Goal: Task Accomplishment & Management: Manage account settings

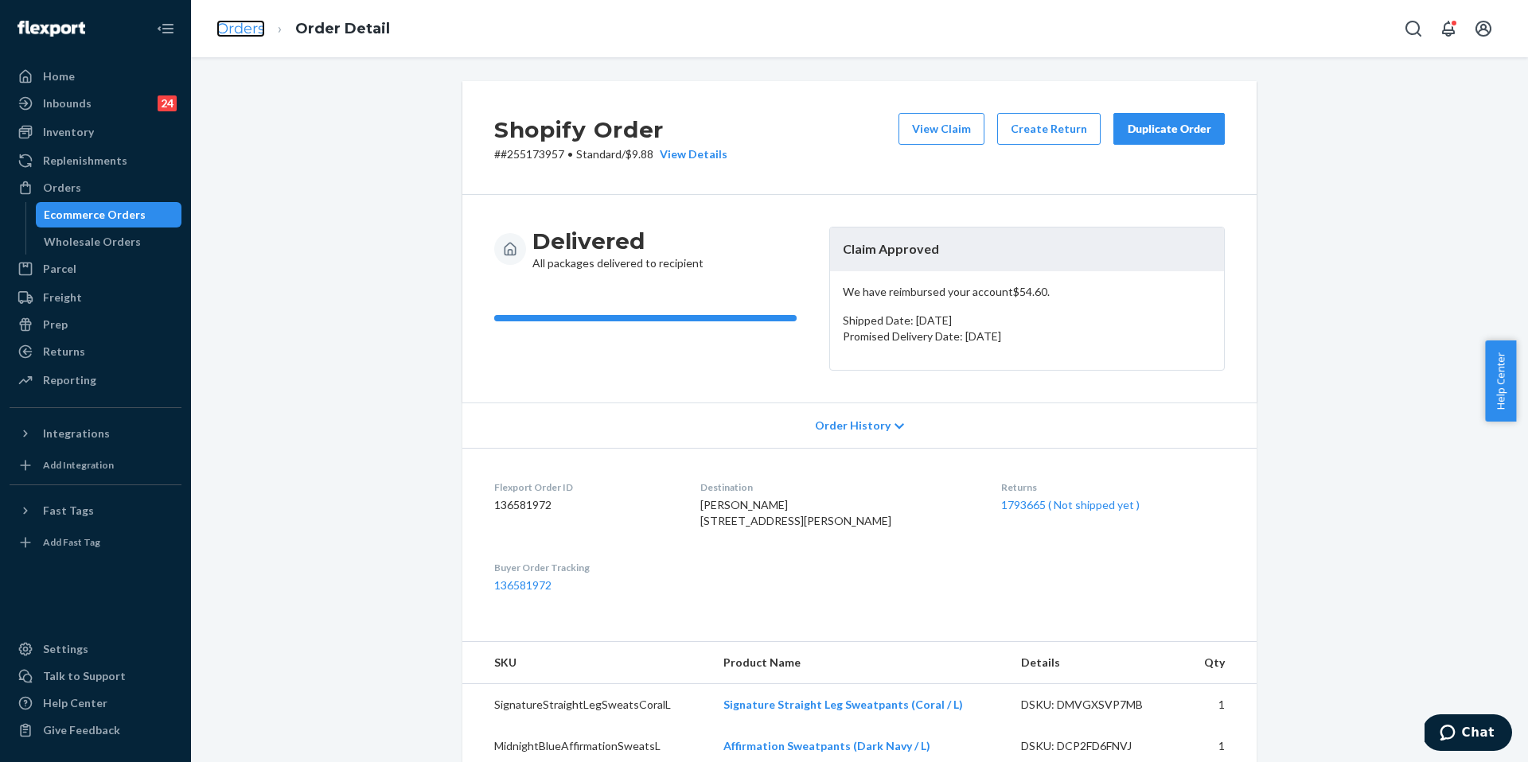
click at [260, 34] on link "Orders" at bounding box center [240, 29] width 49 height 18
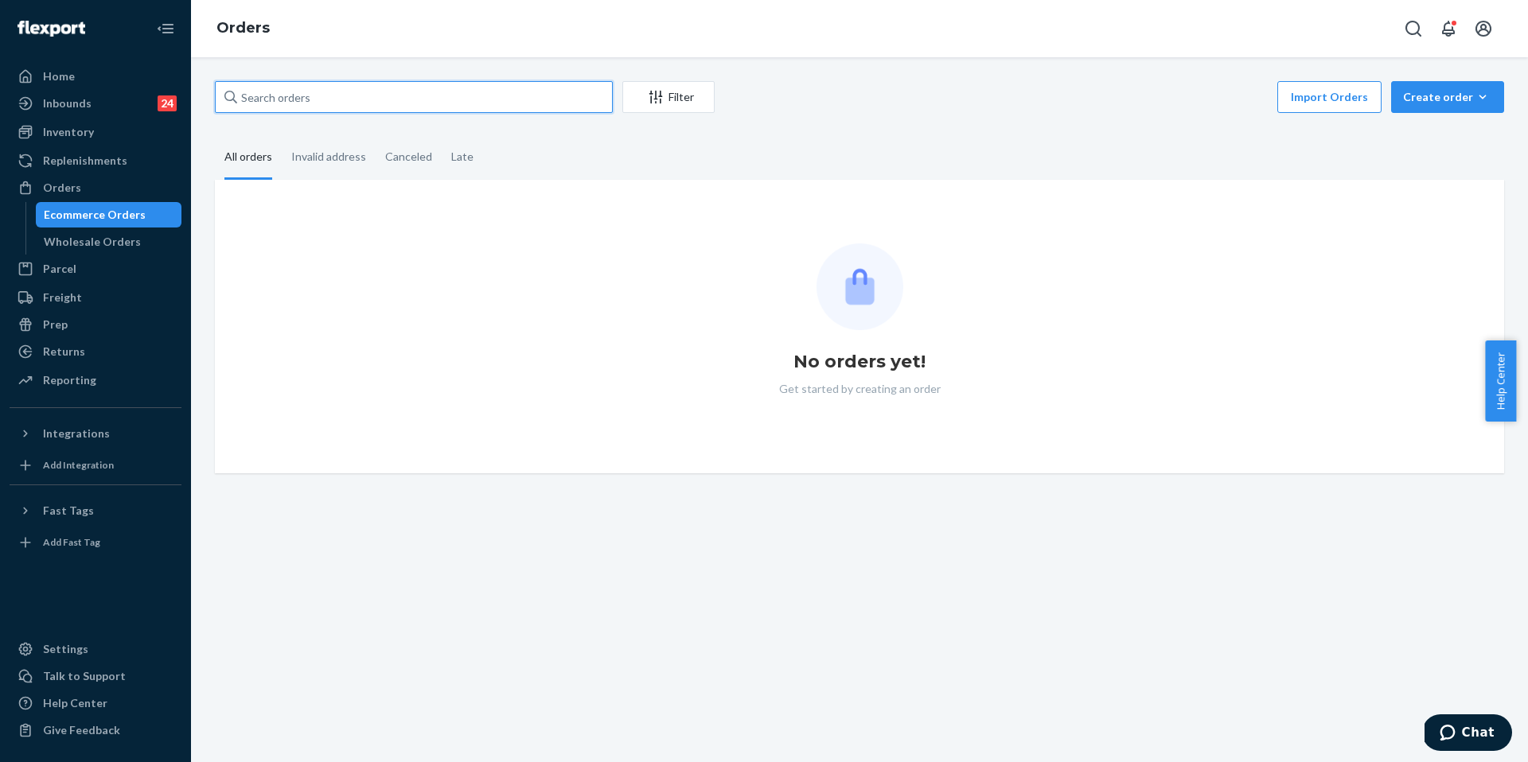
click at [392, 95] on input "text" at bounding box center [414, 97] width 398 height 32
paste input "253469488"
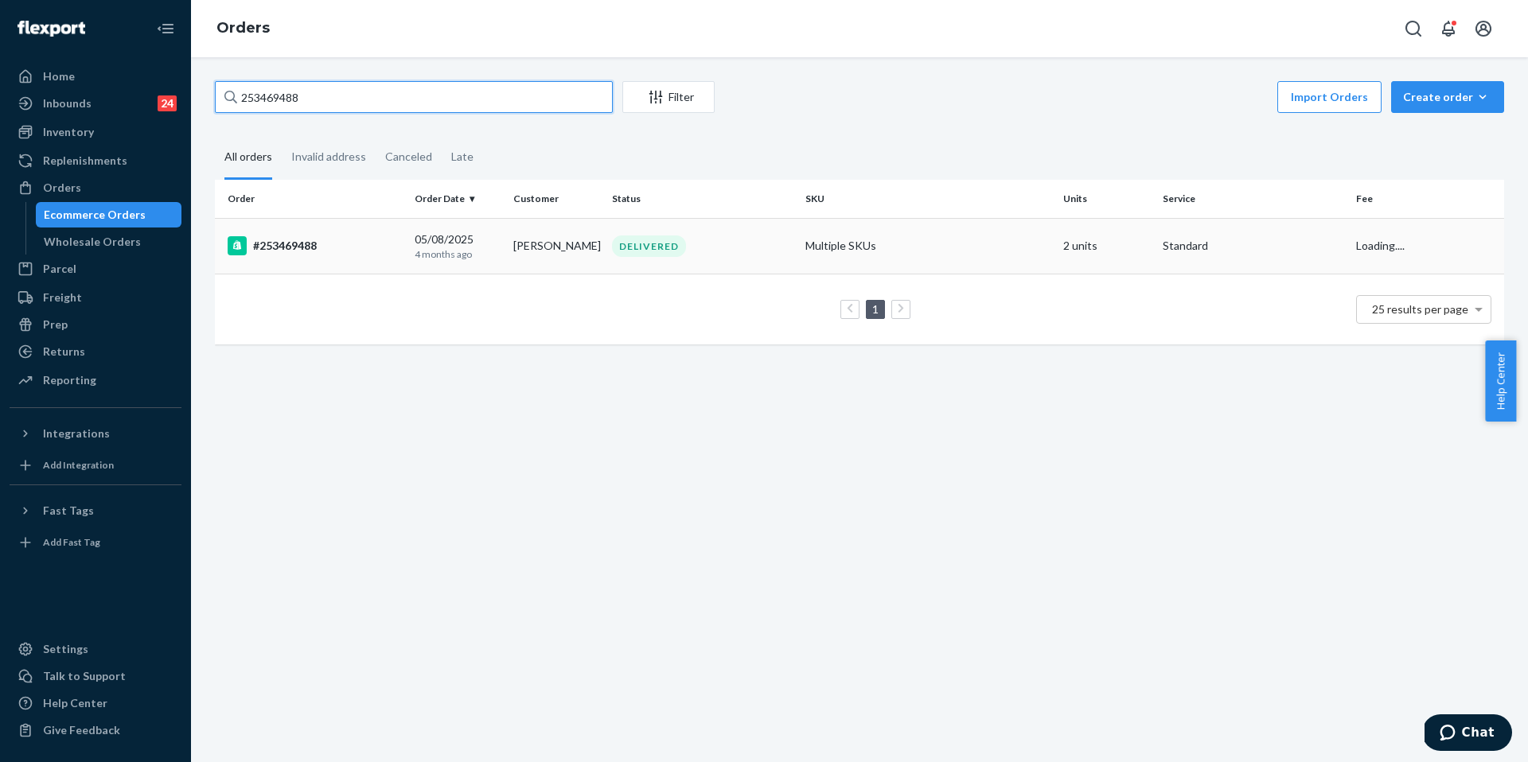
type input "253469488"
click at [330, 247] on div "#253469488" at bounding box center [315, 245] width 174 height 19
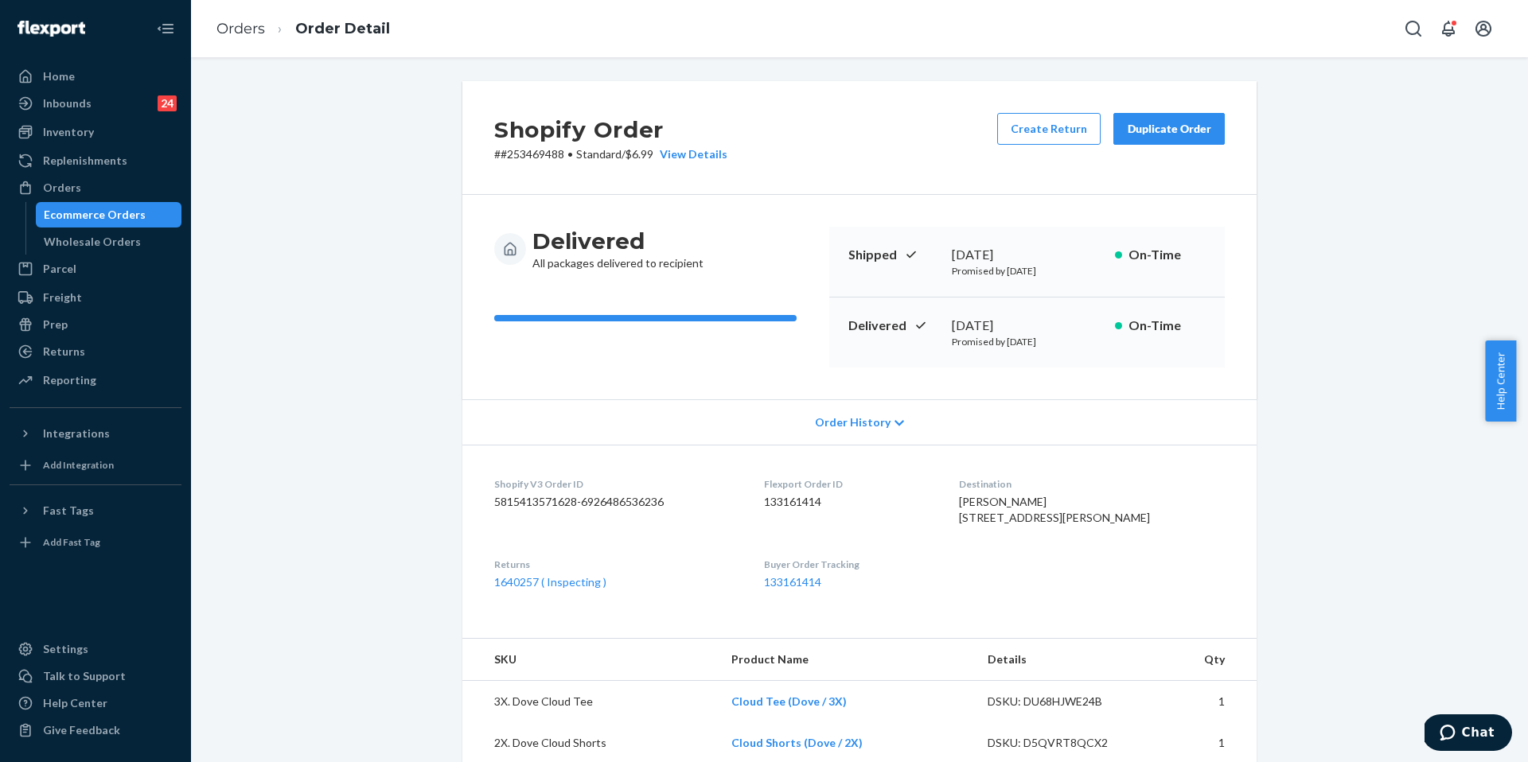
click at [1163, 135] on div "Duplicate Order" at bounding box center [1169, 129] width 84 height 16
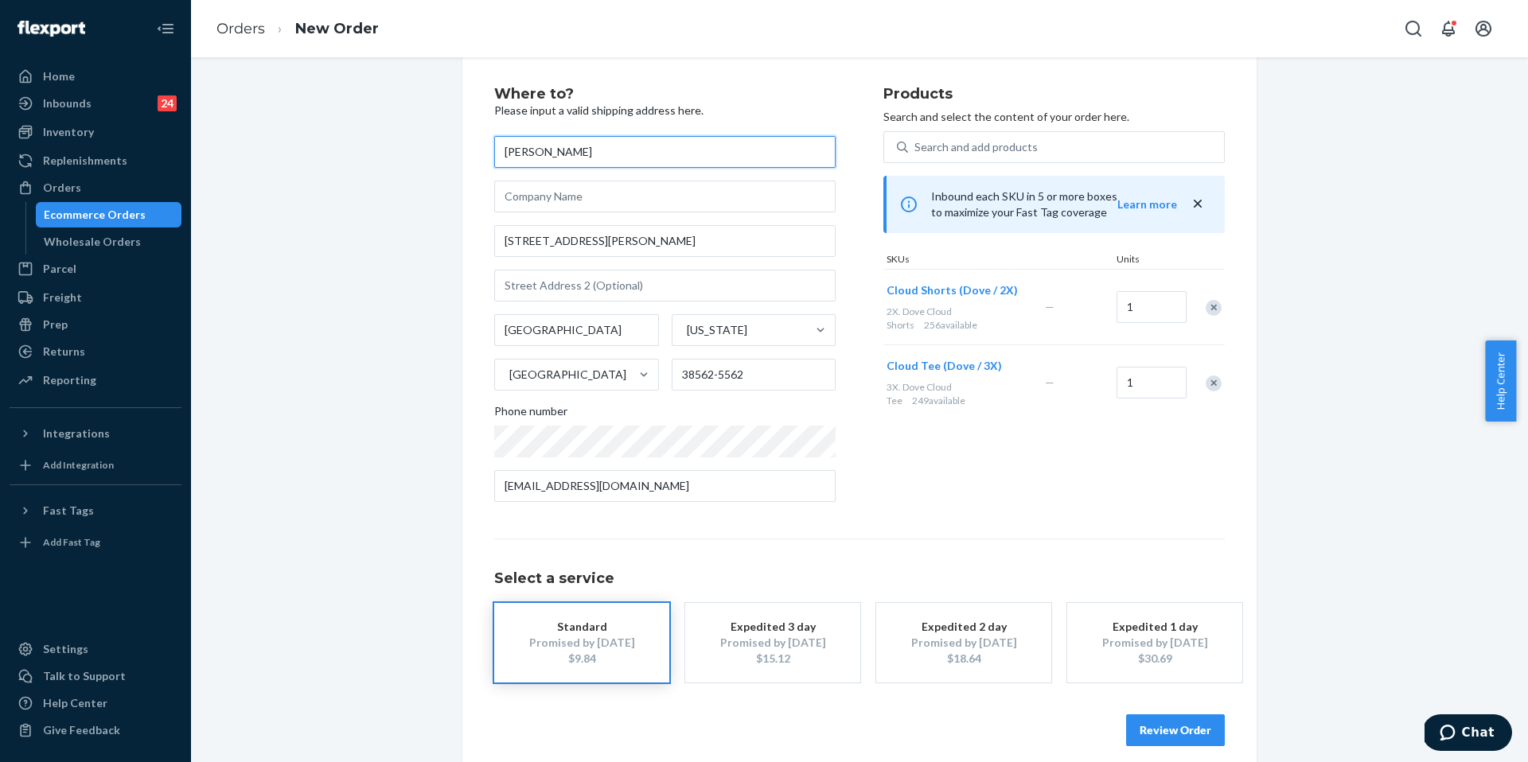
scroll to position [42, 0]
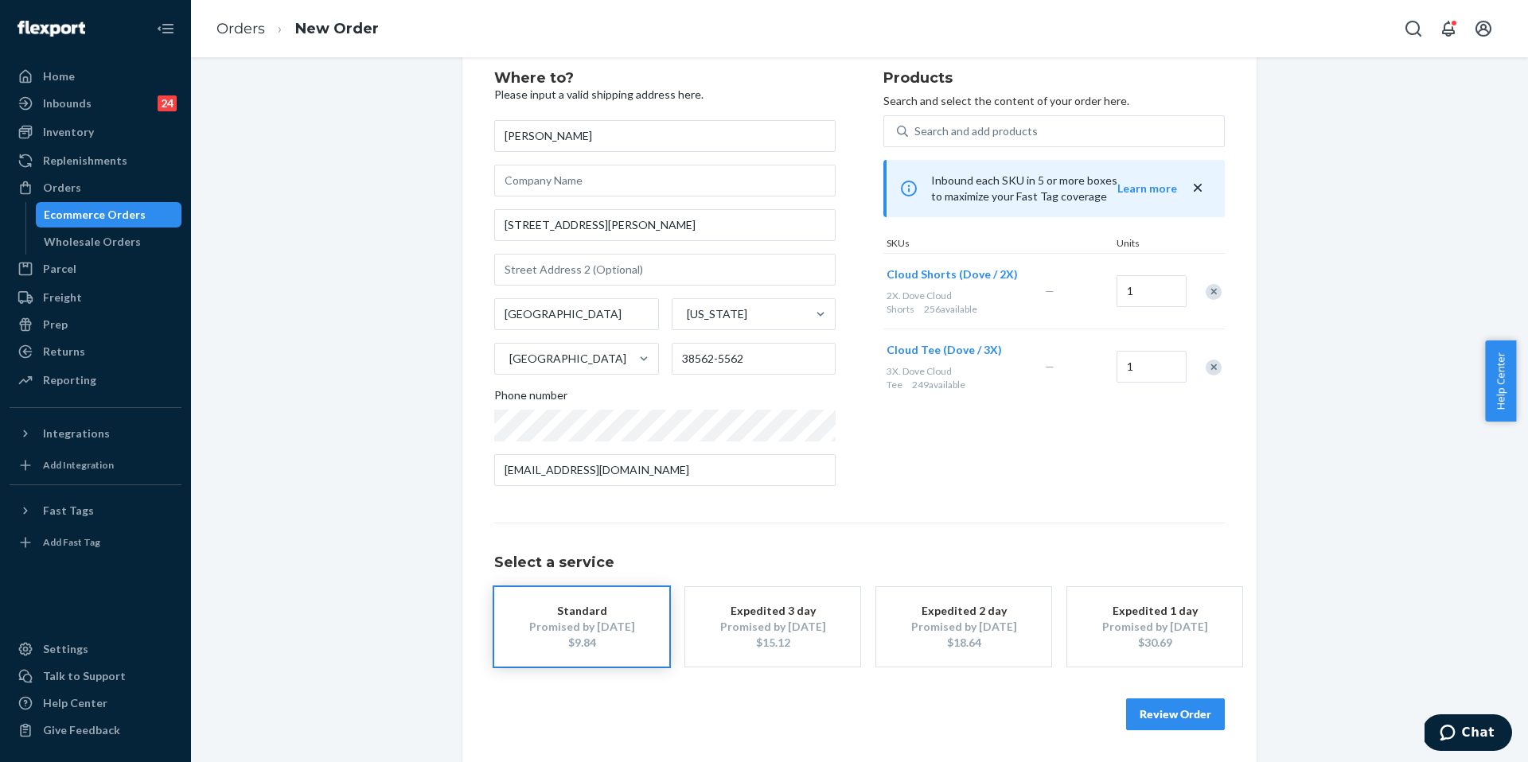
click at [1206, 292] on div "Remove Item" at bounding box center [1214, 292] width 16 height 16
click at [1160, 715] on button "Review Order" at bounding box center [1175, 715] width 99 height 32
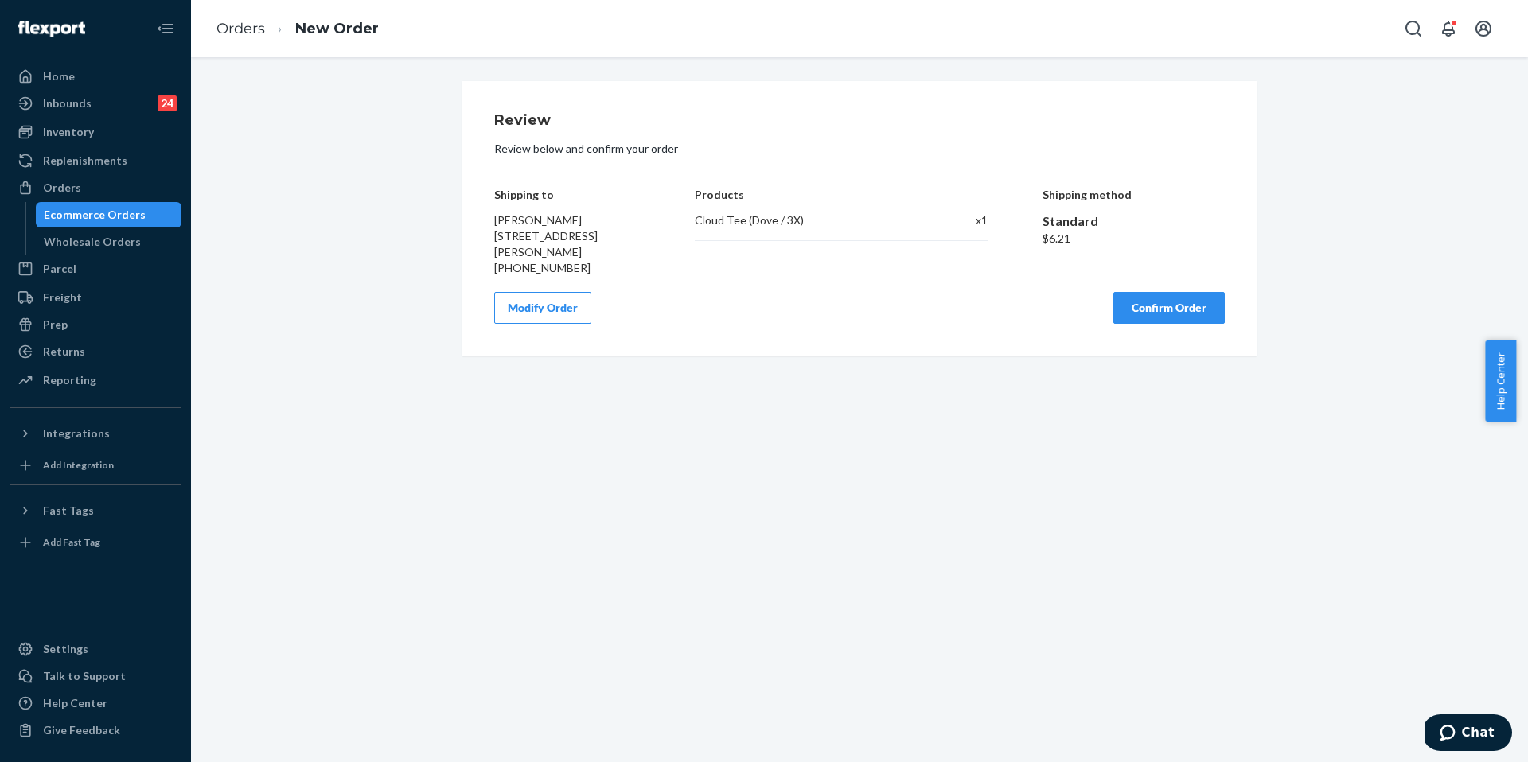
click at [1151, 325] on div "Review Review below and confirm your order Shipping to Brandi Bean 290 Jim Tayl…" at bounding box center [859, 218] width 794 height 275
click at [1178, 320] on button "Confirm Order" at bounding box center [1168, 308] width 111 height 32
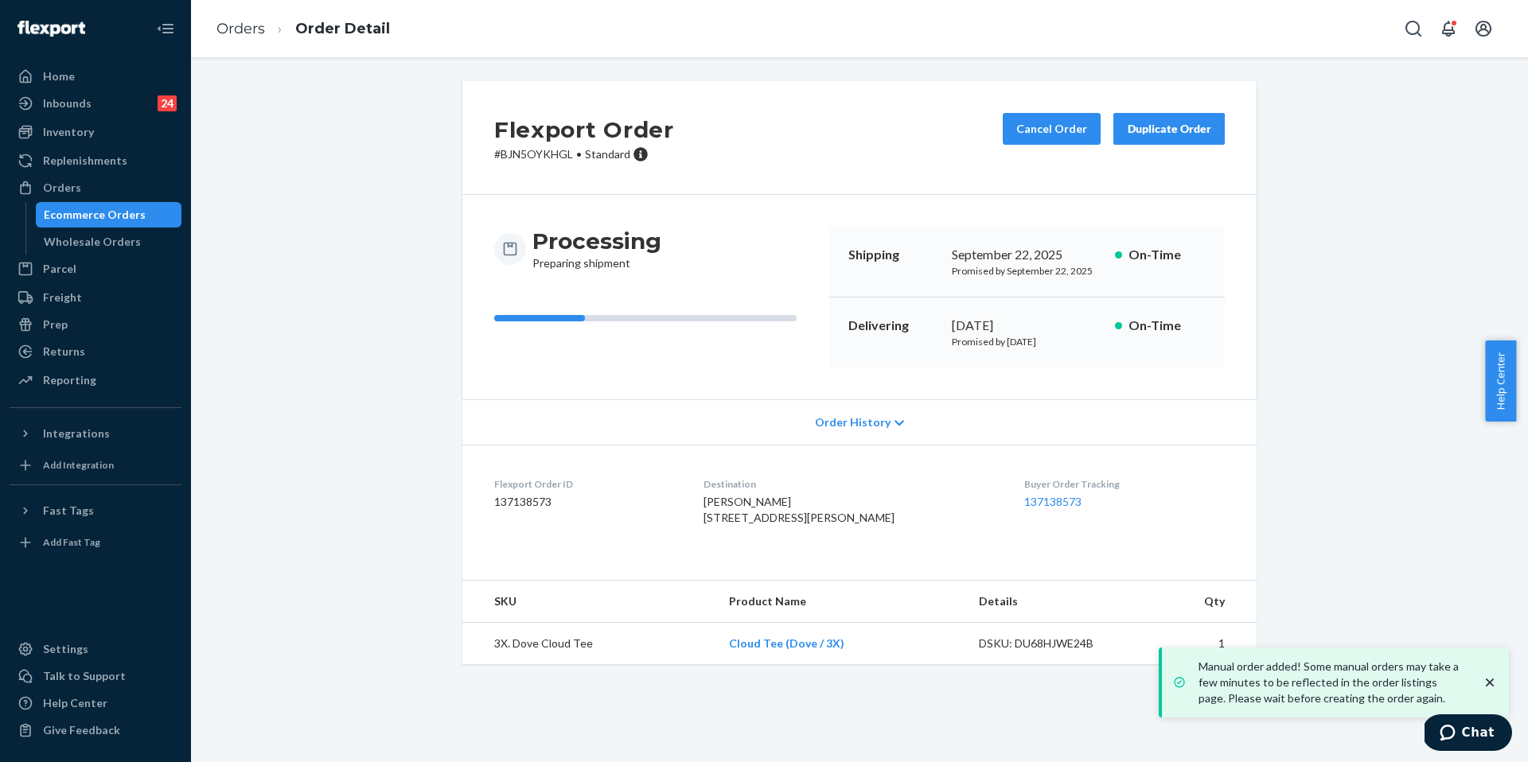
click at [699, 434] on div "Order History" at bounding box center [859, 421] width 794 height 45
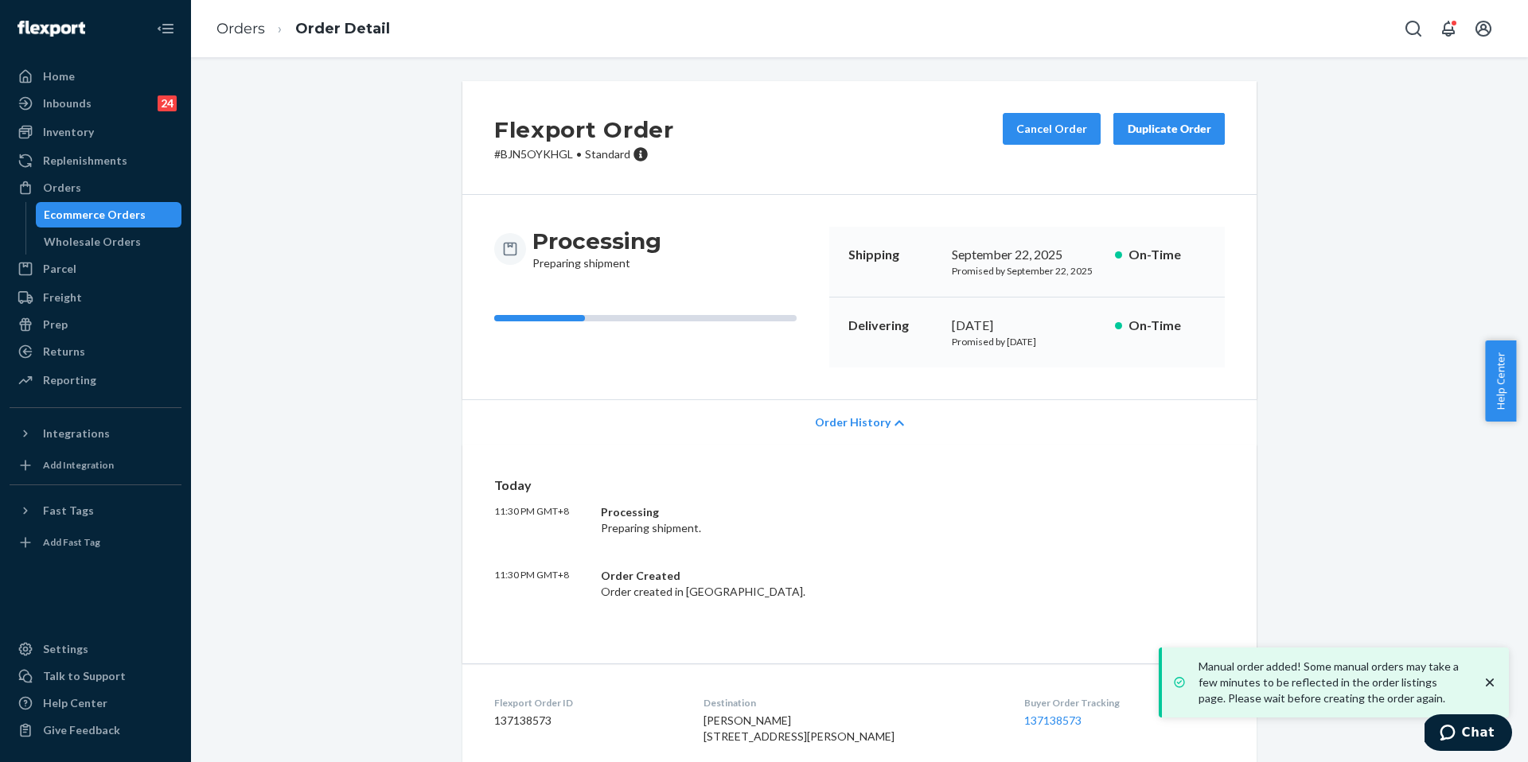
click at [765, 407] on div "Order History" at bounding box center [859, 421] width 794 height 45
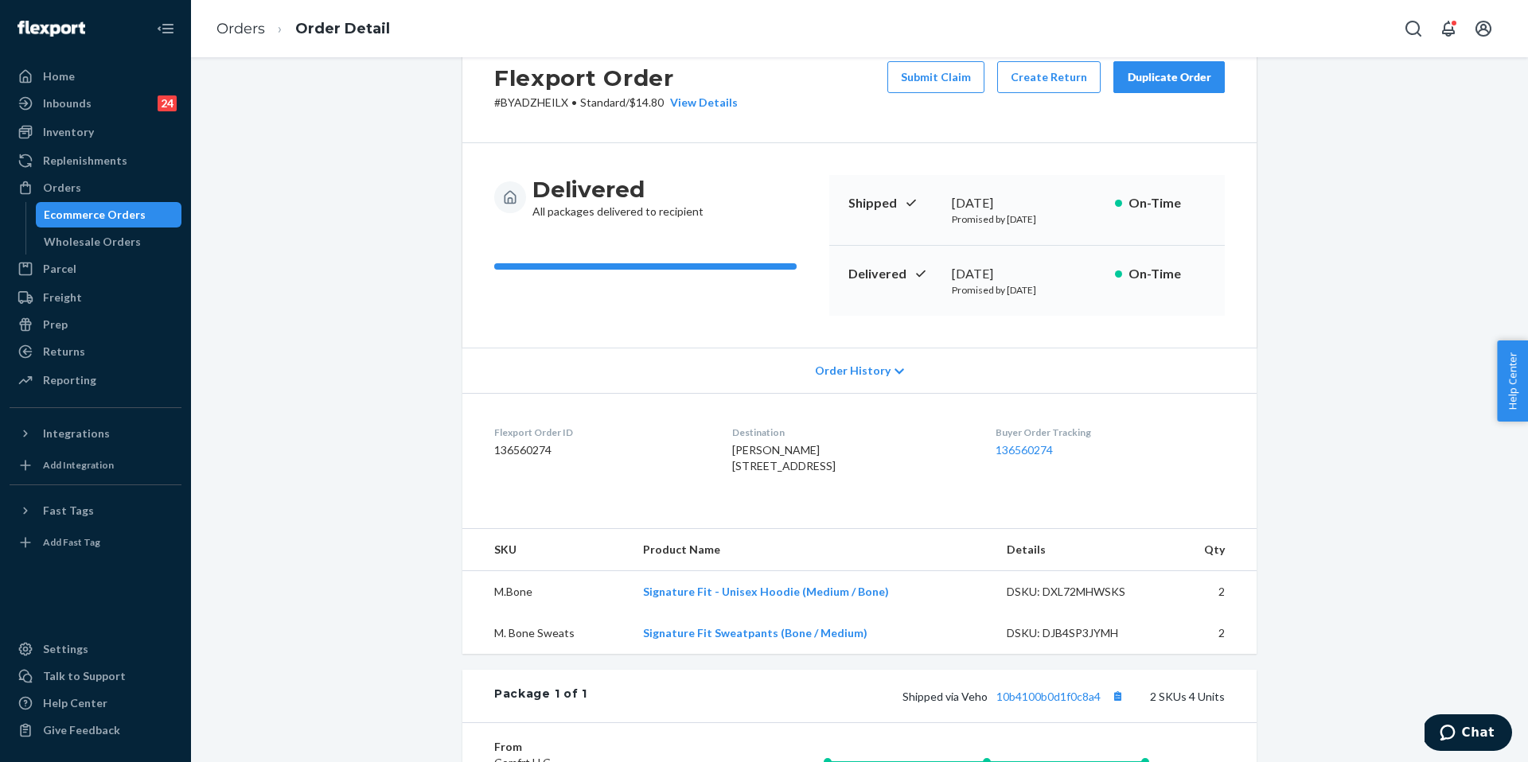
scroll to position [51, 0]
click at [940, 85] on button "Submit Claim" at bounding box center [935, 78] width 97 height 32
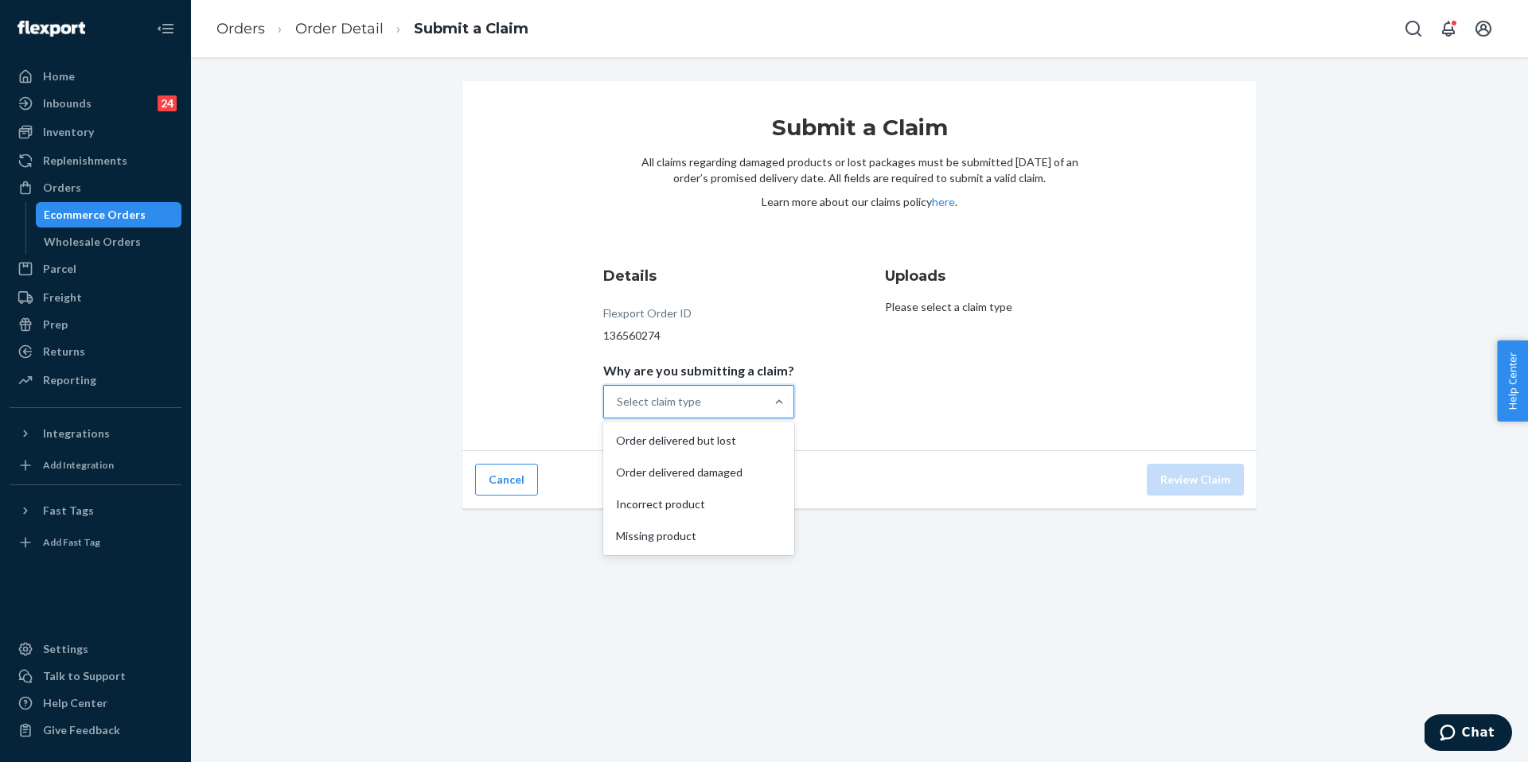
click at [750, 386] on div "Select claim type" at bounding box center [684, 402] width 161 height 32
click at [618, 394] on input "Why are you submitting a claim? option Order delivered but lost focused, 1 of 4…" at bounding box center [618, 402] width 2 height 16
click at [742, 510] on div "Incorrect product" at bounding box center [698, 505] width 185 height 32
click at [618, 410] on input "Why are you submitting a claim? option Incorrect product focused, 3 of 4. 4 res…" at bounding box center [618, 402] width 2 height 16
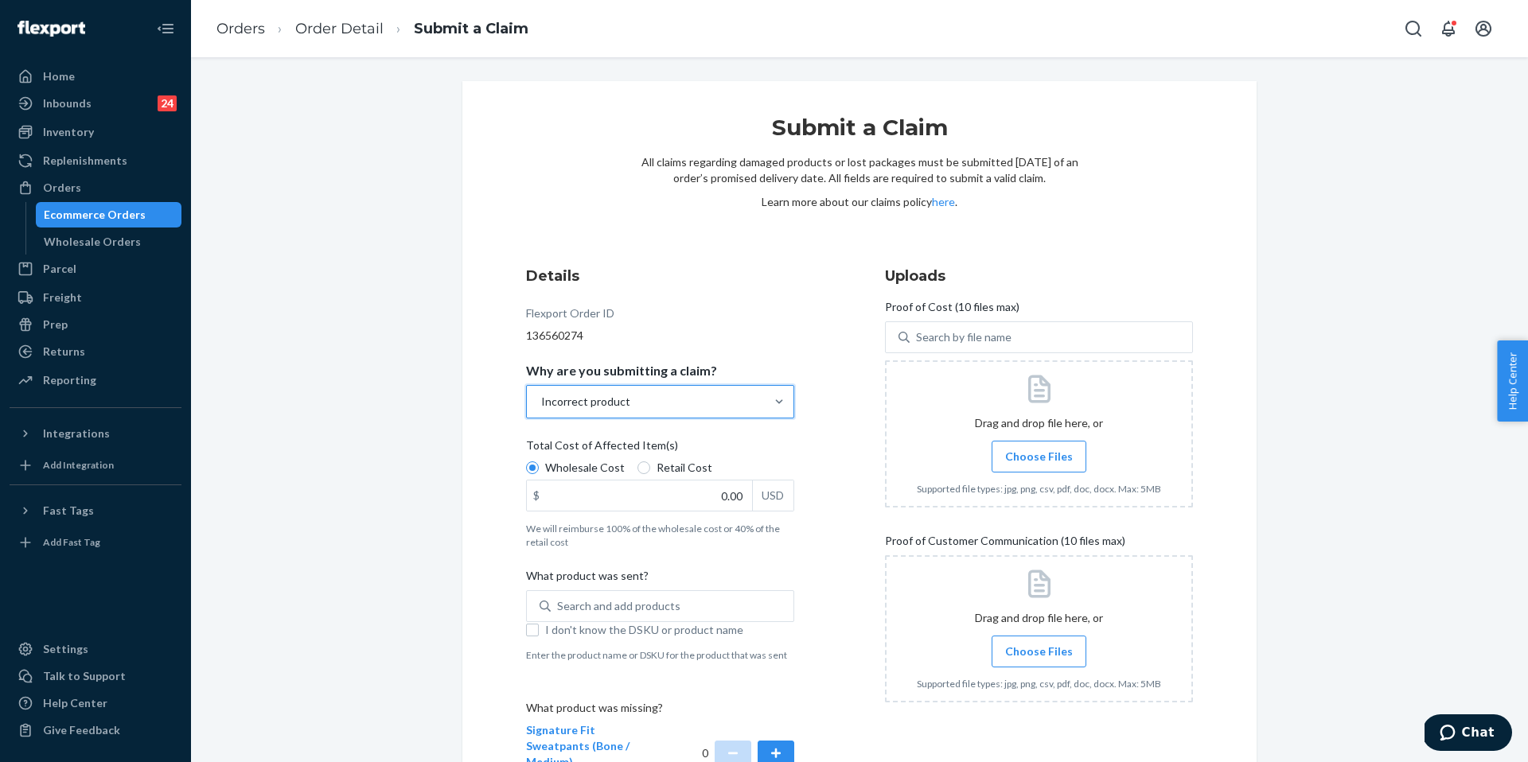
click at [738, 395] on div "Incorrect product" at bounding box center [646, 402] width 238 height 32
click at [541, 395] on input "Why are you submitting a claim? option Incorrect product, selected. 0 results a…" at bounding box center [541, 402] width 2 height 16
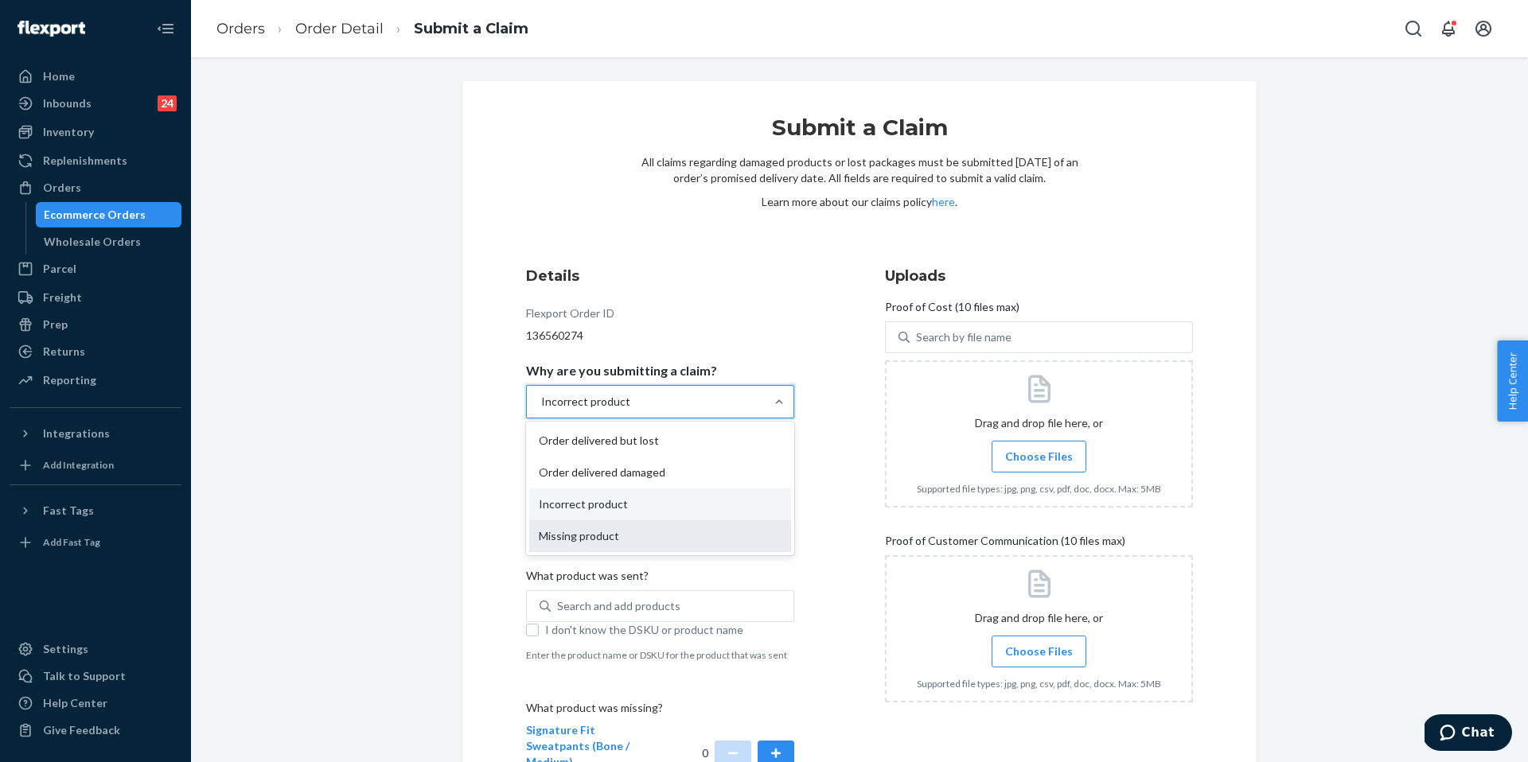
click at [691, 544] on div "Missing product" at bounding box center [660, 536] width 262 height 32
click at [541, 410] on input "Why are you submitting a claim? option Incorrect product, selected. option Miss…" at bounding box center [541, 402] width 2 height 16
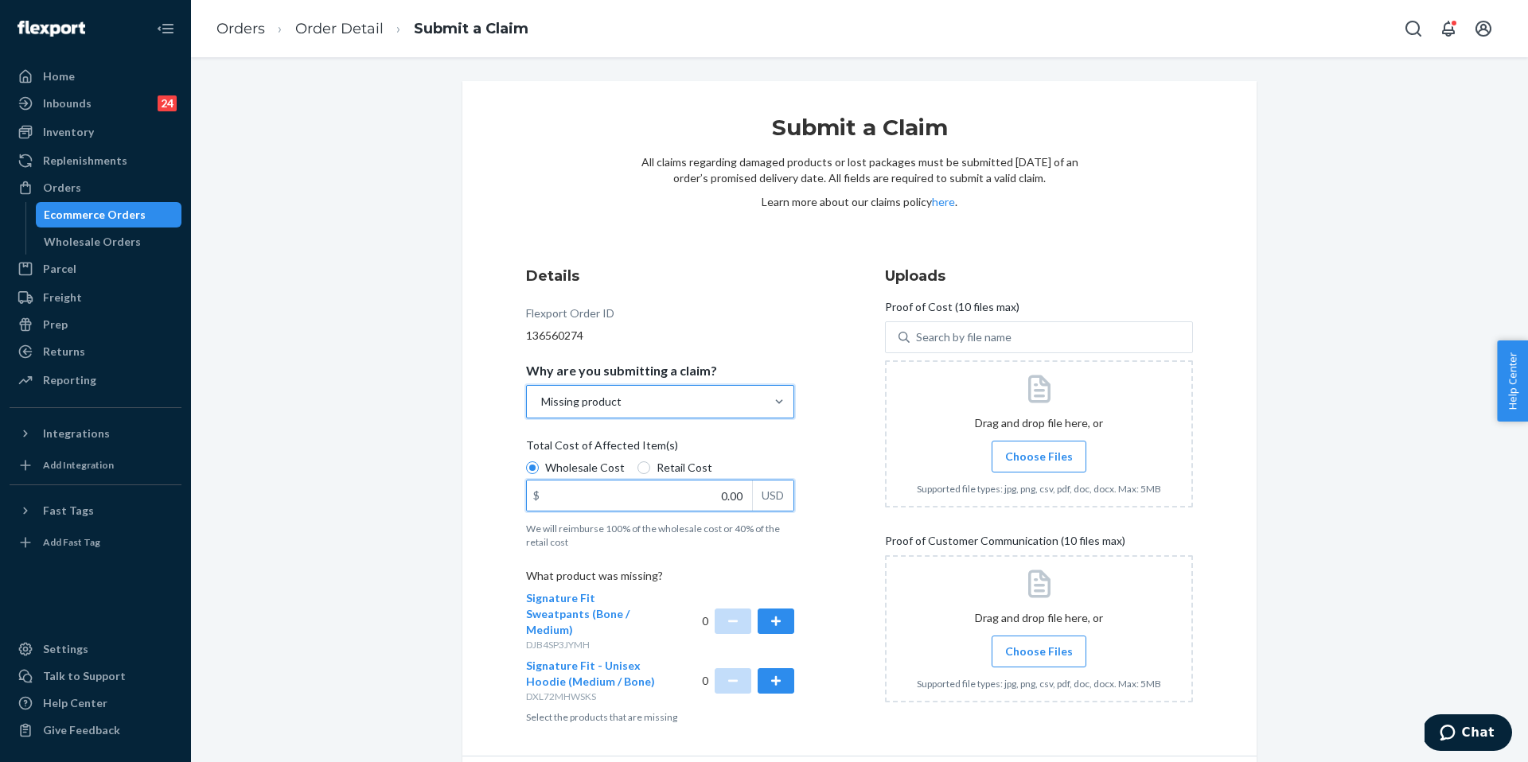
click at [708, 493] on input "0.00" at bounding box center [639, 496] width 225 height 30
type input "64.00"
click at [766, 612] on button "button" at bounding box center [776, 621] width 37 height 25
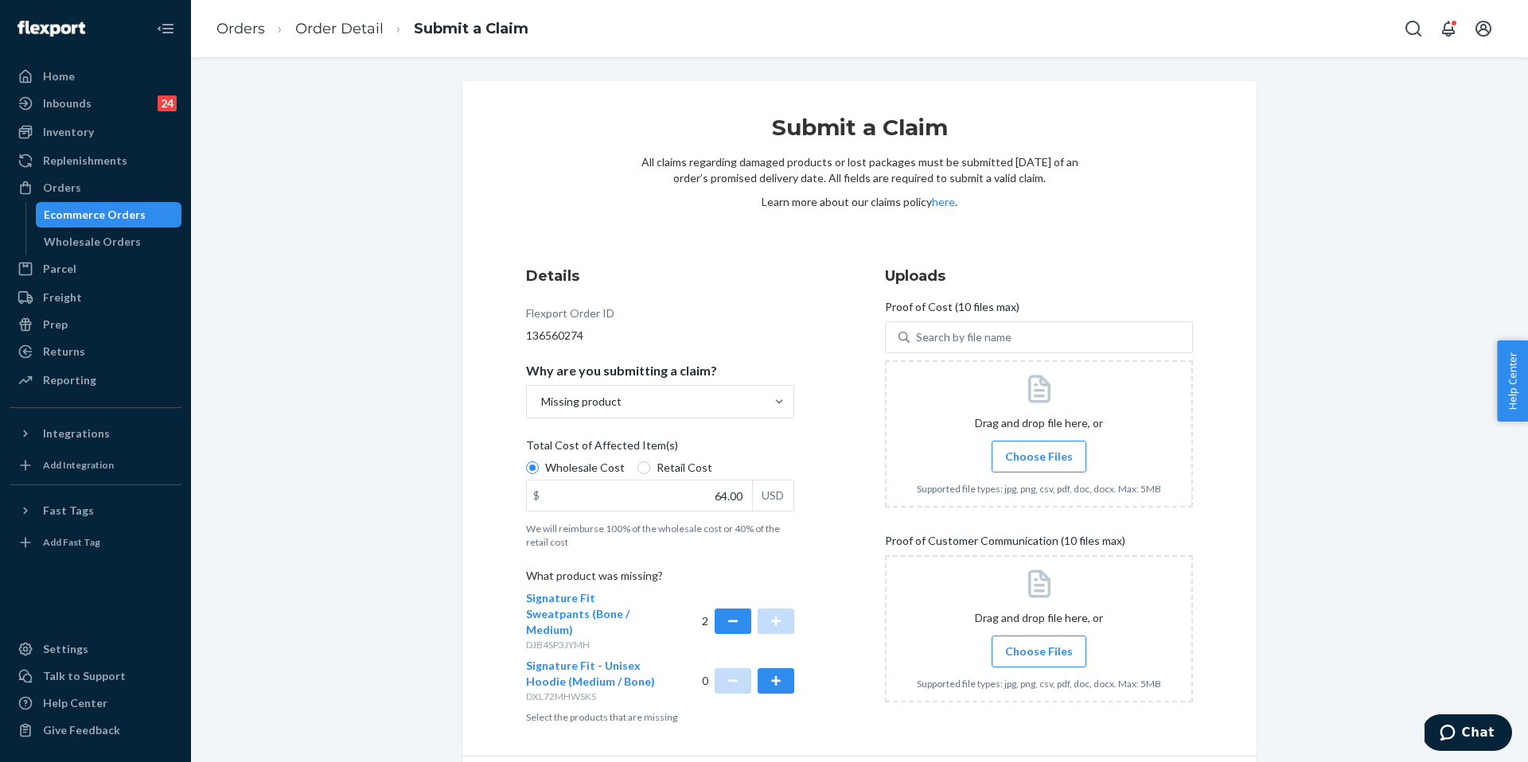
click at [1040, 458] on span "Choose Files" at bounding box center [1039, 457] width 68 height 16
click at [1039, 458] on input "Choose Files" at bounding box center [1039, 457] width 1 height 18
click at [1045, 644] on span "Choose Files" at bounding box center [1039, 652] width 68 height 16
click at [1039, 644] on input "Choose Files" at bounding box center [1039, 652] width 1 height 18
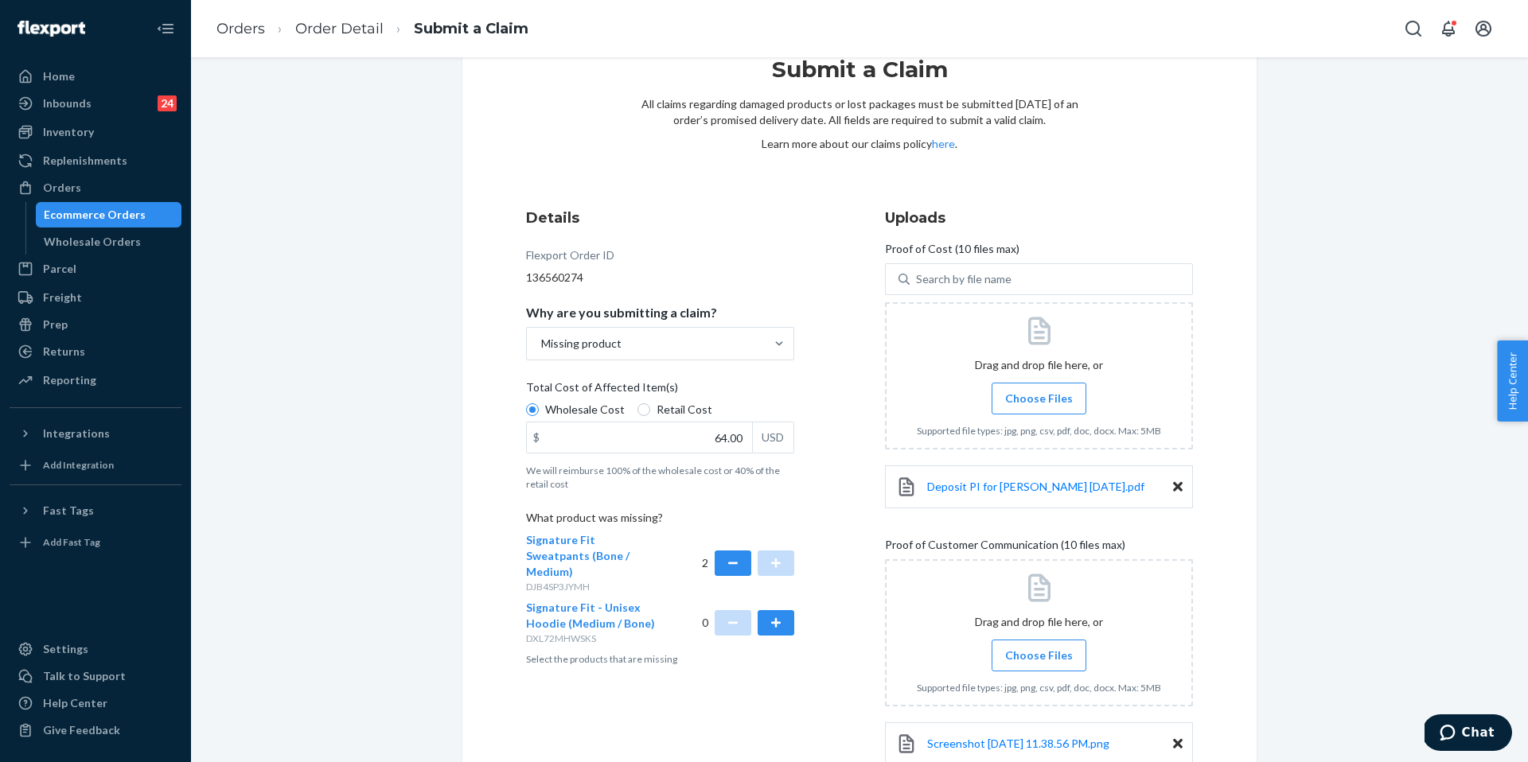
scroll to position [168, 0]
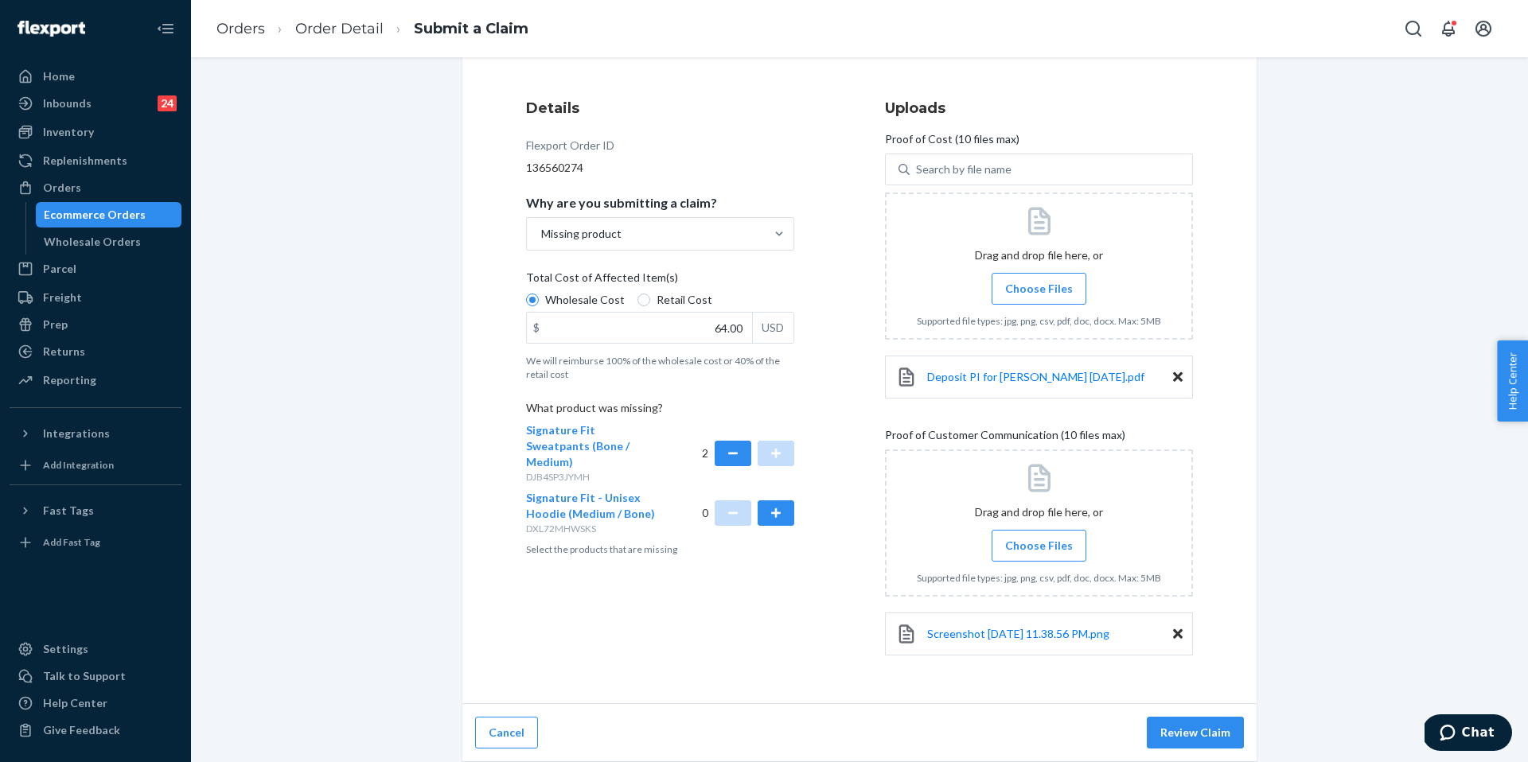
click at [1067, 533] on label "Choose Files" at bounding box center [1039, 546] width 95 height 32
click at [1039, 537] on input "Choose Files" at bounding box center [1039, 546] width 1 height 18
click at [1067, 537] on label "Choose Files" at bounding box center [1039, 546] width 95 height 32
click at [1039, 537] on input "Choose Files" at bounding box center [1039, 546] width 1 height 18
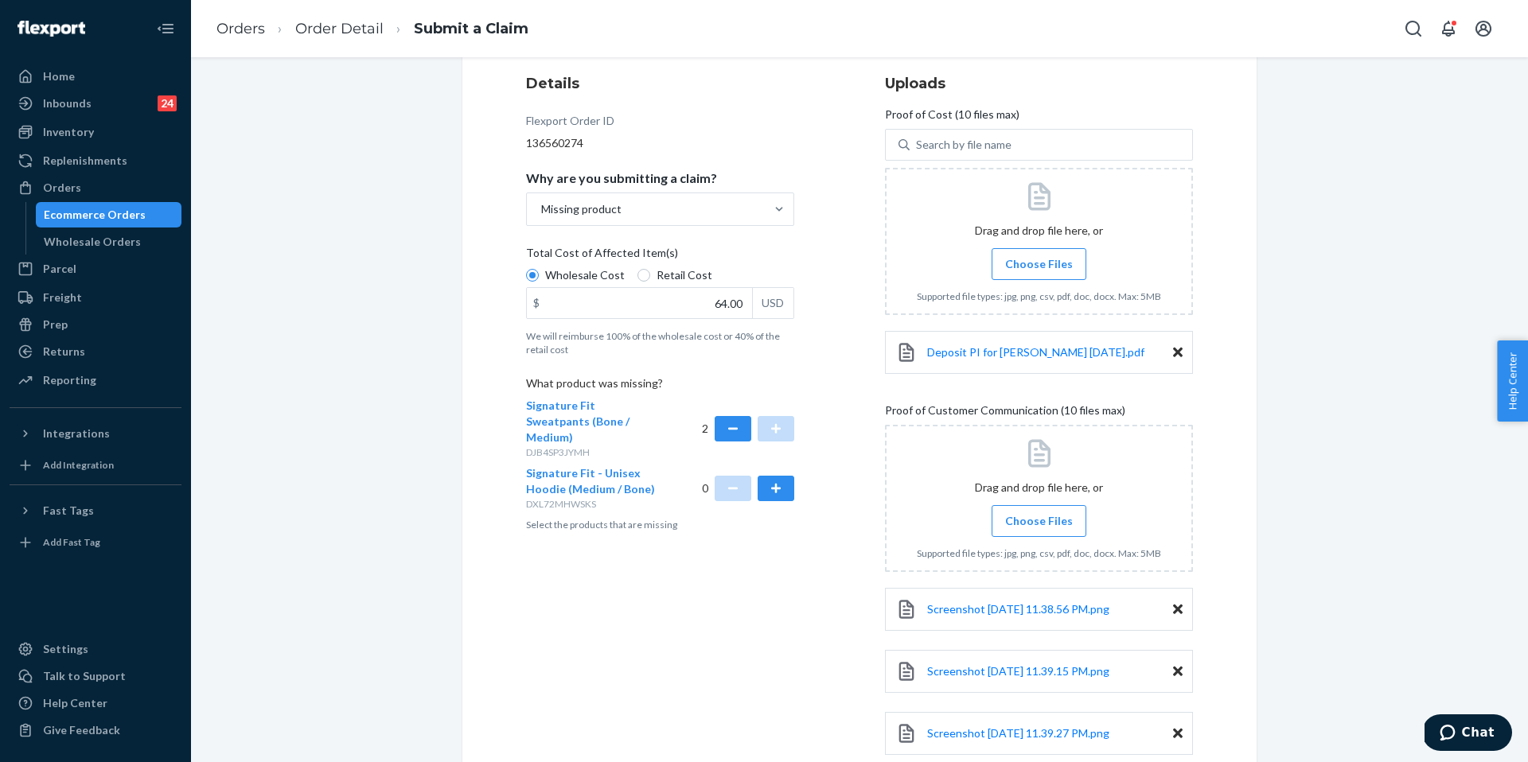
scroll to position [292, 0]
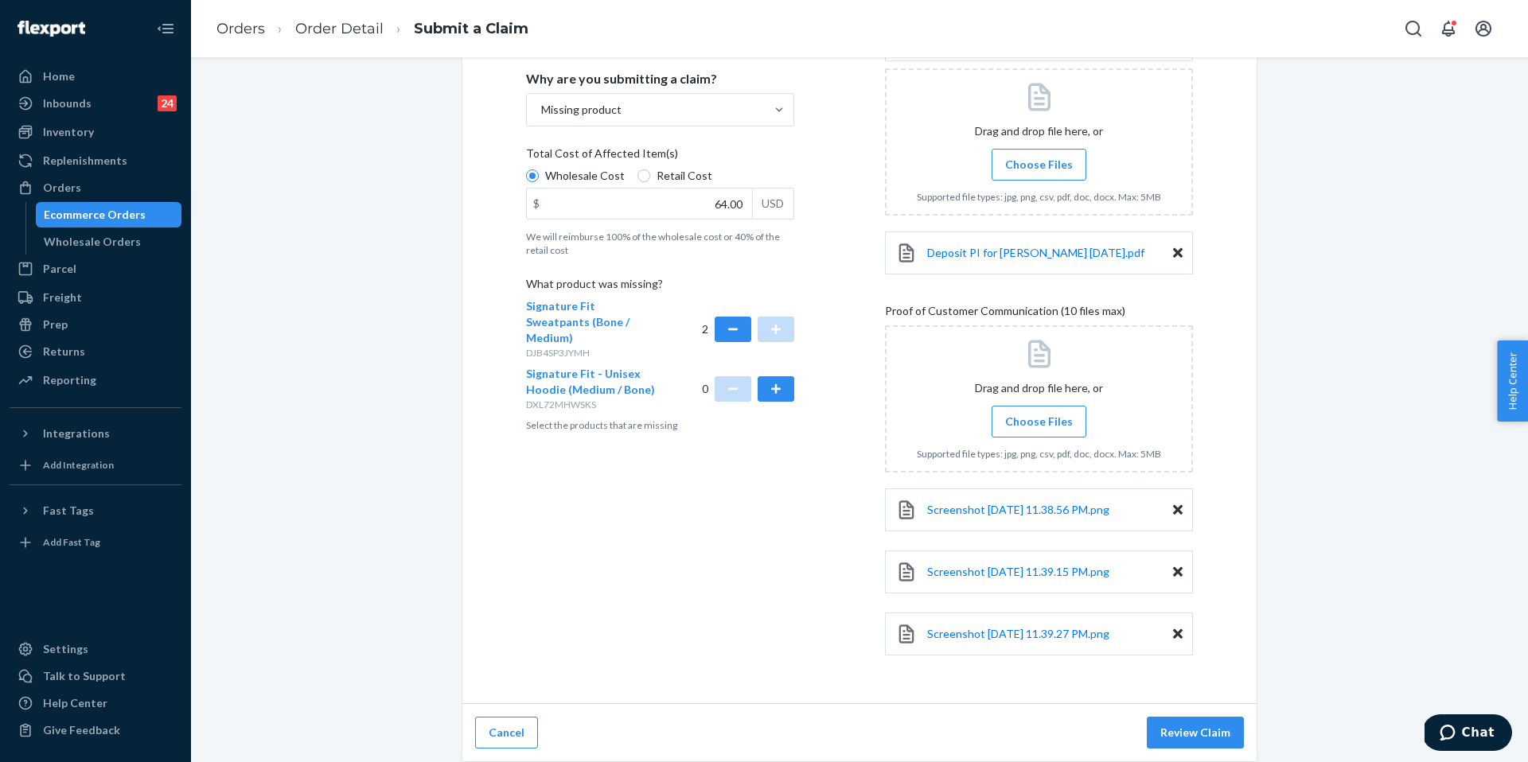
click at [1048, 419] on span "Choose Files" at bounding box center [1039, 422] width 68 height 16
click at [1039, 419] on input "Choose Files" at bounding box center [1039, 422] width 1 height 18
click at [1039, 427] on input "Choose Files" at bounding box center [1039, 422] width 1 height 18
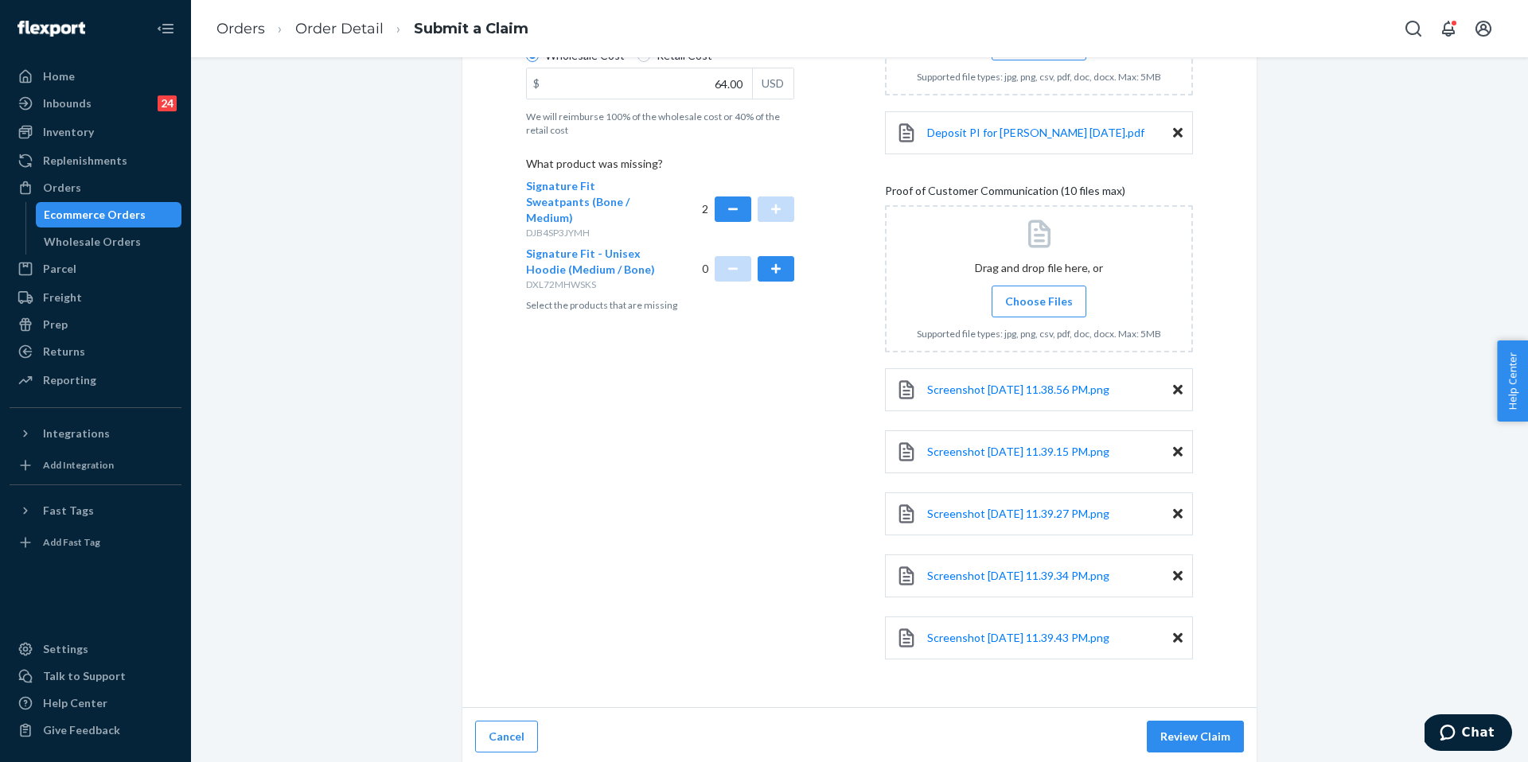
scroll to position [416, 0]
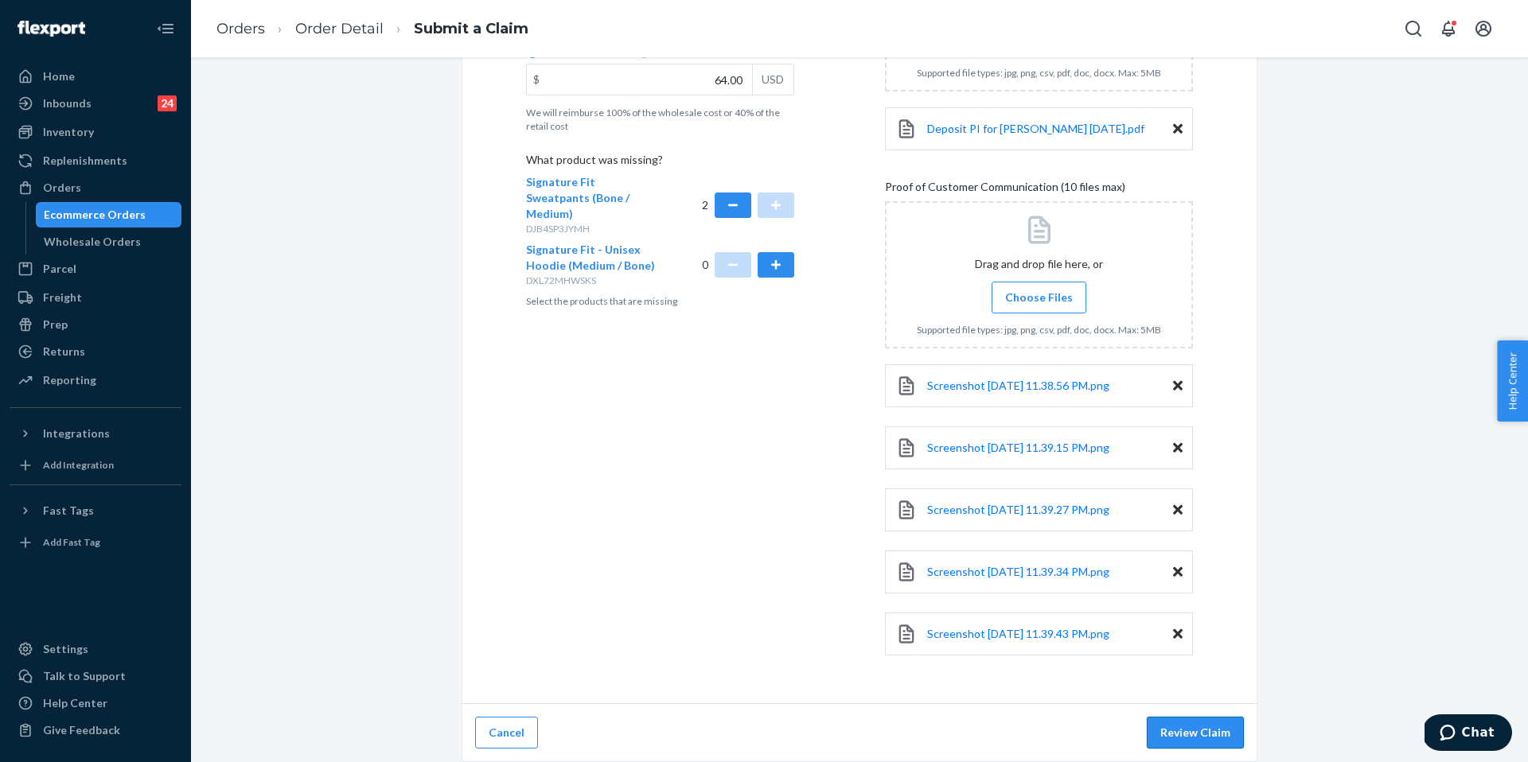
click at [1169, 740] on button "Review Claim" at bounding box center [1195, 733] width 97 height 32
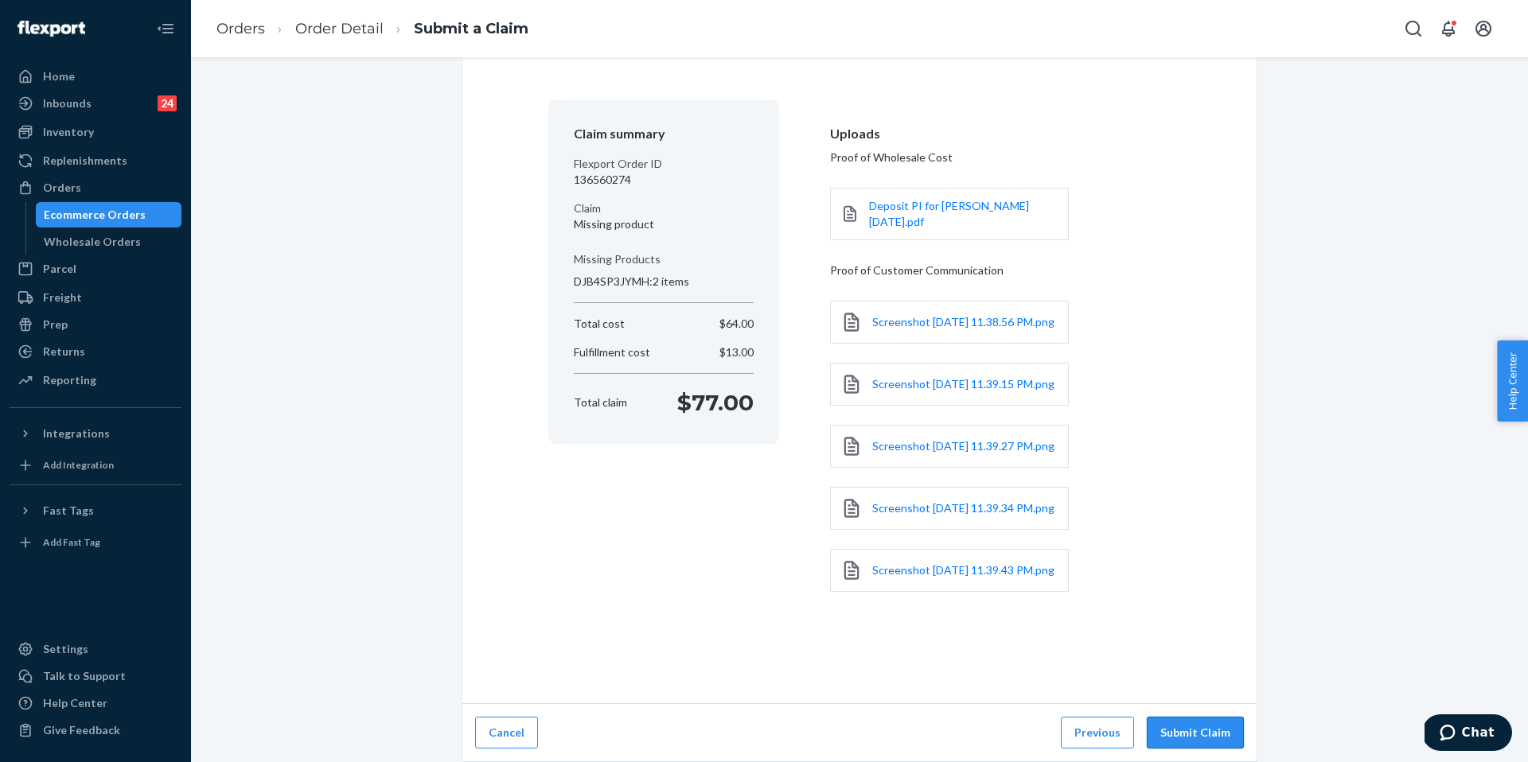
click at [1179, 742] on button "Submit Claim" at bounding box center [1195, 733] width 97 height 32
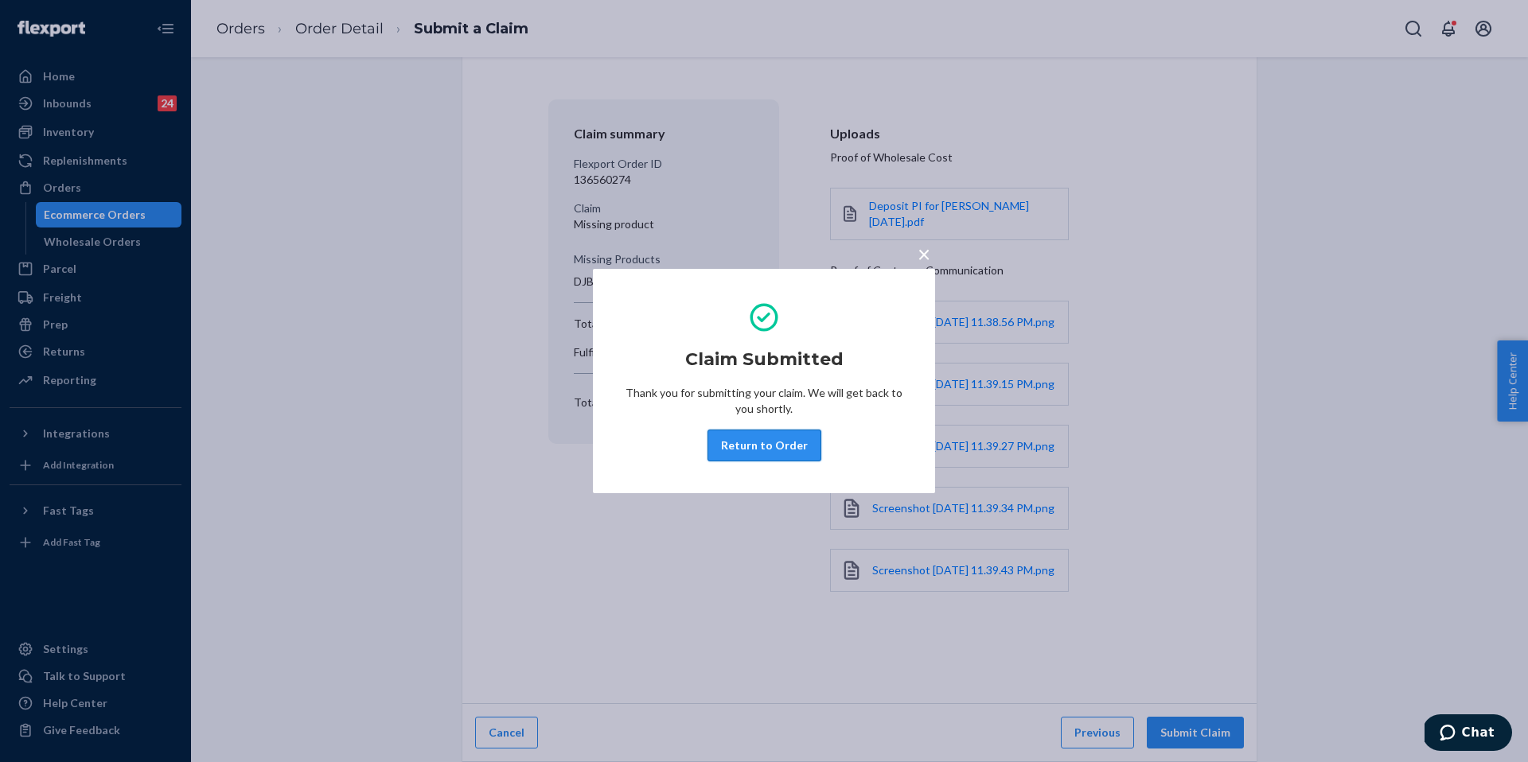
click at [762, 447] on button "Return to Order" at bounding box center [764, 446] width 114 height 32
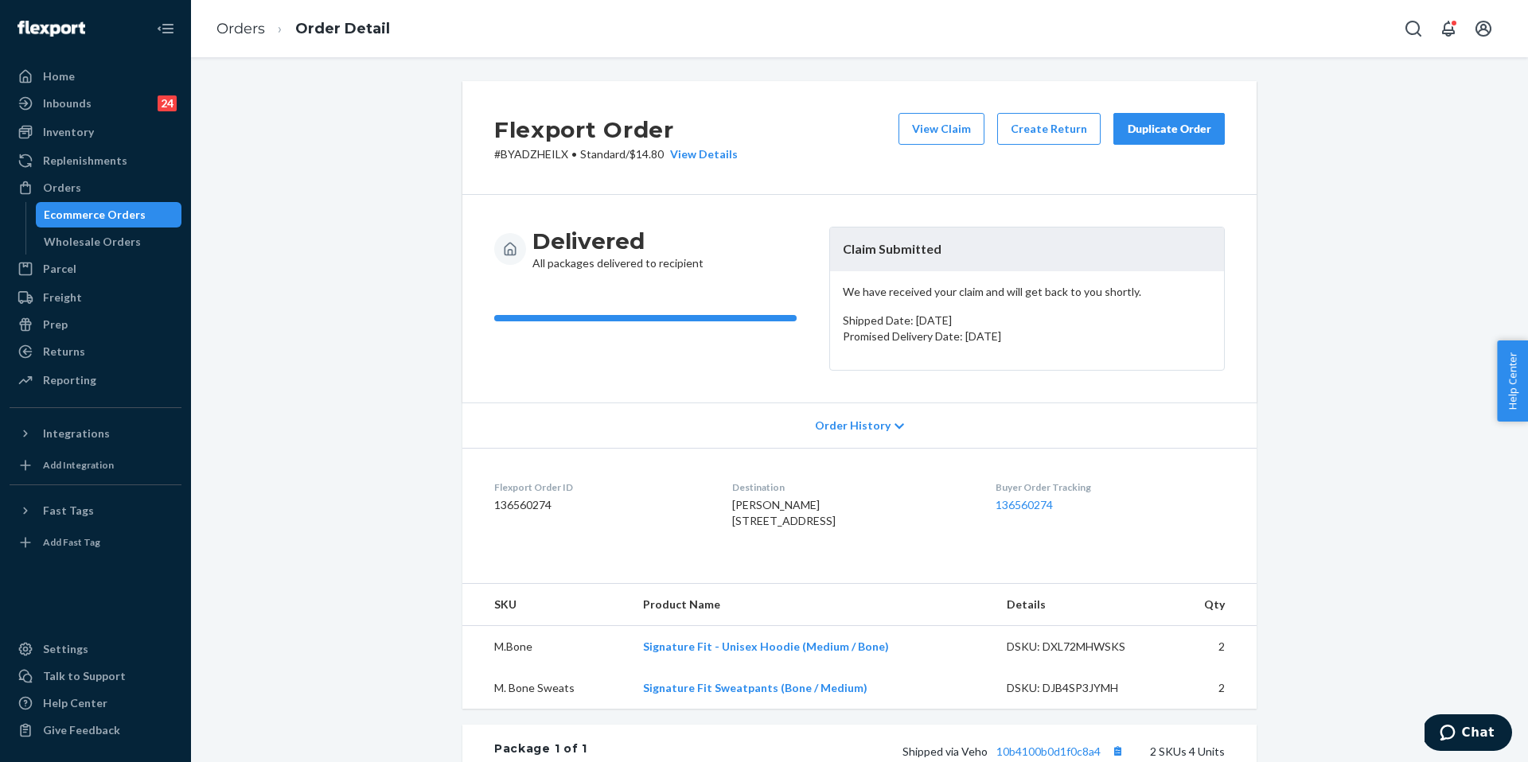
click at [1155, 121] on div "Duplicate Order" at bounding box center [1169, 129] width 84 height 16
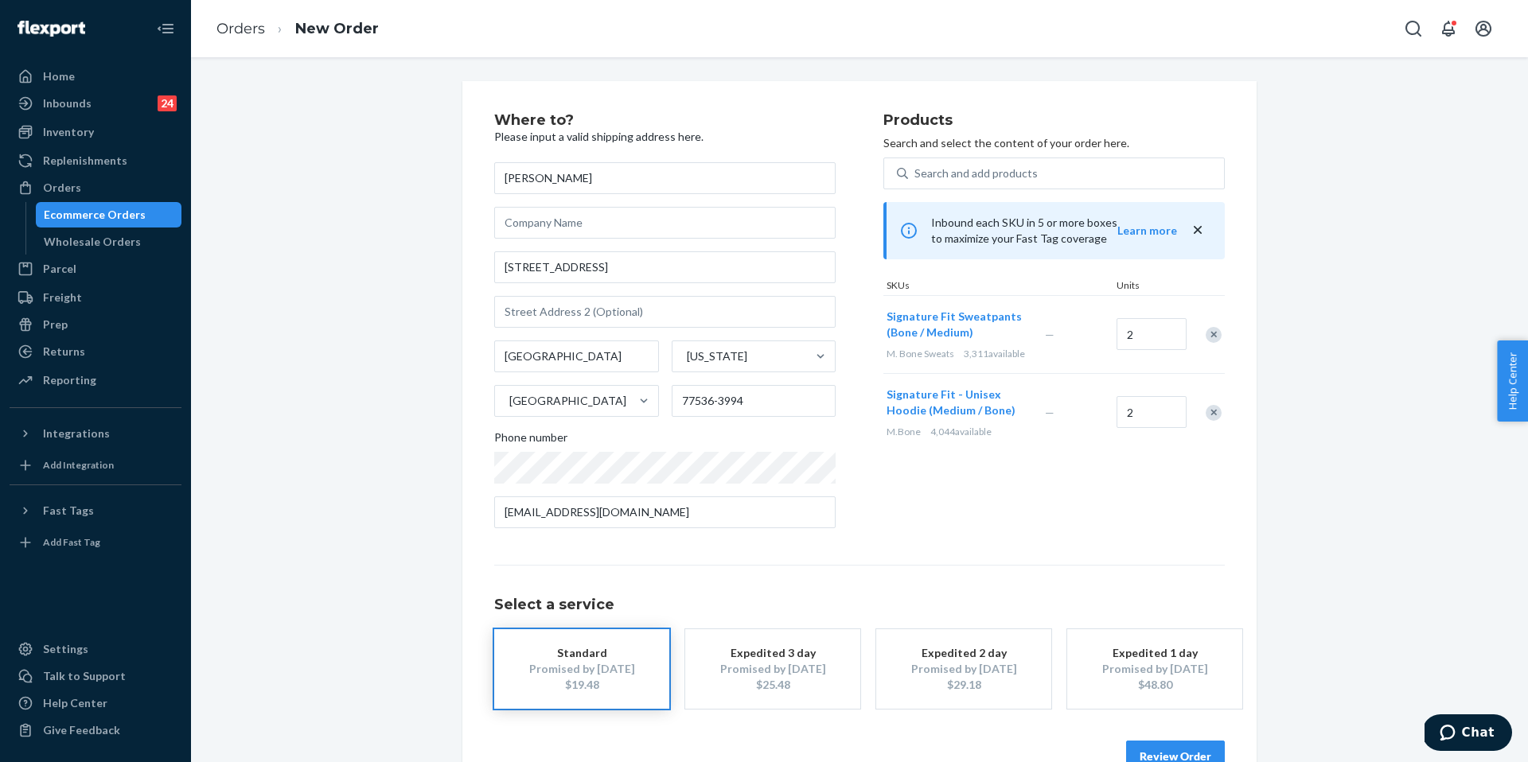
click at [1206, 414] on div "Remove Item" at bounding box center [1214, 413] width 16 height 16
click at [1175, 748] on button "Review Order" at bounding box center [1175, 757] width 99 height 32
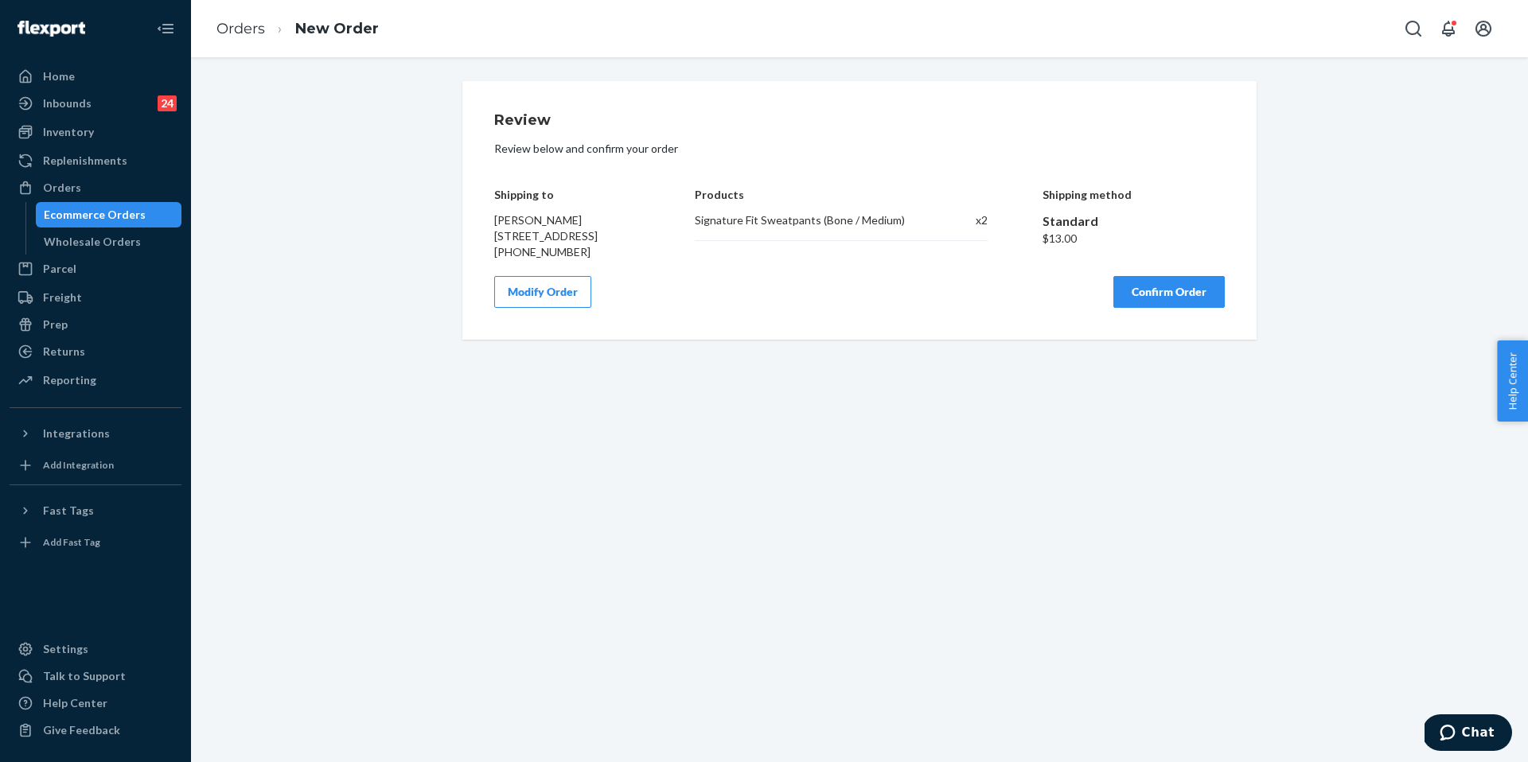
click at [1123, 302] on button "Confirm Order" at bounding box center [1168, 292] width 111 height 32
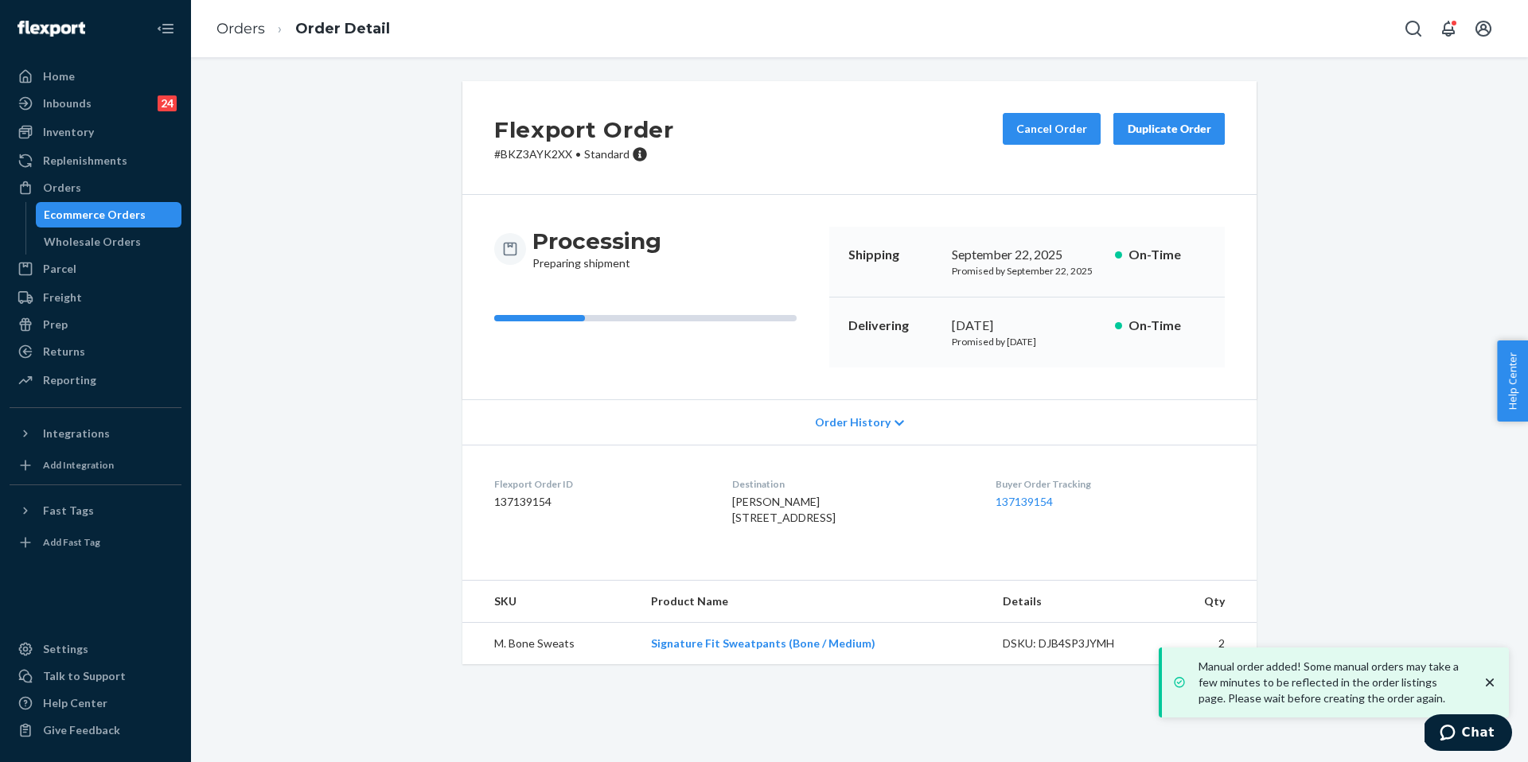
click at [637, 432] on div "Order History" at bounding box center [859, 421] width 794 height 45
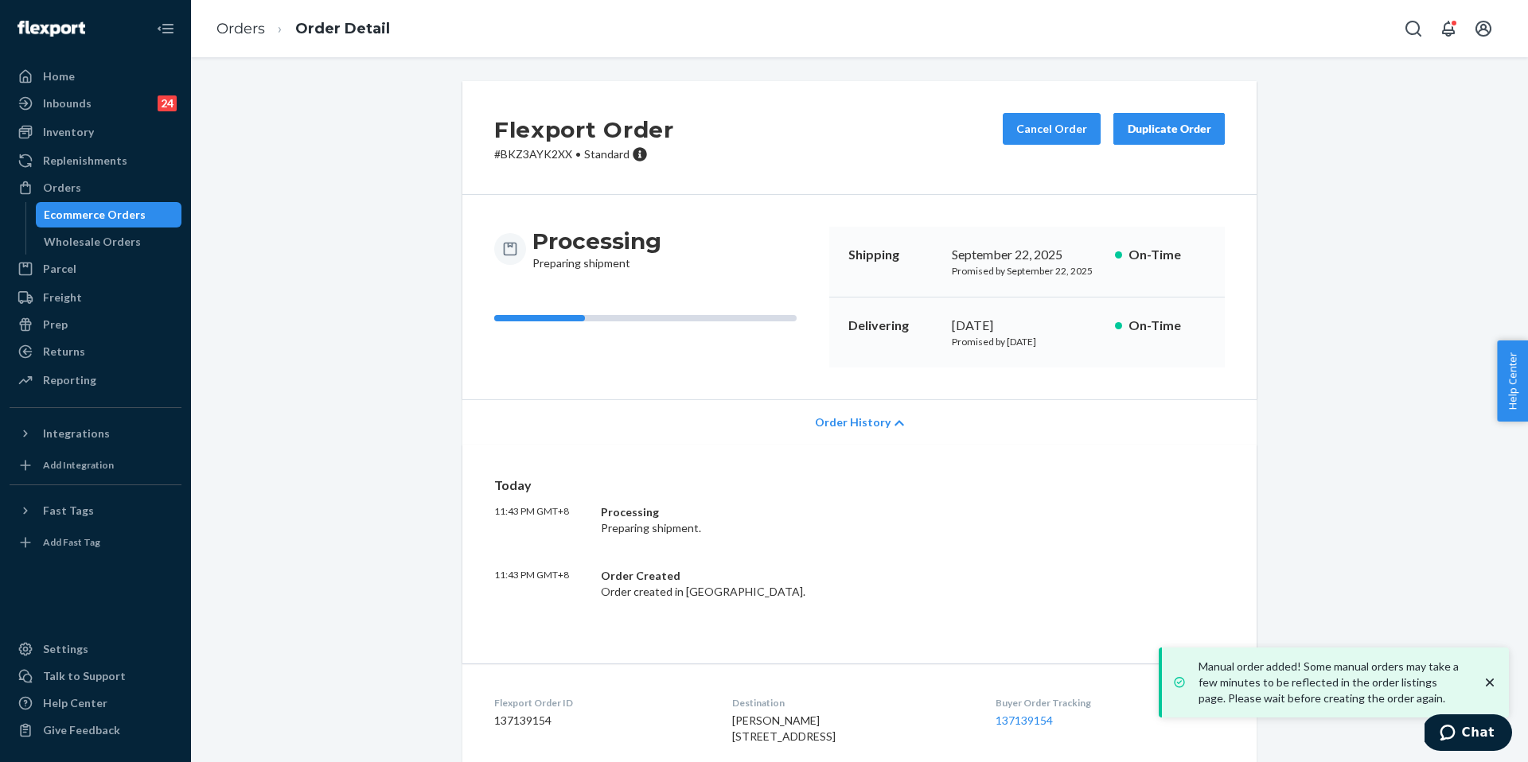
click at [683, 409] on div "Order History" at bounding box center [859, 421] width 794 height 45
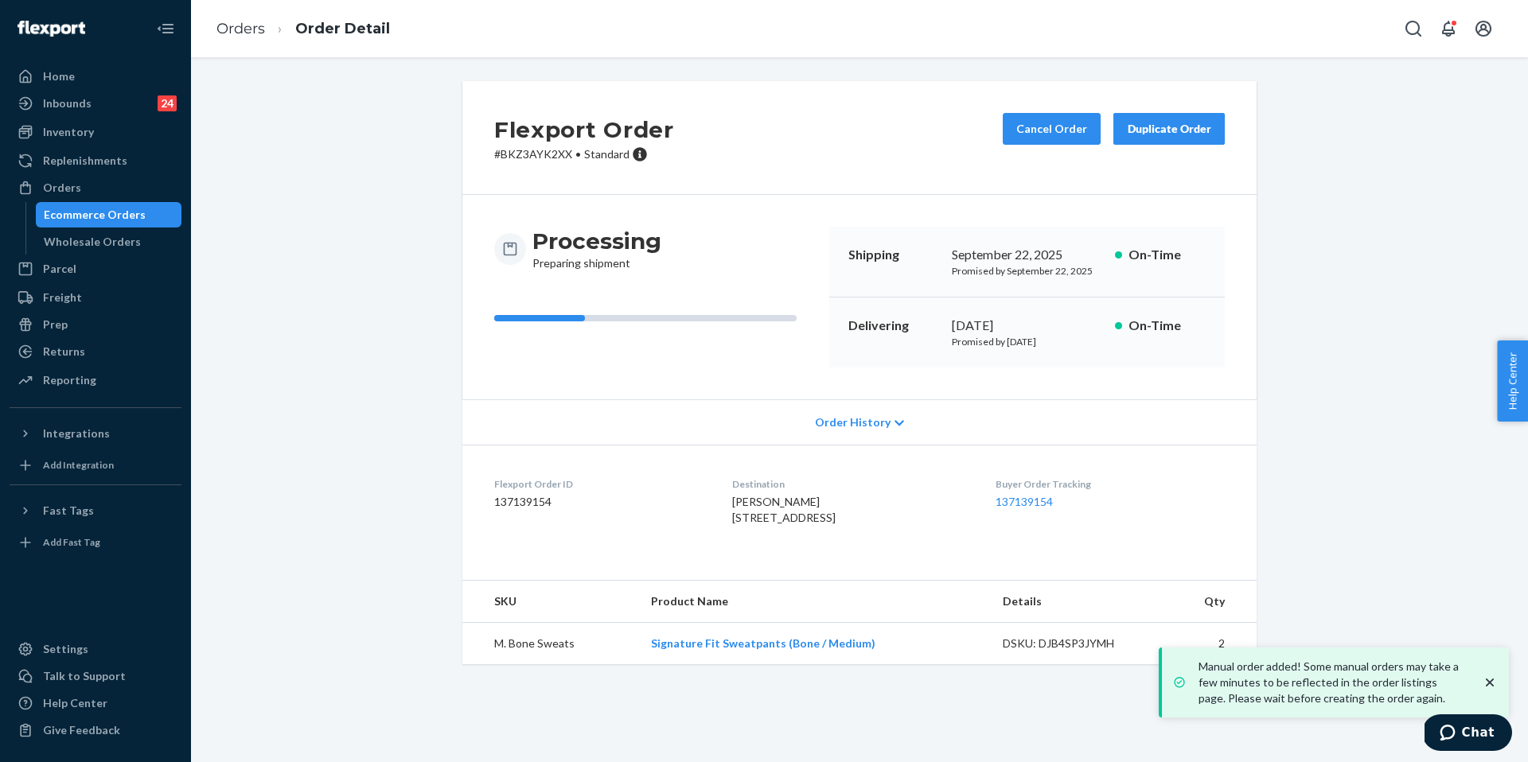
click at [633, 477] on dt "Flexport Order ID" at bounding box center [600, 484] width 212 height 14
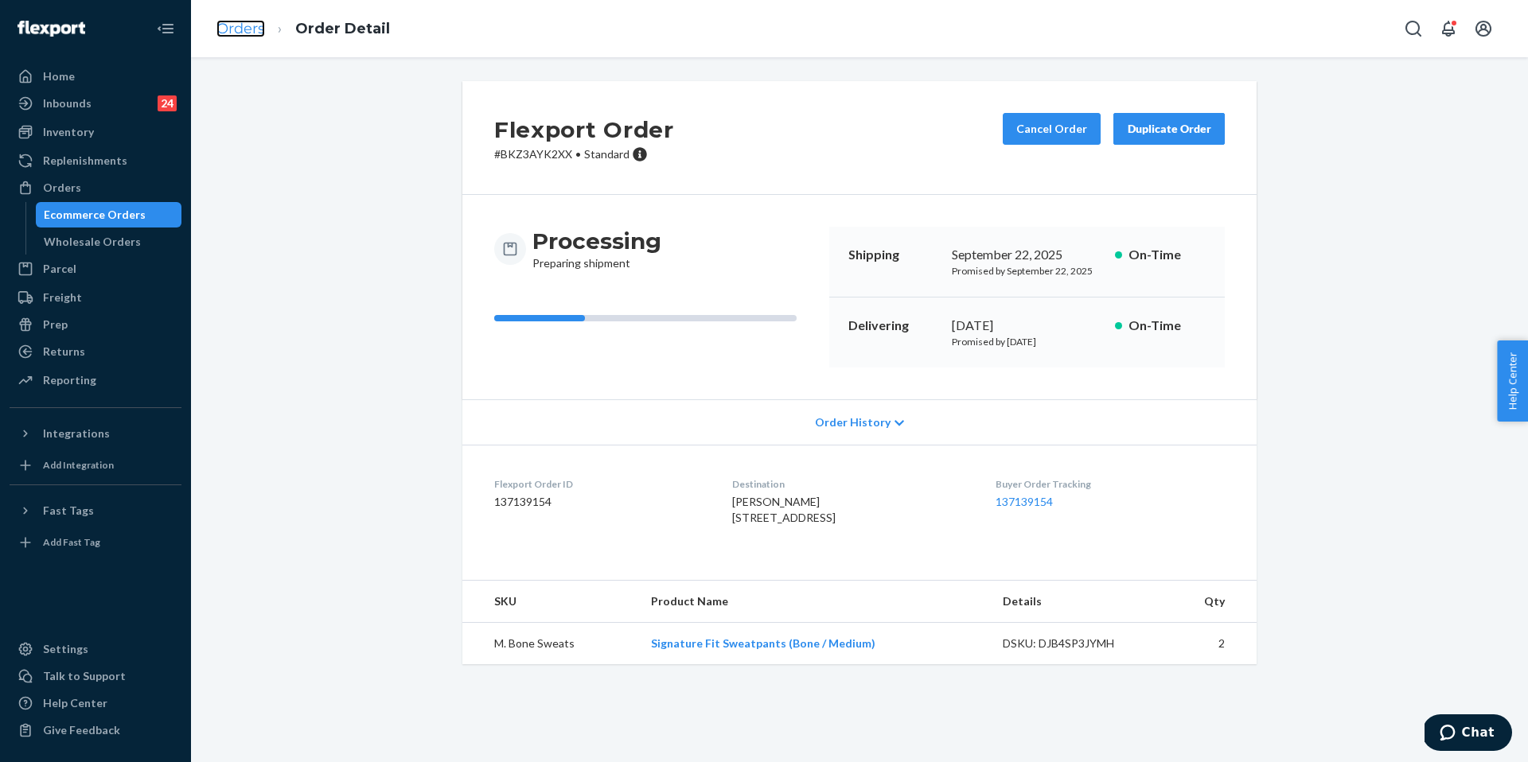
click at [252, 21] on link "Orders" at bounding box center [240, 29] width 49 height 18
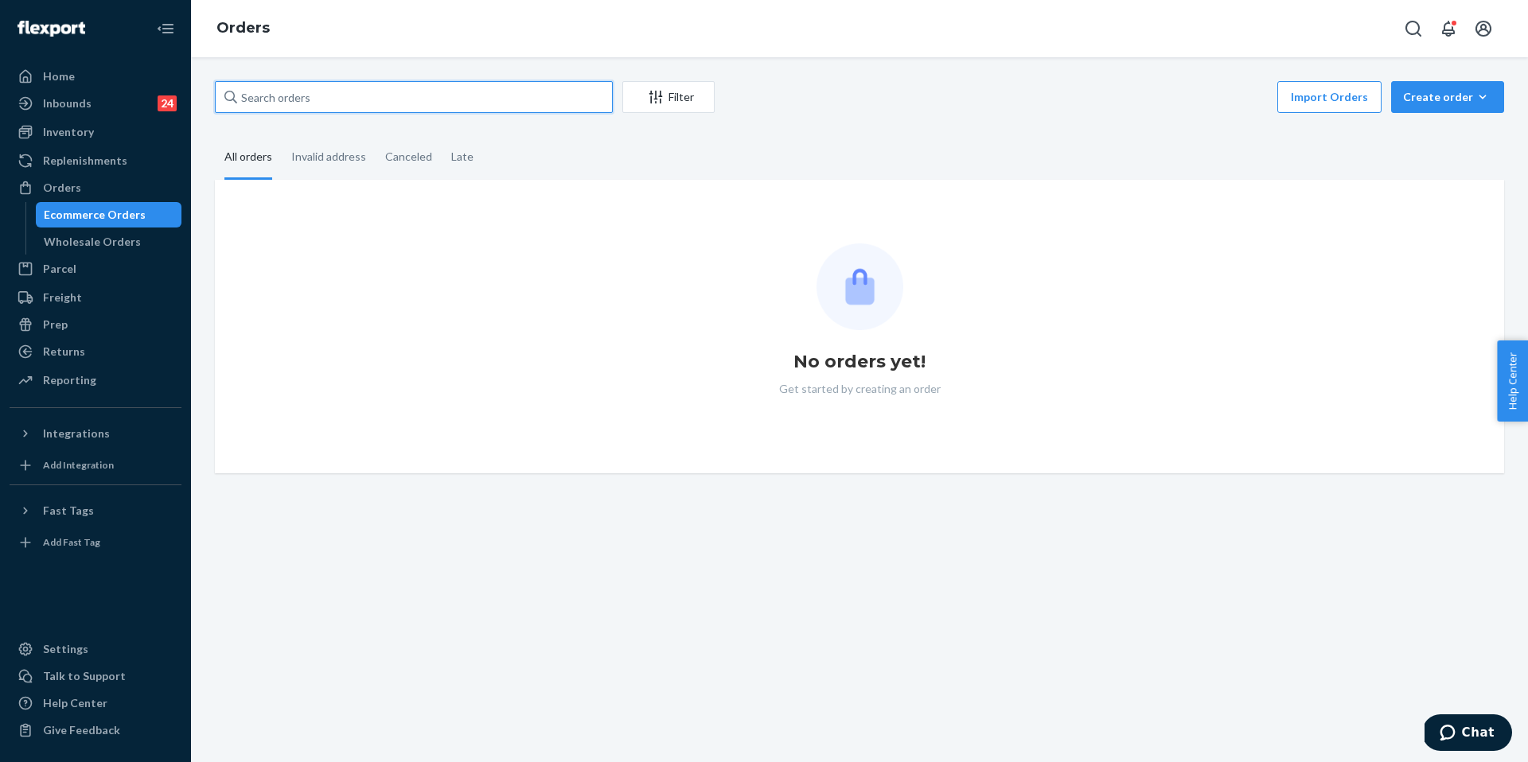
click at [298, 107] on input "text" at bounding box center [414, 97] width 398 height 32
paste input "254021924"
type input "254021924"
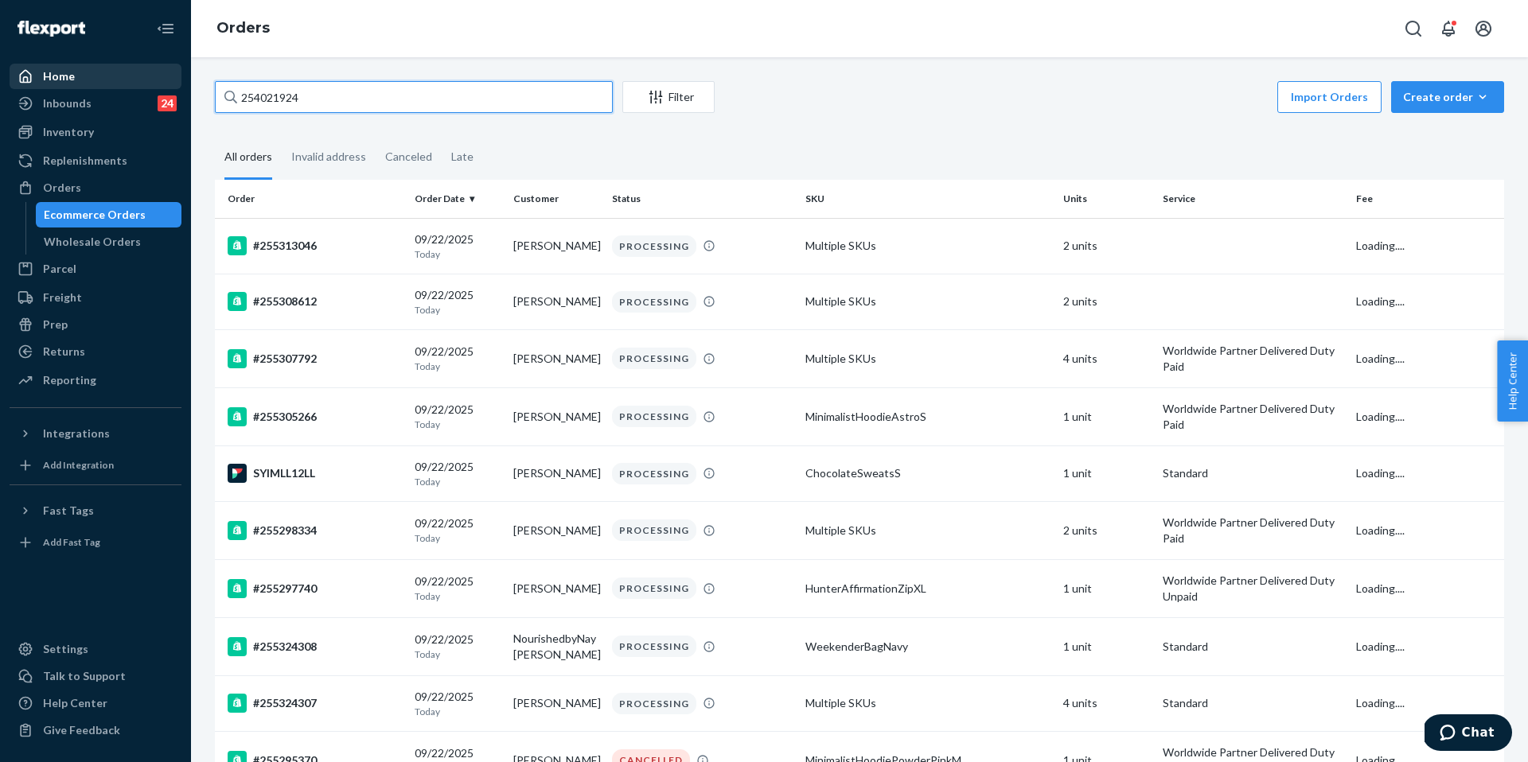
drag, startPoint x: 336, startPoint y: 105, endPoint x: 162, endPoint y: 86, distance: 175.3
click at [162, 86] on div "Home Inbounds 24 Shipping Plans Problems 24 Inventory Products Replenishments O…" at bounding box center [764, 381] width 1528 height 762
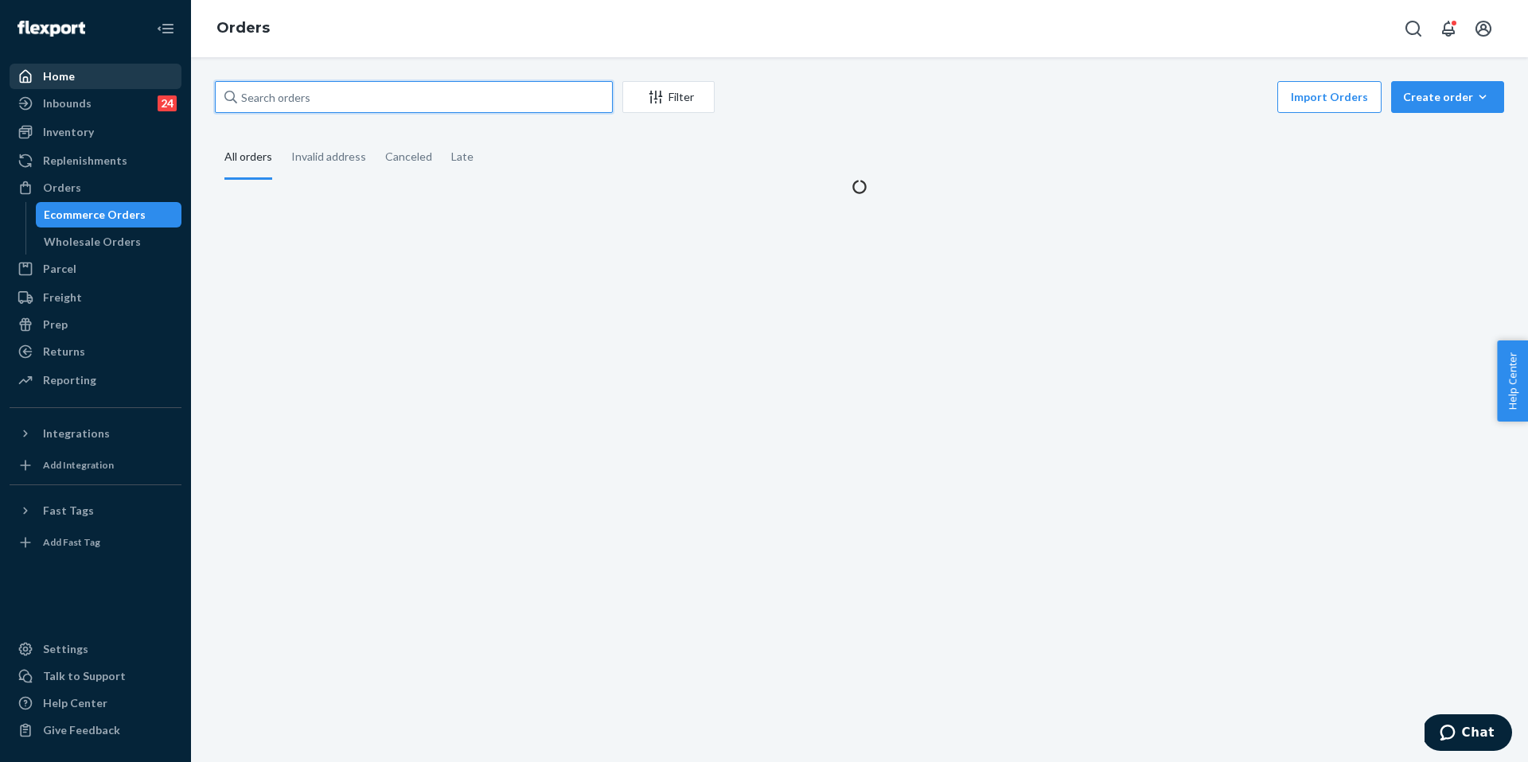
paste input "254021924"
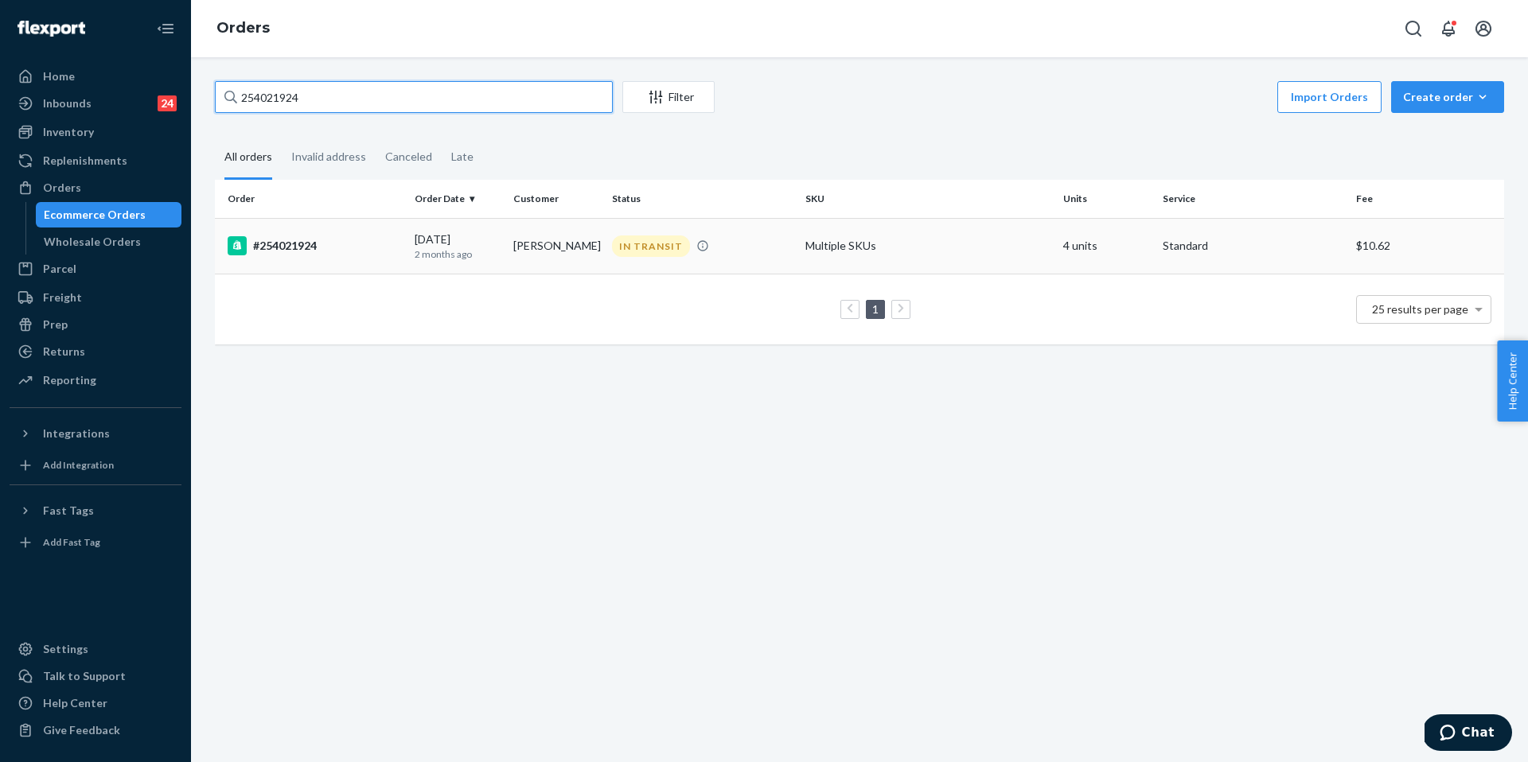
type input "254021924"
click at [410, 236] on td "07/05/2025 2 months ago" at bounding box center [457, 246] width 99 height 56
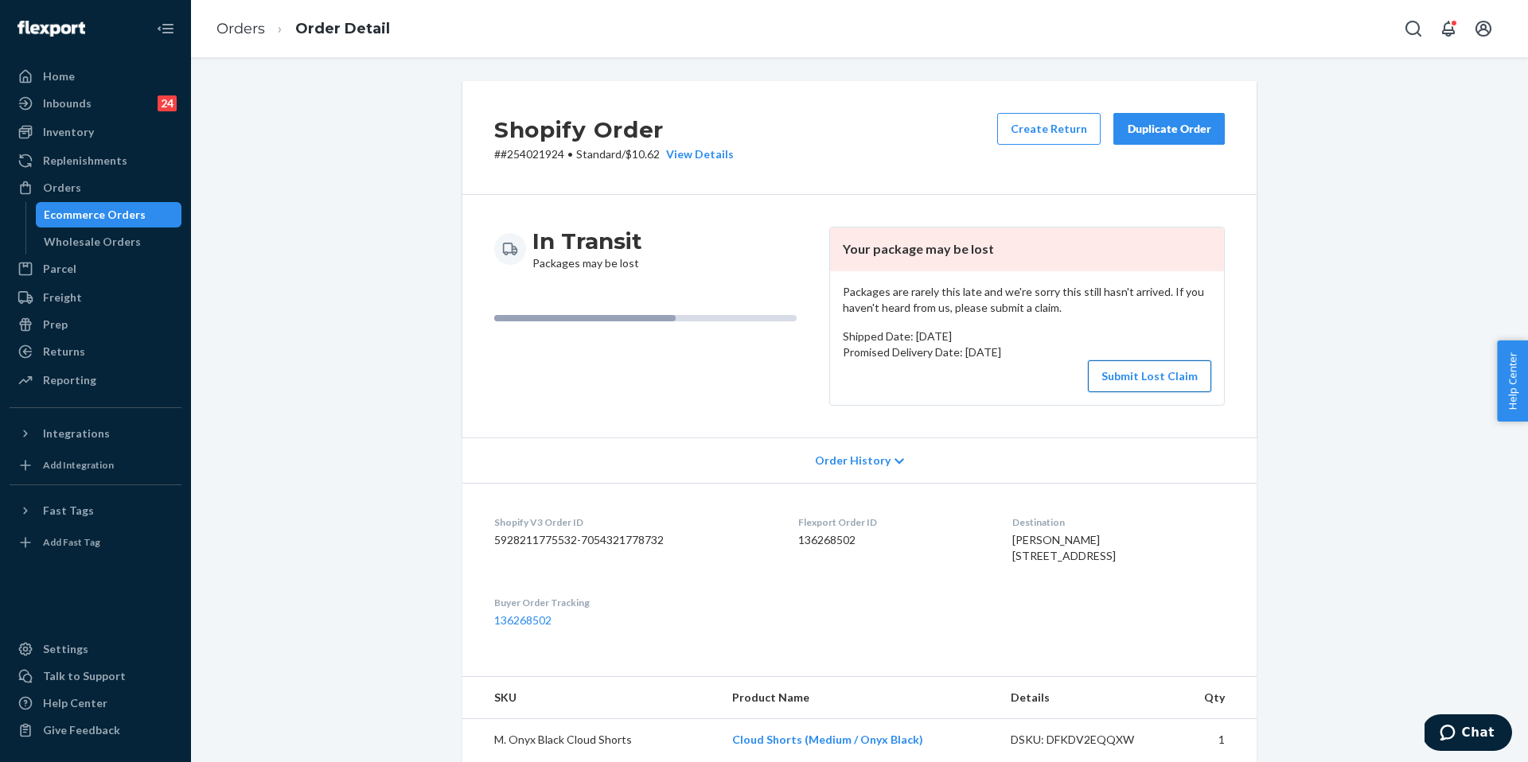
click at [1128, 367] on button "Submit Lost Claim" at bounding box center [1149, 377] width 123 height 32
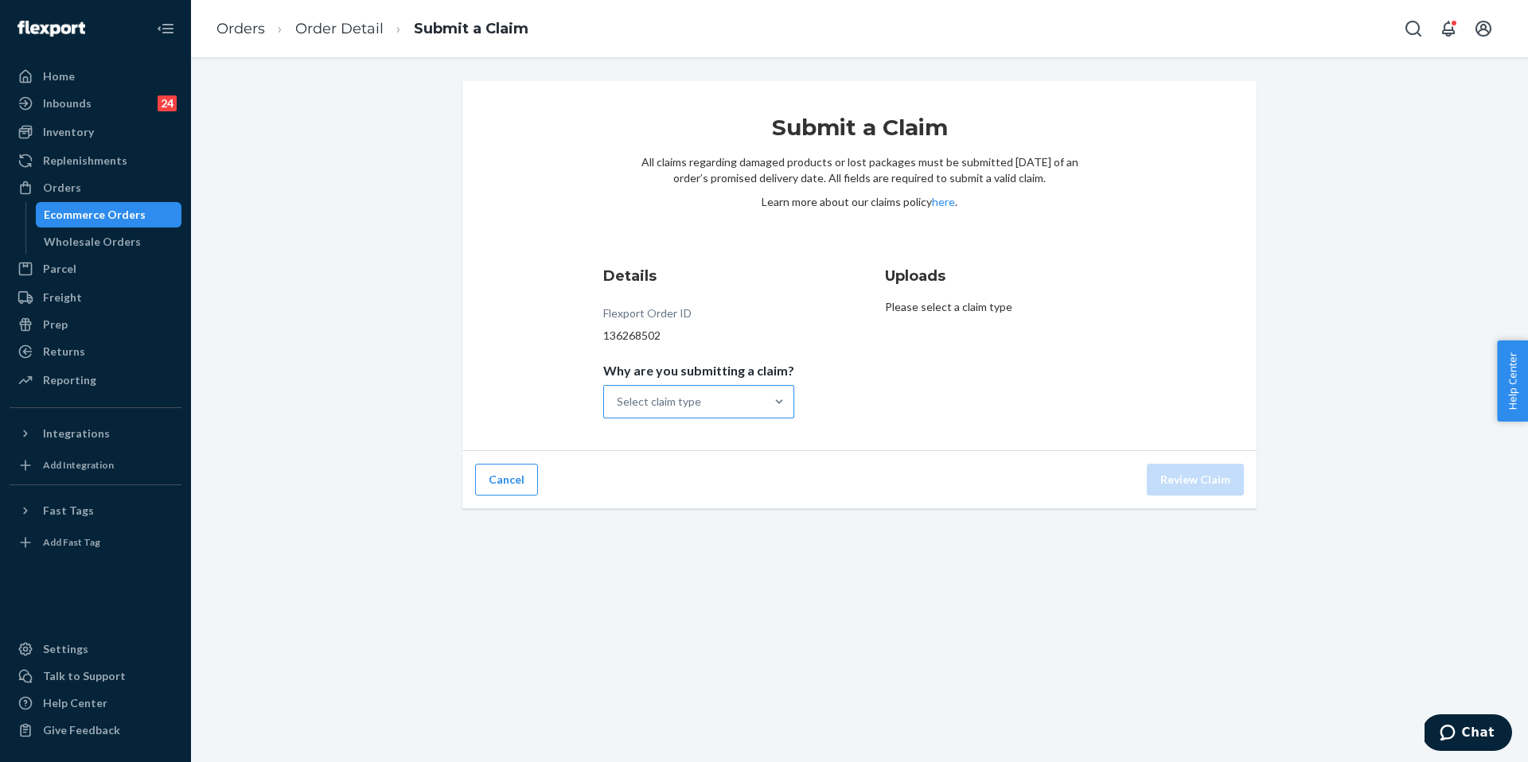
click at [692, 403] on div "Select claim type" at bounding box center [659, 402] width 84 height 16
click at [618, 403] on input "Why are you submitting a claim? Select claim type" at bounding box center [618, 402] width 2 height 16
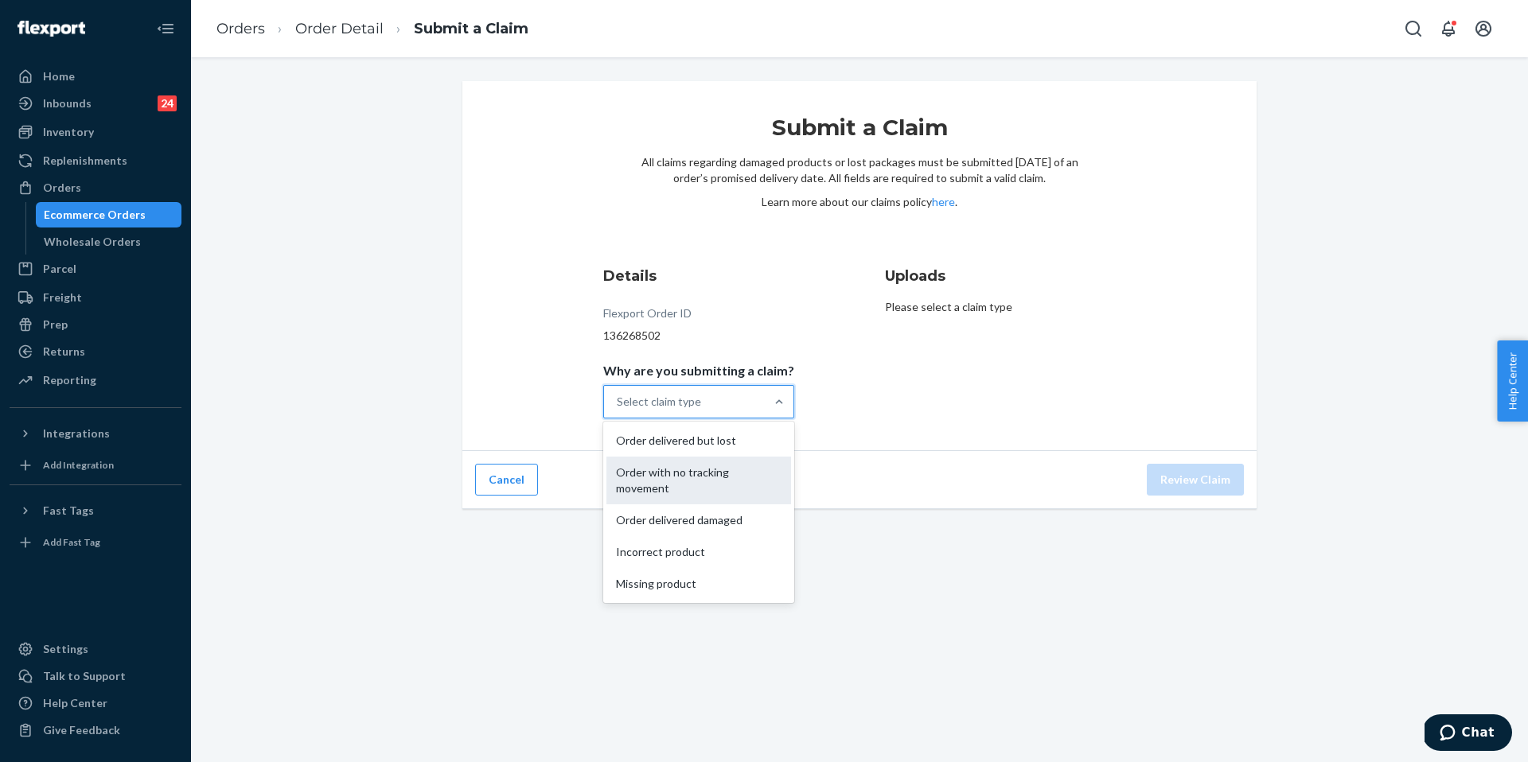
click at [724, 474] on div "Order with no tracking movement" at bounding box center [698, 481] width 185 height 48
click at [618, 410] on input "Why are you submitting a claim? option Order with no tracking movement focused,…" at bounding box center [618, 402] width 2 height 16
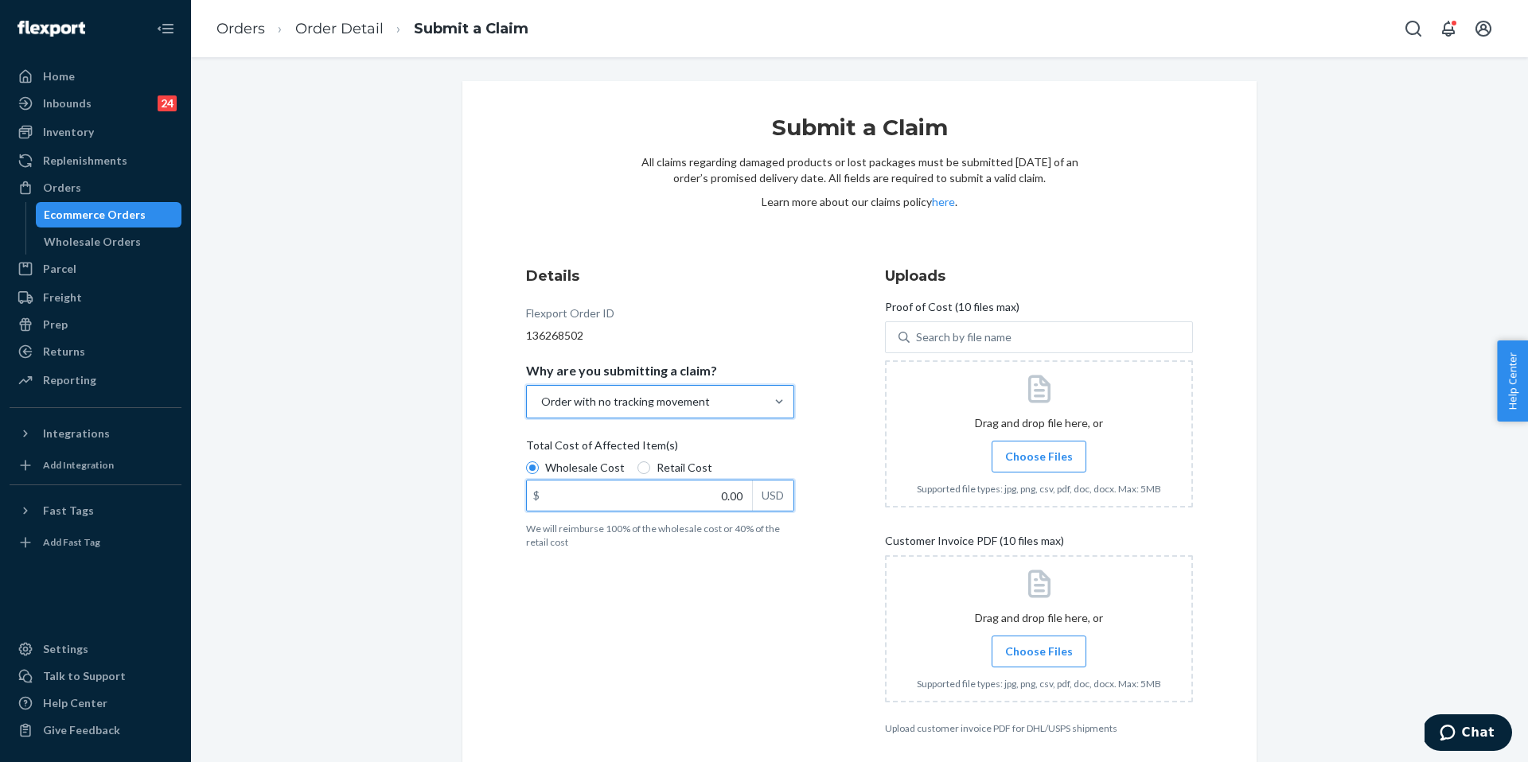
click at [735, 501] on input "0.00" at bounding box center [639, 496] width 225 height 30
type input "80.00"
click at [1046, 468] on label "Choose Files" at bounding box center [1039, 457] width 95 height 32
click at [1039, 466] on input "Choose Files" at bounding box center [1039, 457] width 1 height 18
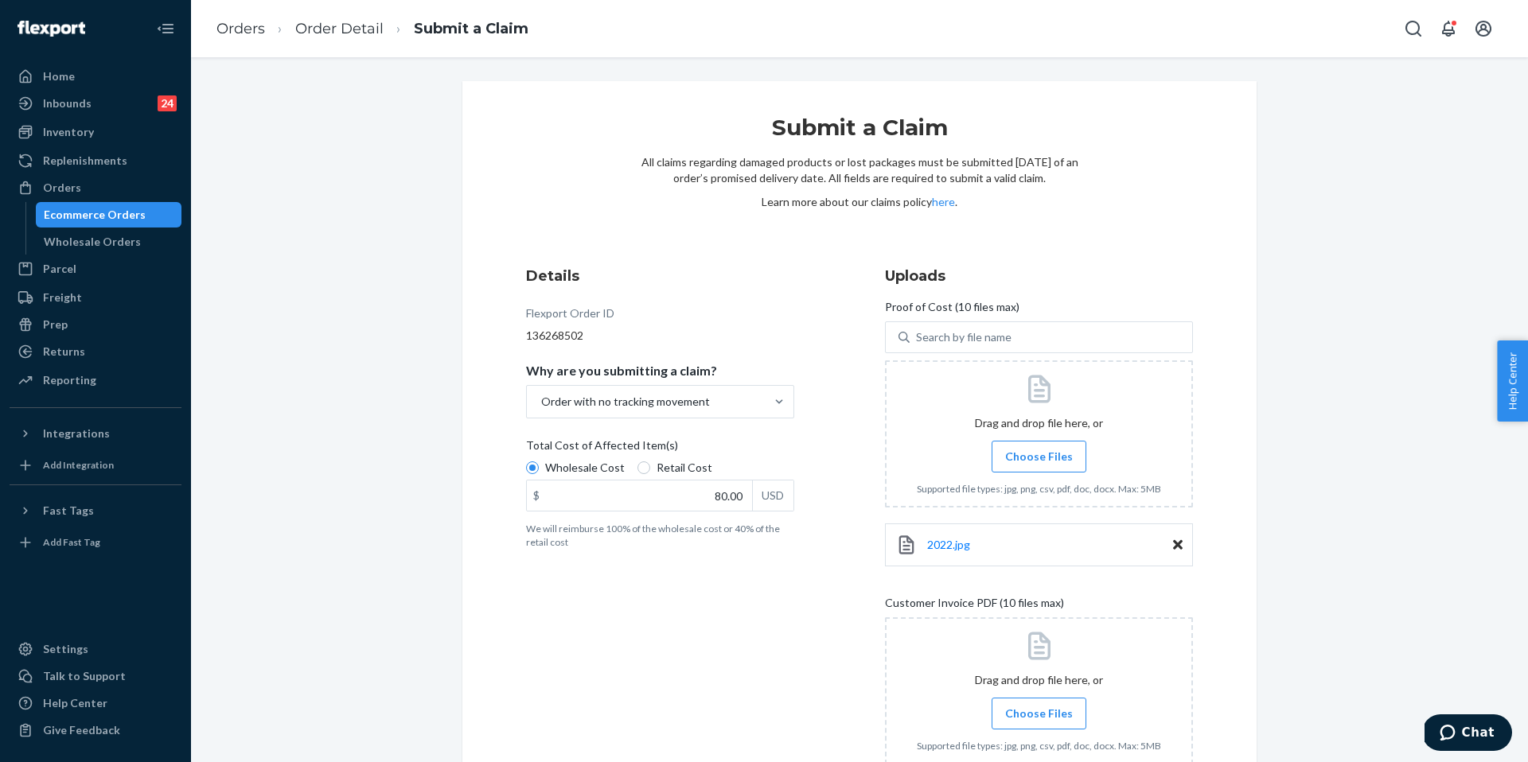
click at [1173, 543] on icon at bounding box center [1178, 545] width 10 height 10
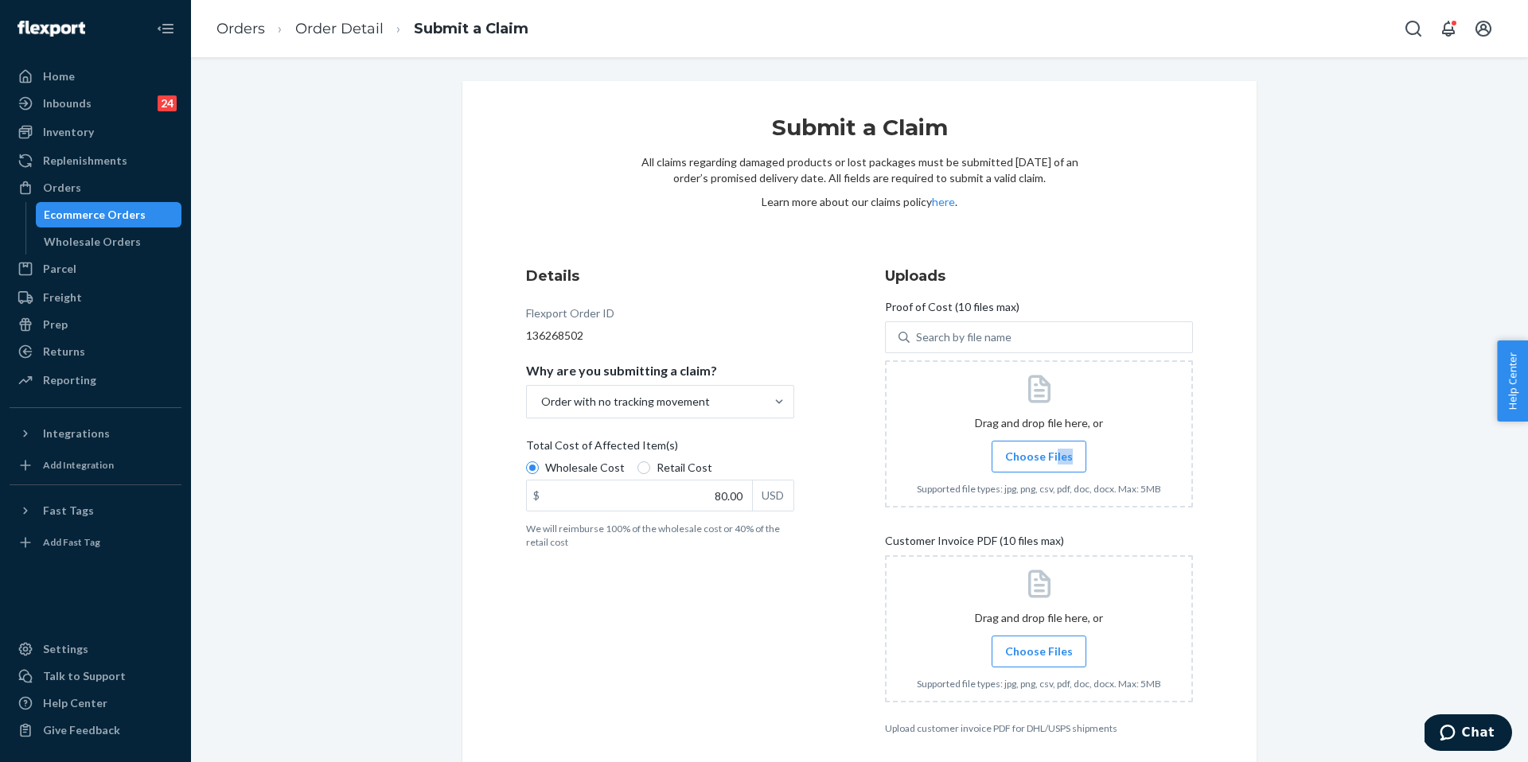
click at [1050, 464] on label "Choose Files" at bounding box center [1039, 457] width 95 height 32
click at [1005, 450] on span "Choose Files" at bounding box center [1039, 457] width 68 height 16
click at [1039, 450] on input "Choose Files" at bounding box center [1039, 457] width 1 height 18
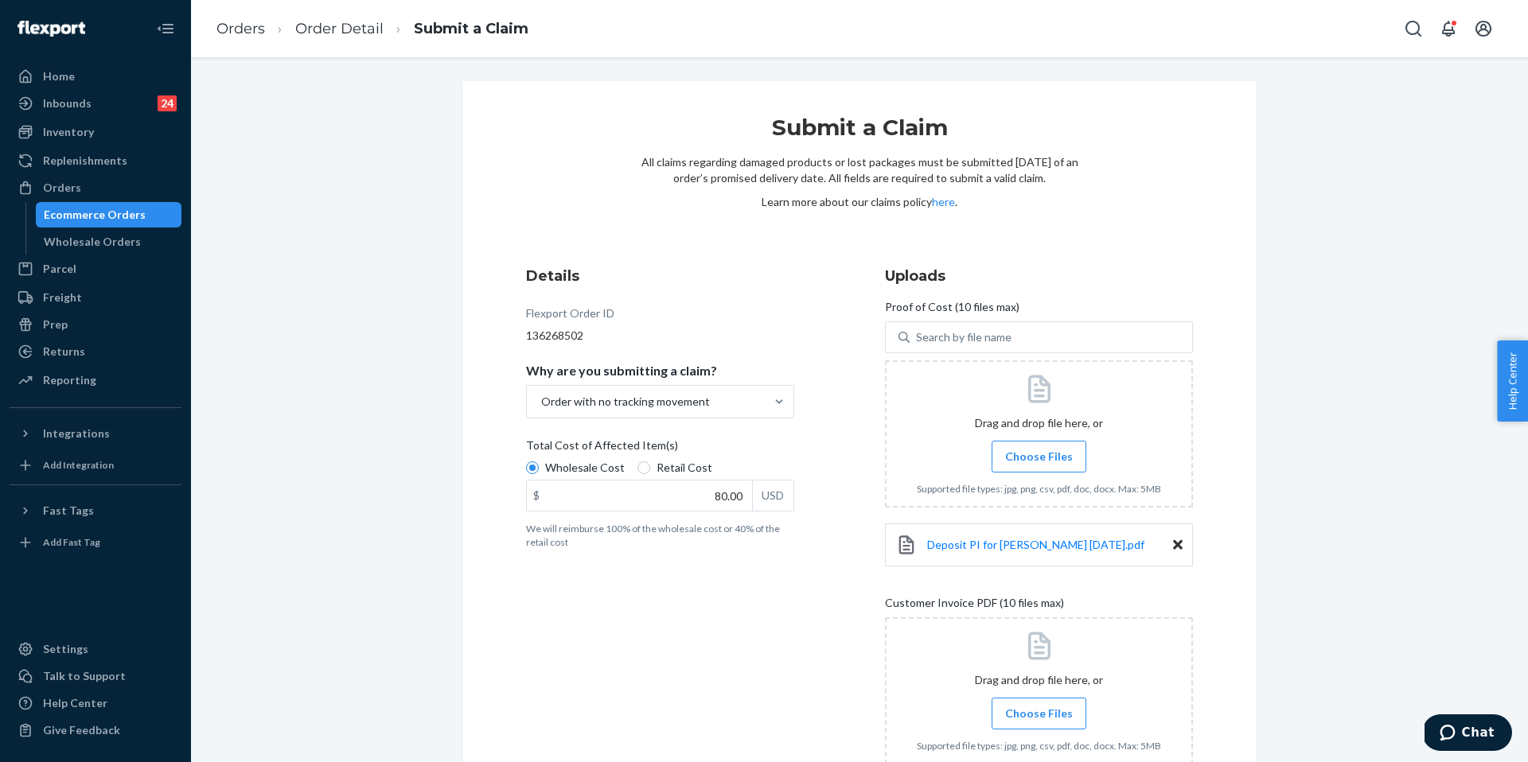
click at [1035, 721] on span "Choose Files" at bounding box center [1039, 714] width 68 height 16
click at [1039, 721] on input "Choose Files" at bounding box center [1039, 714] width 1 height 18
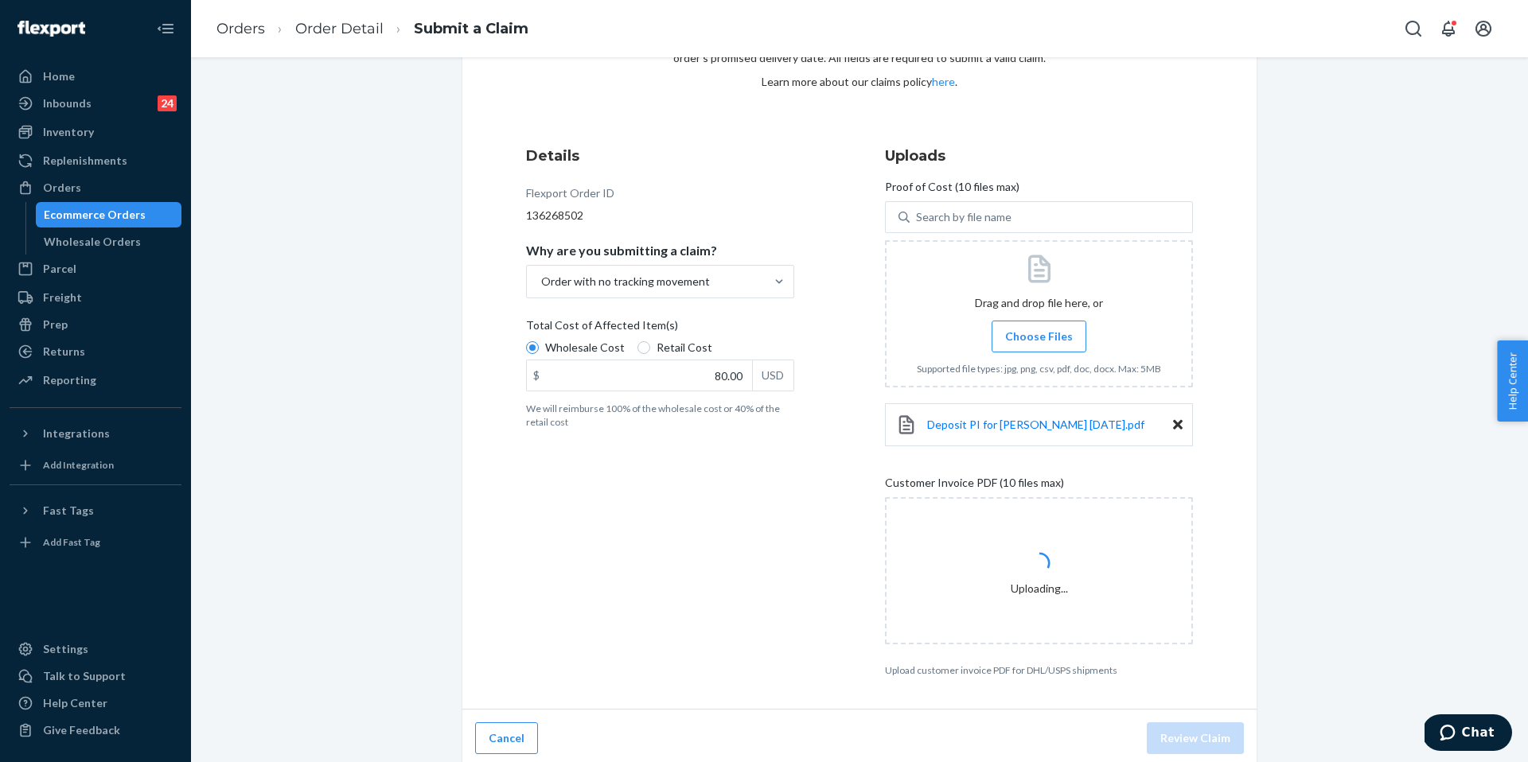
scroll to position [126, 0]
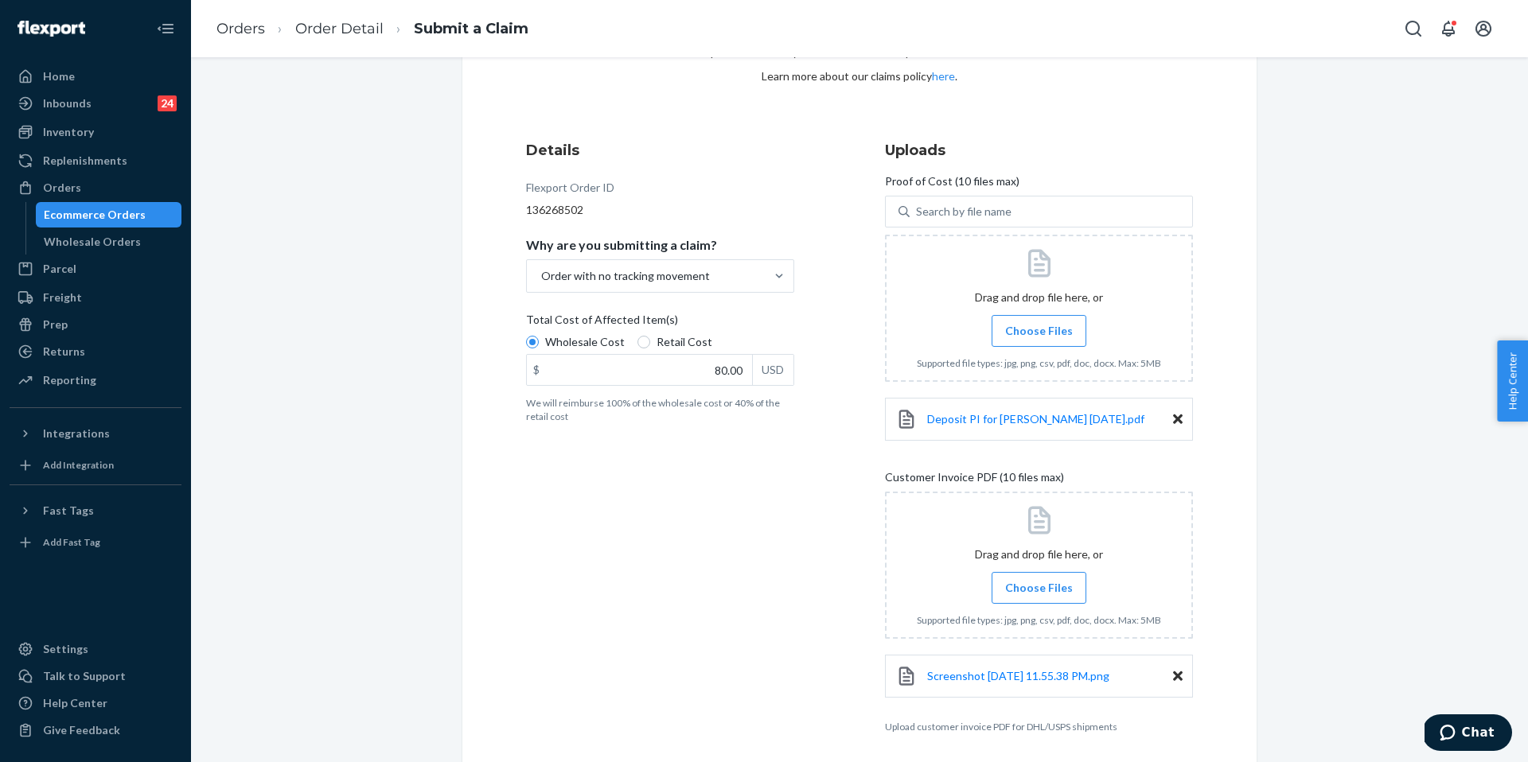
click at [1059, 586] on span "Choose Files" at bounding box center [1039, 588] width 68 height 16
click at [1039, 586] on input "Choose Files" at bounding box center [1039, 588] width 1 height 18
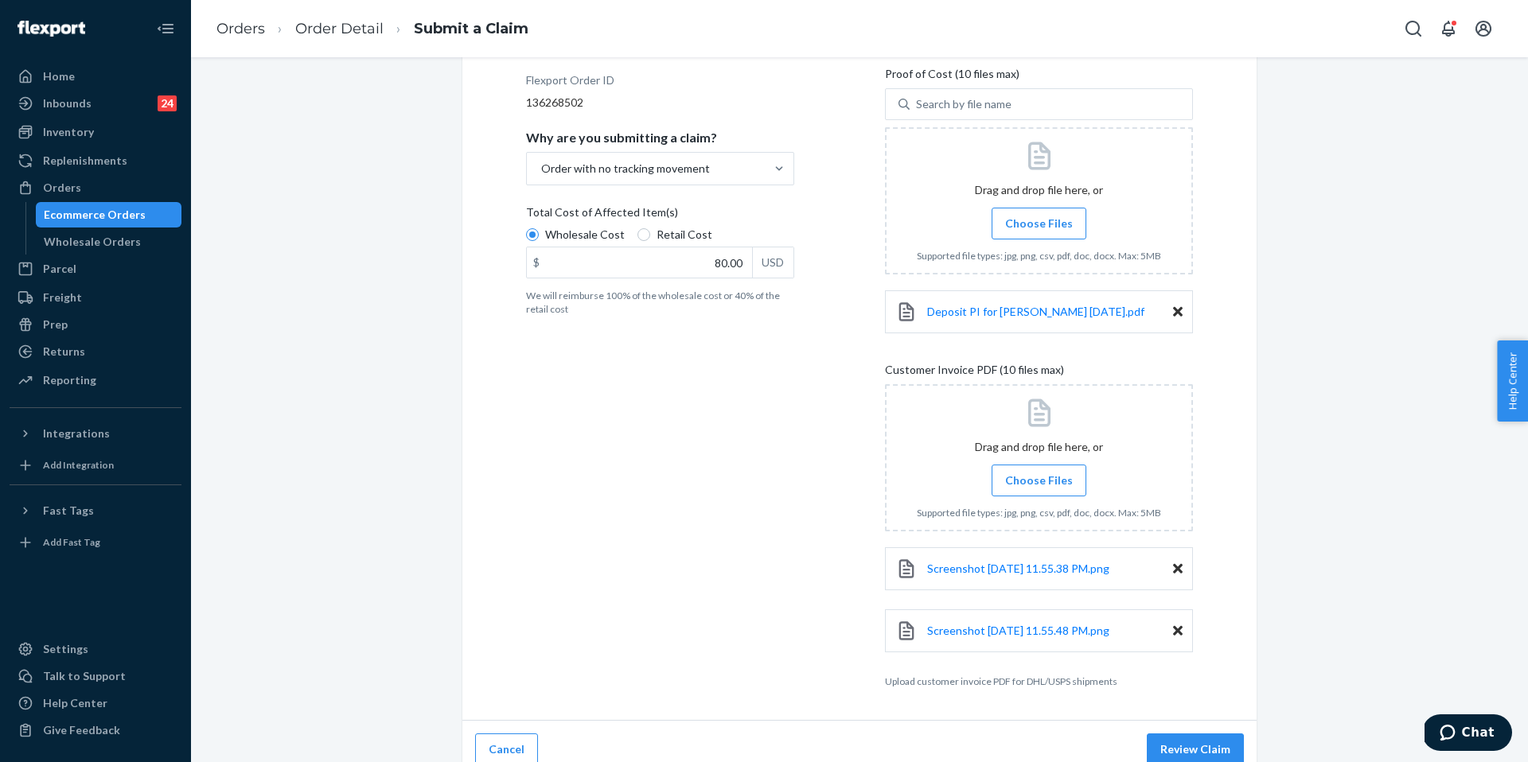
scroll to position [250, 0]
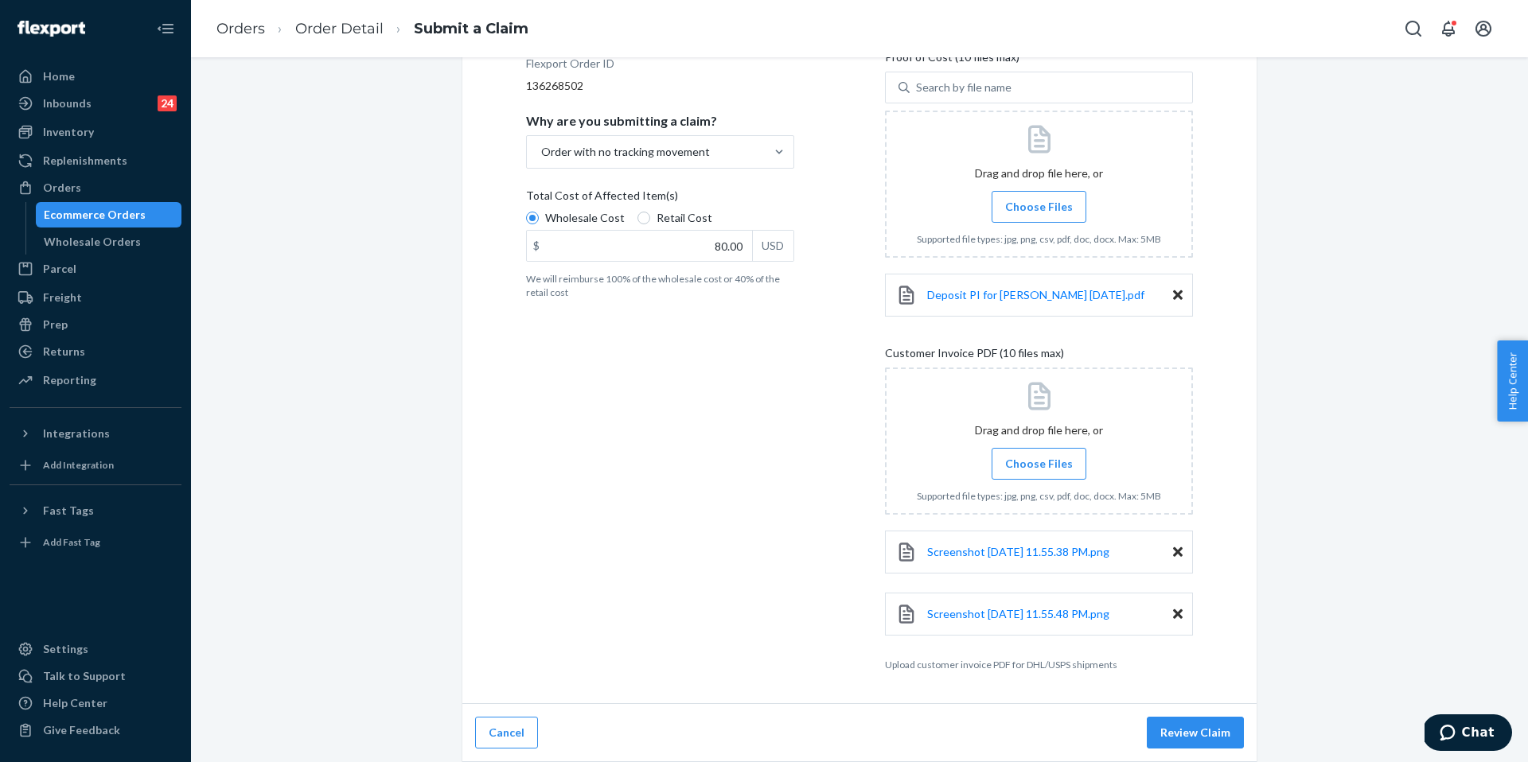
click at [1189, 728] on button "Review Claim" at bounding box center [1195, 733] width 97 height 32
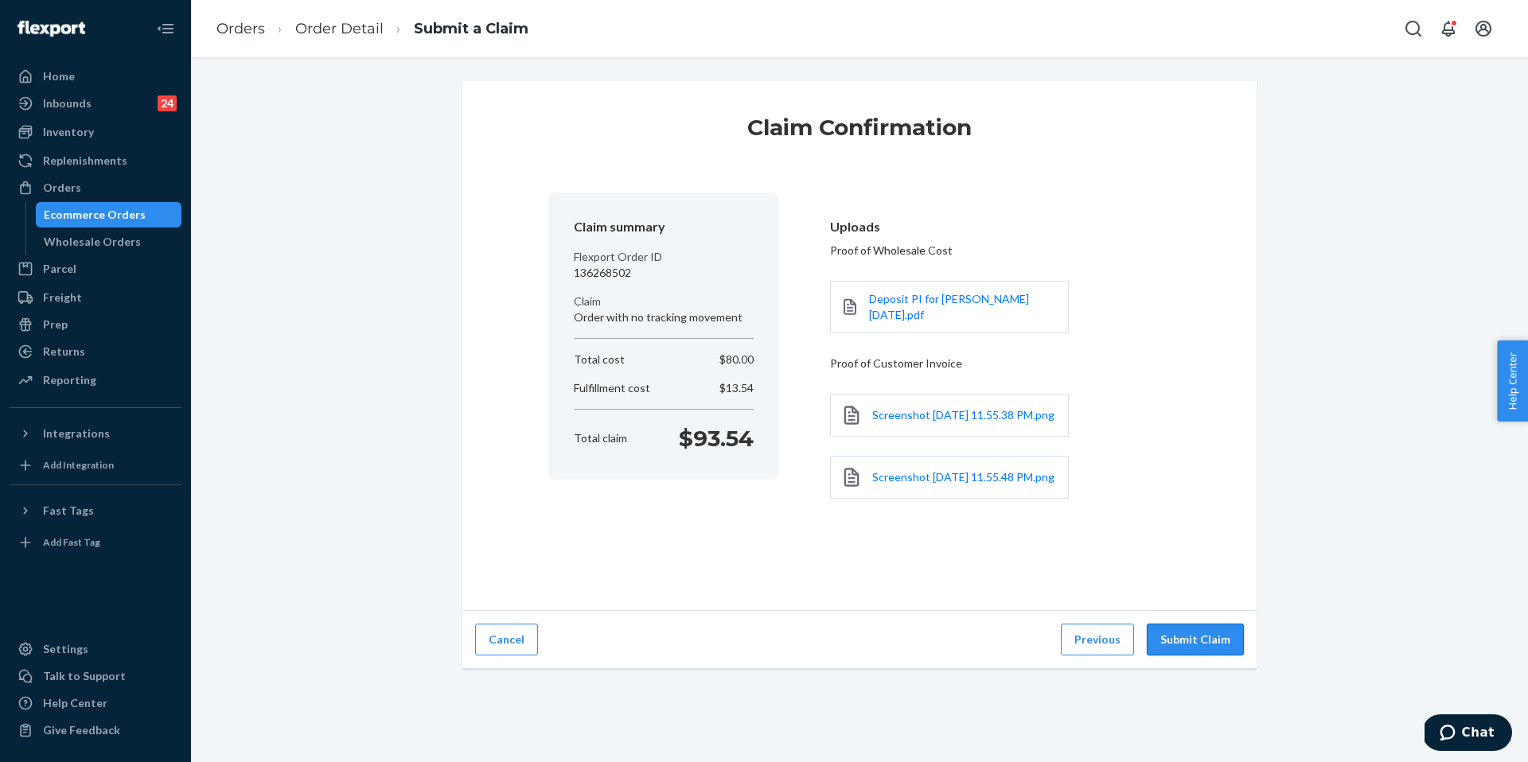
click at [1188, 643] on button "Submit Claim" at bounding box center [1195, 640] width 97 height 32
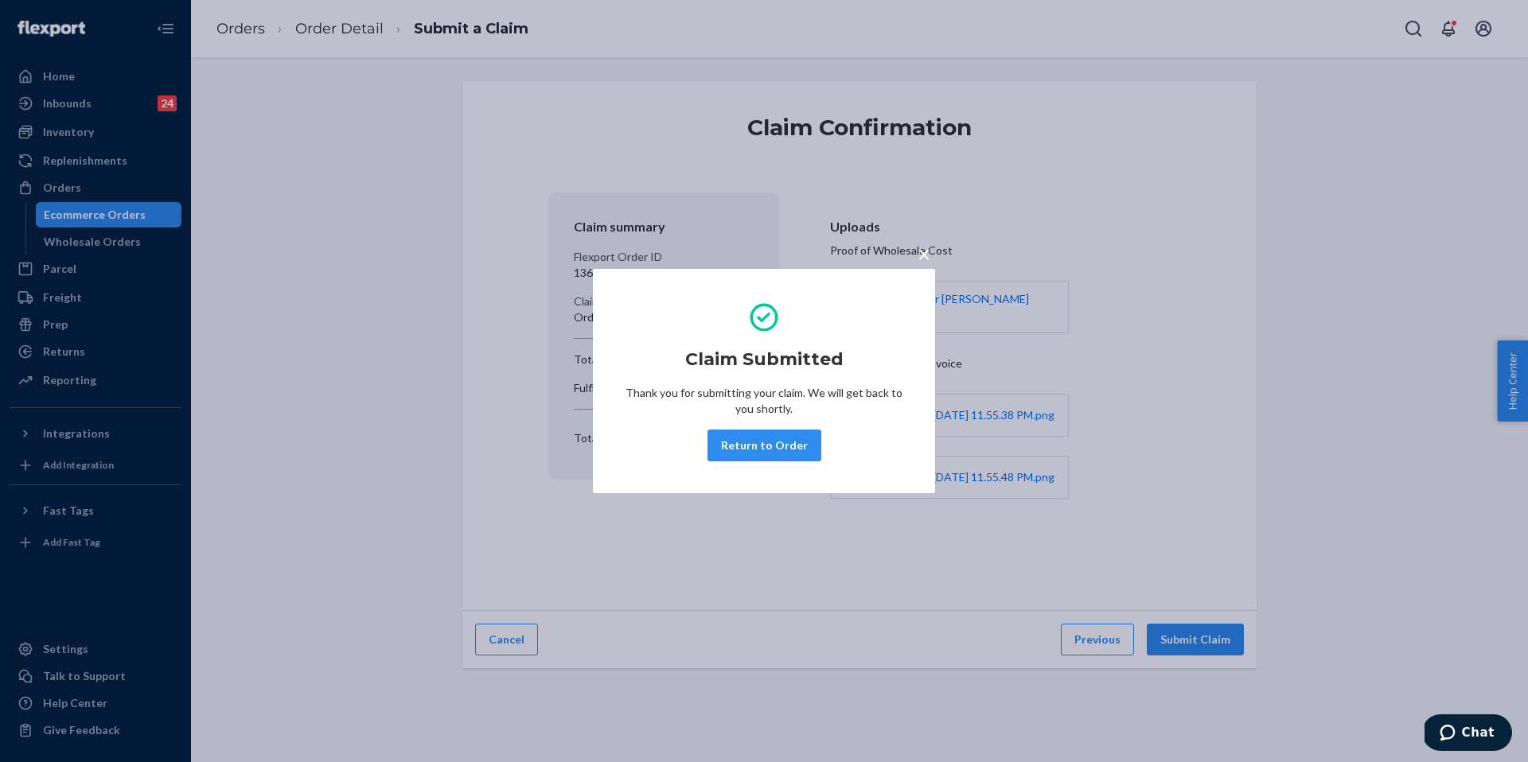
drag, startPoint x: 762, startPoint y: 448, endPoint x: 748, endPoint y: 421, distance: 30.6
click at [762, 448] on button "Return to Order" at bounding box center [764, 446] width 114 height 32
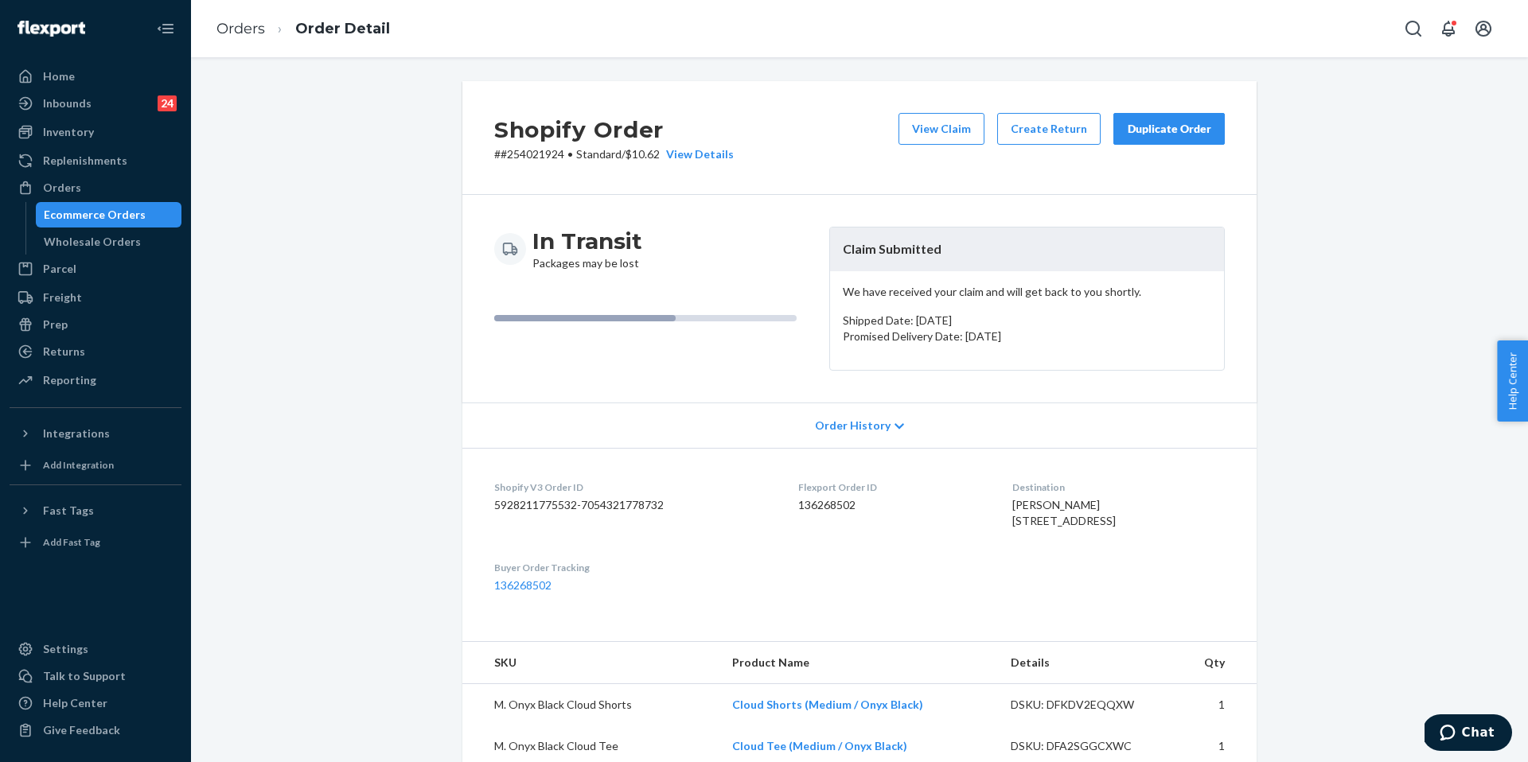
click at [1133, 127] on div "Duplicate Order" at bounding box center [1169, 129] width 84 height 16
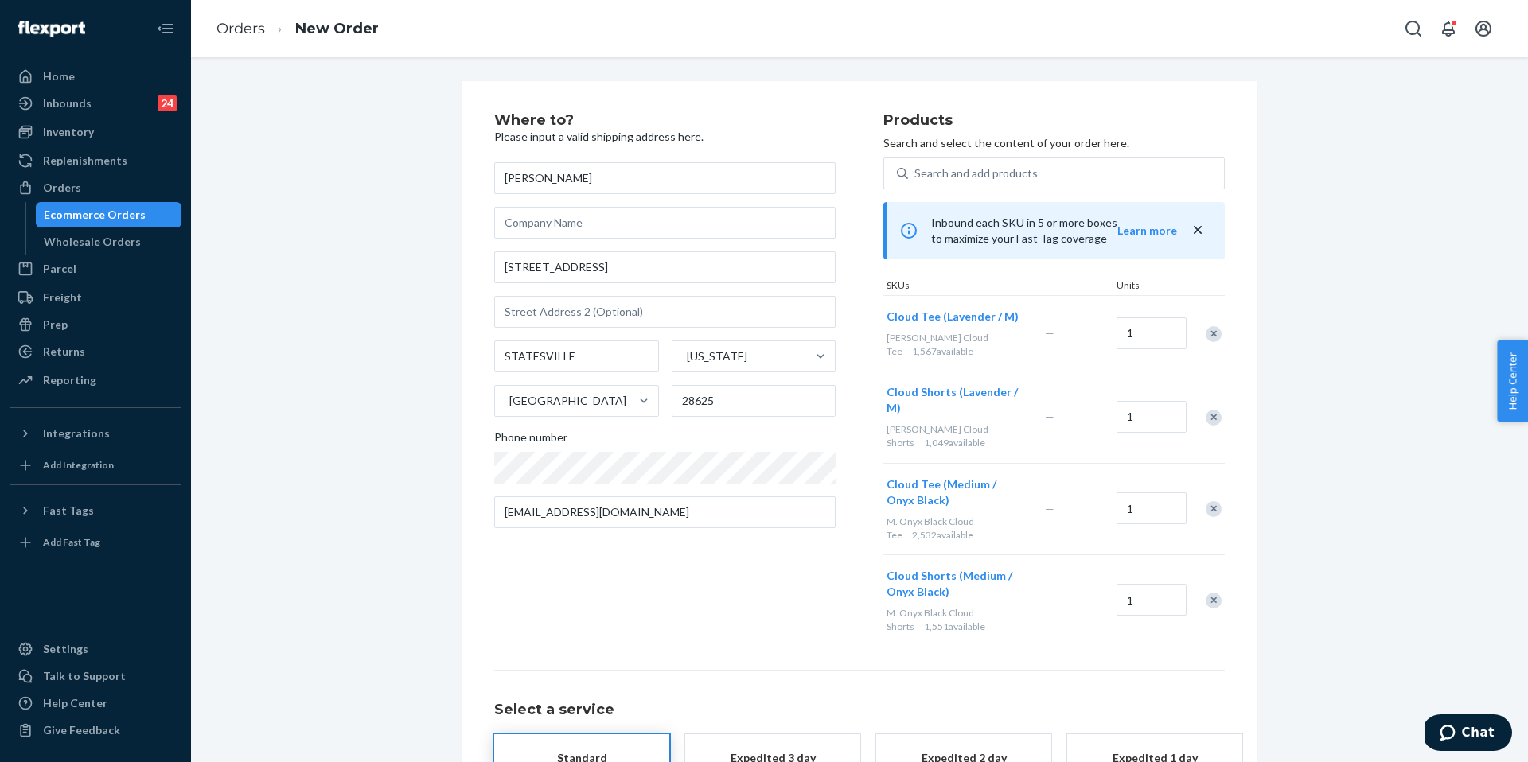
drag, startPoint x: 672, startPoint y: 283, endPoint x: 499, endPoint y: 259, distance: 174.4
click at [499, 259] on div "Viridiana Becerra 167 HANGING TREE LN STATESVILLE North Carolina United States …" at bounding box center [664, 345] width 341 height 366
click at [377, 274] on div "Where to? Please input a valid shipping address here. Viridiana Becerra 167 HAN…" at bounding box center [859, 495] width 1313 height 828
drag, startPoint x: 637, startPoint y: 268, endPoint x: 431, endPoint y: 238, distance: 208.3
click at [431, 238] on div "Where to? Please input a valid shipping address here. Viridiana Becerra 167 HAN…" at bounding box center [859, 495] width 1313 height 828
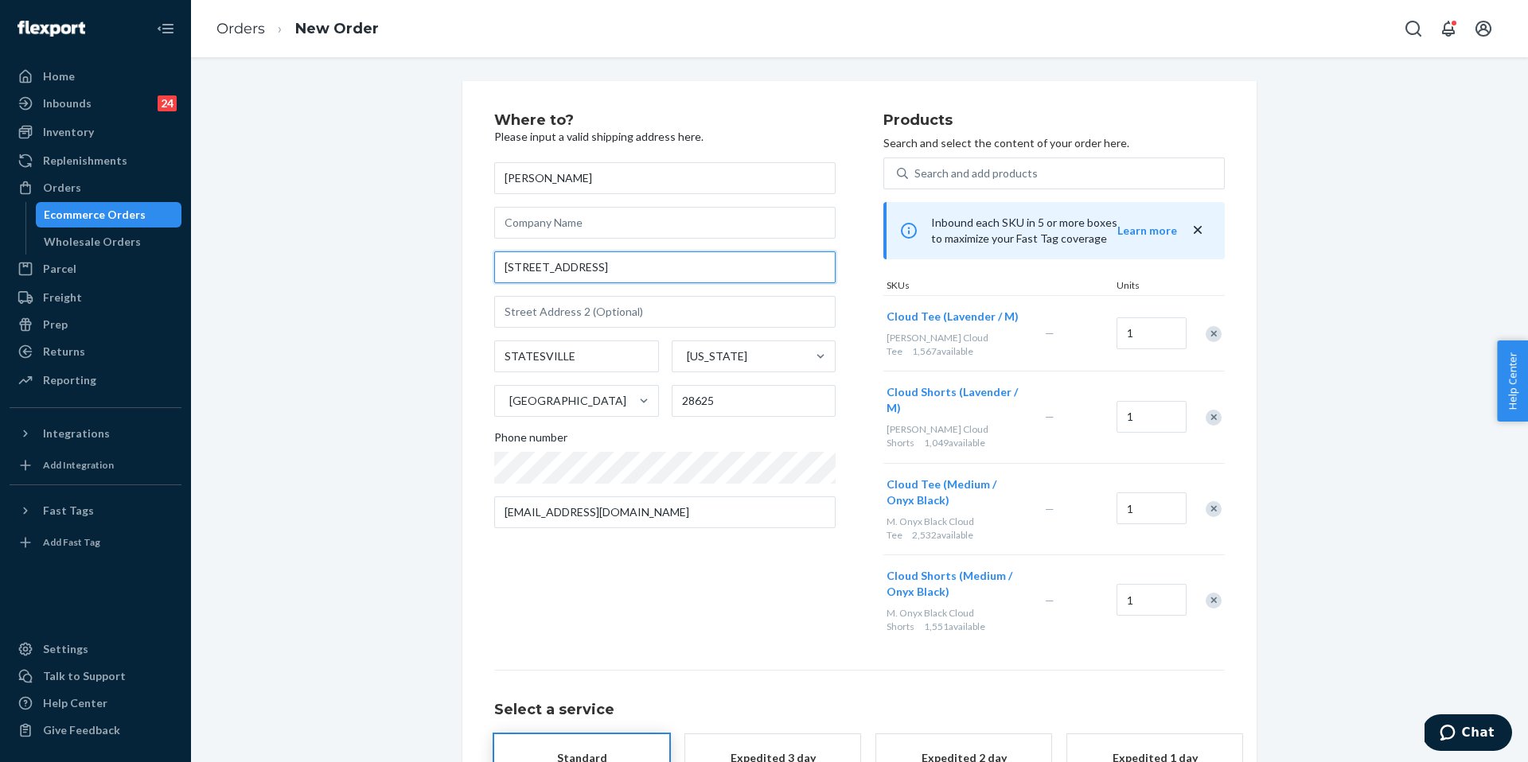
paste input "anging Rock Trl Statesville, North Carolina 29625"
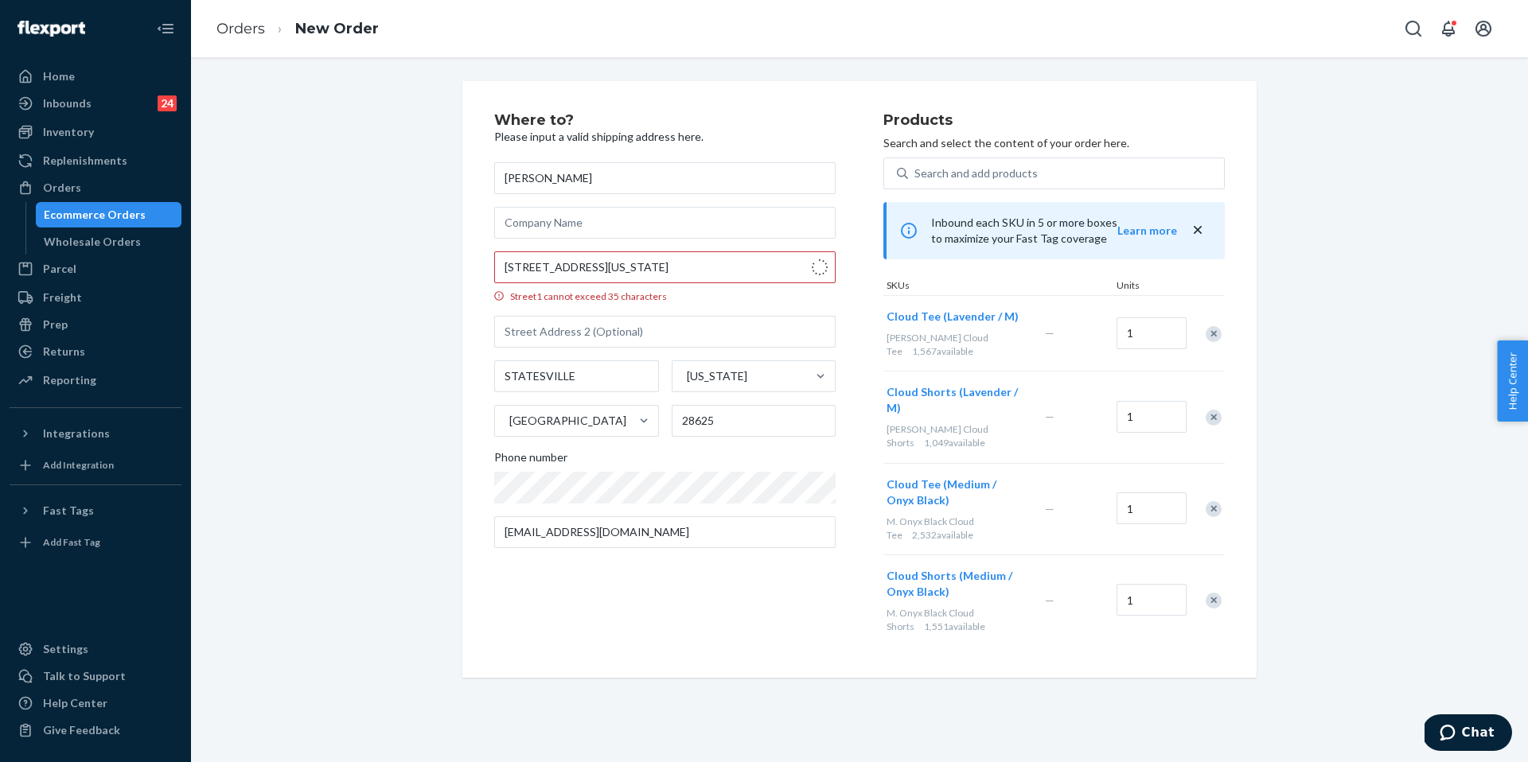
type input "167 Hanging Rock Trl"
type input "Statesville"
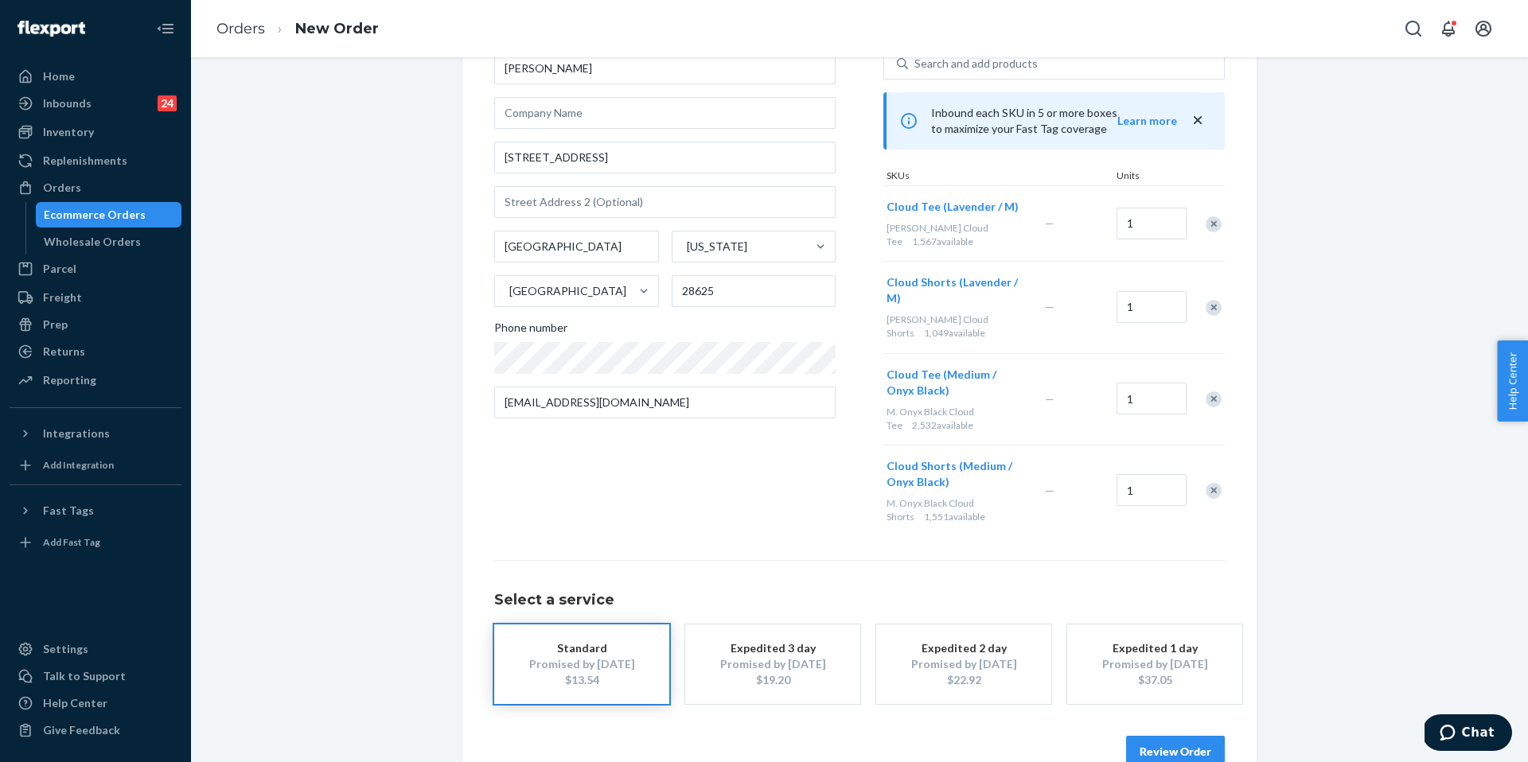
scroll to position [126, 0]
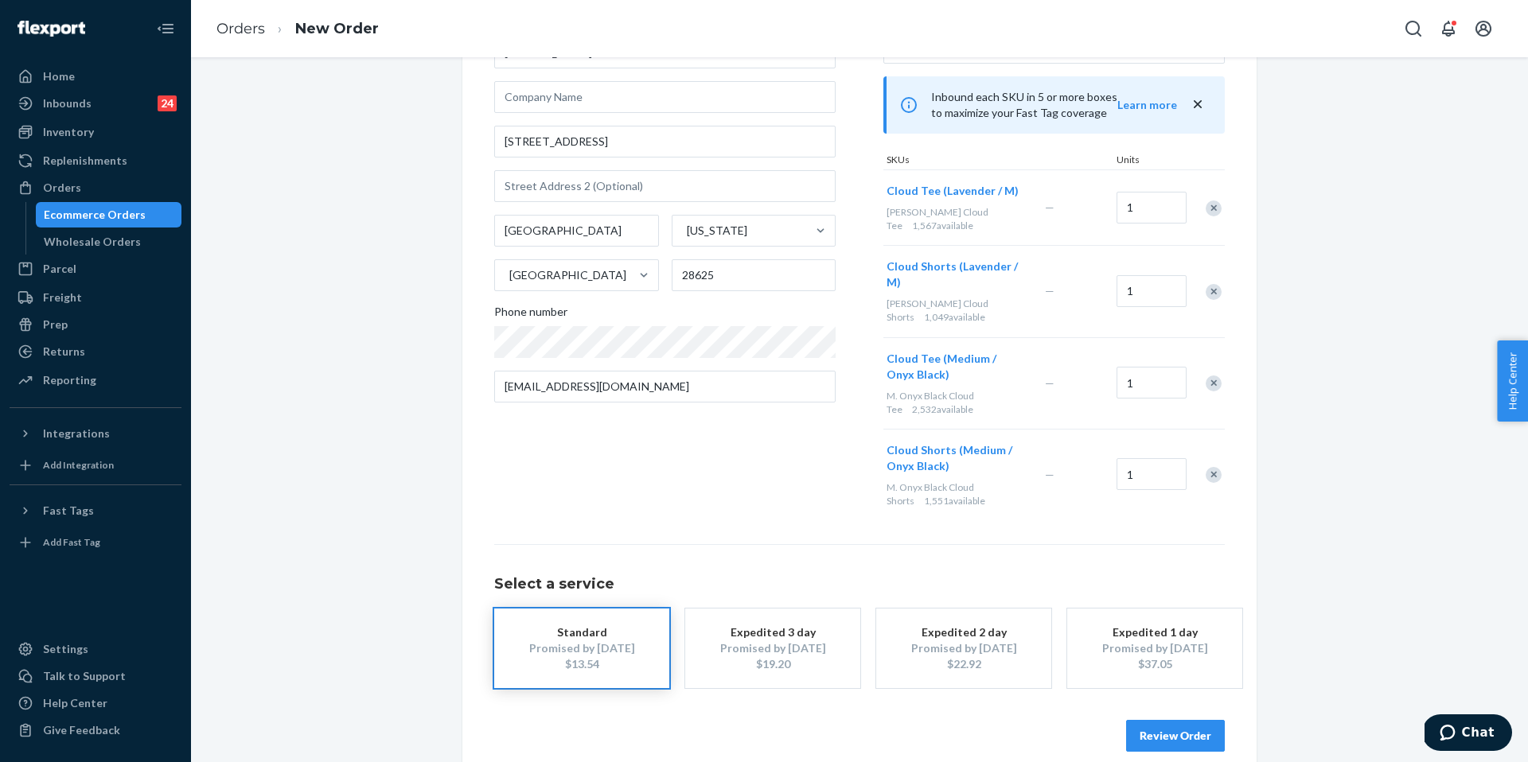
click at [1181, 720] on button "Review Order" at bounding box center [1175, 736] width 99 height 32
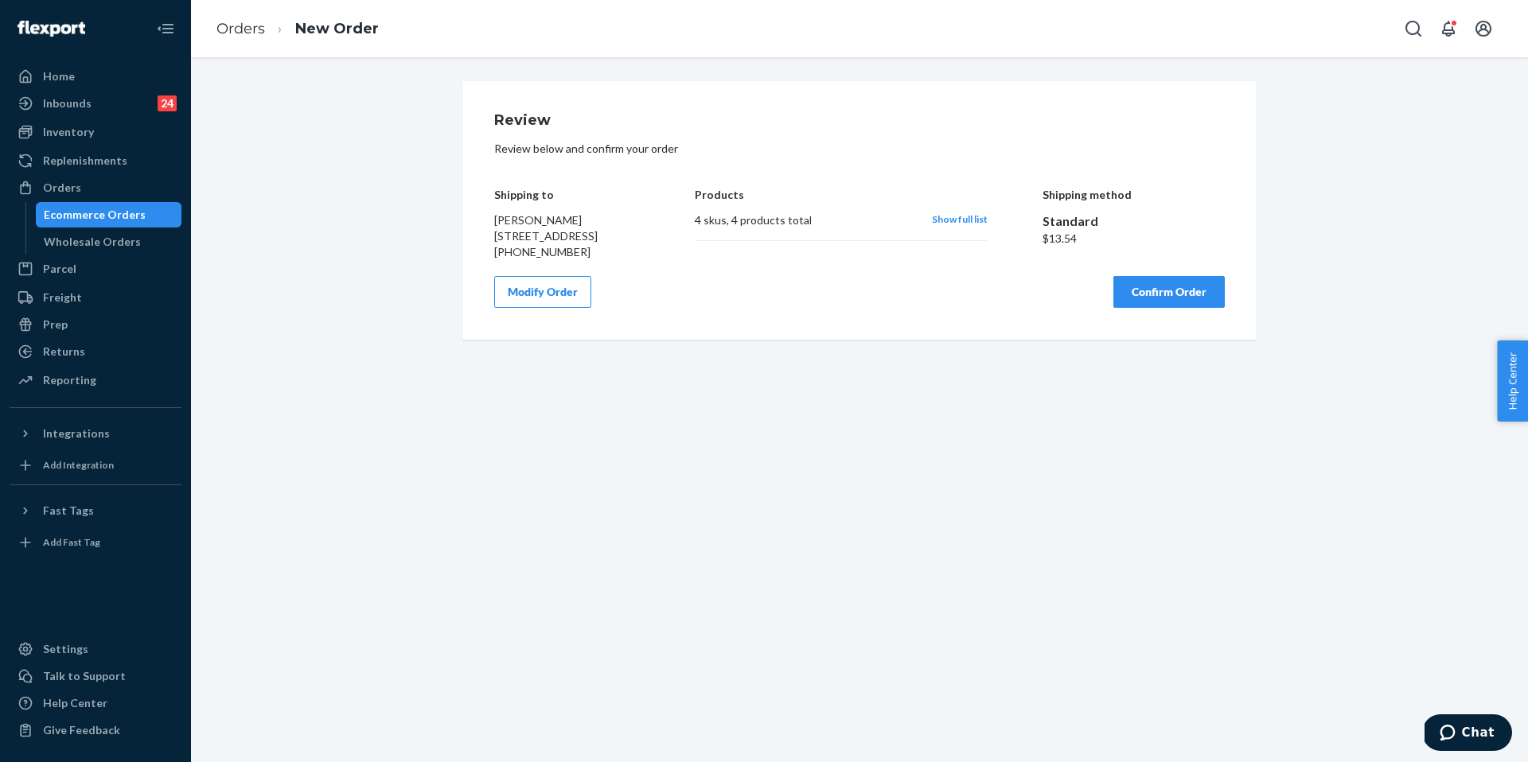
scroll to position [0, 0]
click at [1148, 308] on button "Confirm Order" at bounding box center [1168, 292] width 111 height 32
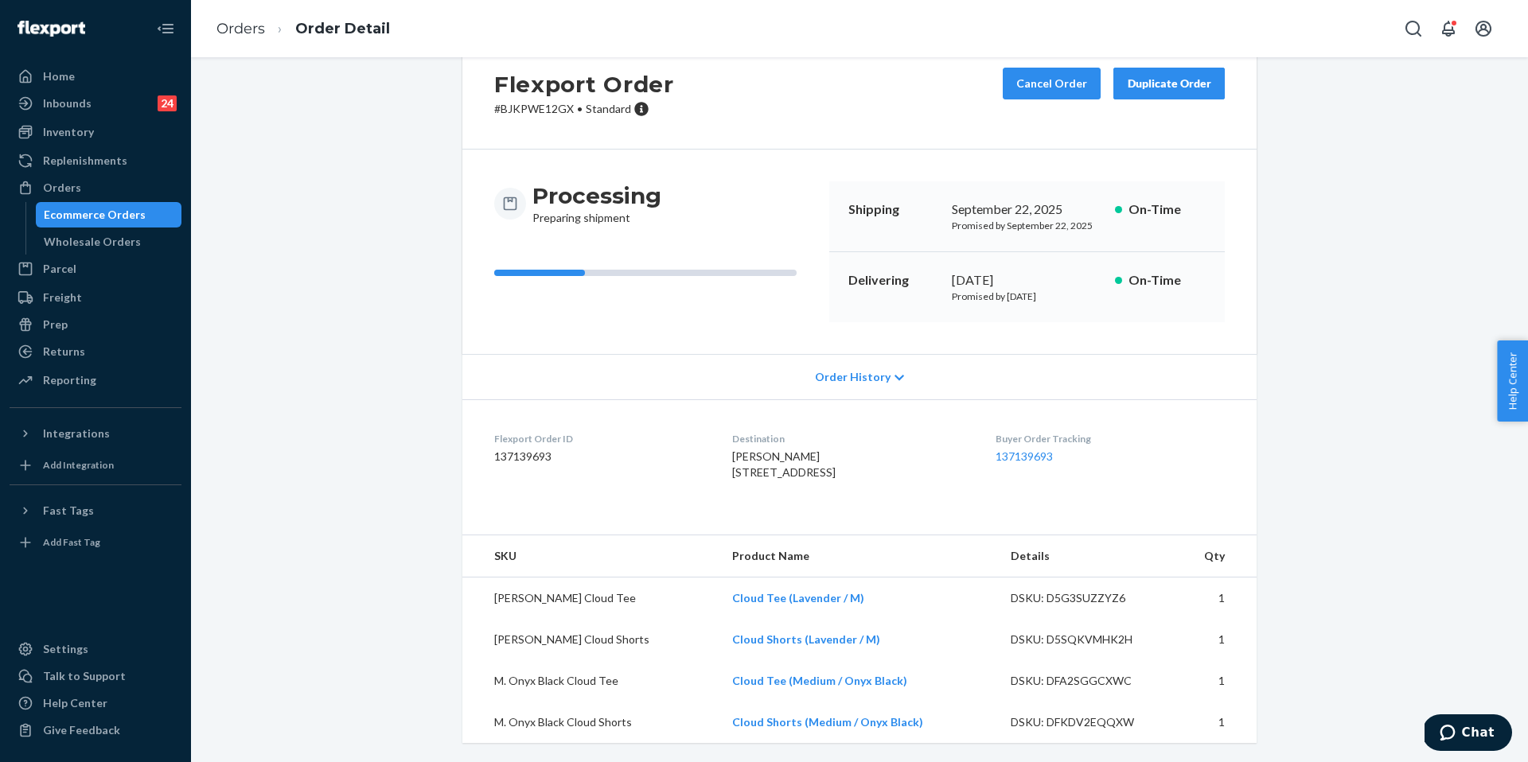
scroll to position [77, 0]
click at [684, 464] on div "Flexport Order ID 137139693" at bounding box center [600, 459] width 212 height 55
drag, startPoint x: 250, startPoint y: 25, endPoint x: 297, endPoint y: 79, distance: 71.6
click at [250, 25] on link "Orders" at bounding box center [240, 29] width 49 height 18
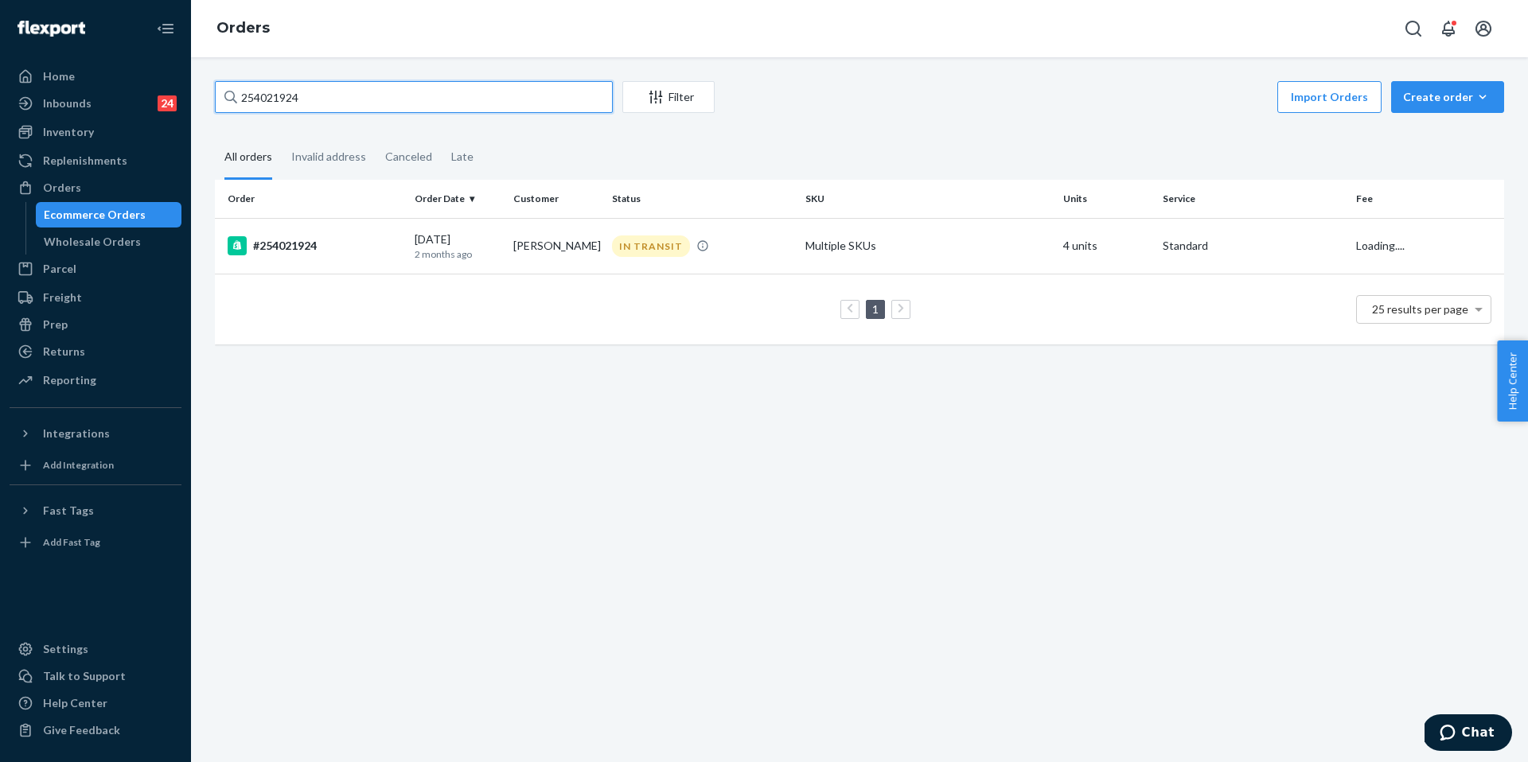
click at [326, 103] on input "254021924" at bounding box center [414, 97] width 398 height 32
paste input "5063481"
type input "255063481"
click at [318, 258] on td "#255063481" at bounding box center [311, 246] width 193 height 56
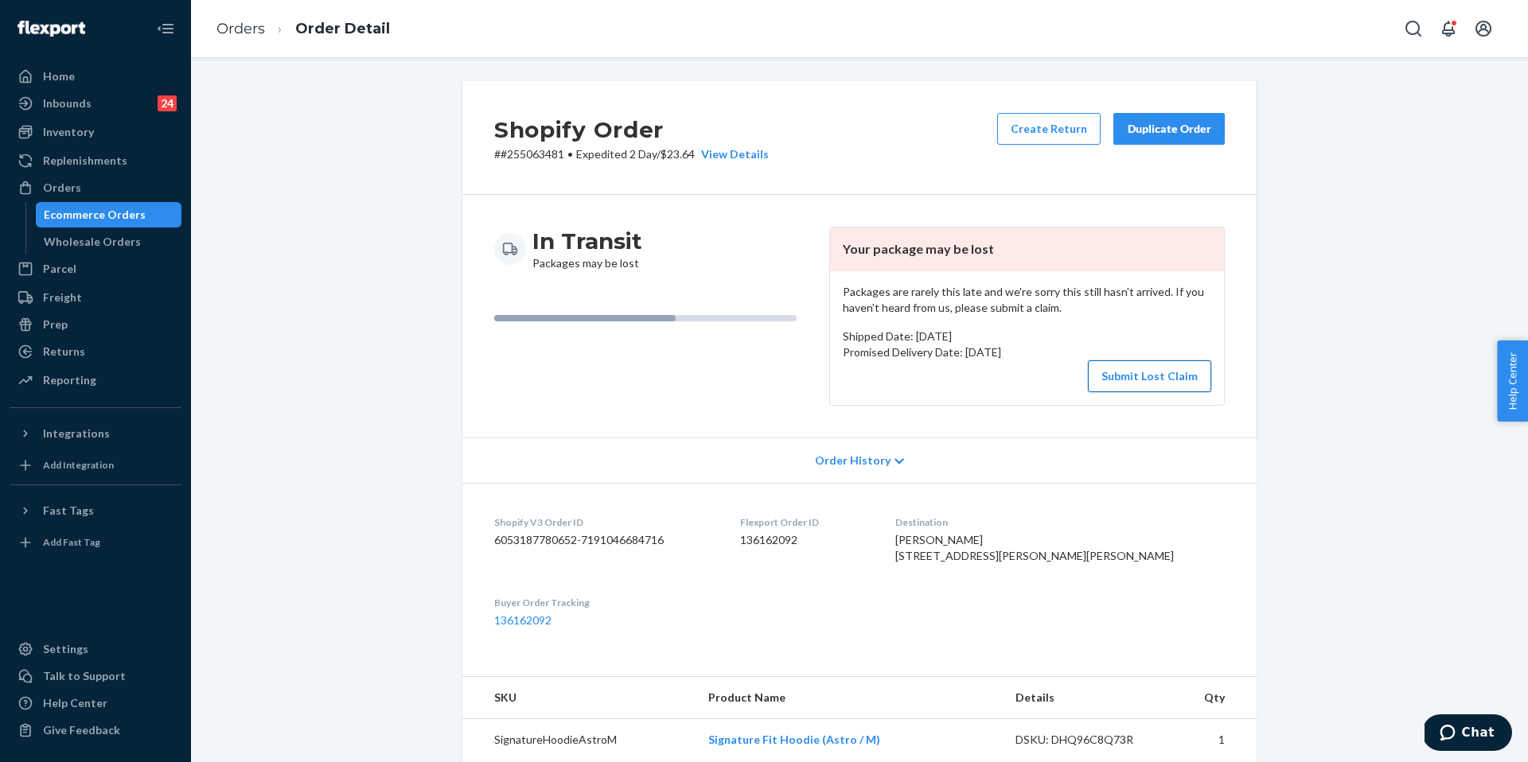
click at [1169, 378] on button "Submit Lost Claim" at bounding box center [1149, 377] width 123 height 32
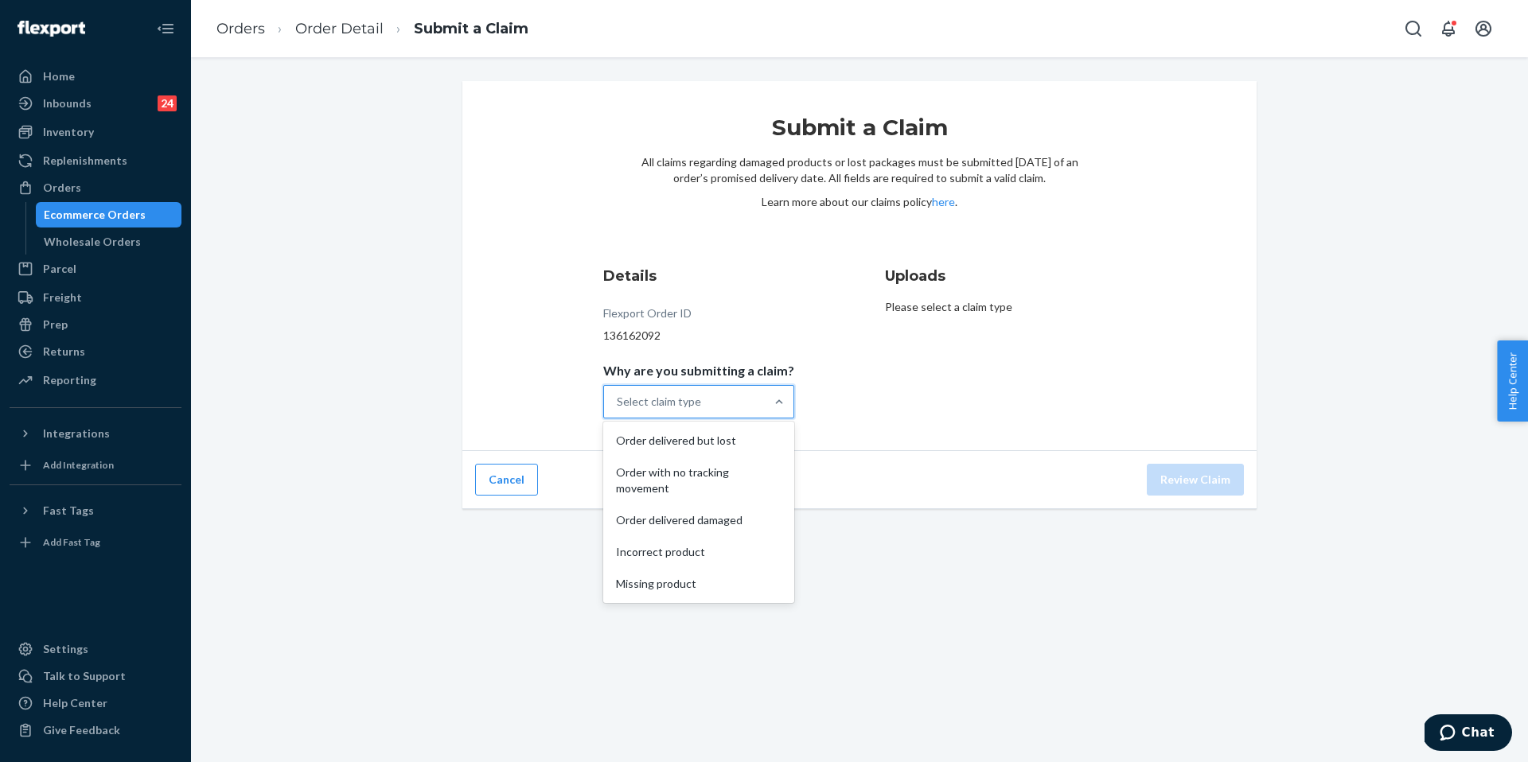
click at [741, 389] on div "Select claim type" at bounding box center [684, 402] width 161 height 32
click at [618, 394] on input "Why are you submitting a claim? option Order delivered but lost focused, 1 of 5…" at bounding box center [618, 402] width 2 height 16
click at [720, 474] on div "Order with no tracking movement" at bounding box center [698, 481] width 185 height 48
click at [618, 410] on input "Why are you submitting a claim? option Order with no tracking movement focused,…" at bounding box center [618, 402] width 2 height 16
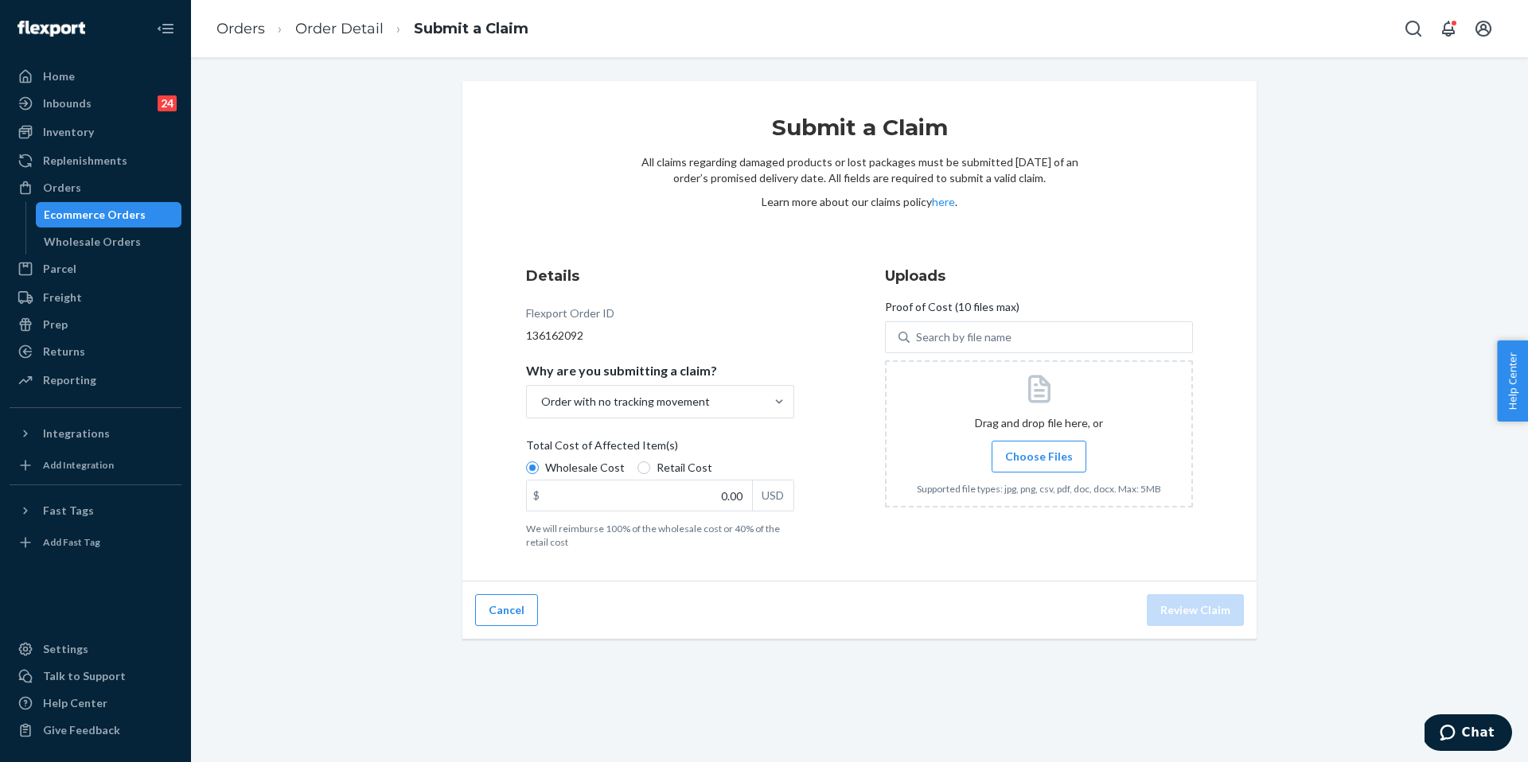
click at [615, 516] on label "Total Cost of Affected Item(s) Wholesale Cost Retail Cost $ 0.00 USD We will re…" at bounding box center [660, 493] width 268 height 111
click at [539, 474] on input "Wholesale Cost" at bounding box center [532, 468] width 13 height 13
click at [668, 509] on input "0.00" at bounding box center [639, 496] width 225 height 30
type input "158.00"
click at [1008, 466] on label "Choose Files" at bounding box center [1039, 457] width 95 height 32
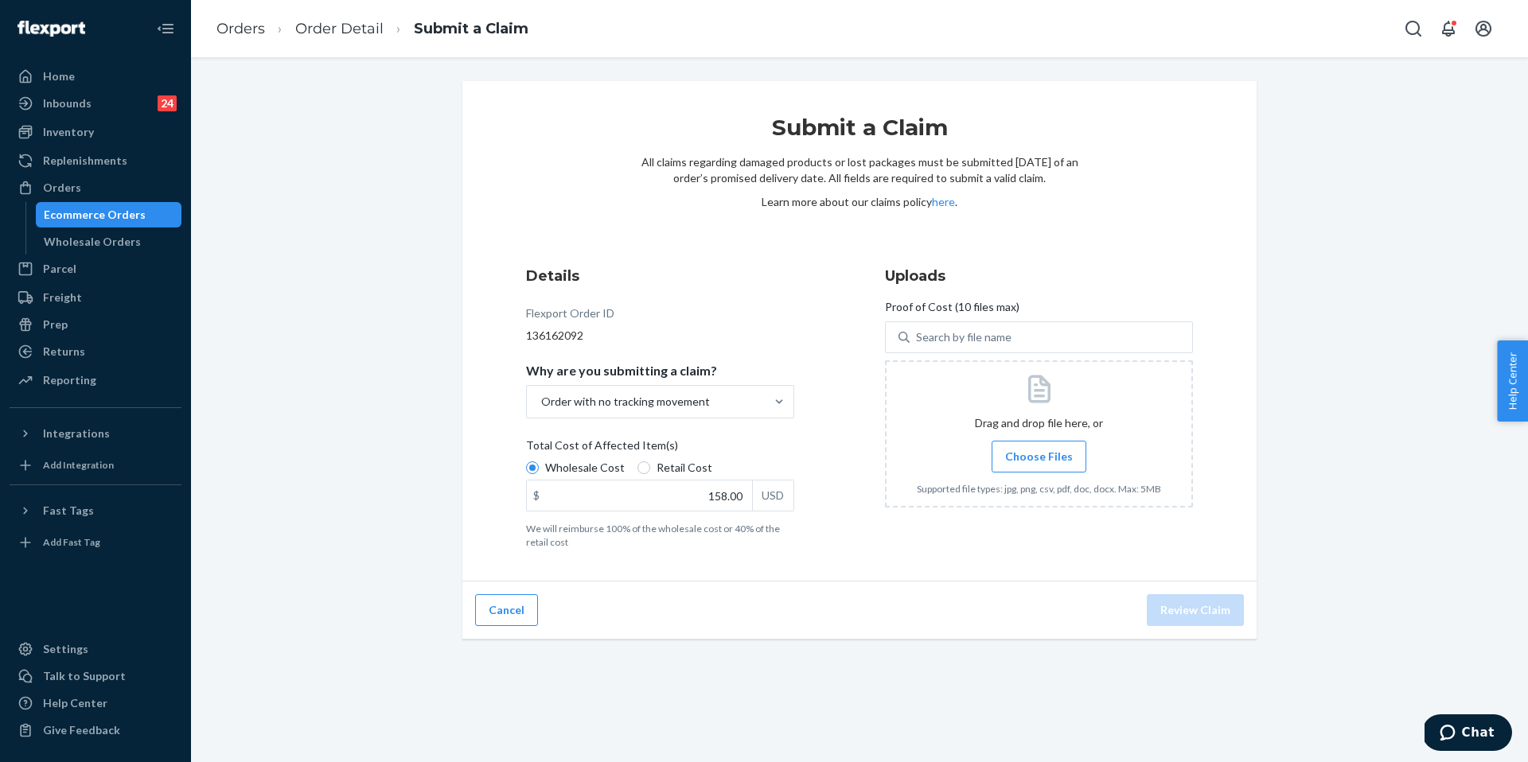
click at [1039, 466] on input "Choose Files" at bounding box center [1039, 457] width 1 height 18
click at [1043, 463] on span "Choose Files" at bounding box center [1039, 457] width 68 height 16
click at [1039, 463] on input "Choose Files" at bounding box center [1039, 457] width 1 height 18
click at [1214, 635] on div "Cancel Review Claim" at bounding box center [859, 611] width 794 height 58
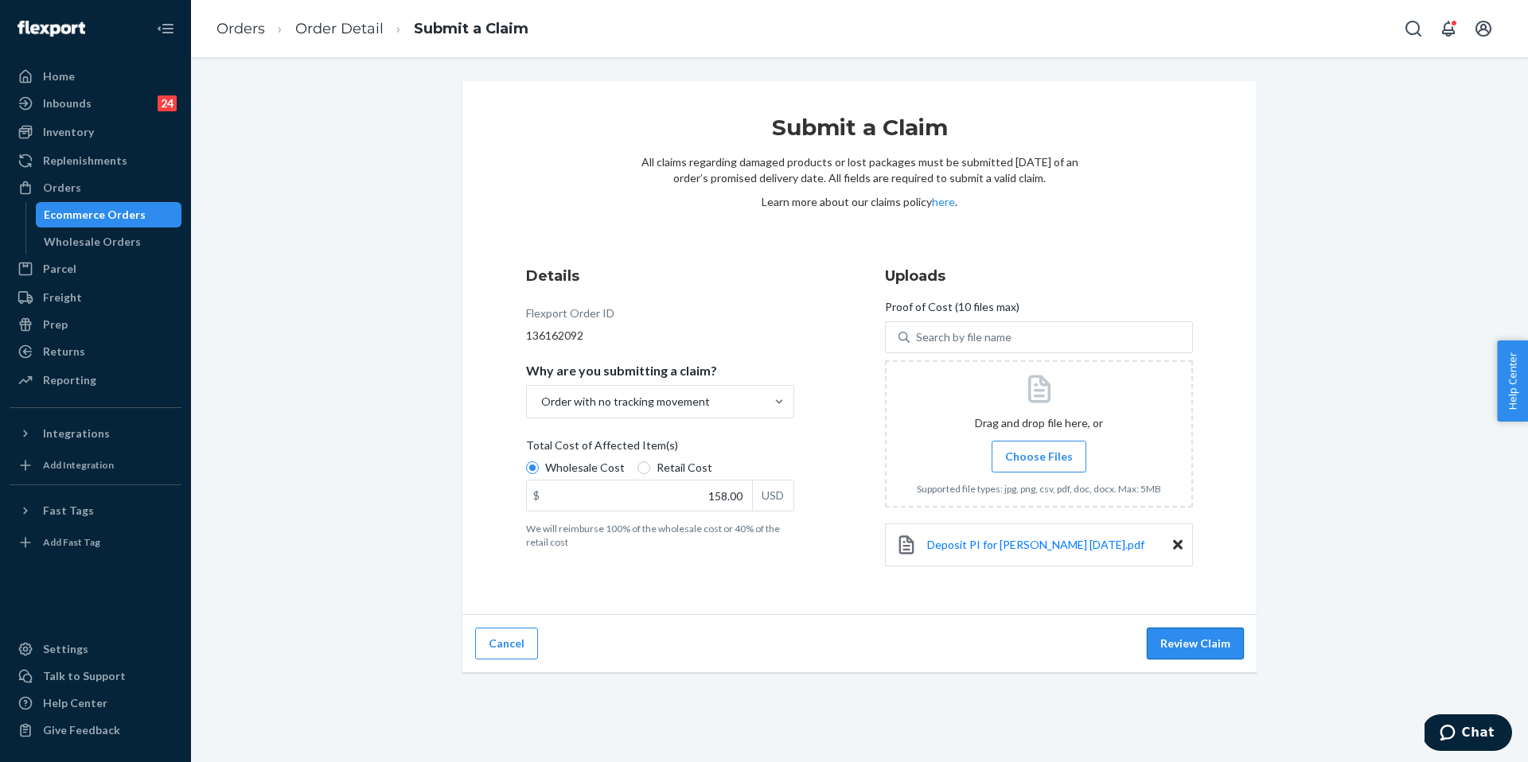
click at [1180, 620] on div "Cancel Review Claim" at bounding box center [859, 644] width 794 height 58
click at [1183, 629] on button "Review Claim" at bounding box center [1195, 644] width 97 height 32
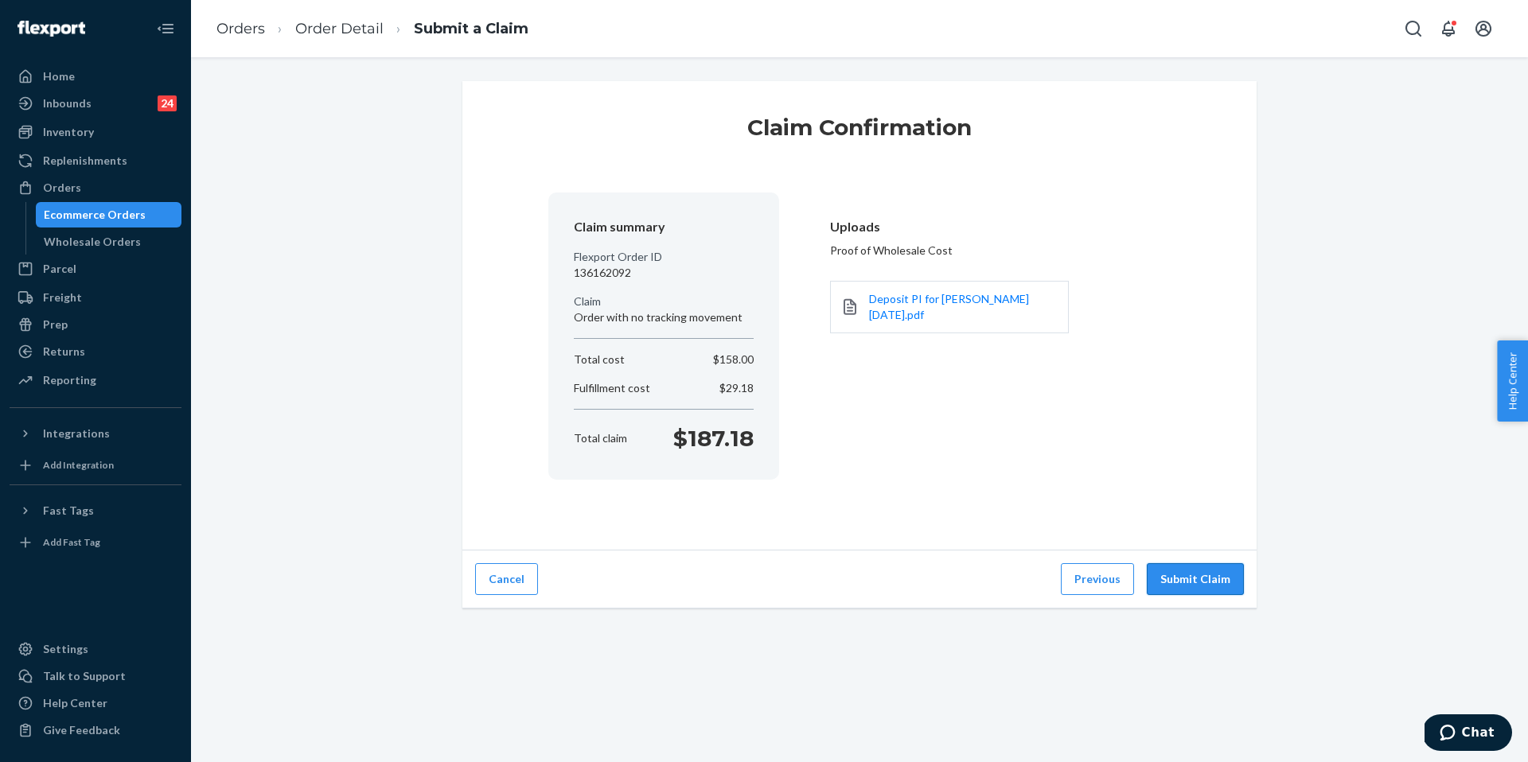
click at [1167, 581] on button "Submit Claim" at bounding box center [1195, 579] width 97 height 32
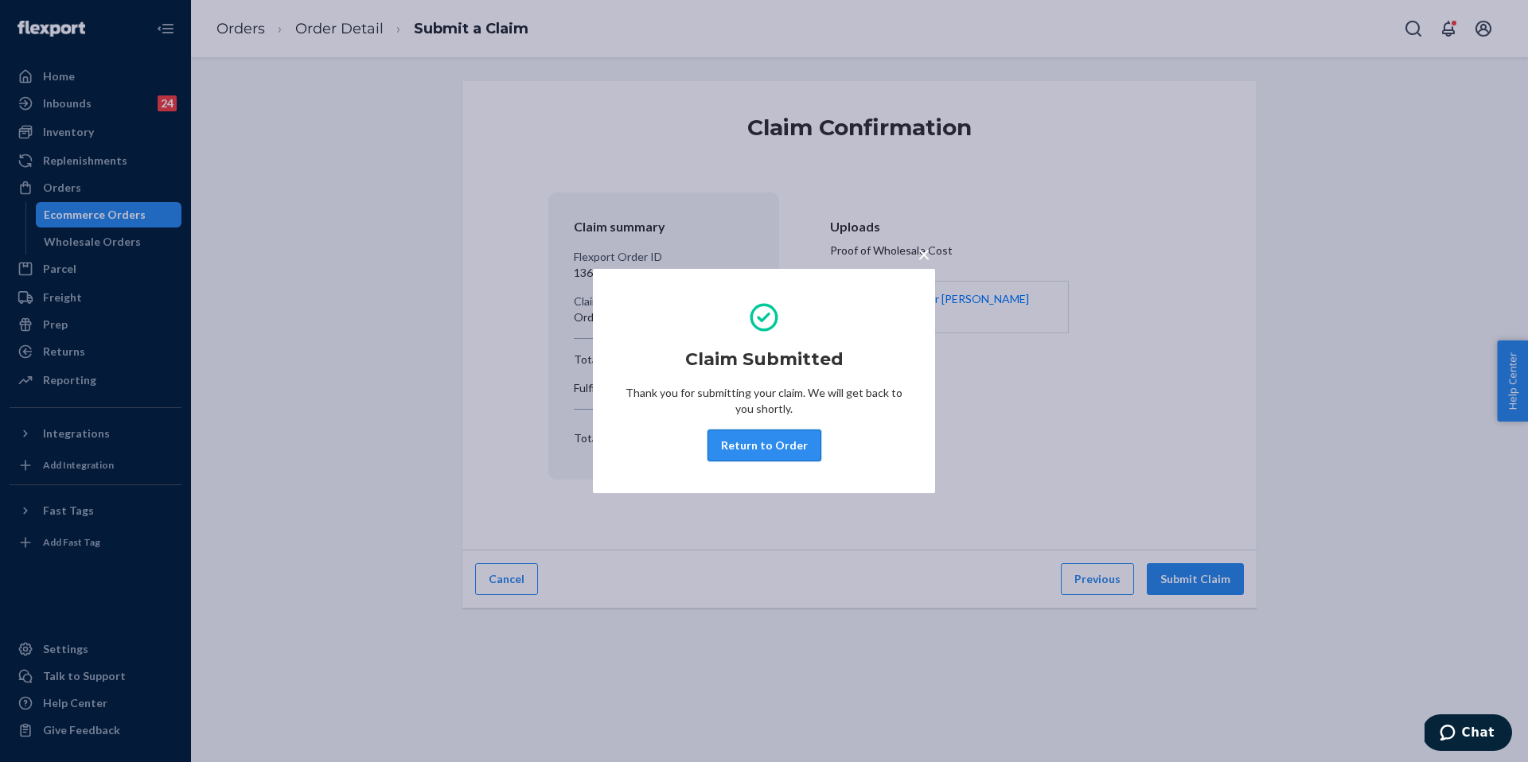
click at [778, 433] on button "Return to Order" at bounding box center [764, 446] width 114 height 32
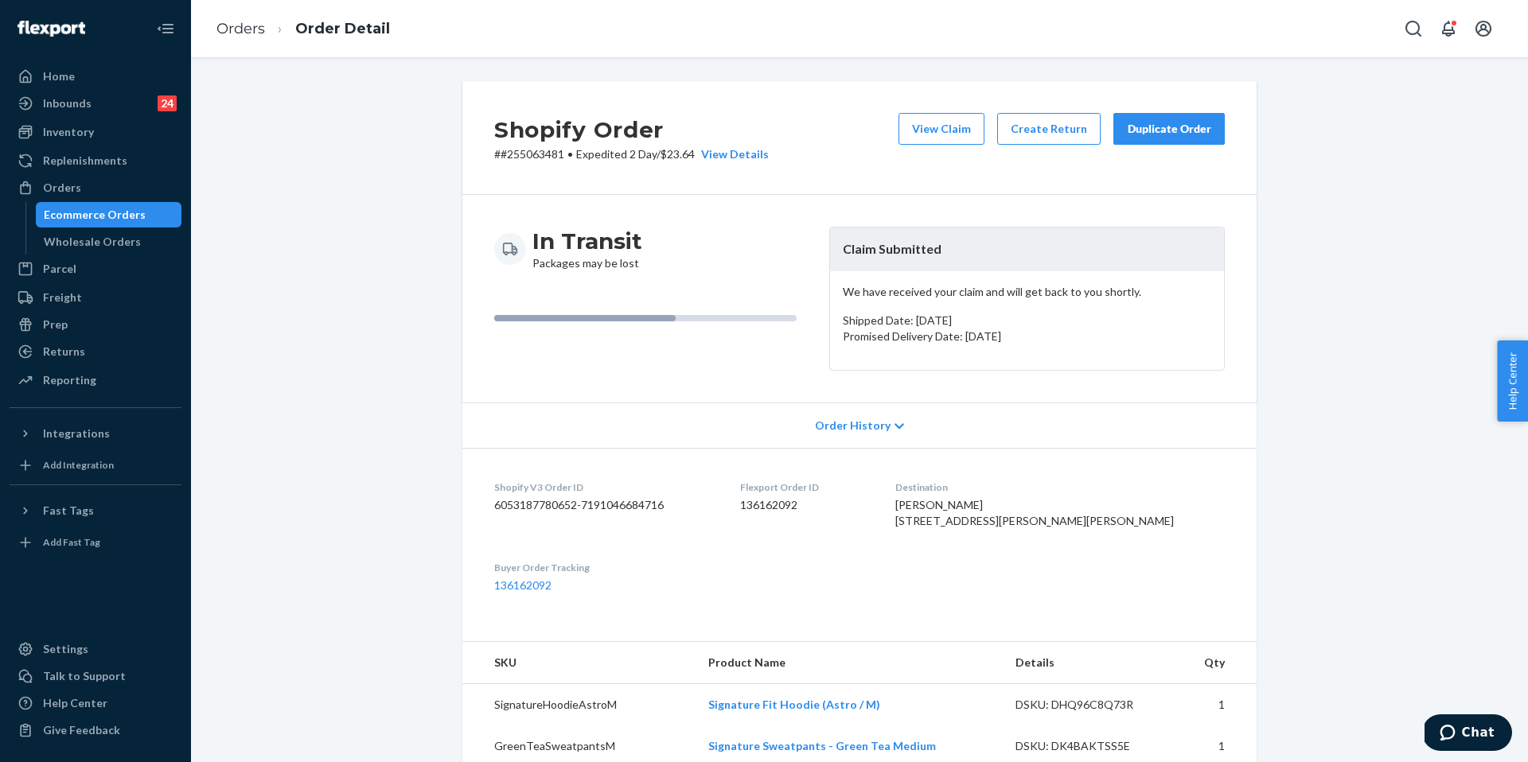
click at [1173, 137] on button "Duplicate Order" at bounding box center [1168, 129] width 111 height 32
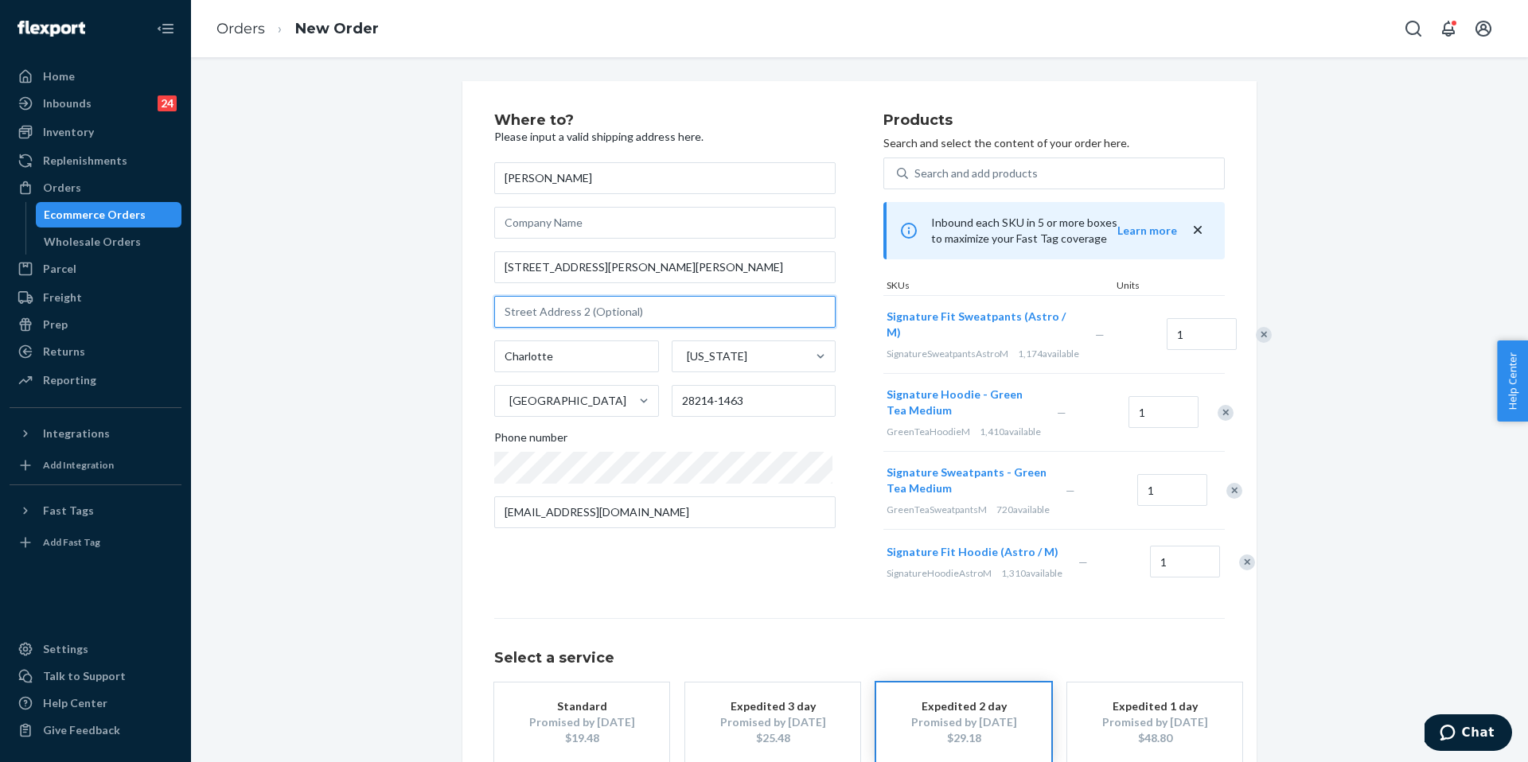
click at [594, 306] on input "text" at bounding box center [664, 312] width 341 height 32
drag, startPoint x: 629, startPoint y: 270, endPoint x: 418, endPoint y: 247, distance: 212.9
click at [418, 247] on div "Where to? Please input a valid shipping address here. Nayati Chapman 11544 Brid…" at bounding box center [859, 469] width 1313 height 777
paste input "T Charlotte, NC 28214"
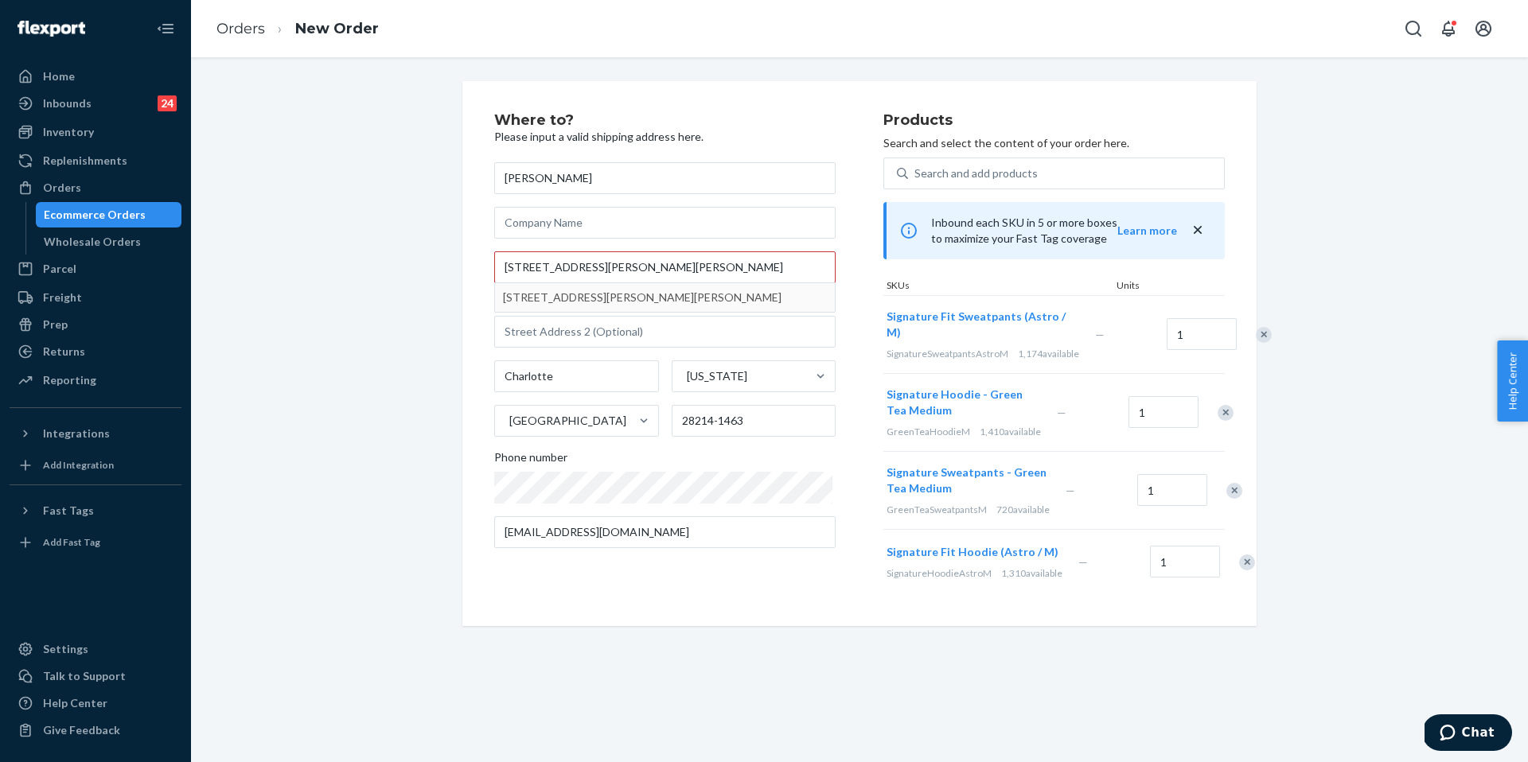
type input "11544 Briddle Hall Ct"
type input "28214"
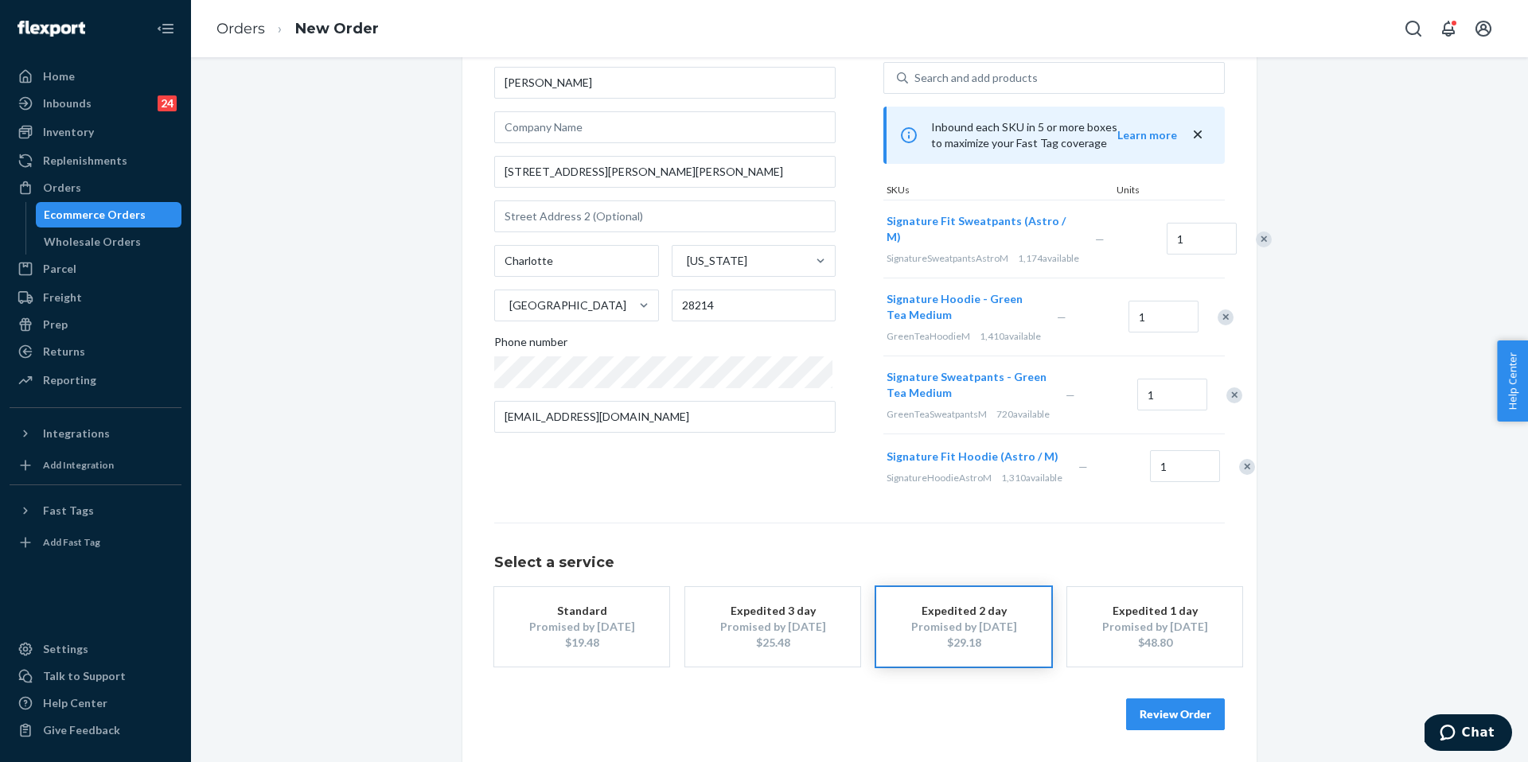
scroll to position [163, 0]
click at [609, 614] on div "Standard" at bounding box center [581, 611] width 127 height 16
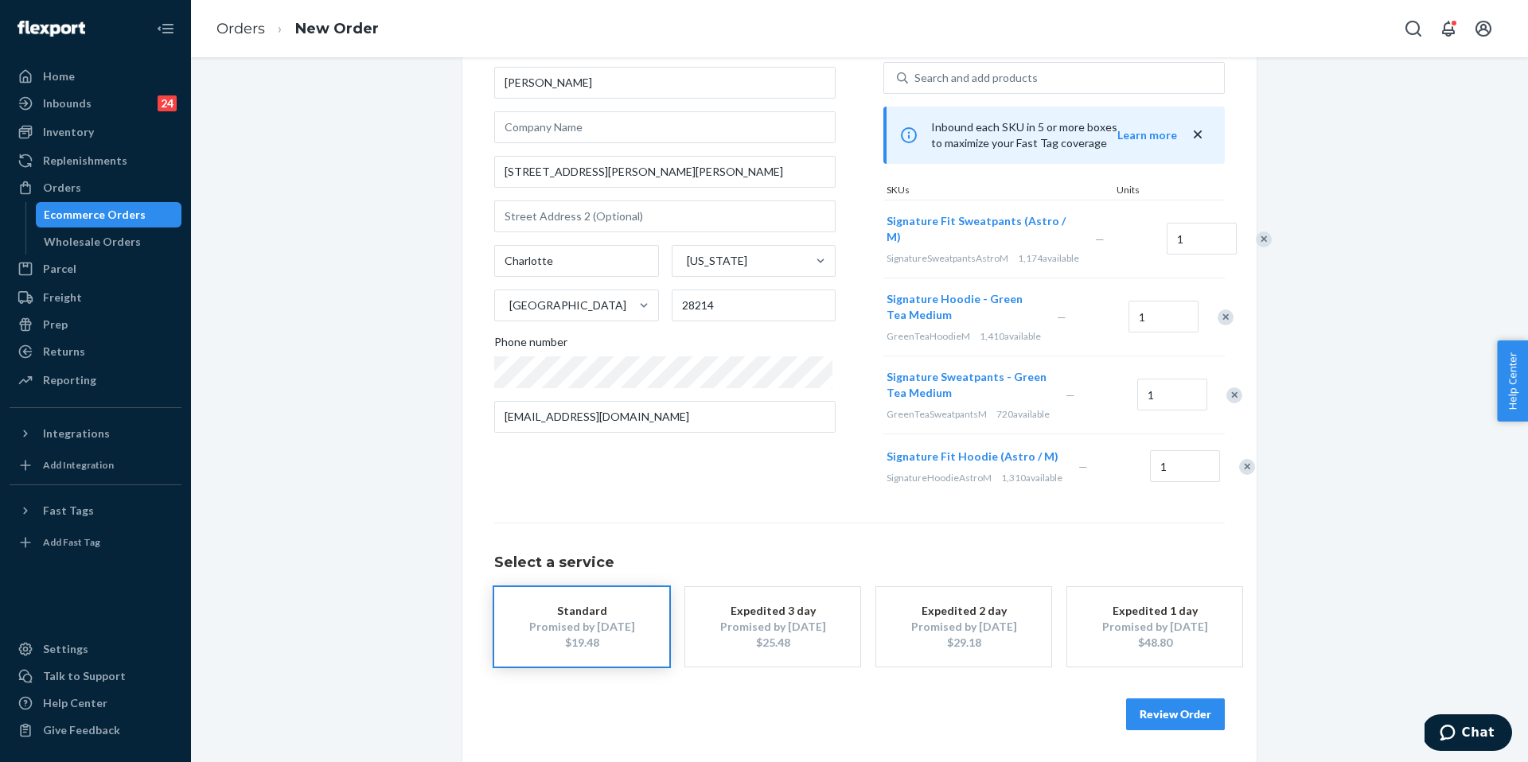
click at [1187, 724] on button "Review Order" at bounding box center [1175, 715] width 99 height 32
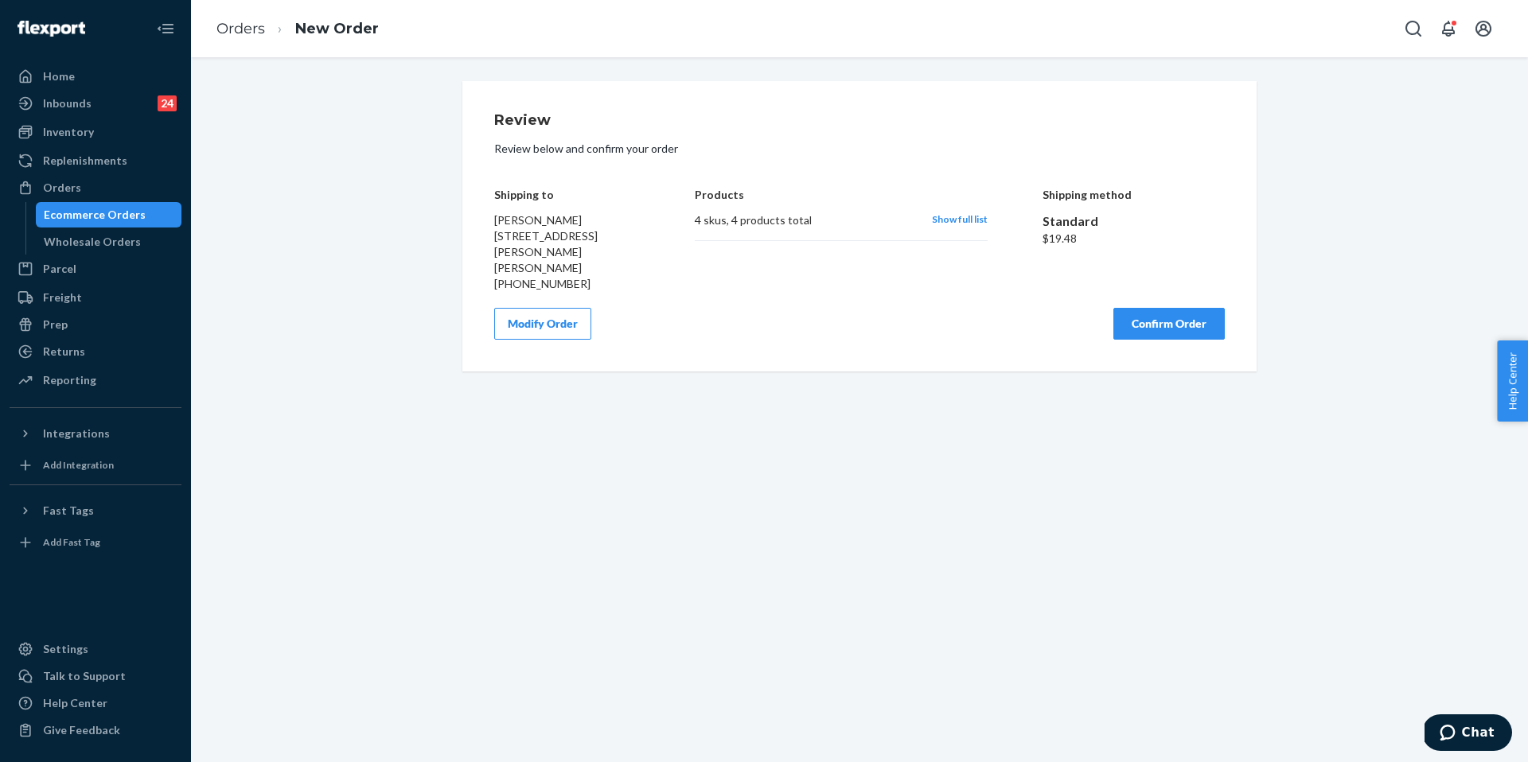
click at [1179, 308] on button "Confirm Order" at bounding box center [1168, 324] width 111 height 32
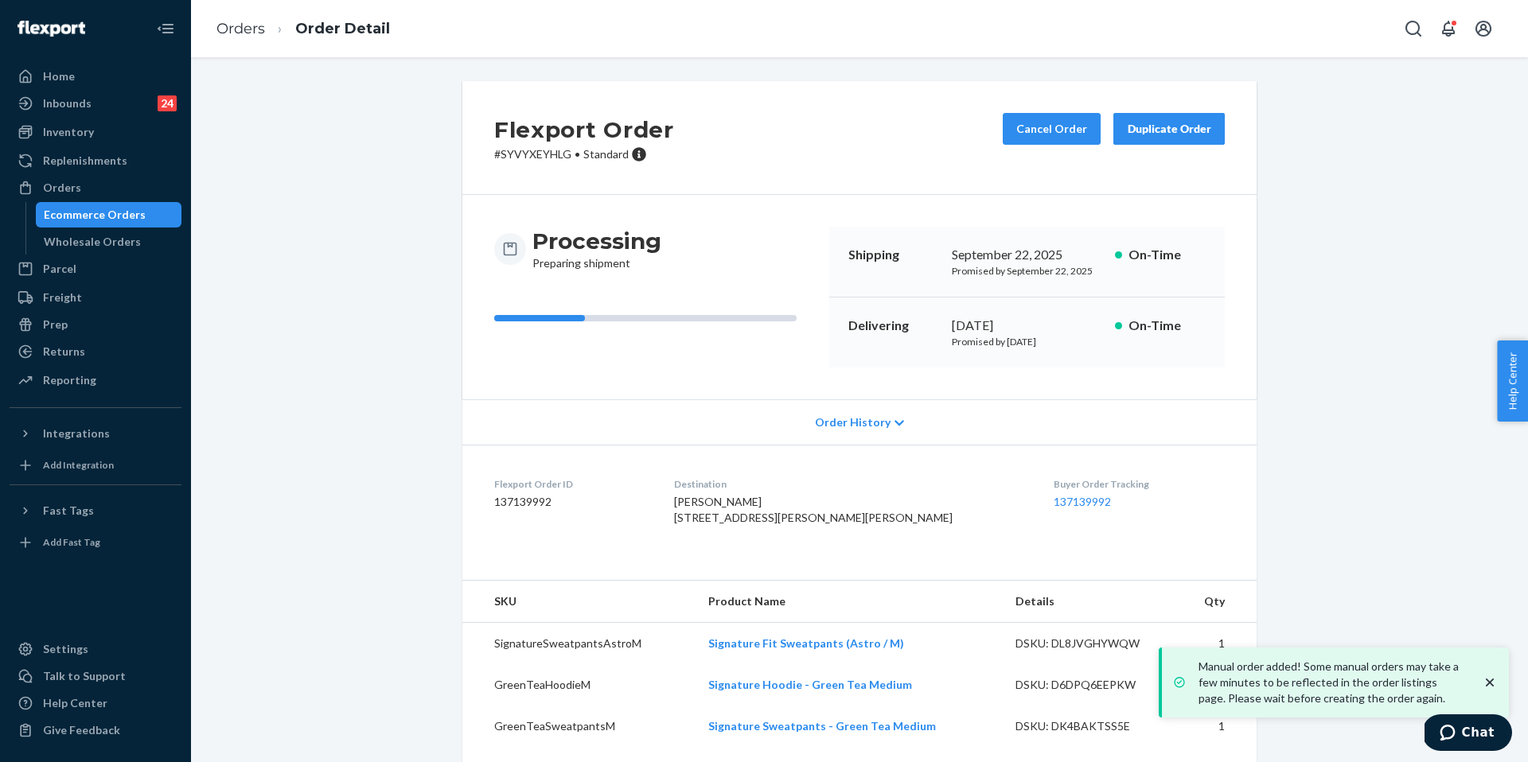
click at [665, 564] on dl "Flexport Order ID 137139992 Destination Nayati Chapman 11544 Briddle Hall Ct Ch…" at bounding box center [859, 504] width 794 height 119
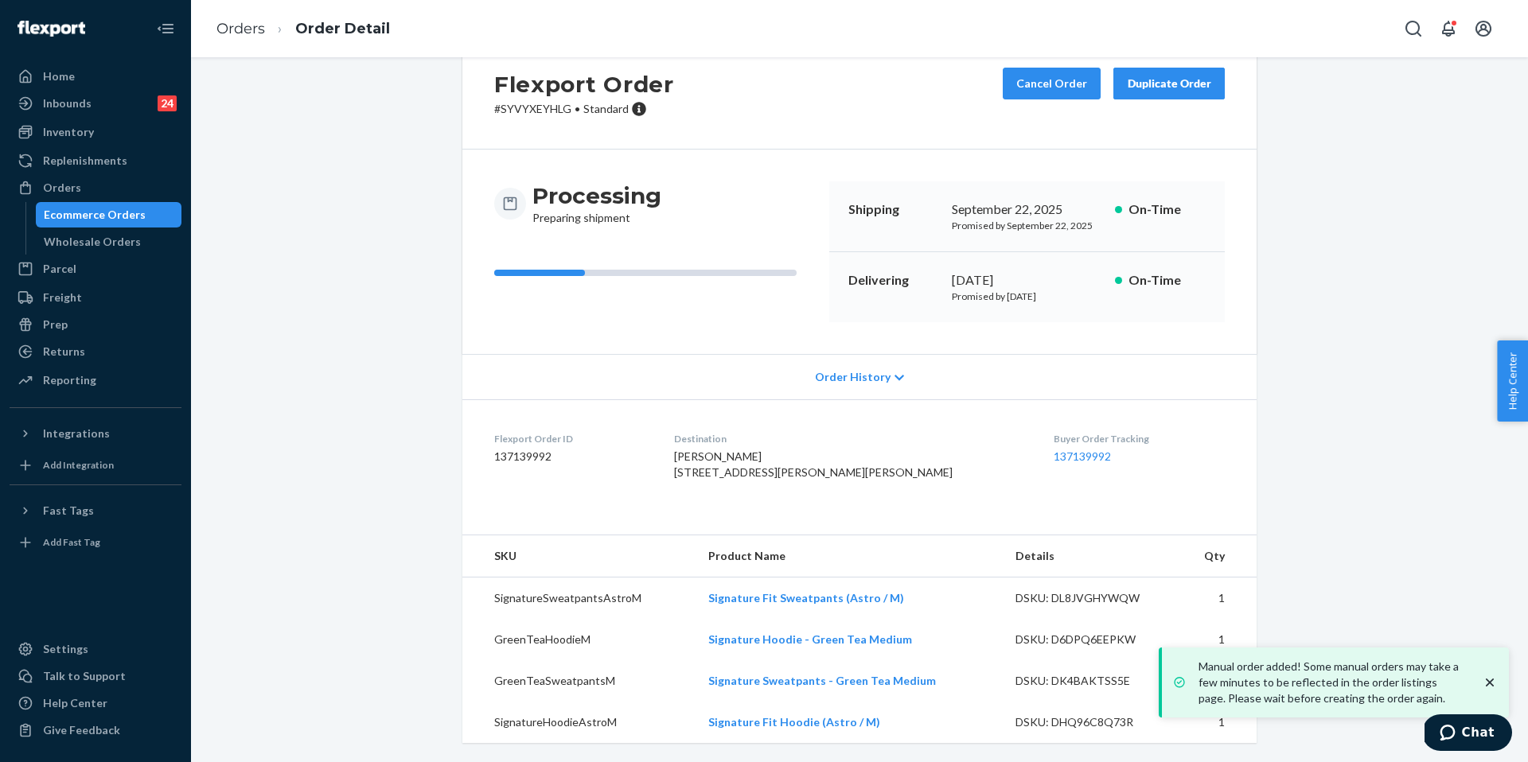
scroll to position [77, 0]
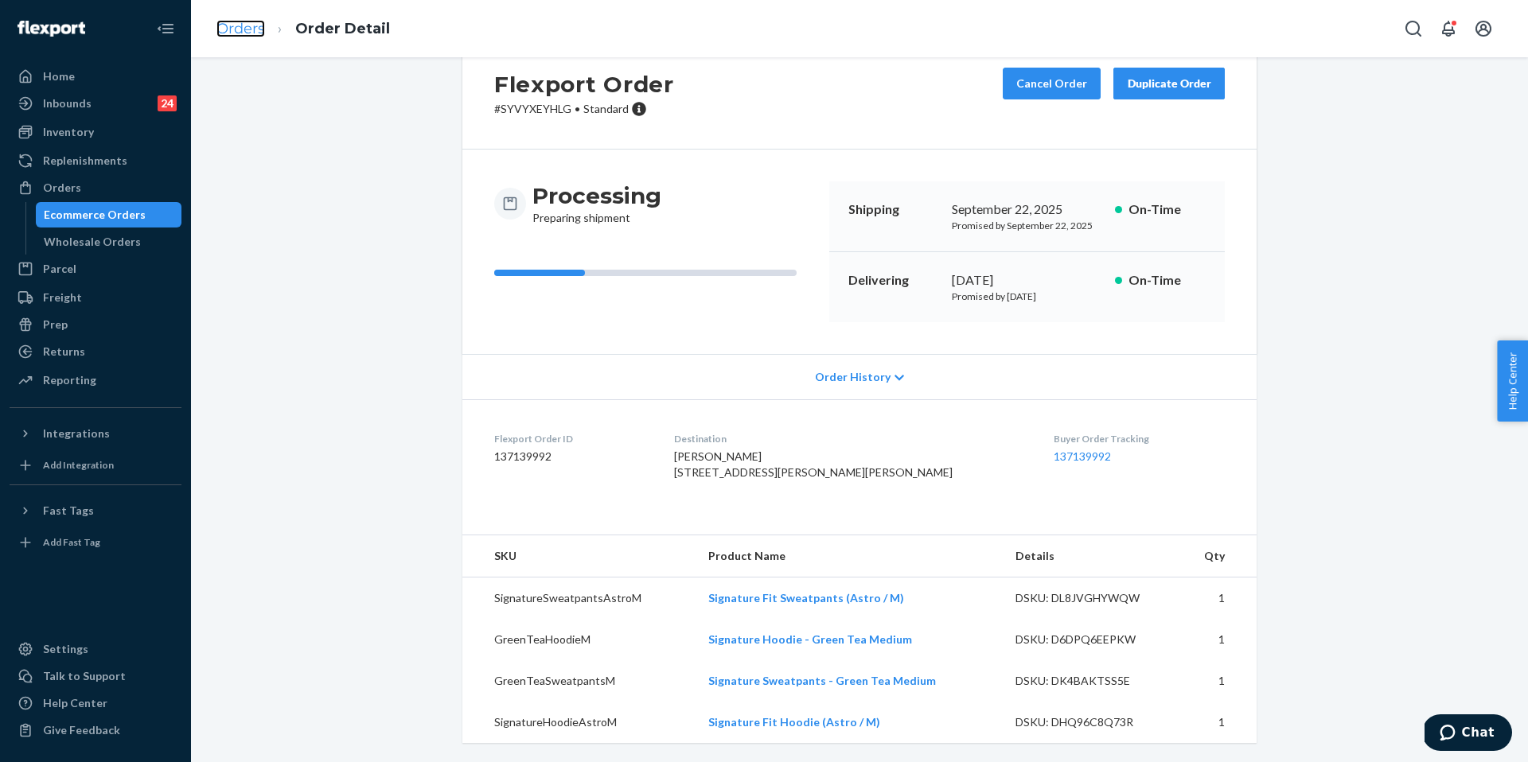
click at [244, 26] on link "Orders" at bounding box center [240, 29] width 49 height 18
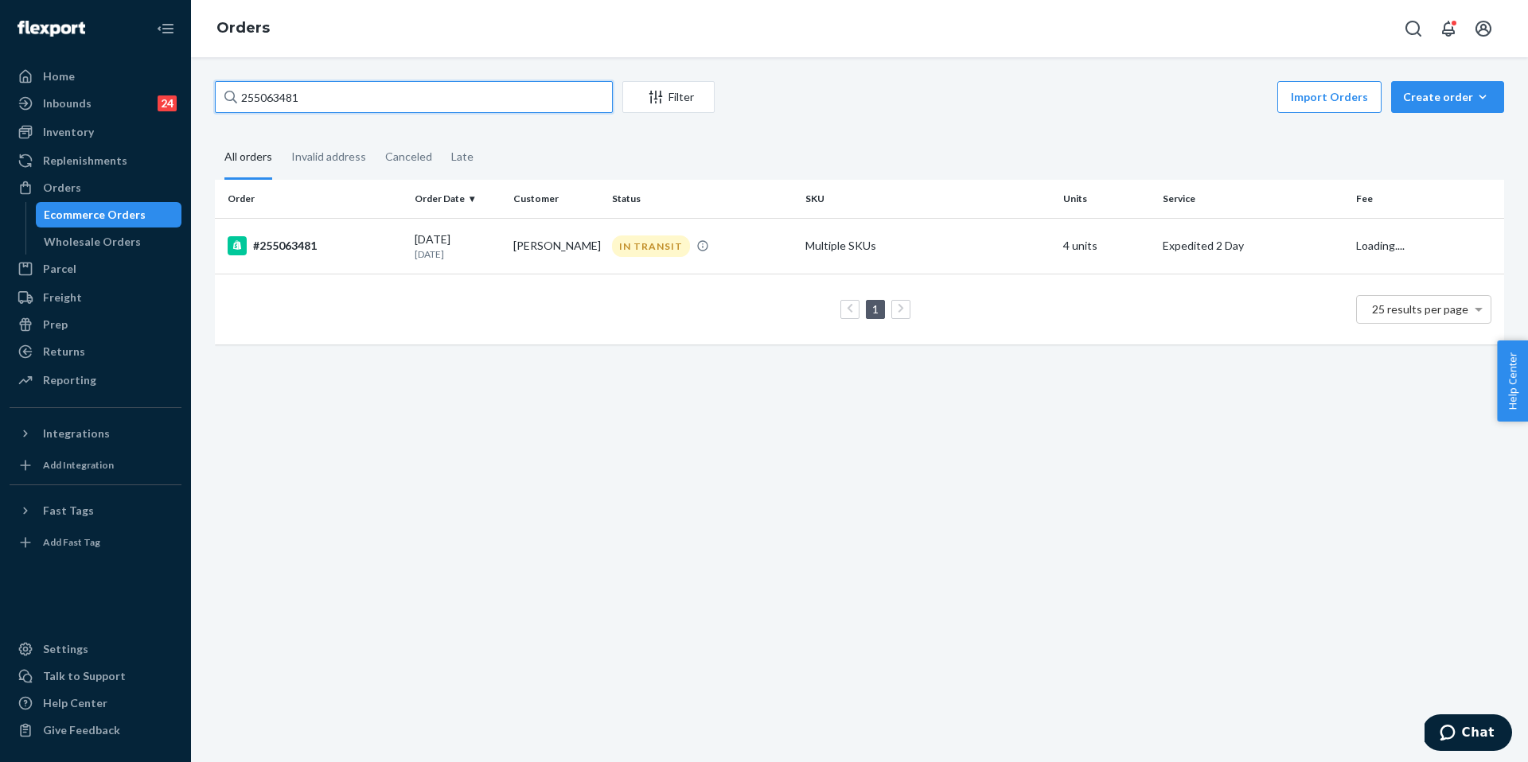
click at [311, 103] on input "255063481" at bounding box center [414, 97] width 398 height 32
paste input "3387869"
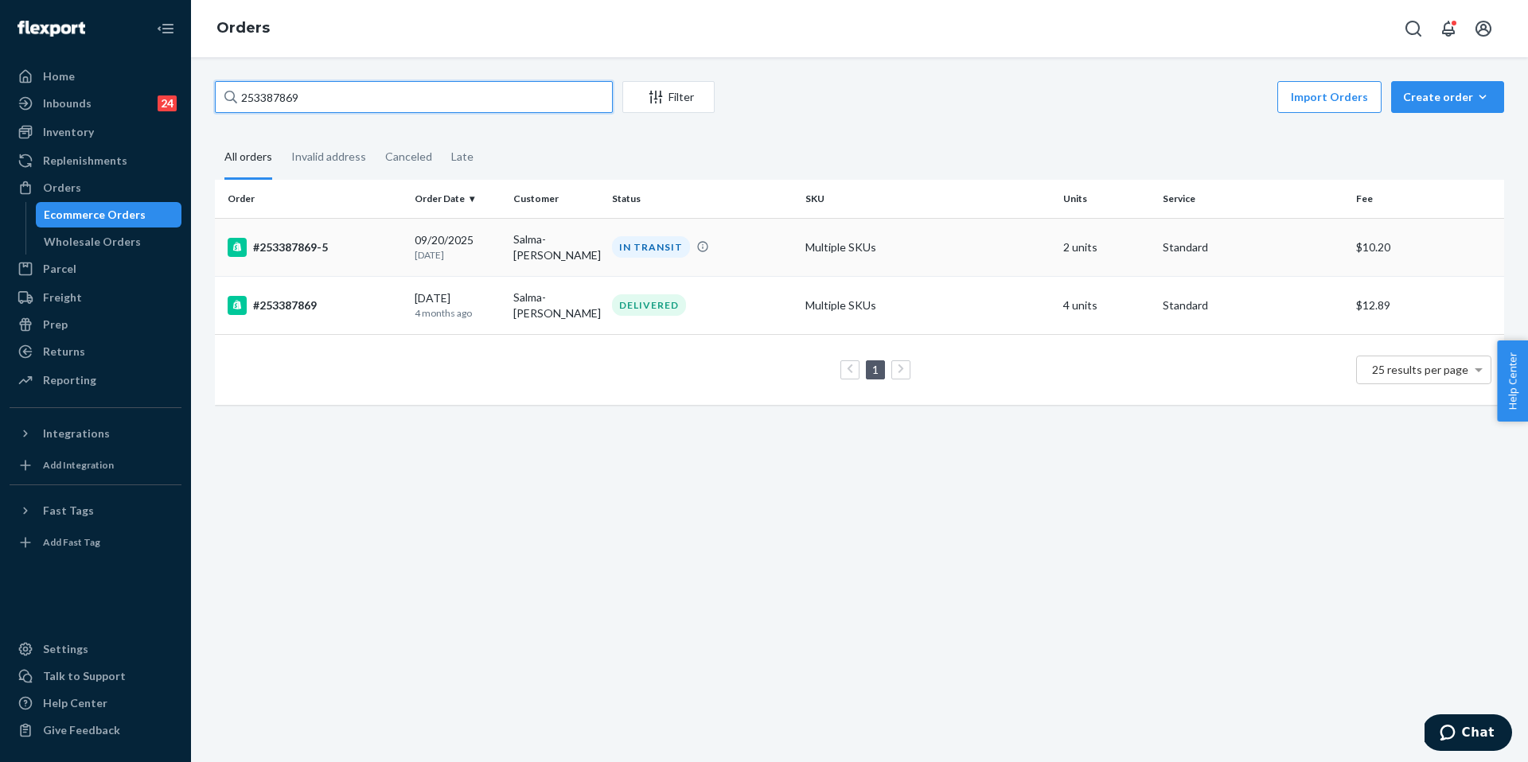
type input "253387869"
click at [738, 256] on div "IN TRANSIT" at bounding box center [702, 246] width 187 height 21
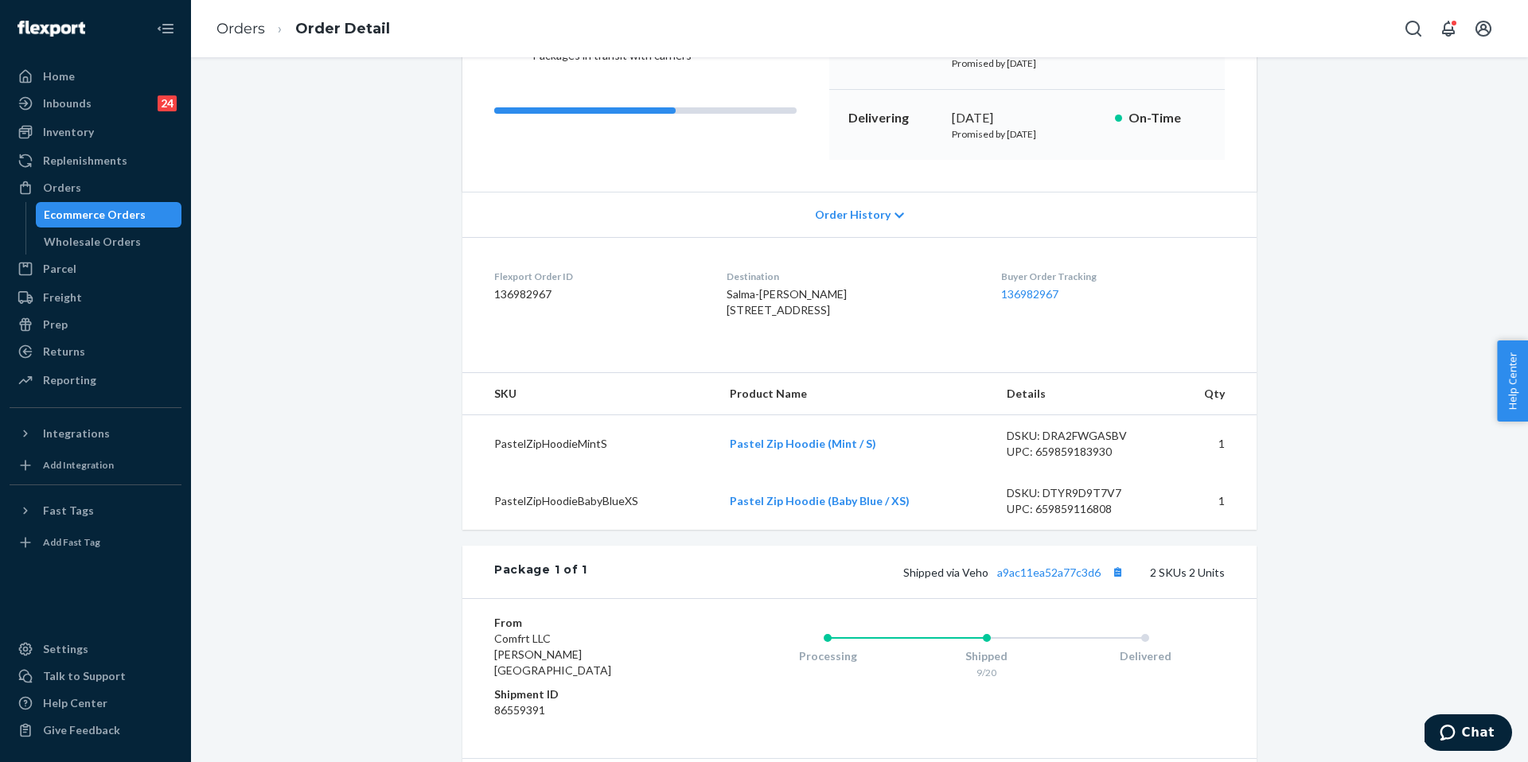
scroll to position [216, 0]
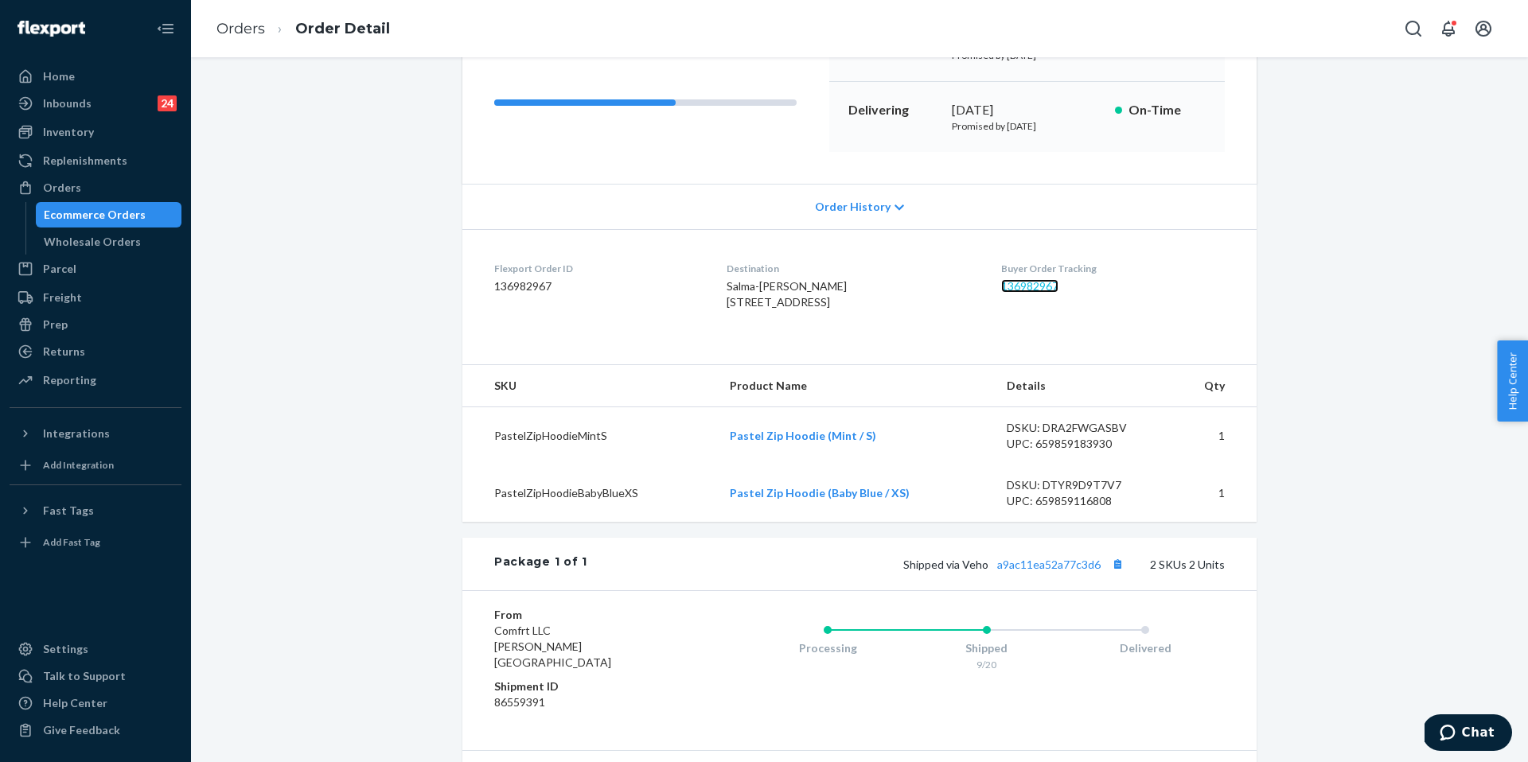
click at [1027, 289] on link "136982967" at bounding box center [1029, 286] width 57 height 14
click at [251, 29] on link "Orders" at bounding box center [240, 29] width 49 height 18
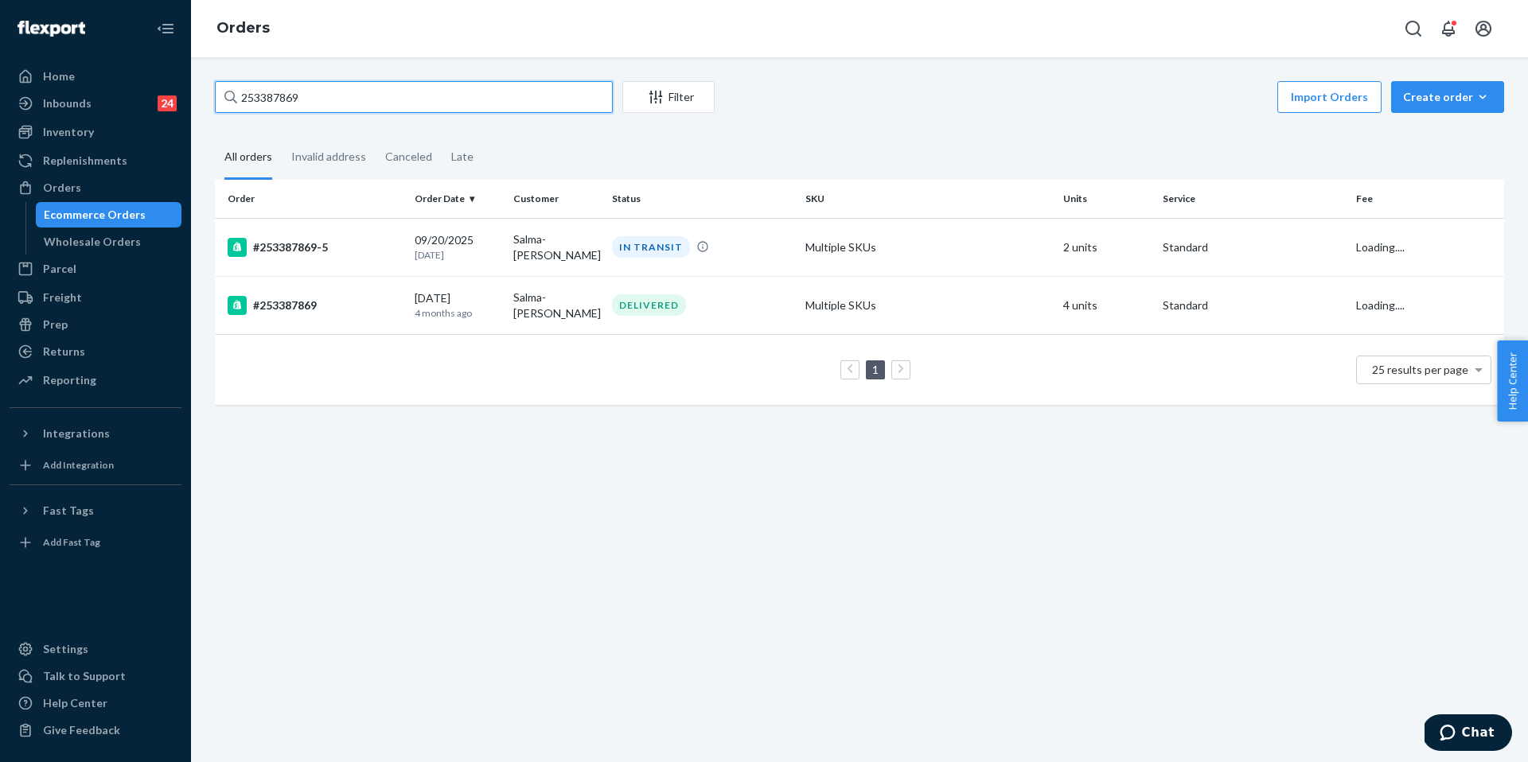
click at [293, 98] on input "253387869" at bounding box center [414, 97] width 398 height 32
paste input "523131"
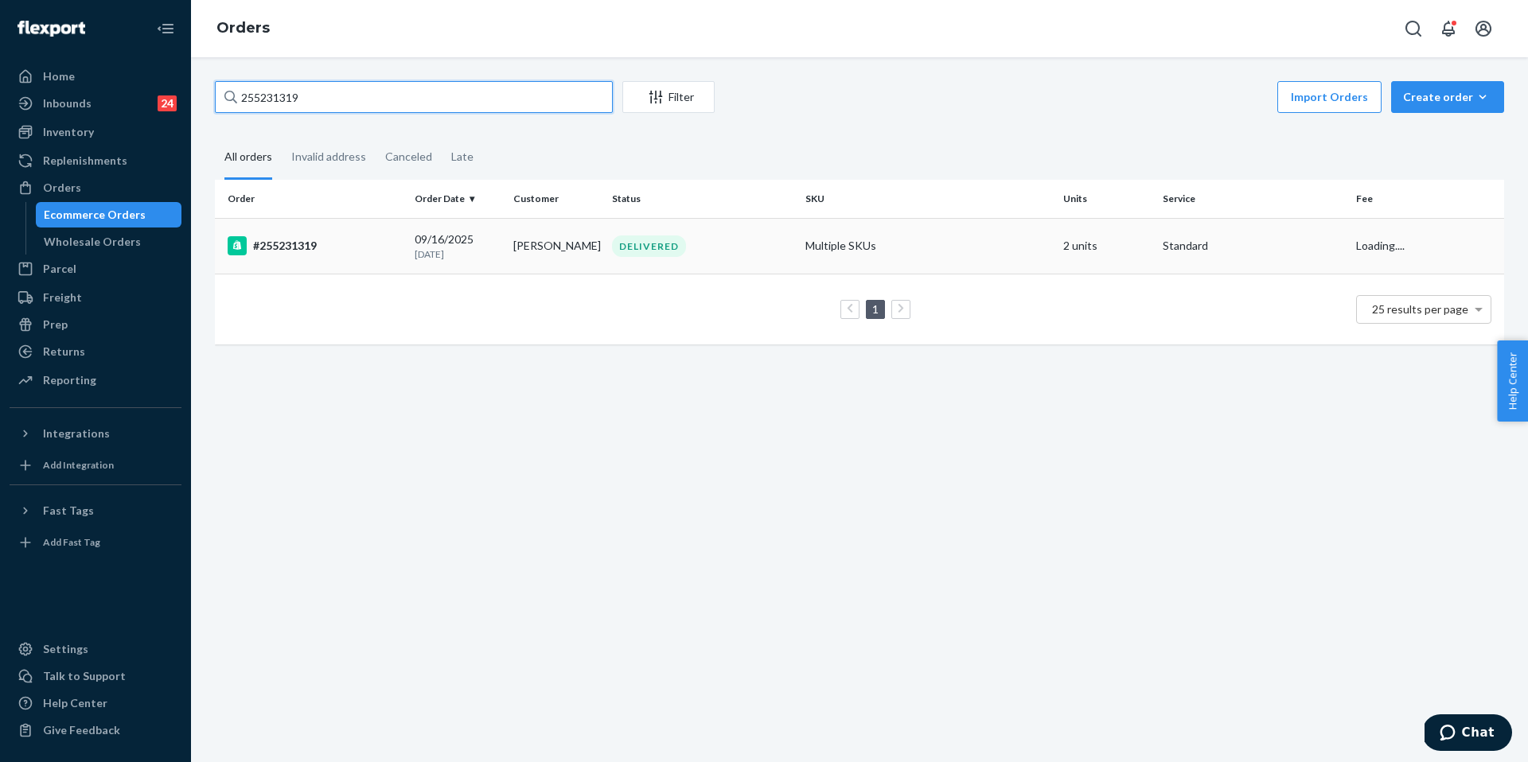
type input "255231319"
click at [345, 237] on div "#255231319" at bounding box center [315, 245] width 174 height 19
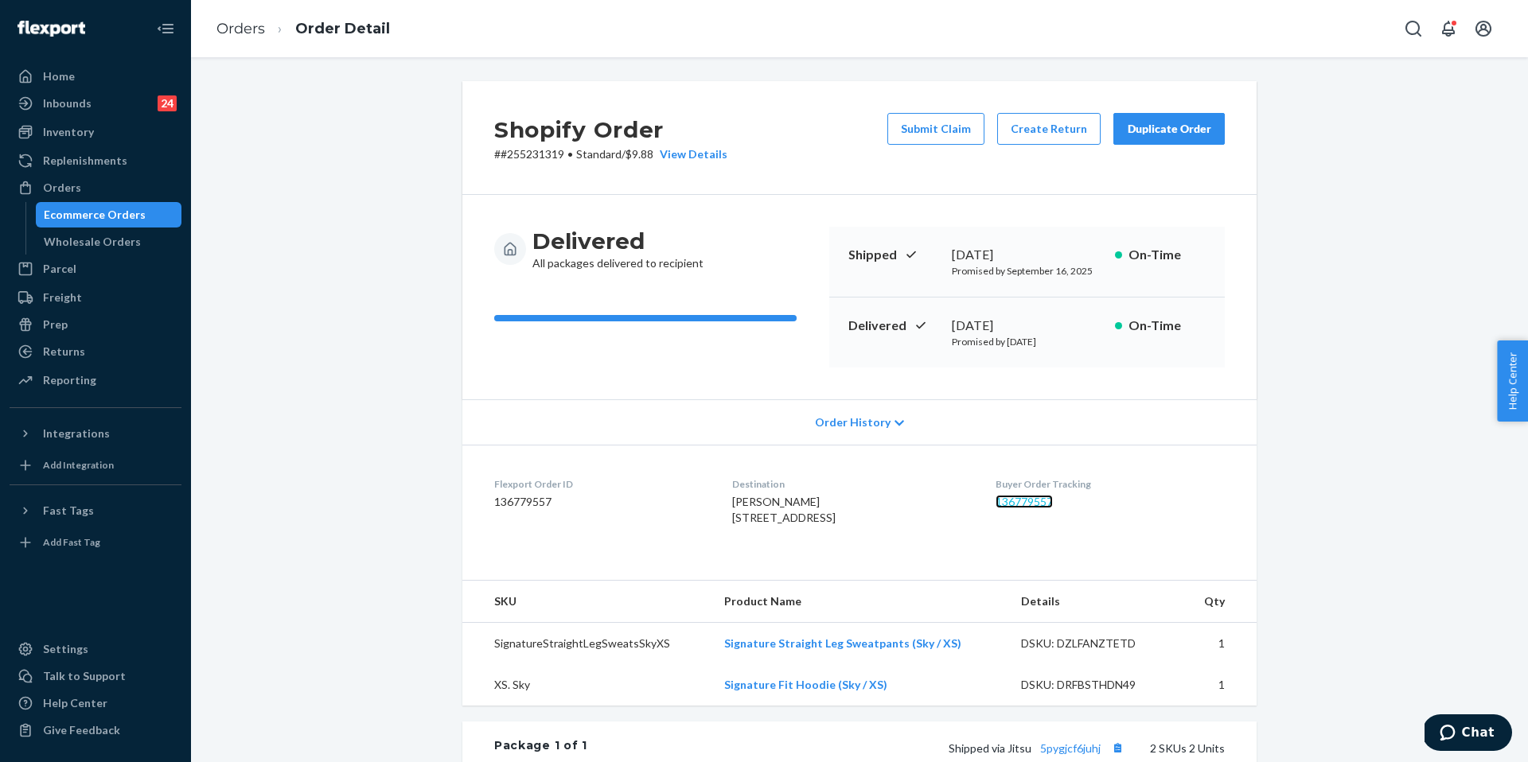
click at [1044, 504] on link "136779557" at bounding box center [1024, 502] width 57 height 14
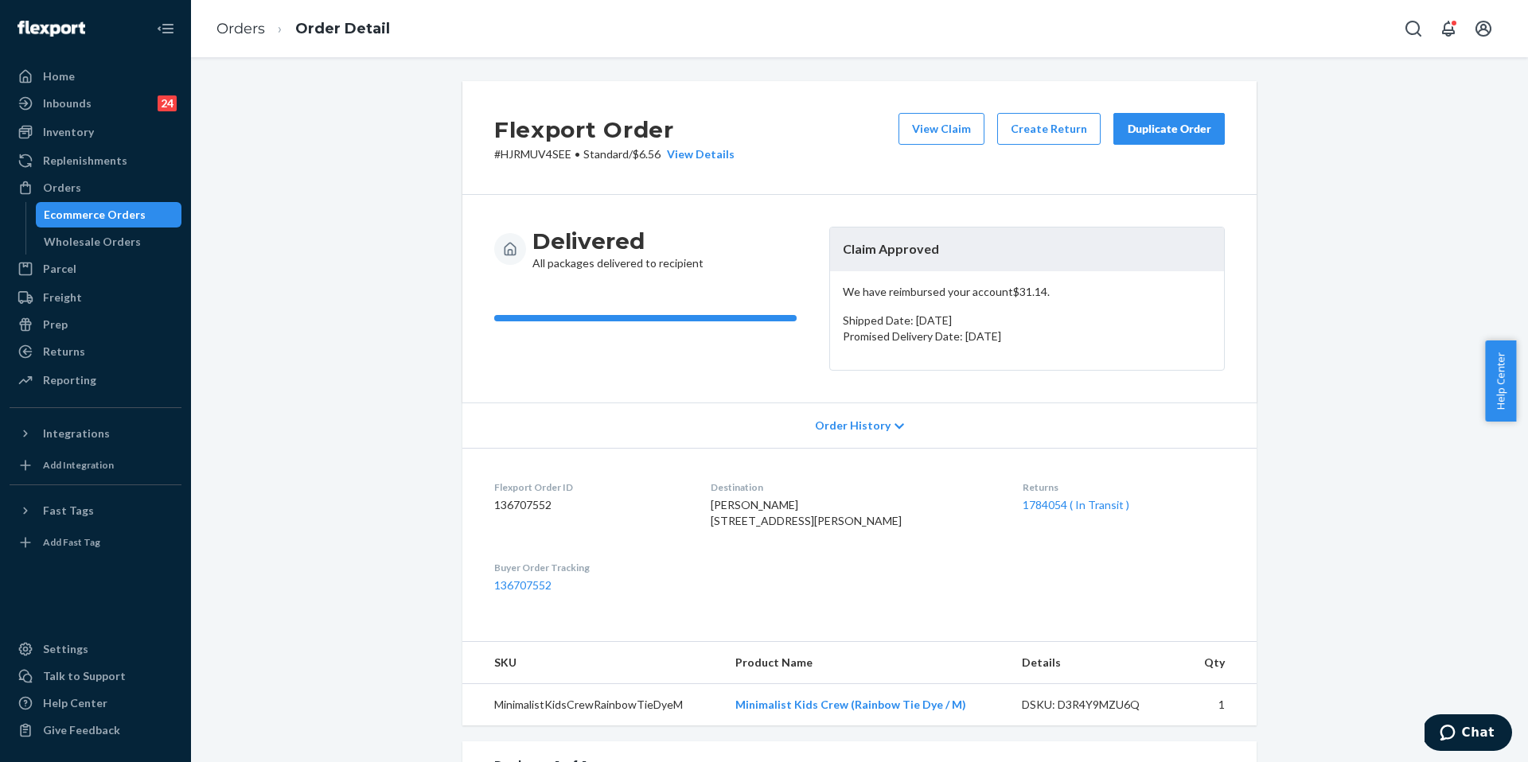
click at [1160, 128] on div "Duplicate Order" at bounding box center [1169, 129] width 84 height 16
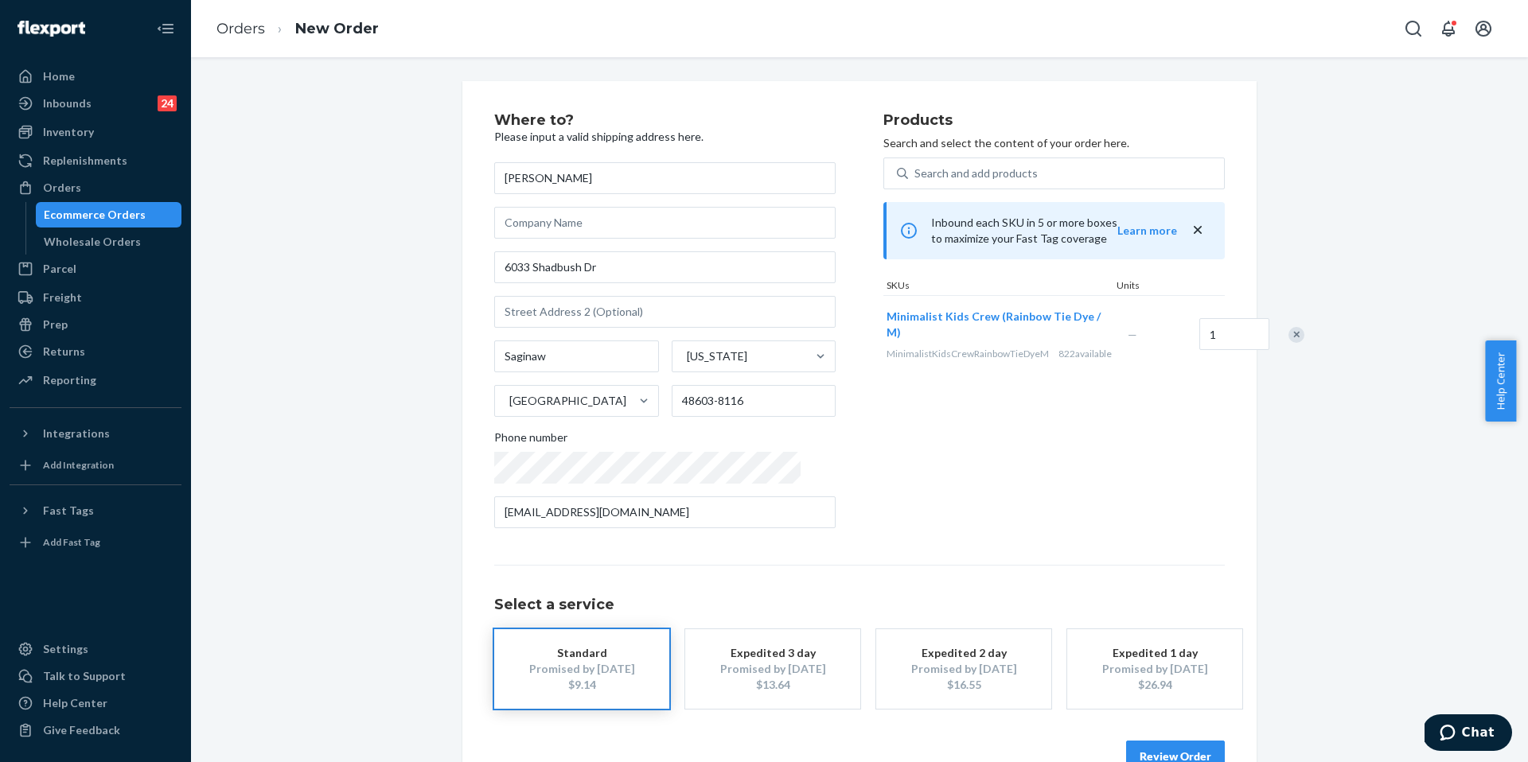
click at [1164, 760] on button "Review Order" at bounding box center [1175, 757] width 99 height 32
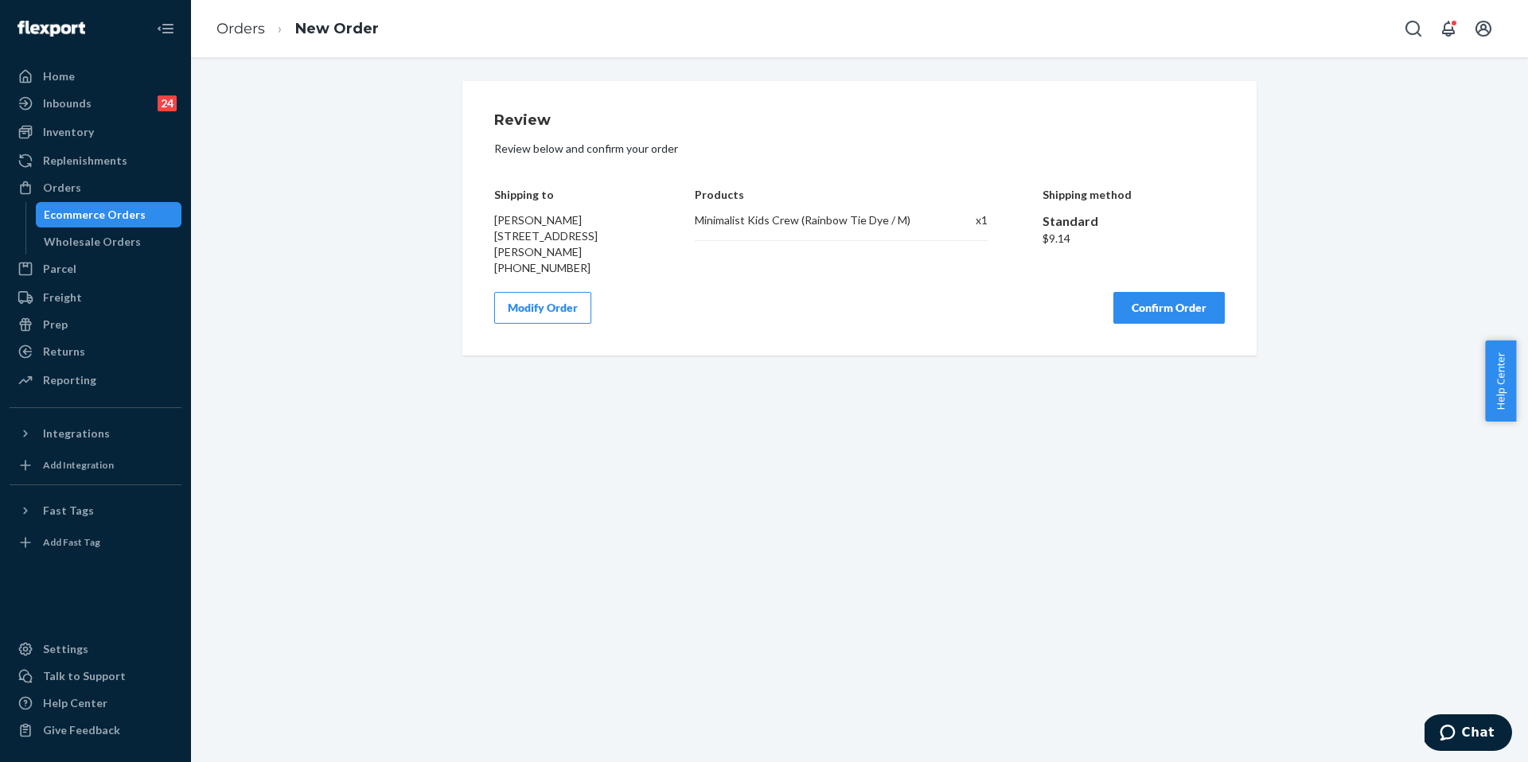
click at [1128, 303] on button "Confirm Order" at bounding box center [1168, 308] width 111 height 32
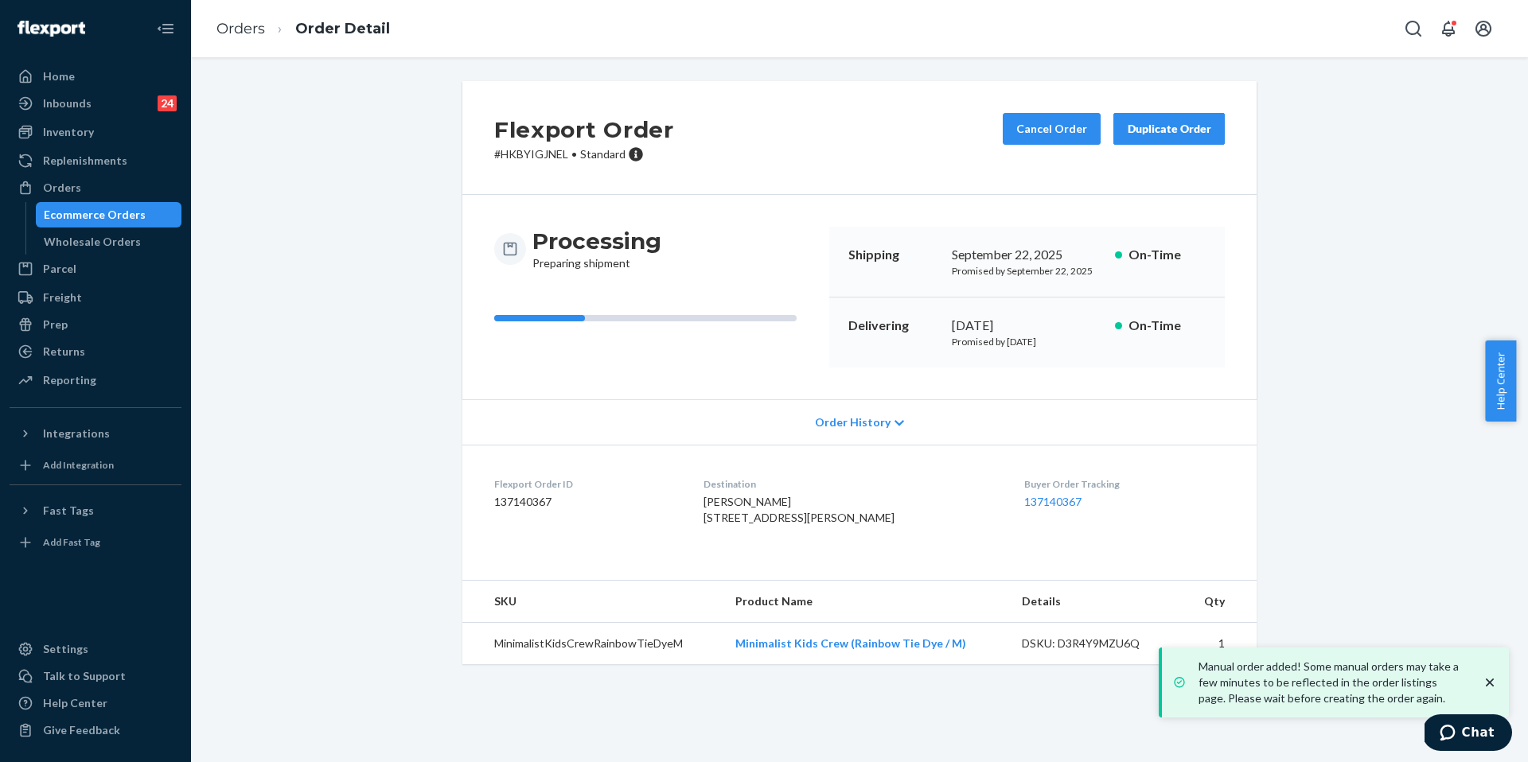
click at [686, 468] on dl "Flexport Order ID 137140367 Destination Amy Denay 6033 Shadbush Dr Saginaw, MI …" at bounding box center [859, 504] width 794 height 119
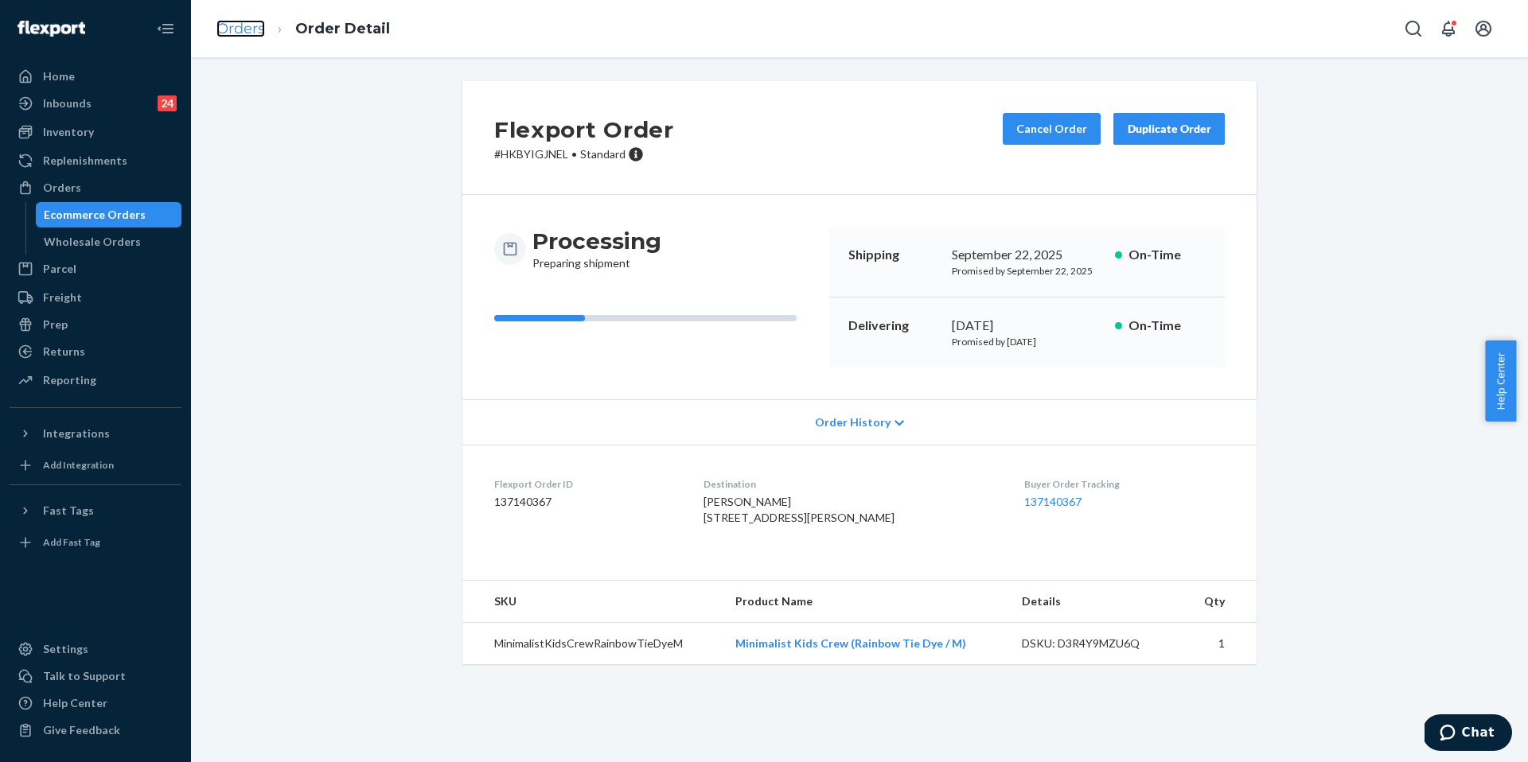
click at [240, 22] on link "Orders" at bounding box center [240, 29] width 49 height 18
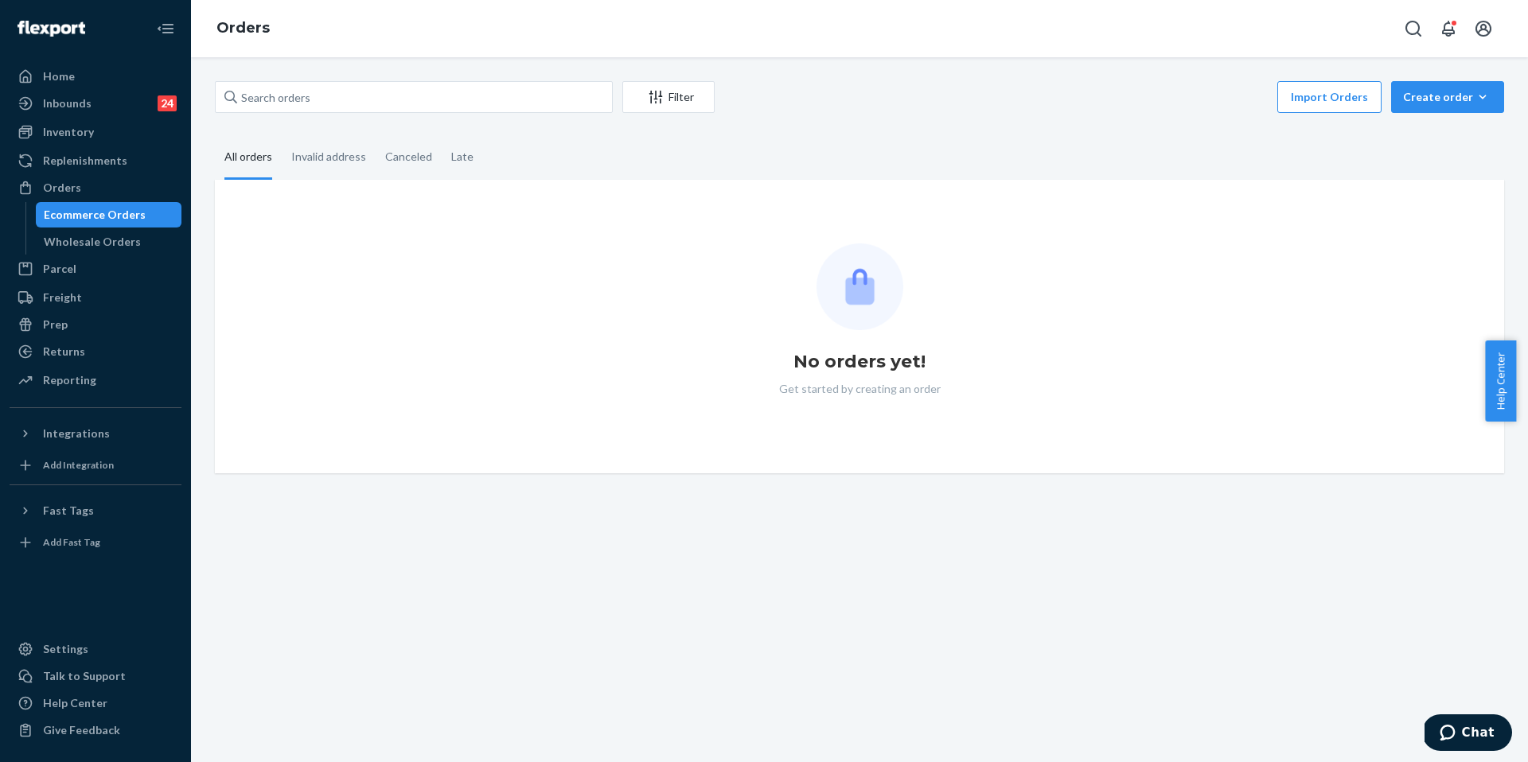
click at [338, 76] on div "Filter Import Orders Create order Ecommerce order Removal order All orders Inva…" at bounding box center [859, 409] width 1337 height 705
click at [333, 115] on div "Filter Import Orders Create order Ecommerce order Removal order All orders Inva…" at bounding box center [859, 277] width 1313 height 392
click at [338, 94] on input "text" at bounding box center [414, 97] width 398 height 32
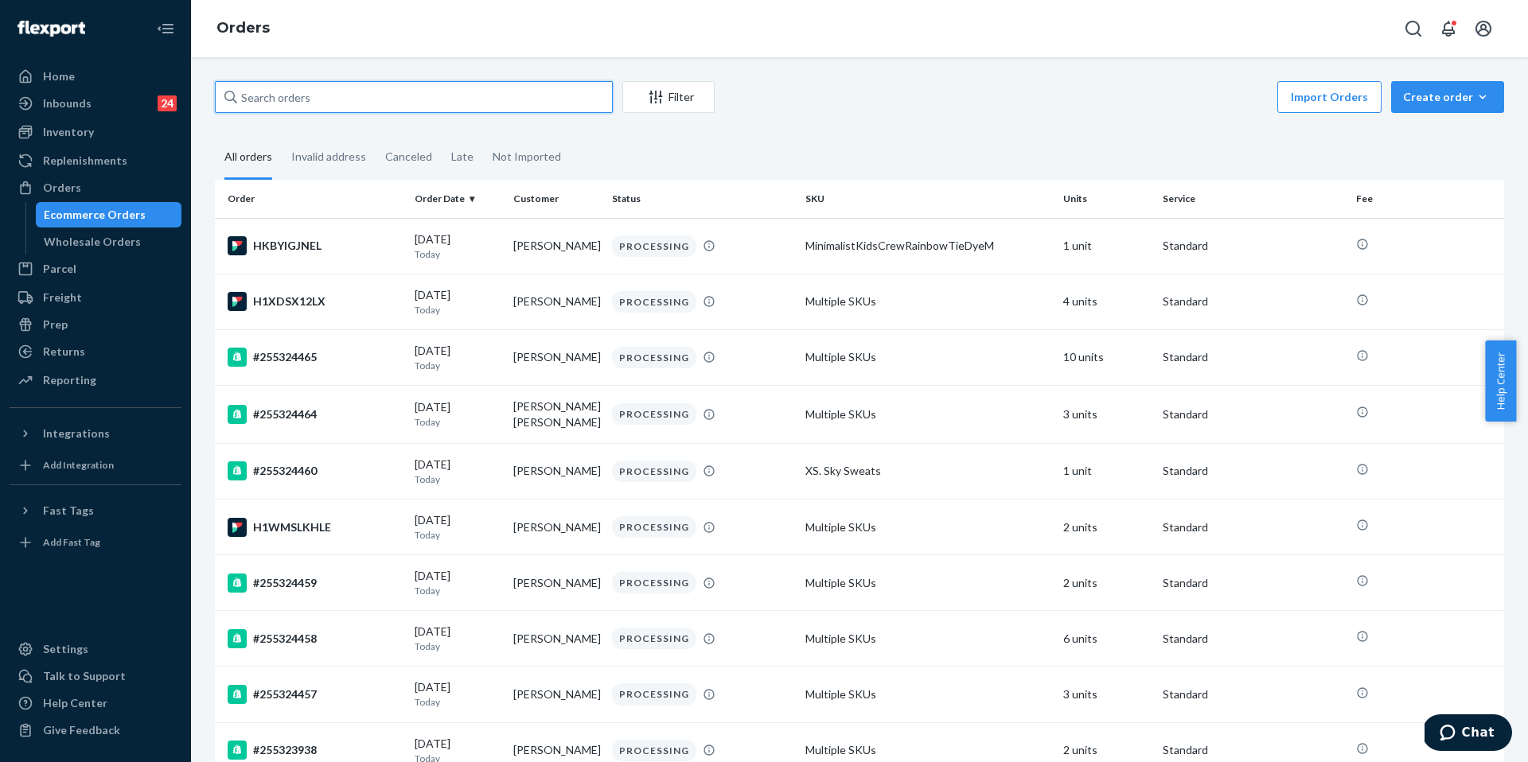
paste input "255157717"
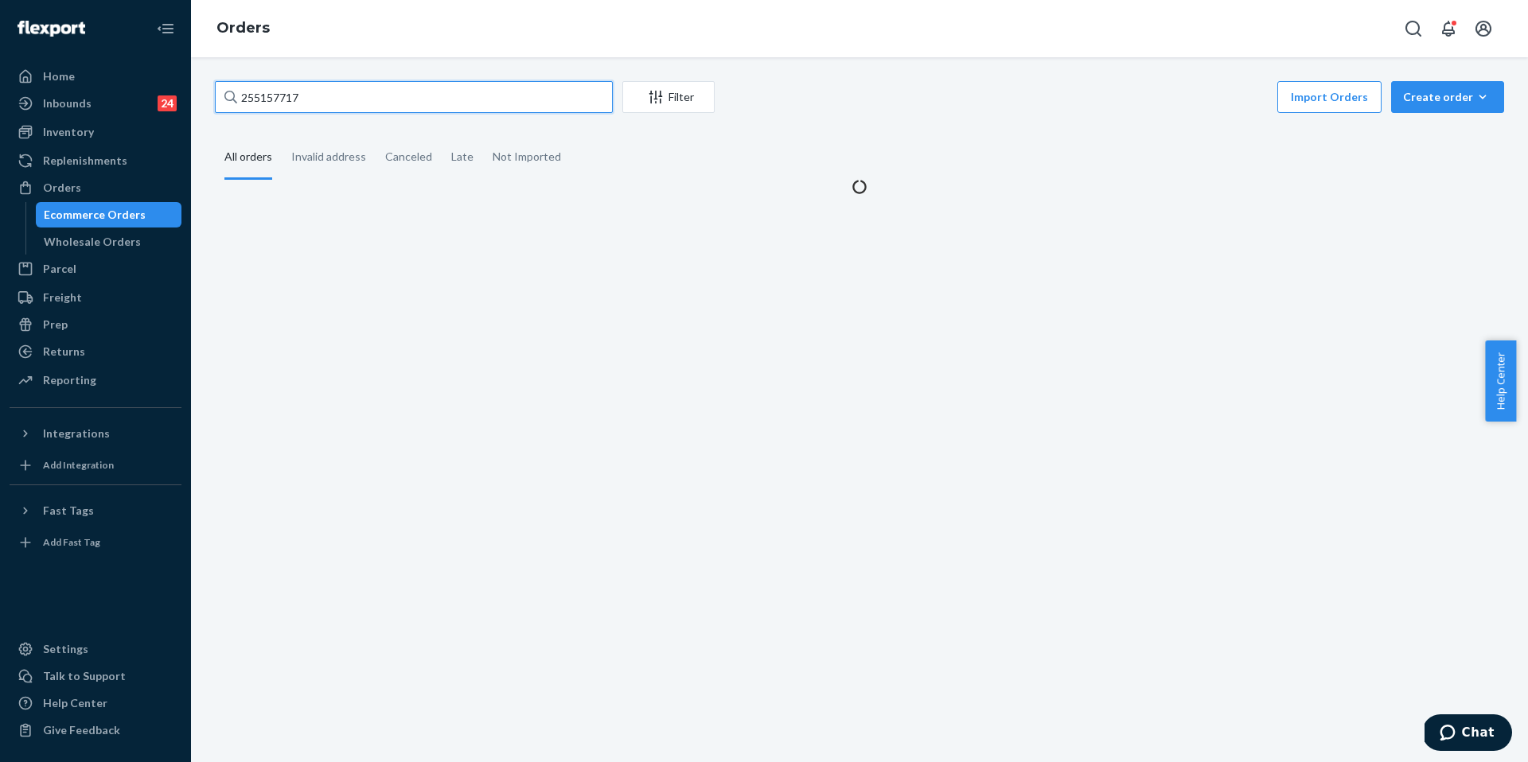
type input "255157717"
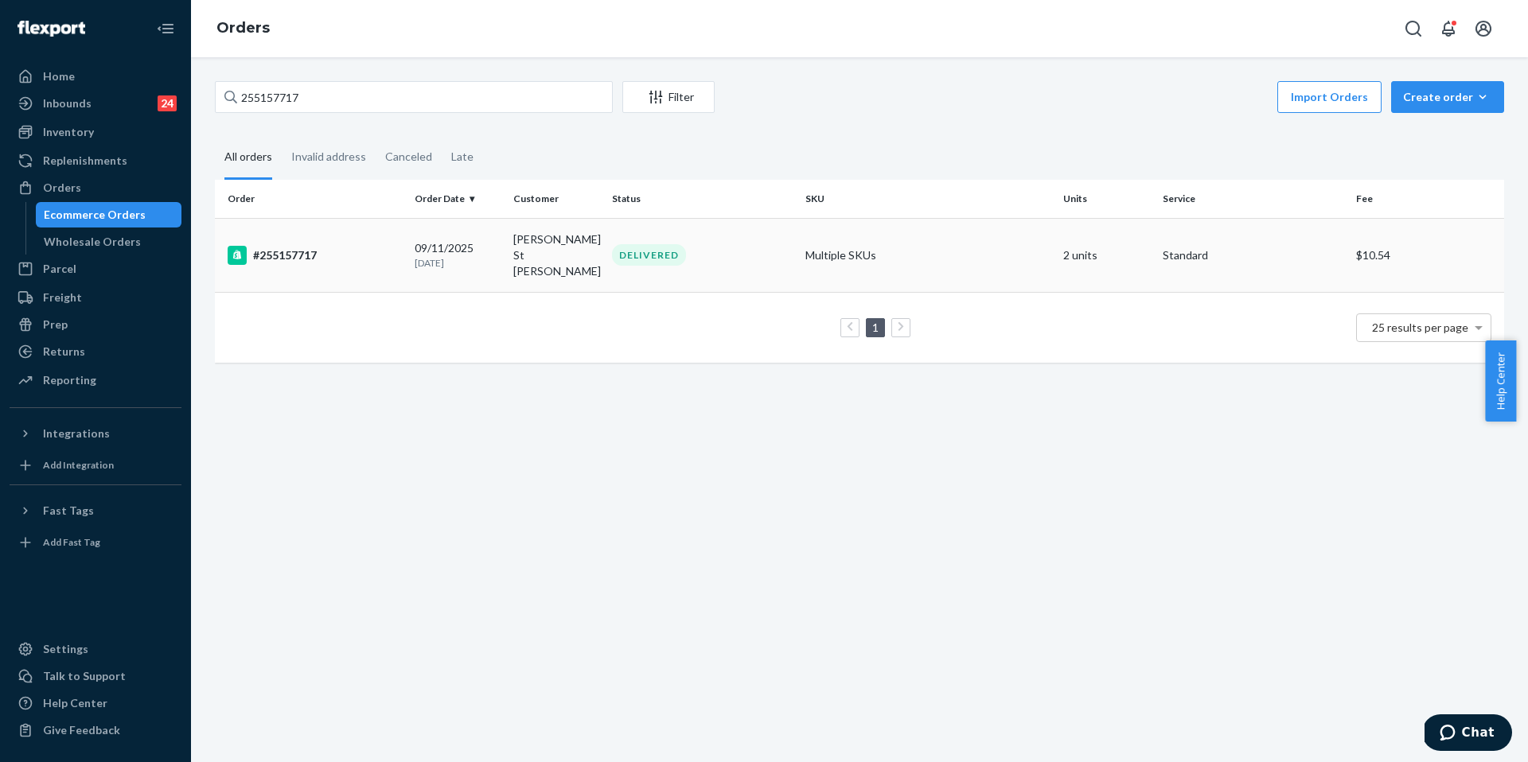
click at [295, 247] on div "#255157717" at bounding box center [315, 255] width 174 height 19
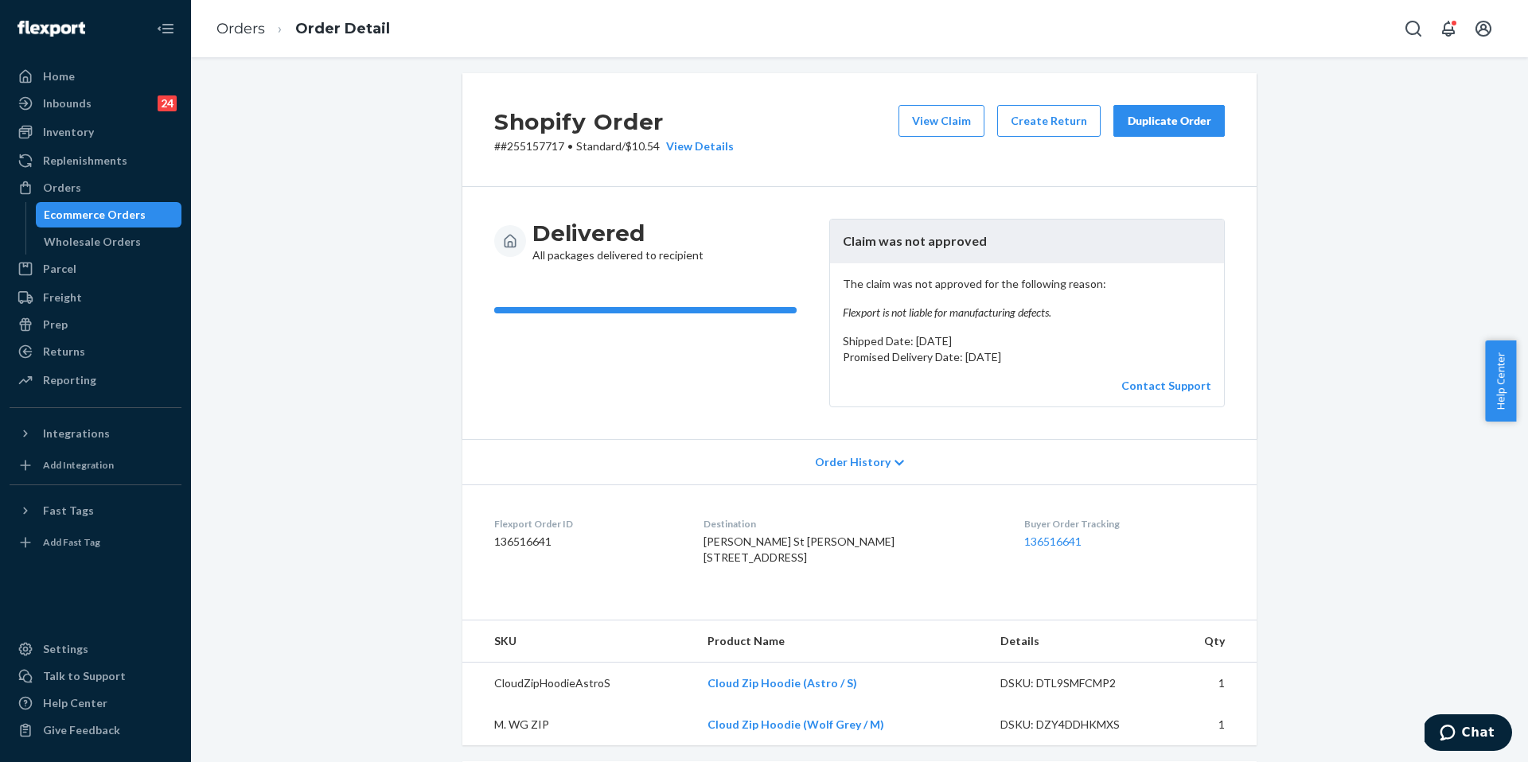
scroll to position [10, 0]
click at [1163, 130] on button "Duplicate Order" at bounding box center [1168, 119] width 111 height 32
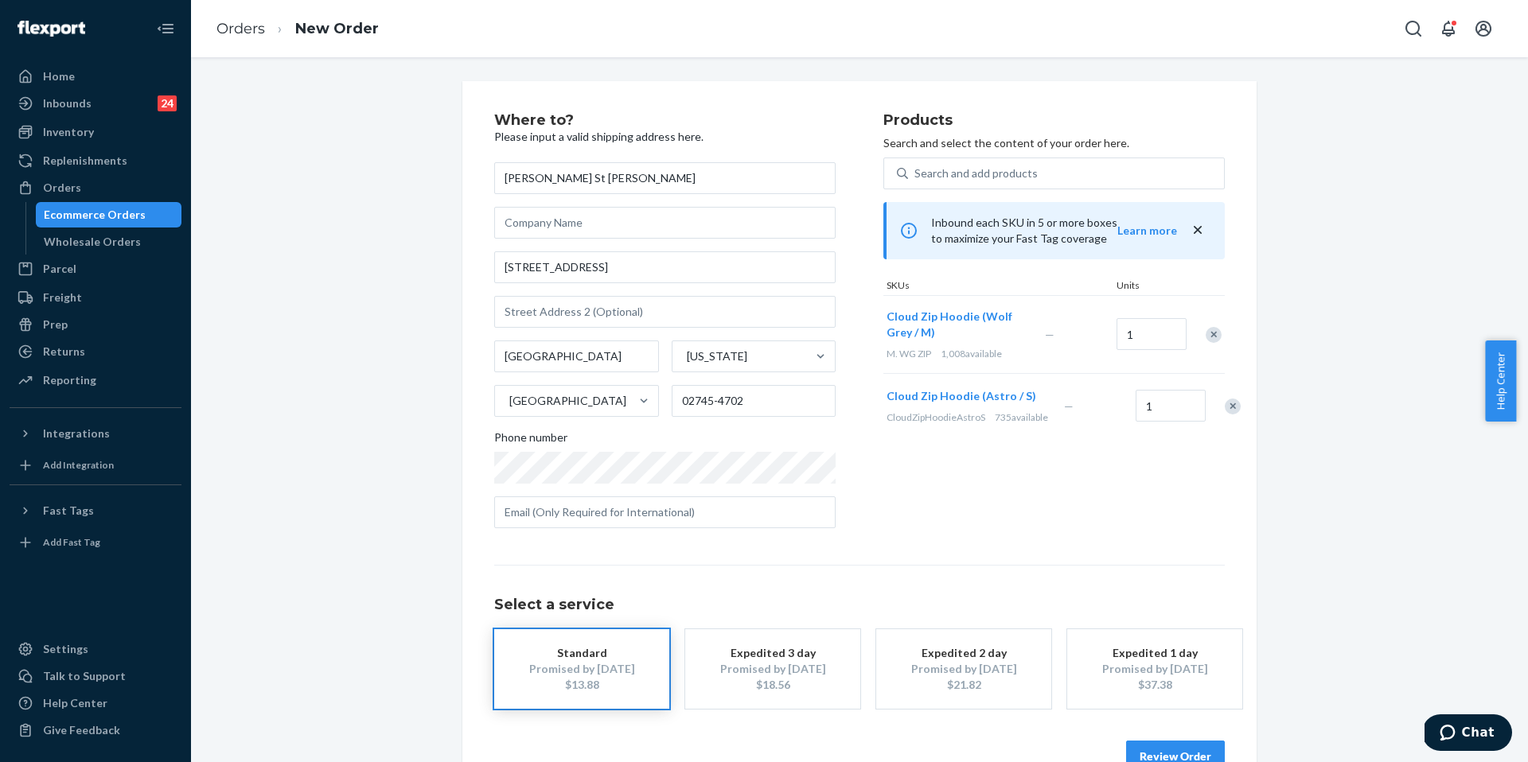
click at [1206, 335] on div "Remove Item" at bounding box center [1214, 335] width 16 height 16
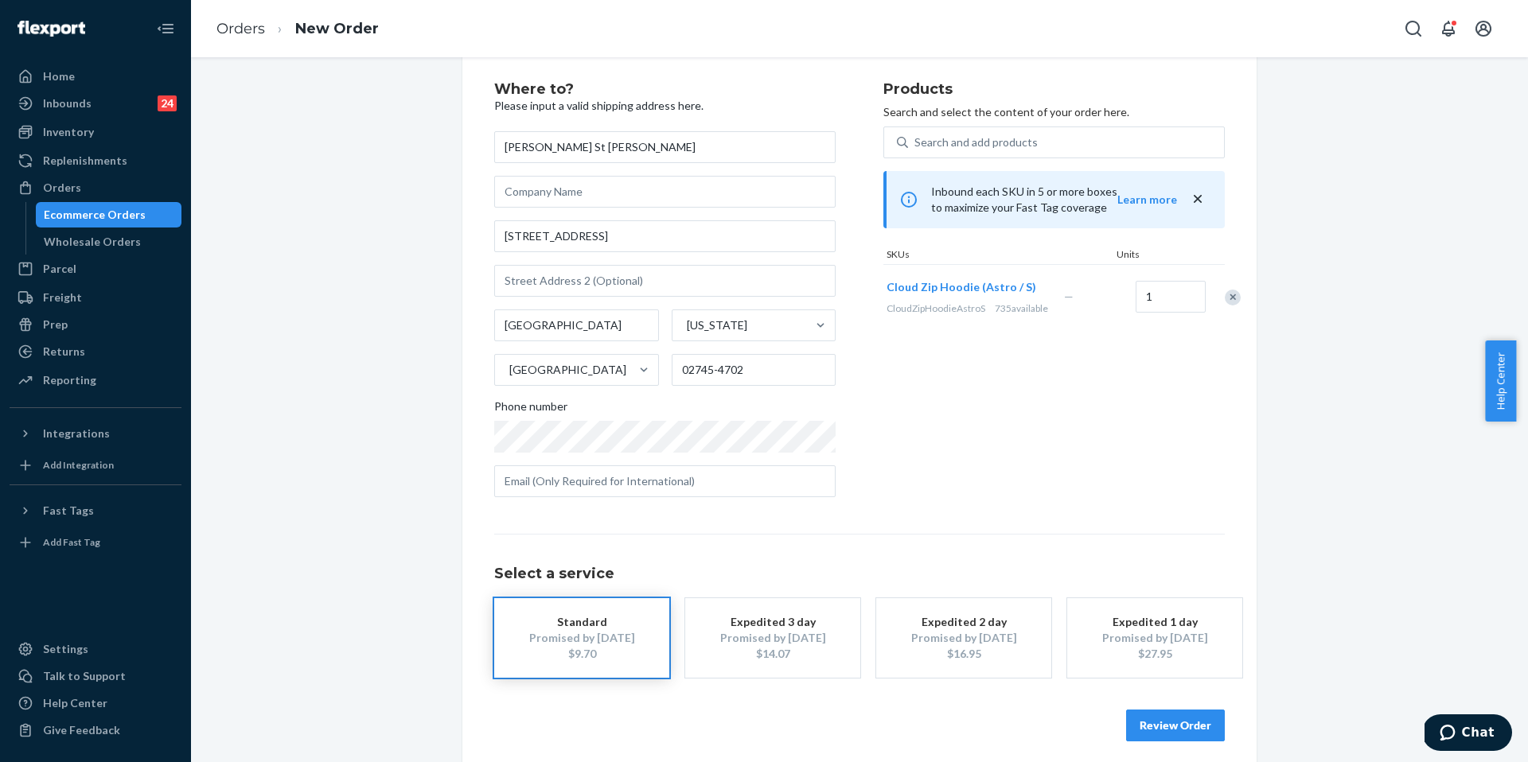
scroll to position [42, 0]
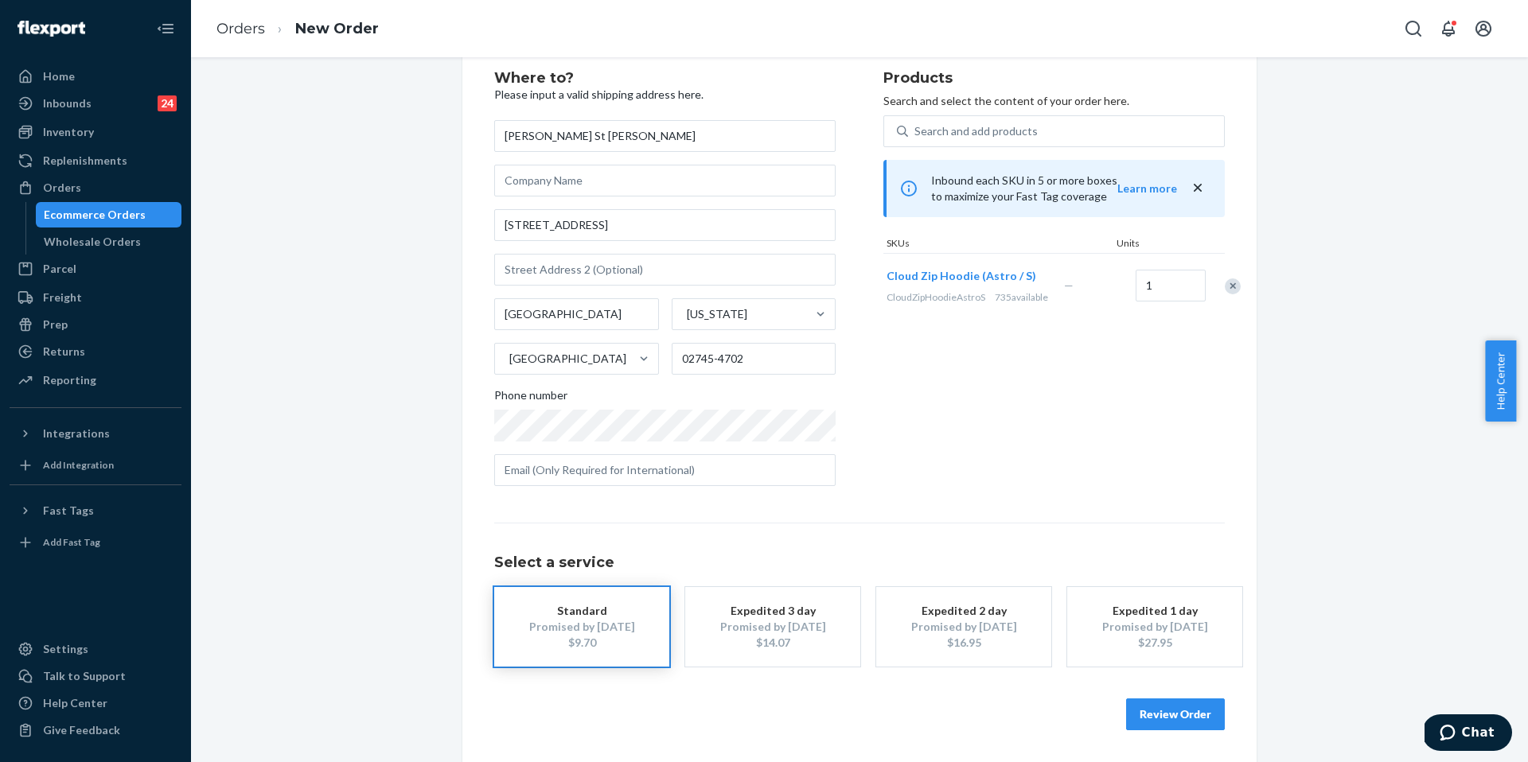
click at [1175, 713] on button "Review Order" at bounding box center [1175, 715] width 99 height 32
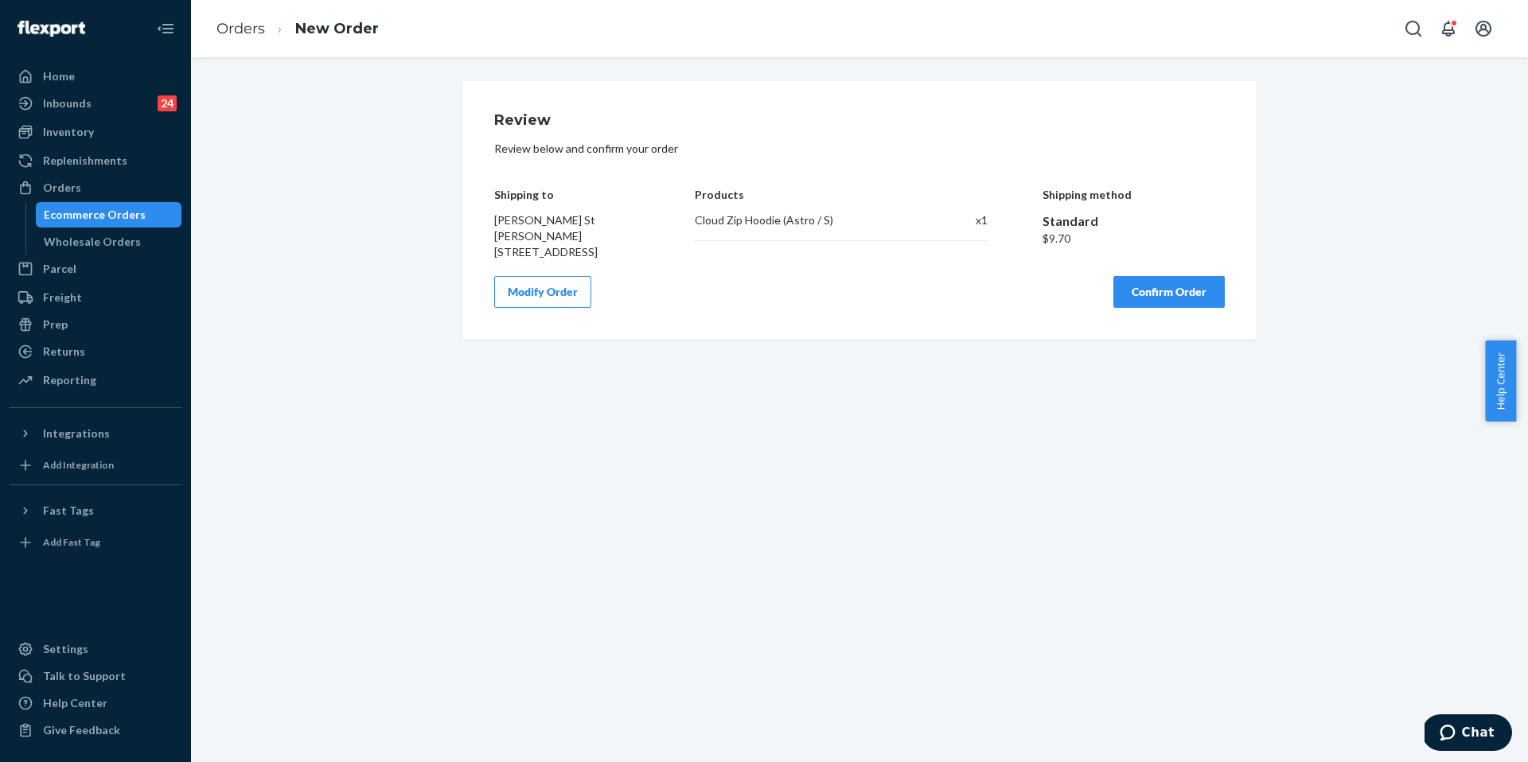
click at [1144, 301] on button "Confirm Order" at bounding box center [1168, 292] width 111 height 32
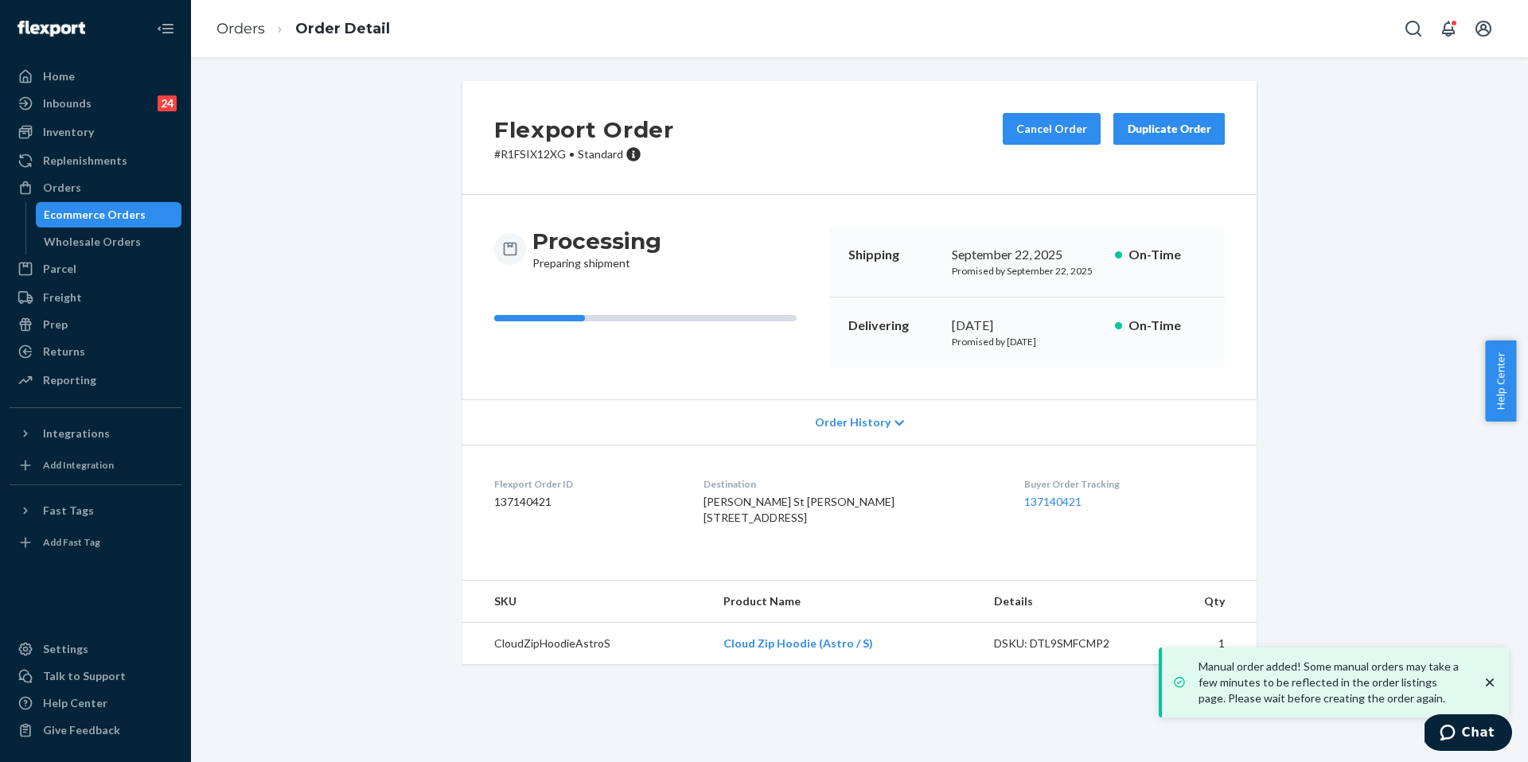
click at [665, 478] on dt "Flexport Order ID" at bounding box center [586, 484] width 184 height 14
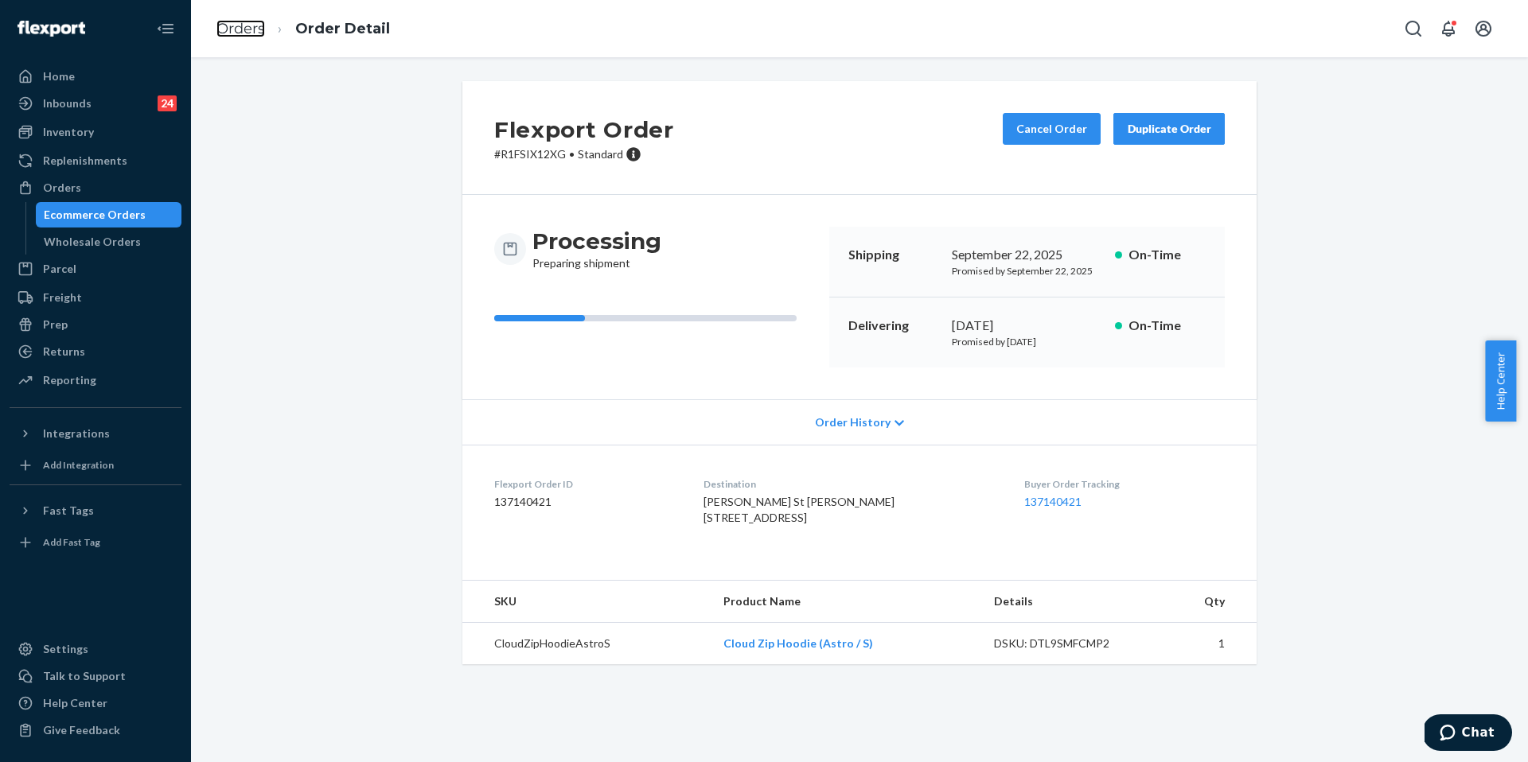
drag, startPoint x: 220, startPoint y: 27, endPoint x: 380, endPoint y: 72, distance: 167.0
click at [220, 27] on link "Orders" at bounding box center [240, 29] width 49 height 18
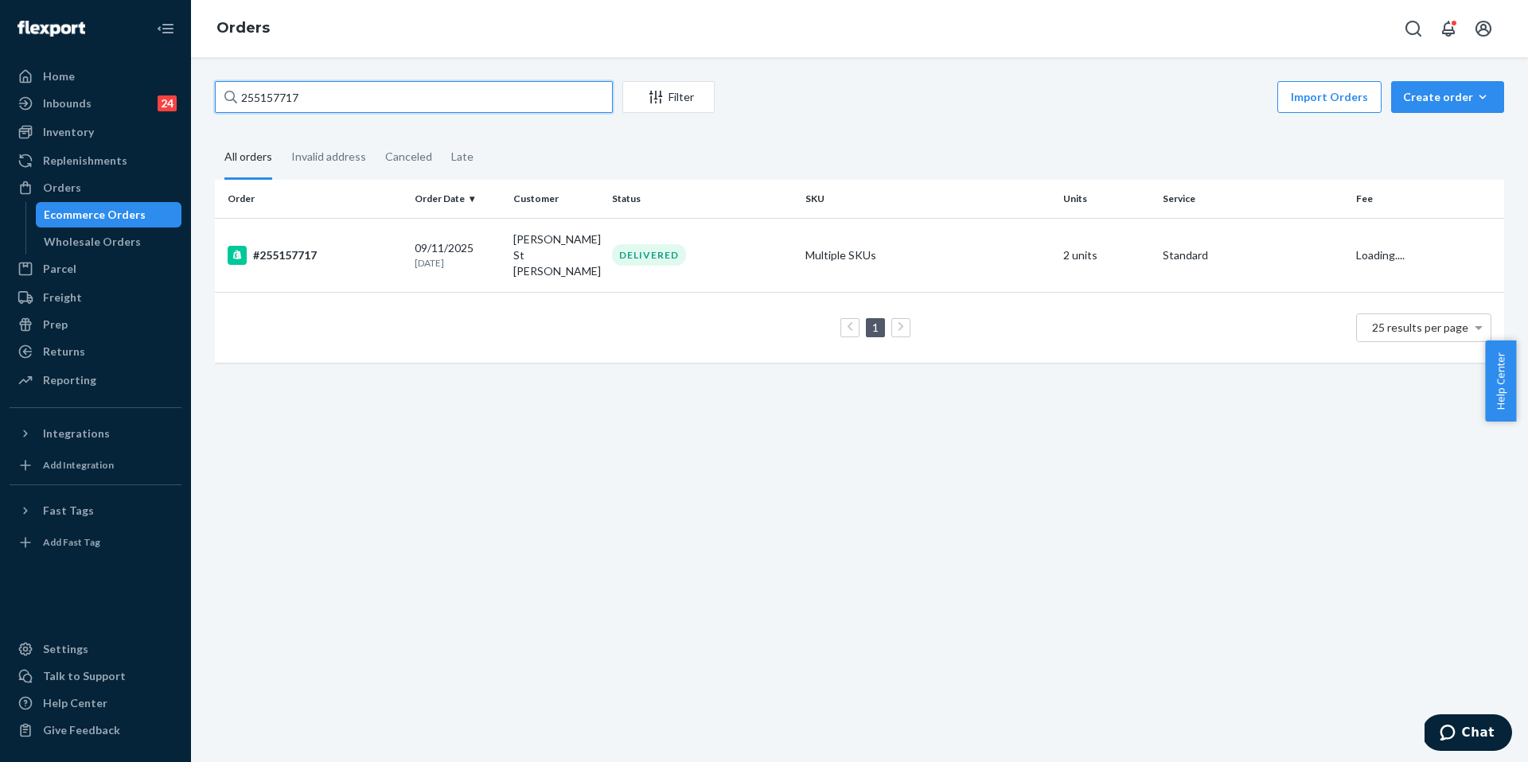
click at [375, 101] on input "255157717" at bounding box center [414, 97] width 398 height 32
paste input "059950"
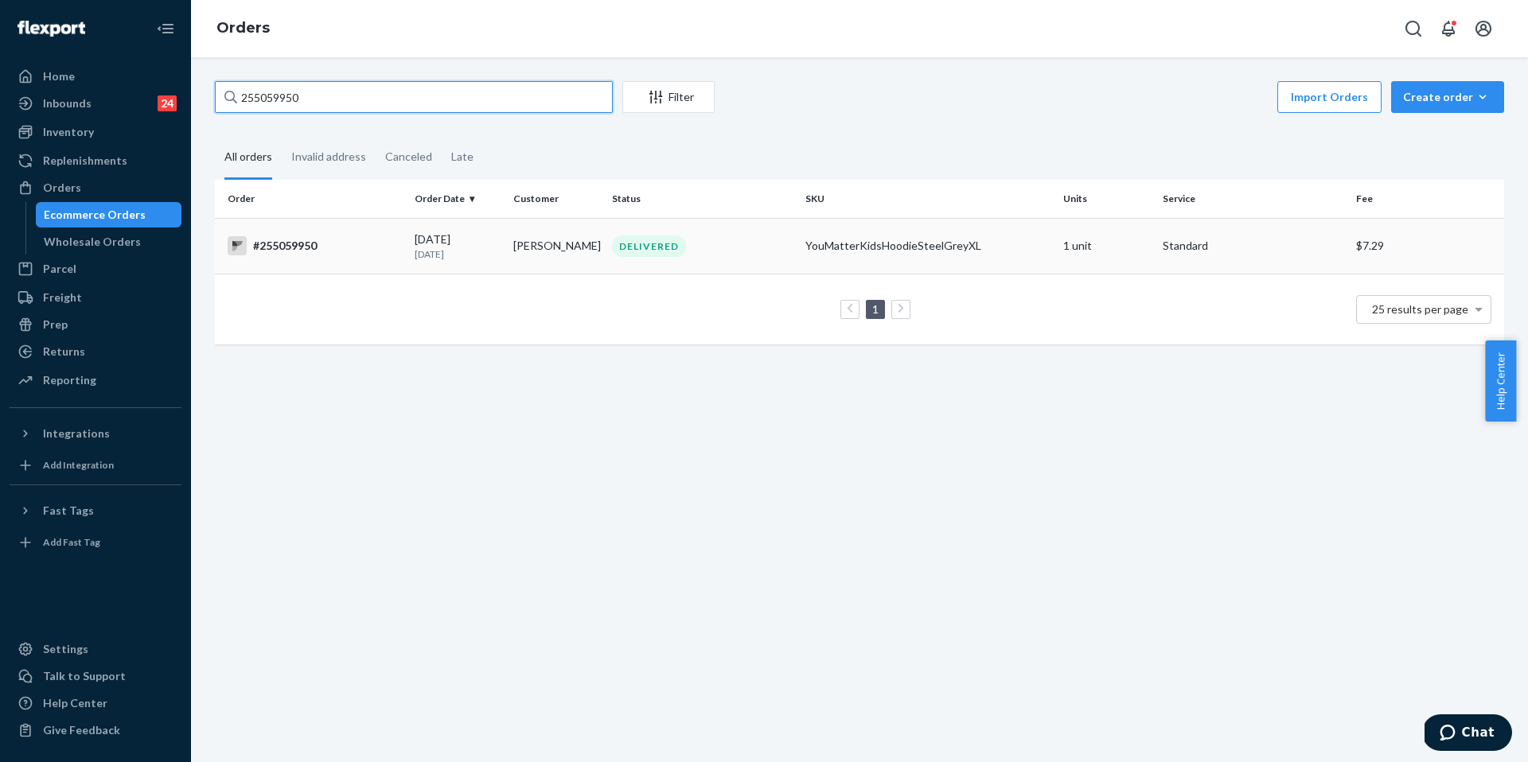
type input "255059950"
click at [376, 255] on div "#255059950" at bounding box center [315, 245] width 174 height 19
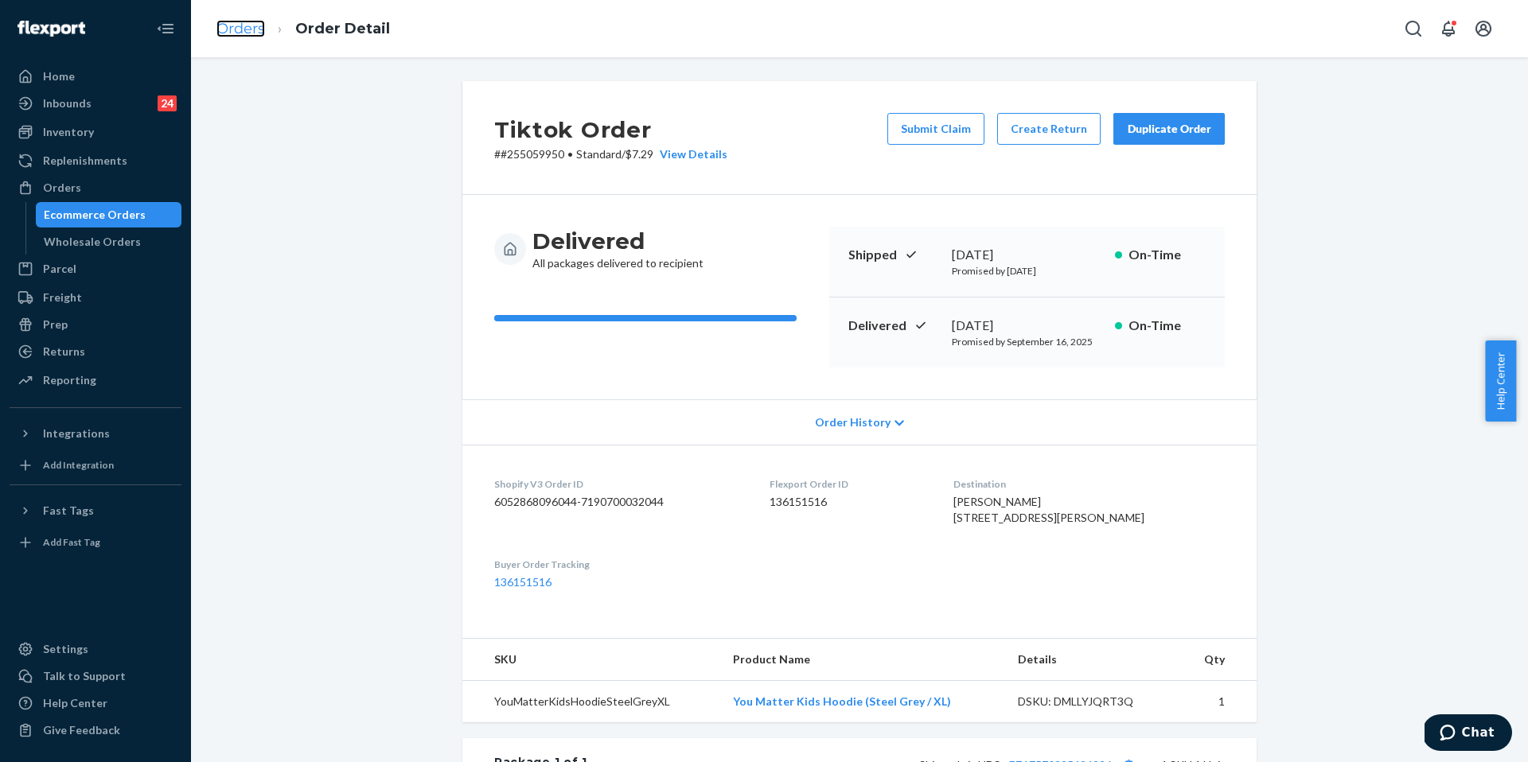
click at [257, 25] on link "Orders" at bounding box center [240, 29] width 49 height 18
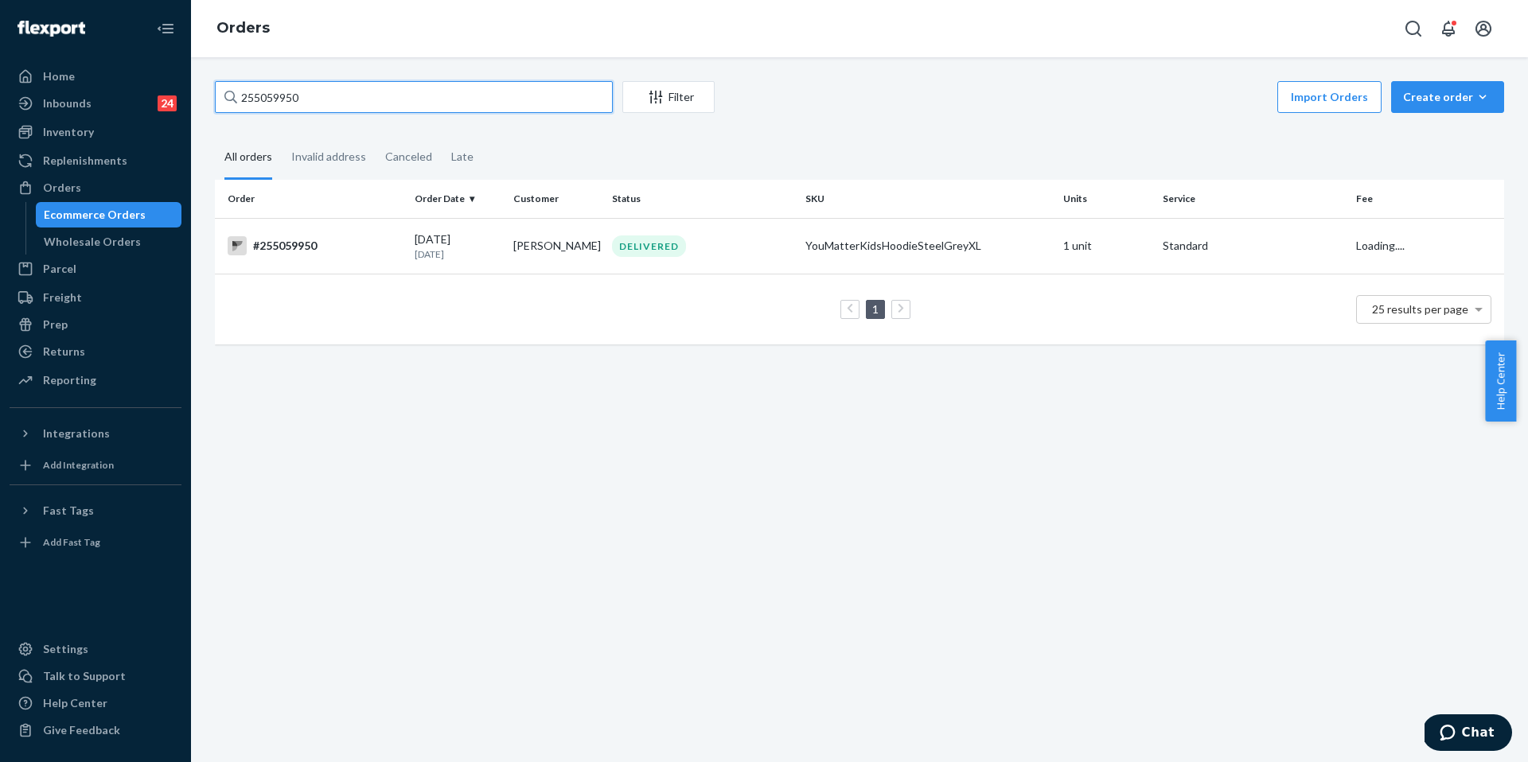
click at [322, 94] on input "255059950" at bounding box center [414, 97] width 398 height 32
paste input "40335"
type input "255040335"
click at [349, 227] on td "#255040335" at bounding box center [311, 247] width 193 height 58
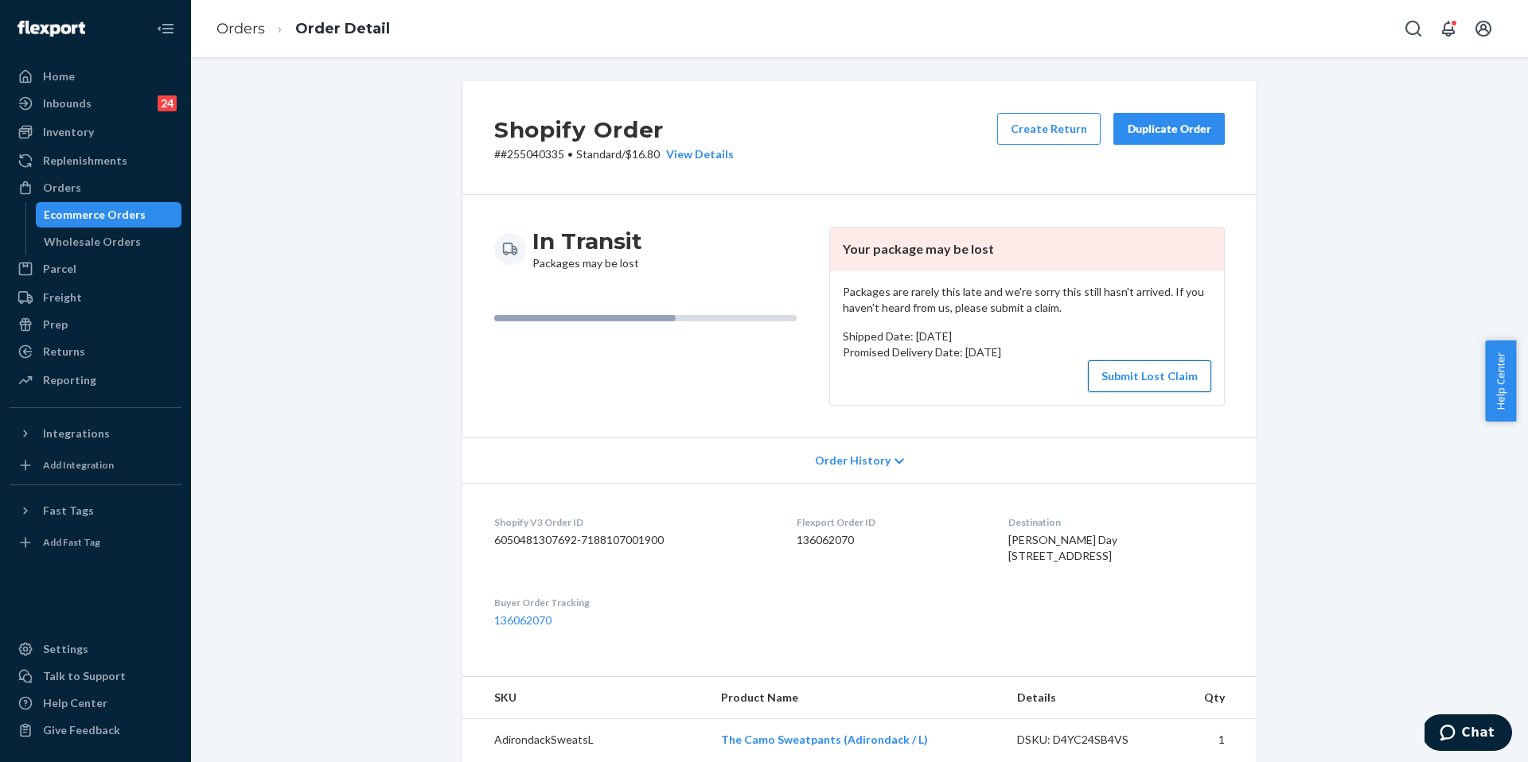
click at [1132, 365] on button "Submit Lost Claim" at bounding box center [1149, 377] width 123 height 32
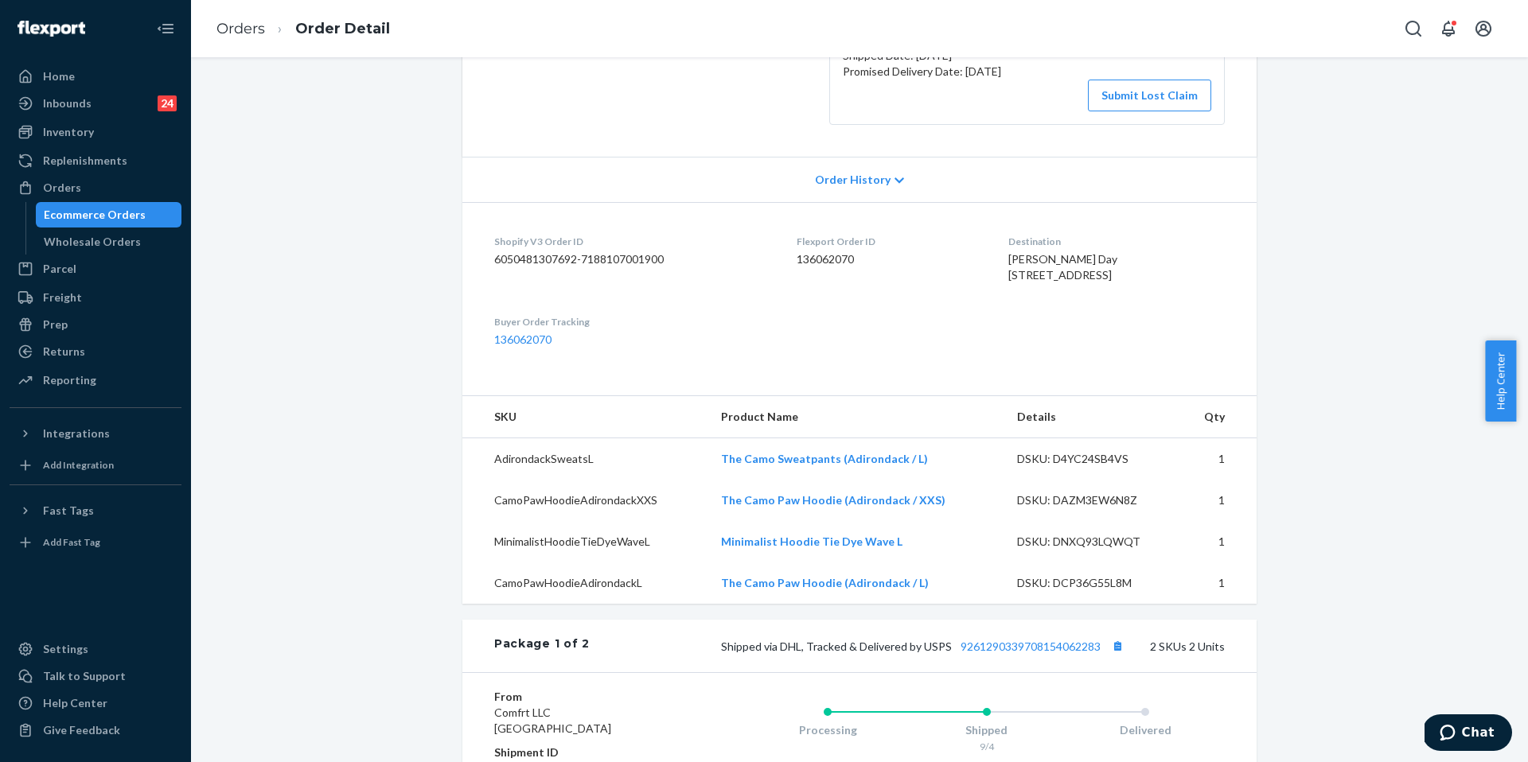
scroll to position [302, 0]
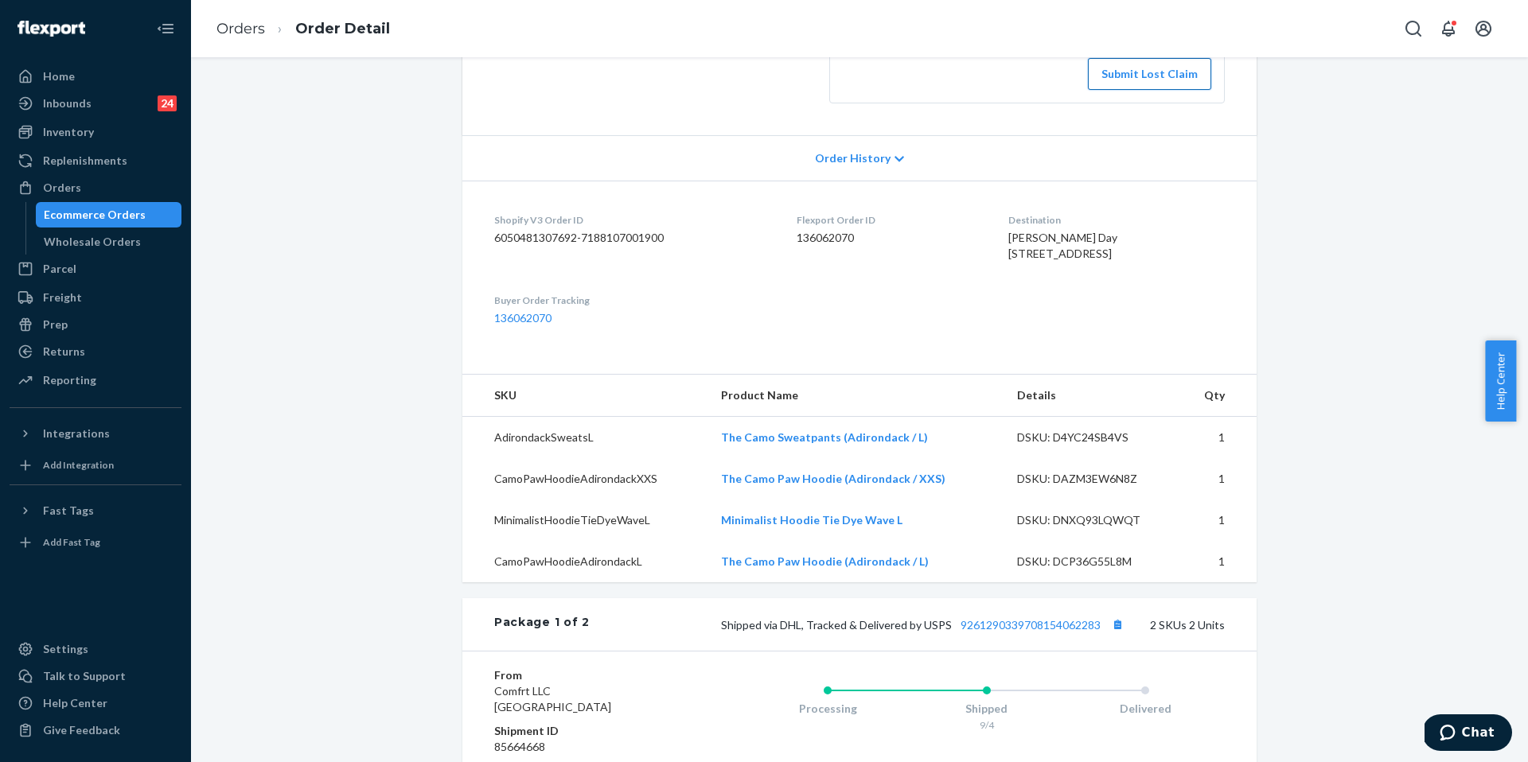
click at [1101, 76] on button "Submit Lost Claim" at bounding box center [1149, 74] width 123 height 32
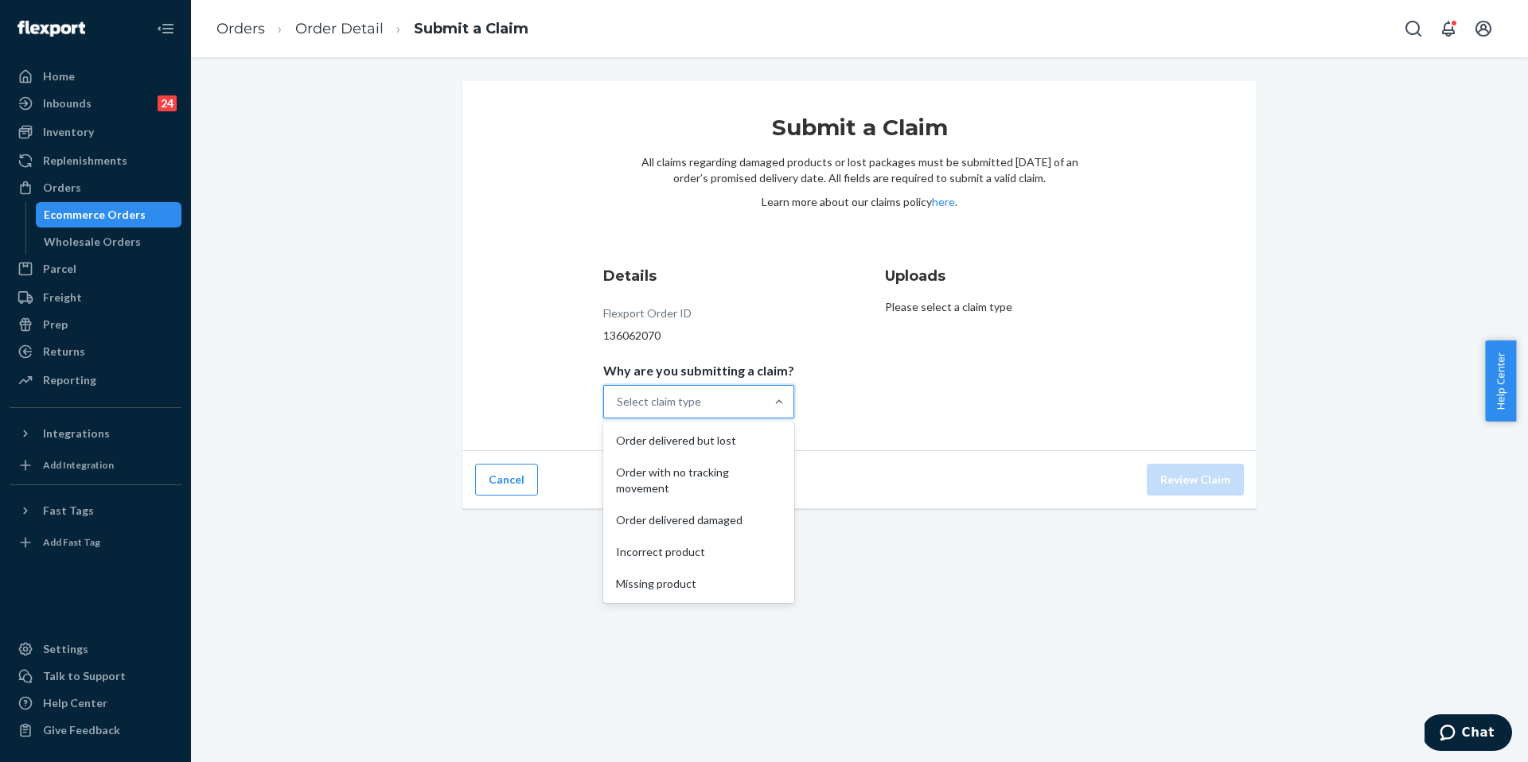
click at [645, 401] on div "Select claim type" at bounding box center [659, 402] width 84 height 16
click at [618, 401] on input "Why are you submitting a claim? option Order delivered but lost focused, 1 of 5…" at bounding box center [618, 402] width 2 height 16
click at [681, 475] on div "Order with no tracking movement" at bounding box center [698, 481] width 185 height 48
click at [618, 410] on input "Why are you submitting a claim? option Order with no tracking movement focused,…" at bounding box center [618, 402] width 2 height 16
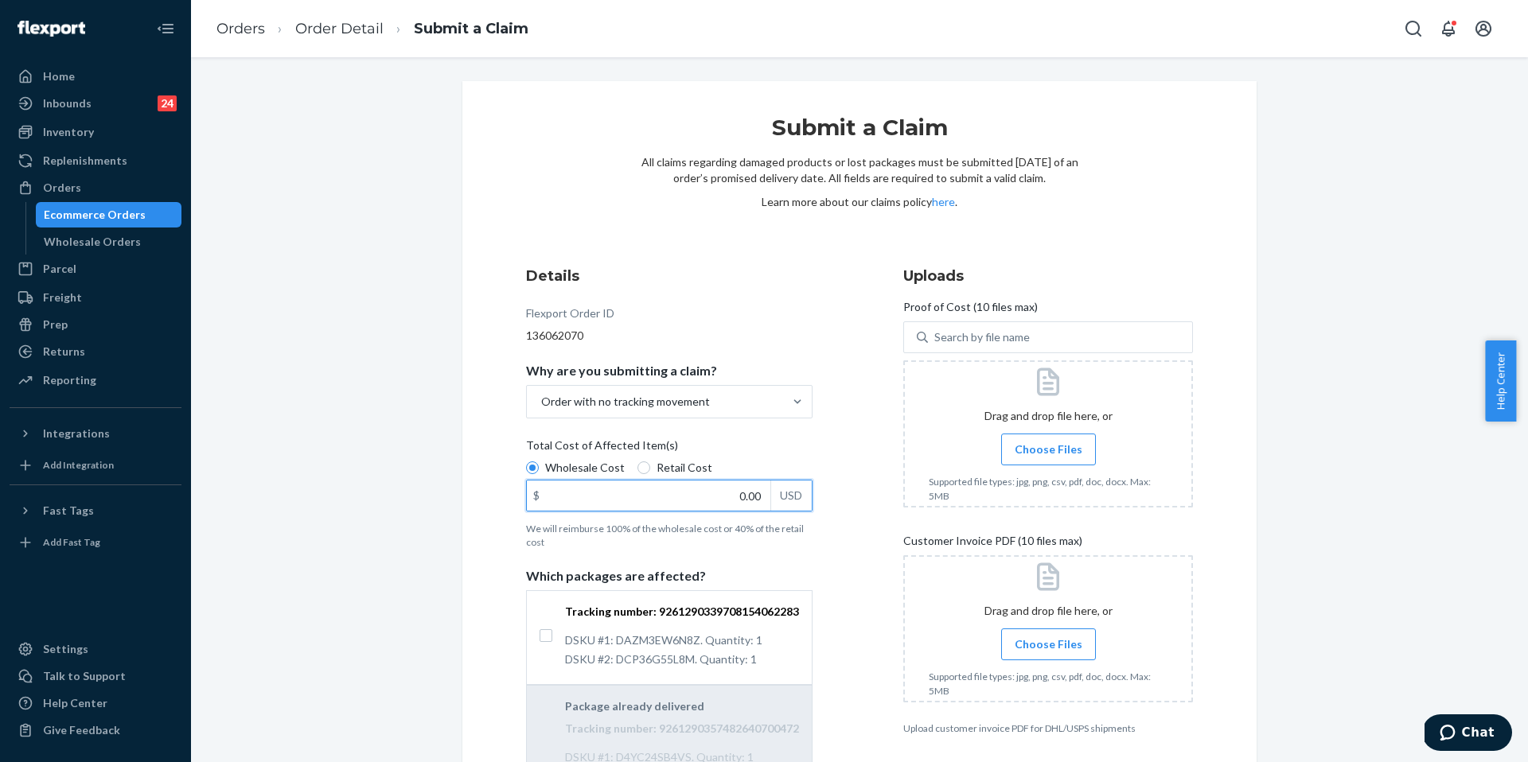
click at [732, 501] on input "0.00" at bounding box center [649, 496] width 244 height 30
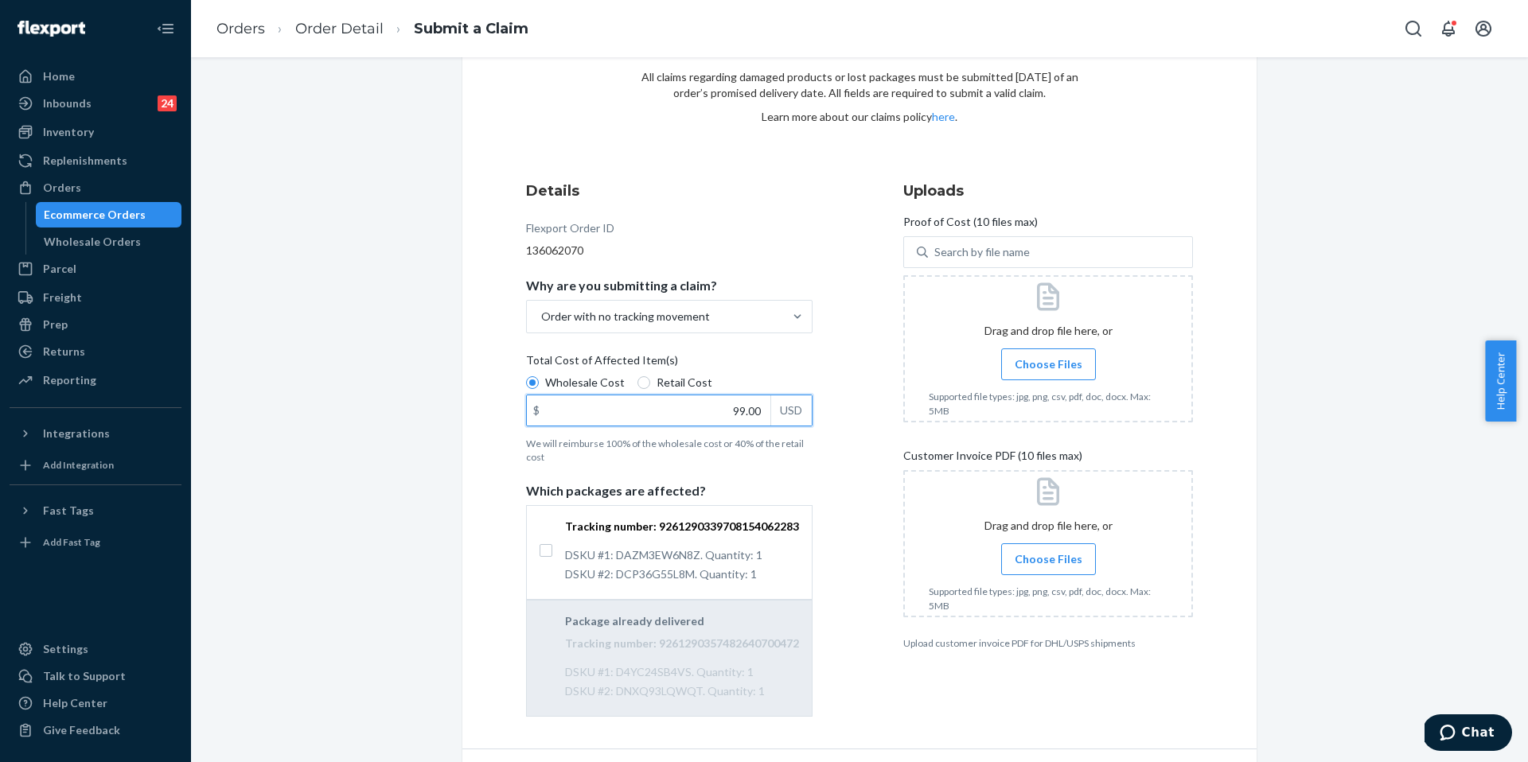
scroll to position [131, 0]
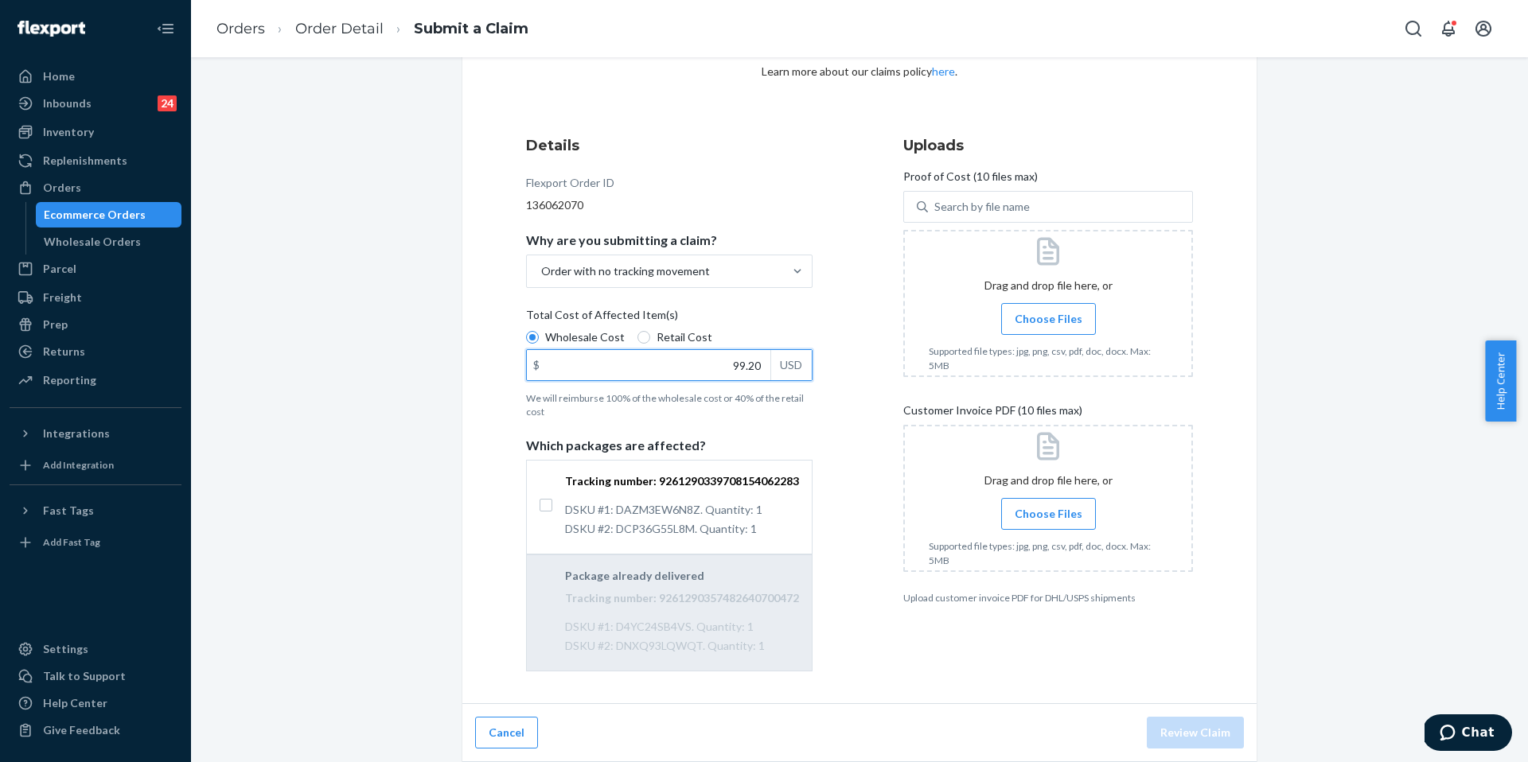
type input "99.20"
click at [541, 512] on label "Tracking number: 9261290339708154062283 DSKU #1: DAZM3EW6N8Z. Quantity: 1 DSKU …" at bounding box center [669, 506] width 259 height 64
click at [541, 512] on input "Tracking number: 9261290339708154062283 DSKU #1: DAZM3EW6N8Z. Quantity: 1 DSKU …" at bounding box center [546, 505] width 13 height 13
checkbox input "true"
click at [723, 362] on input "99.20" at bounding box center [649, 365] width 244 height 30
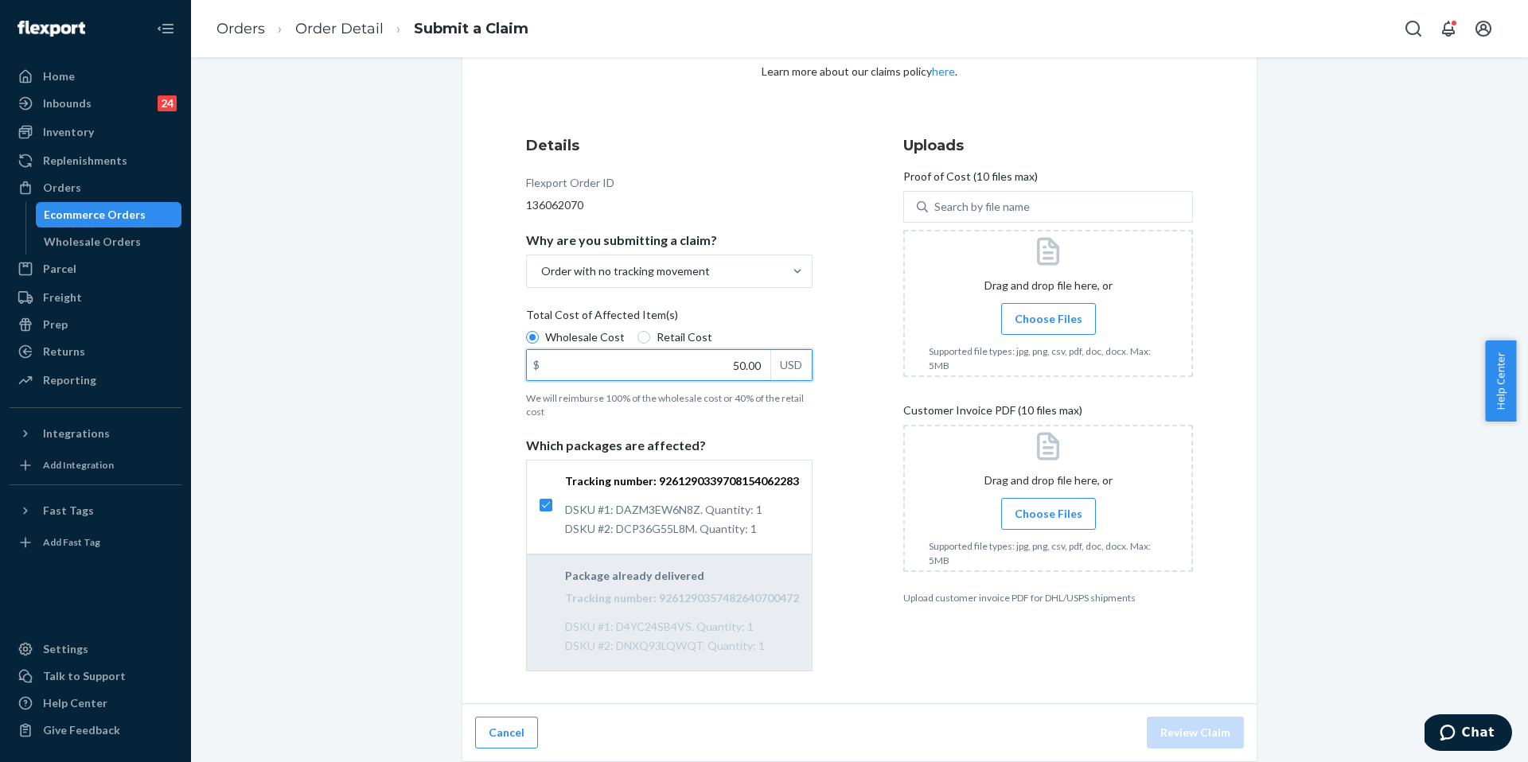
type input "50.00"
click at [1025, 320] on span "Choose Files" at bounding box center [1049, 319] width 68 height 16
click at [1048, 320] on input "Choose Files" at bounding box center [1048, 319] width 1 height 18
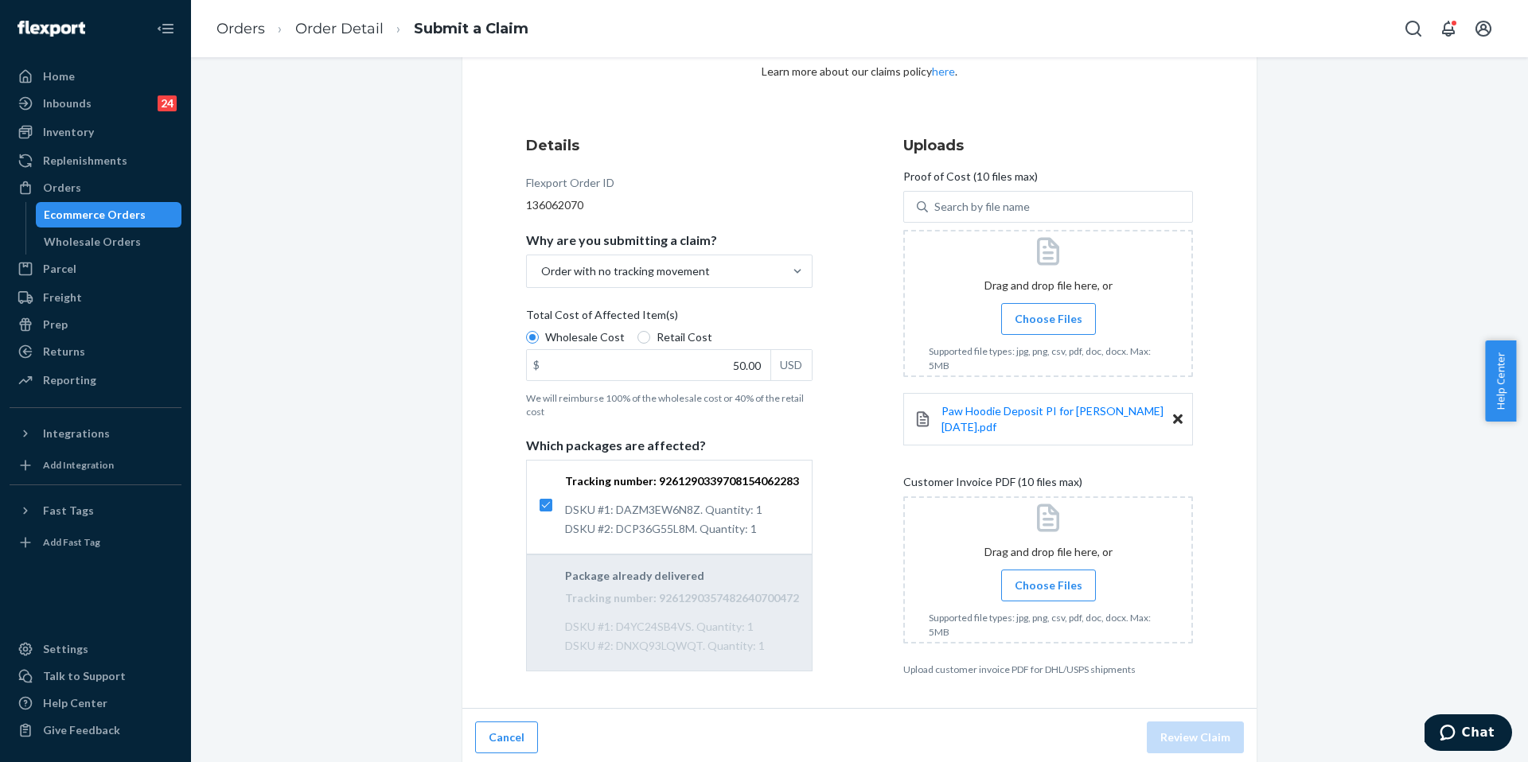
click at [1019, 582] on span "Choose Files" at bounding box center [1049, 586] width 68 height 16
click at [1048, 582] on input "Choose Files" at bounding box center [1048, 586] width 1 height 18
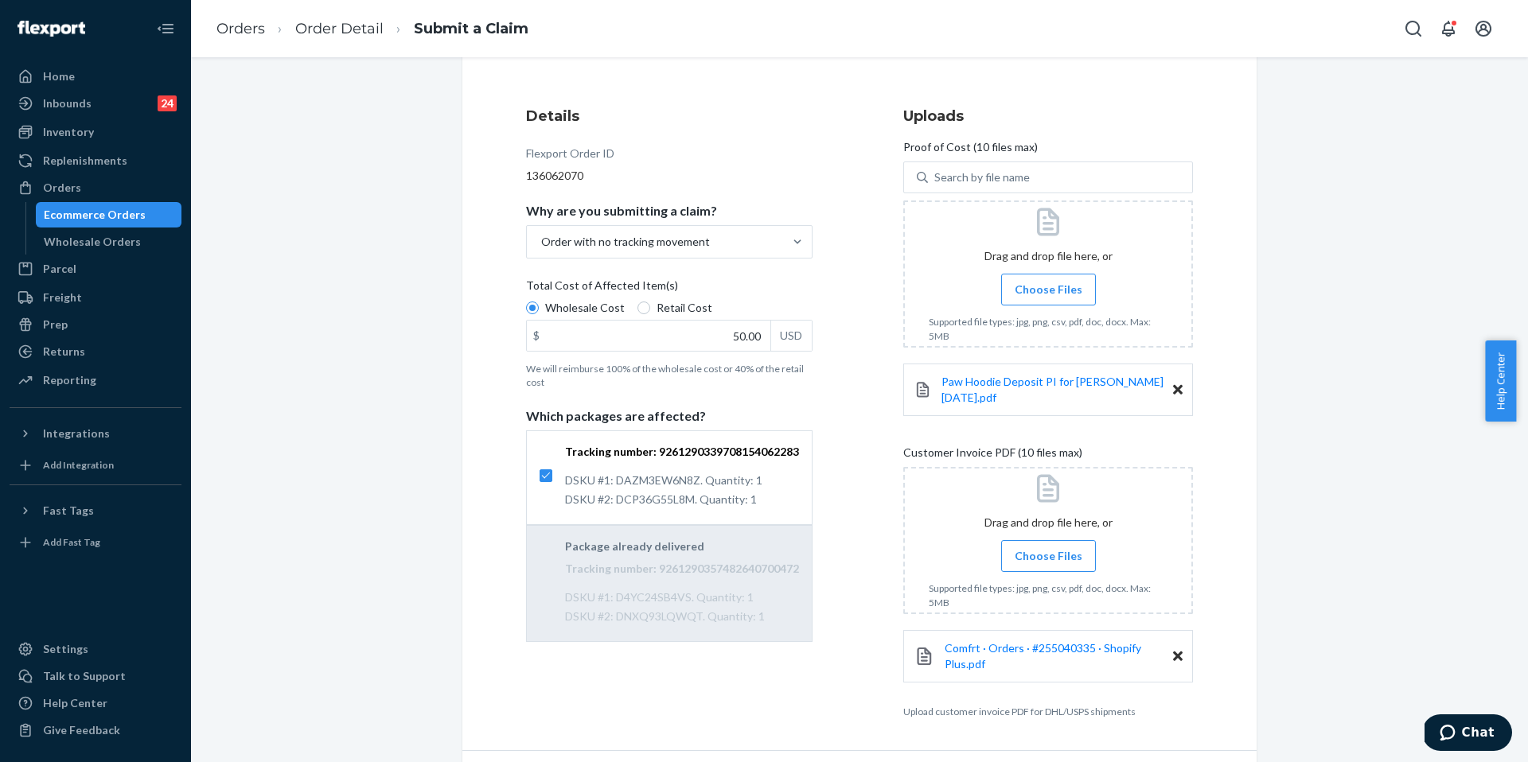
scroll to position [207, 0]
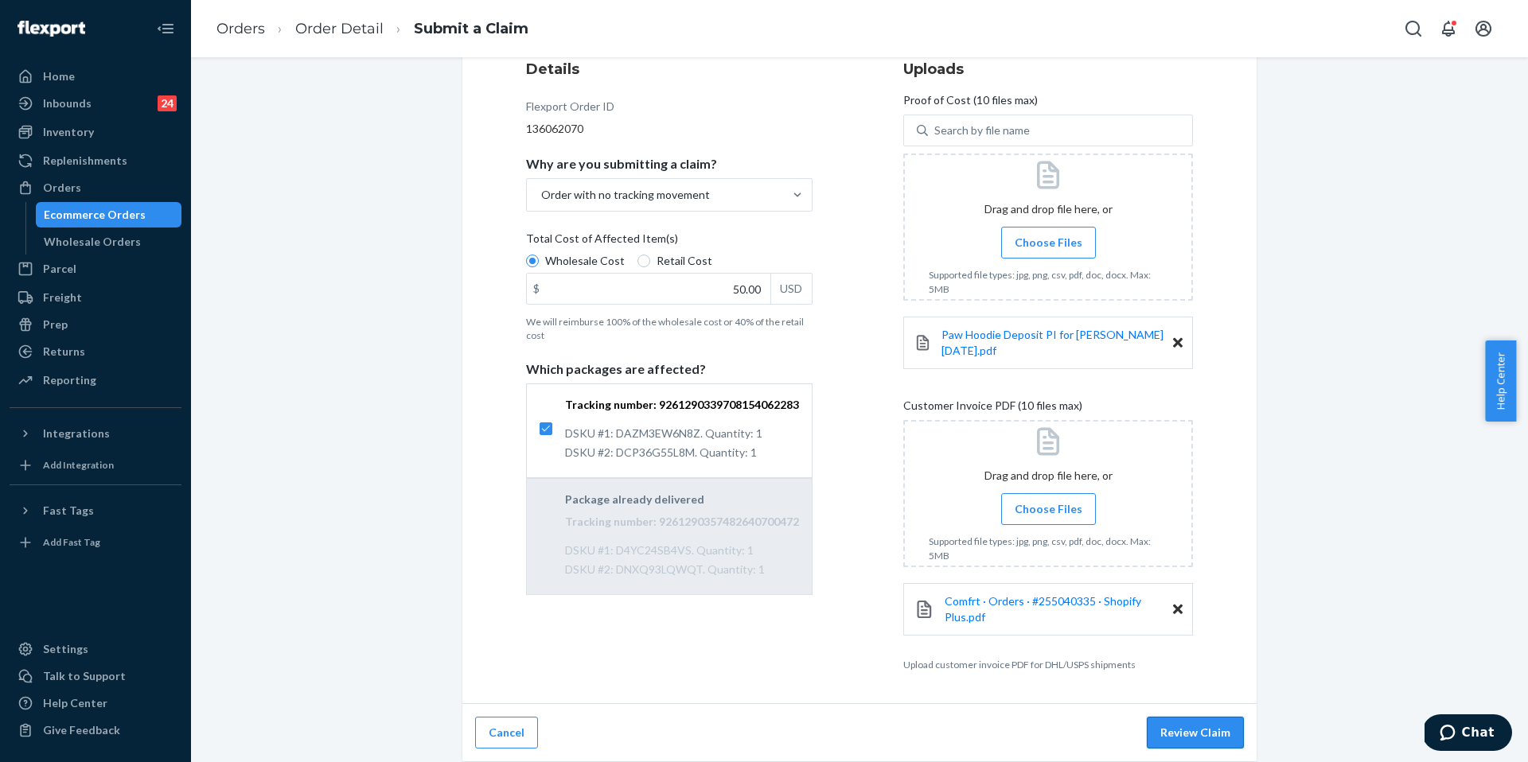
click at [1188, 734] on button "Review Claim" at bounding box center [1195, 733] width 97 height 32
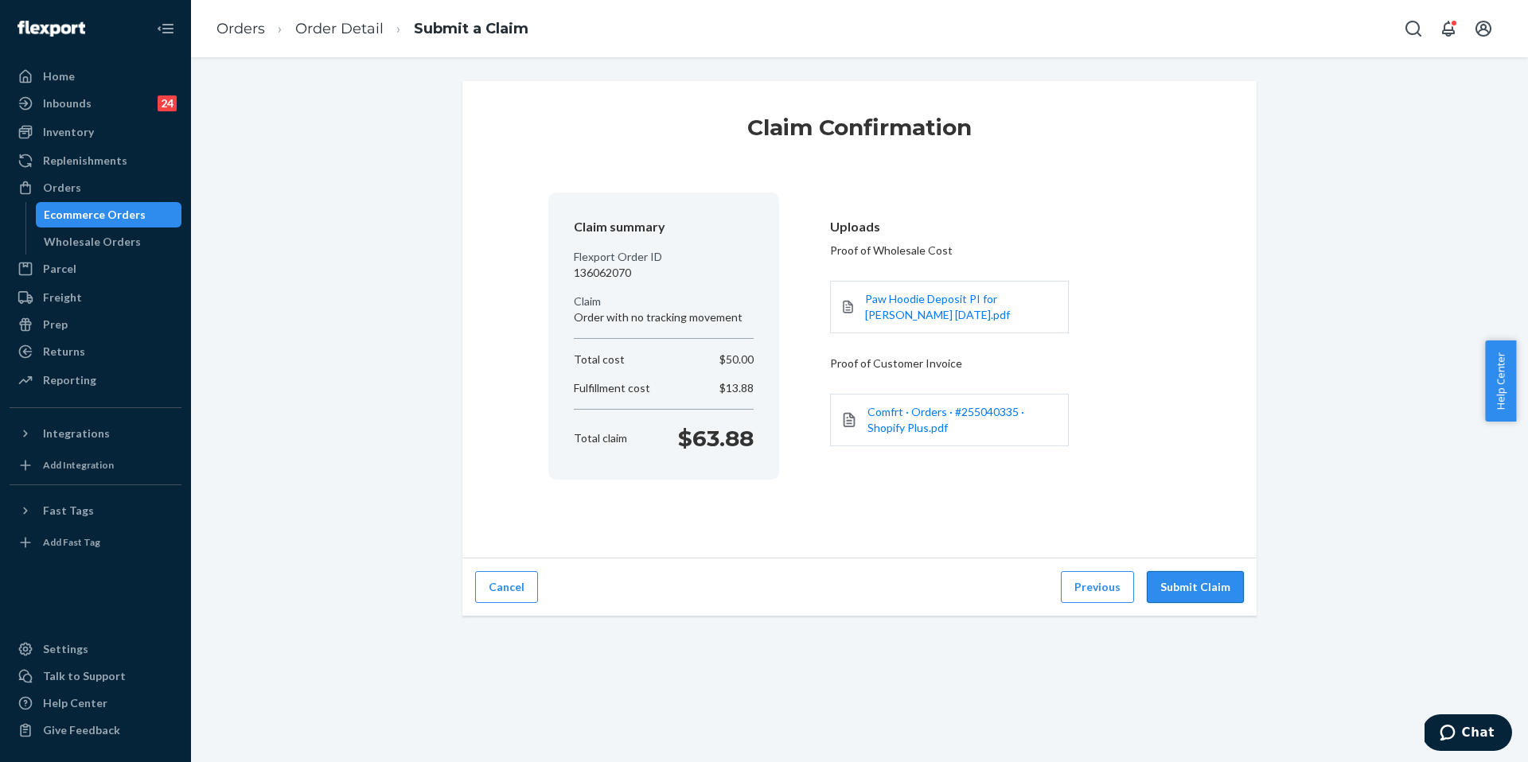
click at [1184, 579] on button "Submit Claim" at bounding box center [1195, 587] width 97 height 32
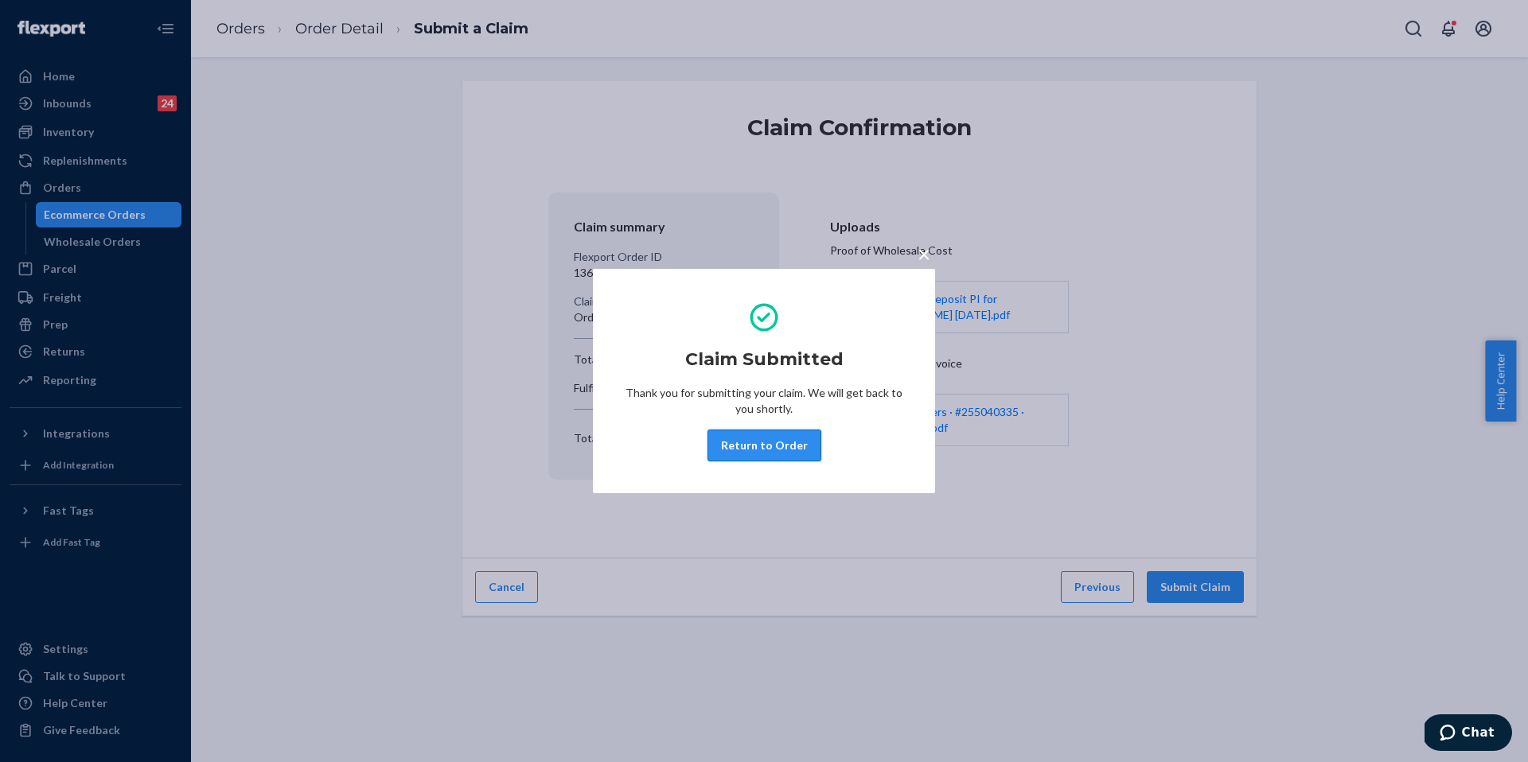
click at [756, 441] on button "Return to Order" at bounding box center [764, 446] width 114 height 32
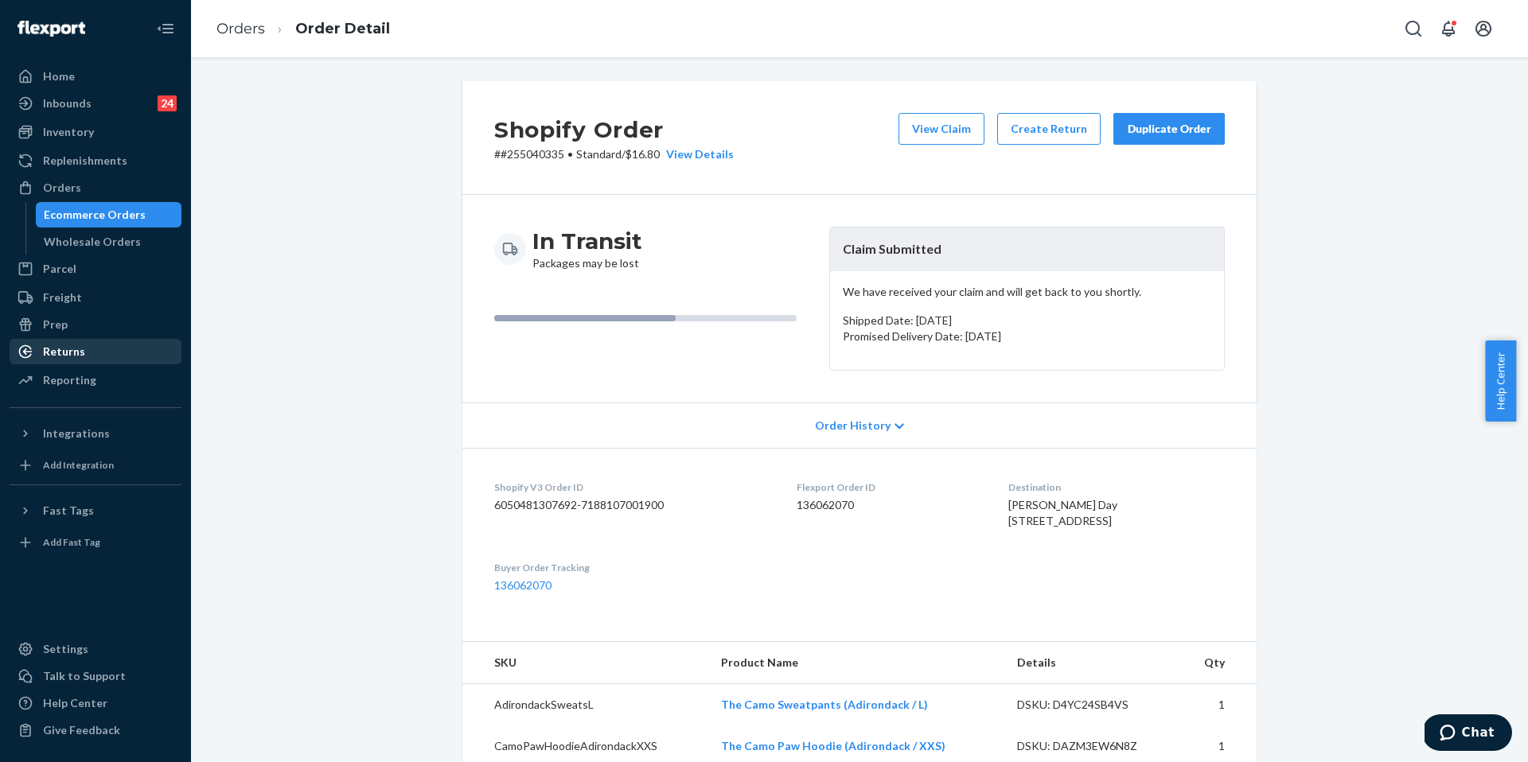
click at [105, 349] on div "Returns" at bounding box center [95, 352] width 169 height 22
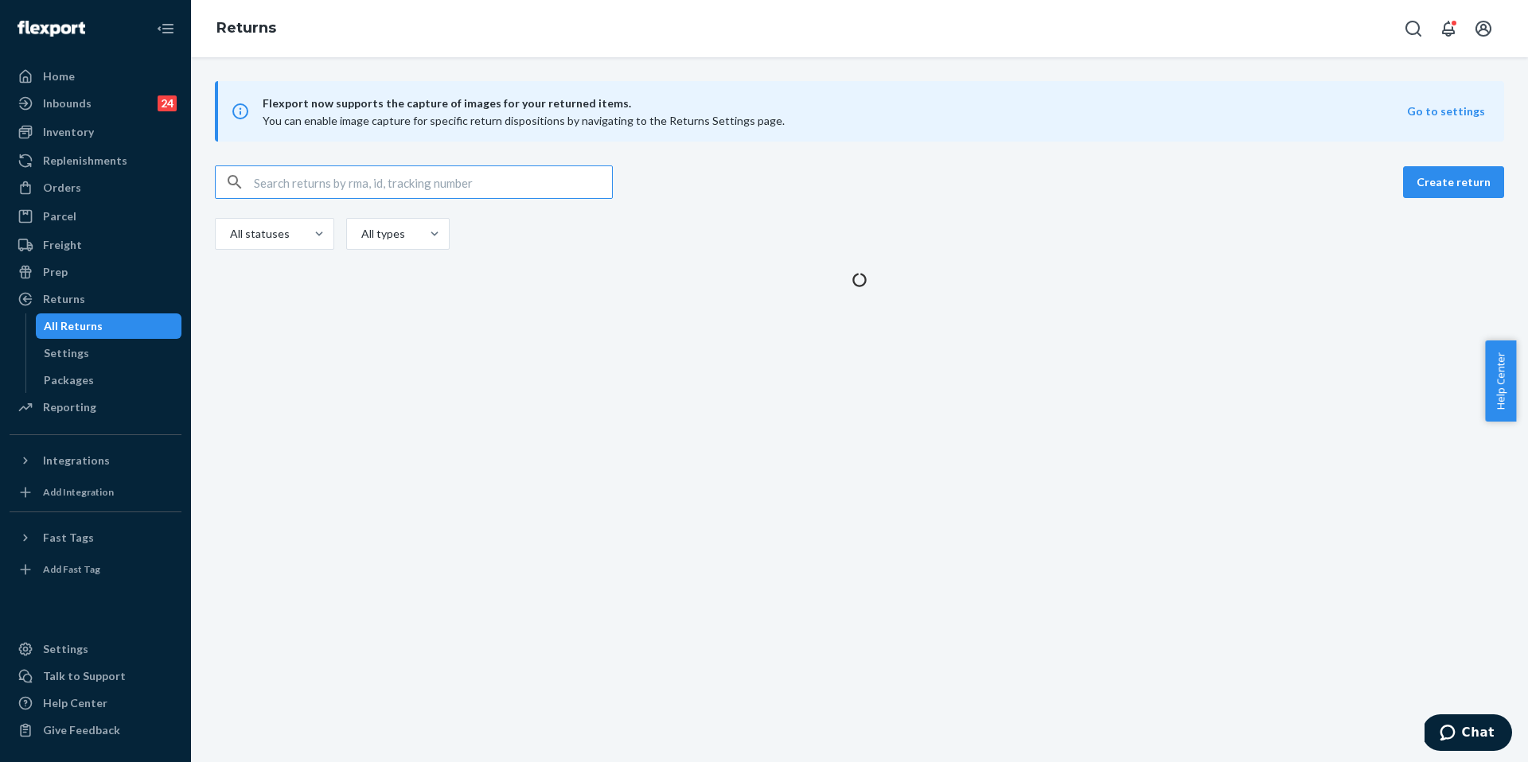
click at [329, 185] on input "text" at bounding box center [433, 182] width 358 height 32
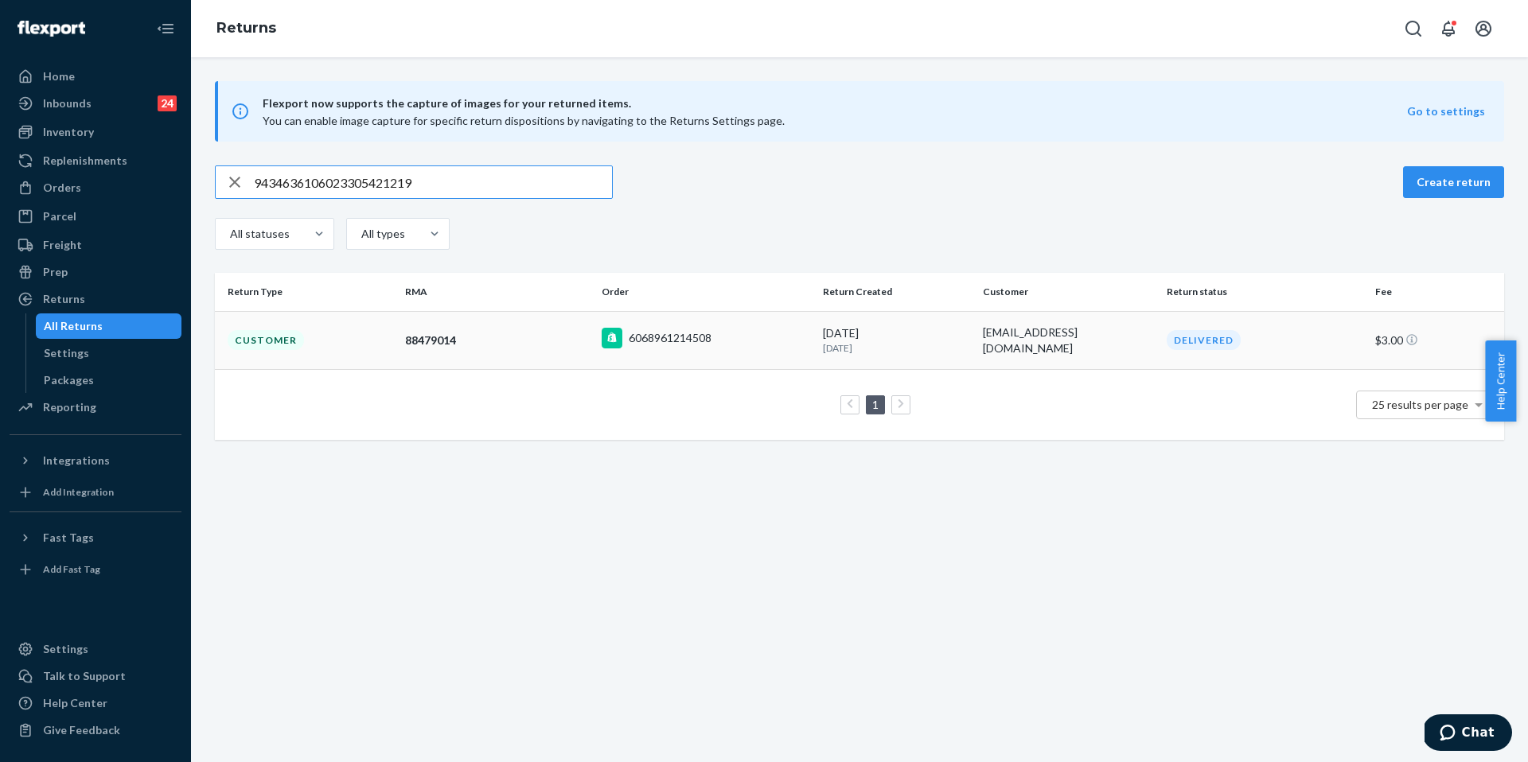
type input "9434636106023305421219"
click at [335, 341] on td "Customer" at bounding box center [307, 340] width 184 height 58
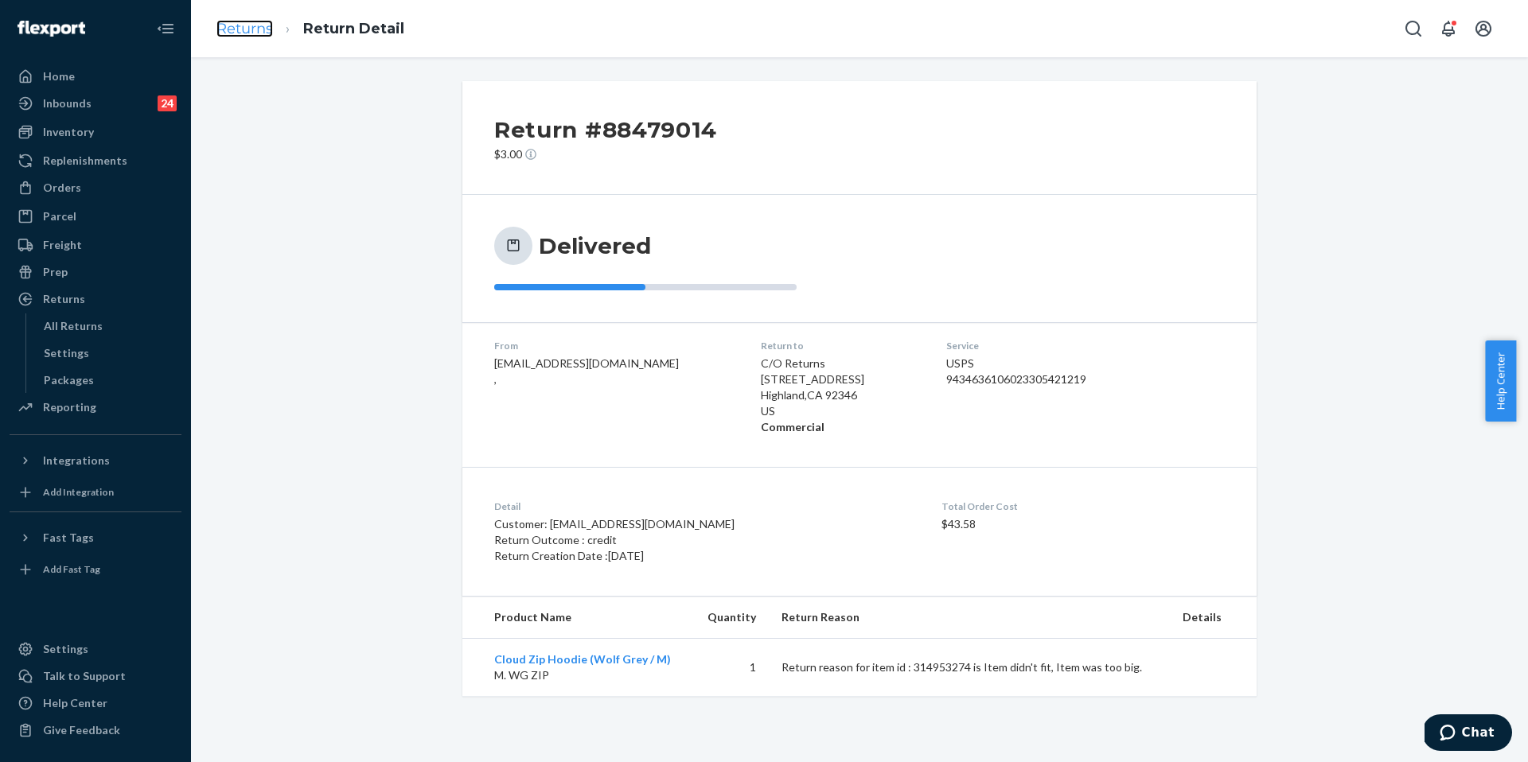
click at [264, 29] on link "Returns" at bounding box center [244, 29] width 57 height 18
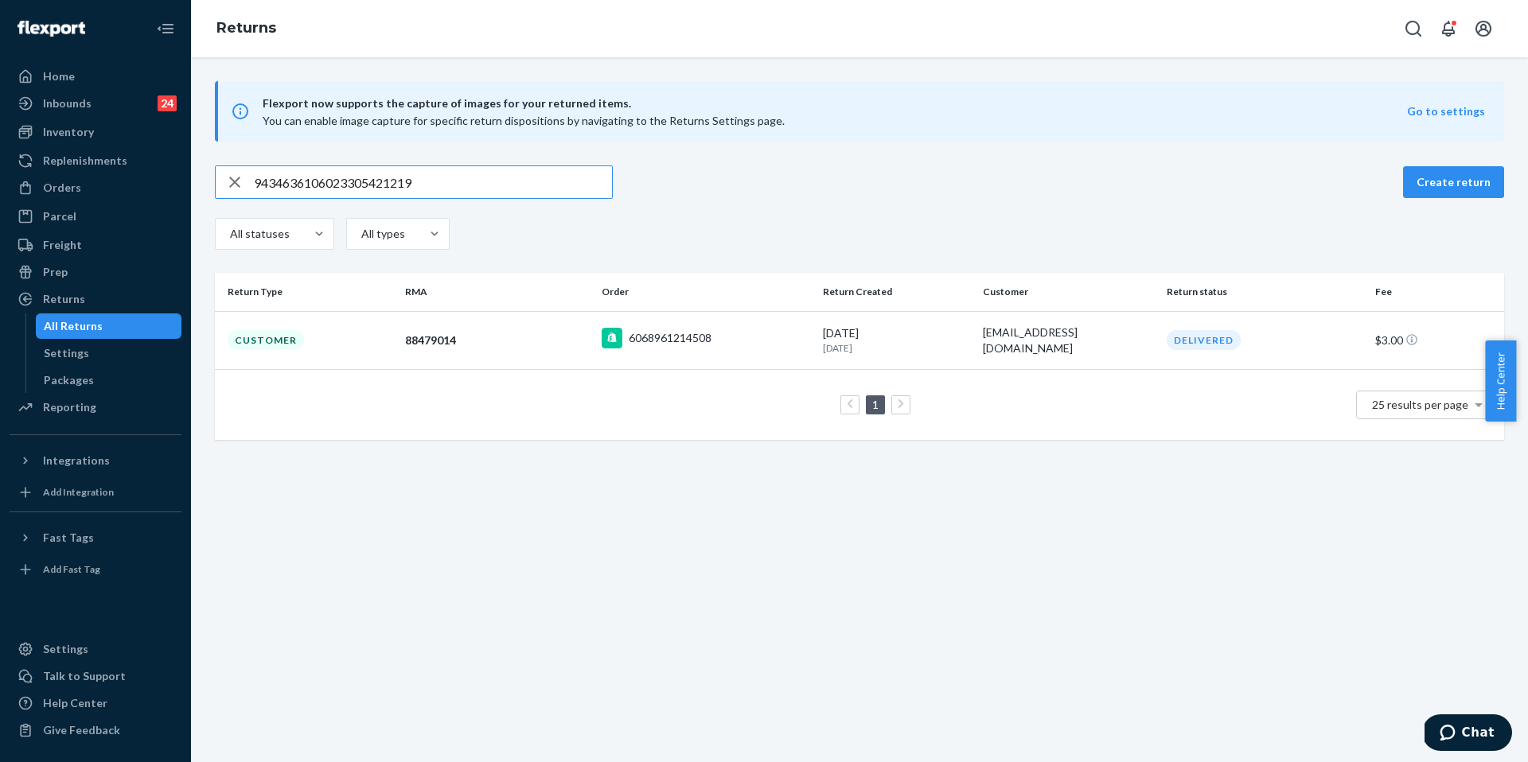
click at [400, 178] on input "9434636106023305421219" at bounding box center [433, 182] width 358 height 32
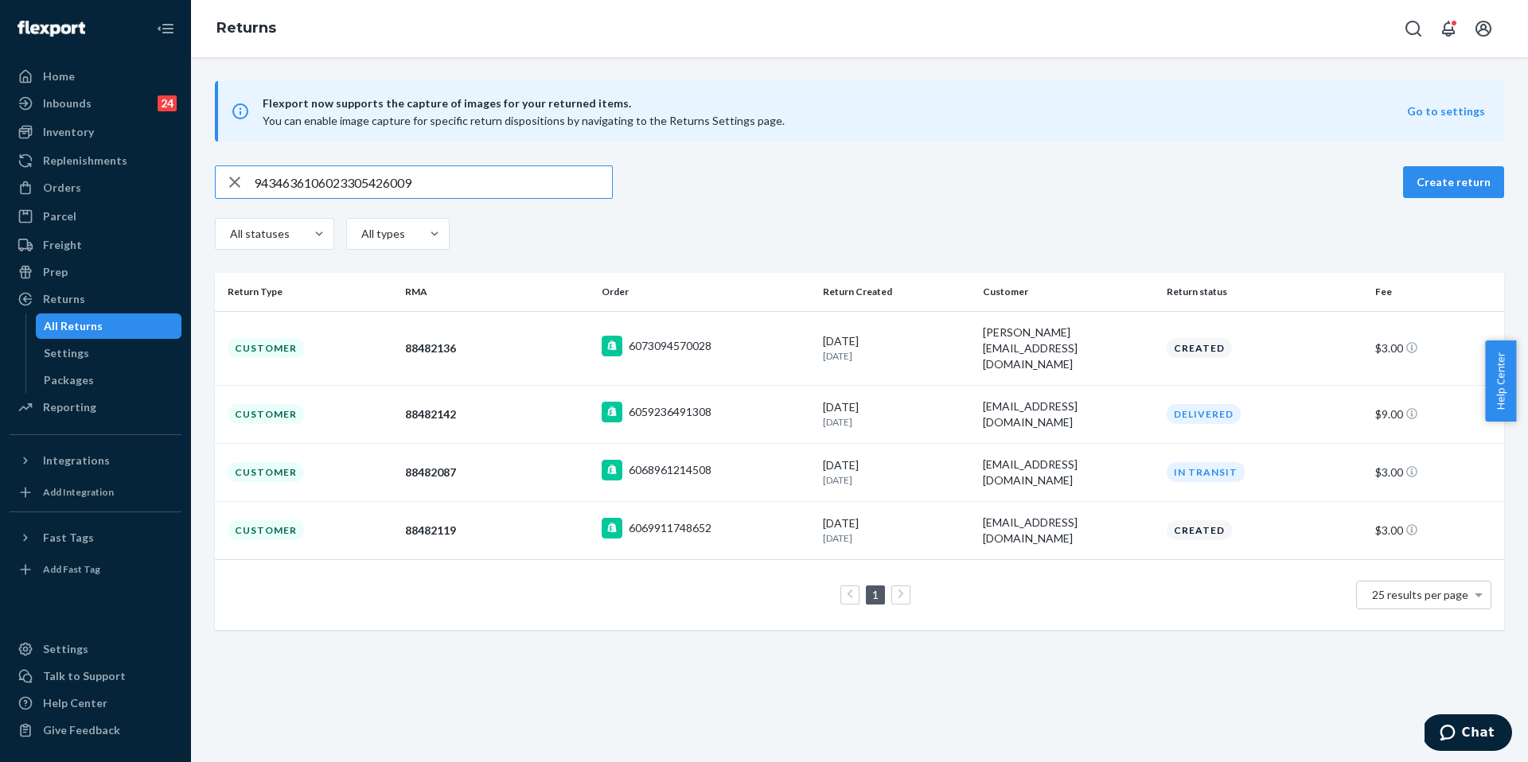
type input "9434636106023305426009"
click at [524, 177] on input "9434636106023305426009" at bounding box center [433, 182] width 358 height 32
click at [99, 190] on div "Orders" at bounding box center [95, 188] width 169 height 22
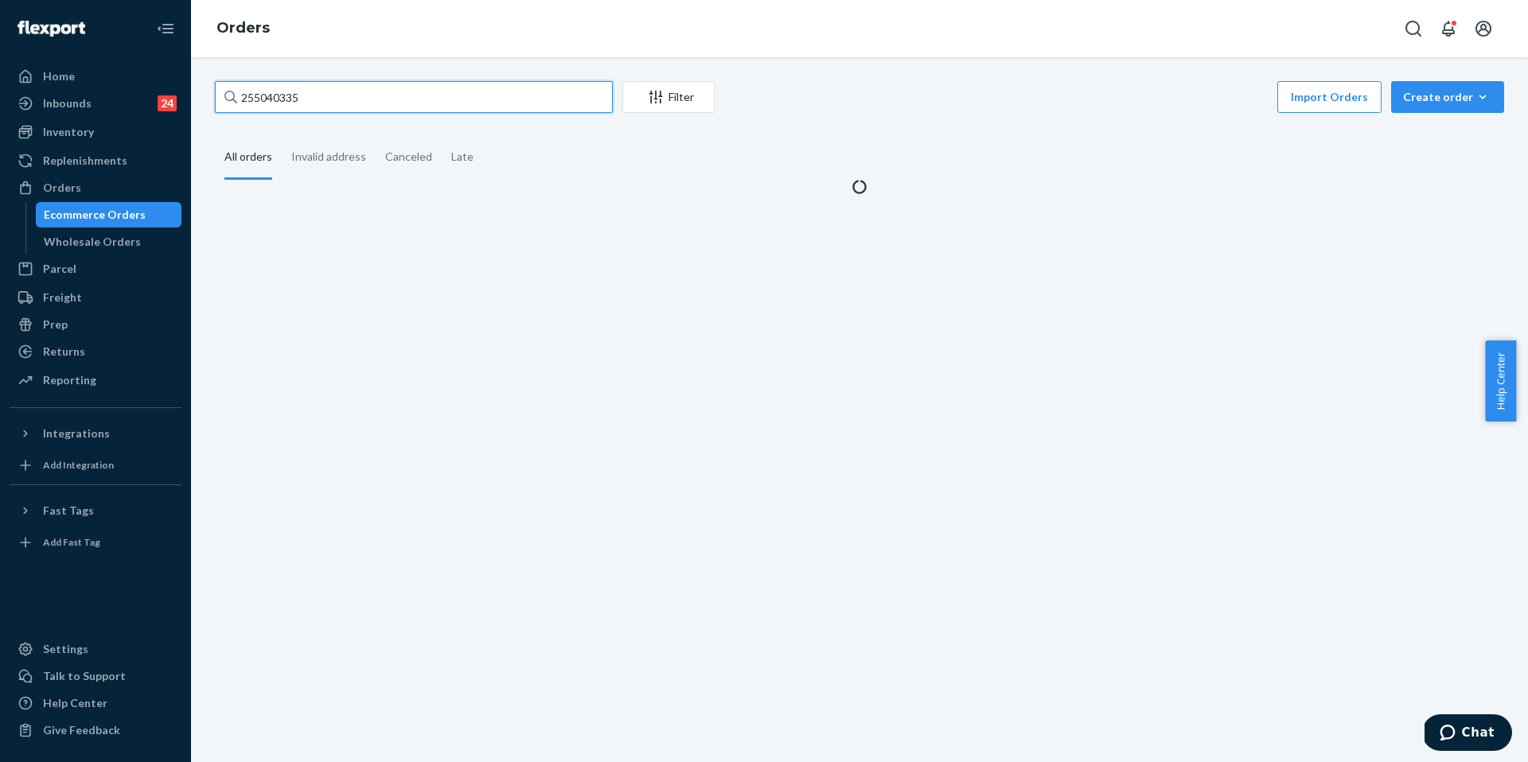
click at [341, 91] on input "255040335" at bounding box center [414, 97] width 398 height 32
paste input "1620"
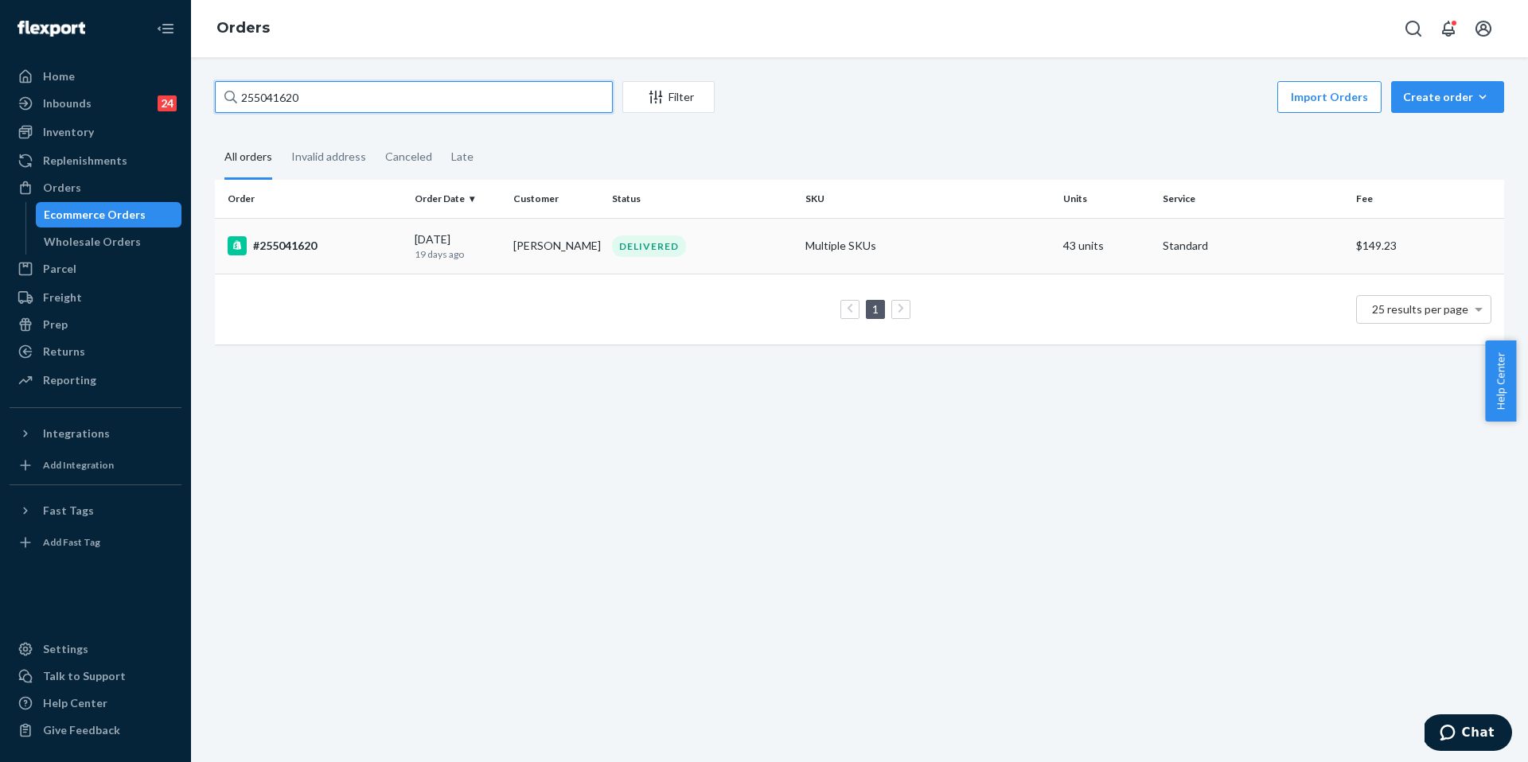
type input "255041620"
click at [341, 228] on td "#255041620" at bounding box center [311, 246] width 193 height 56
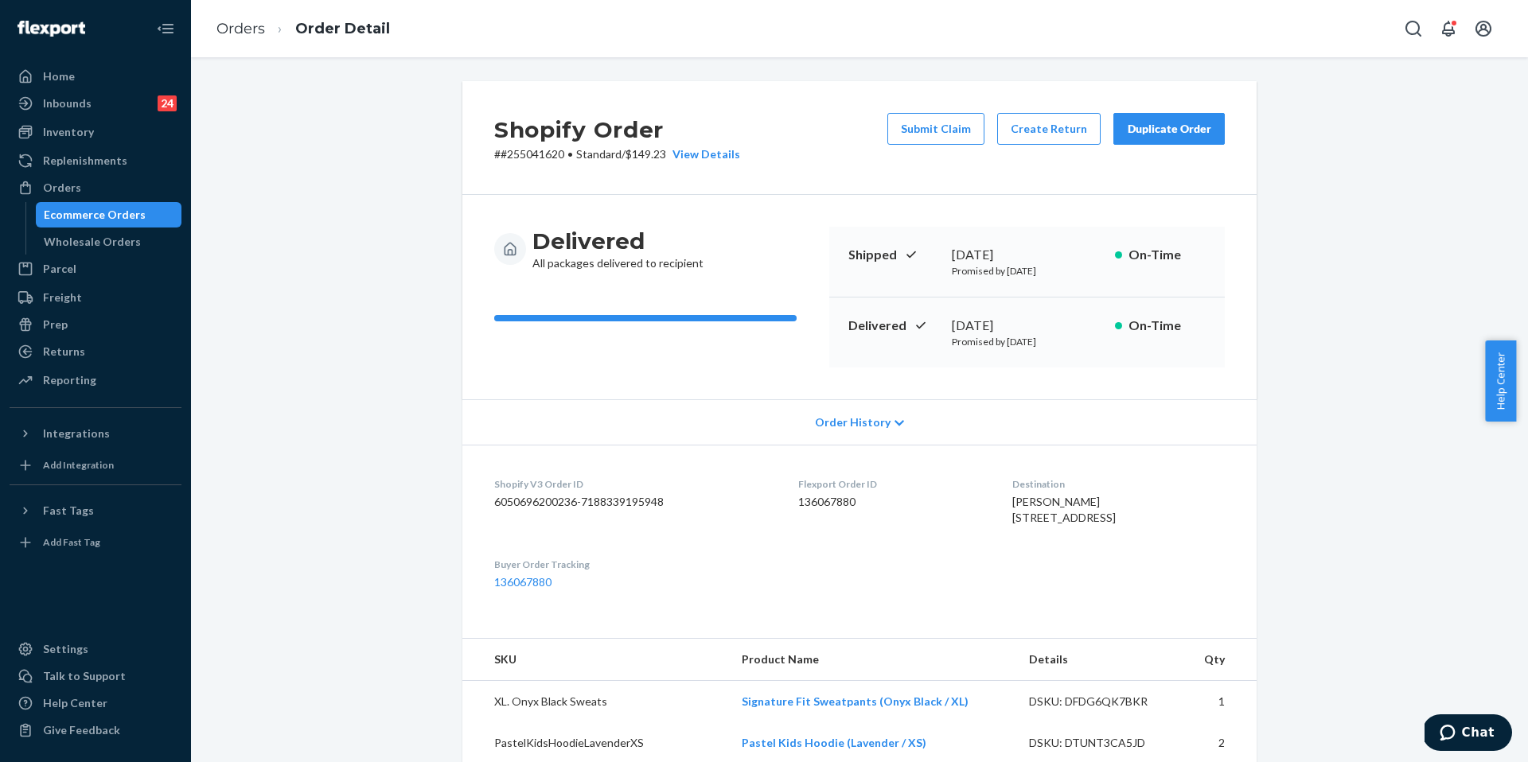
click at [935, 135] on button "Submit Claim" at bounding box center [935, 129] width 97 height 32
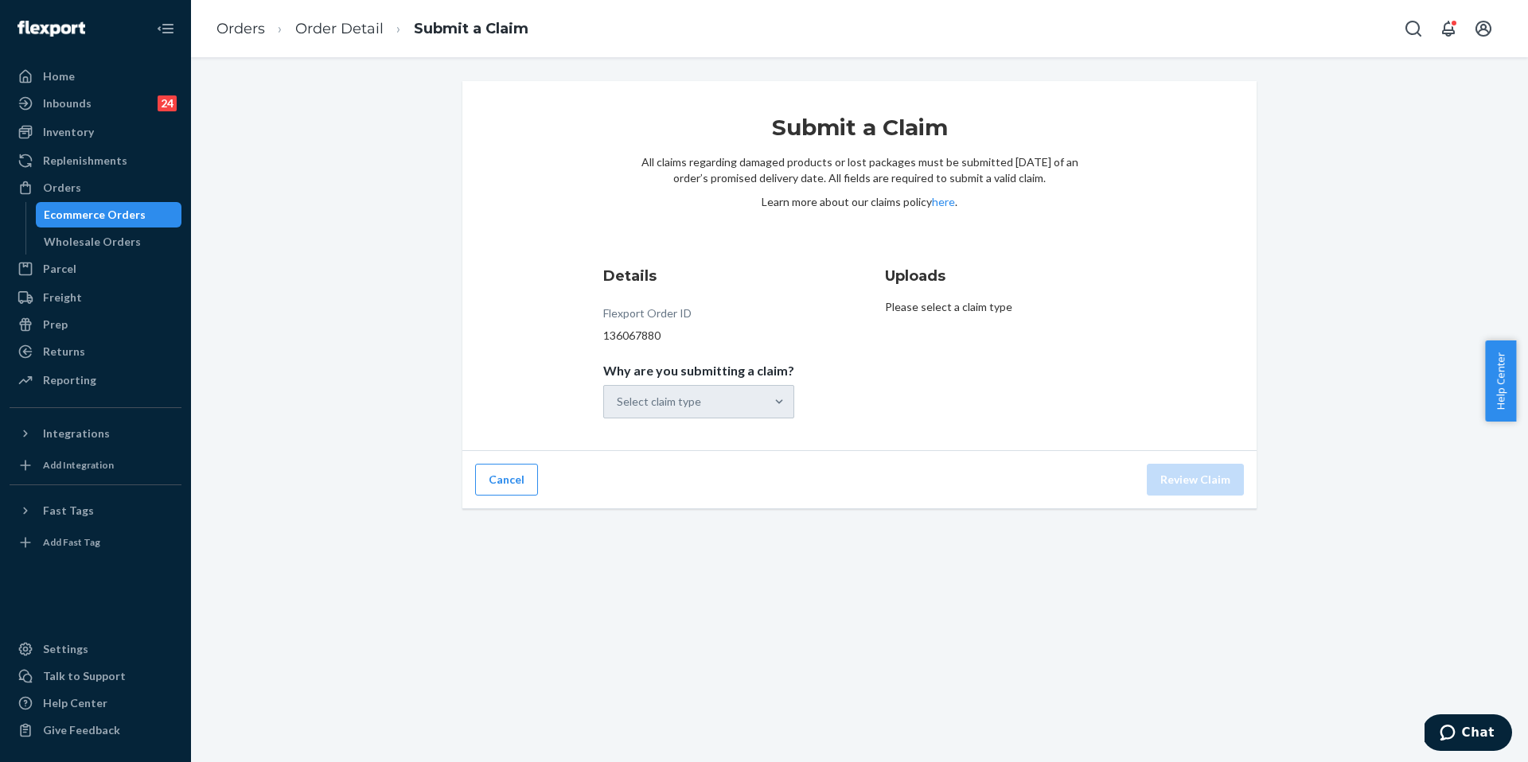
click at [764, 417] on div "Select claim type" at bounding box center [698, 401] width 191 height 33
click at [618, 410] on input "Why are you submitting a claim? Select claim type" at bounding box center [618, 402] width 2 height 16
click at [765, 417] on div at bounding box center [779, 402] width 29 height 32
click at [618, 410] on input "Why are you submitting a claim? 0 results available. Select is focused ,type to…" at bounding box center [618, 402] width 2 height 16
click at [707, 384] on span "Why are you submitting a claim?" at bounding box center [698, 374] width 191 height 22
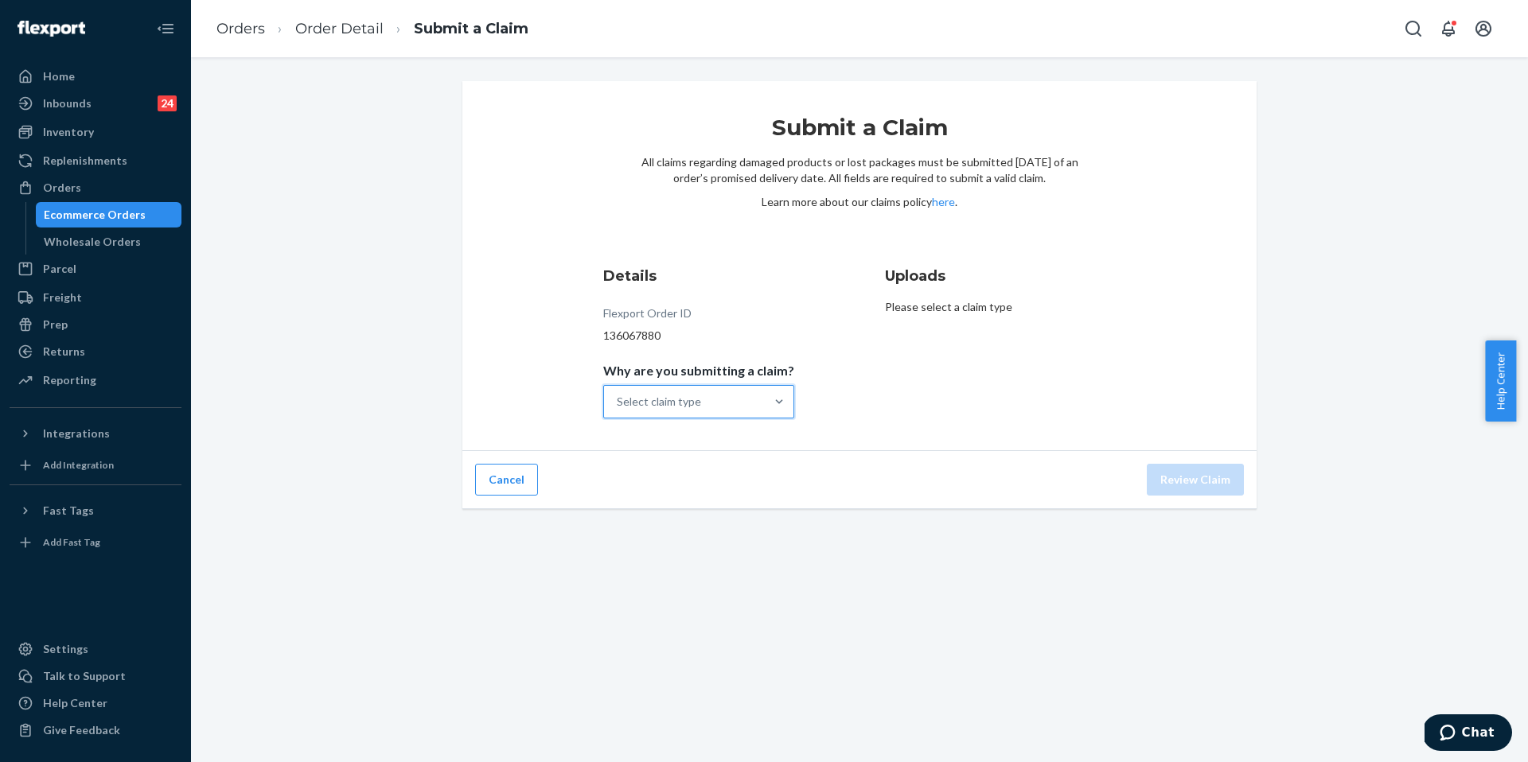
click at [618, 394] on input "Why are you submitting a claim? 0 results available. Select is focused ,type to…" at bounding box center [618, 402] width 2 height 16
click at [707, 384] on span "Why are you submitting a claim?" at bounding box center [698, 374] width 191 height 22
click at [618, 394] on input "Why are you submitting a claim? 0 results available. Select is focused ,type to…" at bounding box center [618, 402] width 2 height 16
click at [730, 410] on div "Select claim type" at bounding box center [684, 402] width 161 height 32
click at [618, 410] on input "Why are you submitting a claim? 0 results available. Select is focused ,type to…" at bounding box center [618, 402] width 2 height 16
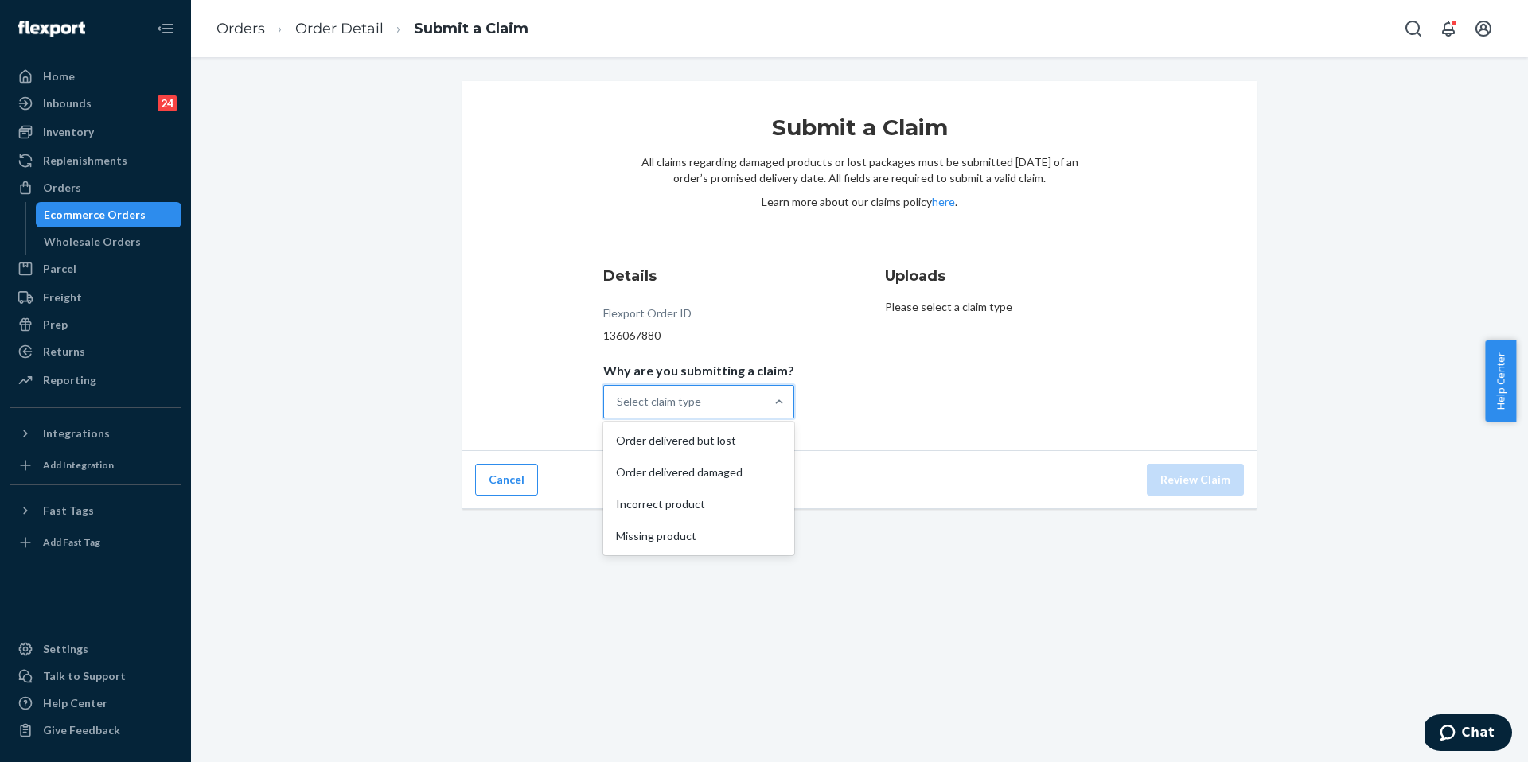
click at [732, 401] on div "Select claim type" at bounding box center [684, 402] width 161 height 32
click at [618, 401] on input "Why are you submitting a claim? option Order delivered but lost focused, 0 of 4…" at bounding box center [618, 402] width 2 height 16
click at [737, 530] on div "Missing product" at bounding box center [698, 536] width 185 height 32
click at [618, 410] on input "Why are you submitting a claim? option Missing product focused, 0 of 4. 4 resul…" at bounding box center [618, 402] width 2 height 16
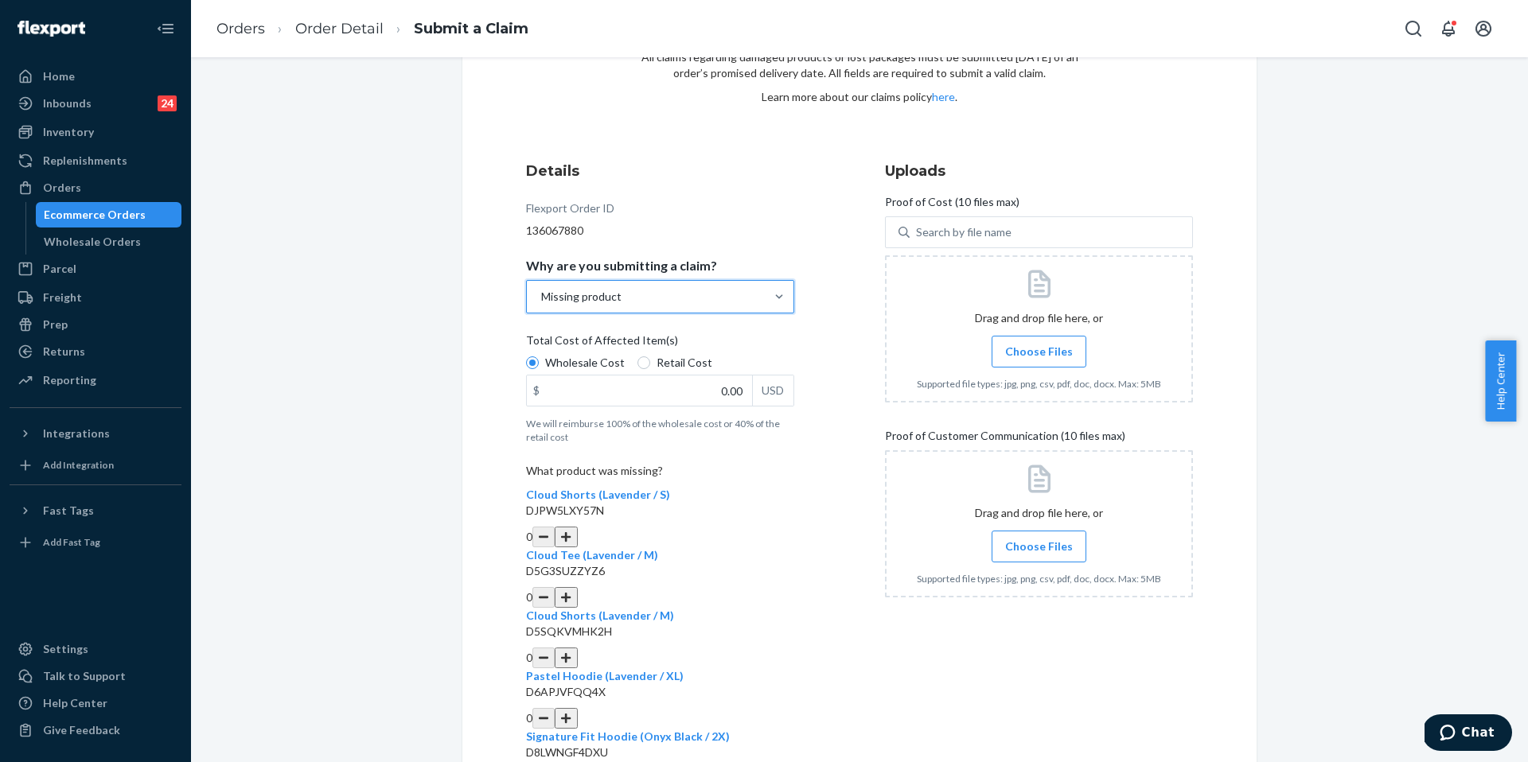
scroll to position [128, 0]
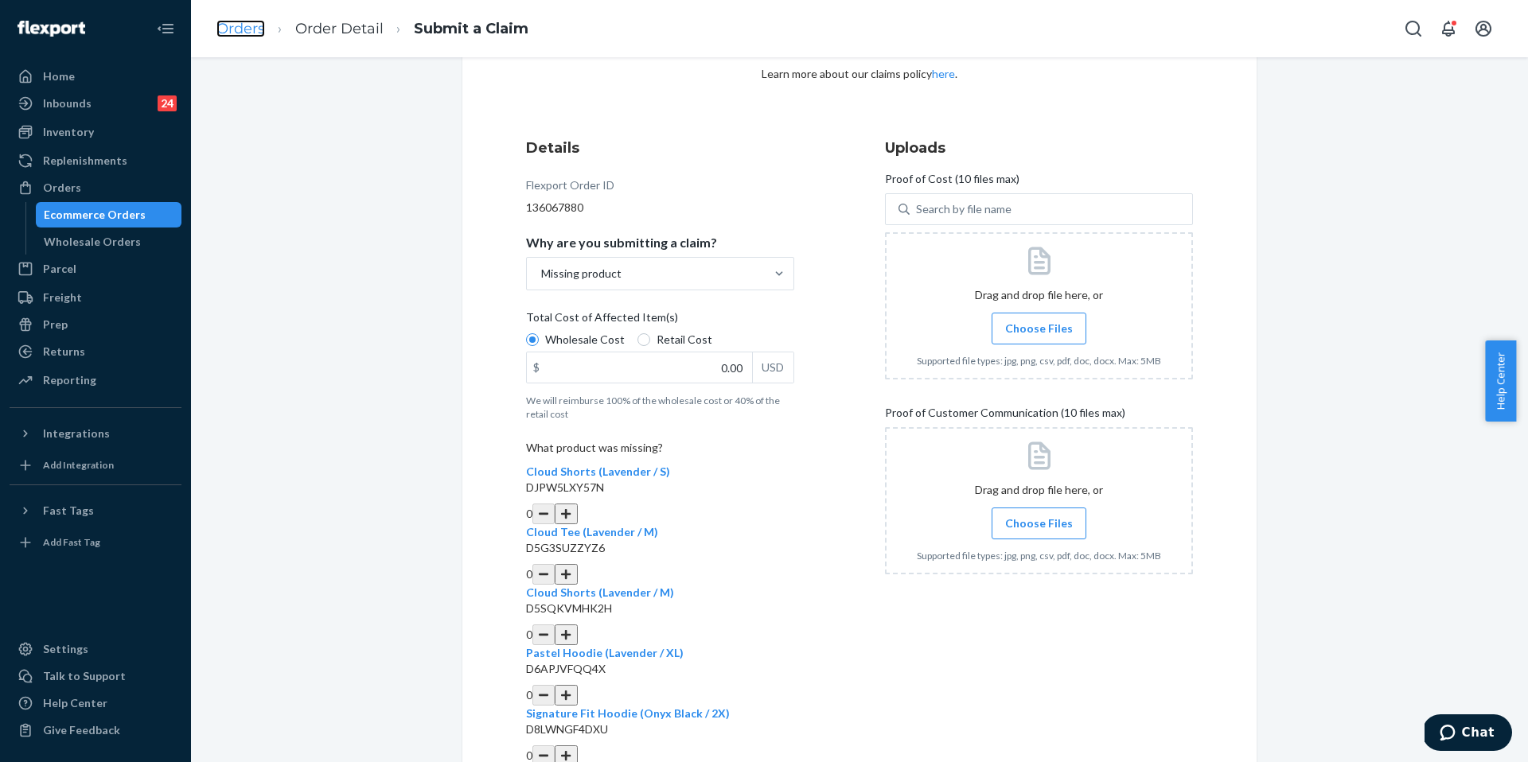
click at [240, 29] on link "Orders" at bounding box center [240, 29] width 49 height 18
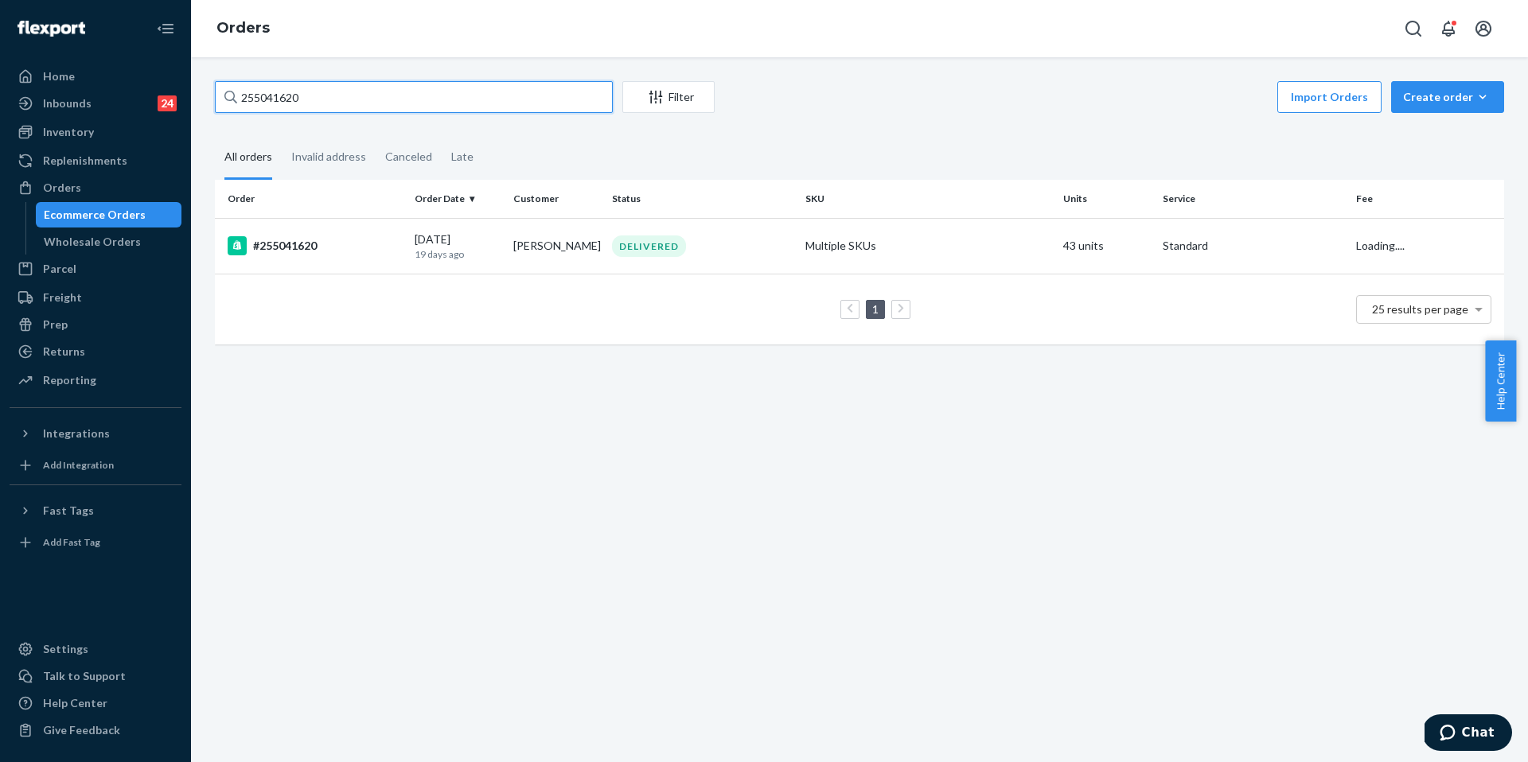
click at [385, 106] on input "255041620" at bounding box center [414, 97] width 398 height 32
paste input "202563"
type input "255202563"
click at [329, 238] on div "#255202563" at bounding box center [315, 245] width 174 height 19
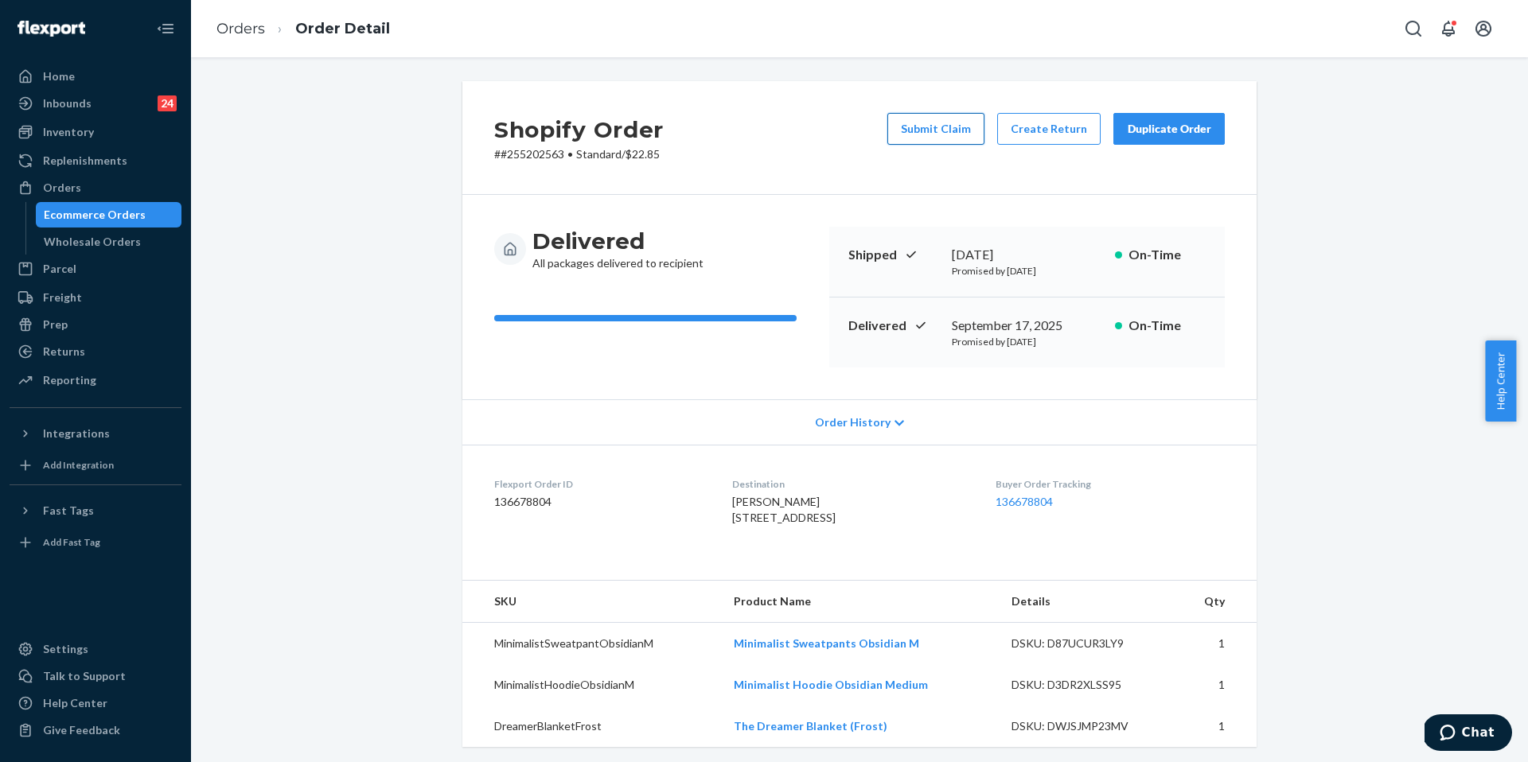
click at [947, 138] on button "Submit Claim" at bounding box center [935, 129] width 97 height 32
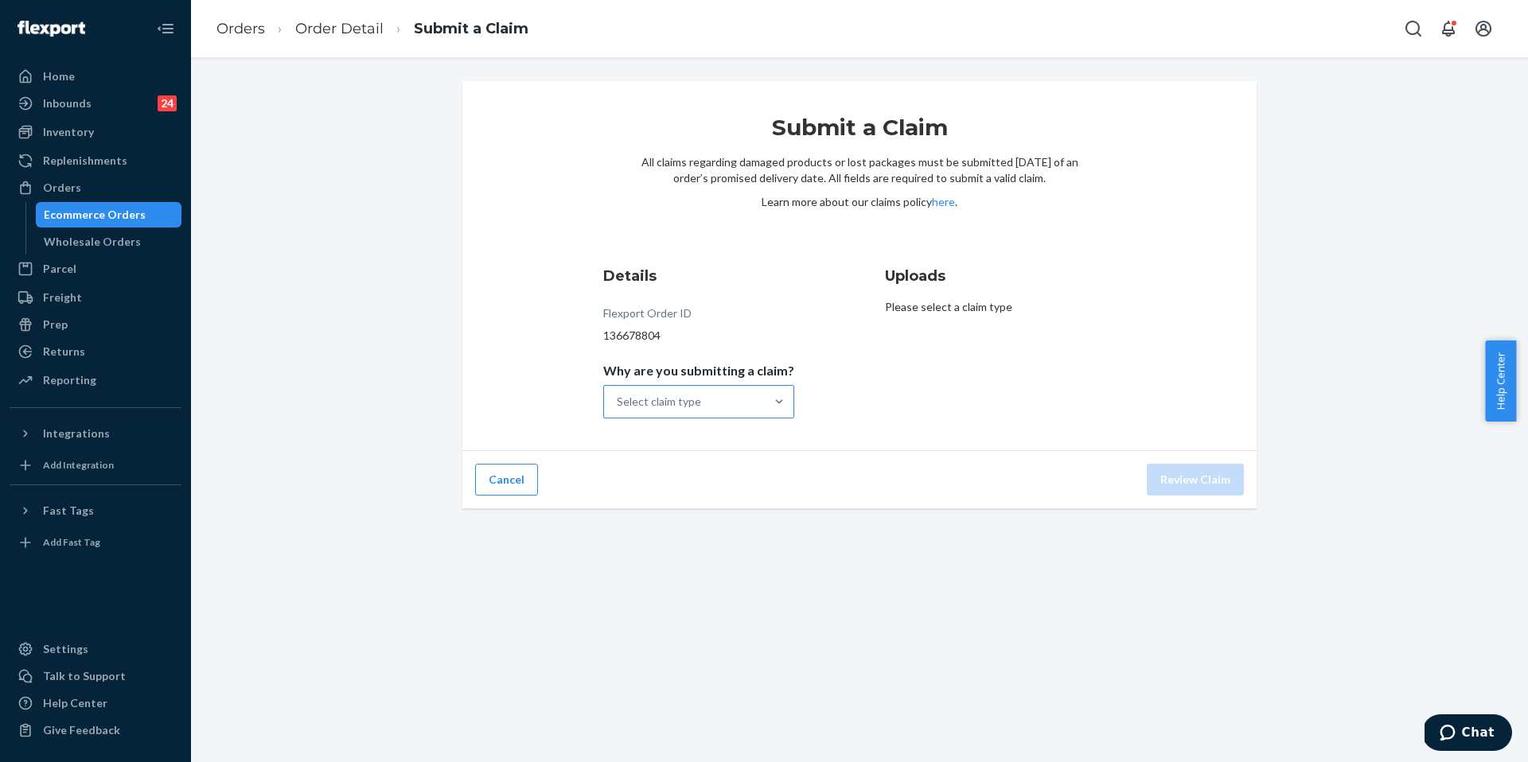
click at [727, 387] on div "Select claim type" at bounding box center [684, 402] width 161 height 32
click at [618, 394] on input "Why are you submitting a claim? Select claim type" at bounding box center [618, 402] width 2 height 16
click at [719, 532] on div "Missing product" at bounding box center [698, 536] width 185 height 32
click at [618, 410] on input "Why are you submitting a claim? option Missing product focused, 4 of 4. 4 resul…" at bounding box center [618, 402] width 2 height 16
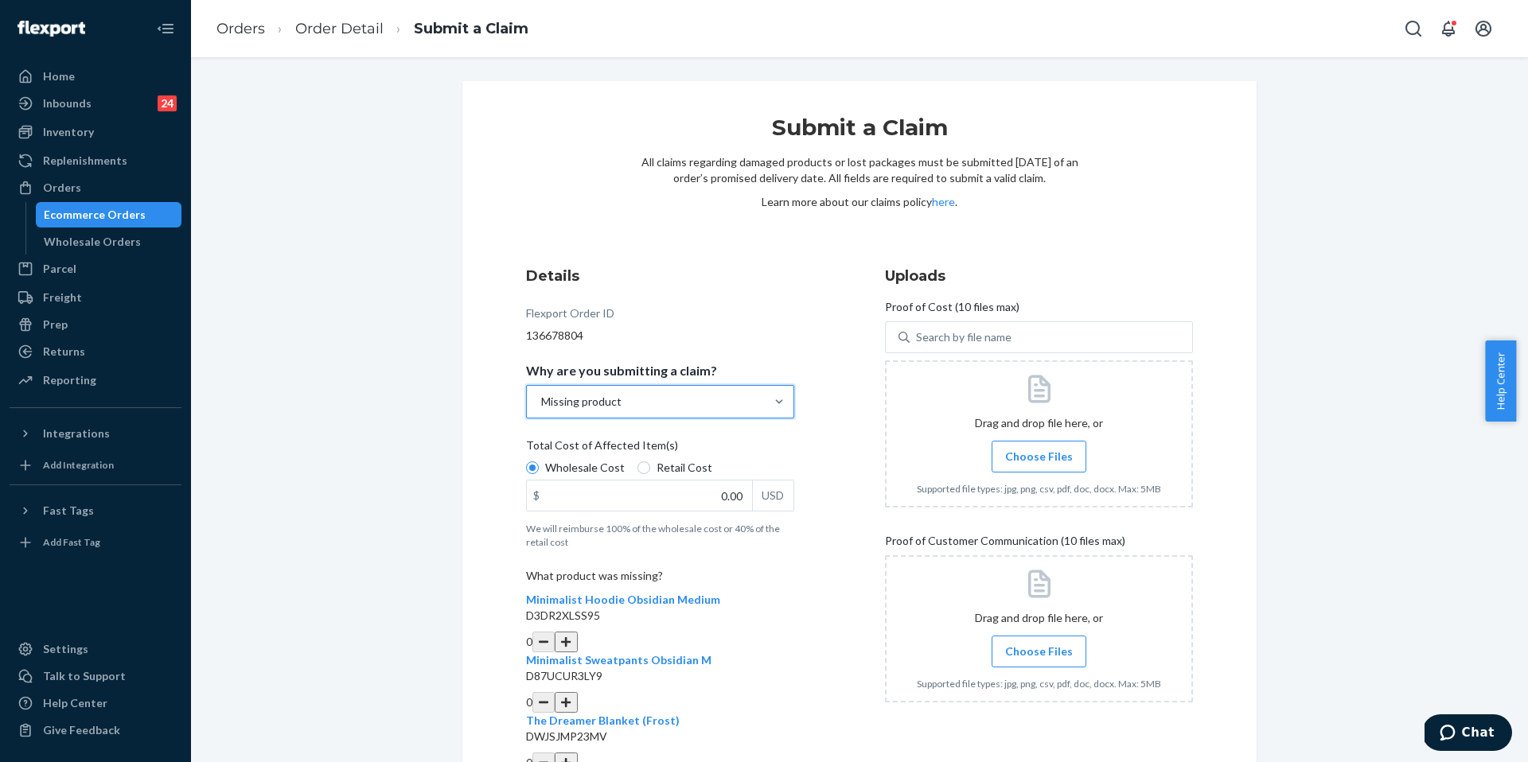
click at [577, 632] on button "button" at bounding box center [566, 642] width 22 height 21
click at [577, 692] on button "button" at bounding box center [566, 702] width 22 height 21
click at [704, 504] on input "0.00" at bounding box center [639, 496] width 225 height 30
type input "79.00"
click at [1030, 446] on label "Choose Files" at bounding box center [1039, 457] width 95 height 32
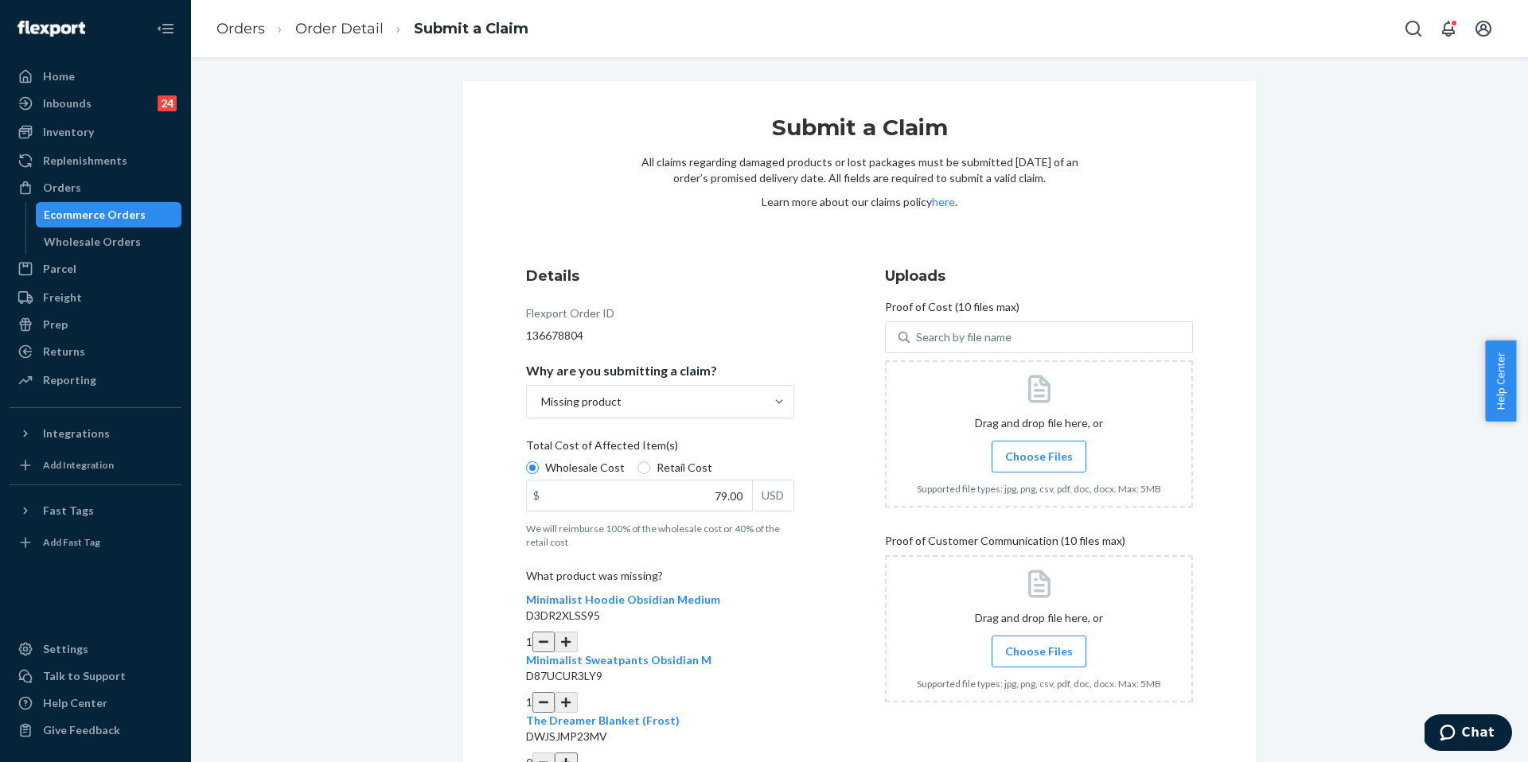
click at [1039, 448] on input "Choose Files" at bounding box center [1039, 457] width 1 height 18
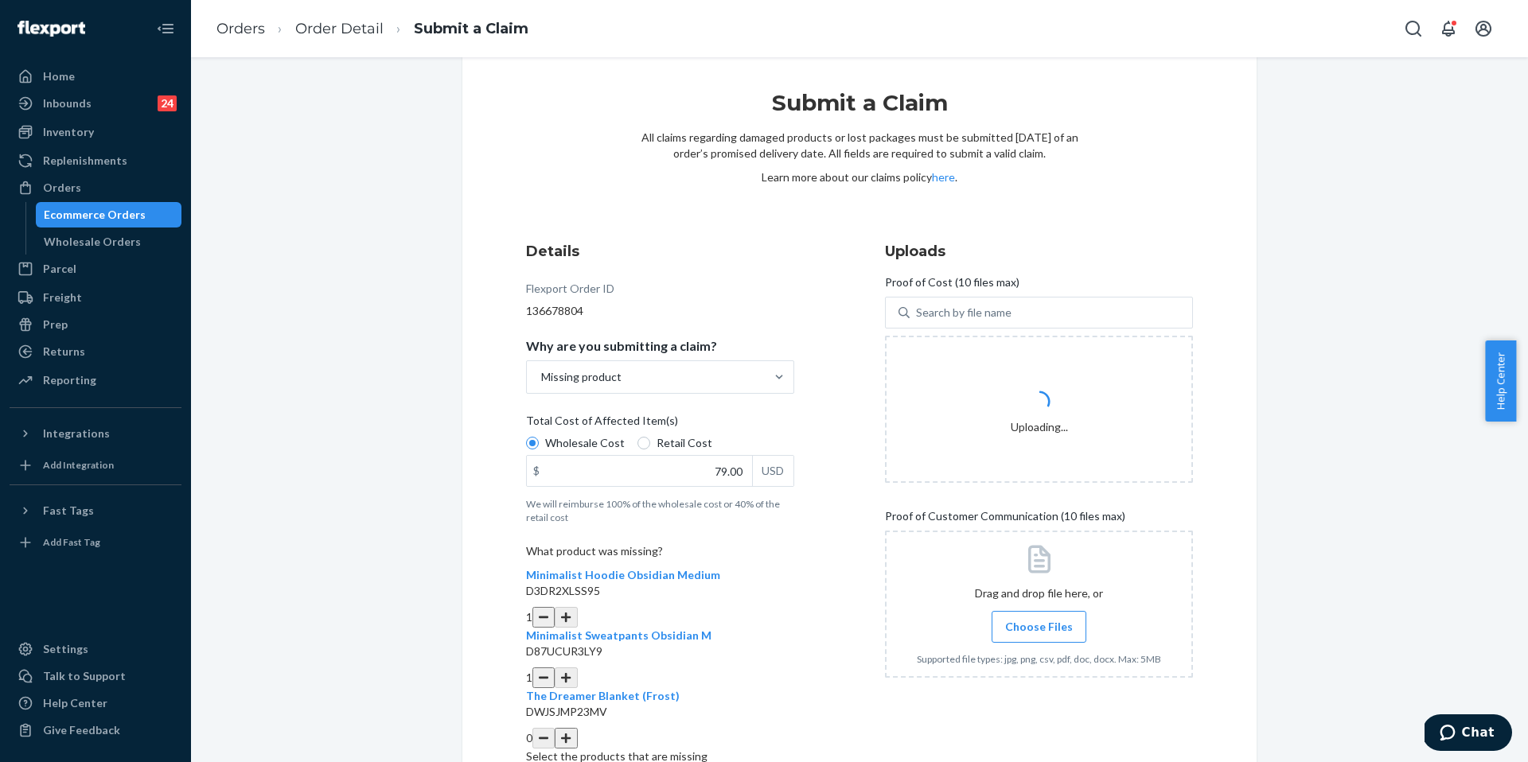
scroll to position [88, 0]
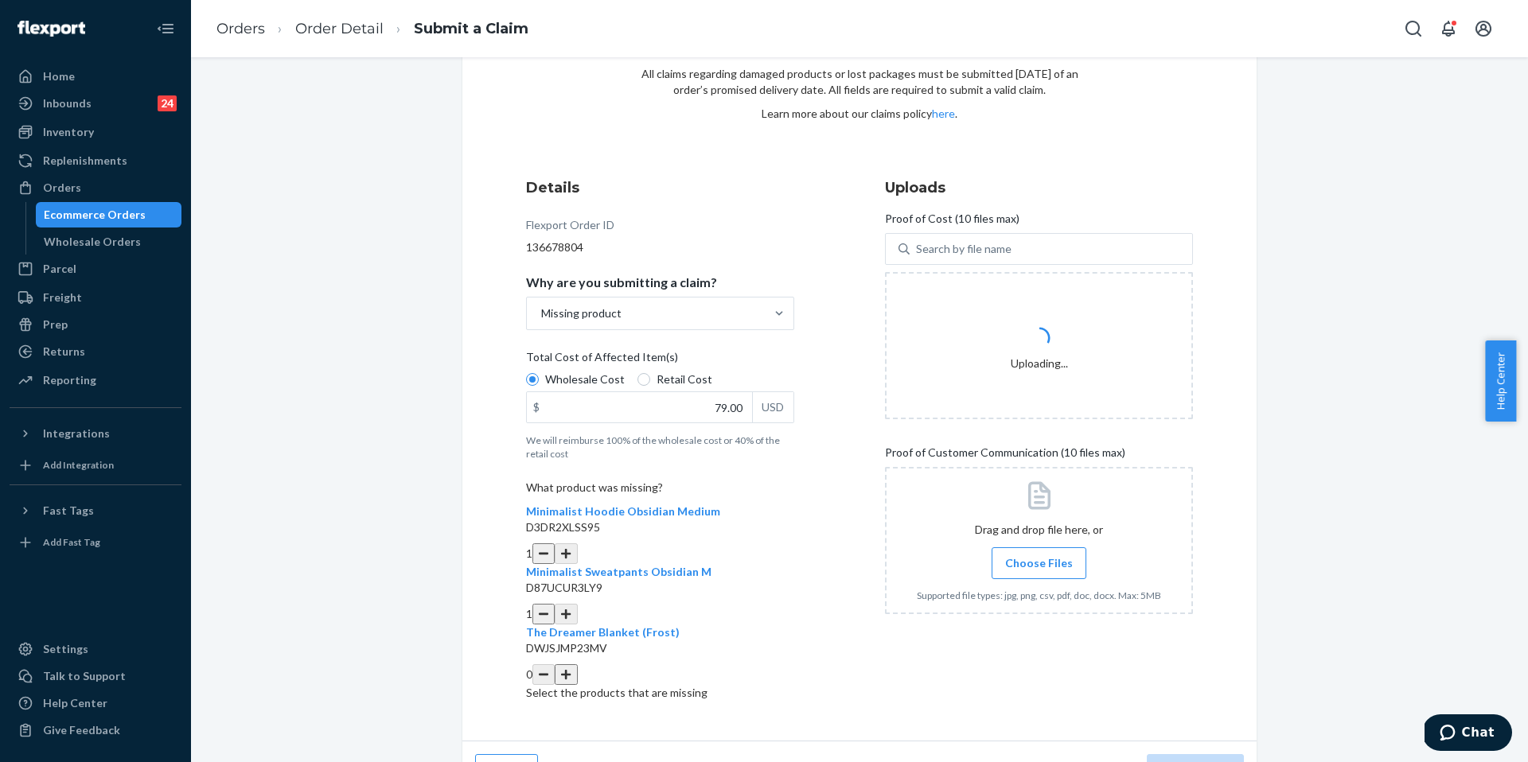
click at [1038, 559] on span "Choose Files" at bounding box center [1039, 563] width 68 height 16
click at [1039, 559] on input "Choose Files" at bounding box center [1039, 564] width 1 height 18
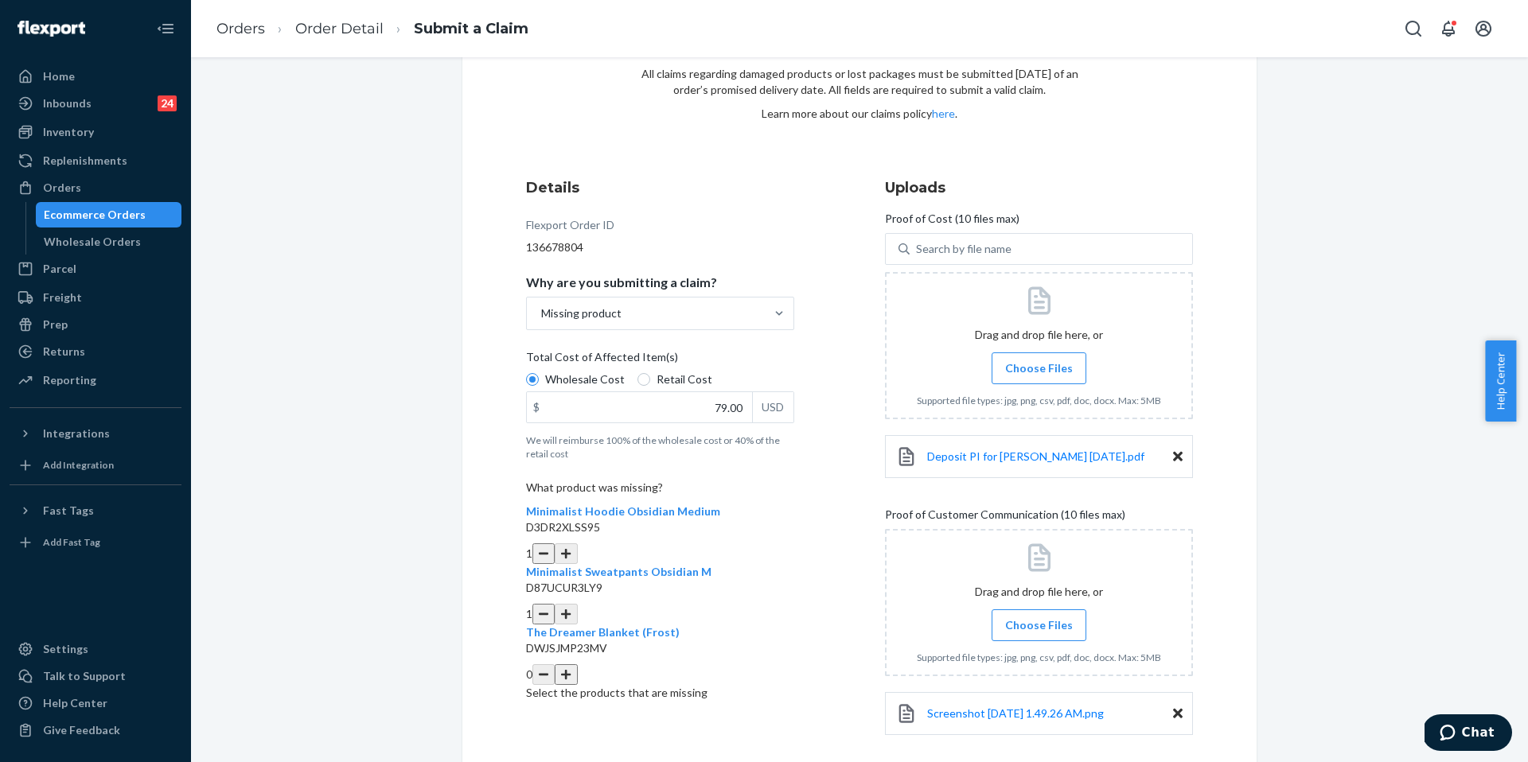
click at [1046, 618] on span "Choose Files" at bounding box center [1039, 626] width 68 height 16
click at [1039, 618] on input "Choose Files" at bounding box center [1039, 626] width 1 height 18
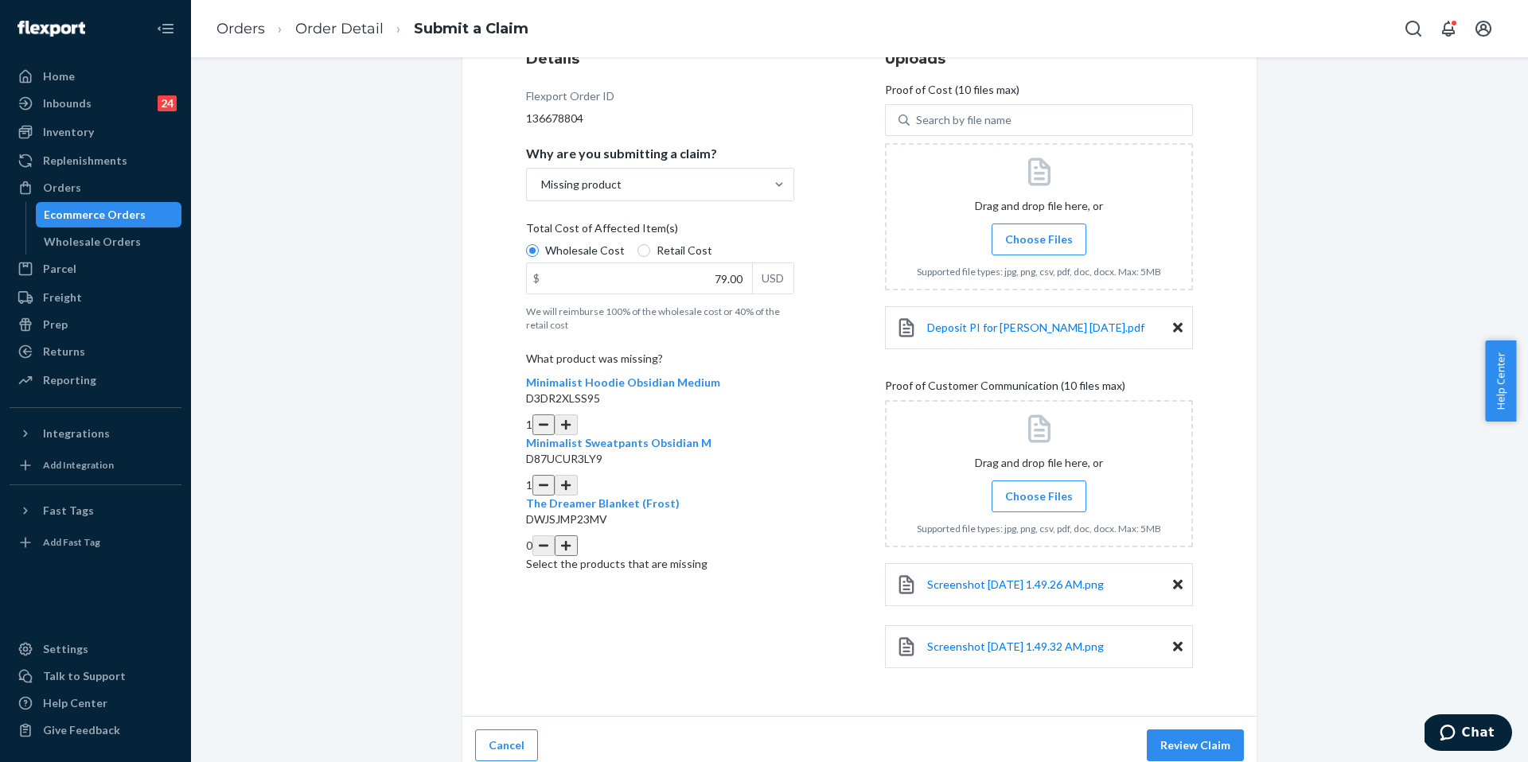
scroll to position [230, 0]
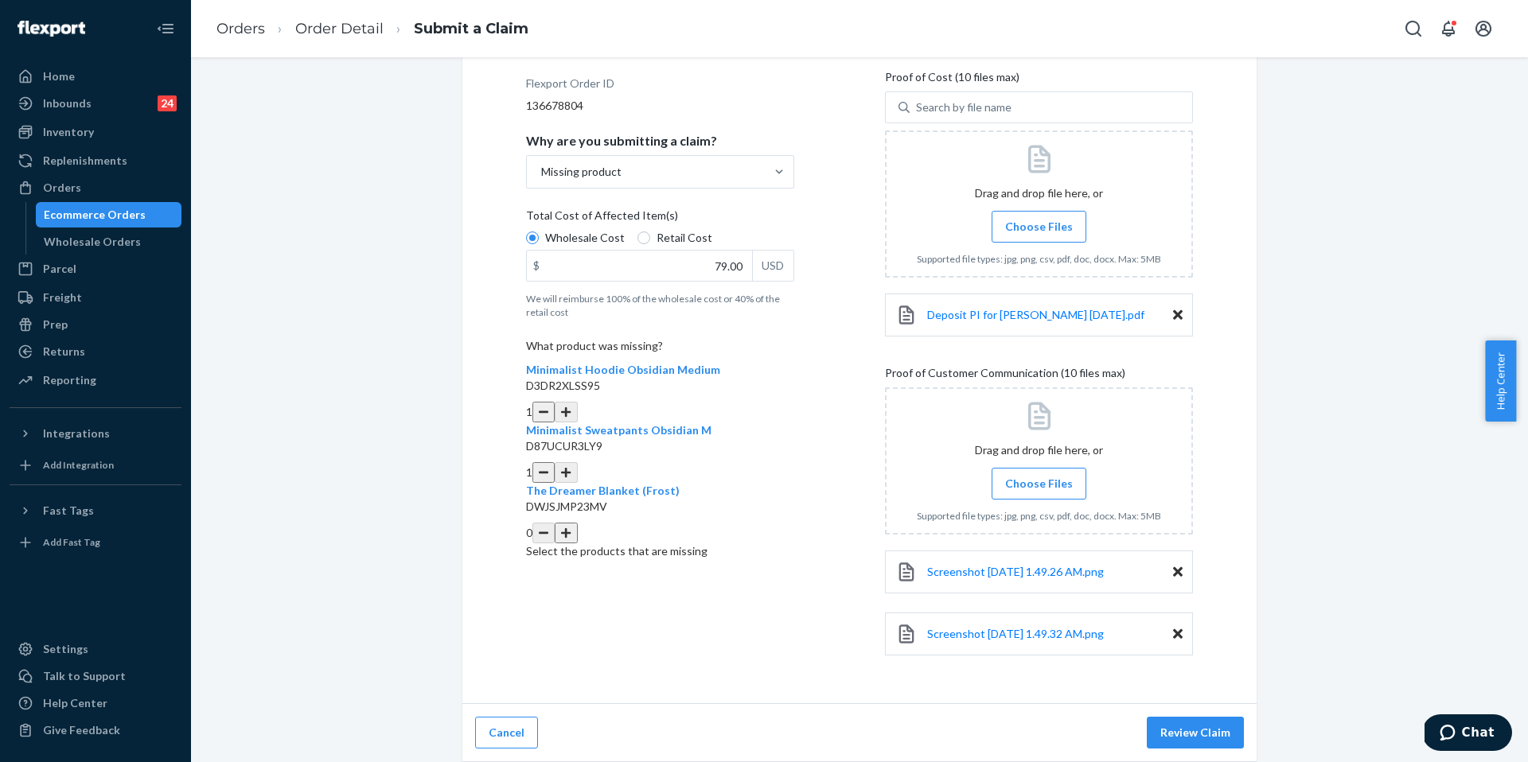
click at [1035, 481] on span "Choose Files" at bounding box center [1039, 484] width 68 height 16
click at [1039, 481] on input "Choose Files" at bounding box center [1039, 484] width 1 height 18
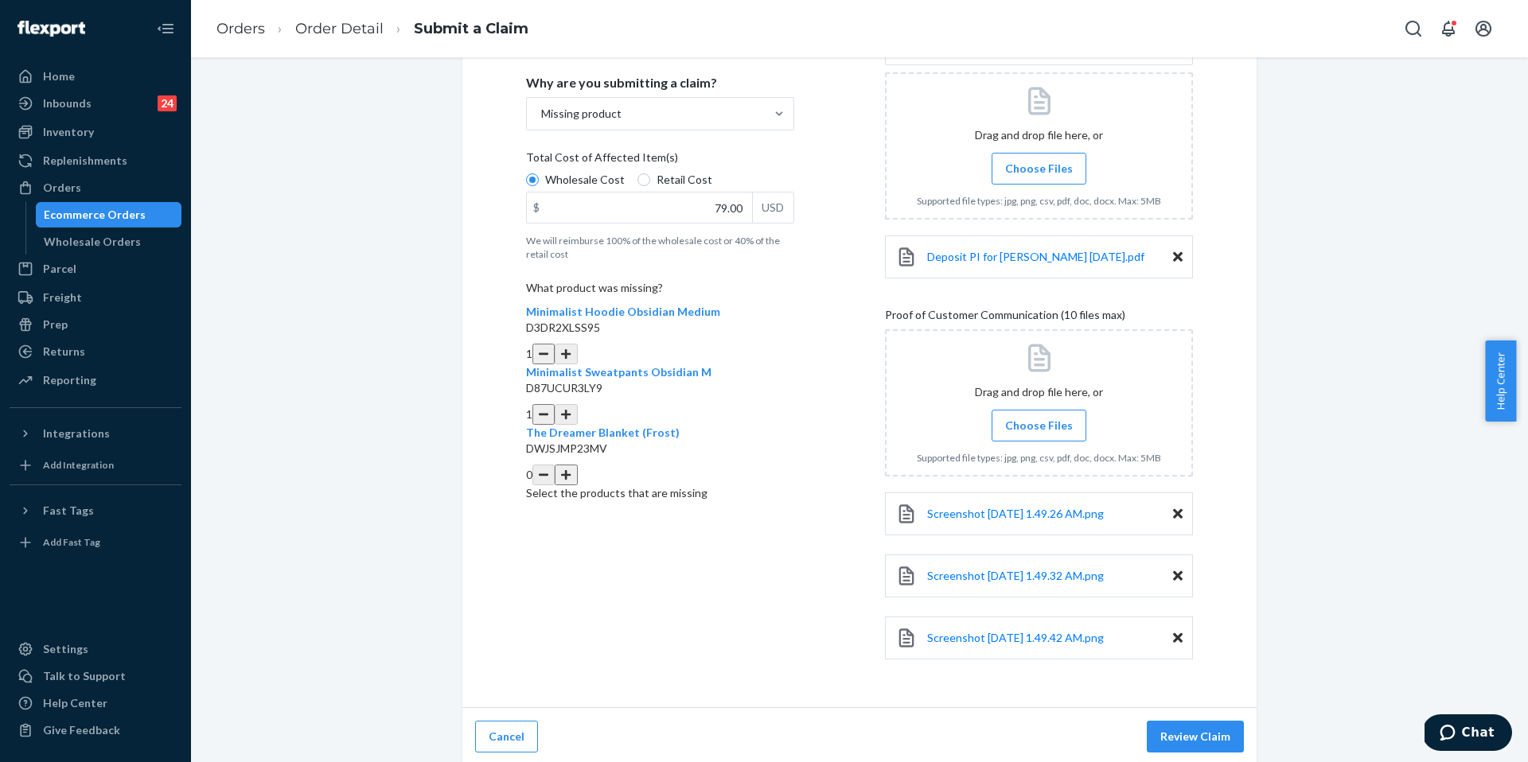
scroll to position [292, 0]
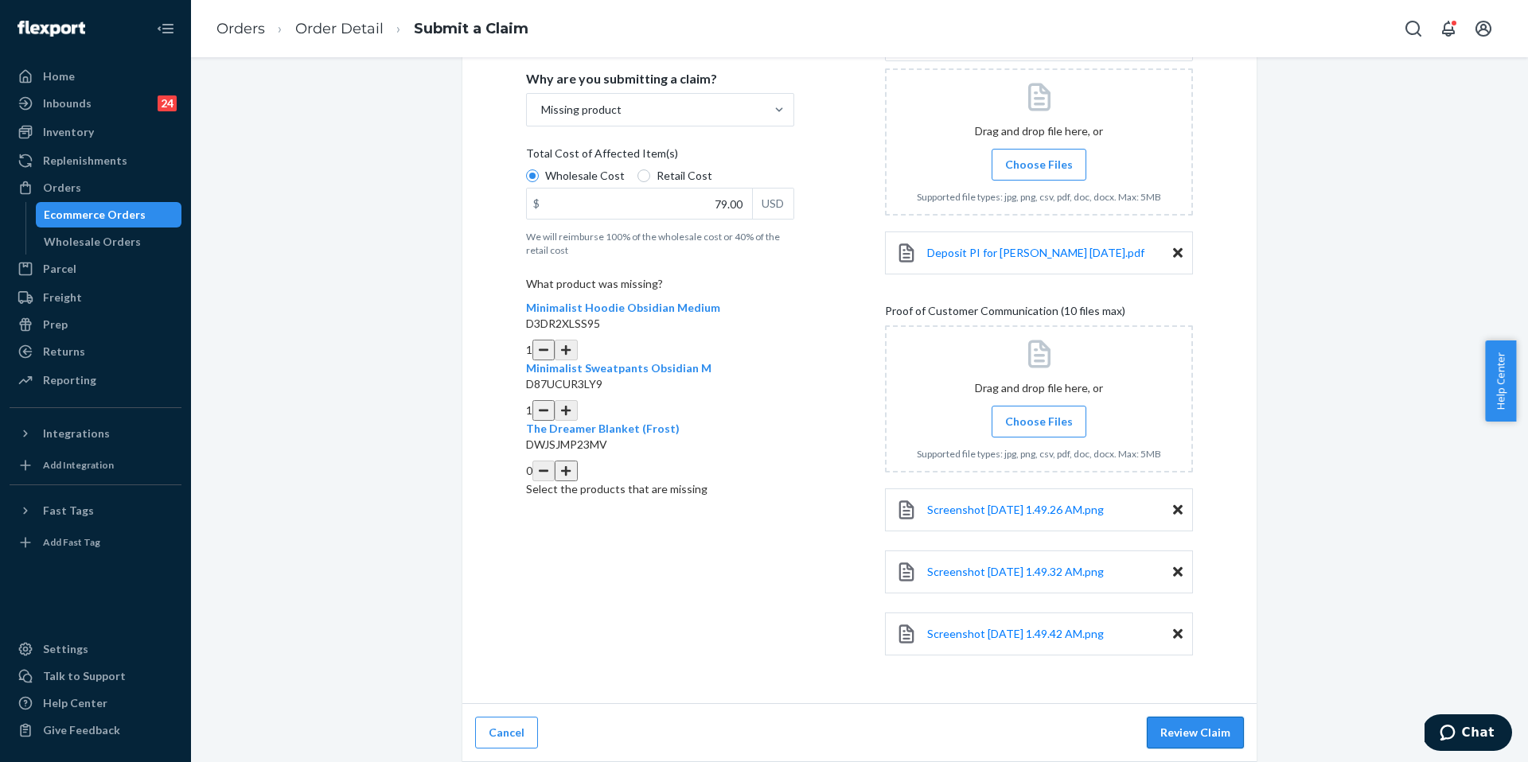
click at [1179, 735] on button "Review Claim" at bounding box center [1195, 733] width 97 height 32
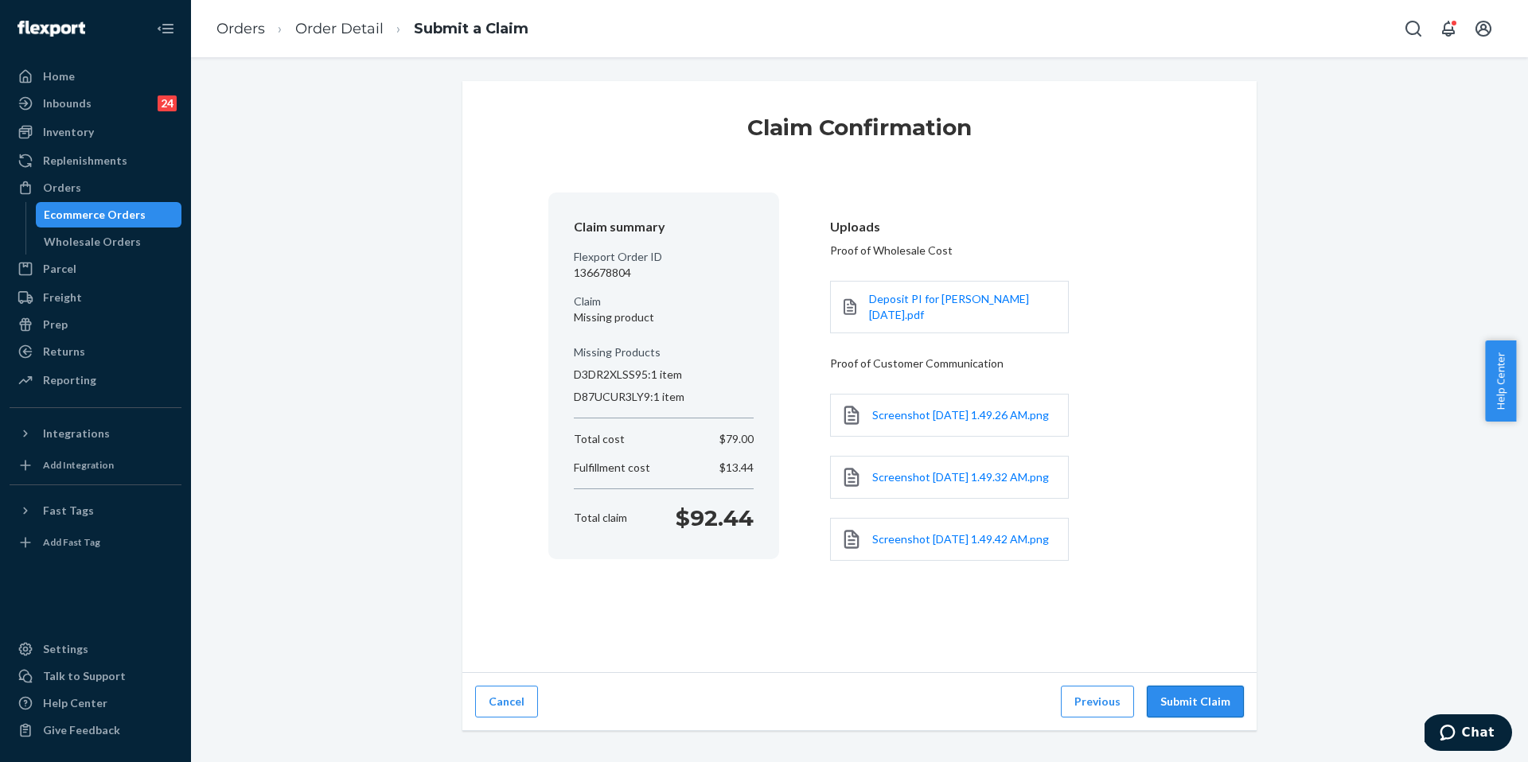
click at [1188, 718] on button "Submit Claim" at bounding box center [1195, 702] width 97 height 32
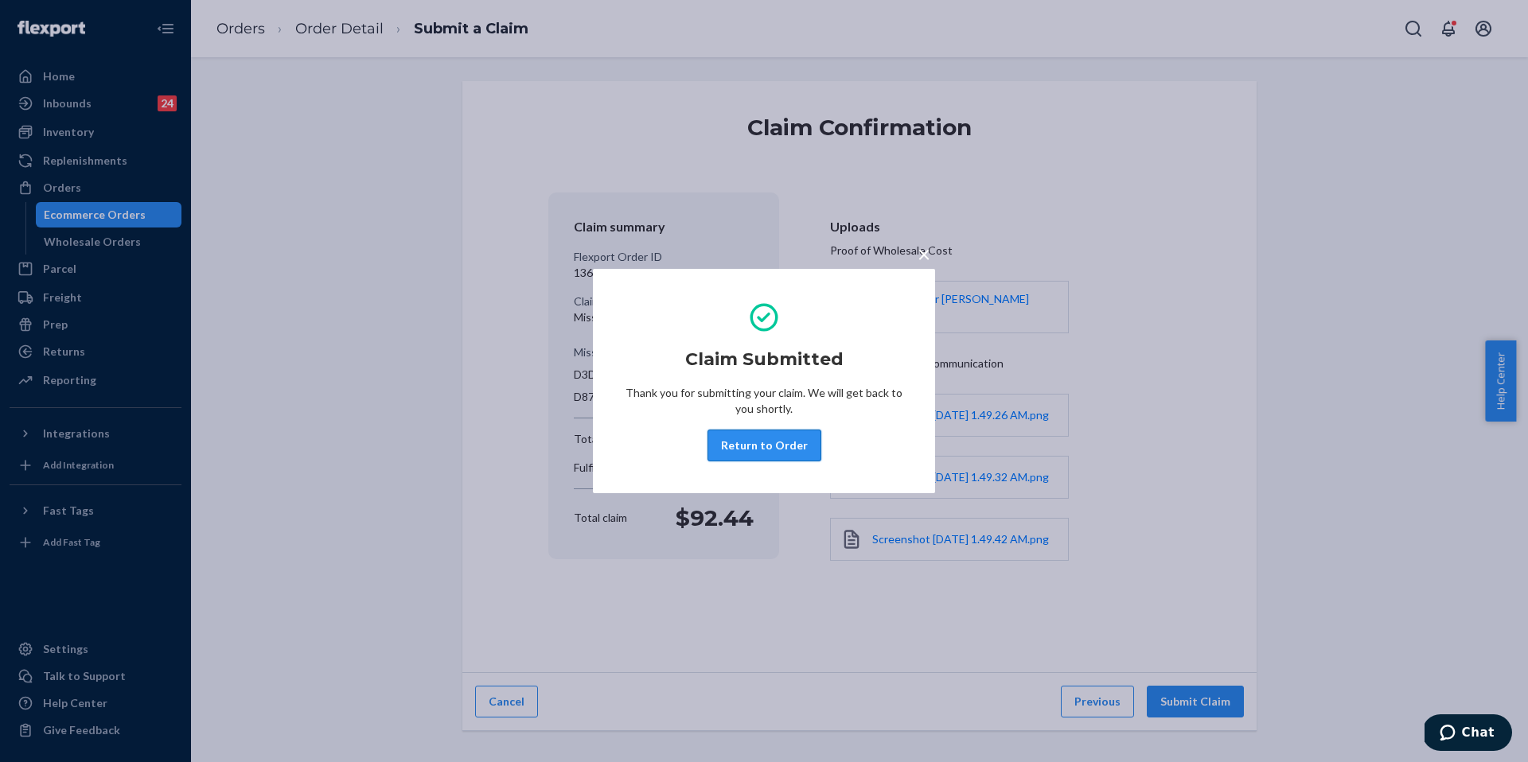
click at [809, 438] on button "Return to Order" at bounding box center [764, 446] width 114 height 32
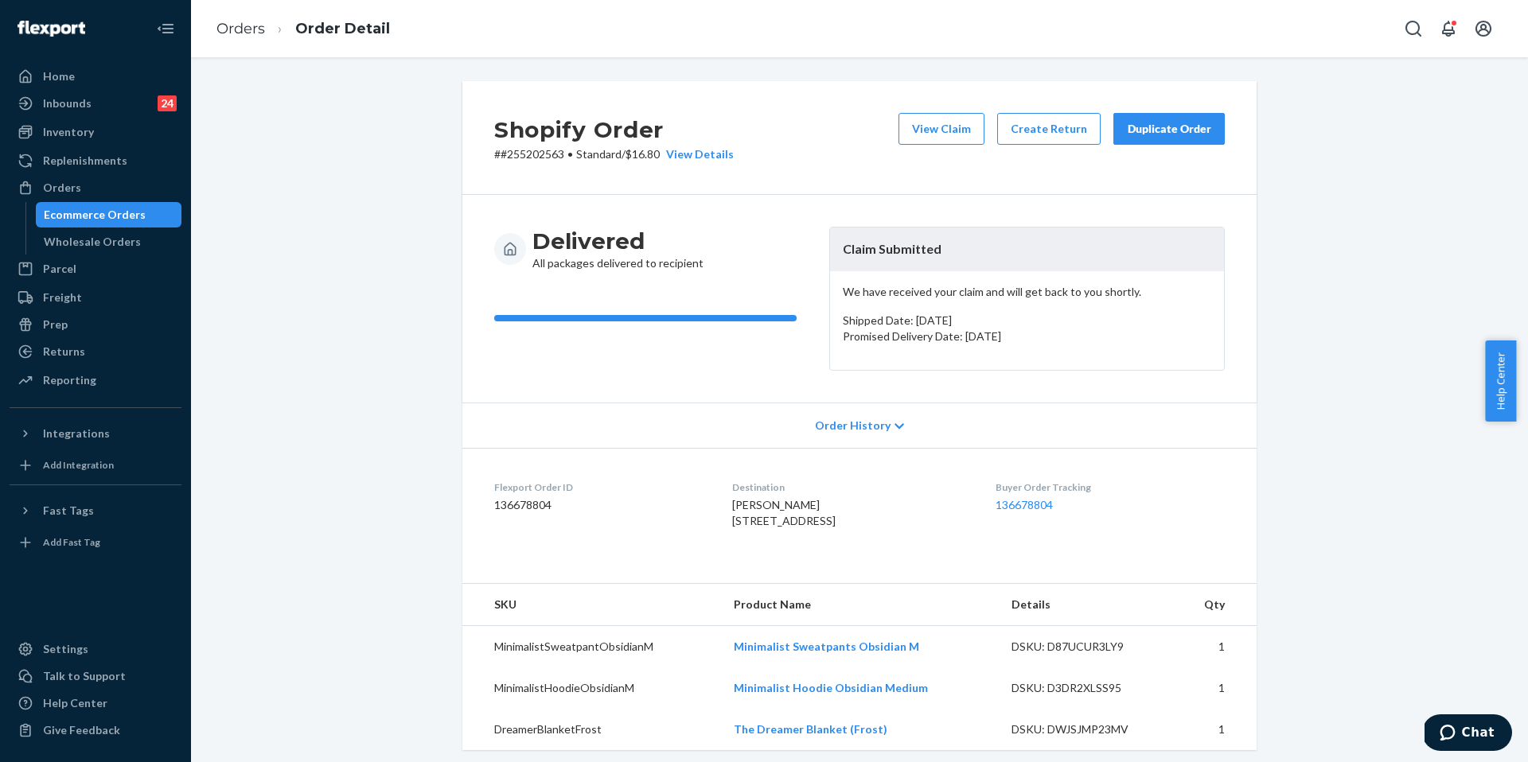
click at [1180, 128] on div "Duplicate Order" at bounding box center [1169, 129] width 84 height 16
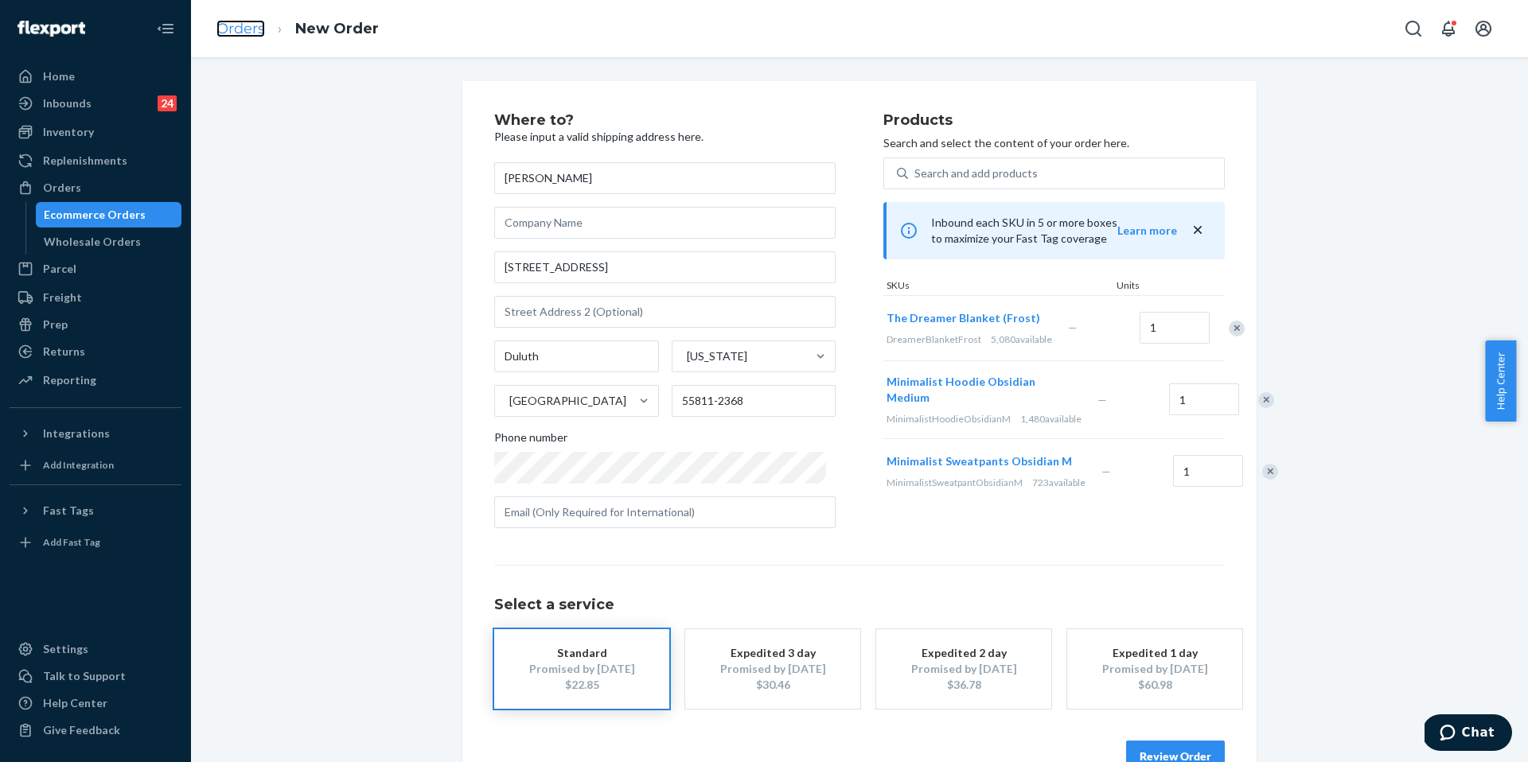
click at [251, 32] on link "Orders" at bounding box center [240, 29] width 49 height 18
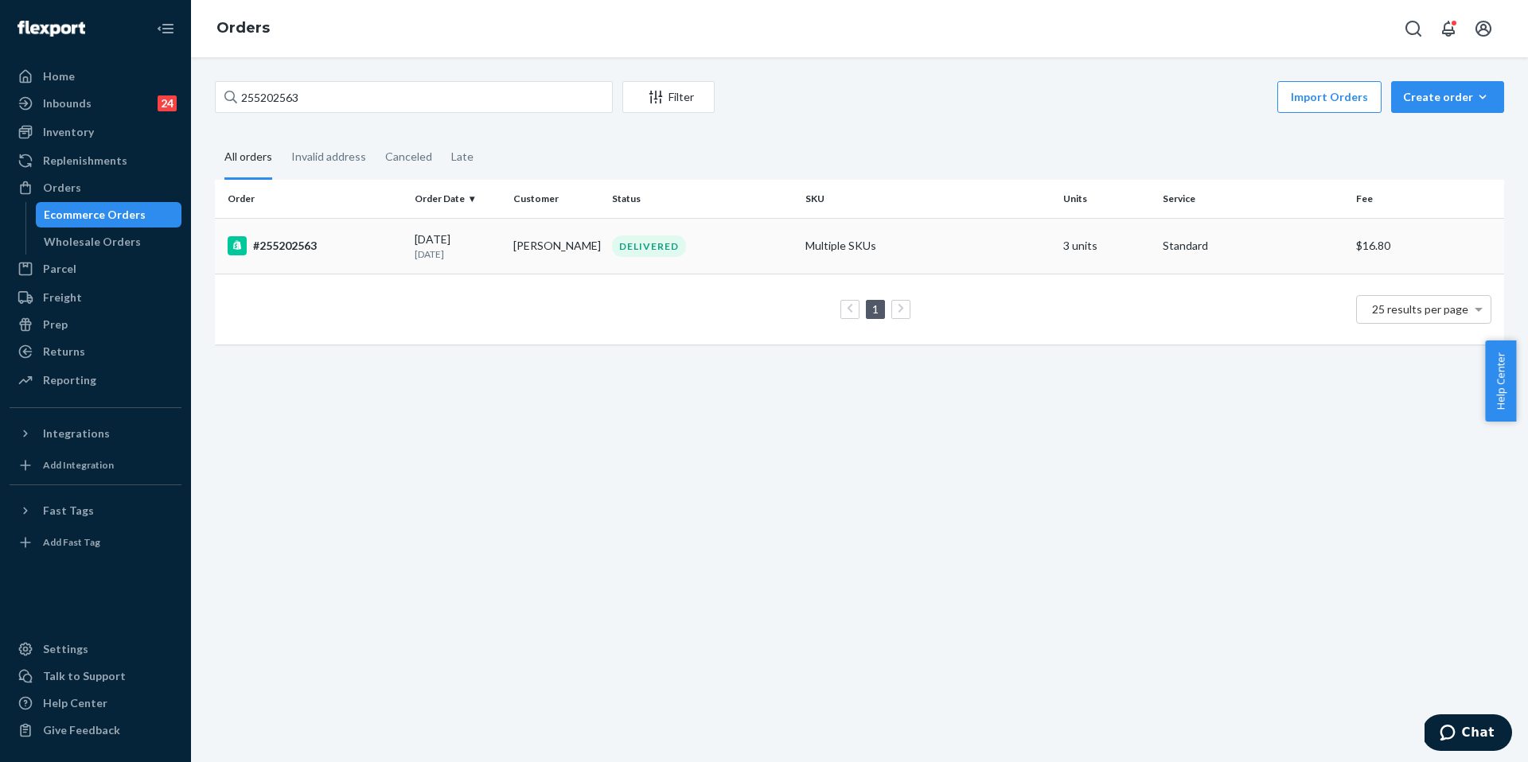
click at [310, 248] on div "#255202563" at bounding box center [315, 245] width 174 height 19
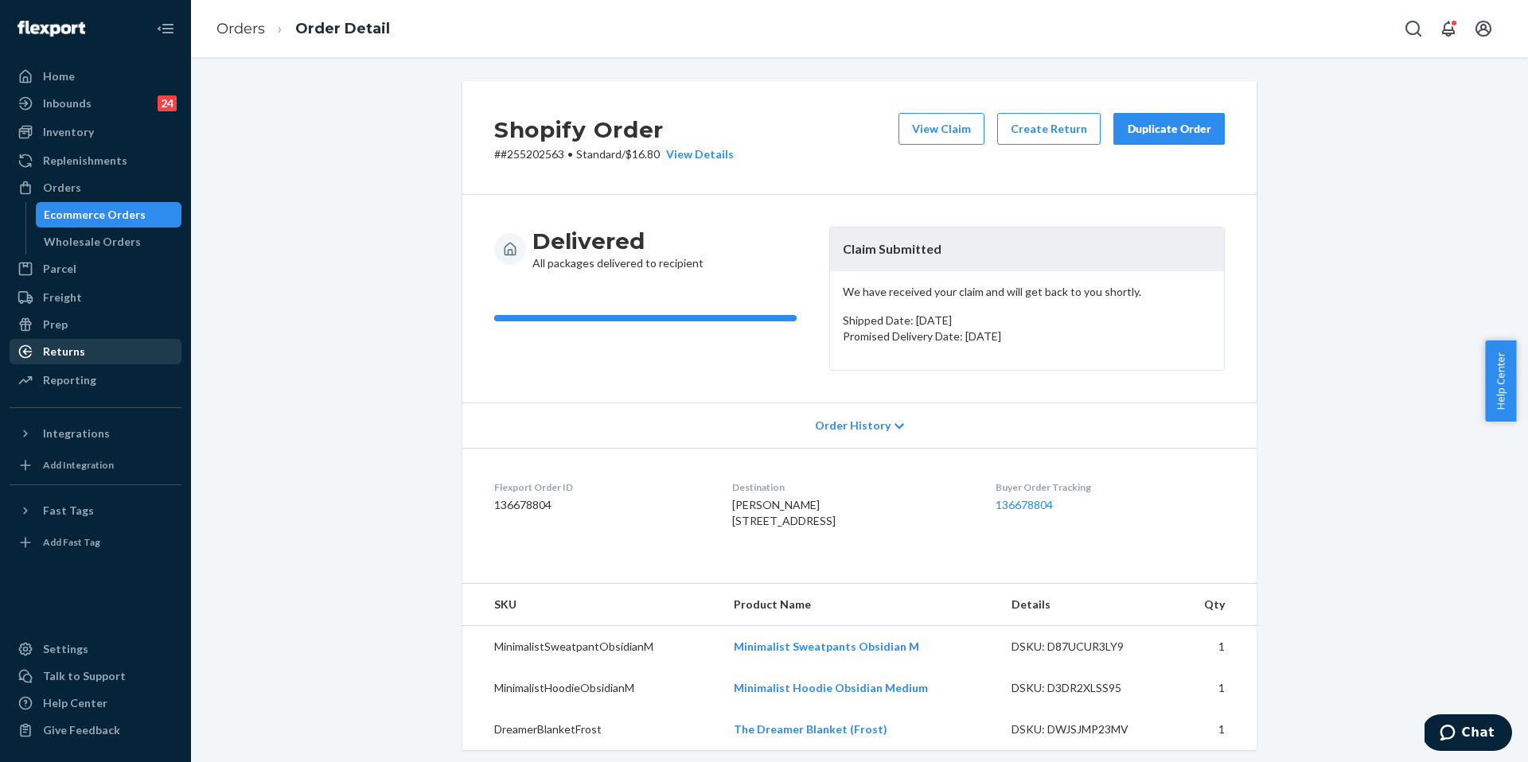
click at [76, 356] on div "Returns" at bounding box center [64, 352] width 42 height 16
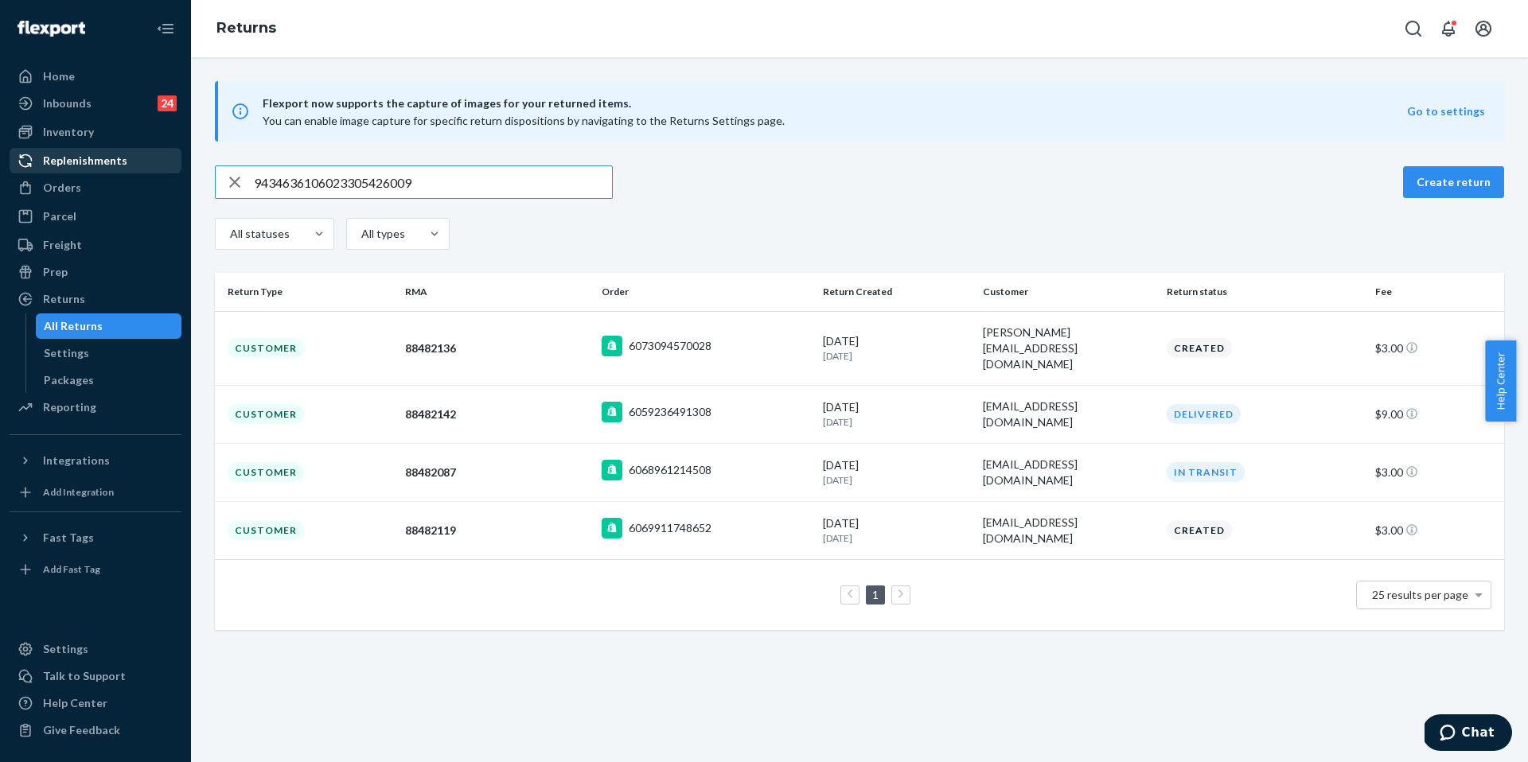
drag, startPoint x: 496, startPoint y: 187, endPoint x: 155, endPoint y: 151, distance: 342.5
click at [155, 151] on div "Home Inbounds 24 Shipping Plans Problems 24 Inventory Products Replenishments O…" at bounding box center [764, 381] width 1528 height 762
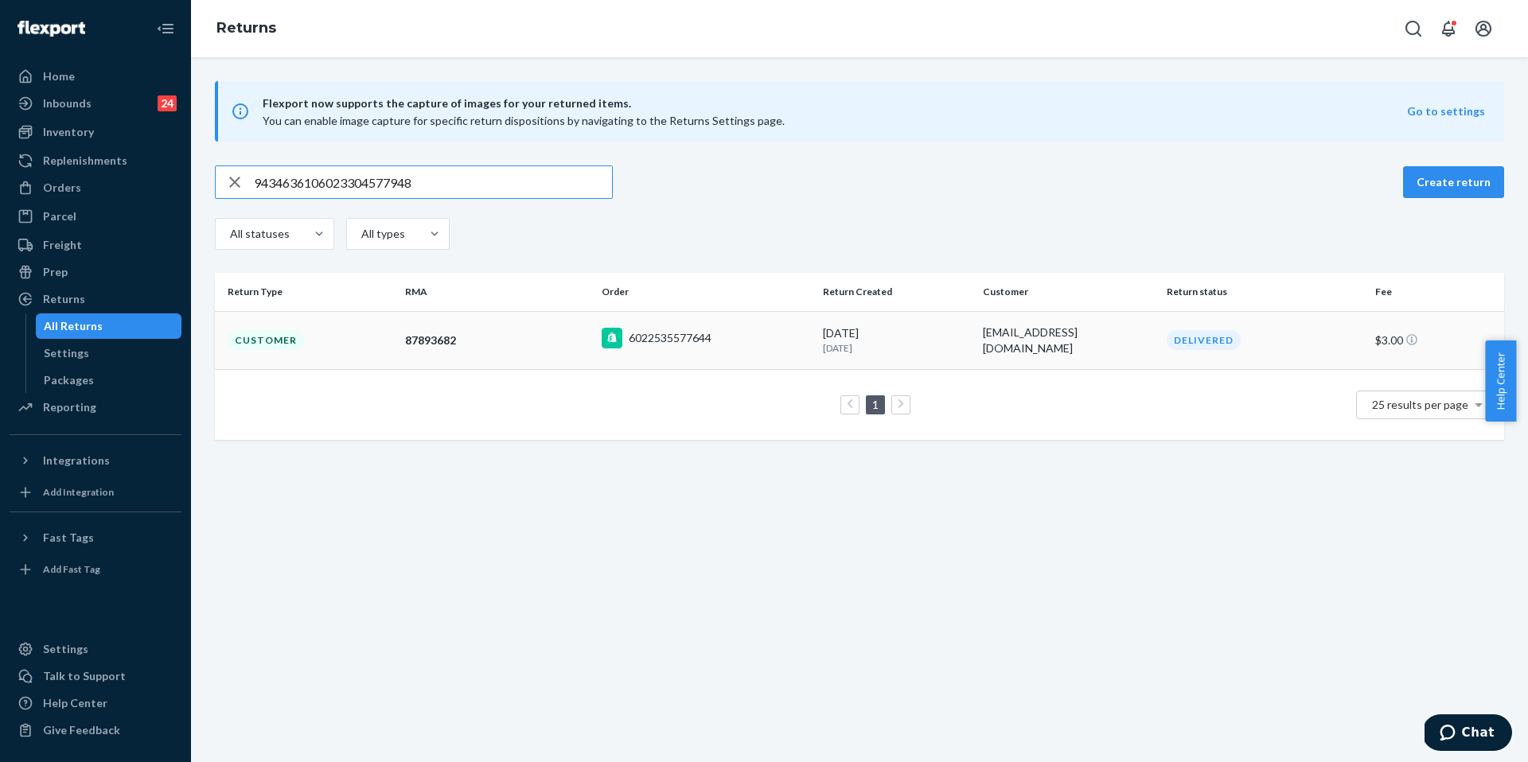
type input "9434636106023304577948"
click at [364, 341] on td "Customer" at bounding box center [307, 340] width 184 height 58
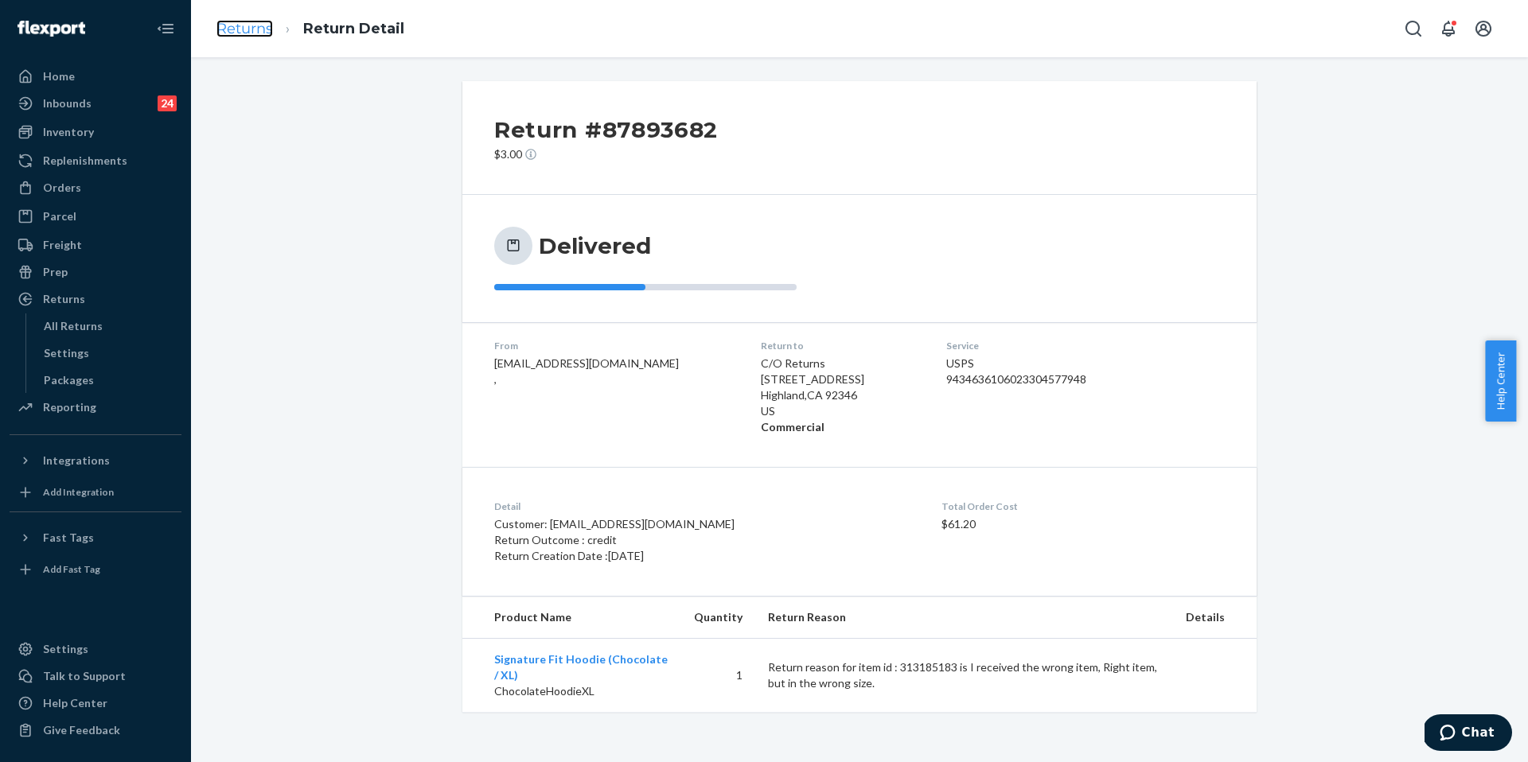
click at [255, 21] on link "Returns" at bounding box center [244, 29] width 57 height 18
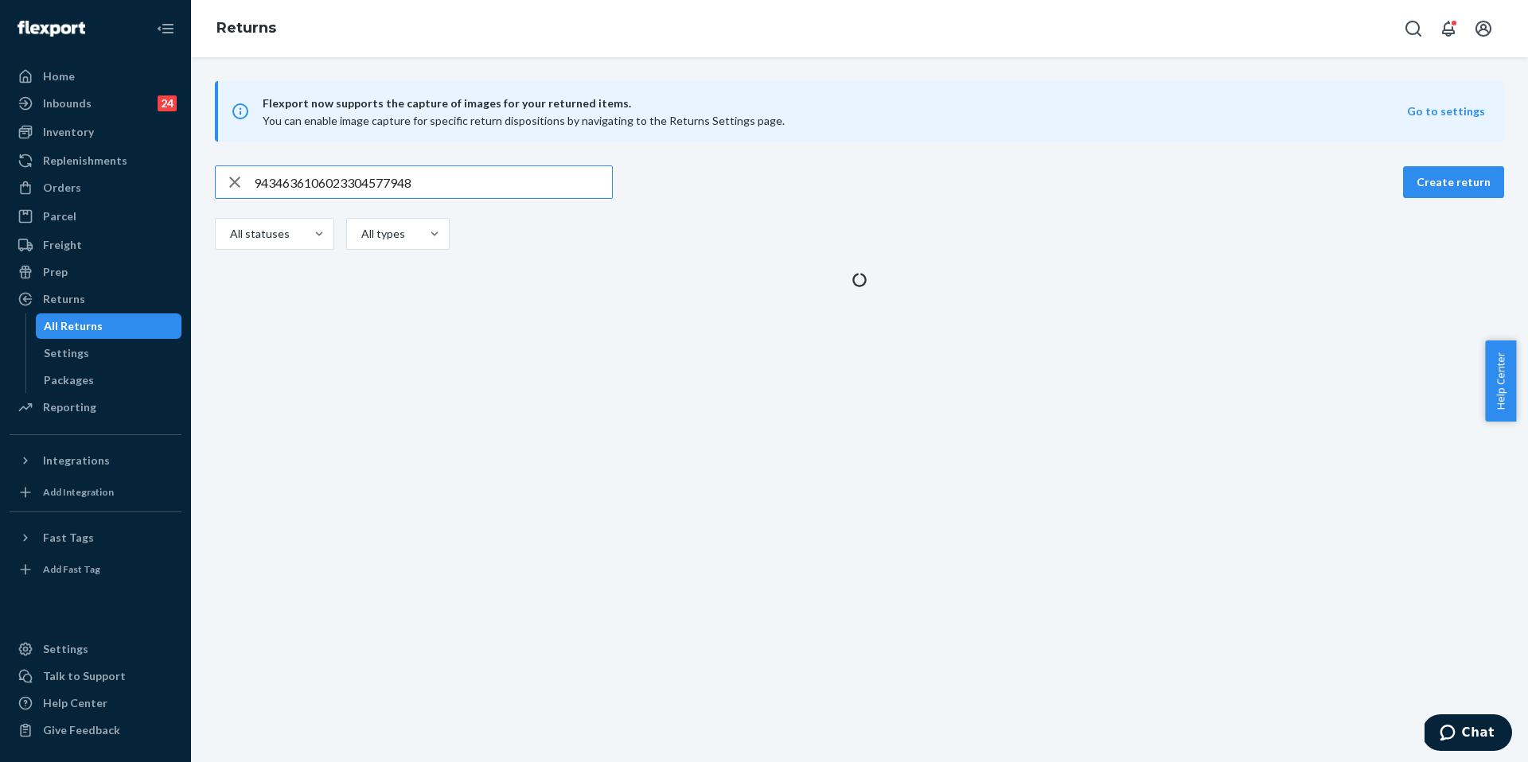
drag, startPoint x: 459, startPoint y: 191, endPoint x: 186, endPoint y: 170, distance: 273.7
click at [185, 170] on div "Home Inbounds 24 Shipping Plans Problems 24 Inventory Products Replenishments O…" at bounding box center [764, 381] width 1528 height 762
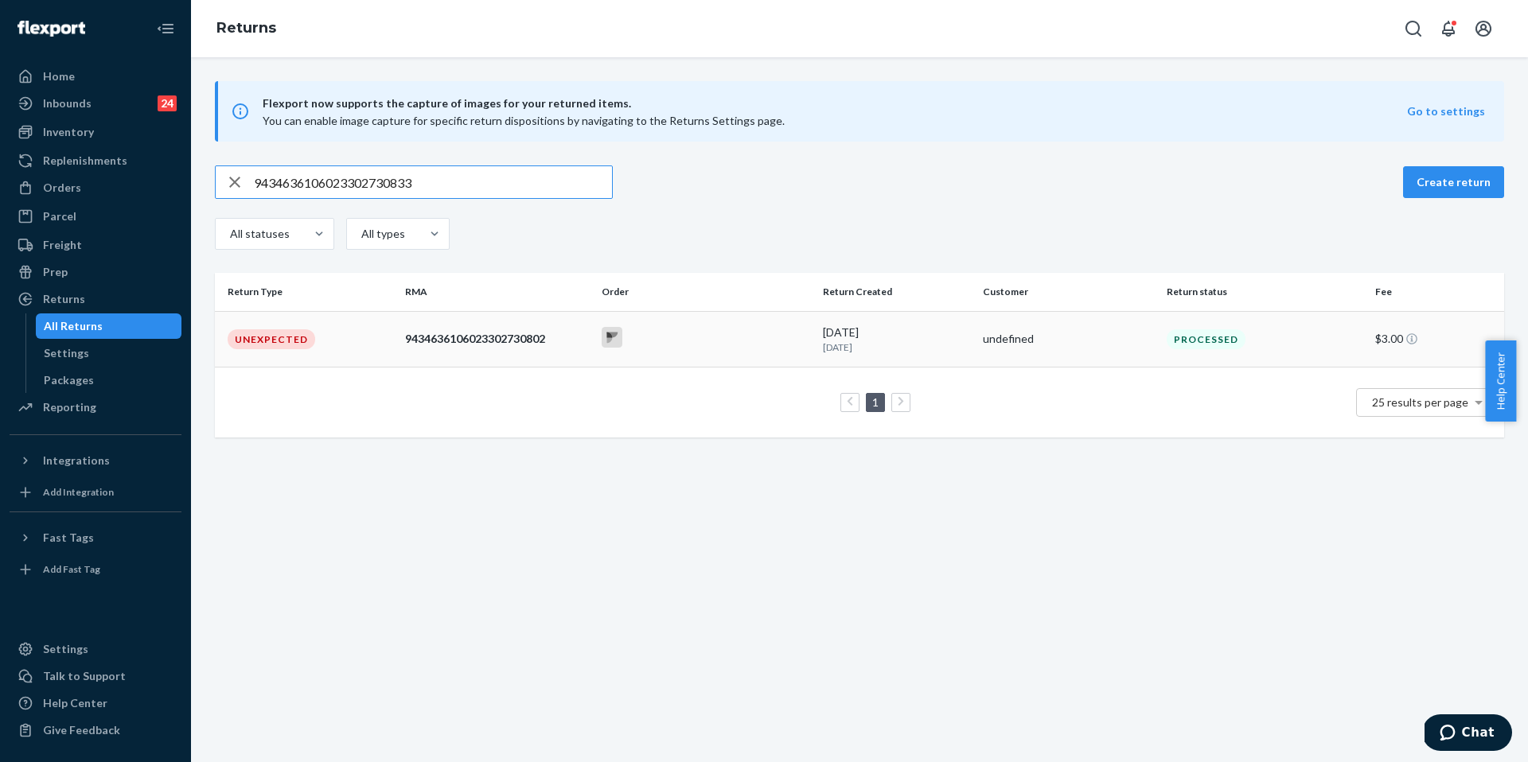
type input "9434636106023302730833"
click at [293, 351] on td "Unexpected" at bounding box center [307, 339] width 184 height 56
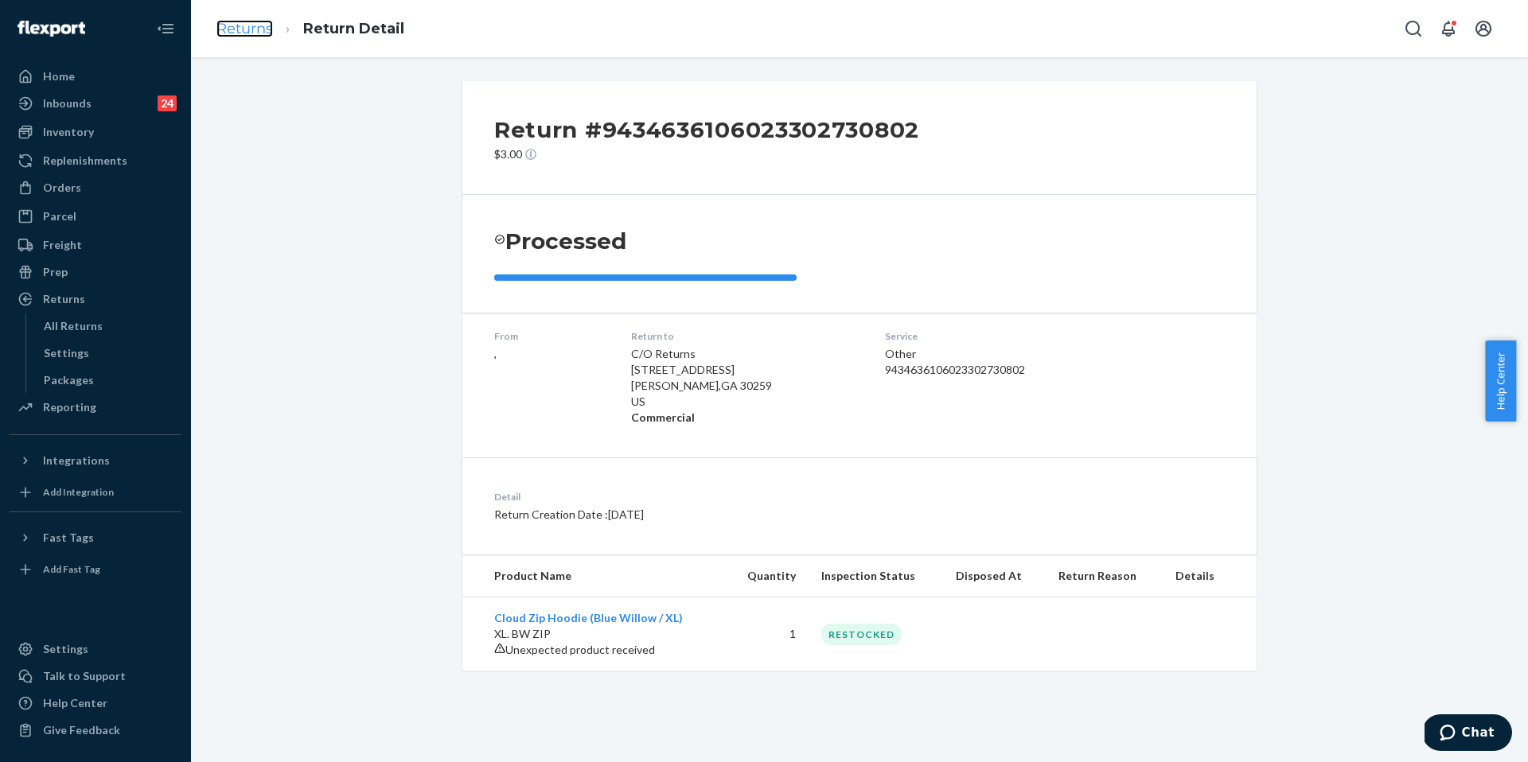
click at [236, 23] on link "Returns" at bounding box center [244, 29] width 57 height 18
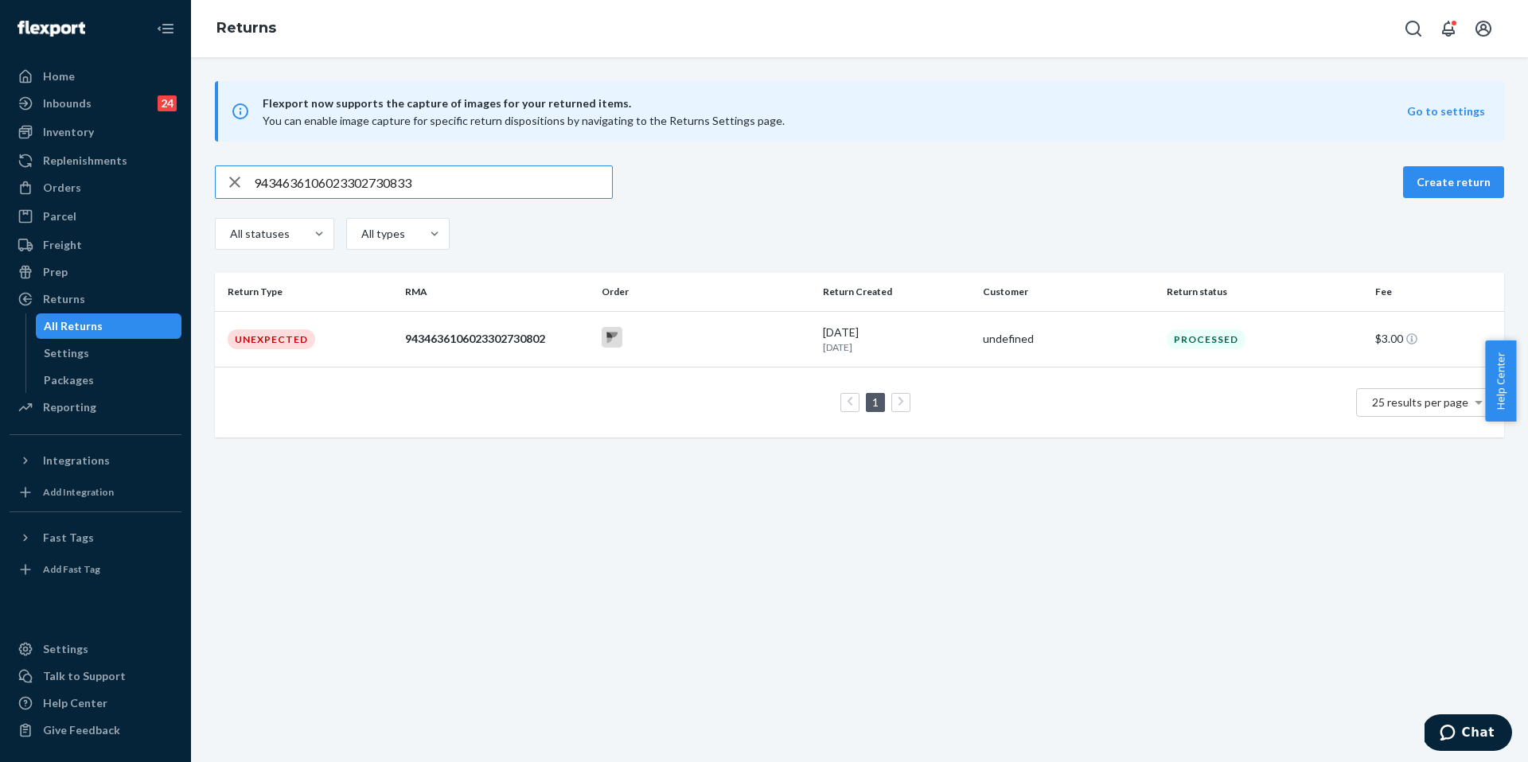
drag, startPoint x: 471, startPoint y: 178, endPoint x: 187, endPoint y: 130, distance: 288.2
click at [187, 130] on div "Home Inbounds 24 Shipping Plans Problems 24 Inventory Products Replenishments O…" at bounding box center [764, 381] width 1528 height 762
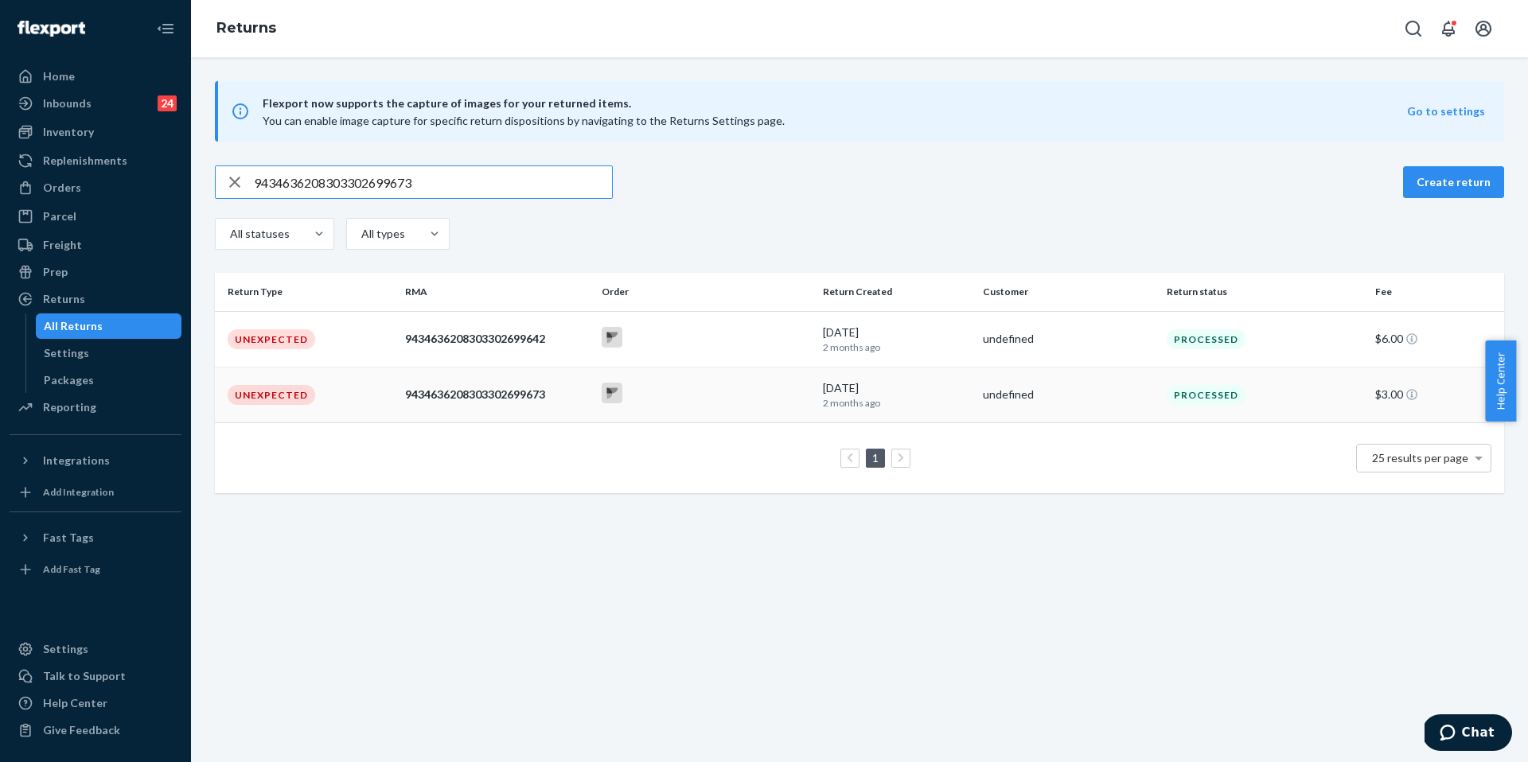
type input "9434636208303302699673"
click at [353, 401] on td "Unexpected" at bounding box center [307, 395] width 184 height 56
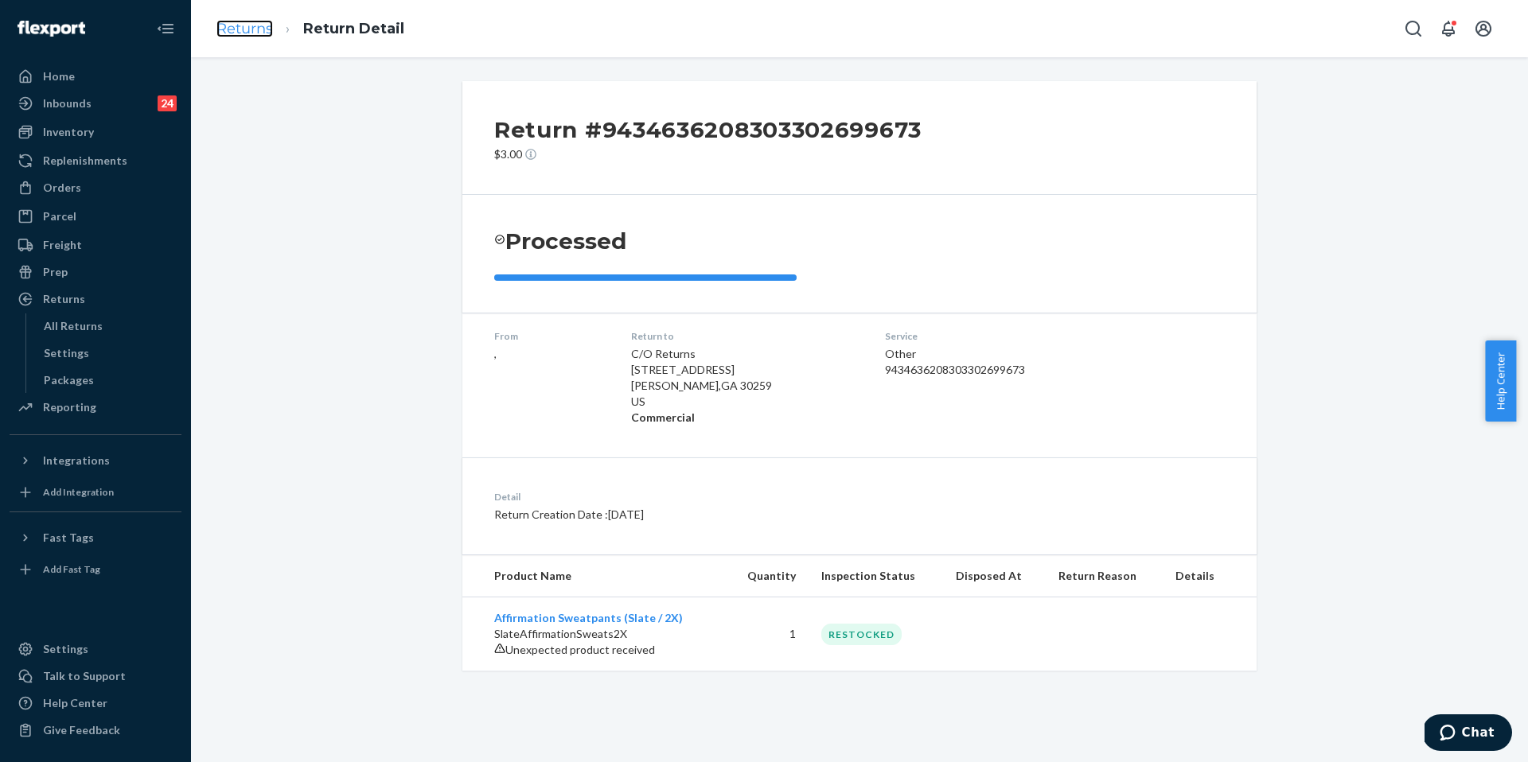
click at [247, 37] on link "Returns" at bounding box center [244, 29] width 57 height 18
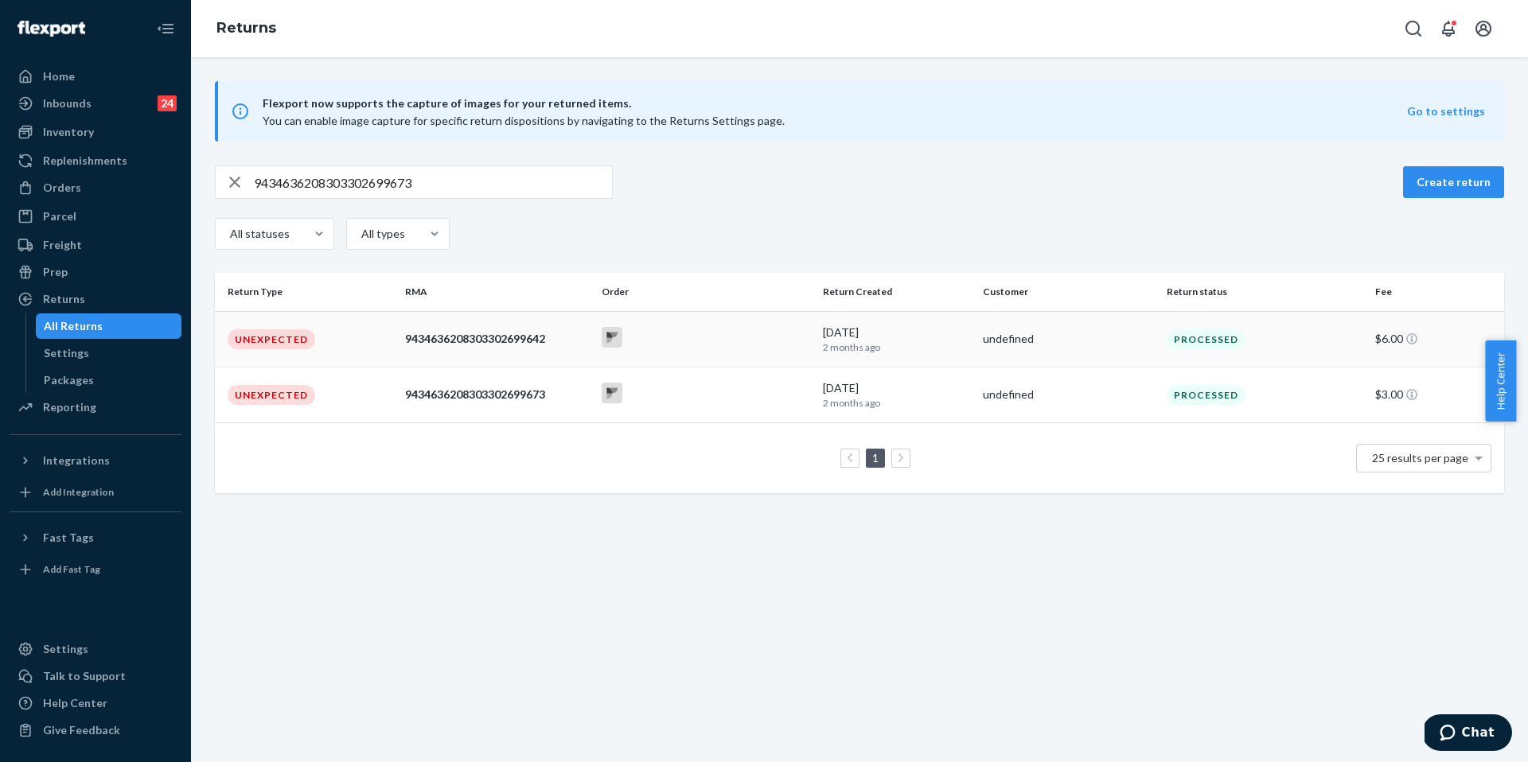
click at [328, 341] on td "Unexpected" at bounding box center [307, 339] width 184 height 56
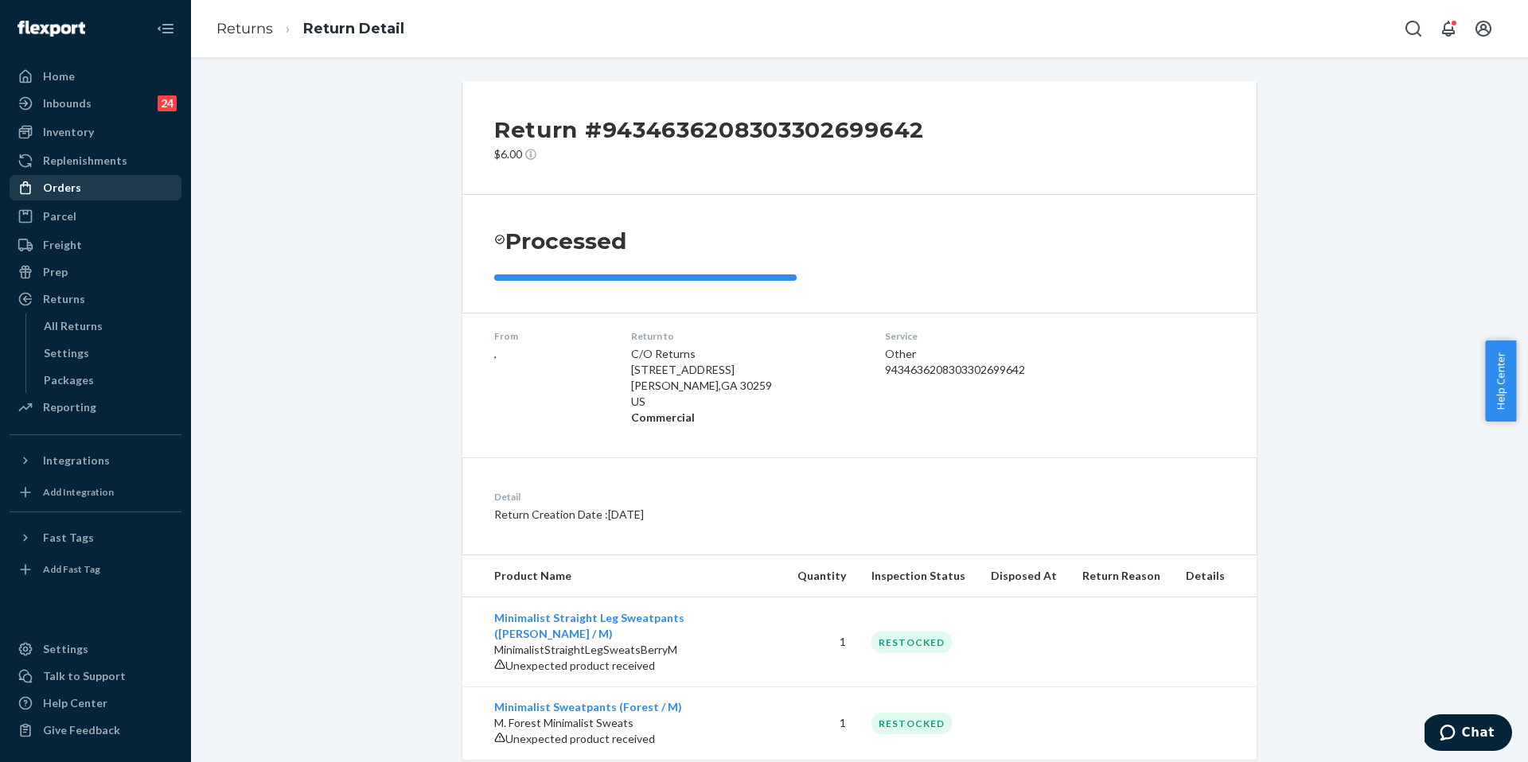
click at [81, 178] on div "Orders" at bounding box center [95, 188] width 169 height 22
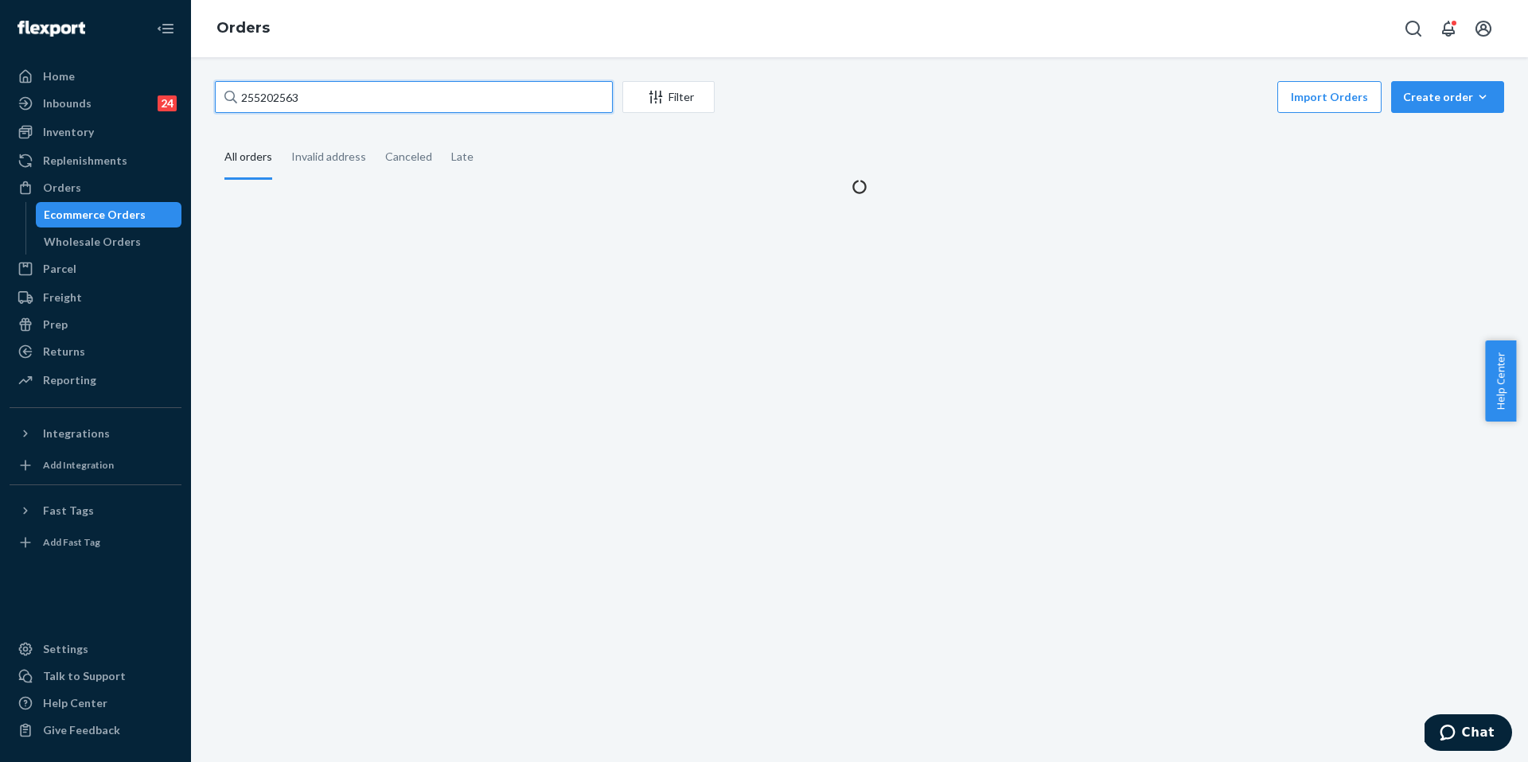
click at [408, 82] on input "255202563" at bounding box center [414, 97] width 398 height 32
click at [407, 84] on input "255202563" at bounding box center [414, 97] width 398 height 32
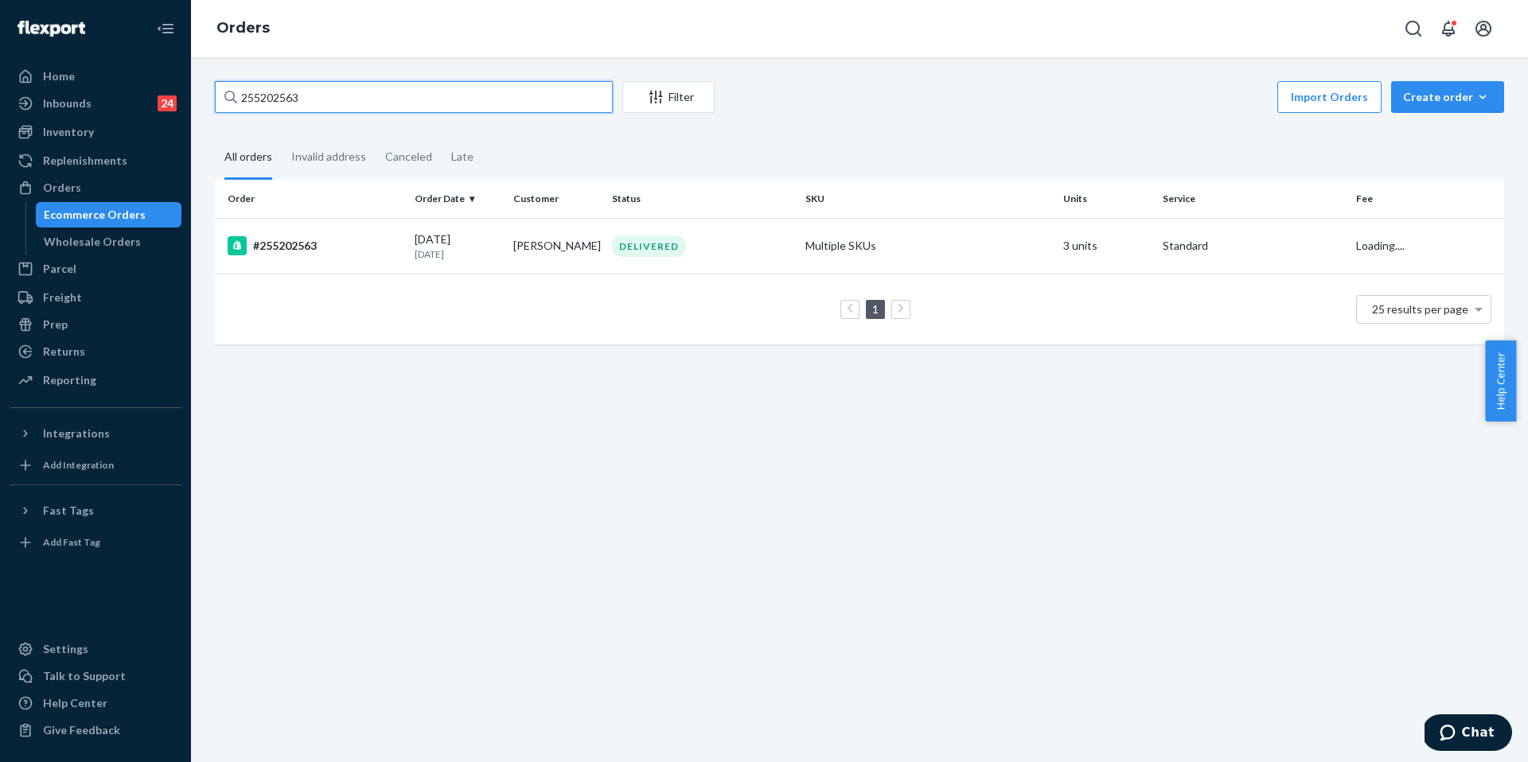
click at [423, 103] on input "255202563" at bounding box center [414, 97] width 398 height 32
paste input "11401"
type input "255211401"
click at [349, 234] on td "#255211401" at bounding box center [311, 246] width 193 height 56
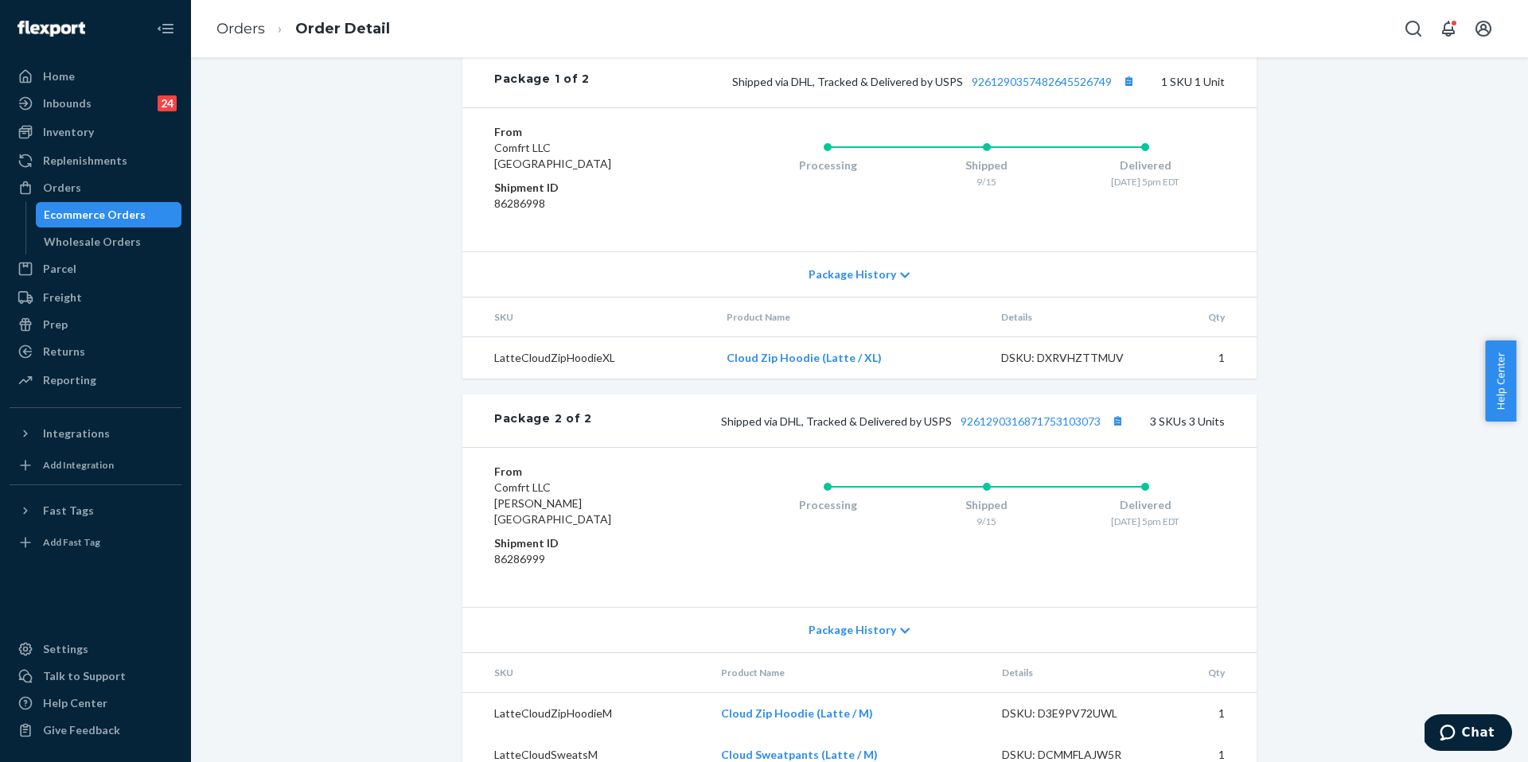
scroll to position [751, 0]
click at [1061, 427] on link "9261290316871753103073" at bounding box center [1031, 420] width 140 height 14
click at [226, 29] on link "Orders" at bounding box center [240, 29] width 49 height 18
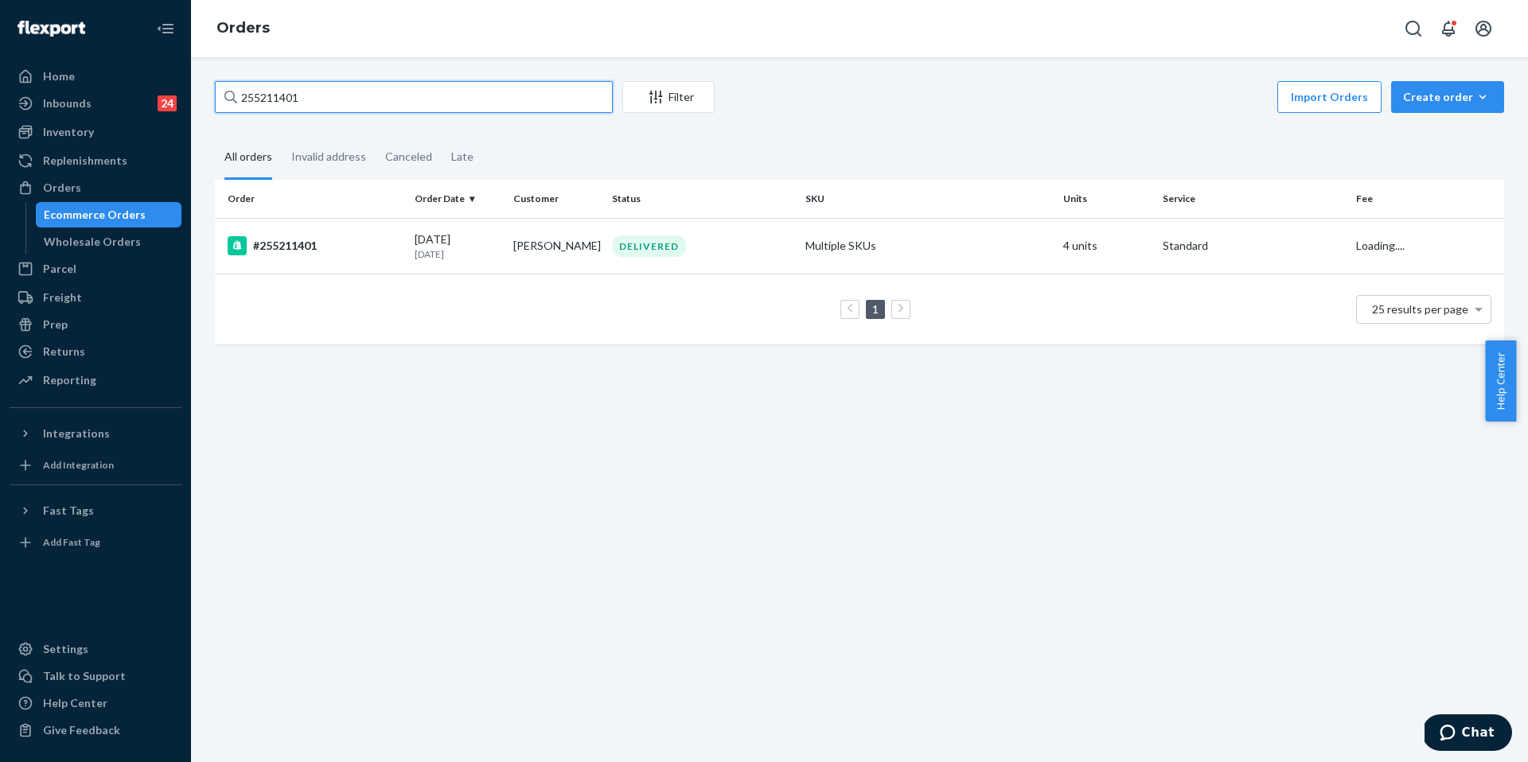
click at [358, 102] on input "255211401" at bounding box center [414, 97] width 398 height 32
paste input "3643647"
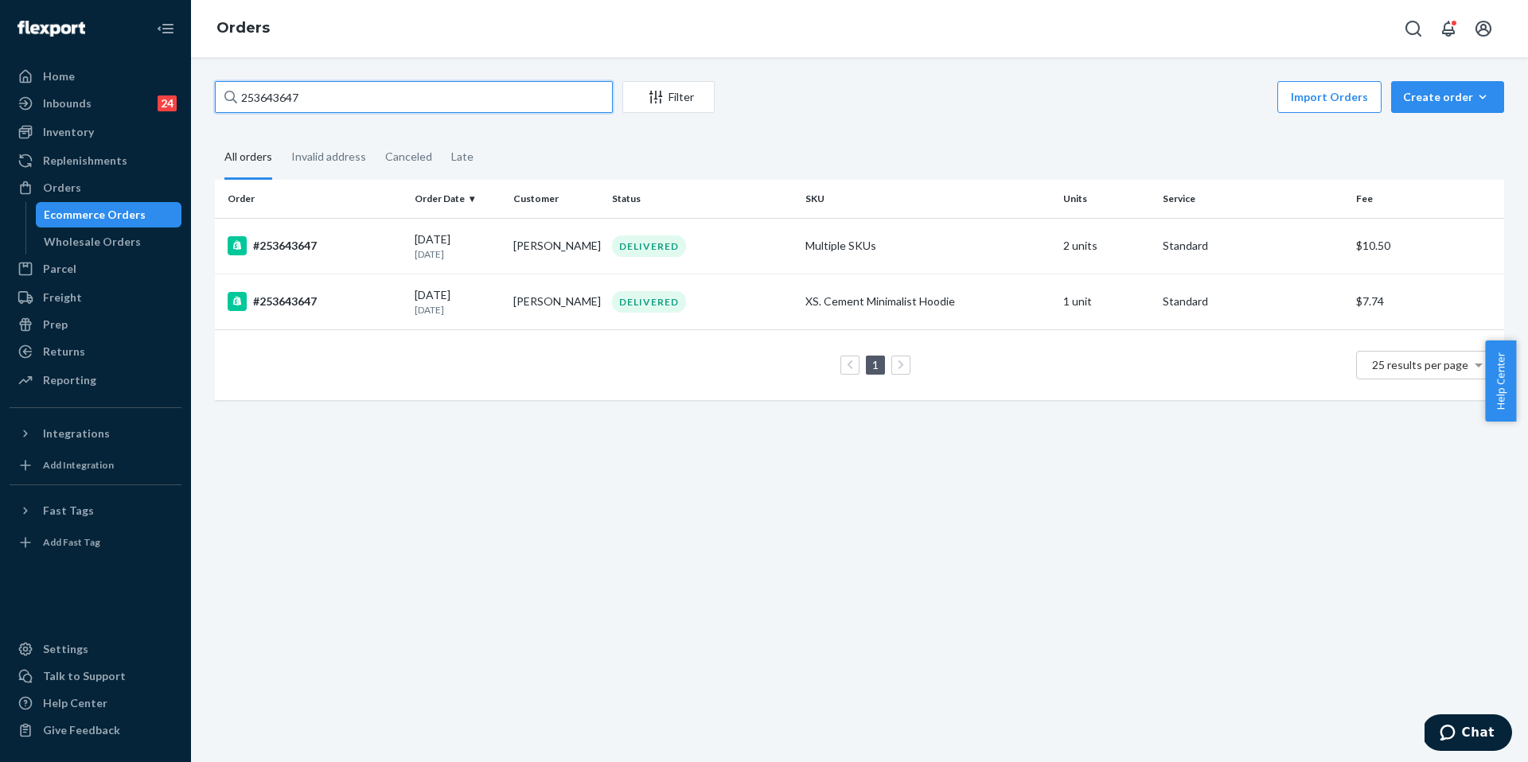
type input "253643647"
click at [376, 314] on td "#253643647" at bounding box center [311, 302] width 193 height 56
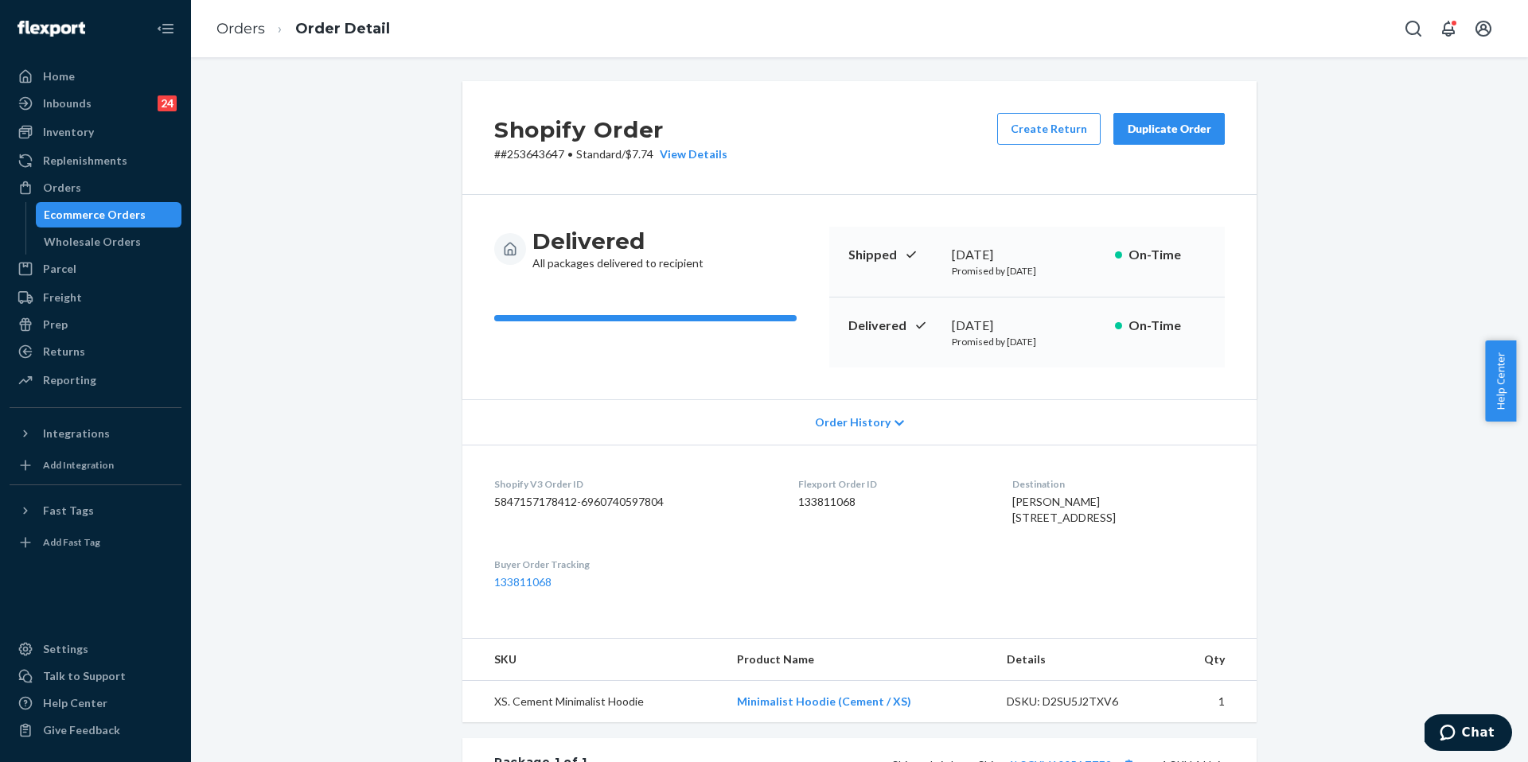
click at [1186, 123] on div "Duplicate Order" at bounding box center [1169, 129] width 84 height 16
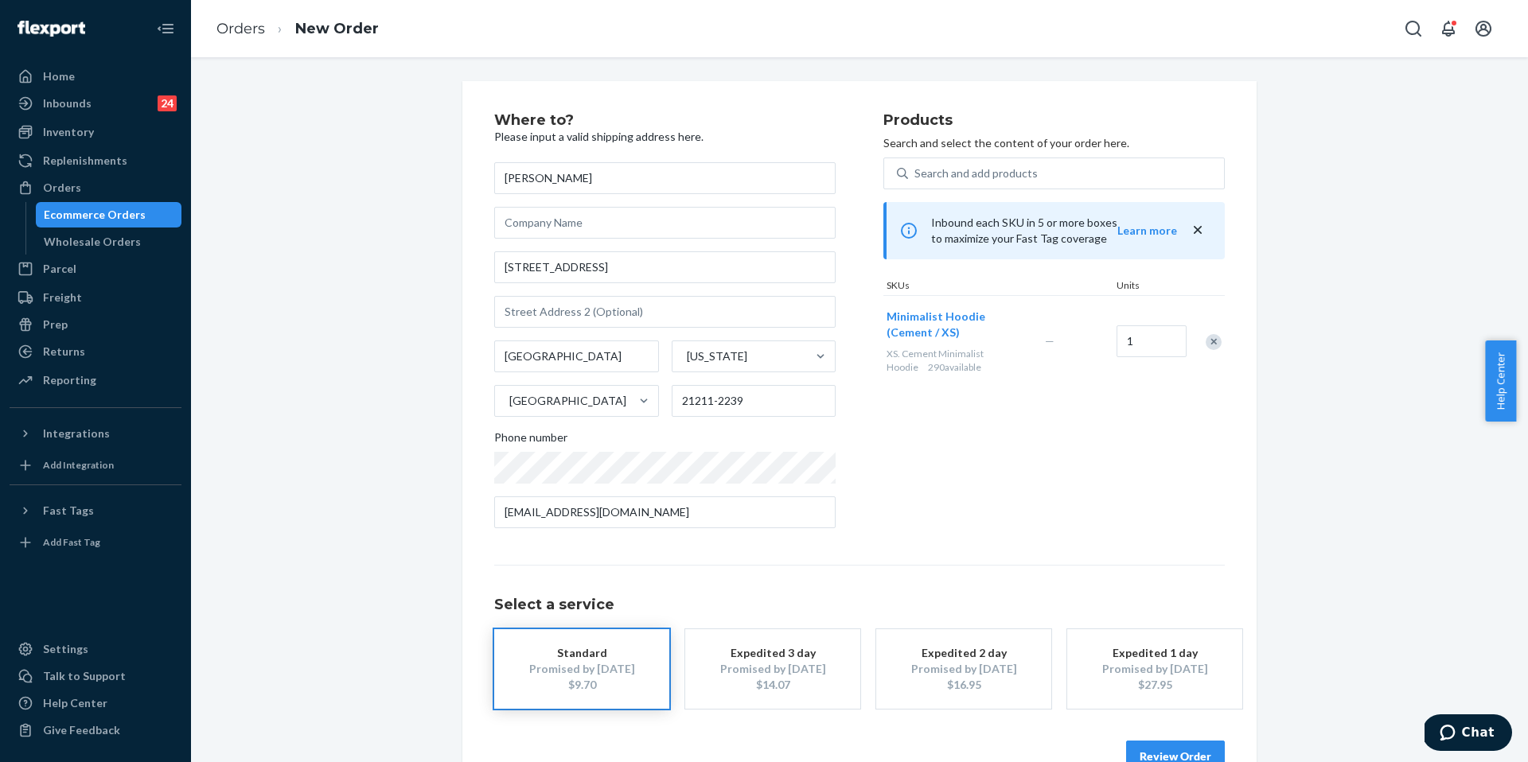
click at [1172, 754] on button "Review Order" at bounding box center [1175, 757] width 99 height 32
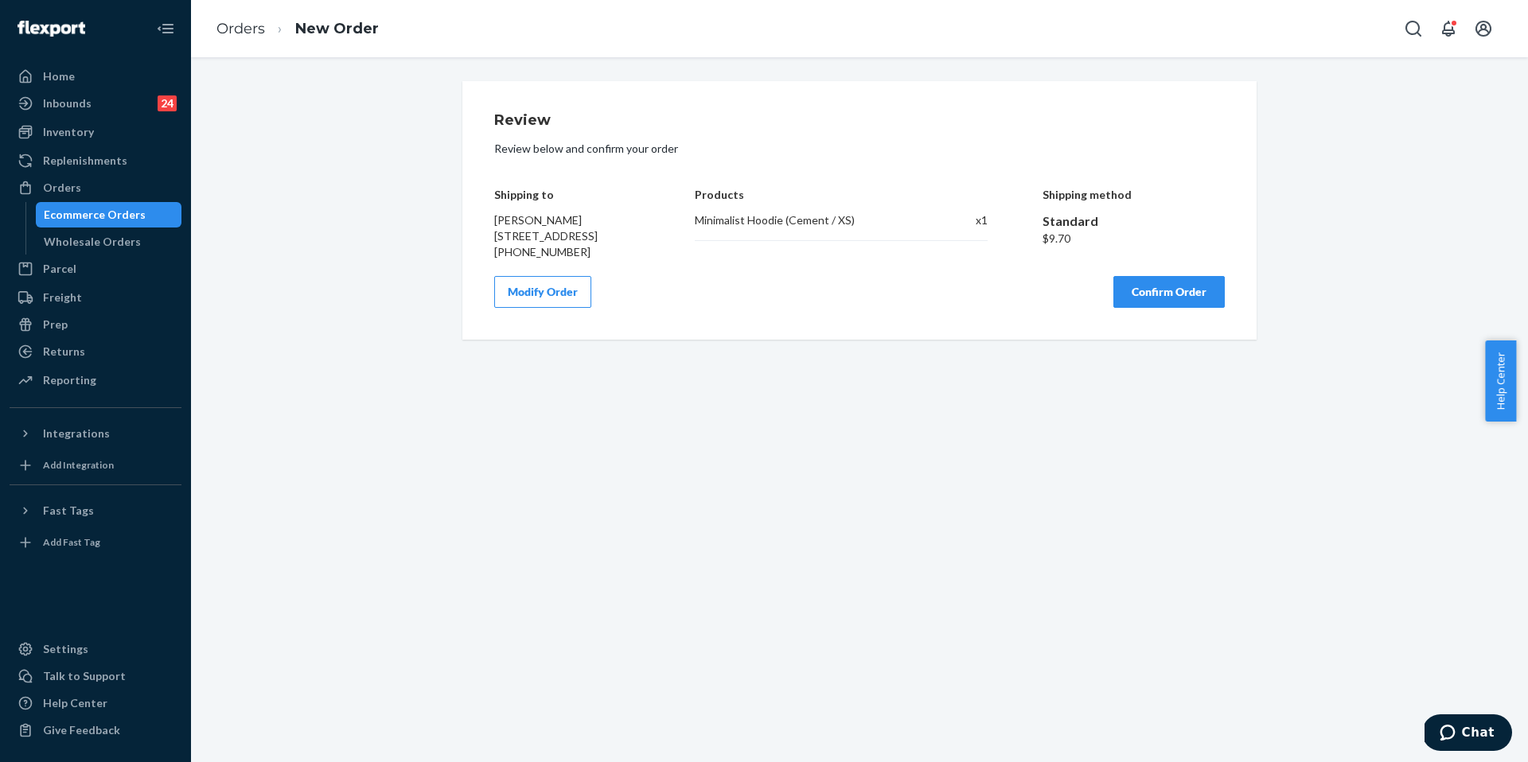
click at [1141, 307] on button "Confirm Order" at bounding box center [1168, 292] width 111 height 32
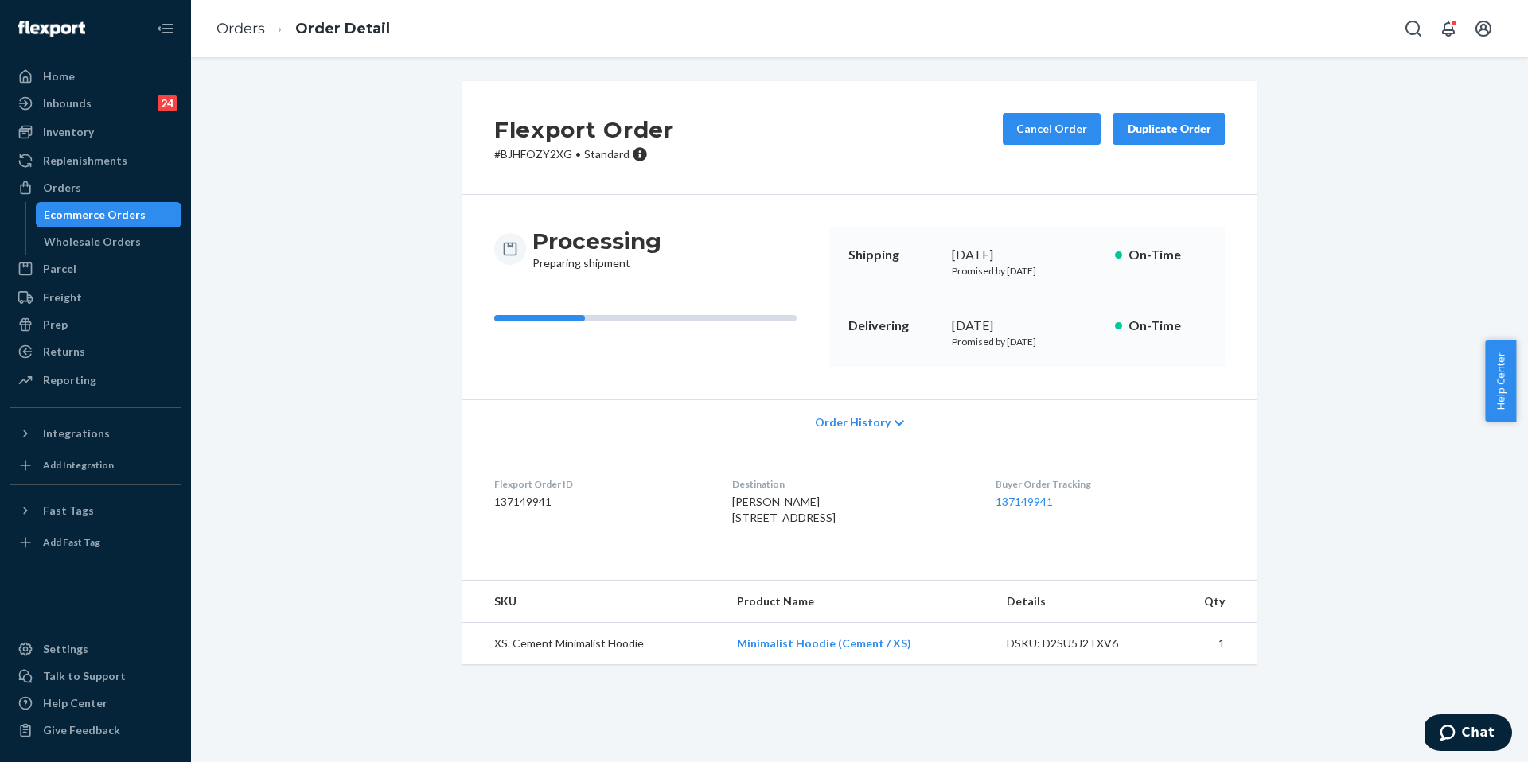
click at [793, 454] on dl "Flexport Order ID 137149941 Destination Claire Lechlitner 603 Craycombe Ave Bal…" at bounding box center [859, 504] width 794 height 119
click at [251, 29] on link "Orders" at bounding box center [240, 29] width 49 height 18
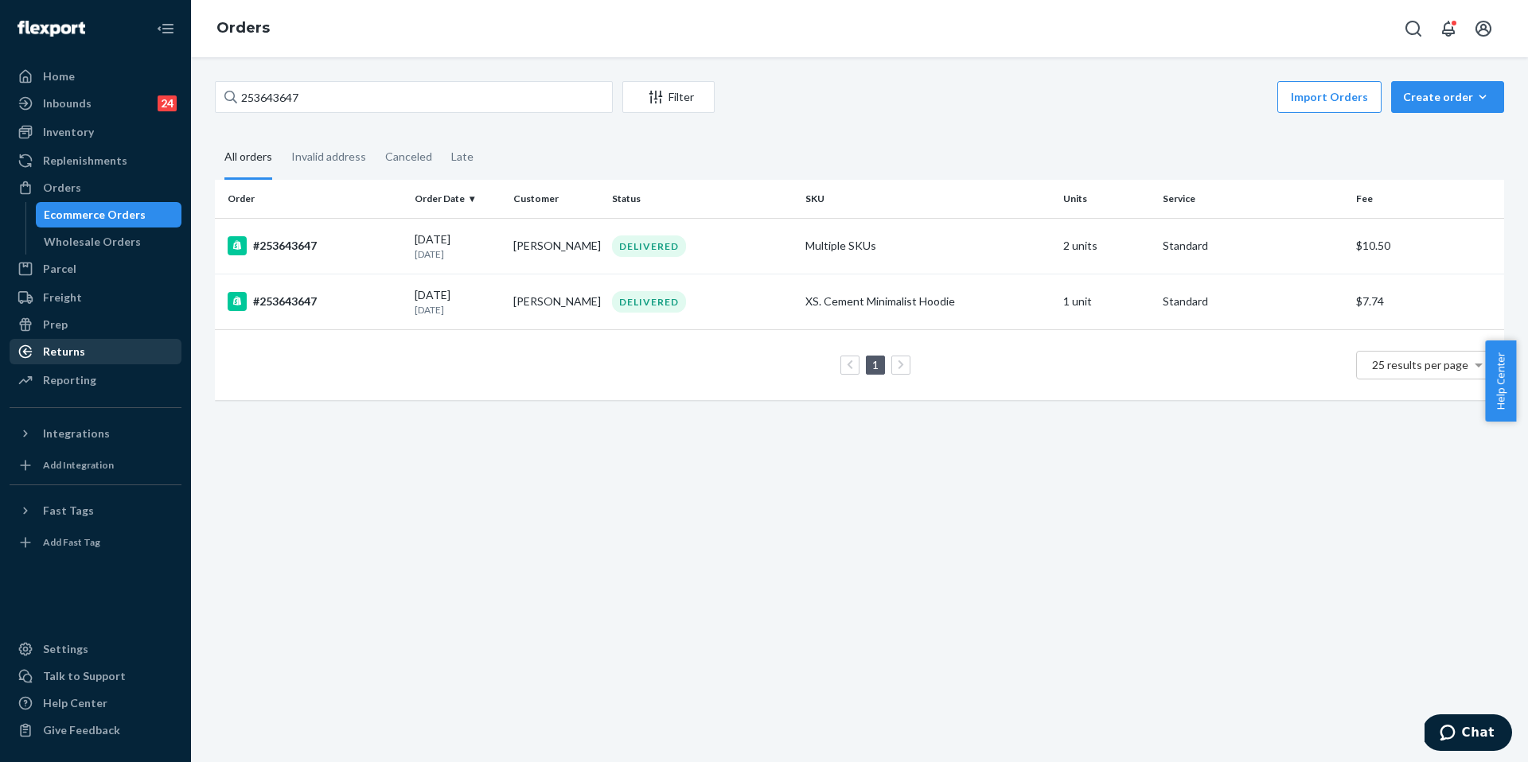
click at [80, 354] on div "Returns" at bounding box center [64, 352] width 42 height 16
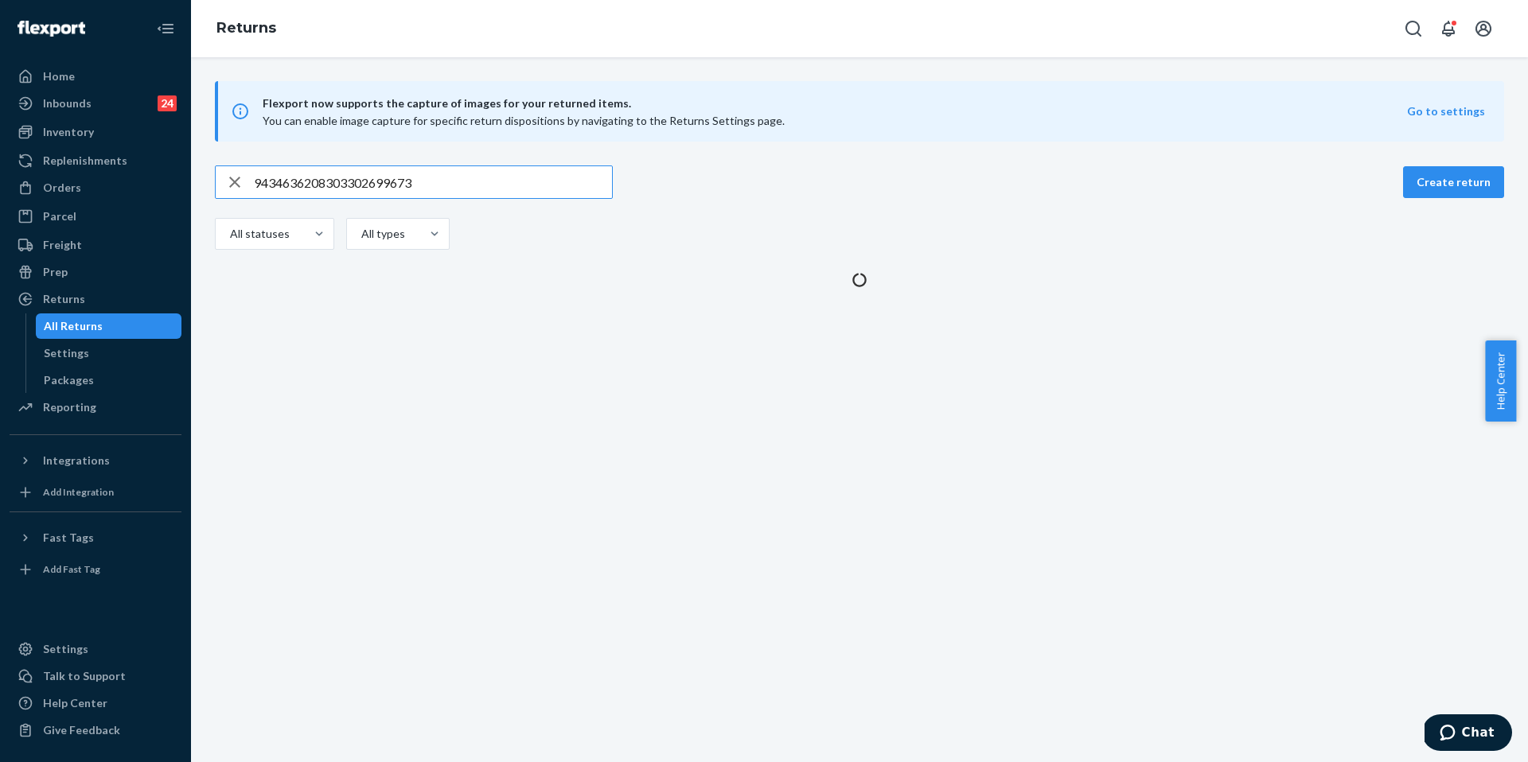
click at [339, 181] on input "9434636208303302699673" at bounding box center [433, 182] width 358 height 32
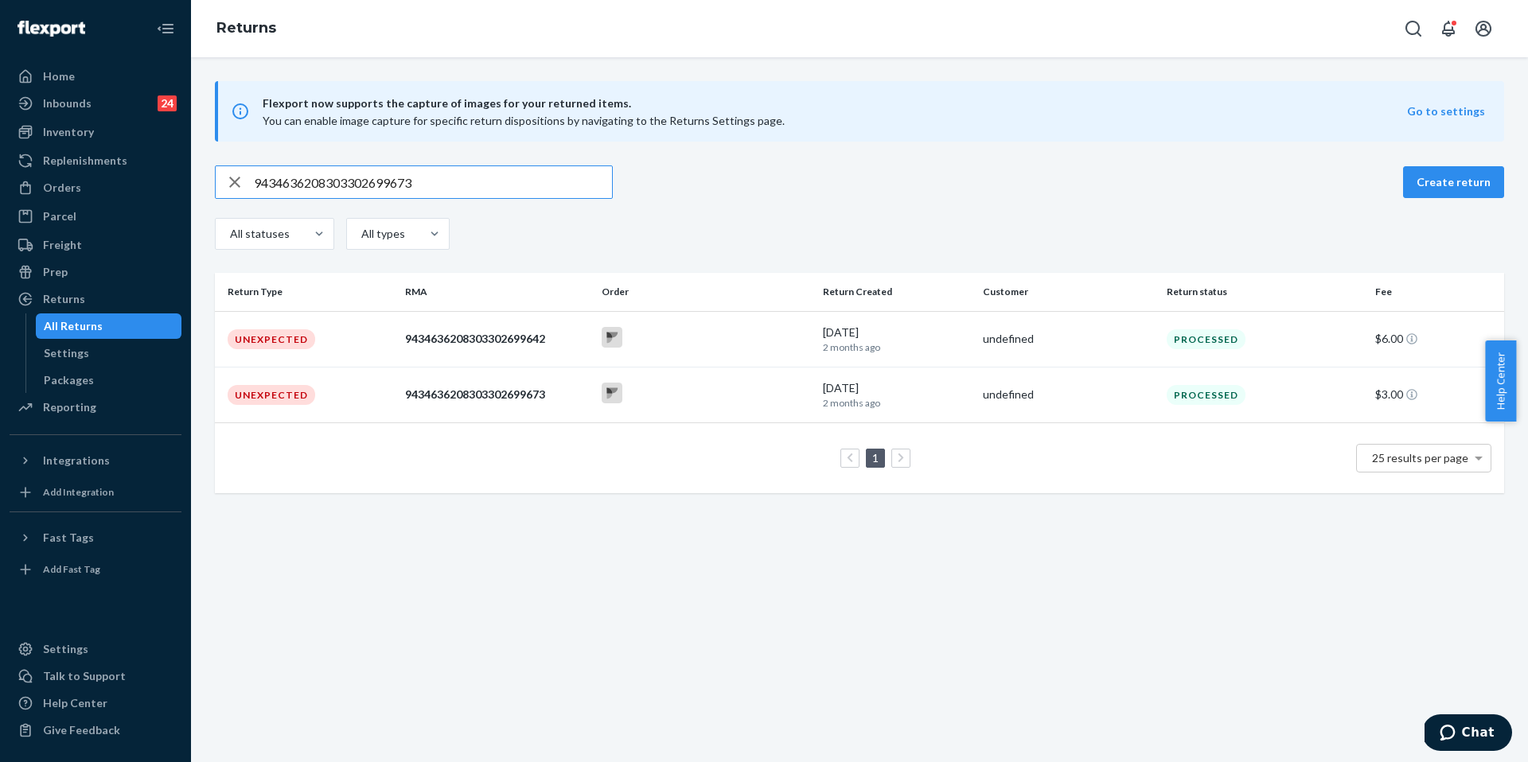
click at [339, 181] on input "9434636208303302699673" at bounding box center [433, 182] width 358 height 32
type input "9434636106023303246135"
click at [320, 340] on td "Unexpected" at bounding box center [307, 339] width 184 height 56
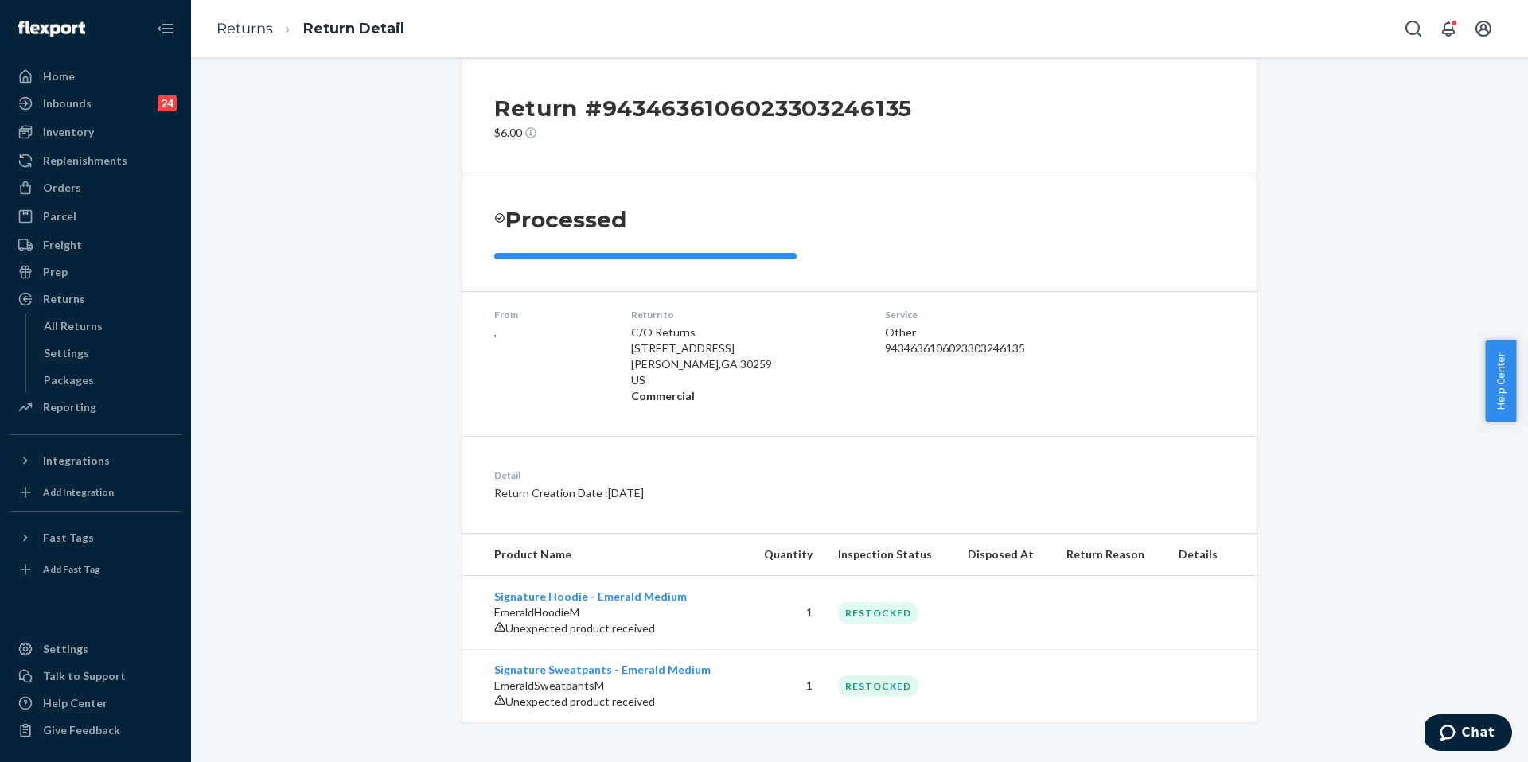
scroll to position [52, 0]
click at [90, 190] on div "Orders" at bounding box center [95, 188] width 169 height 22
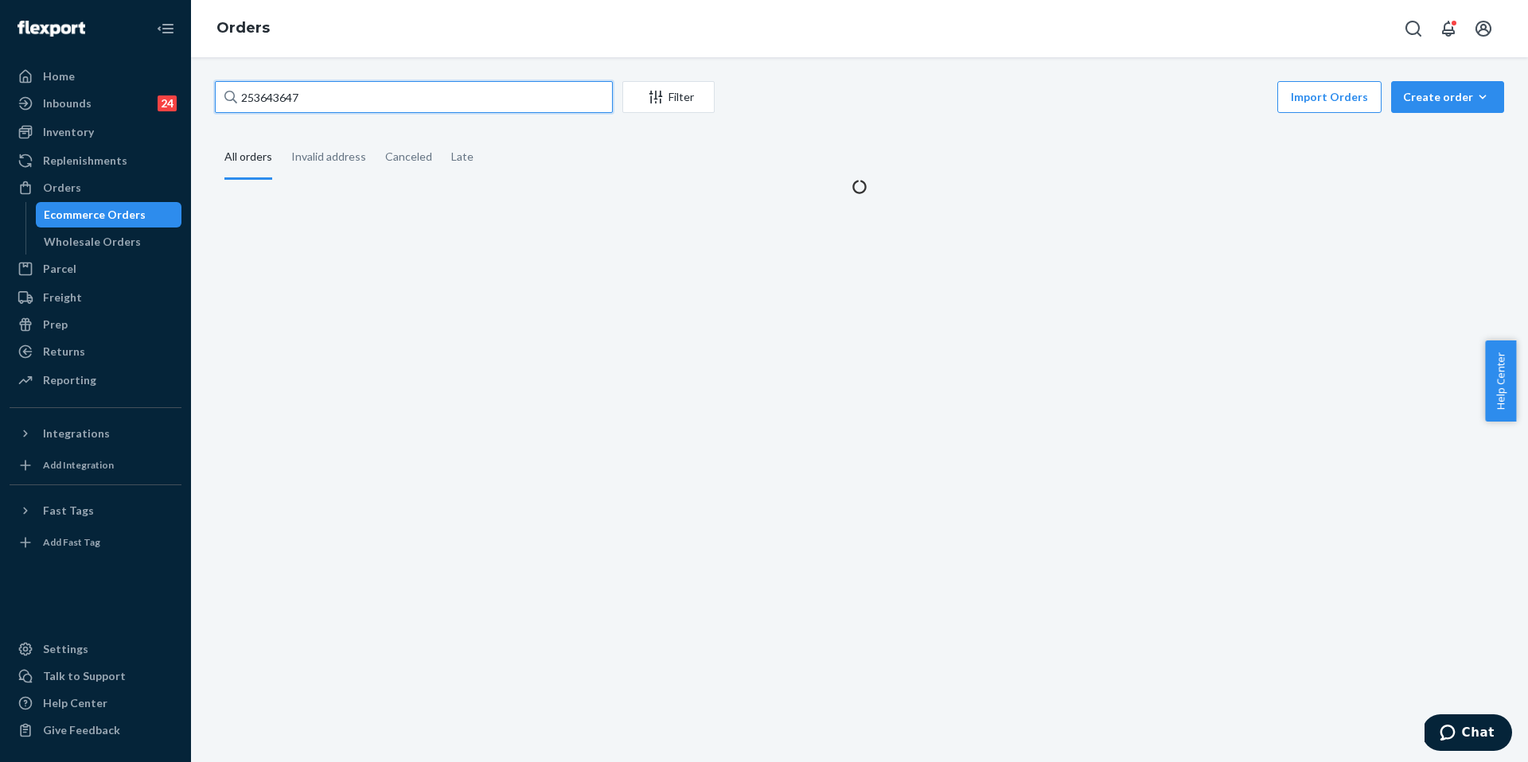
click at [344, 101] on input "253643647" at bounding box center [414, 97] width 398 height 32
click at [344, 102] on input "253643647" at bounding box center [414, 97] width 398 height 32
paste input "255170173"
click at [344, 102] on input "253643647255170173" at bounding box center [414, 97] width 398 height 32
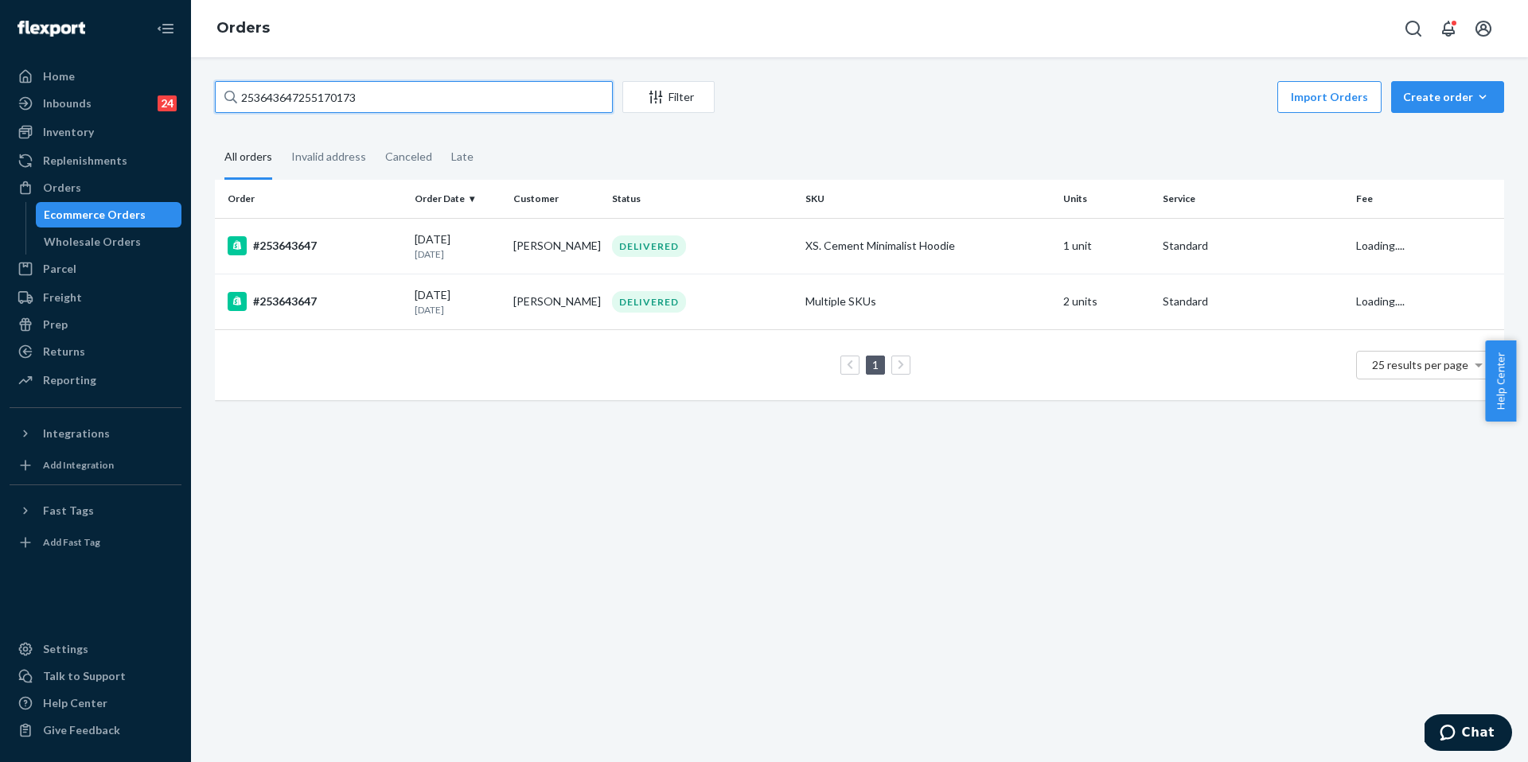
click at [344, 102] on input "253643647255170173" at bounding box center [414, 97] width 398 height 32
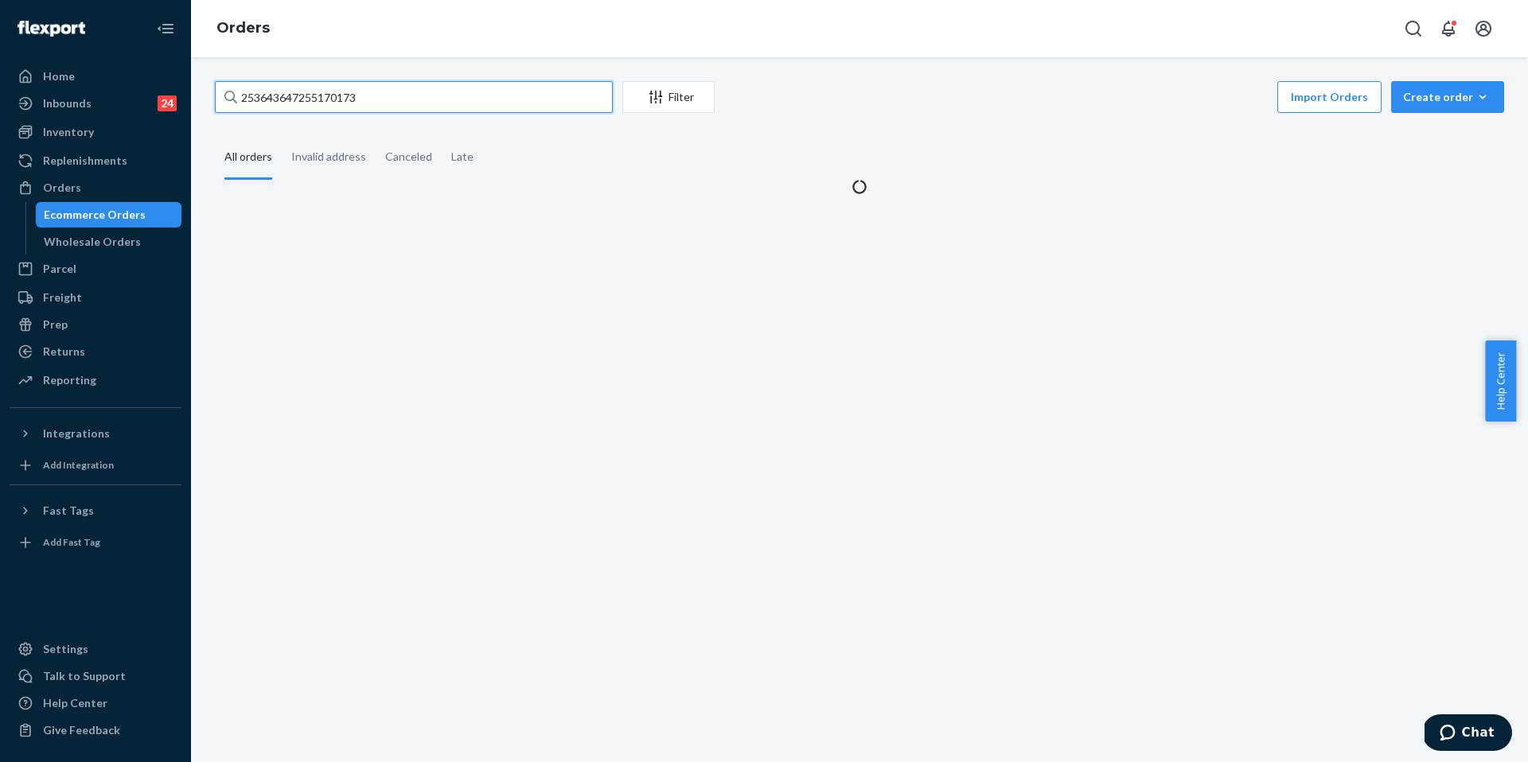
paste input "text"
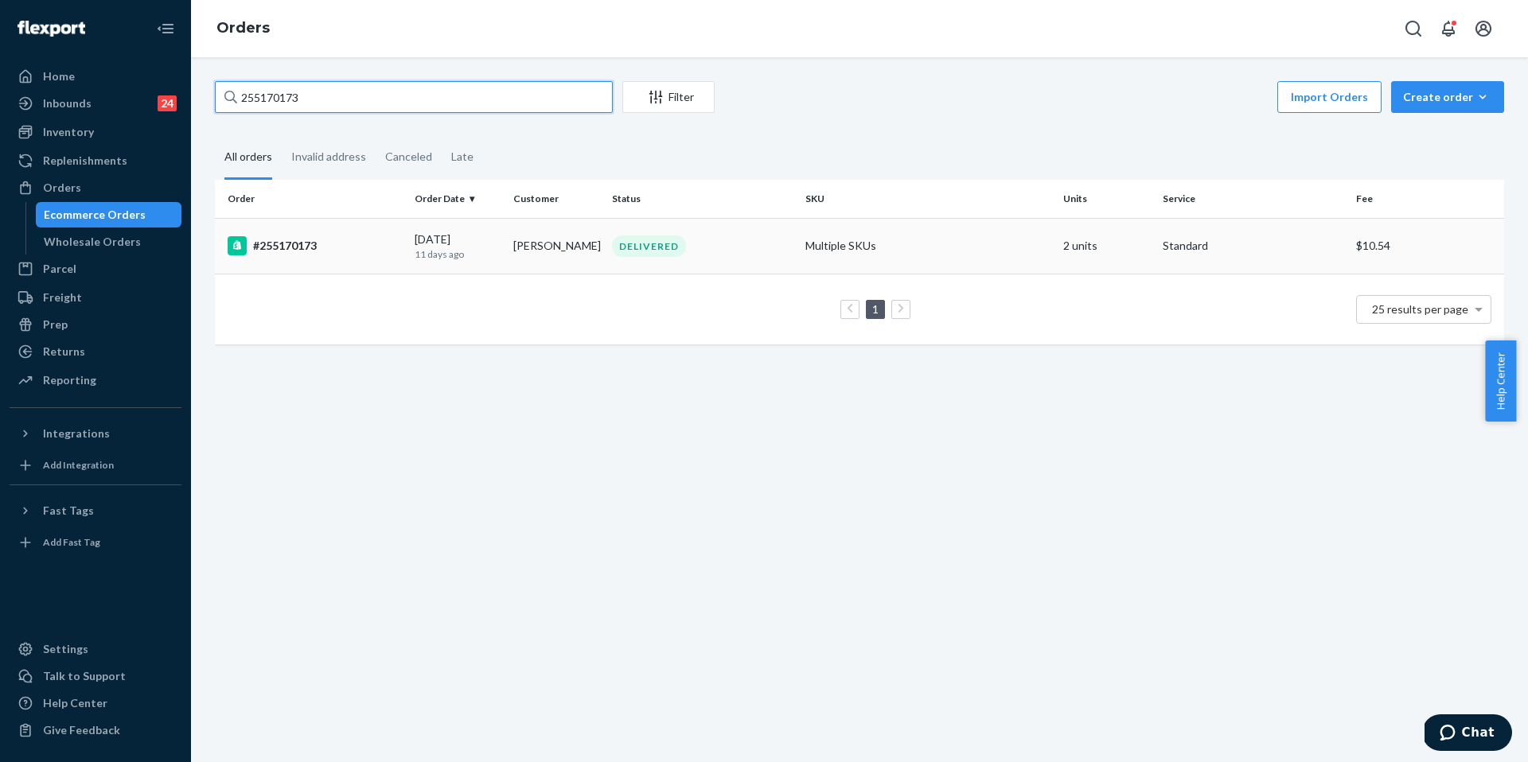
type input "255170173"
click at [375, 244] on div "#255170173" at bounding box center [315, 245] width 174 height 19
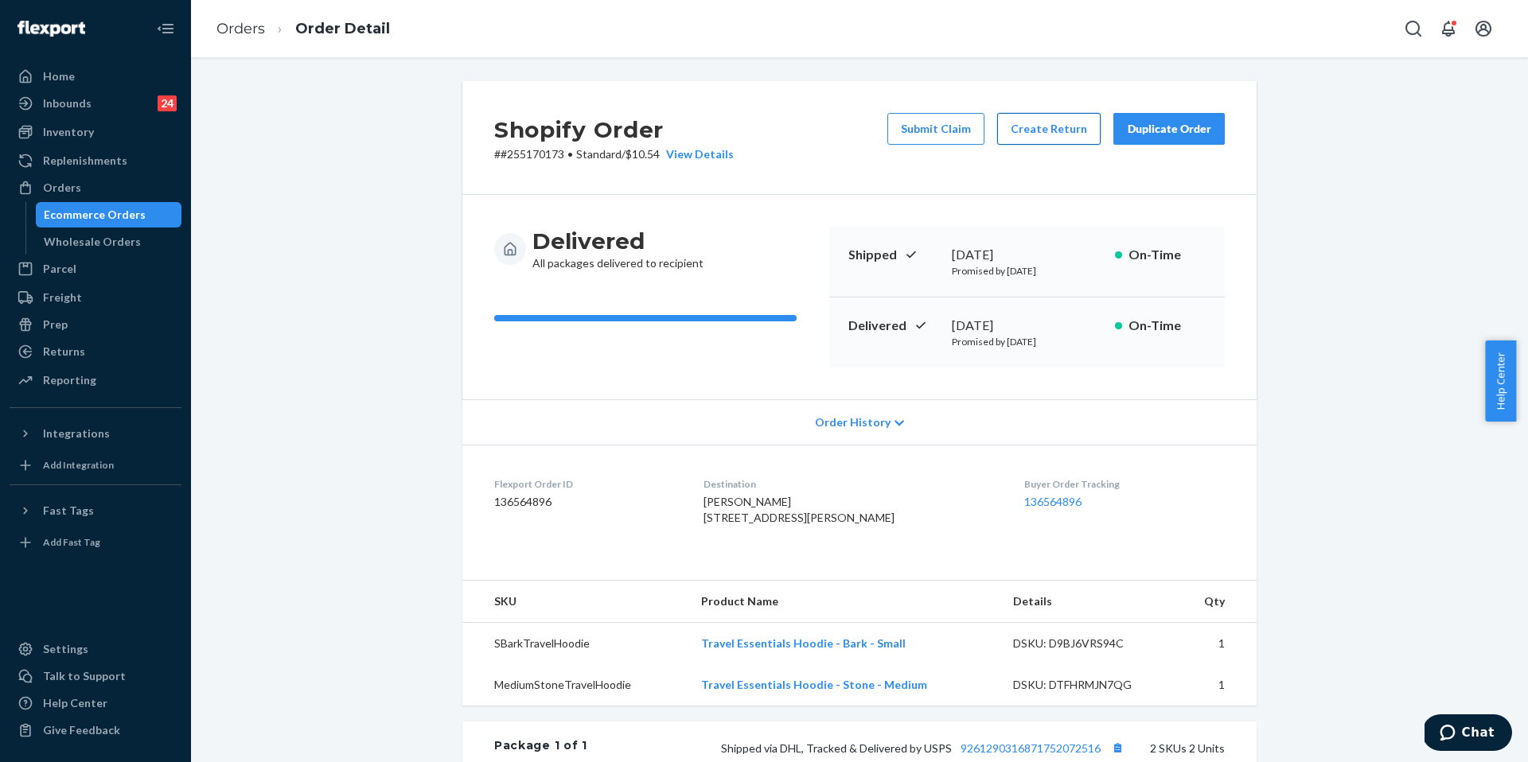
click at [1041, 134] on button "Create Return" at bounding box center [1048, 129] width 103 height 32
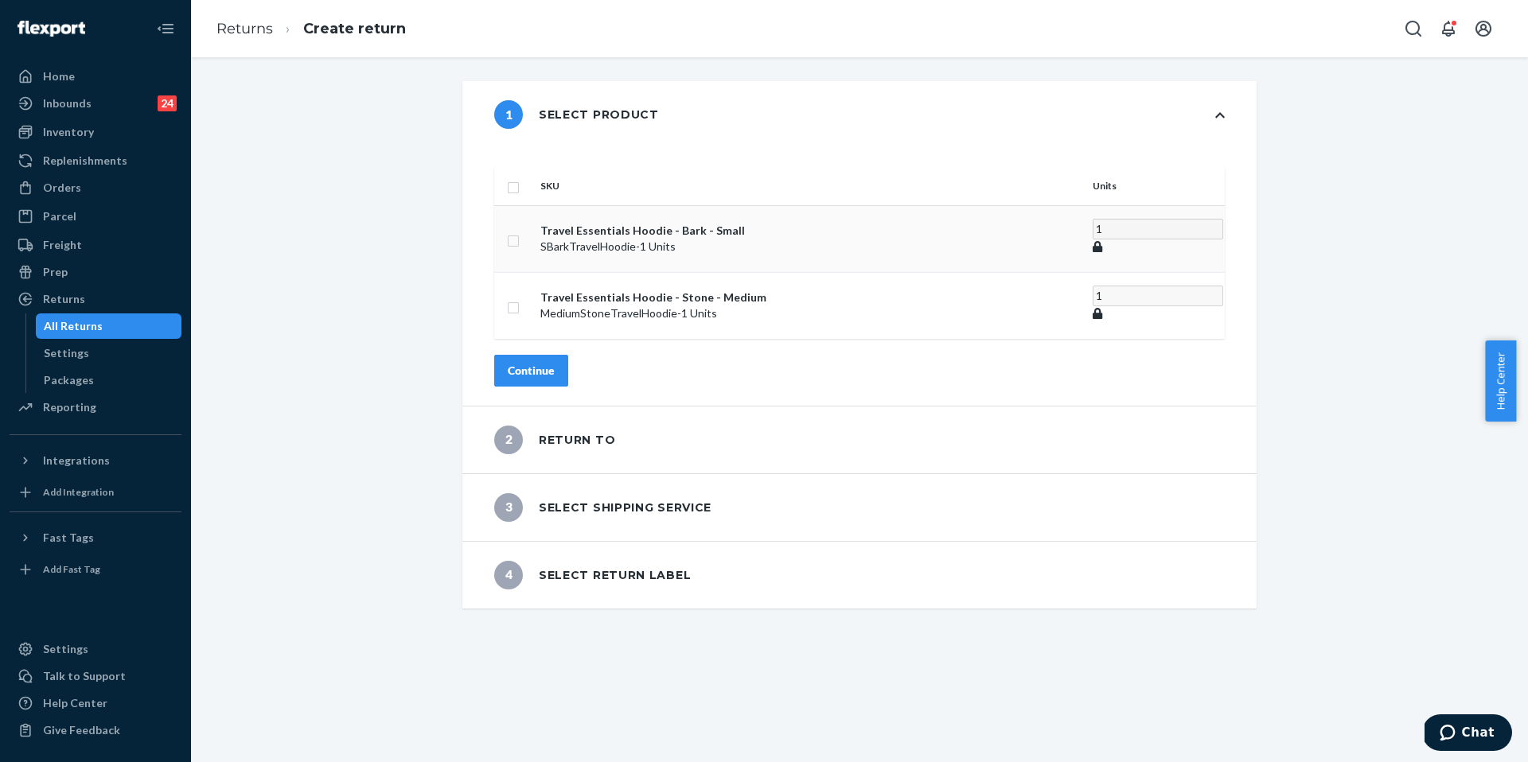
click at [659, 239] on p "SBarkTravelHoodie - 1 Units" at bounding box center [810, 247] width 540 height 16
click at [534, 228] on td at bounding box center [514, 238] width 40 height 67
click at [520, 231] on input "checkbox" at bounding box center [513, 239] width 13 height 17
checkbox input "true"
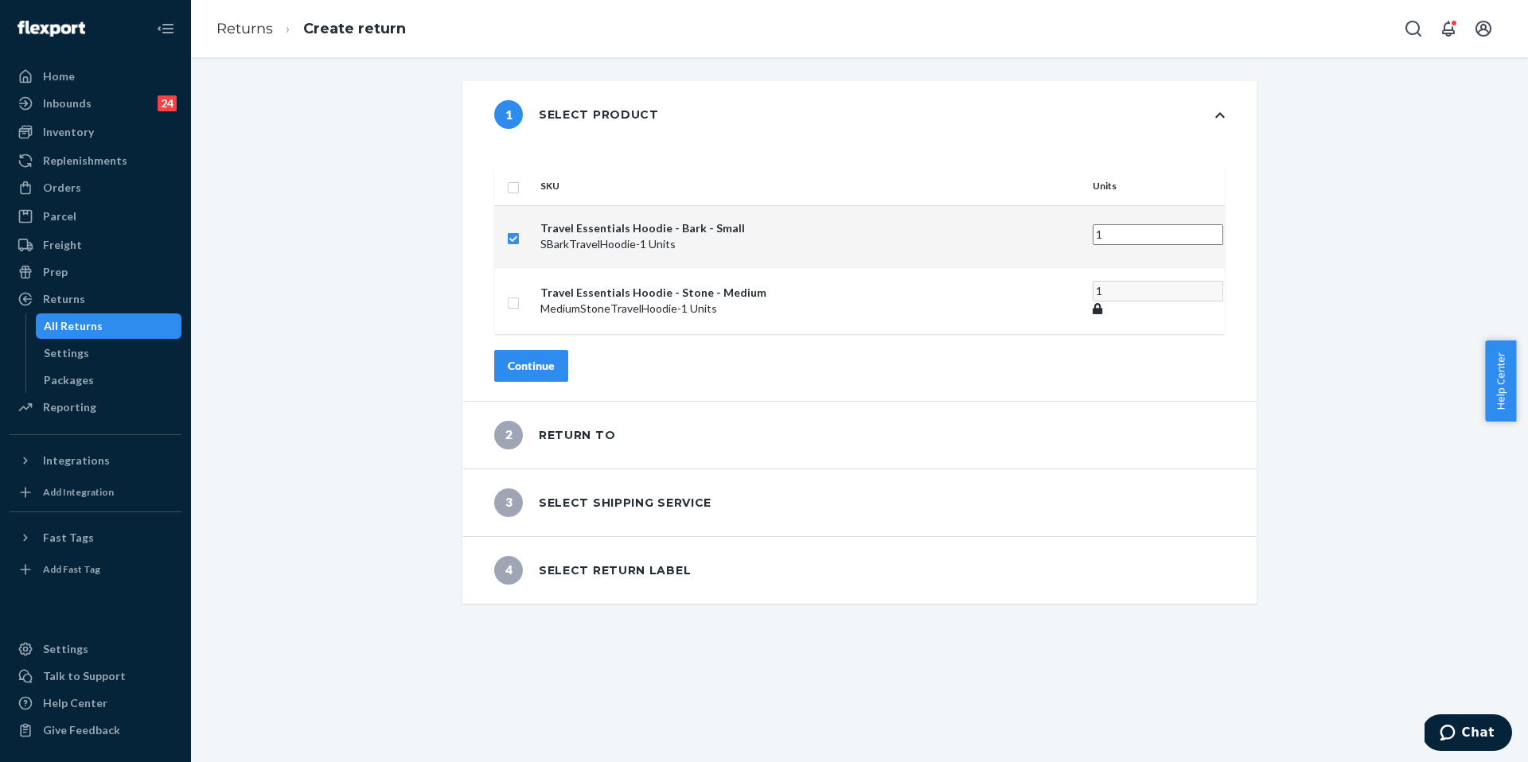
click at [555, 358] on div "Continue" at bounding box center [531, 366] width 47 height 16
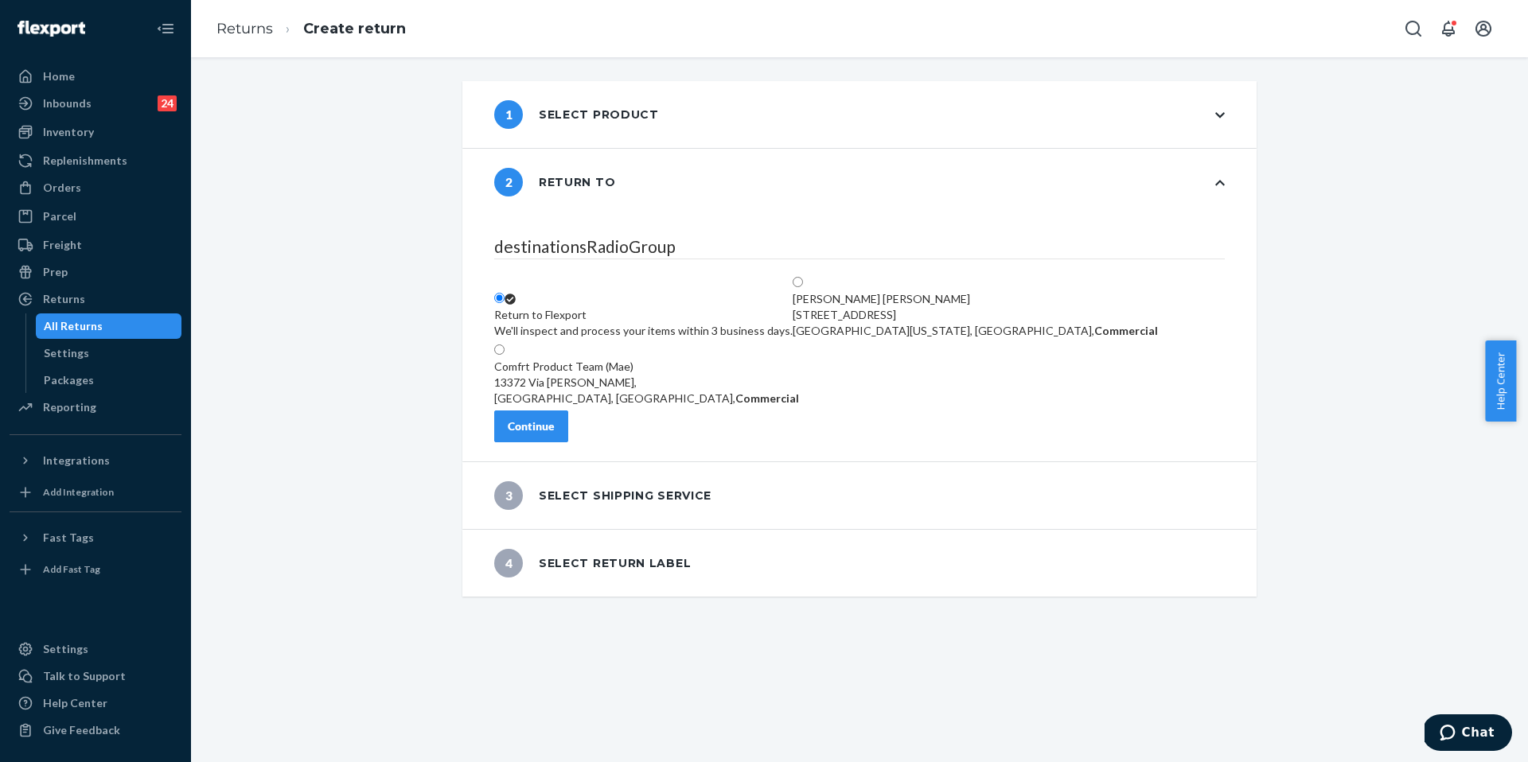
click at [568, 420] on button "Continue" at bounding box center [531, 427] width 74 height 32
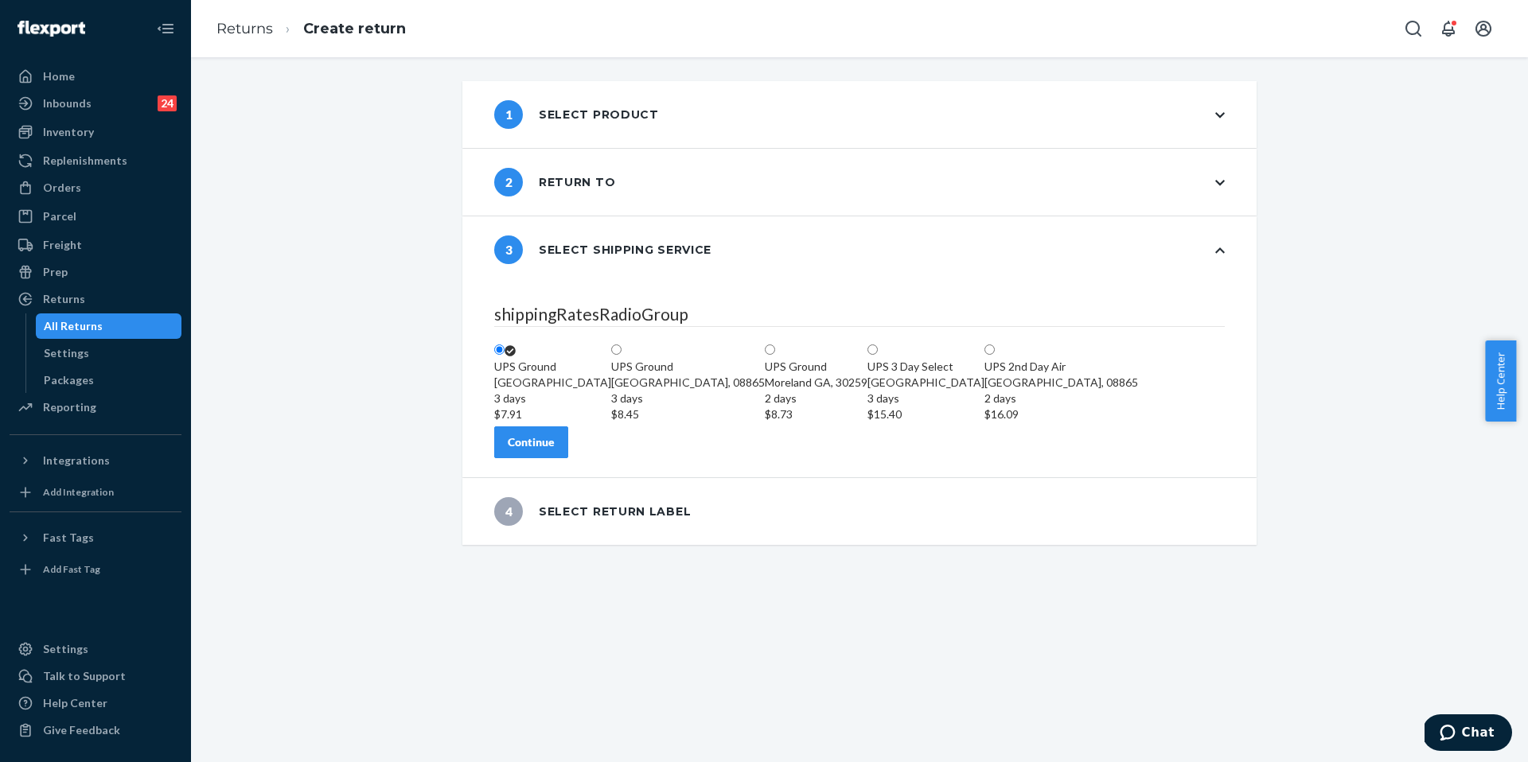
click at [555, 450] on div "Continue" at bounding box center [531, 443] width 47 height 16
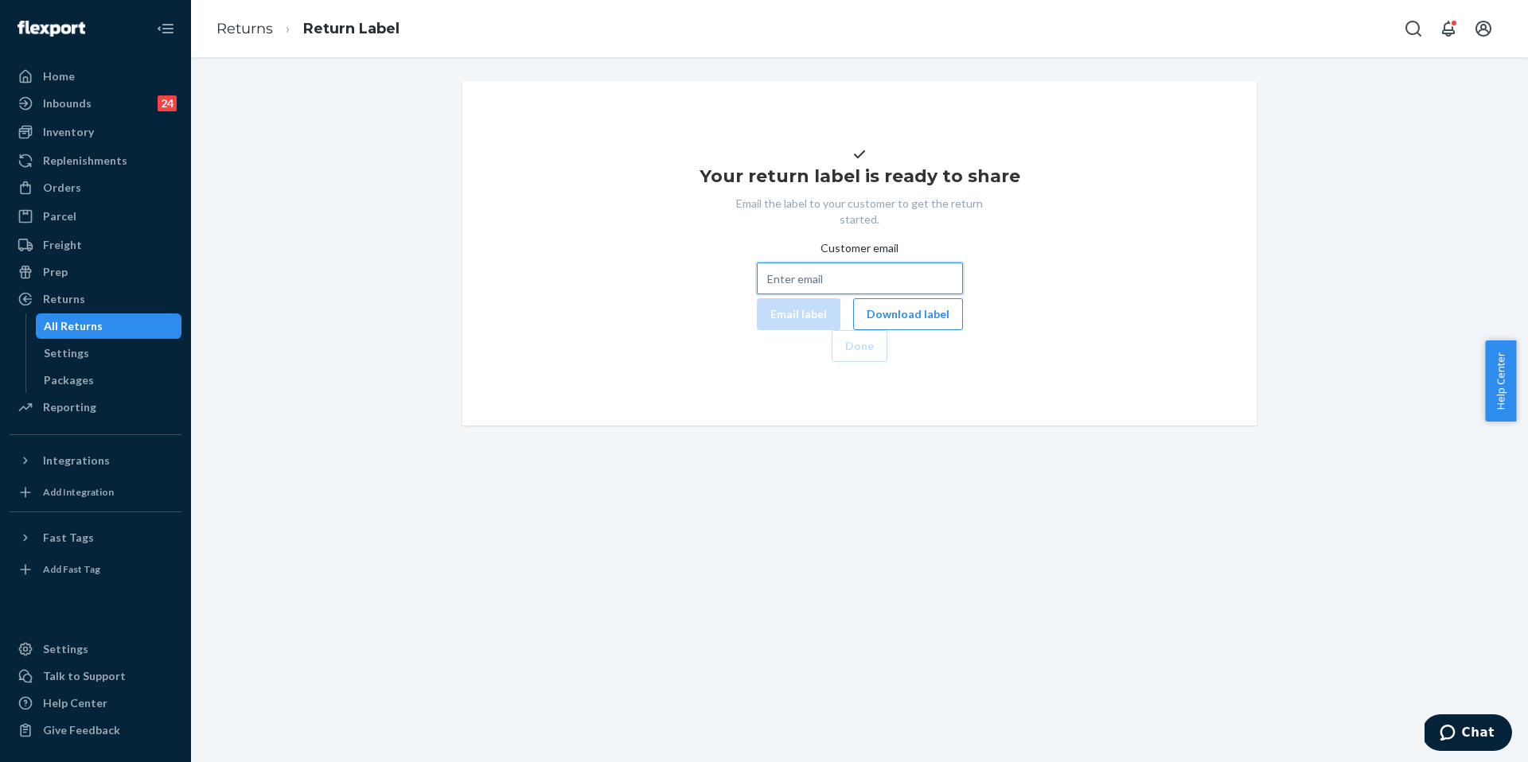
click at [820, 294] on input "Customer email" at bounding box center [860, 279] width 206 height 32
paste input "savannah.segars@yahoo.com"
type input "savannah.segars@yahoo.com"
click at [757, 330] on button "Email label" at bounding box center [799, 314] width 84 height 32
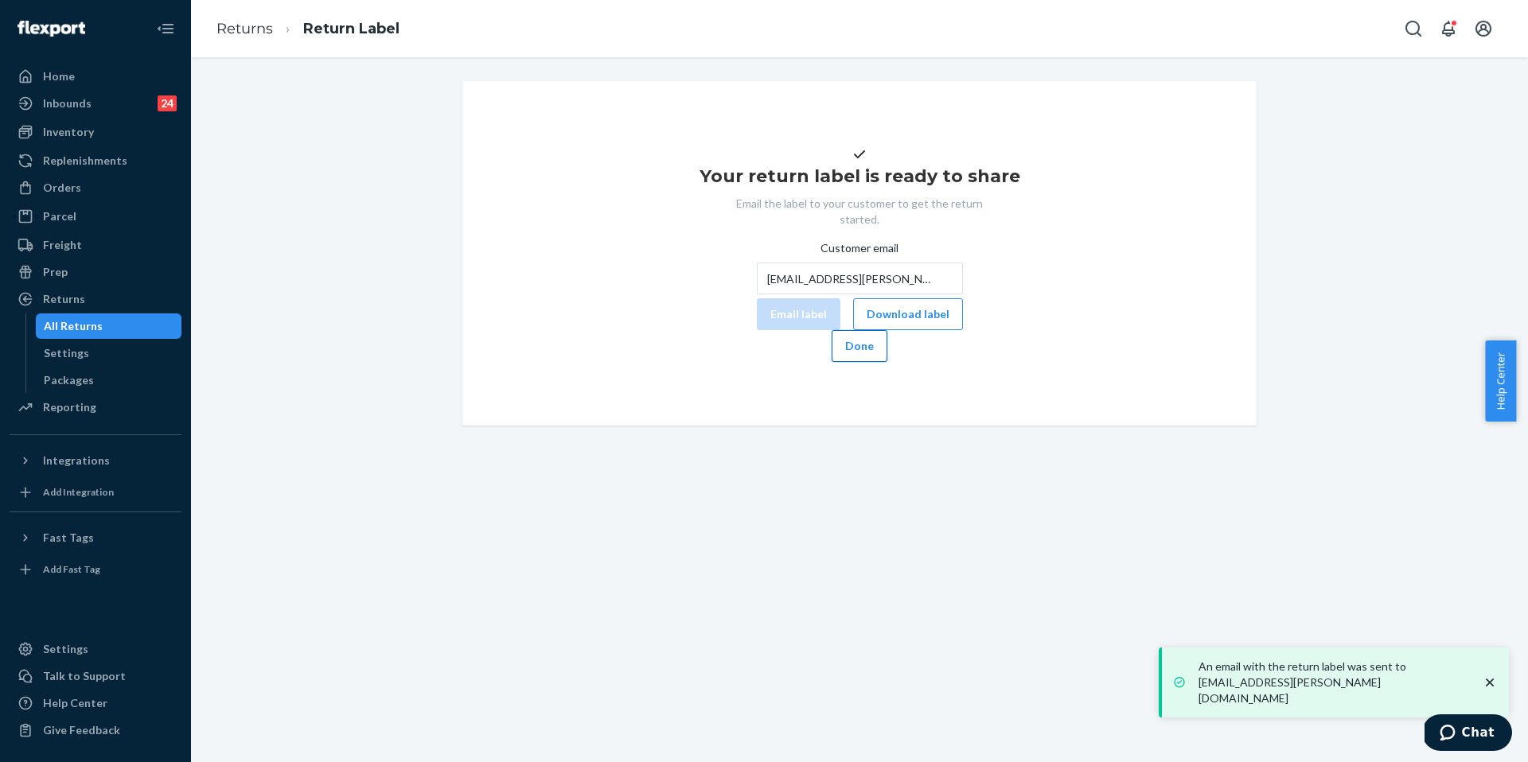
click at [887, 362] on button "Done" at bounding box center [860, 346] width 56 height 32
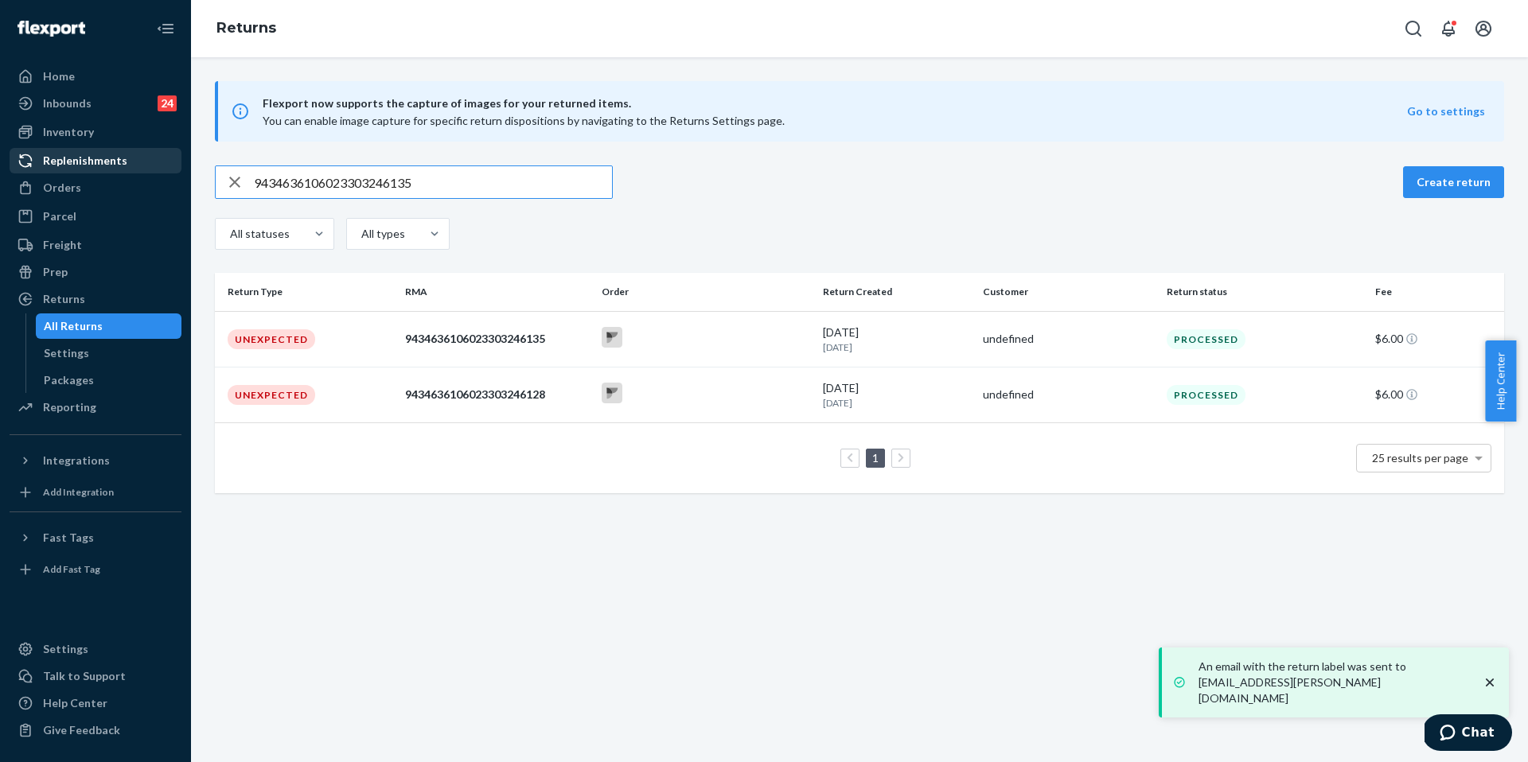
drag, startPoint x: 45, startPoint y: 193, endPoint x: 146, endPoint y: 170, distance: 103.7
click at [45, 193] on div "Orders" at bounding box center [62, 188] width 38 height 16
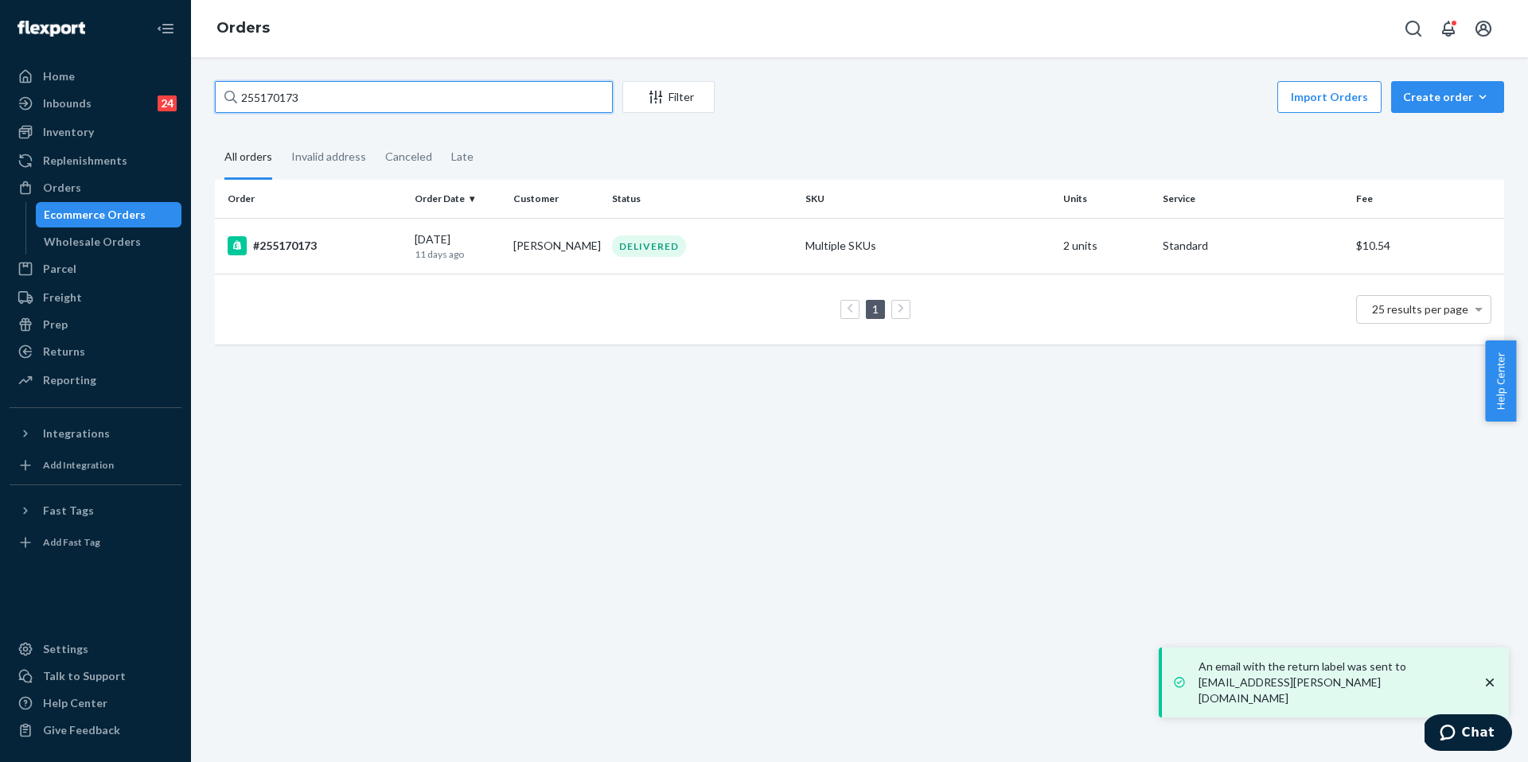
click at [341, 97] on input "255170173" at bounding box center [414, 97] width 398 height 32
paste input "93084"
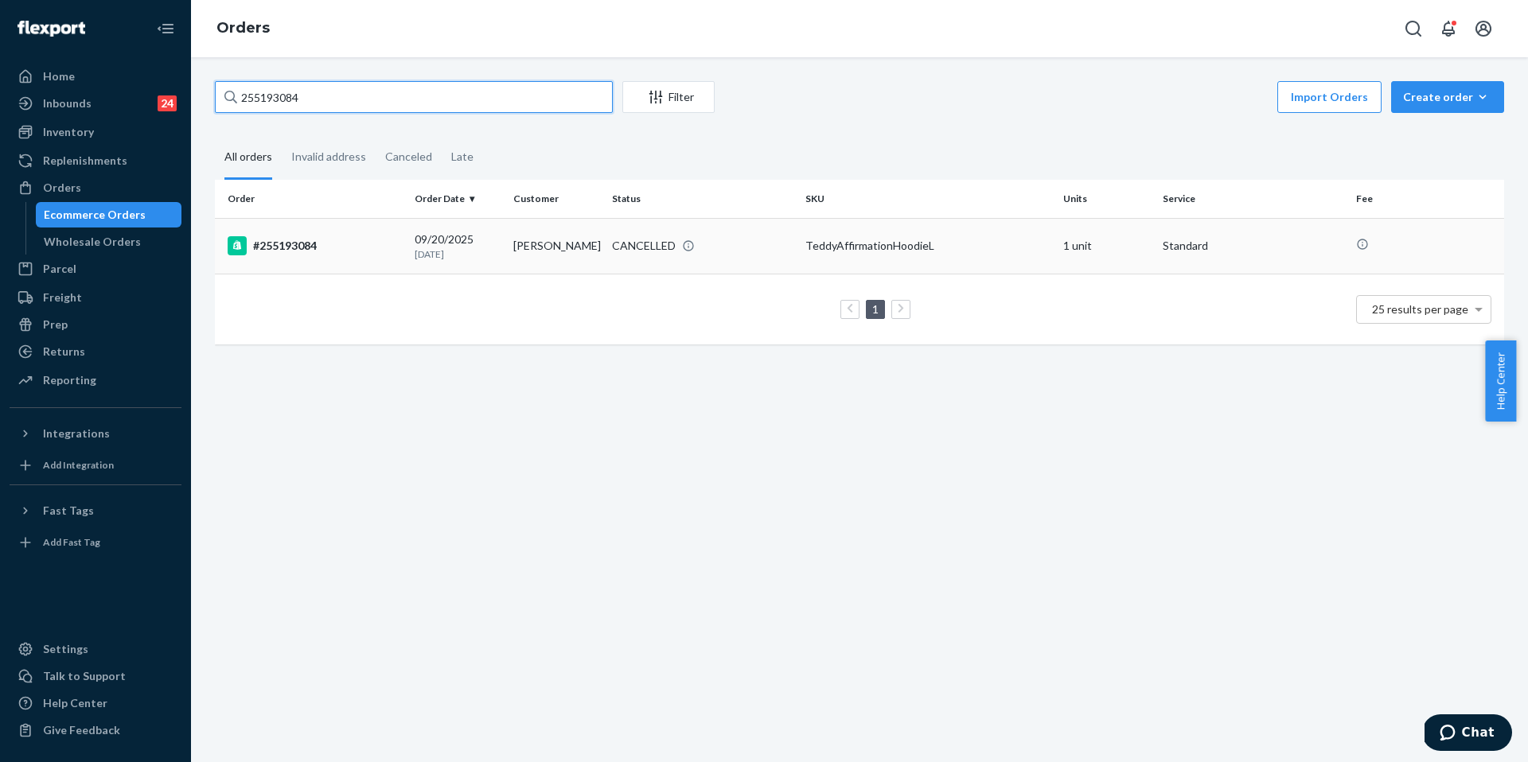
type input "255193084"
click at [280, 255] on div "#255193084" at bounding box center [315, 245] width 174 height 19
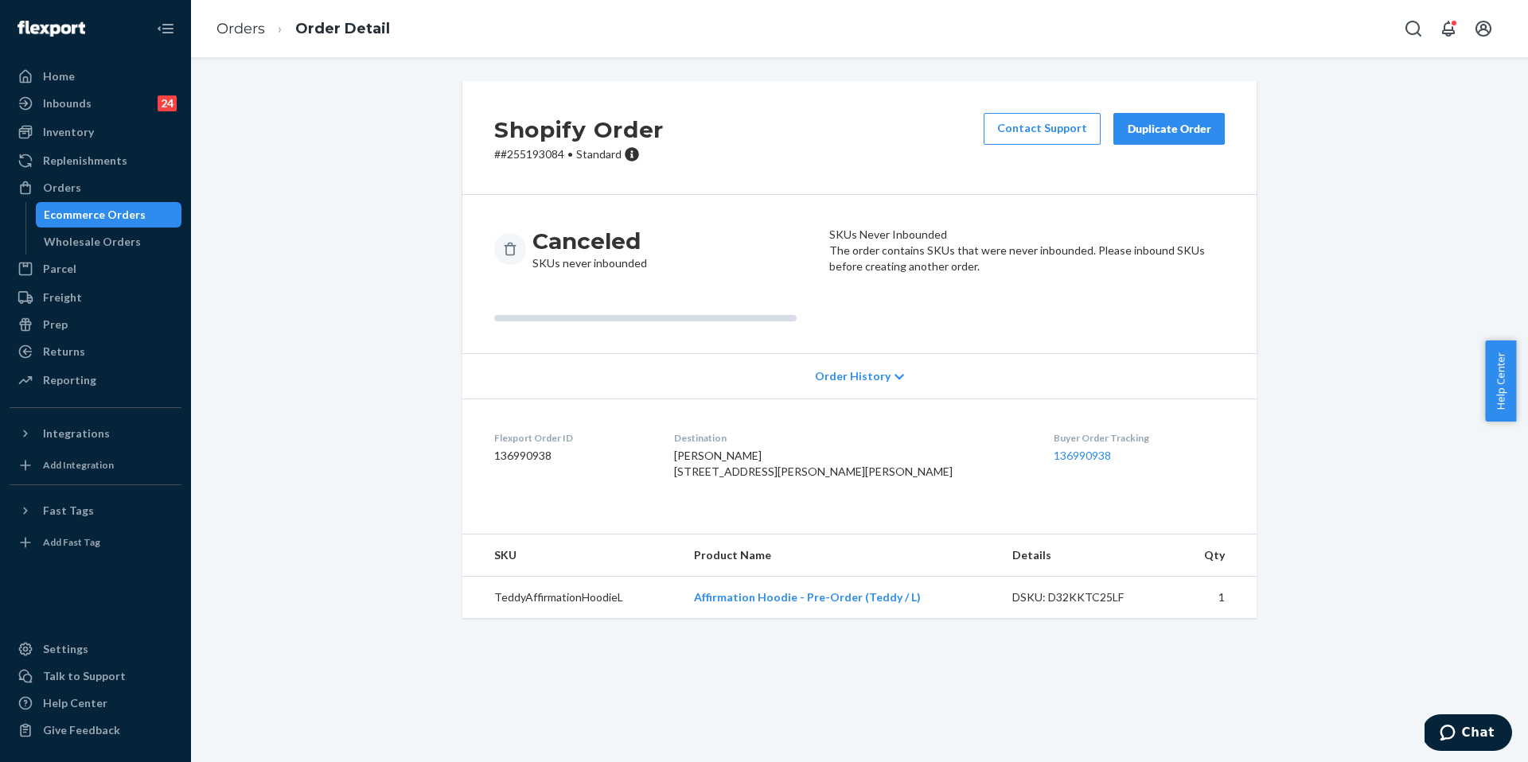
click at [210, 25] on ol "Orders Order Detail" at bounding box center [303, 29] width 199 height 47
click at [235, 31] on link "Orders" at bounding box center [240, 29] width 49 height 18
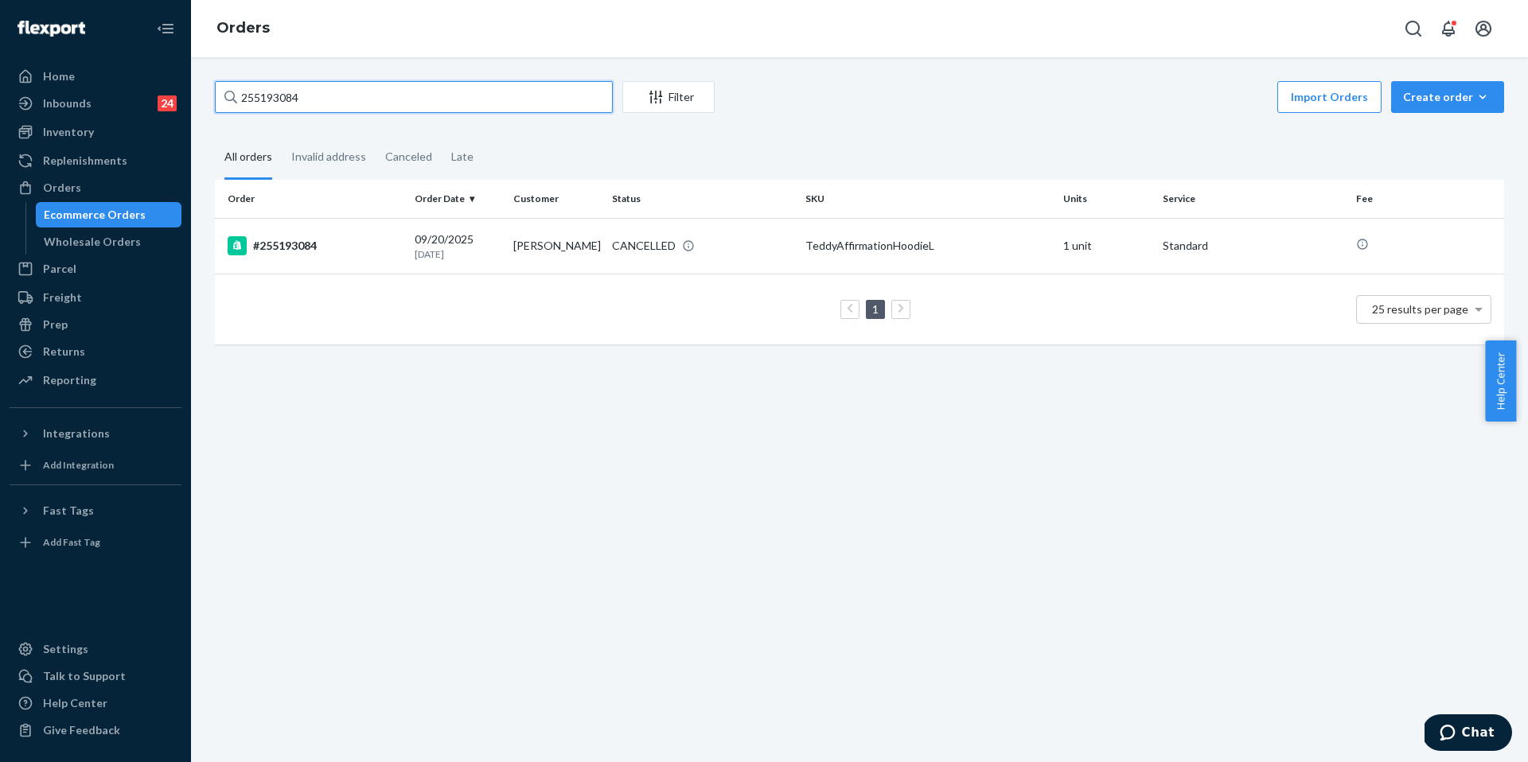
click at [337, 97] on input "255193084" at bounding box center [414, 97] width 398 height 32
paste input "483755"
type input "254837554"
click at [297, 248] on div "#254837554" at bounding box center [315, 245] width 174 height 19
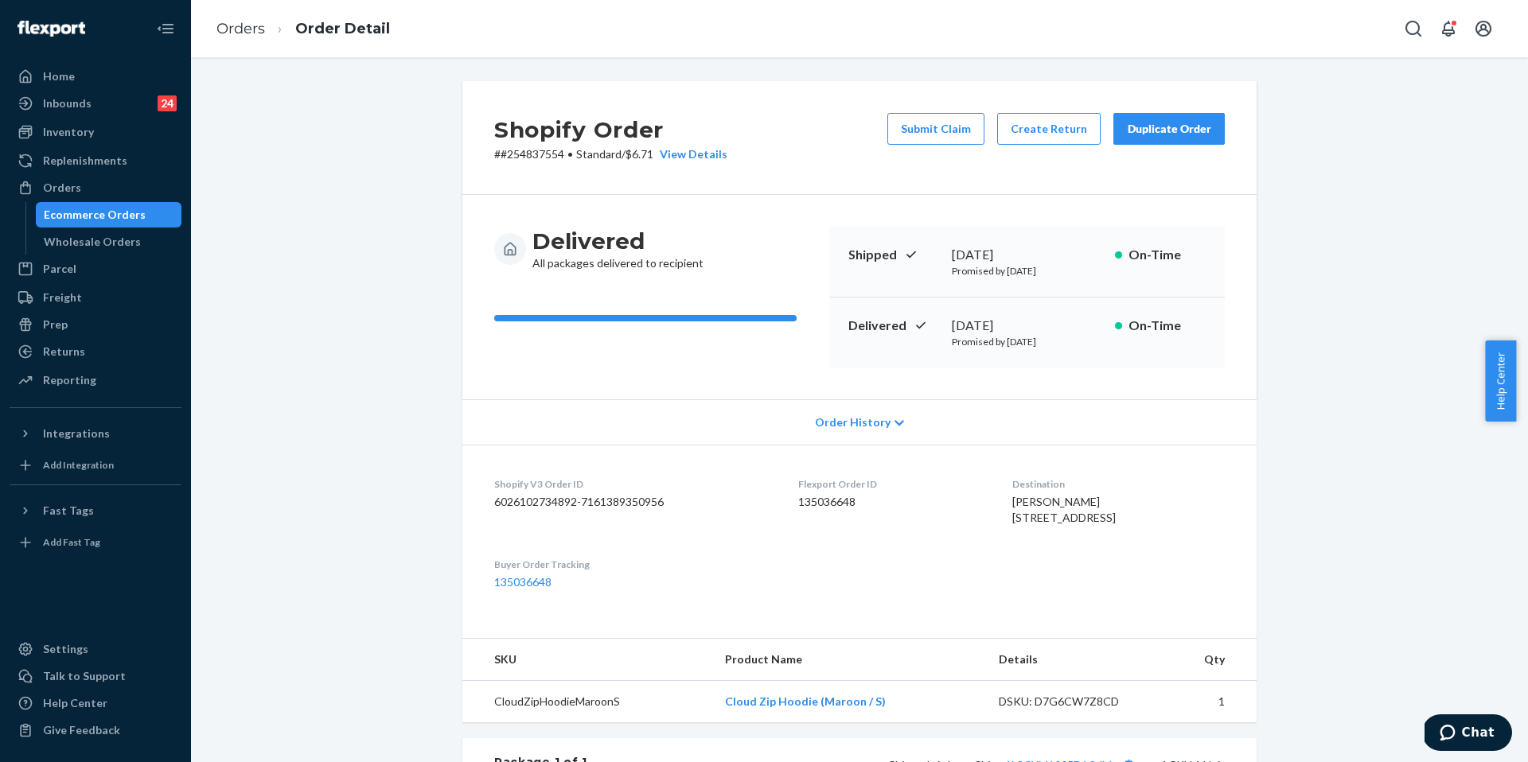
click at [904, 133] on button "Submit Claim" at bounding box center [935, 129] width 97 height 32
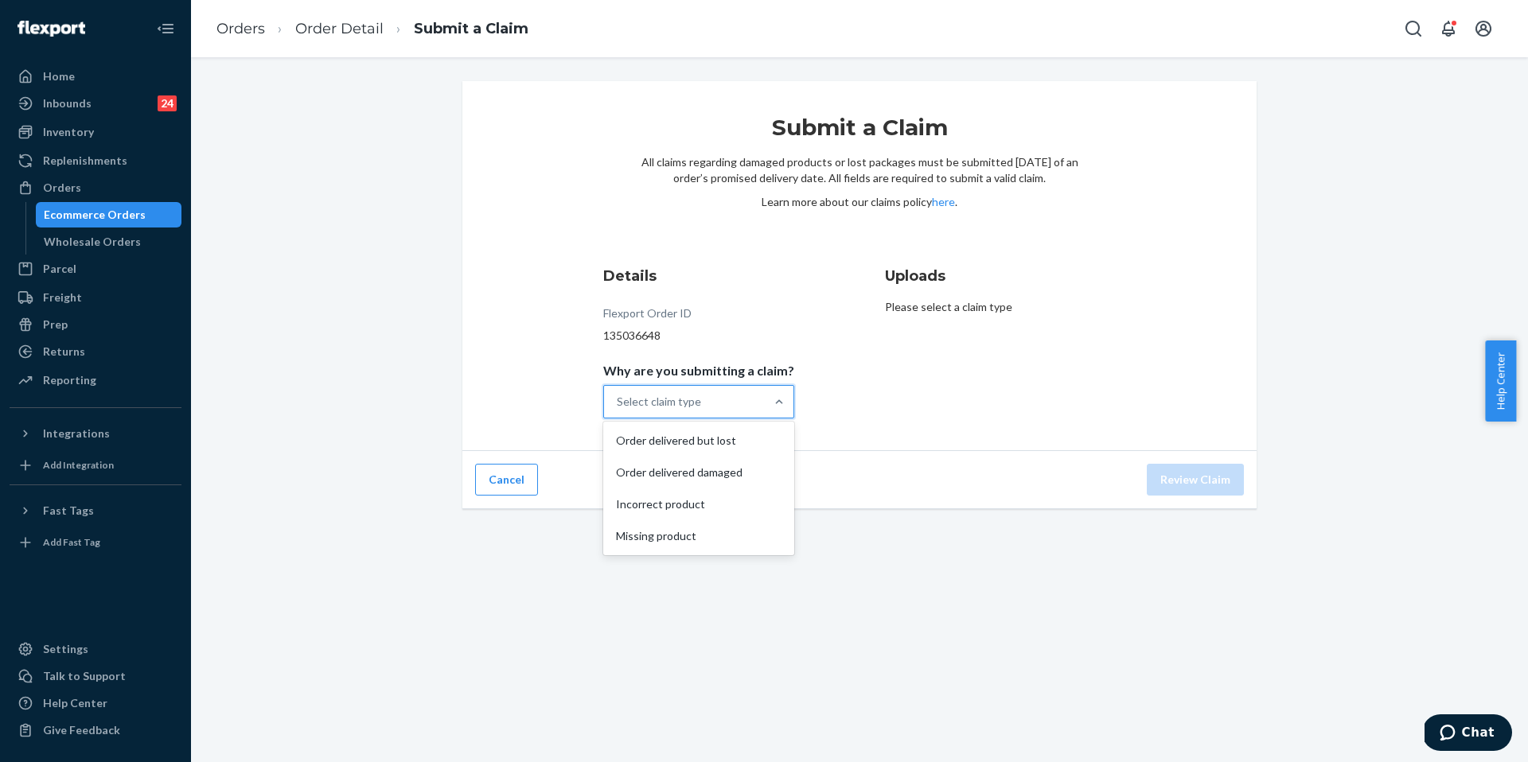
click at [699, 386] on div "Select claim type" at bounding box center [684, 402] width 161 height 32
click at [618, 394] on input "Why are you submitting a claim? option Order delivered but lost focused, 1 of 4…" at bounding box center [618, 402] width 2 height 16
click at [728, 527] on div "Missing product" at bounding box center [698, 536] width 185 height 32
click at [618, 410] on input "Why are you submitting a claim? option Missing product focused, 4 of 4. 4 resul…" at bounding box center [618, 402] width 2 height 16
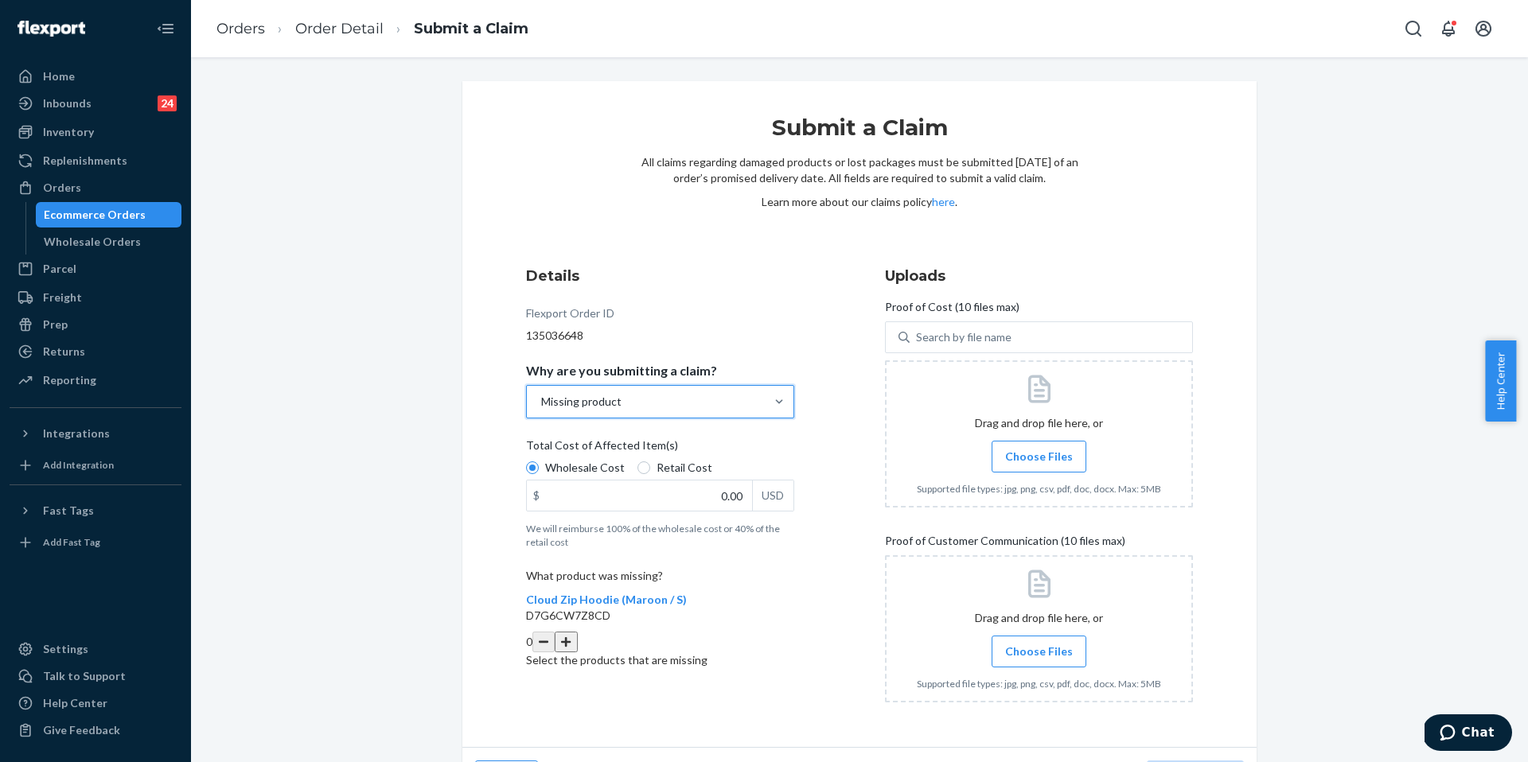
click at [711, 390] on div "Missing product" at bounding box center [646, 402] width 238 height 32
click at [541, 394] on input "Why are you submitting a claim? option Missing product, selected. 0 results ava…" at bounding box center [541, 402] width 2 height 16
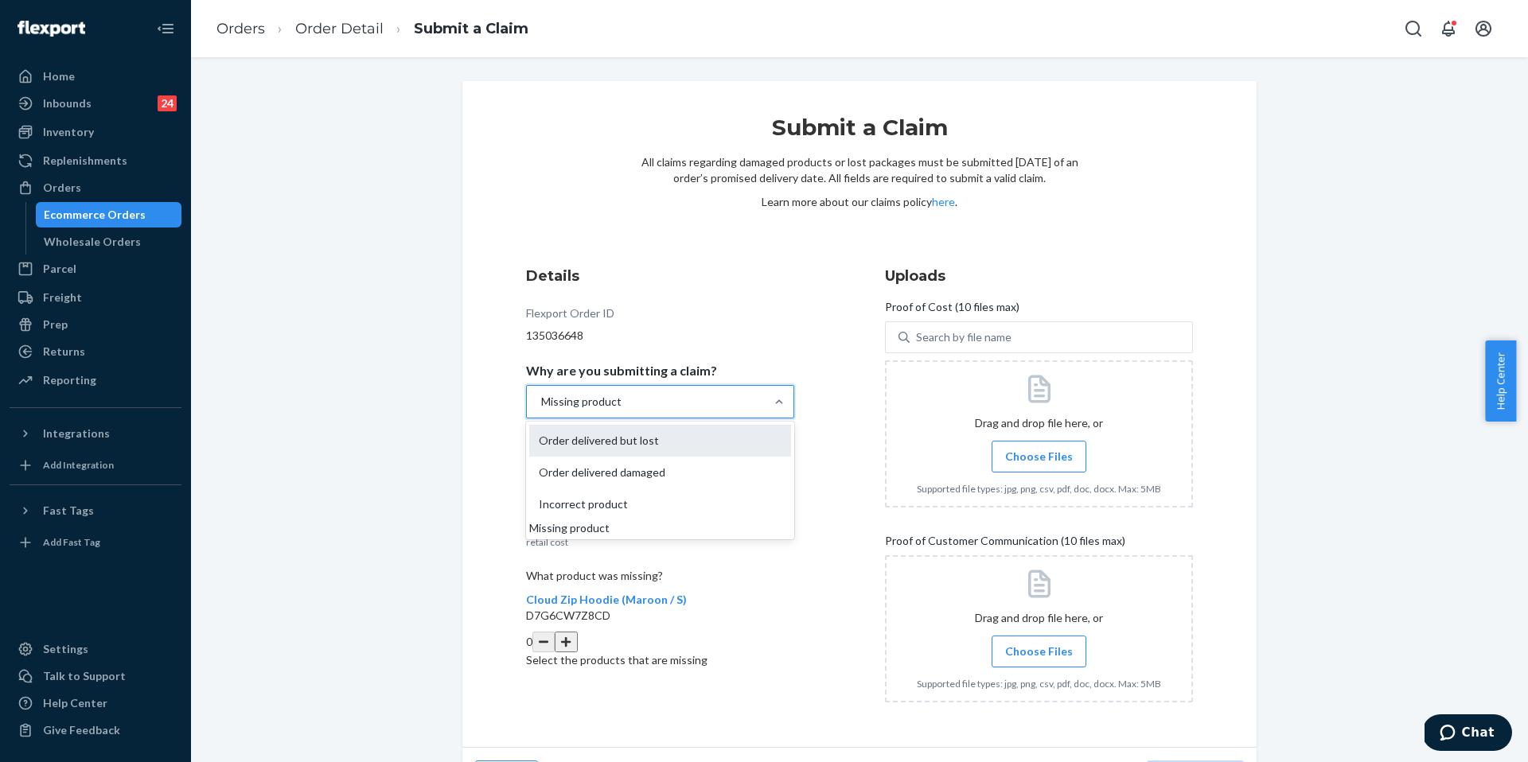
click at [690, 438] on div "Order delivered but lost" at bounding box center [660, 441] width 262 height 32
click at [541, 410] on input "Why are you submitting a claim? option Missing product, selected. option Order …" at bounding box center [541, 402] width 2 height 16
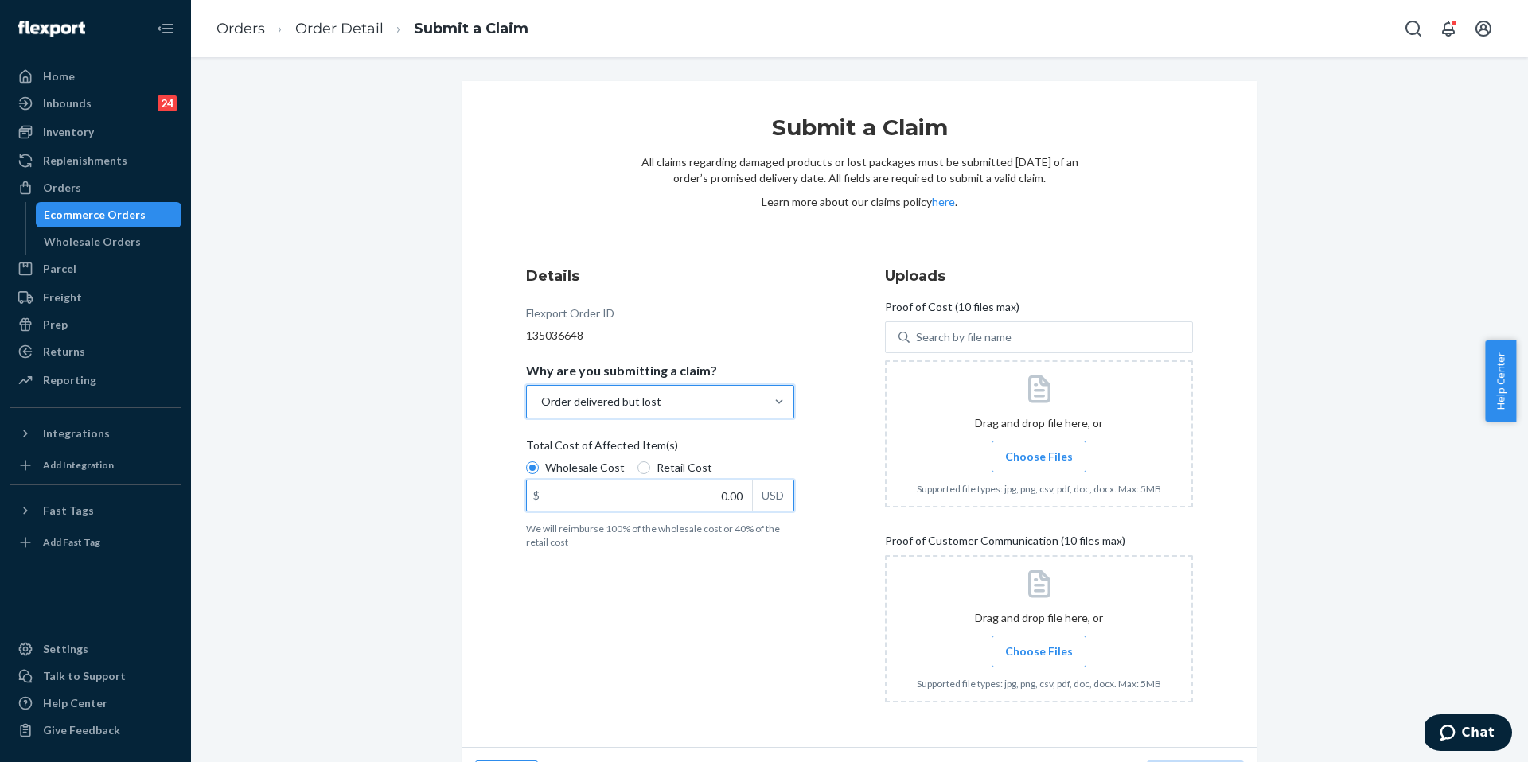
click at [710, 492] on input "0.00" at bounding box center [639, 496] width 225 height 30
type input "60.00"
click at [1019, 471] on label "Choose Files" at bounding box center [1039, 457] width 95 height 32
click at [1039, 466] on input "Choose Files" at bounding box center [1039, 457] width 1 height 18
click at [1060, 464] on span "Choose Files" at bounding box center [1039, 457] width 68 height 16
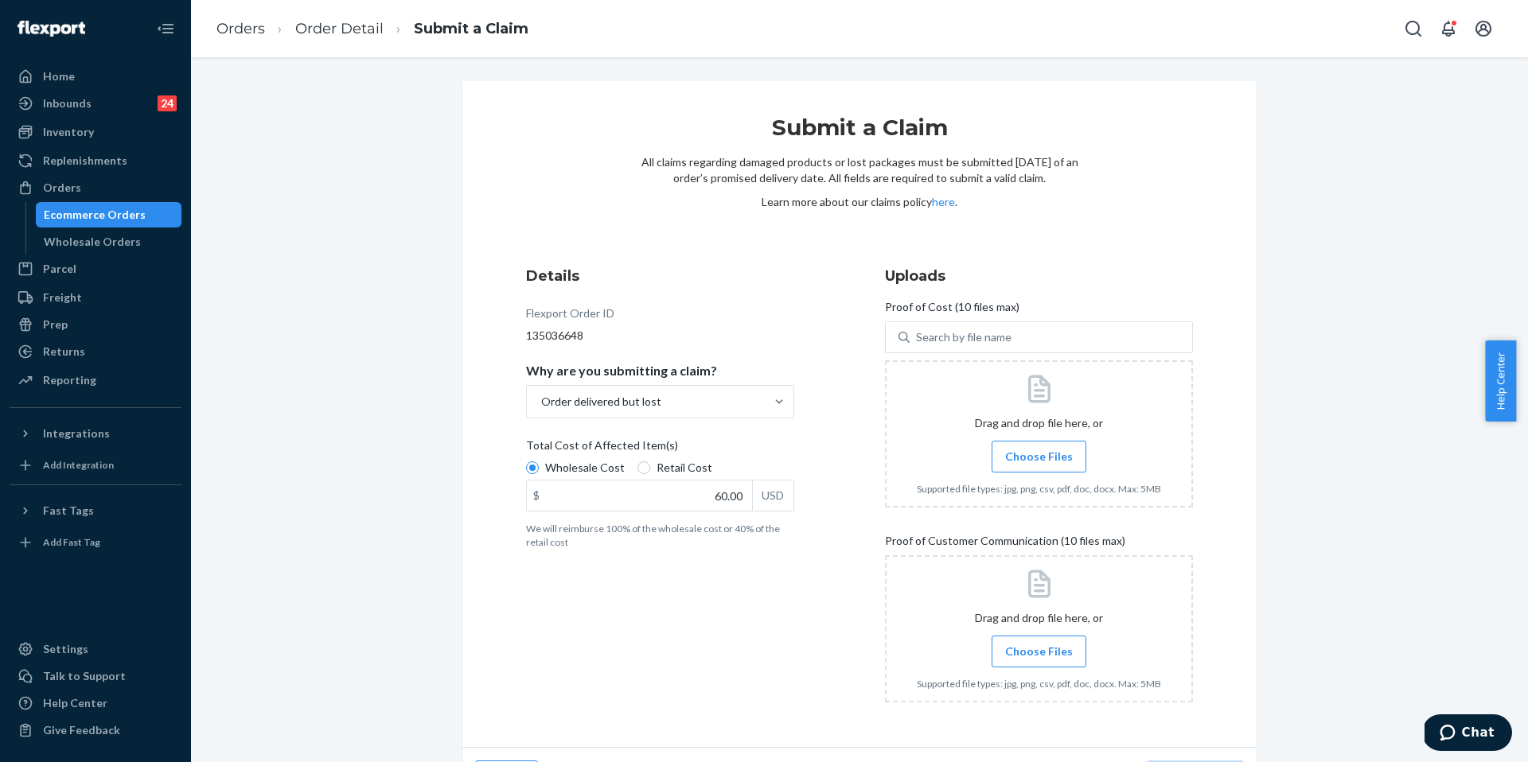
click at [1039, 464] on input "Choose Files" at bounding box center [1039, 457] width 1 height 18
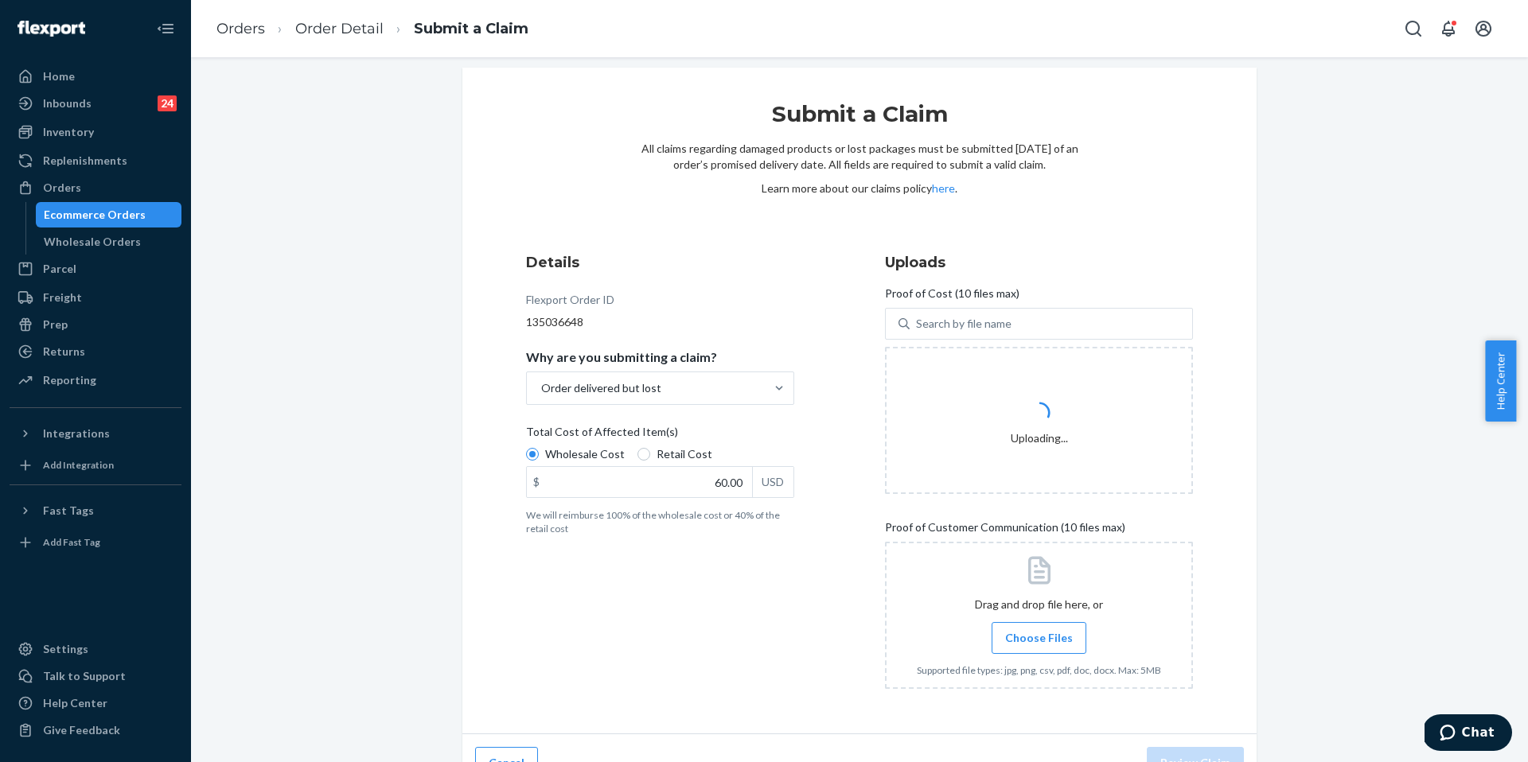
scroll to position [44, 0]
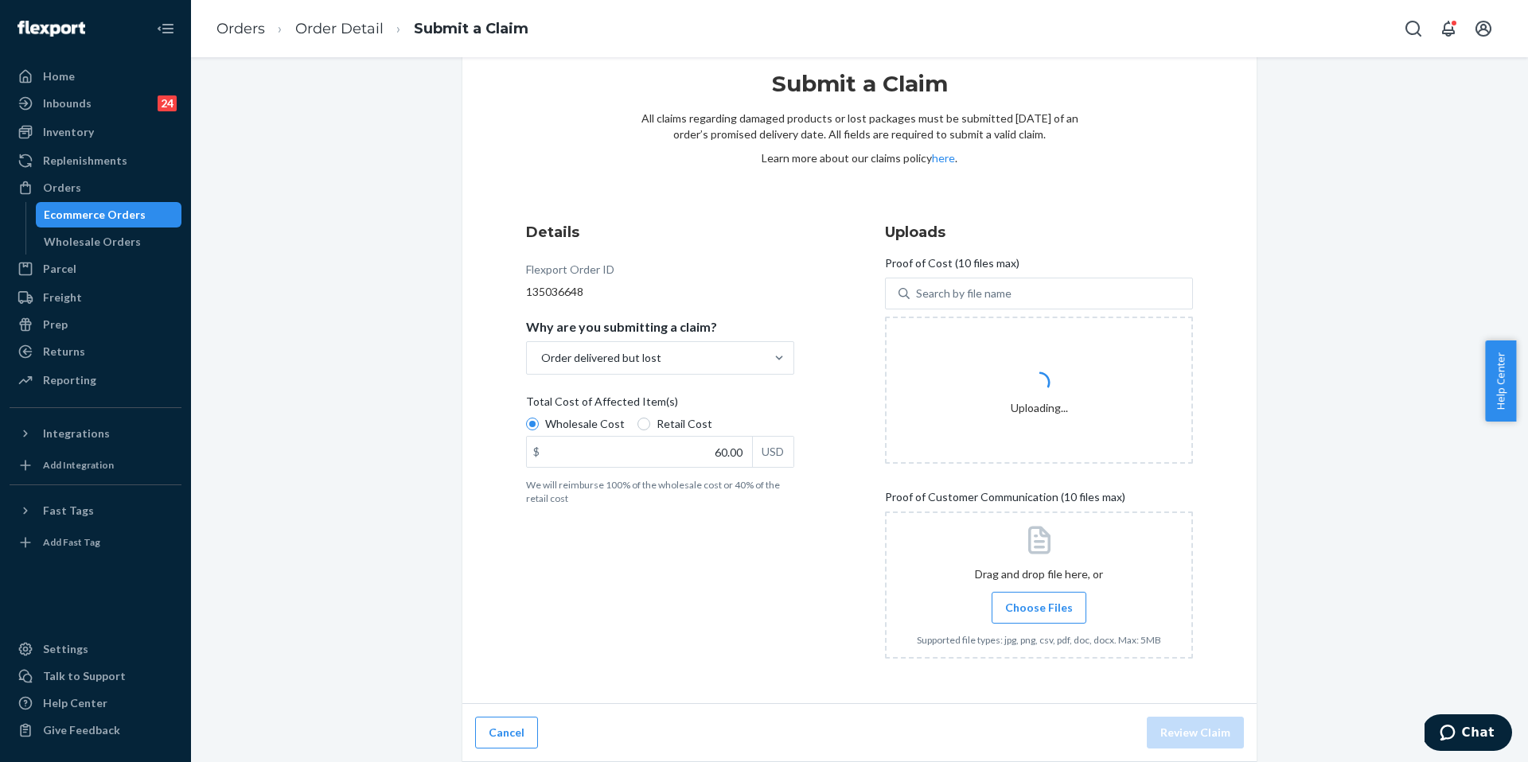
click at [1059, 610] on span "Choose Files" at bounding box center [1039, 608] width 68 height 16
click at [1039, 610] on input "Choose Files" at bounding box center [1039, 608] width 1 height 18
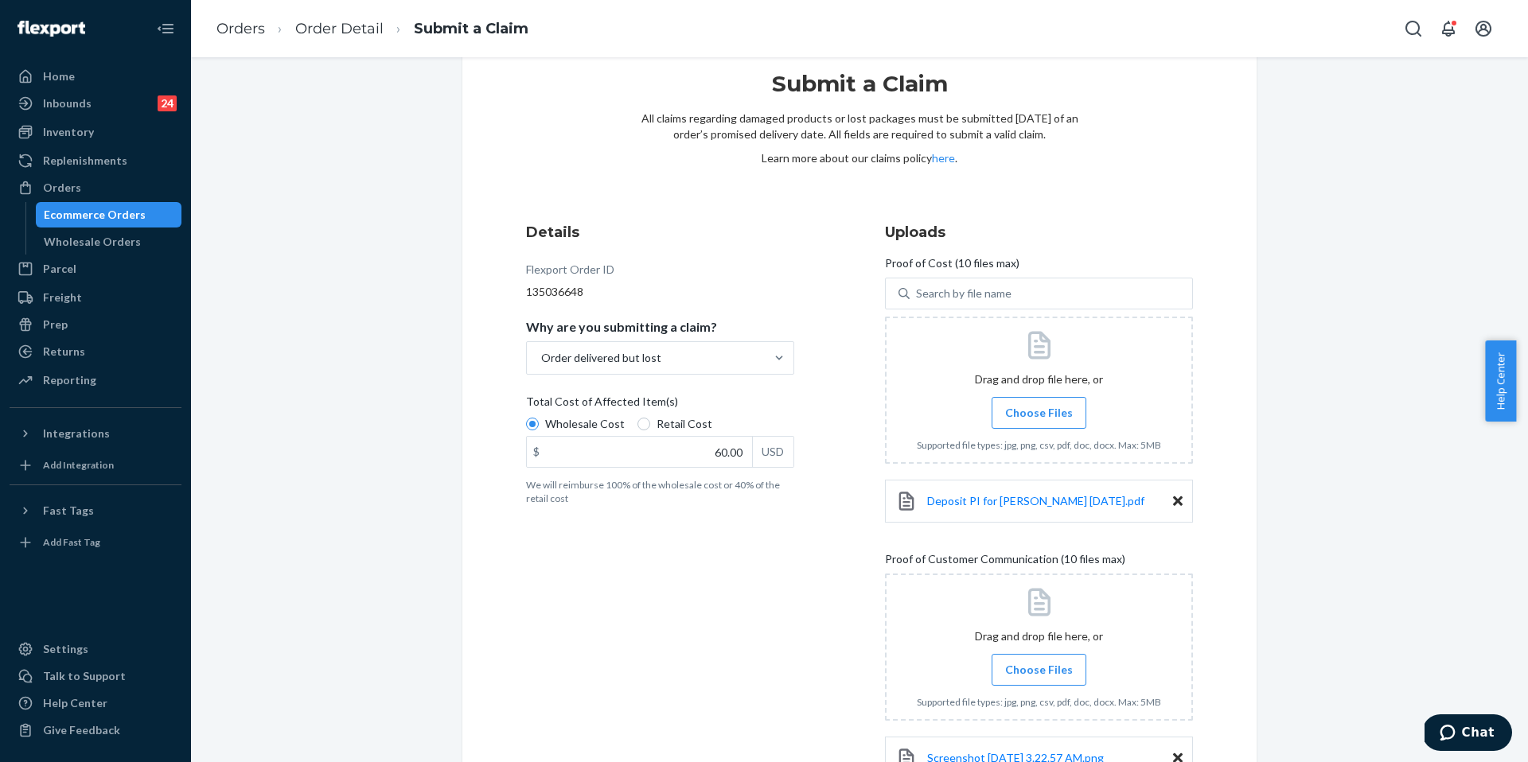
click at [1067, 657] on label "Choose Files" at bounding box center [1039, 670] width 95 height 32
click at [1039, 661] on input "Choose Files" at bounding box center [1039, 670] width 1 height 18
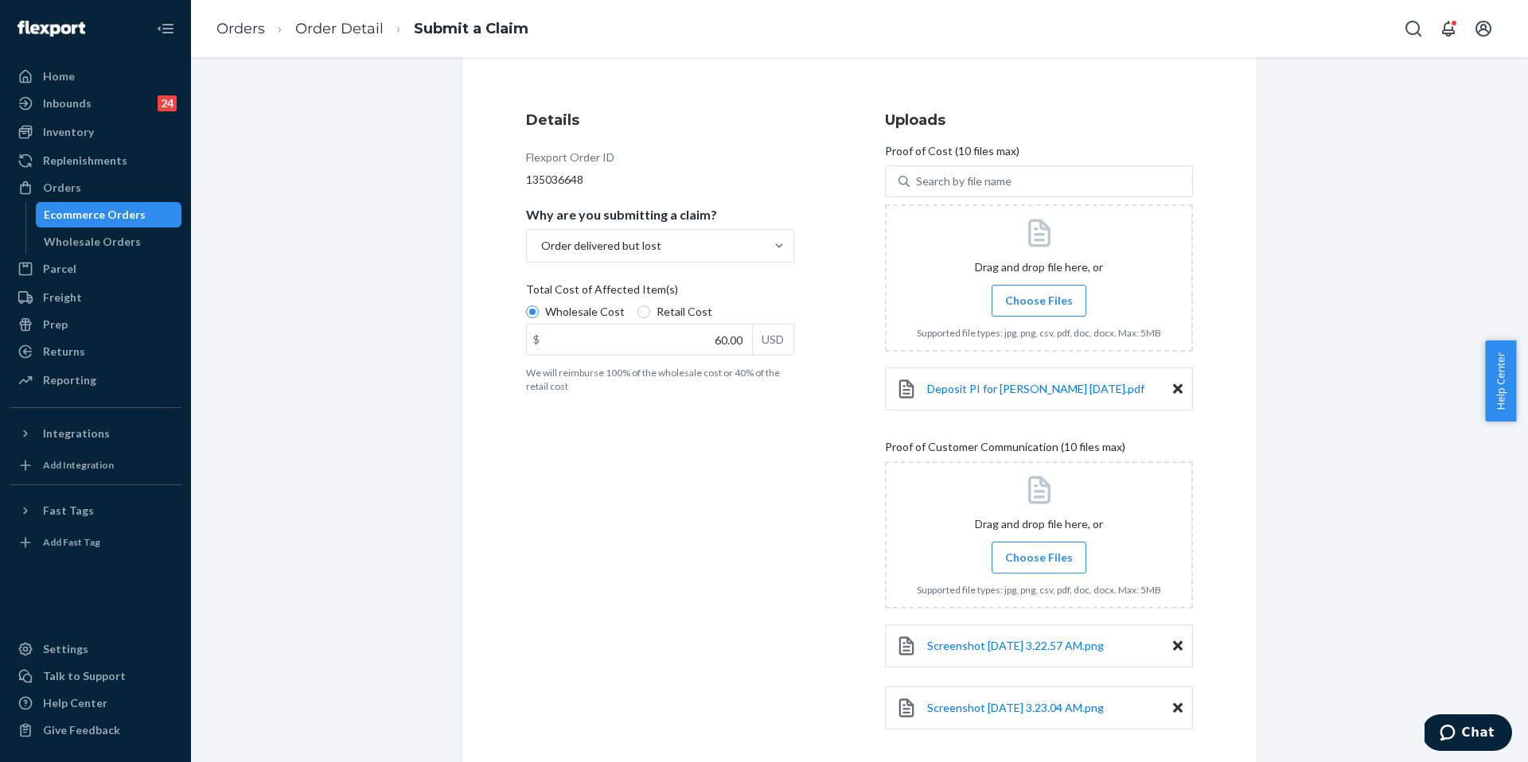
scroll to position [170, 0]
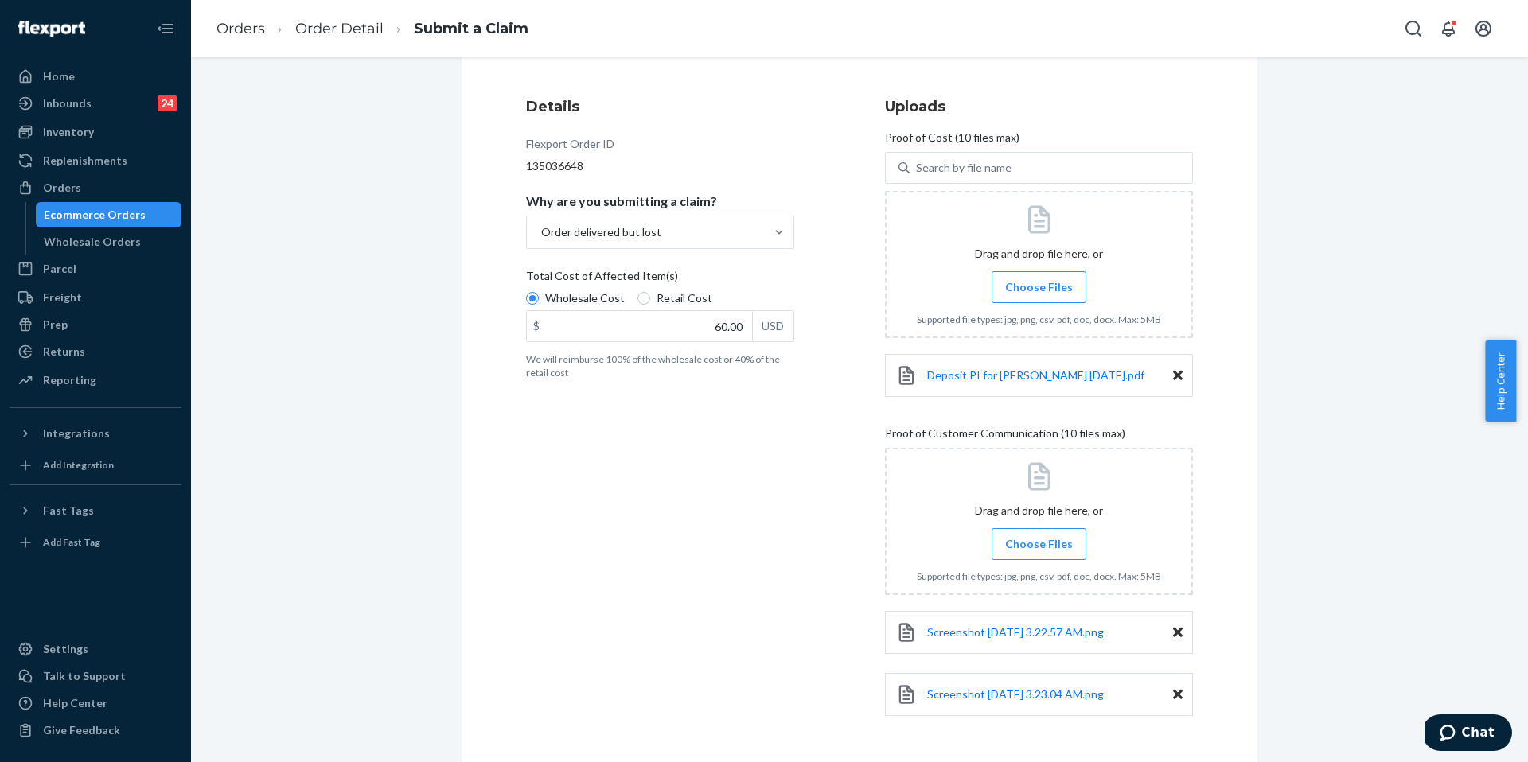
click at [1067, 547] on label "Choose Files" at bounding box center [1039, 544] width 95 height 32
click at [1039, 547] on input "Choose Files" at bounding box center [1039, 545] width 1 height 18
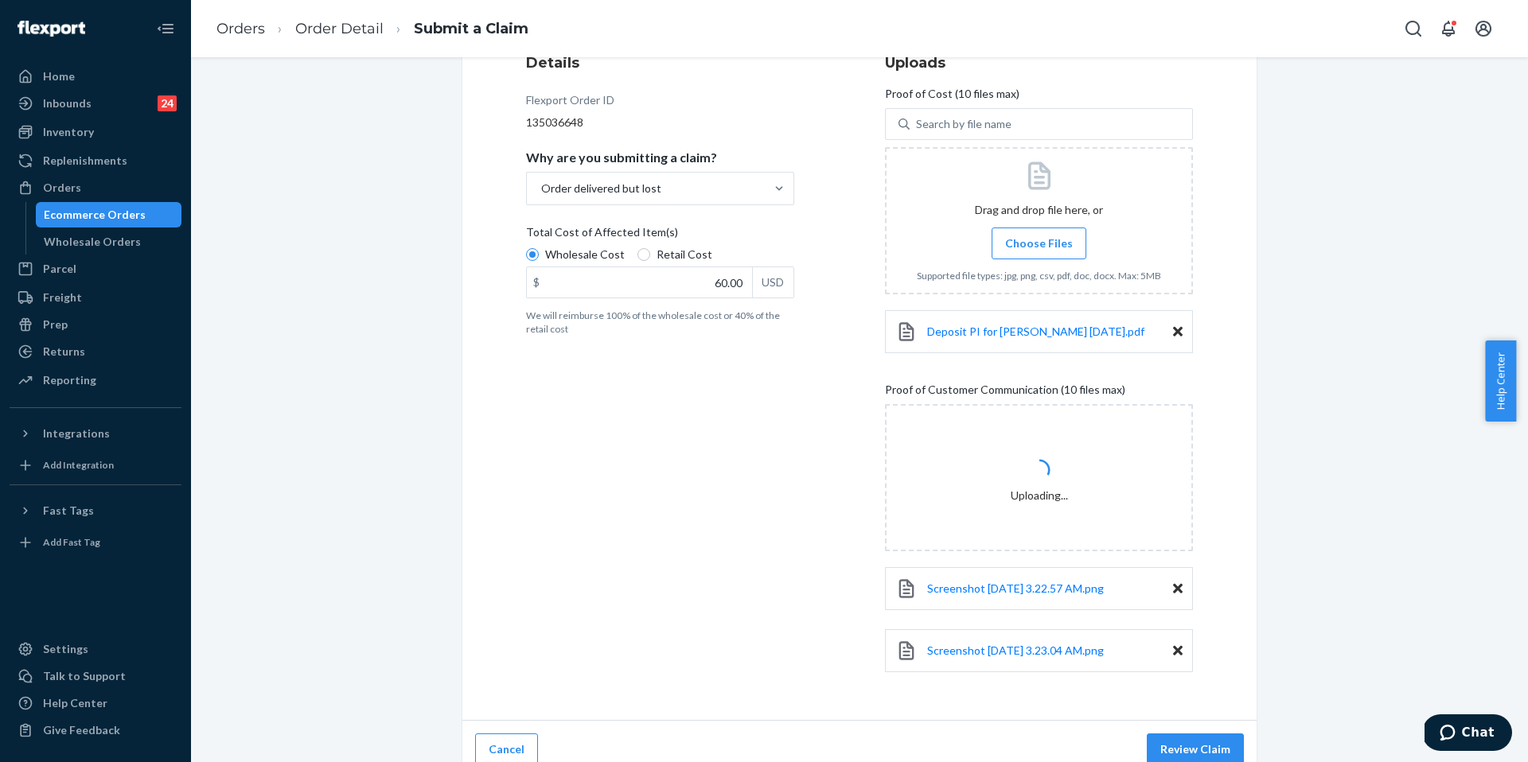
scroll to position [230, 0]
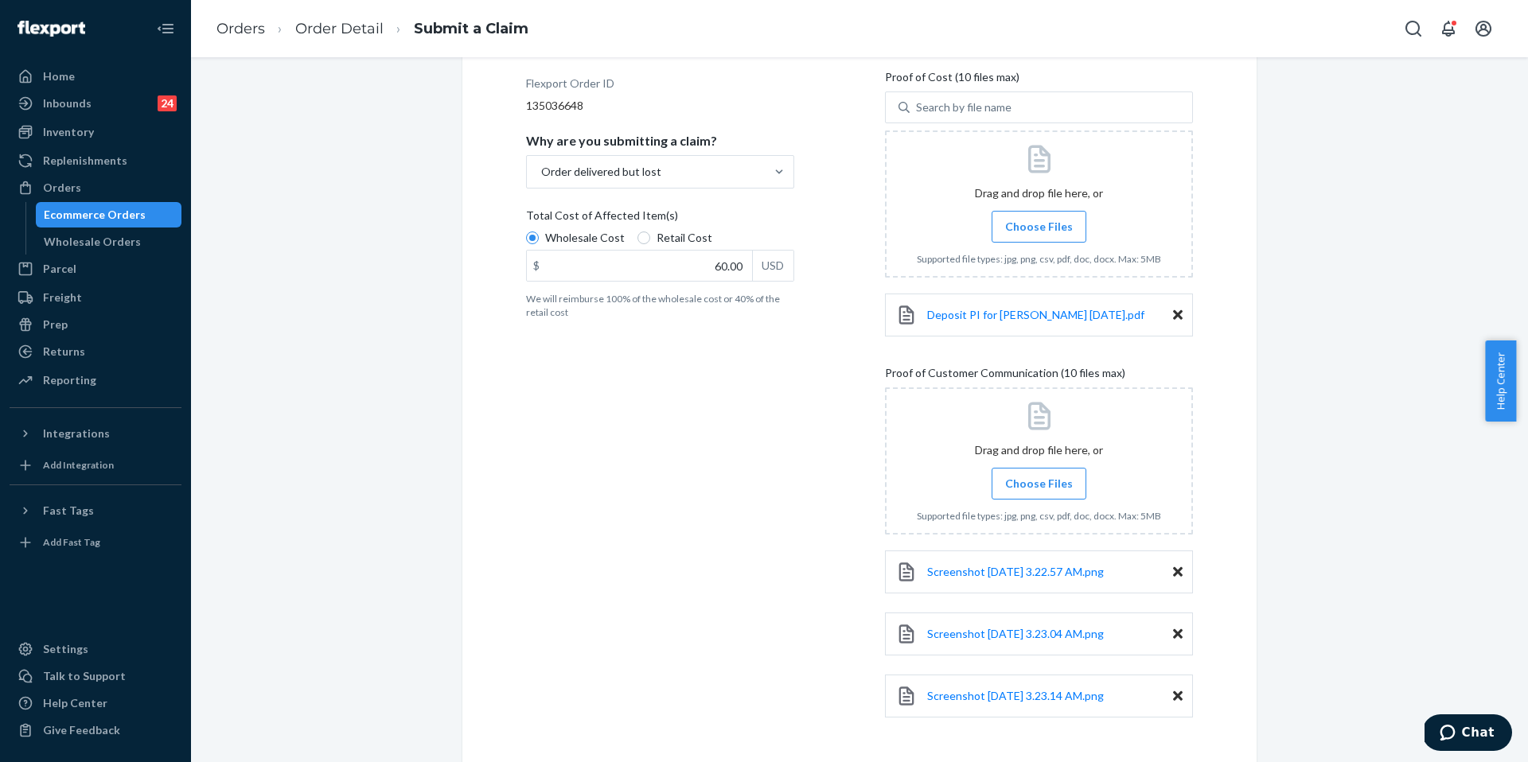
click at [1044, 496] on label "Choose Files" at bounding box center [1039, 484] width 95 height 32
click at [1039, 493] on input "Choose Files" at bounding box center [1039, 484] width 1 height 18
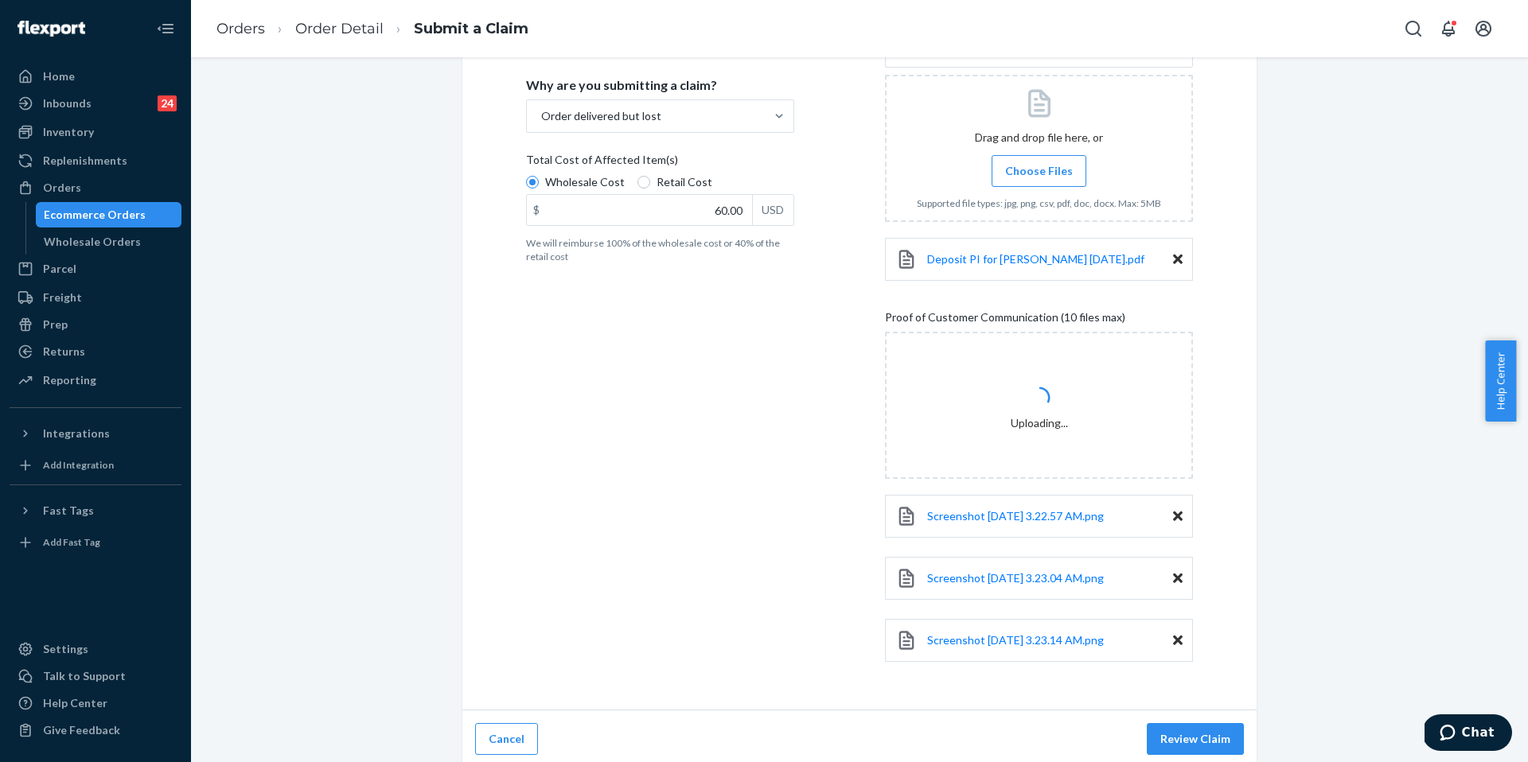
scroll to position [292, 0]
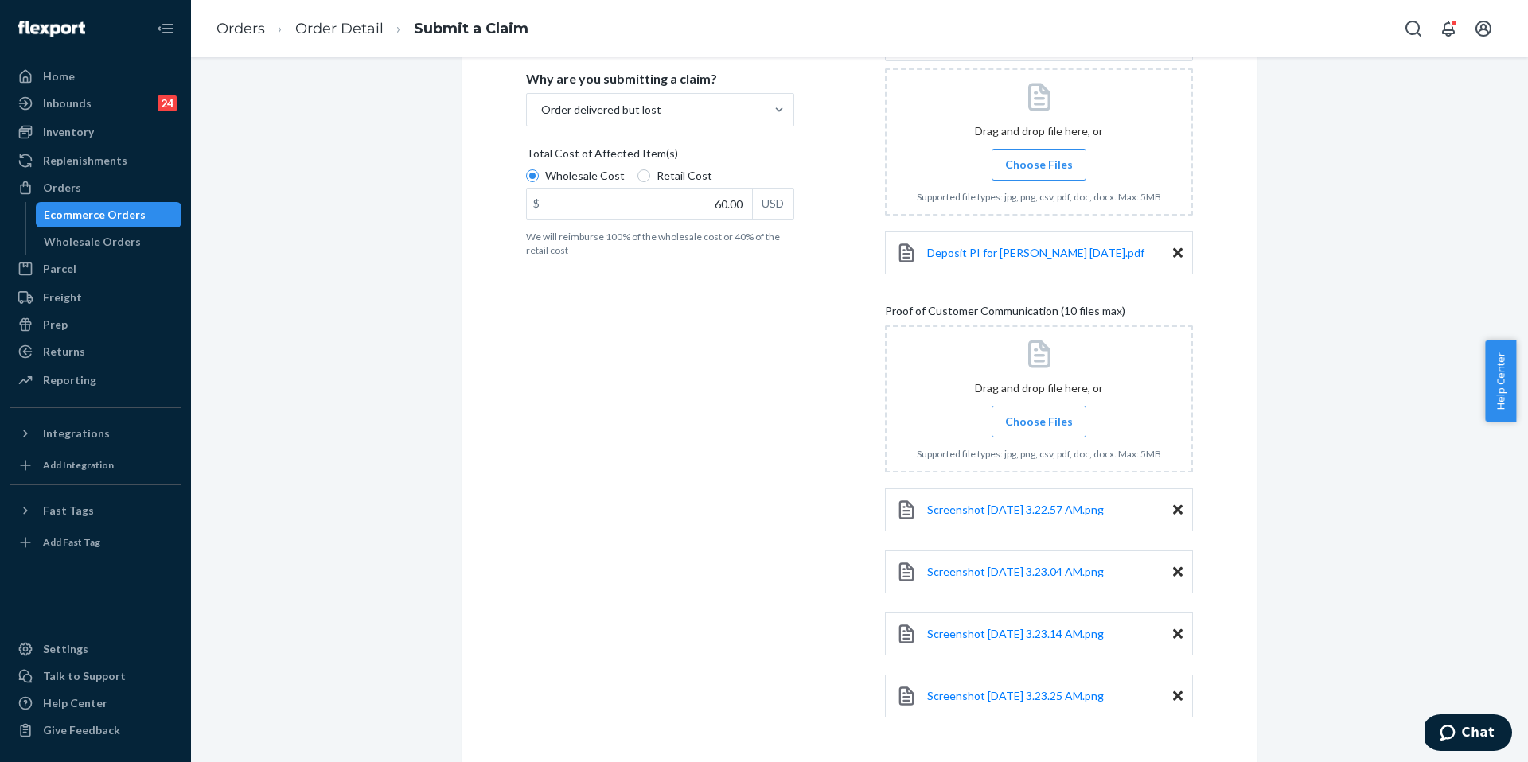
click at [1060, 423] on span "Choose Files" at bounding box center [1039, 422] width 68 height 16
click at [1039, 423] on input "Choose Files" at bounding box center [1039, 422] width 1 height 18
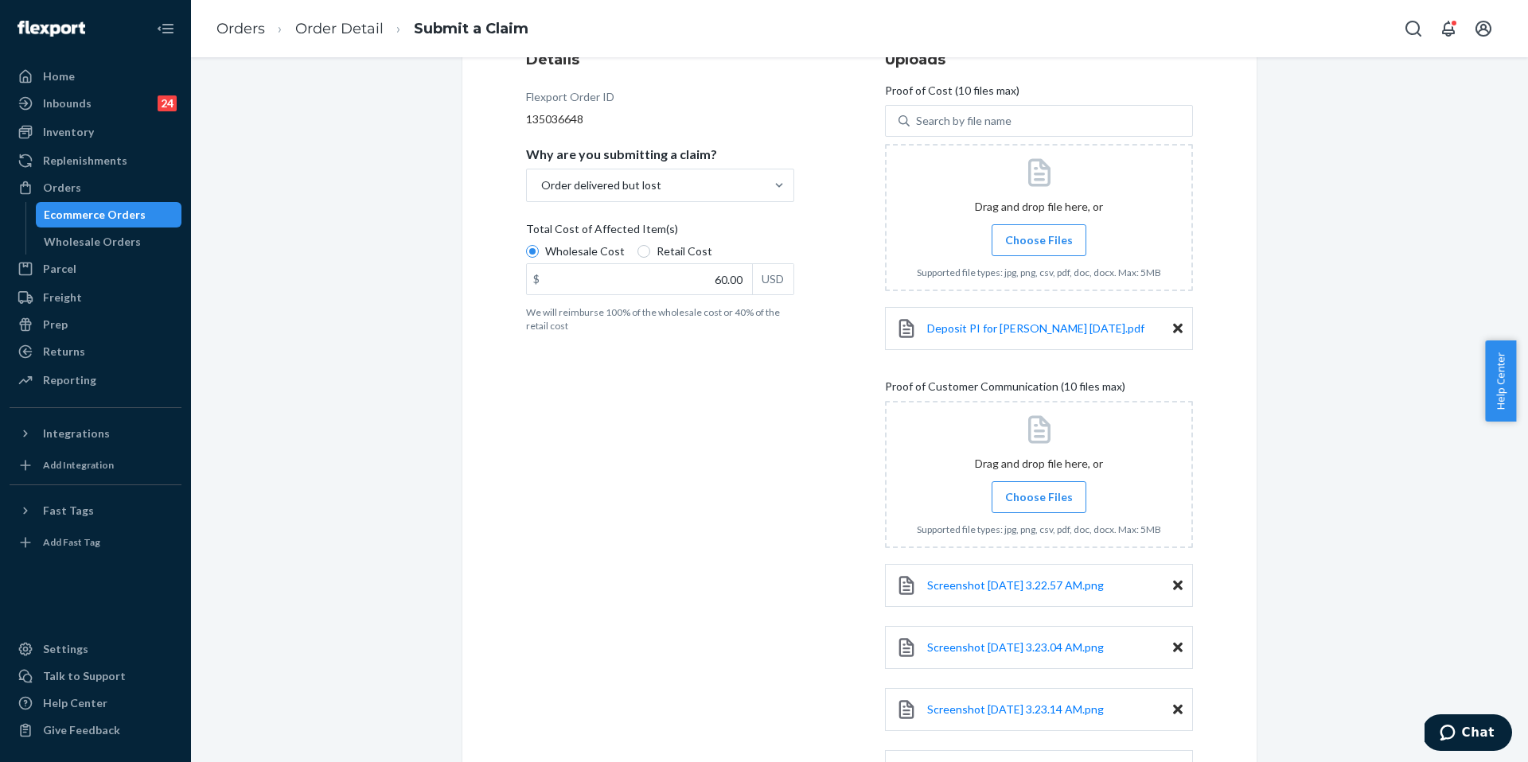
scroll to position [232, 0]
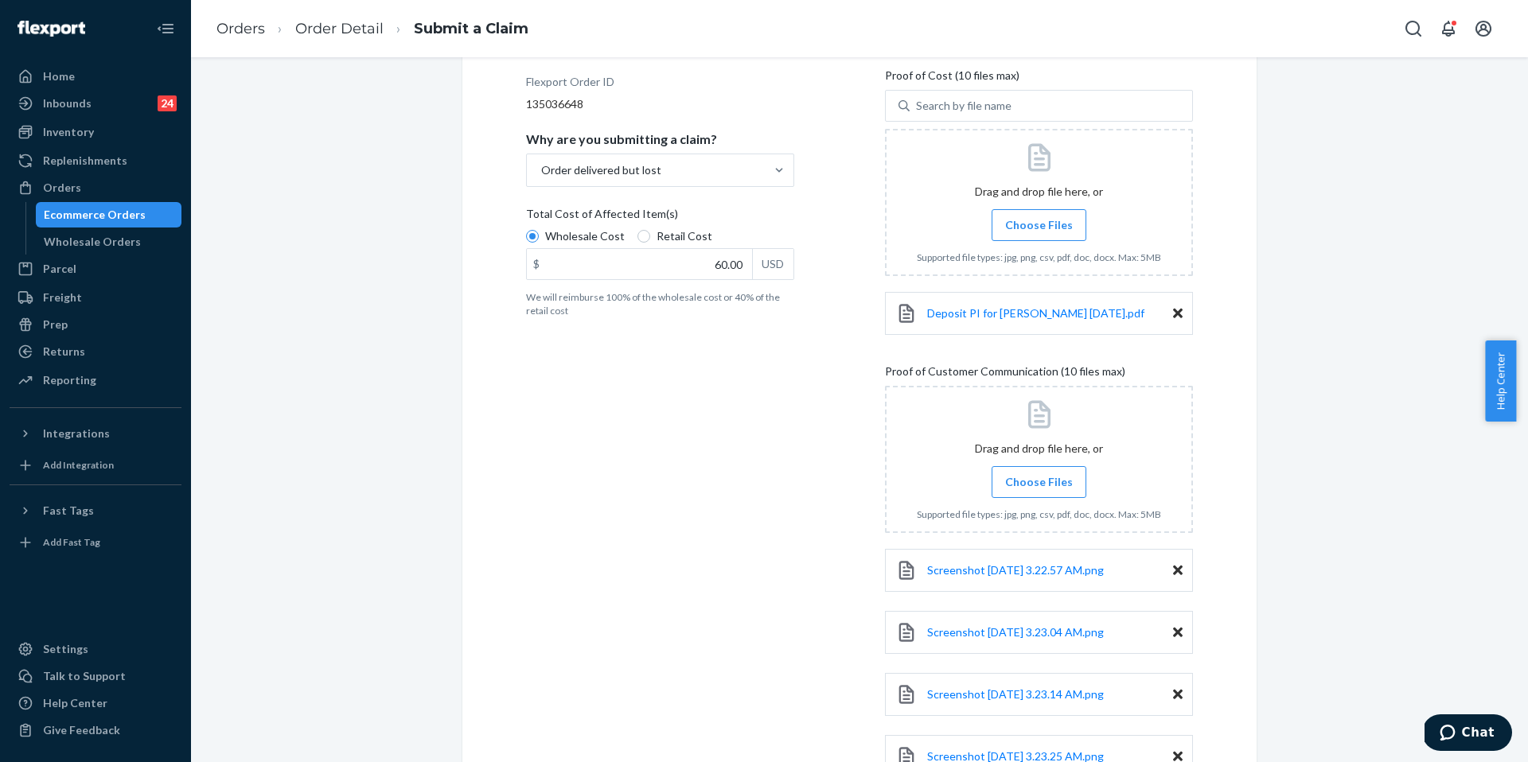
click at [1039, 482] on input "Choose Files" at bounding box center [1039, 483] width 1 height 18
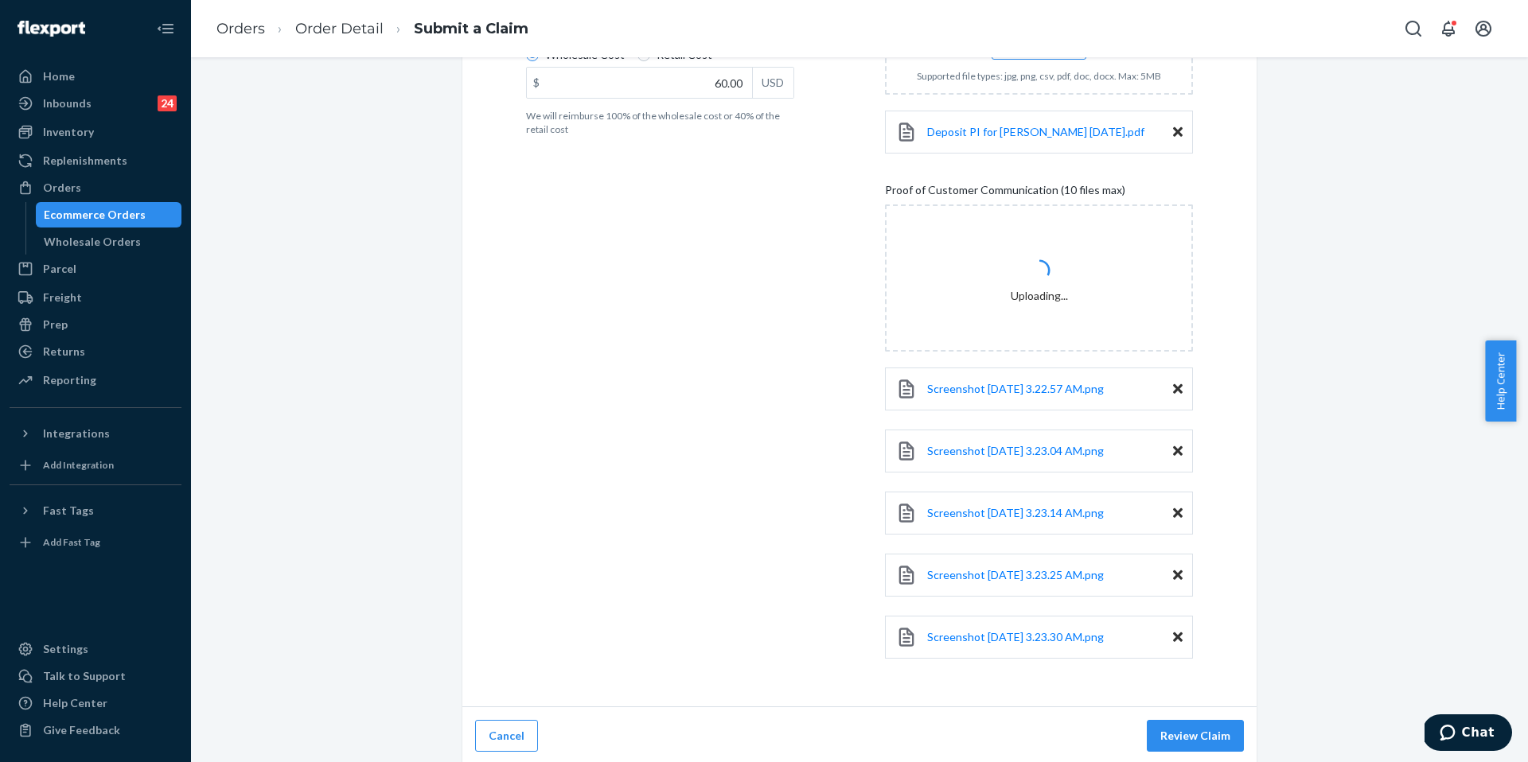
scroll to position [416, 0]
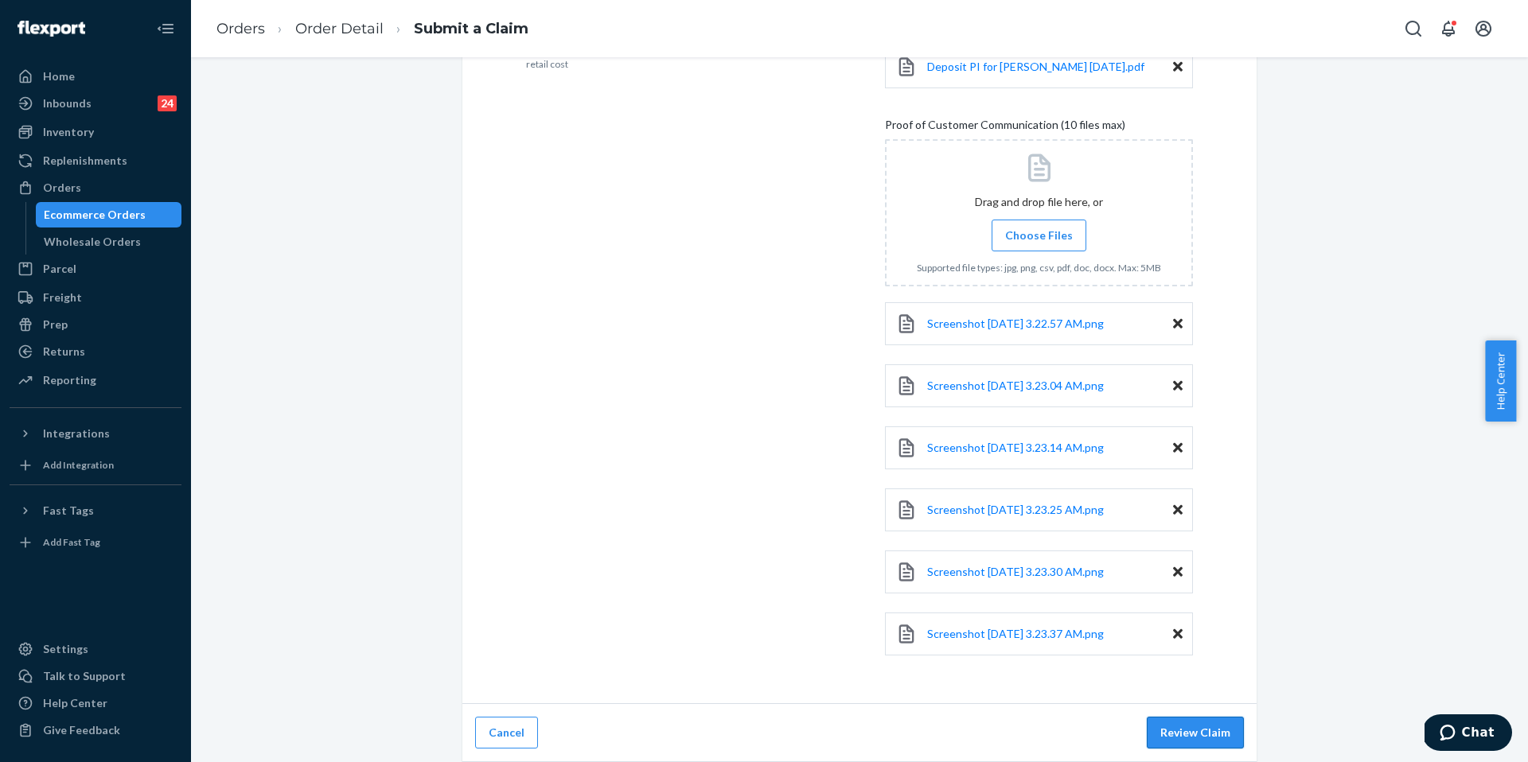
click at [1184, 734] on button "Review Claim" at bounding box center [1195, 733] width 97 height 32
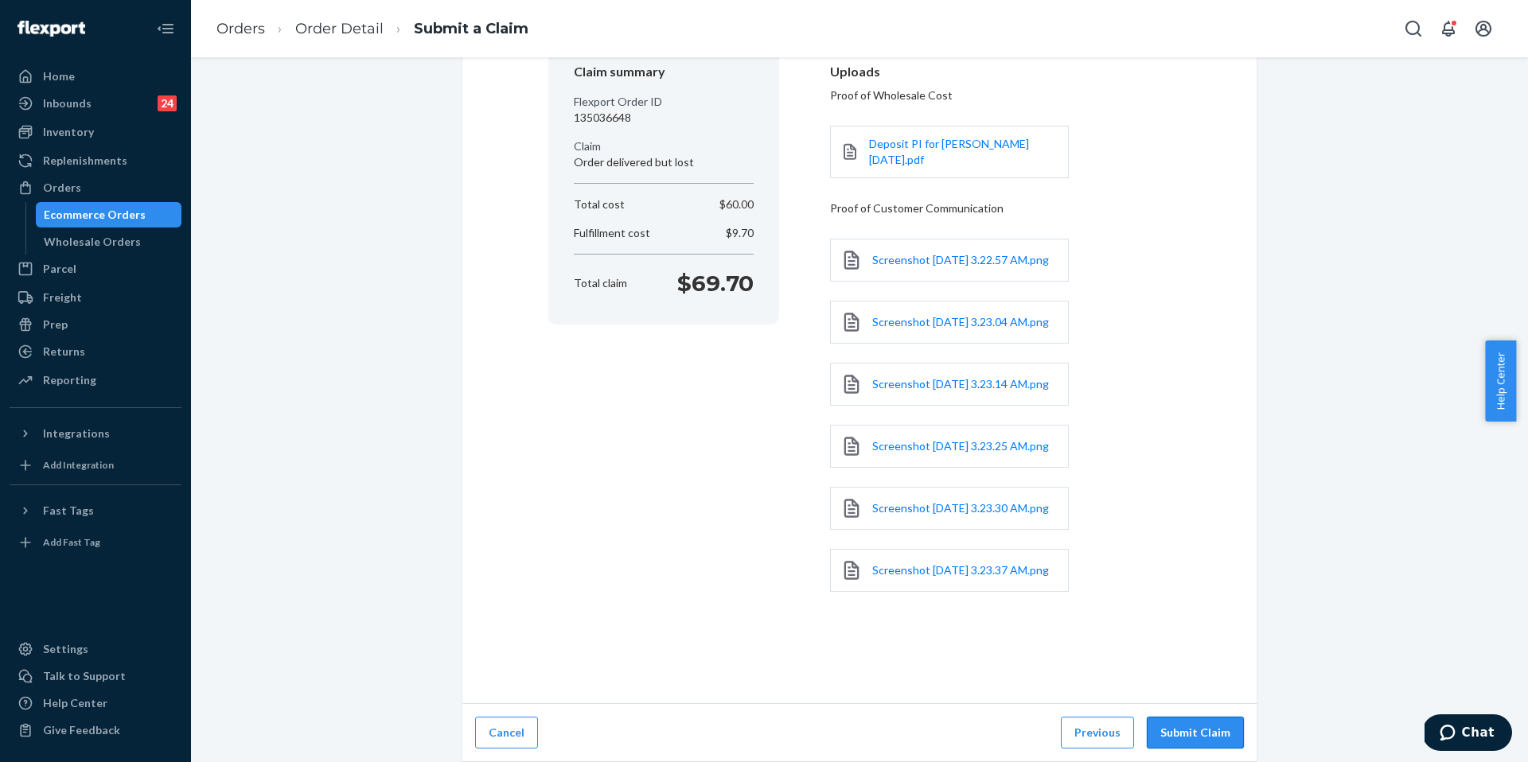
click at [1201, 731] on button "Submit Claim" at bounding box center [1195, 733] width 97 height 32
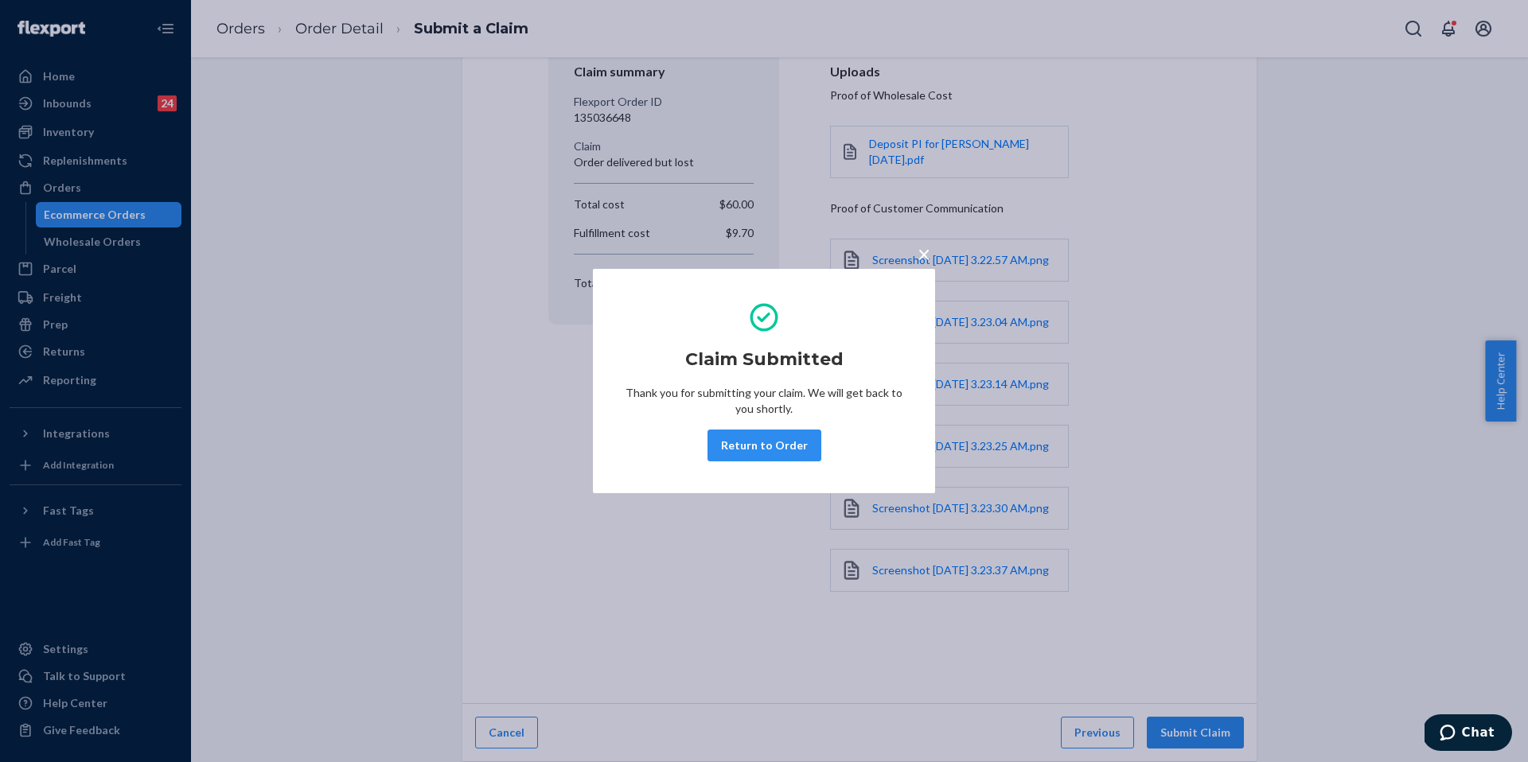
click at [780, 455] on button "Return to Order" at bounding box center [764, 446] width 114 height 32
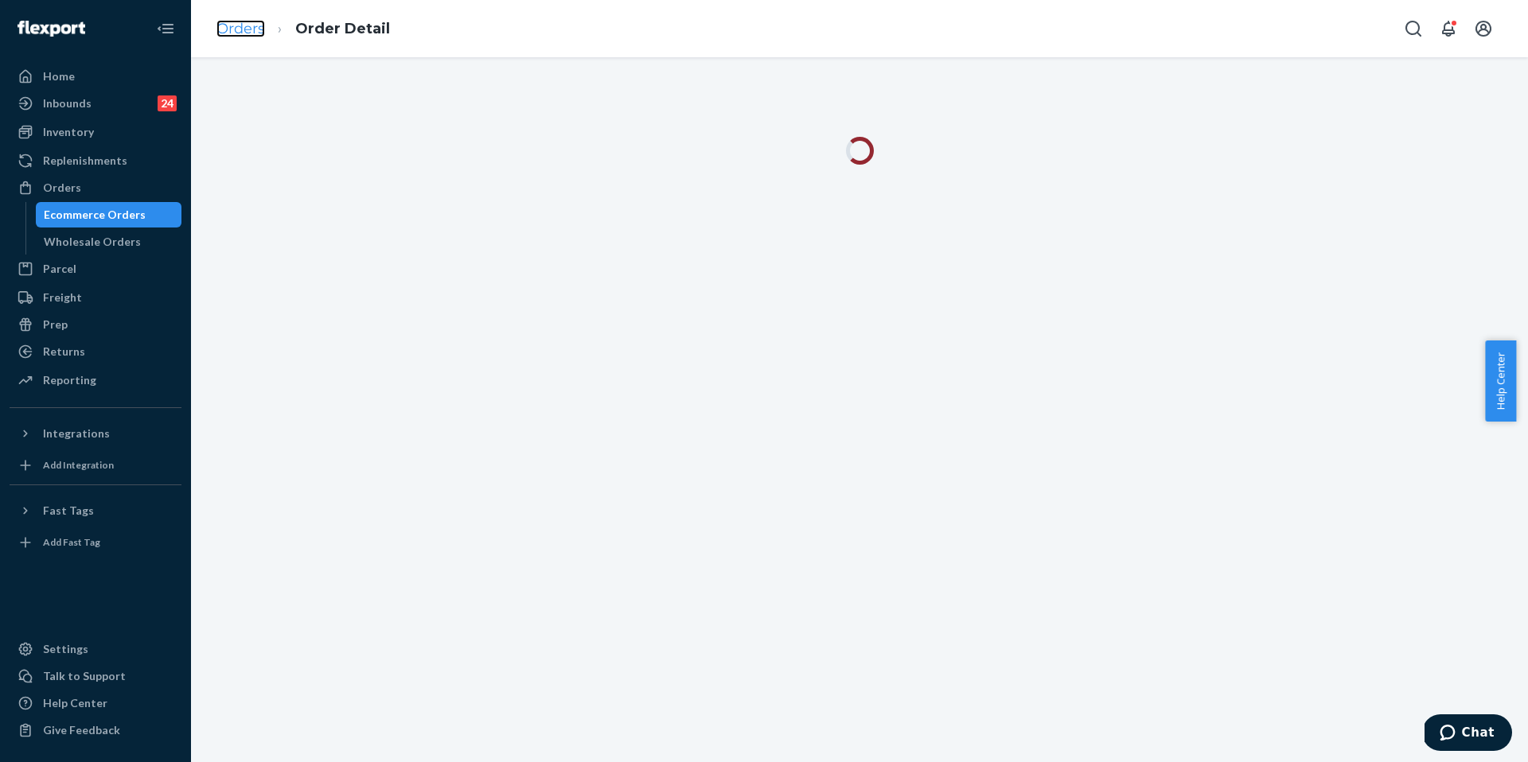
click at [258, 27] on link "Orders" at bounding box center [240, 29] width 49 height 18
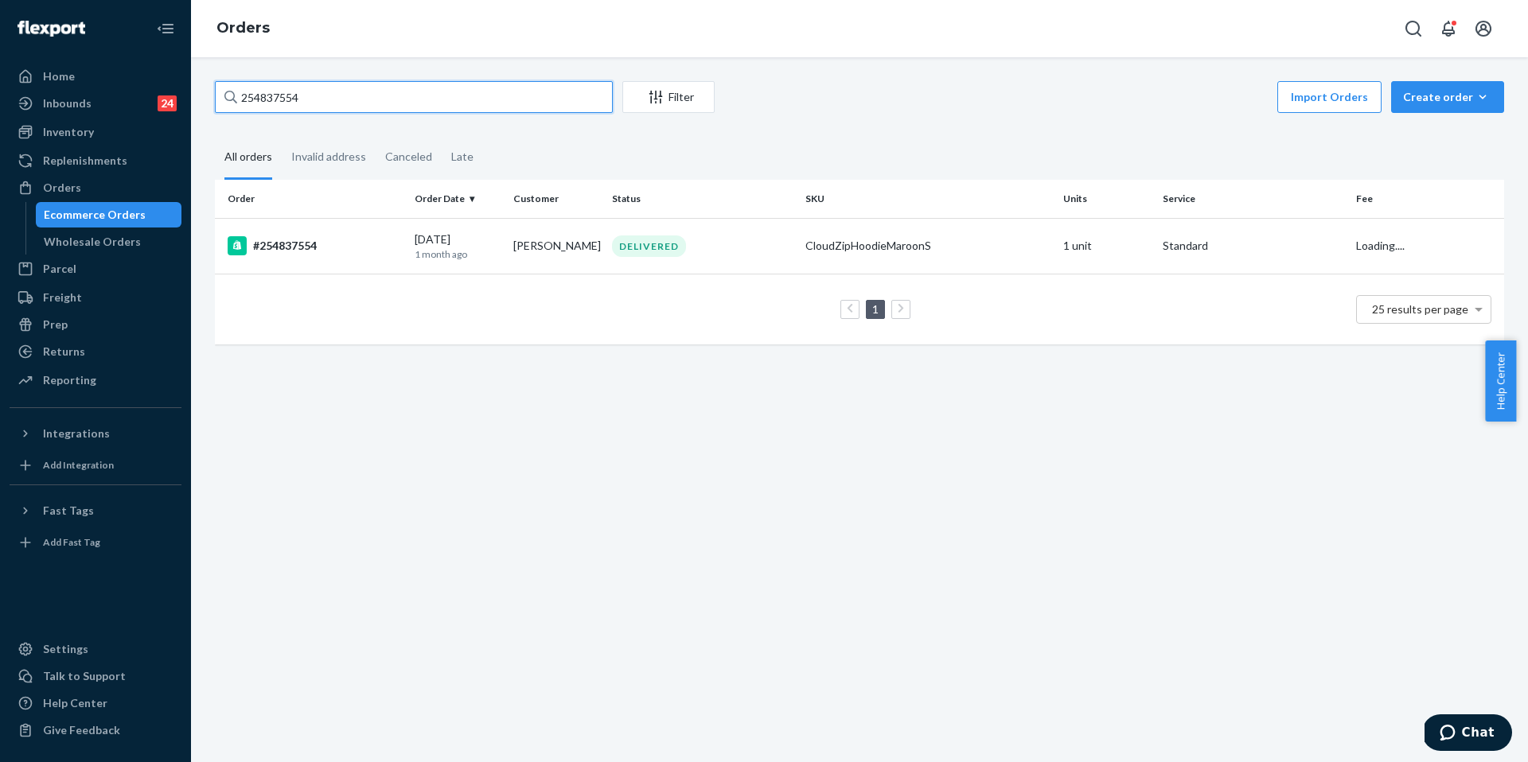
click at [345, 111] on input "254837554" at bounding box center [414, 97] width 398 height 32
click at [344, 108] on input "254837554" at bounding box center [414, 97] width 398 height 32
click at [344, 107] on input "254837554" at bounding box center [414, 97] width 398 height 32
paste input "974179"
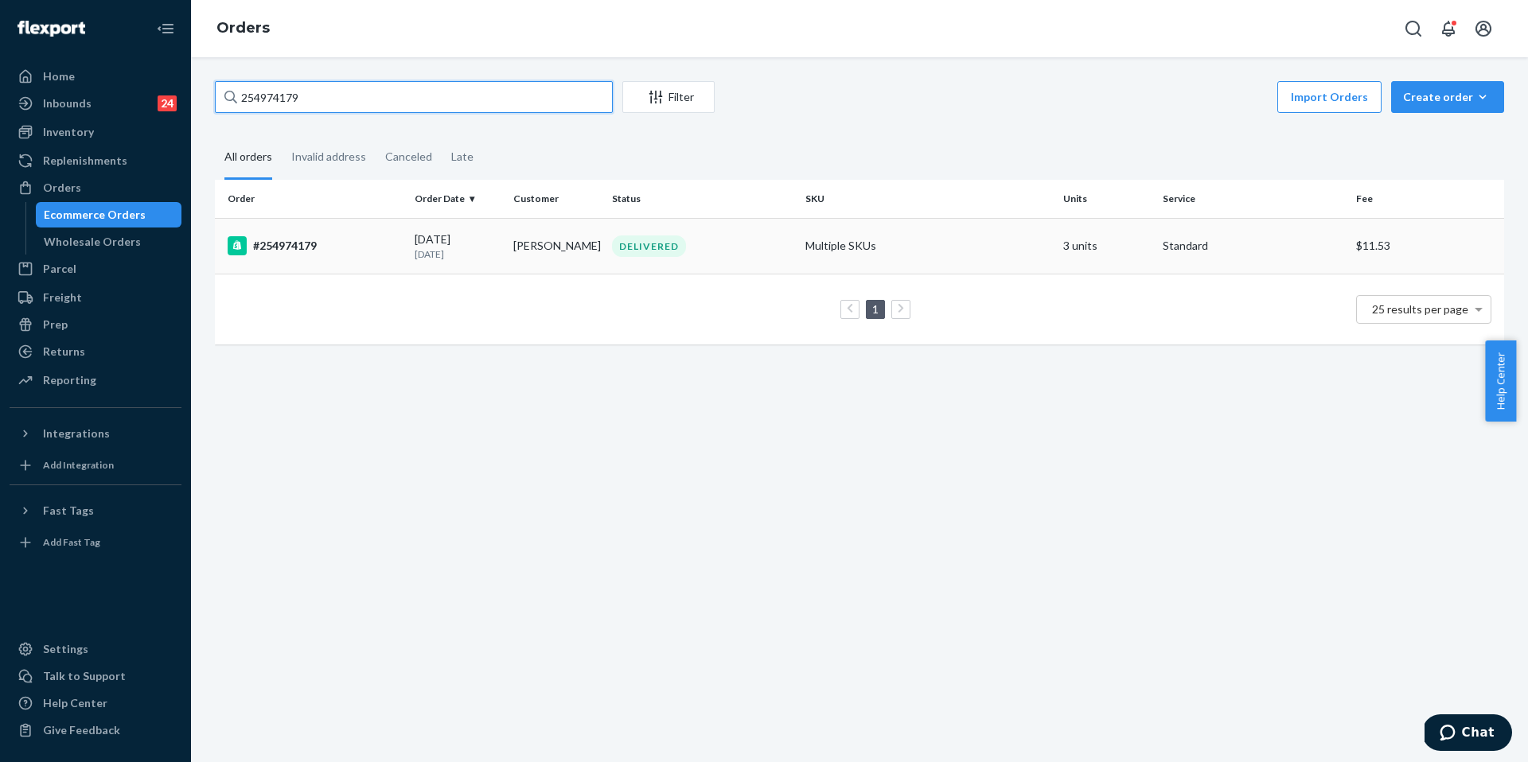
type input "254974179"
click at [361, 240] on div "#254974179" at bounding box center [315, 245] width 174 height 19
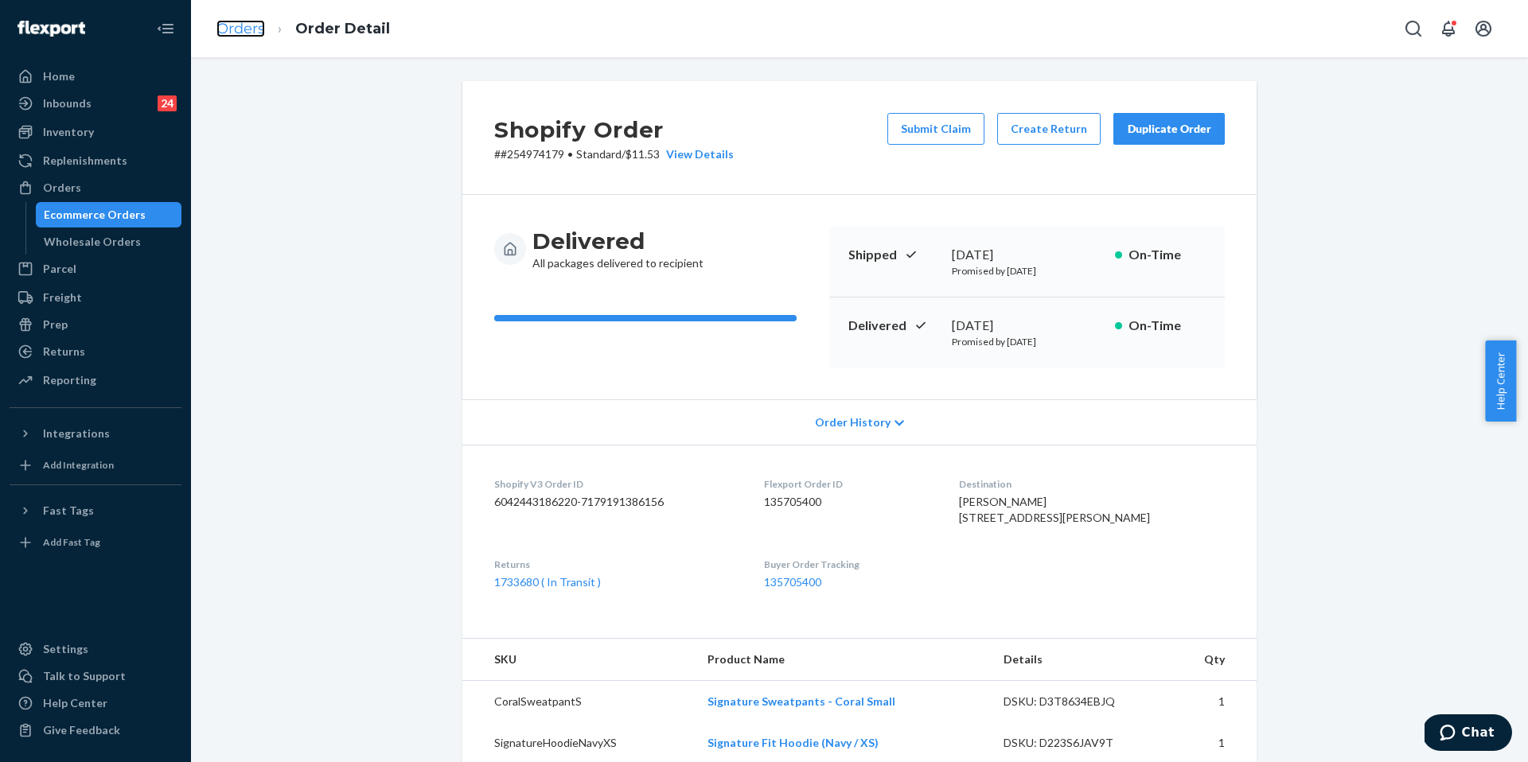
click at [259, 28] on link "Orders" at bounding box center [240, 29] width 49 height 18
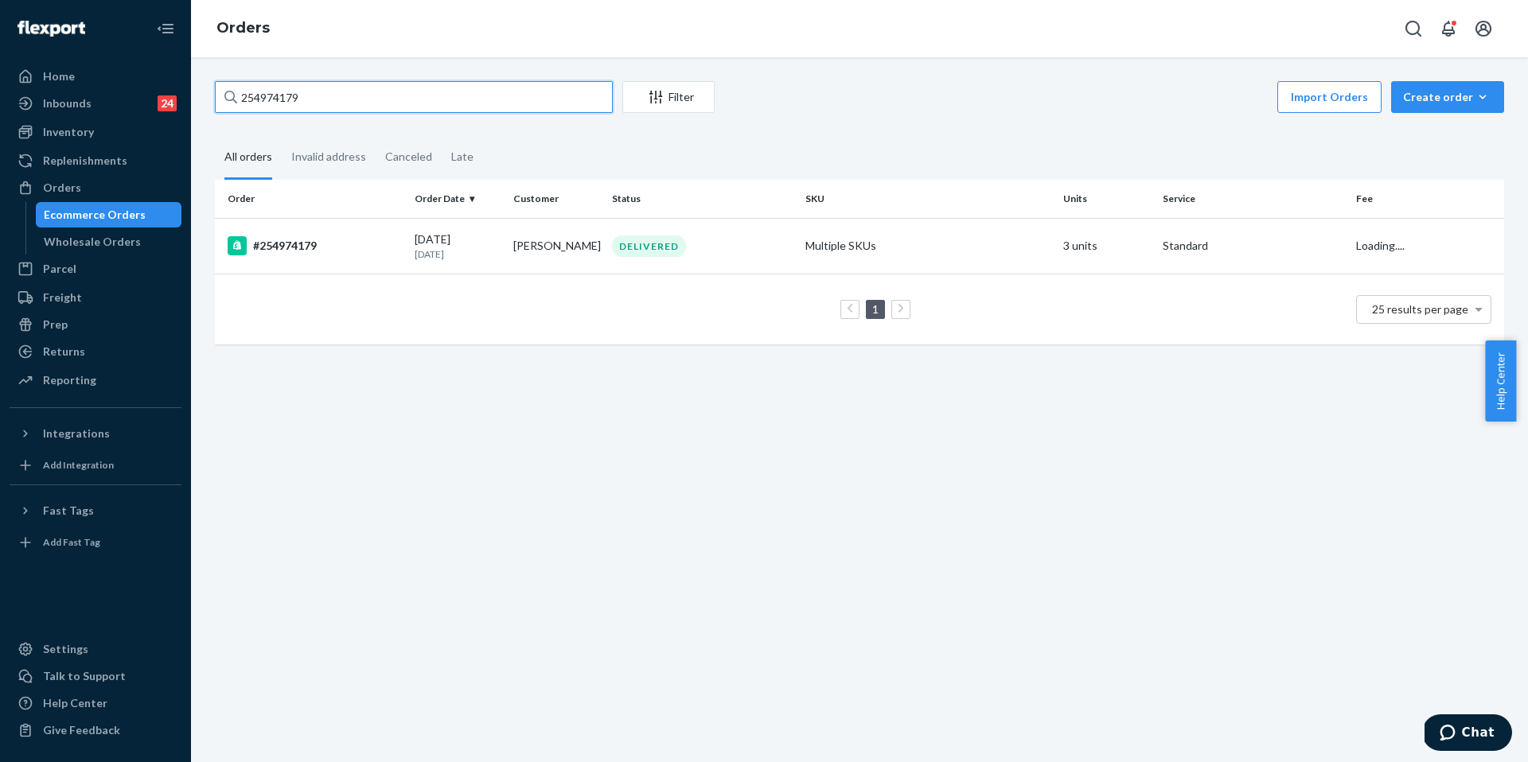
click at [351, 102] on input "254974179" at bounding box center [414, 97] width 398 height 32
paste input "3793150"
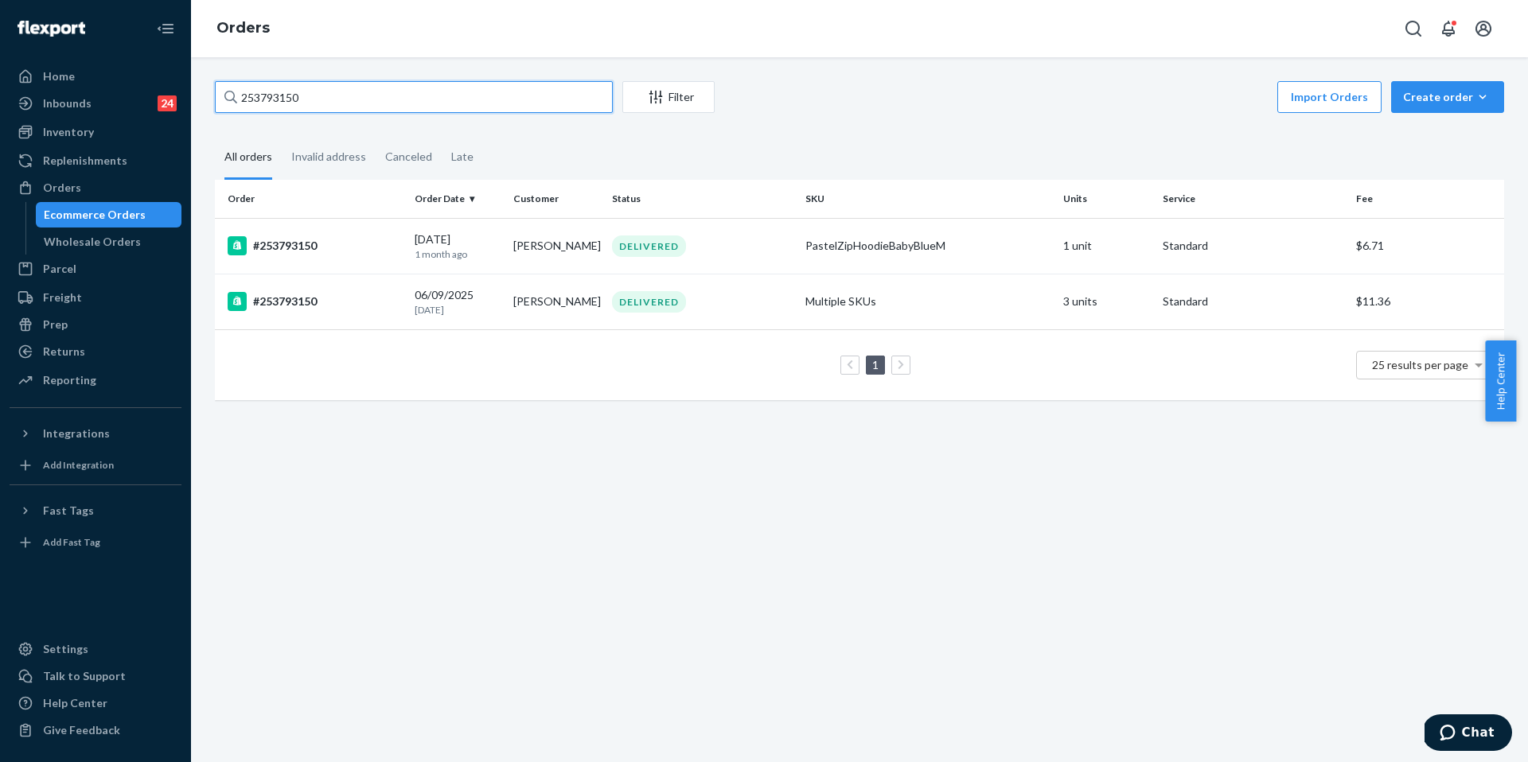
type input "253793150"
click at [322, 255] on td "#253793150" at bounding box center [311, 246] width 193 height 56
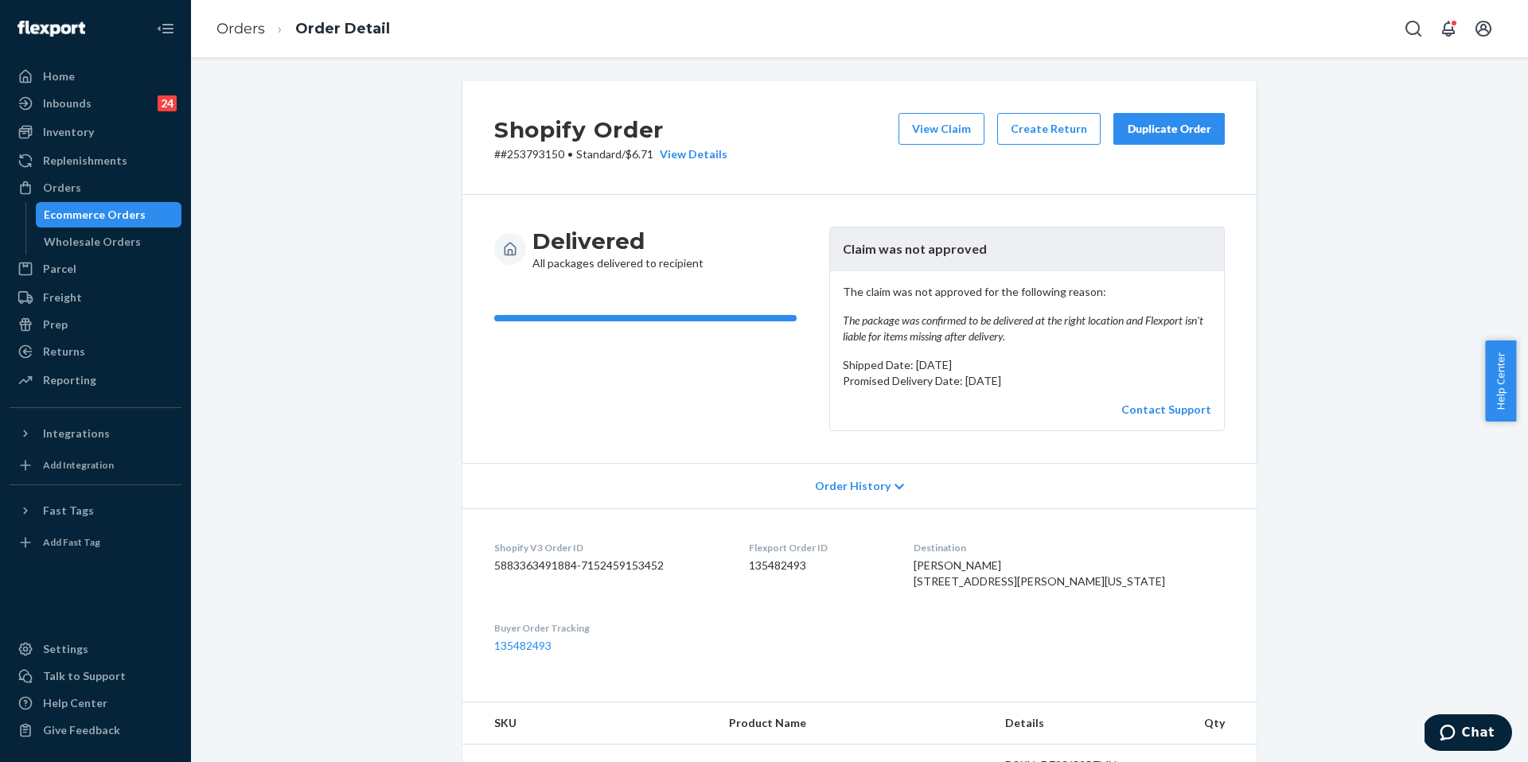
click at [1158, 129] on div "Duplicate Order" at bounding box center [1169, 129] width 84 height 16
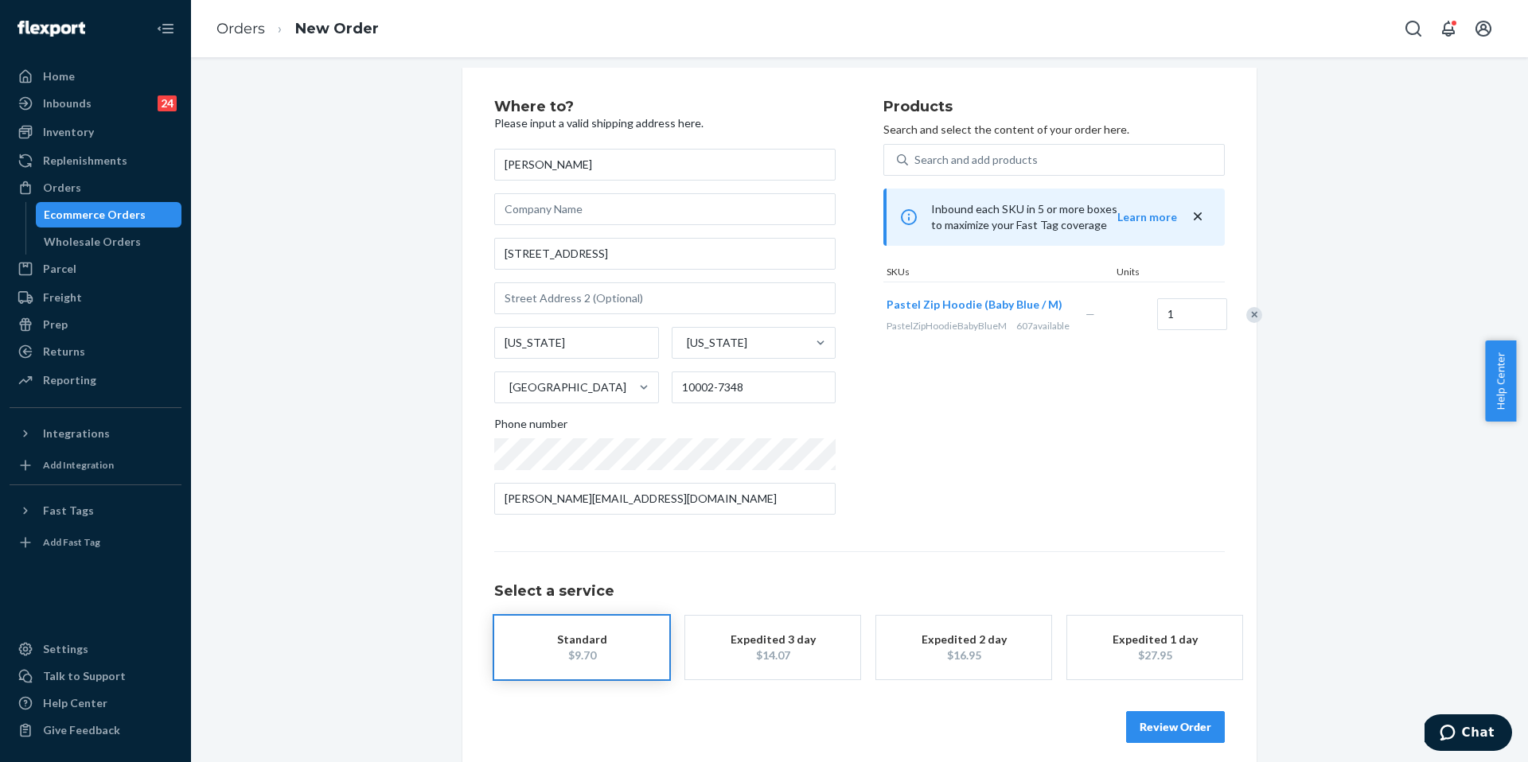
scroll to position [26, 0]
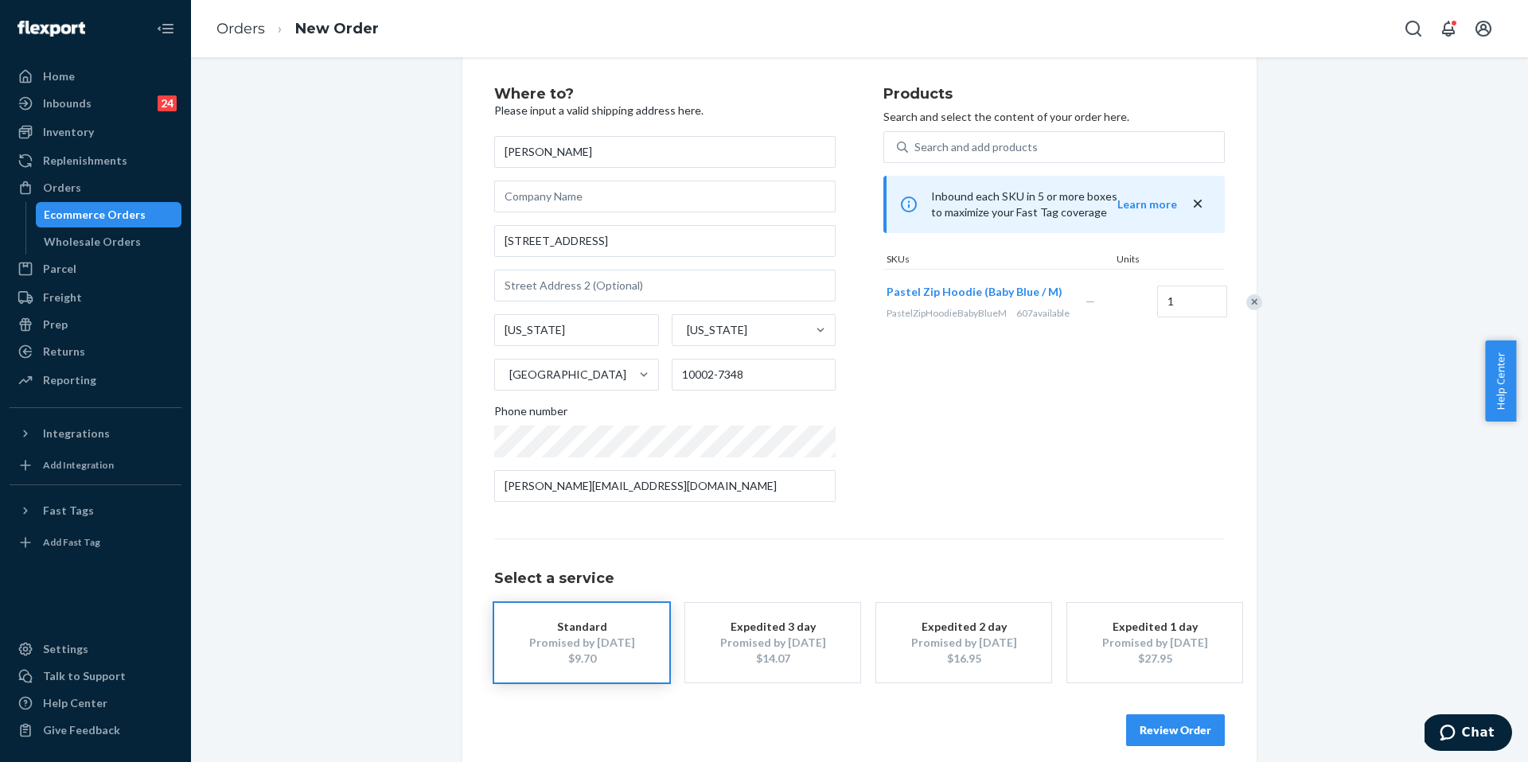
click at [1163, 725] on button "Review Order" at bounding box center [1175, 731] width 99 height 32
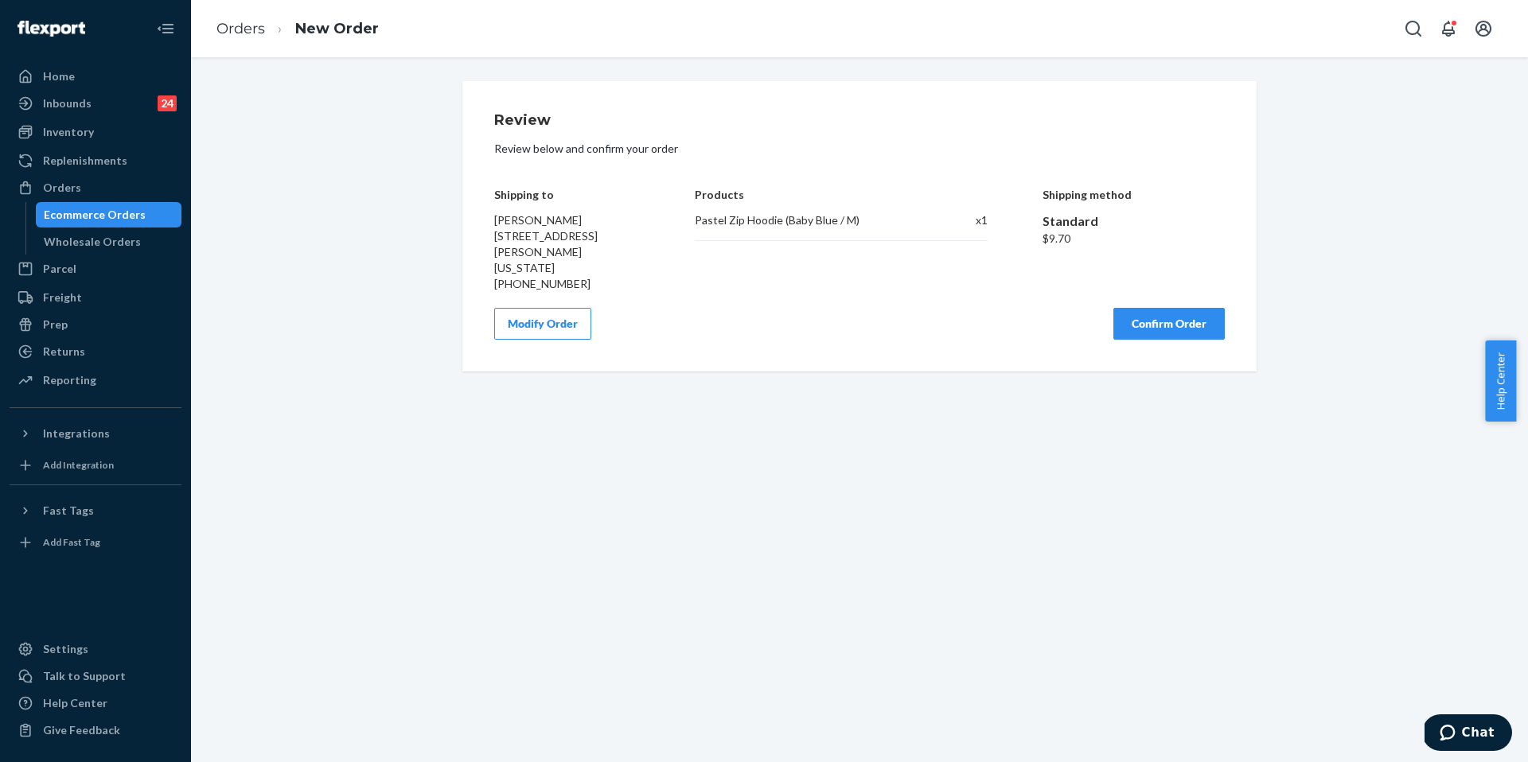
click at [1163, 322] on button "Confirm Order" at bounding box center [1168, 324] width 111 height 32
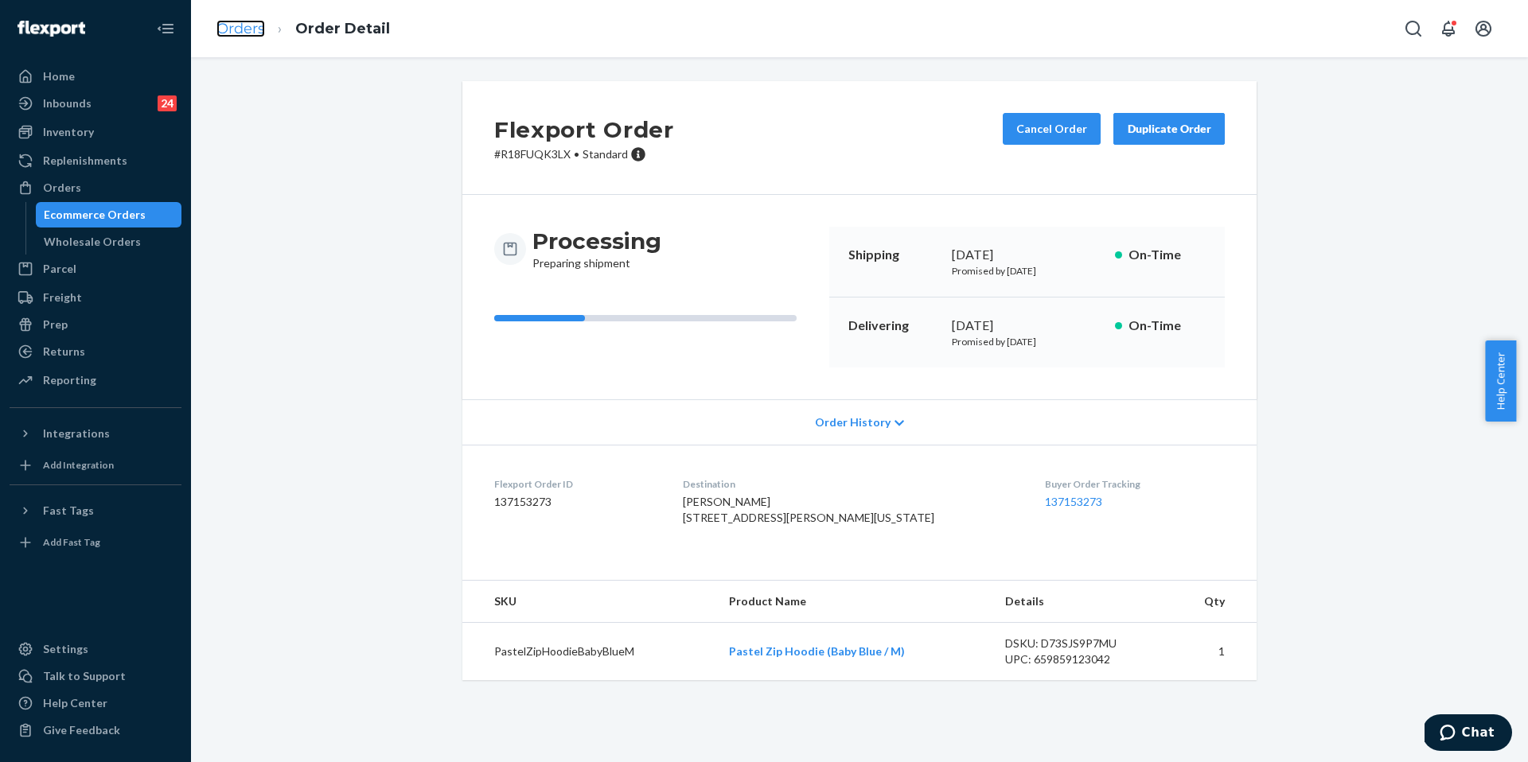
click at [235, 29] on link "Orders" at bounding box center [240, 29] width 49 height 18
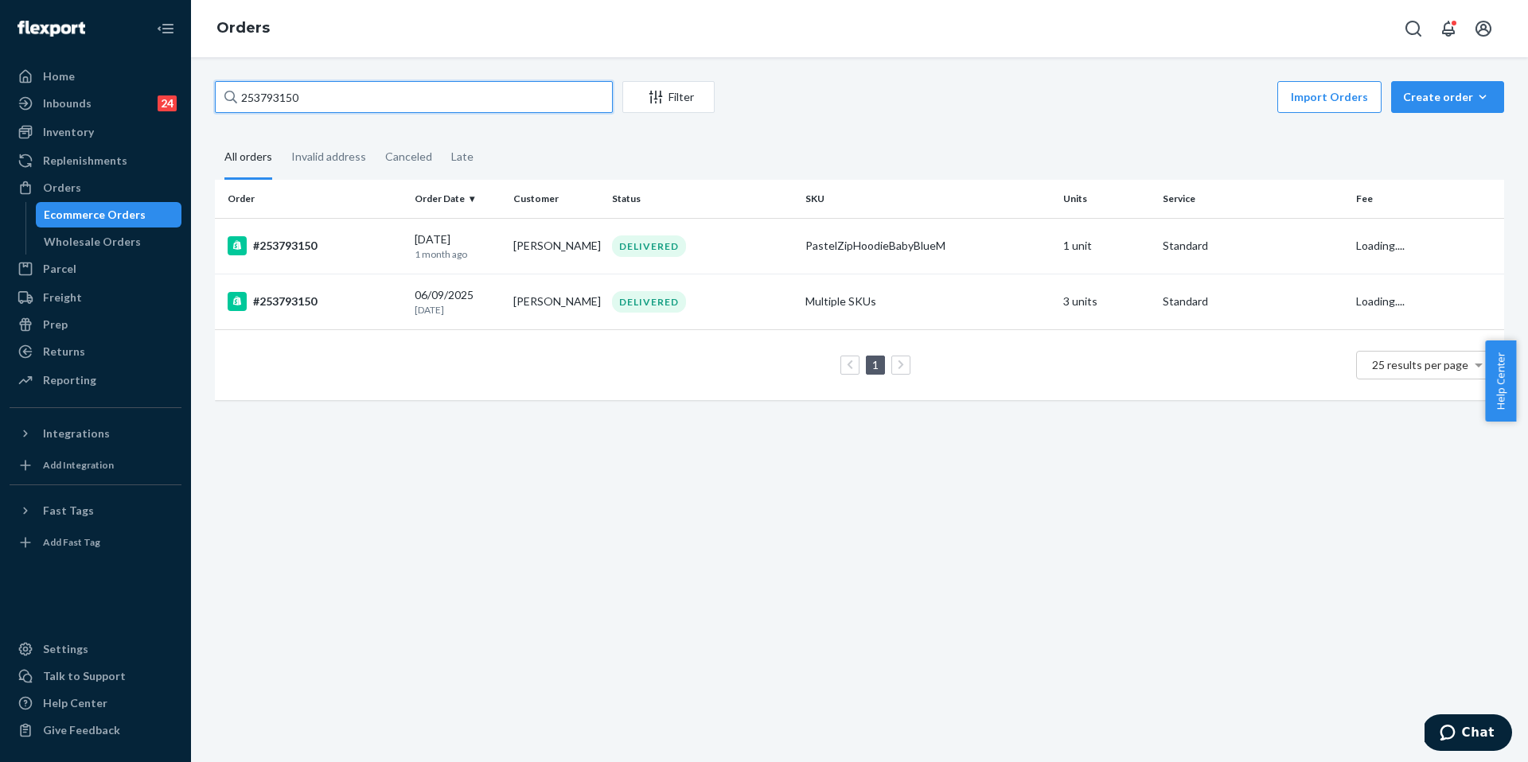
click at [374, 101] on input "253793150" at bounding box center [414, 97] width 398 height 32
paste input "507029"
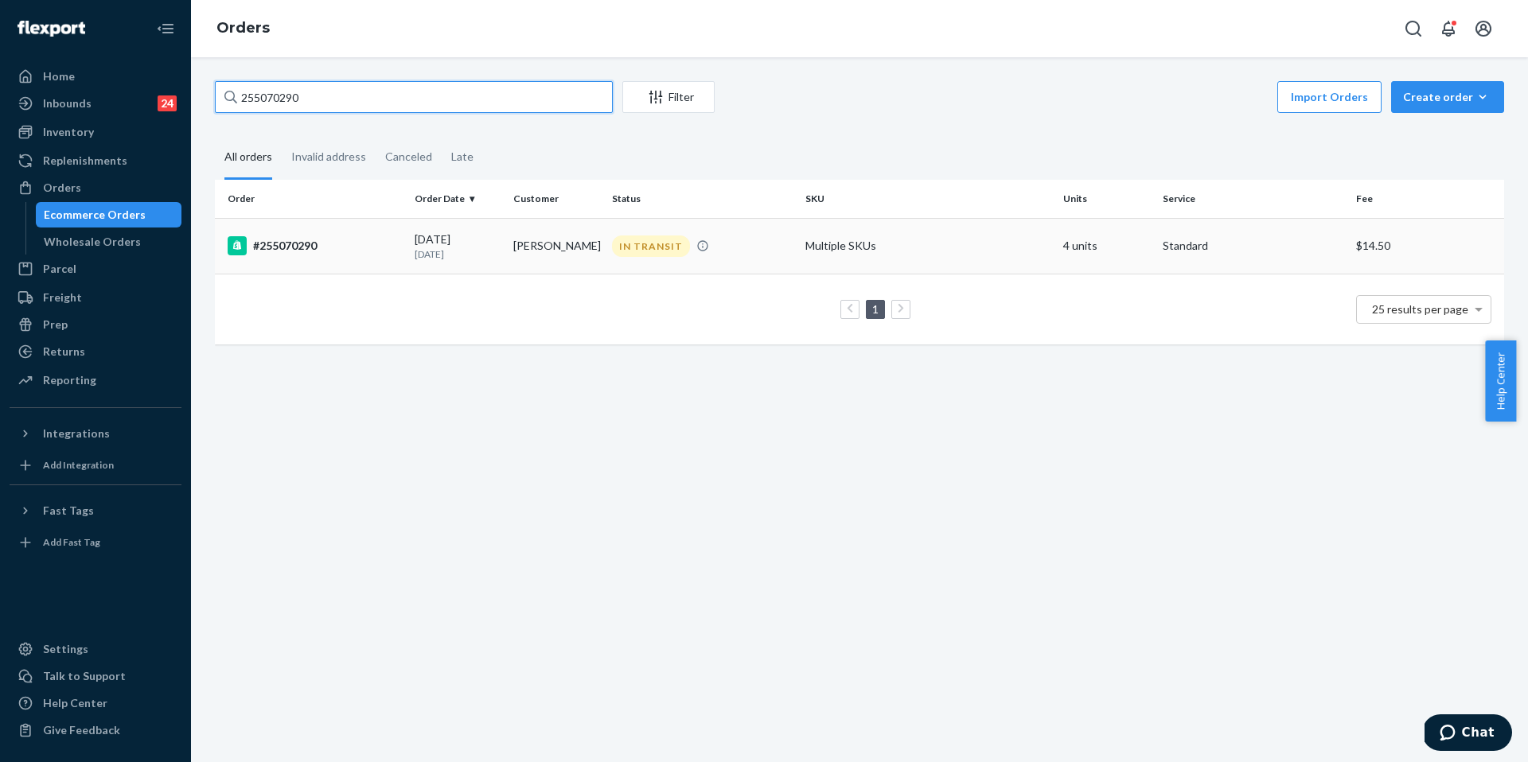
type input "255070290"
click at [398, 244] on div "#255070290" at bounding box center [315, 245] width 174 height 19
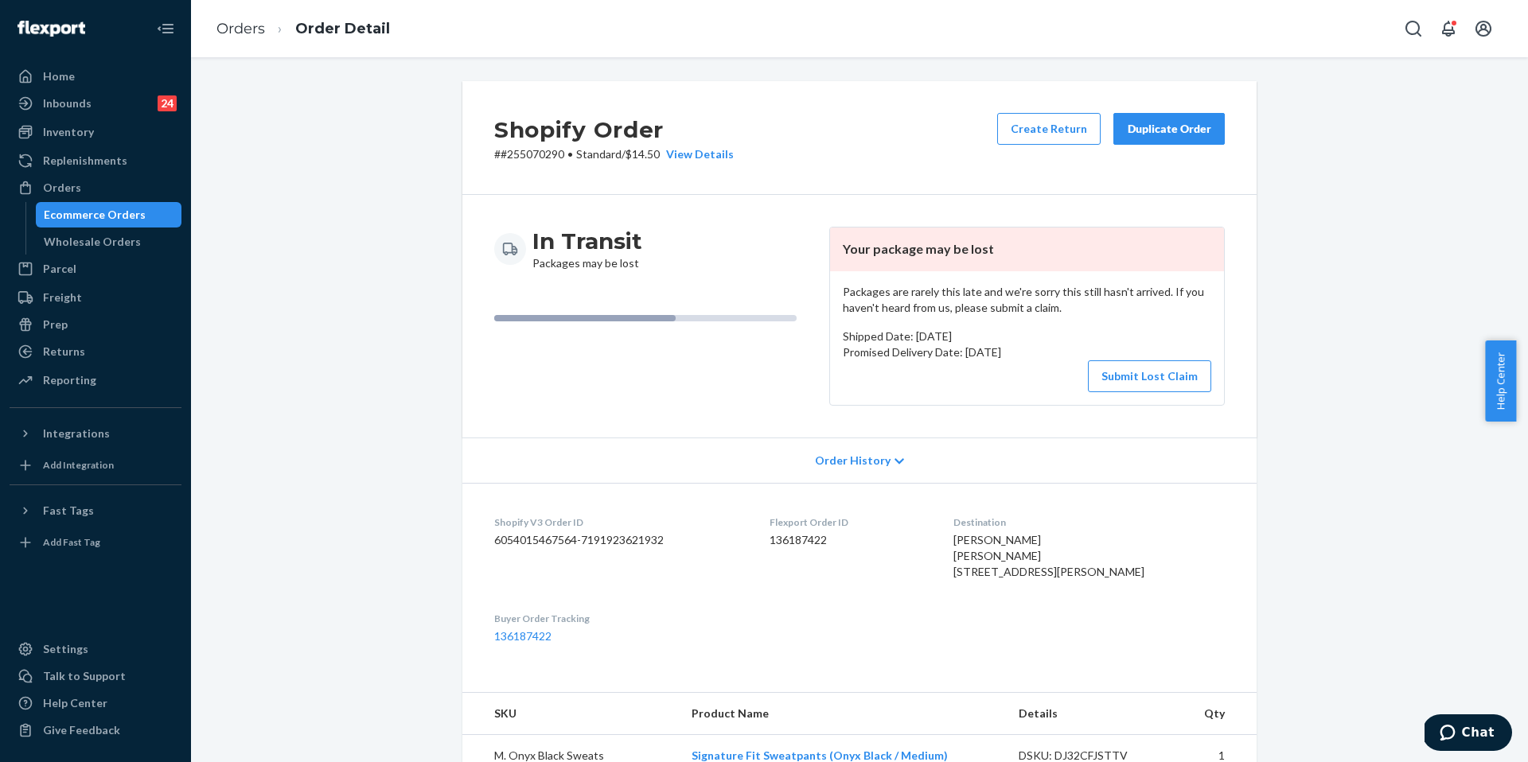
click at [1115, 352] on p "Promised Delivery Date: September 16, 2025" at bounding box center [1027, 353] width 368 height 16
click at [1123, 366] on button "Submit Lost Claim" at bounding box center [1149, 377] width 123 height 32
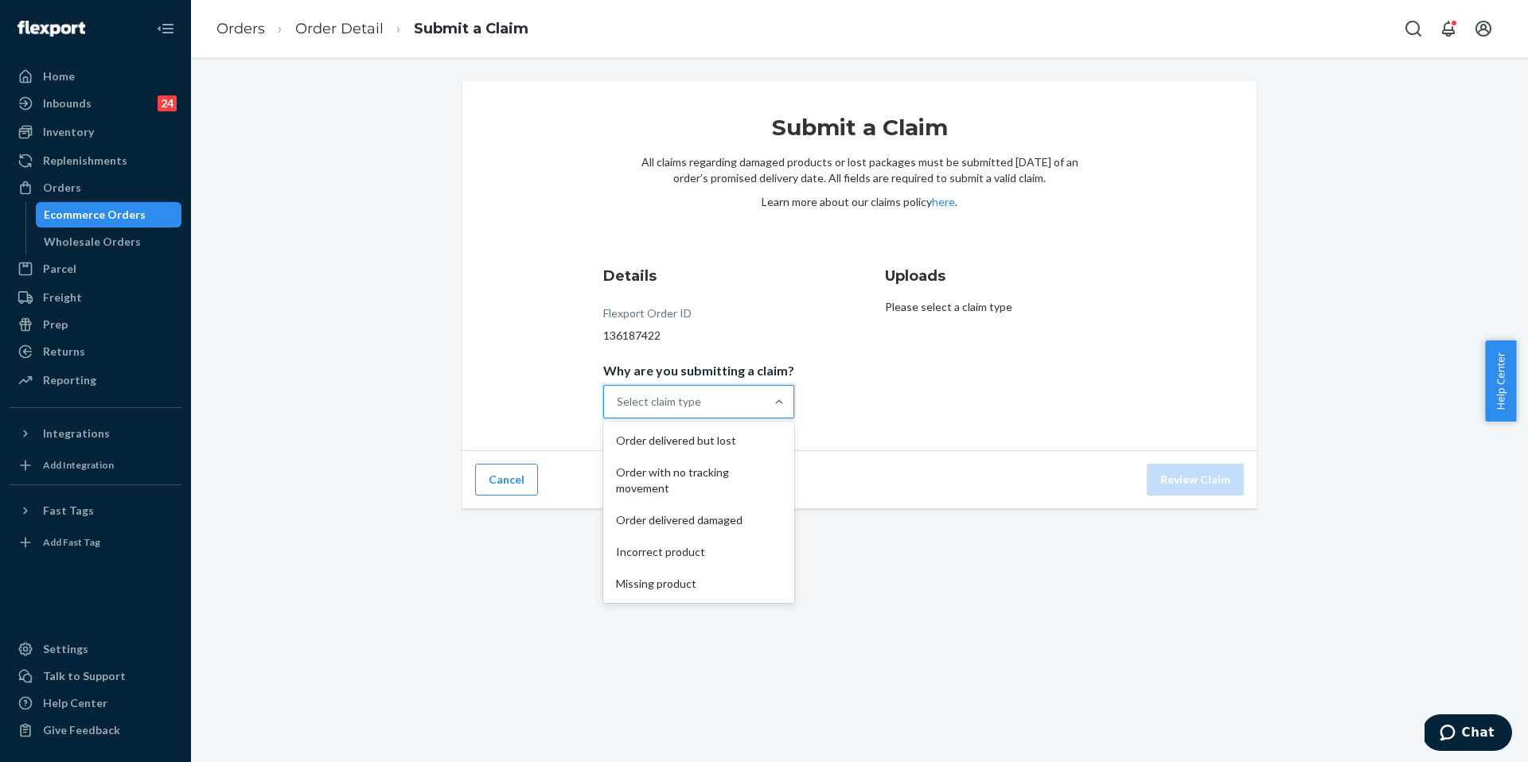
click at [719, 391] on div "Select claim type" at bounding box center [684, 402] width 161 height 32
click at [618, 394] on input "Why are you submitting a claim? option Order delivered but lost focused, 1 of 5…" at bounding box center [618, 402] width 2 height 16
click at [704, 475] on div "Order with no tracking movement" at bounding box center [698, 481] width 185 height 48
click at [618, 410] on input "Why are you submitting a claim? option Order with no tracking movement focused,…" at bounding box center [618, 402] width 2 height 16
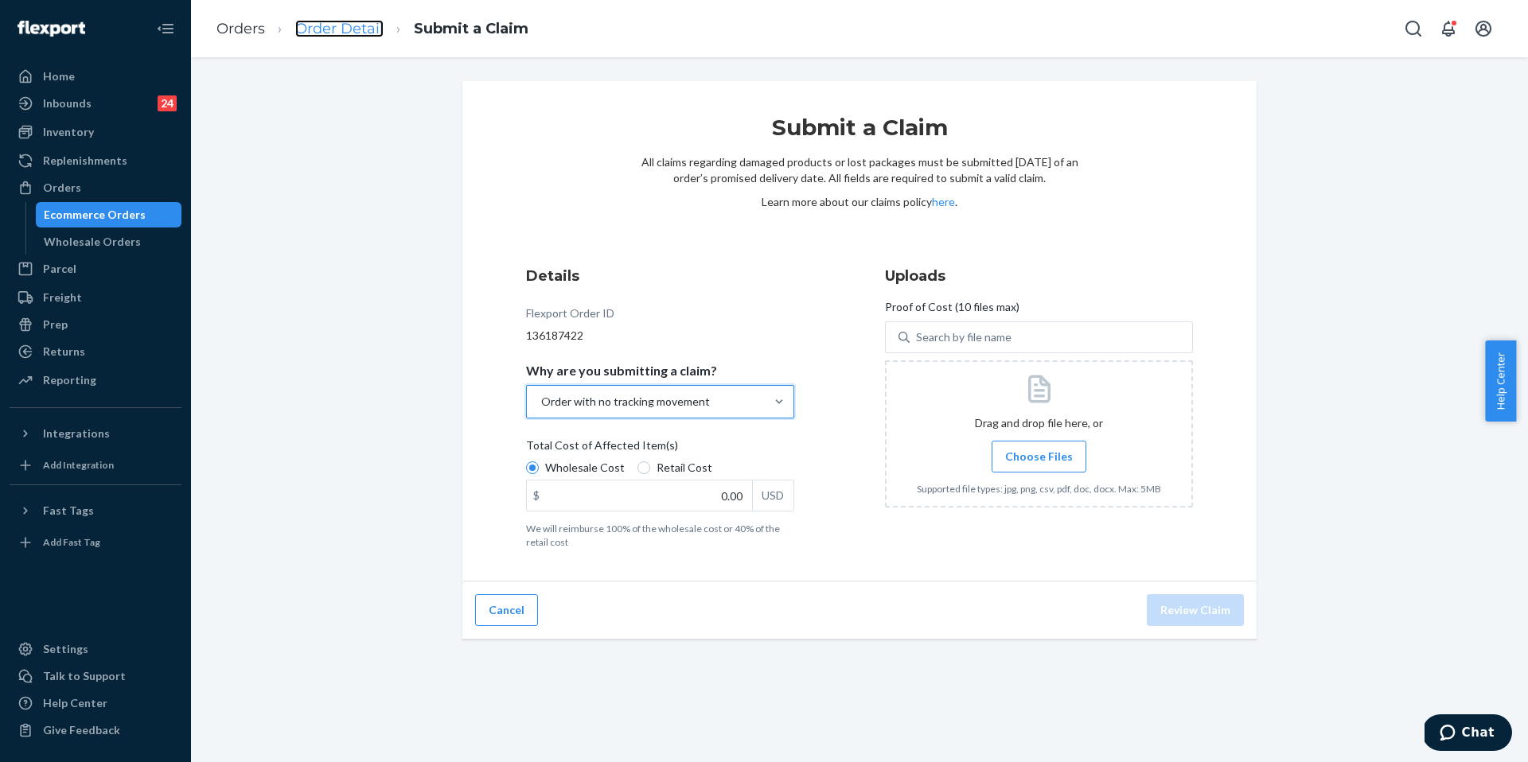
click at [351, 29] on link "Order Detail" at bounding box center [339, 29] width 88 height 18
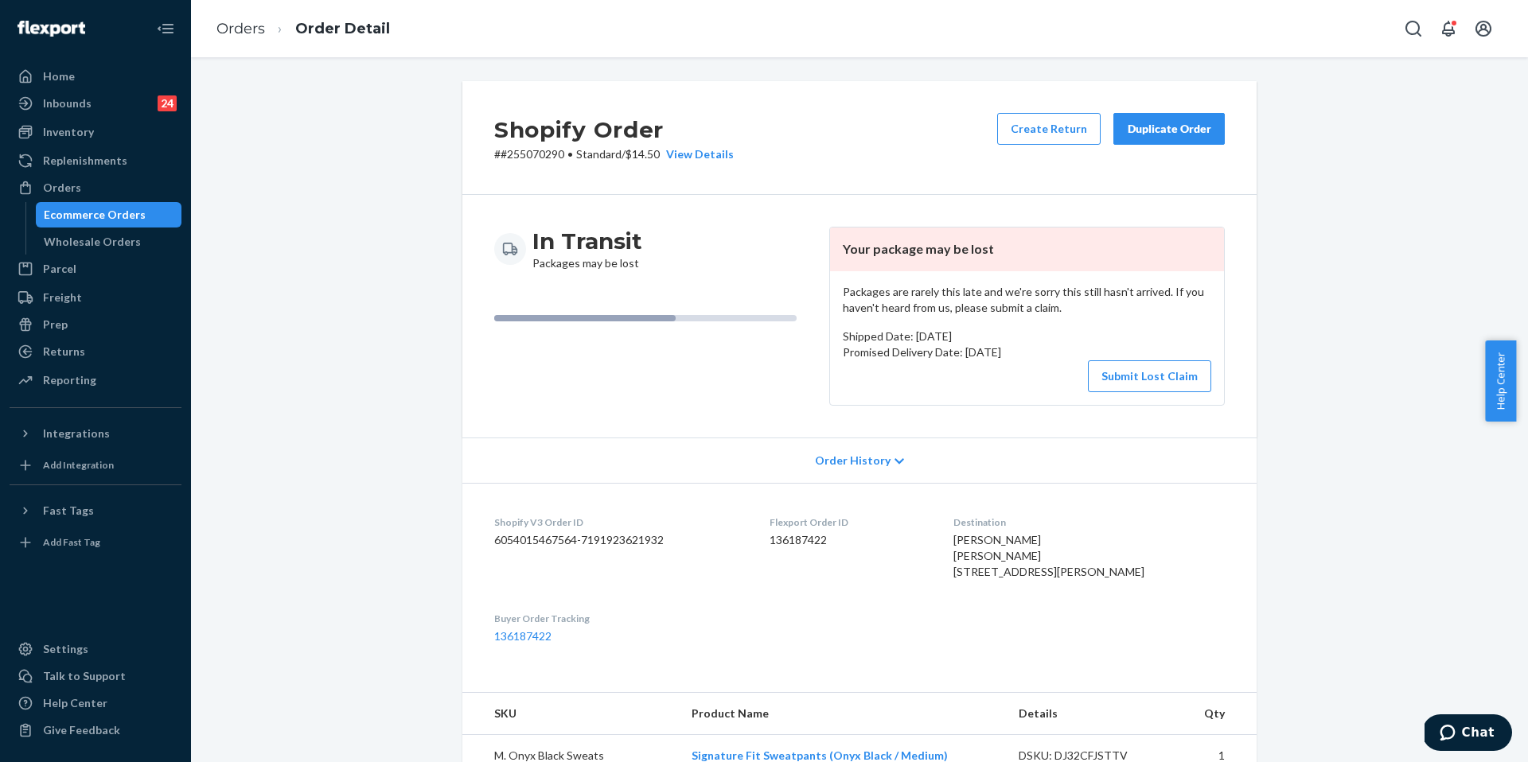
drag, startPoint x: 1167, startPoint y: 131, endPoint x: 1132, endPoint y: 132, distance: 35.1
click at [1167, 131] on div "Duplicate Order" at bounding box center [1169, 129] width 84 height 16
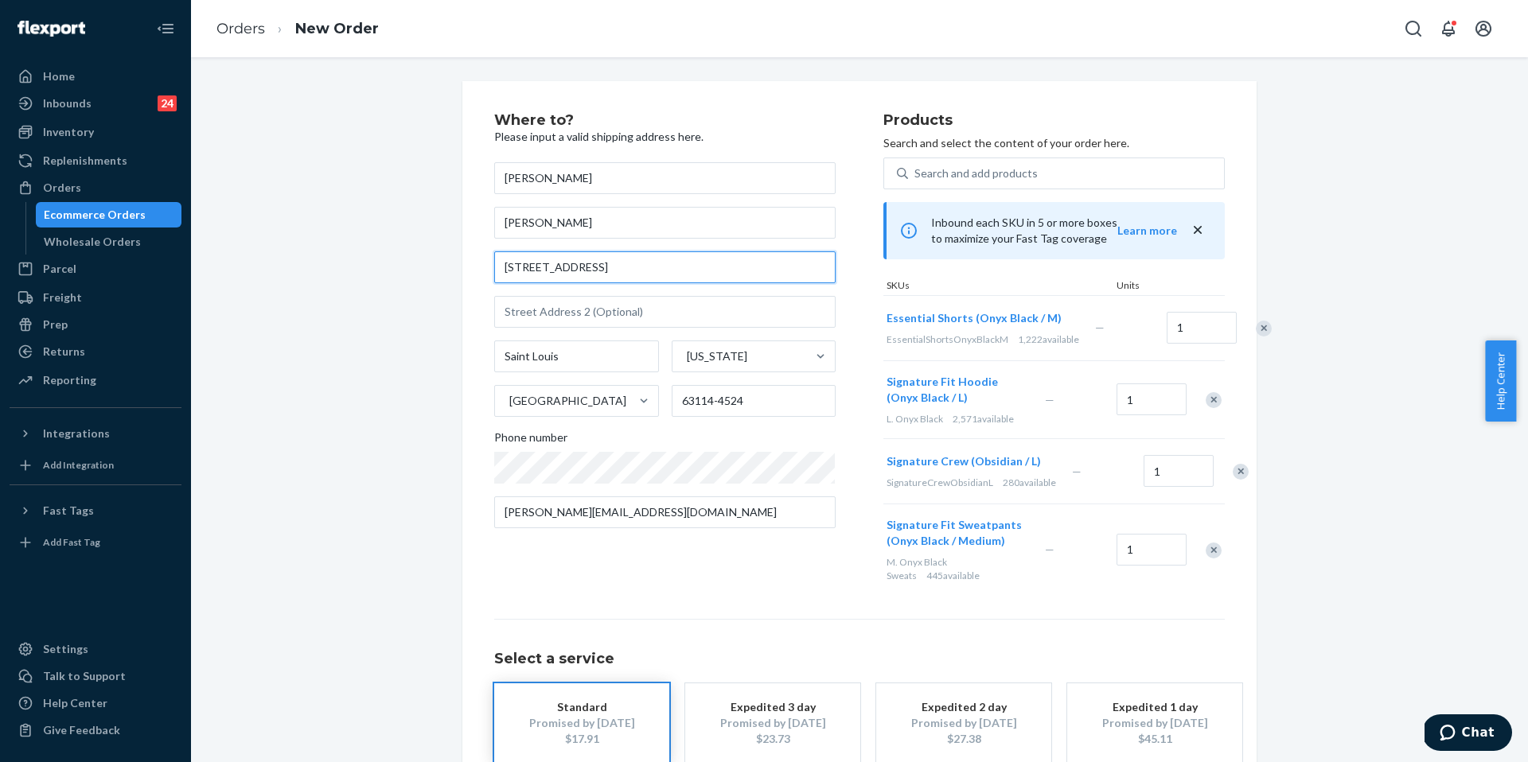
drag, startPoint x: 629, startPoint y: 260, endPoint x: 419, endPoint y: 240, distance: 211.0
click at [419, 240] on div "Where to? Please input a valid shipping address here. Brandy Harrison Brandy Ha…" at bounding box center [859, 470] width 1313 height 778
drag, startPoint x: 608, startPoint y: 271, endPoint x: 382, endPoint y: 236, distance: 228.6
click at [382, 236] on div "Where to? Please input a valid shipping address here. Brandy Harrison Brandy Ha…" at bounding box center [859, 470] width 1313 height 778
paste input "3312 Wabash Avenue, Granite City, IL 62040"
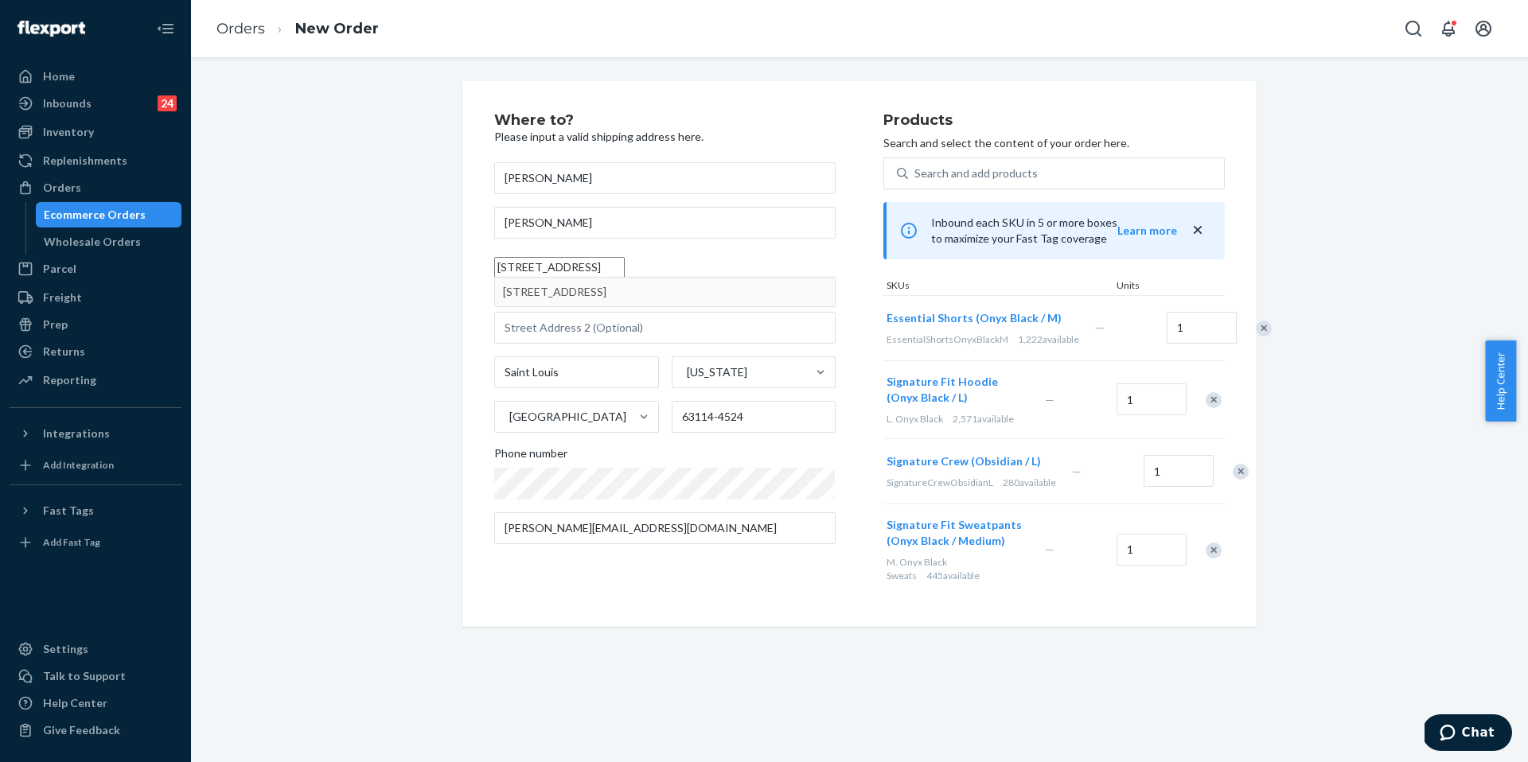
type input "3312 Wabash Avenue, Granite City, IL 62040"
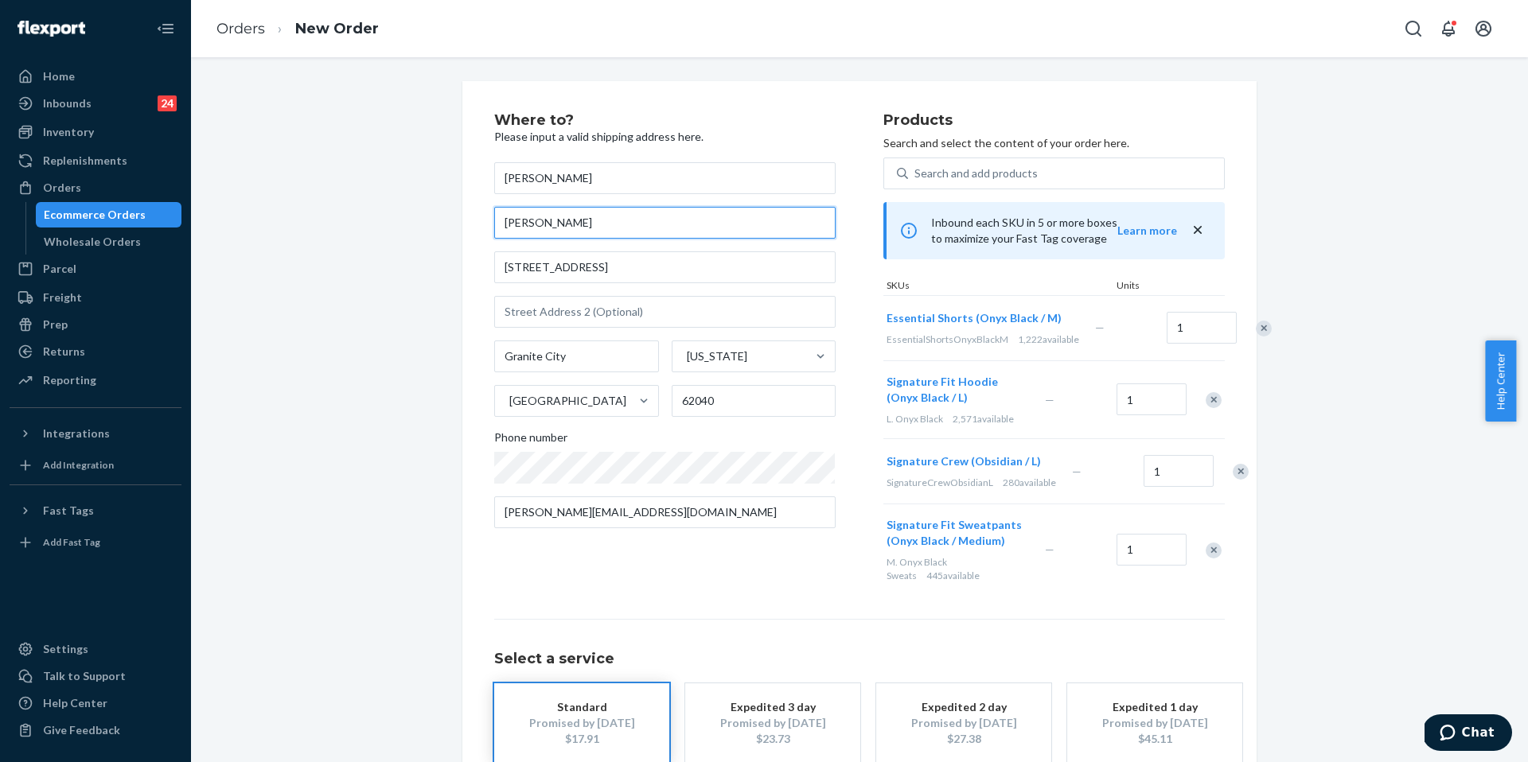
click at [629, 227] on input "Brandy Harrison" at bounding box center [664, 223] width 341 height 32
drag, startPoint x: 629, startPoint y: 227, endPoint x: 493, endPoint y: 211, distance: 136.2
click at [494, 211] on input "Brandy Harrison" at bounding box center [664, 223] width 341 height 32
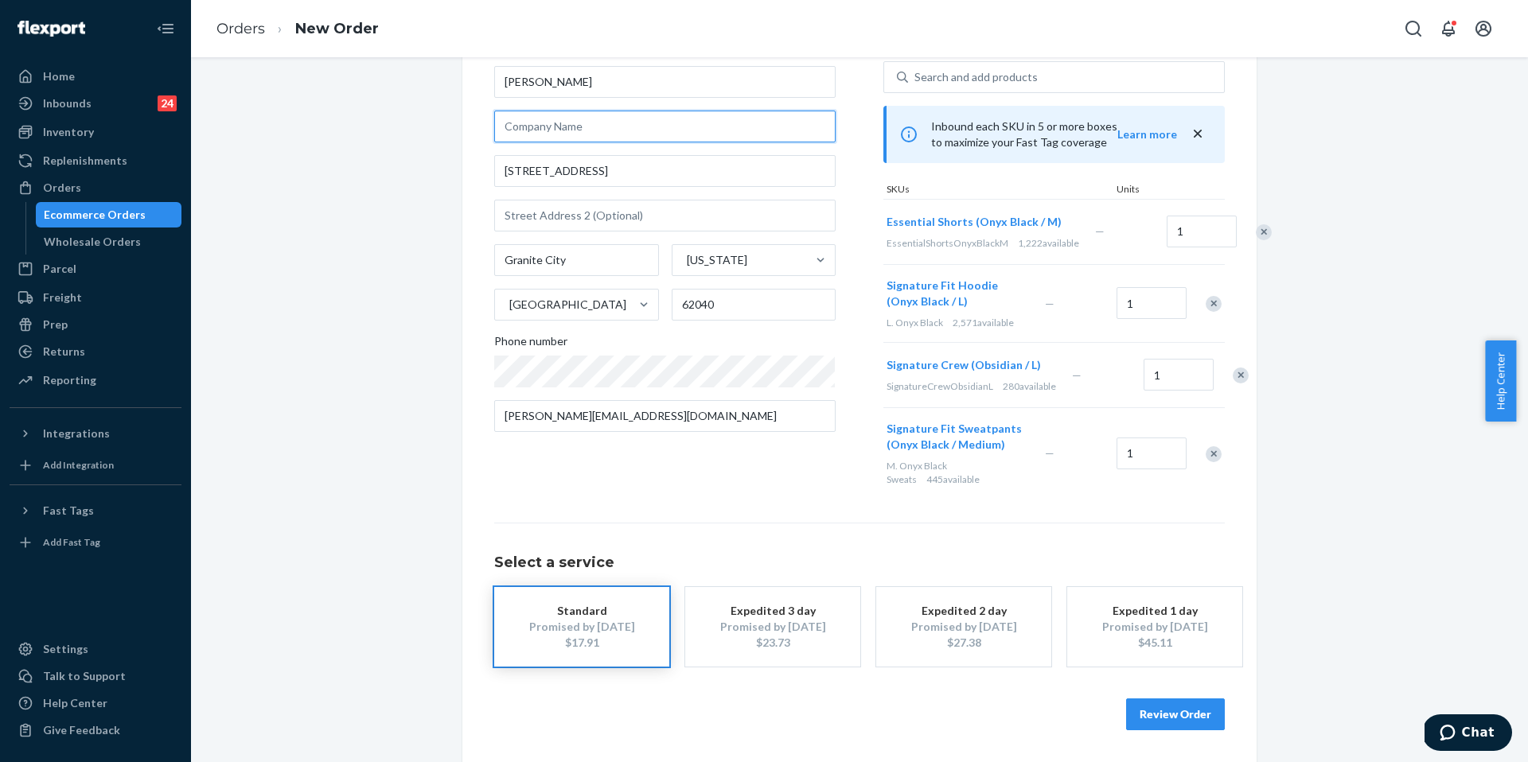
scroll to position [150, 0]
click at [1160, 690] on div "Review Order" at bounding box center [859, 707] width 731 height 48
click at [1162, 700] on button "Review Order" at bounding box center [1175, 715] width 99 height 32
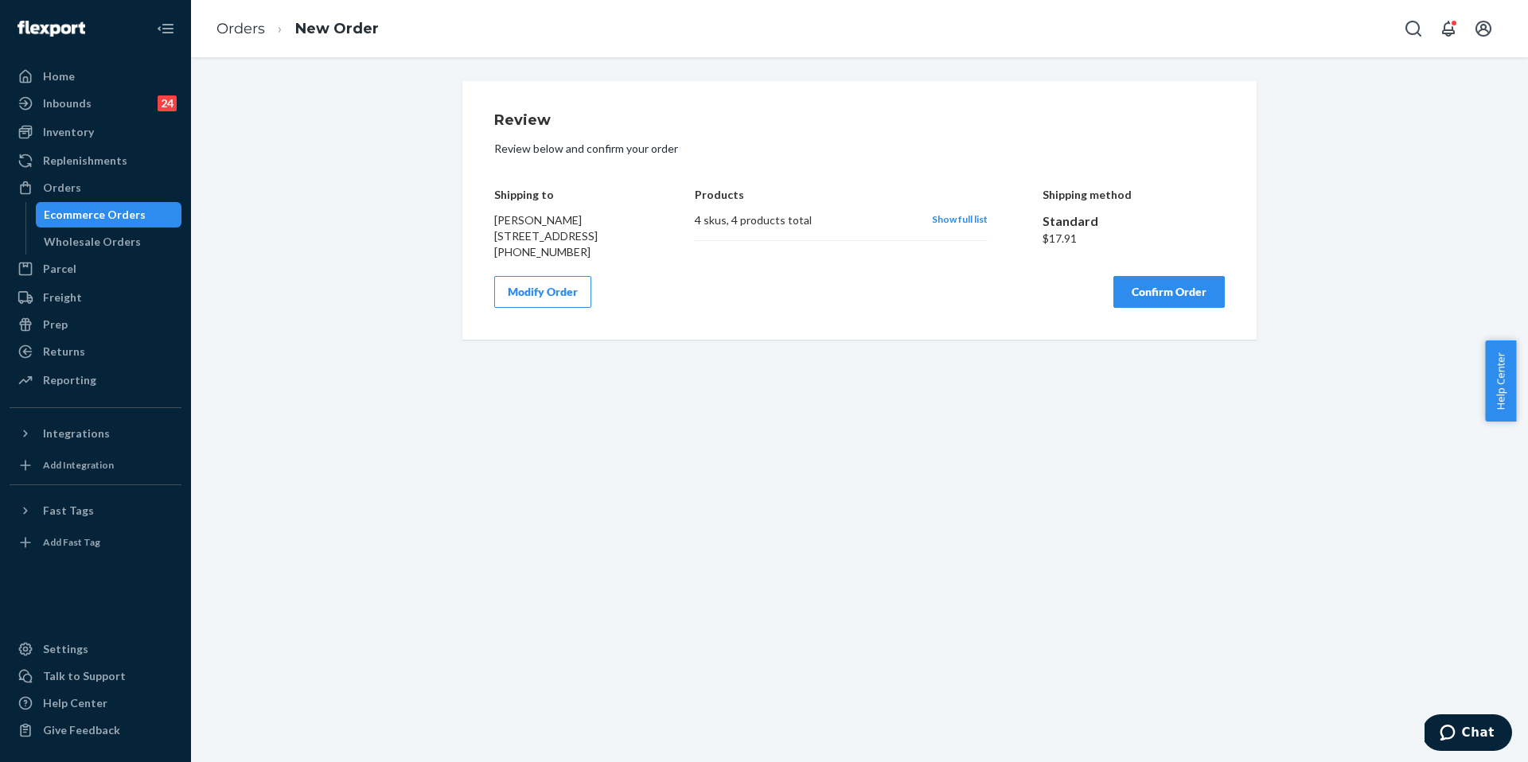
scroll to position [0, 0]
click at [1187, 308] on div "Modify Order Confirm Order" at bounding box center [859, 292] width 731 height 32
click at [1151, 308] on button "Confirm Order" at bounding box center [1168, 292] width 111 height 32
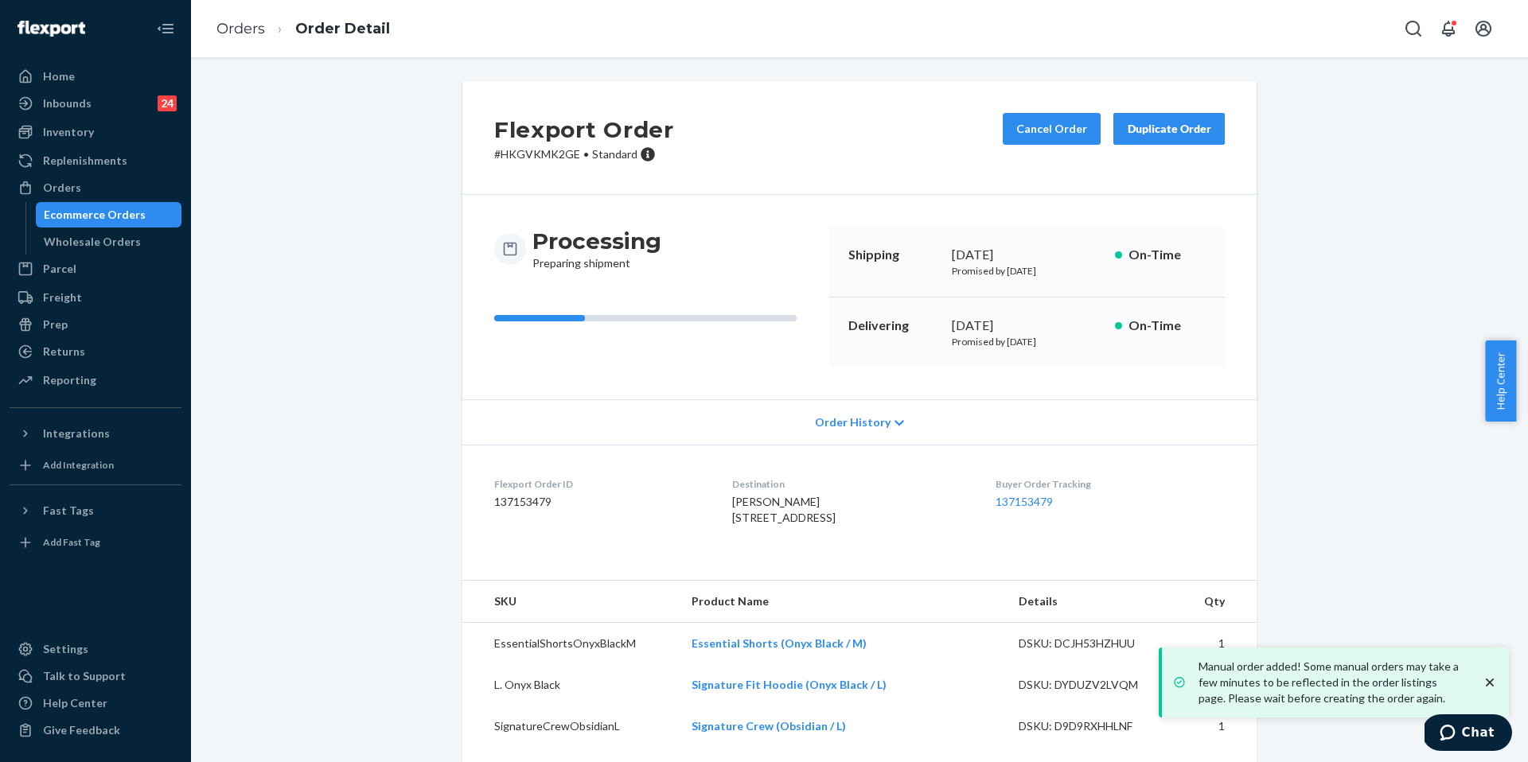
click at [670, 471] on dl "Flexport Order ID 137153479 Destination Brandy Harrison 3312 Wabash Ave Granite…" at bounding box center [859, 504] width 794 height 119
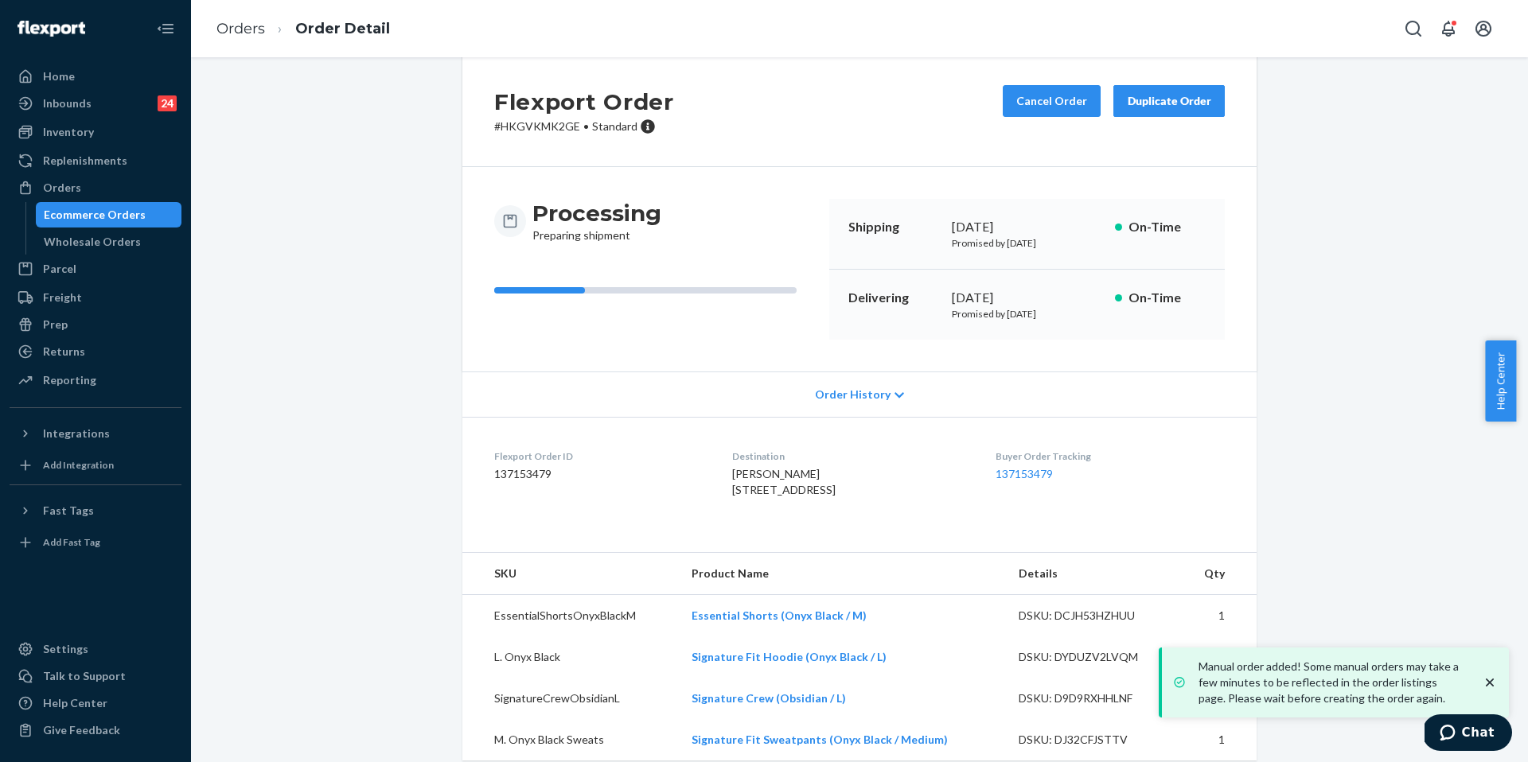
scroll to position [77, 0]
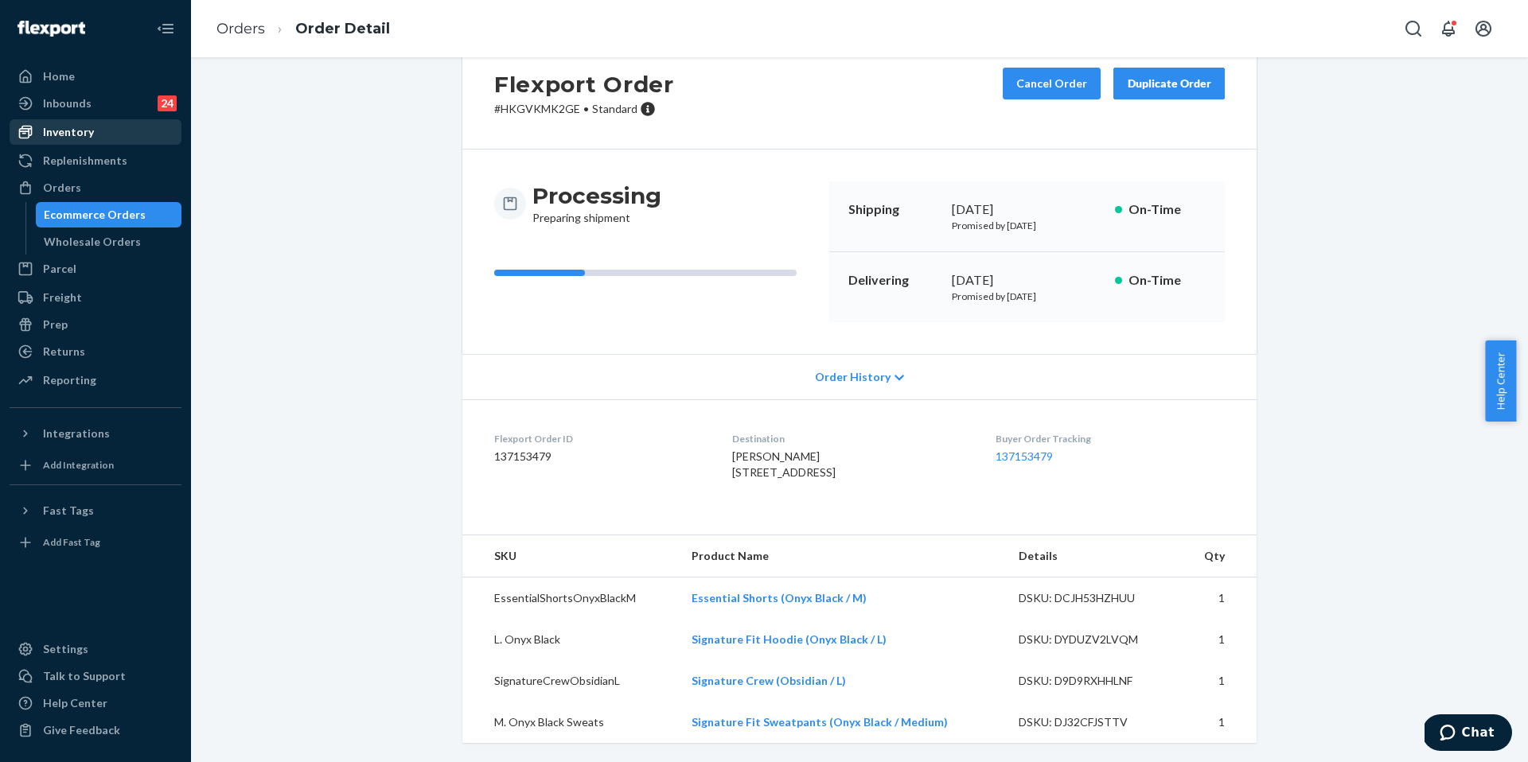
click at [122, 140] on div "Inventory" at bounding box center [95, 132] width 169 height 22
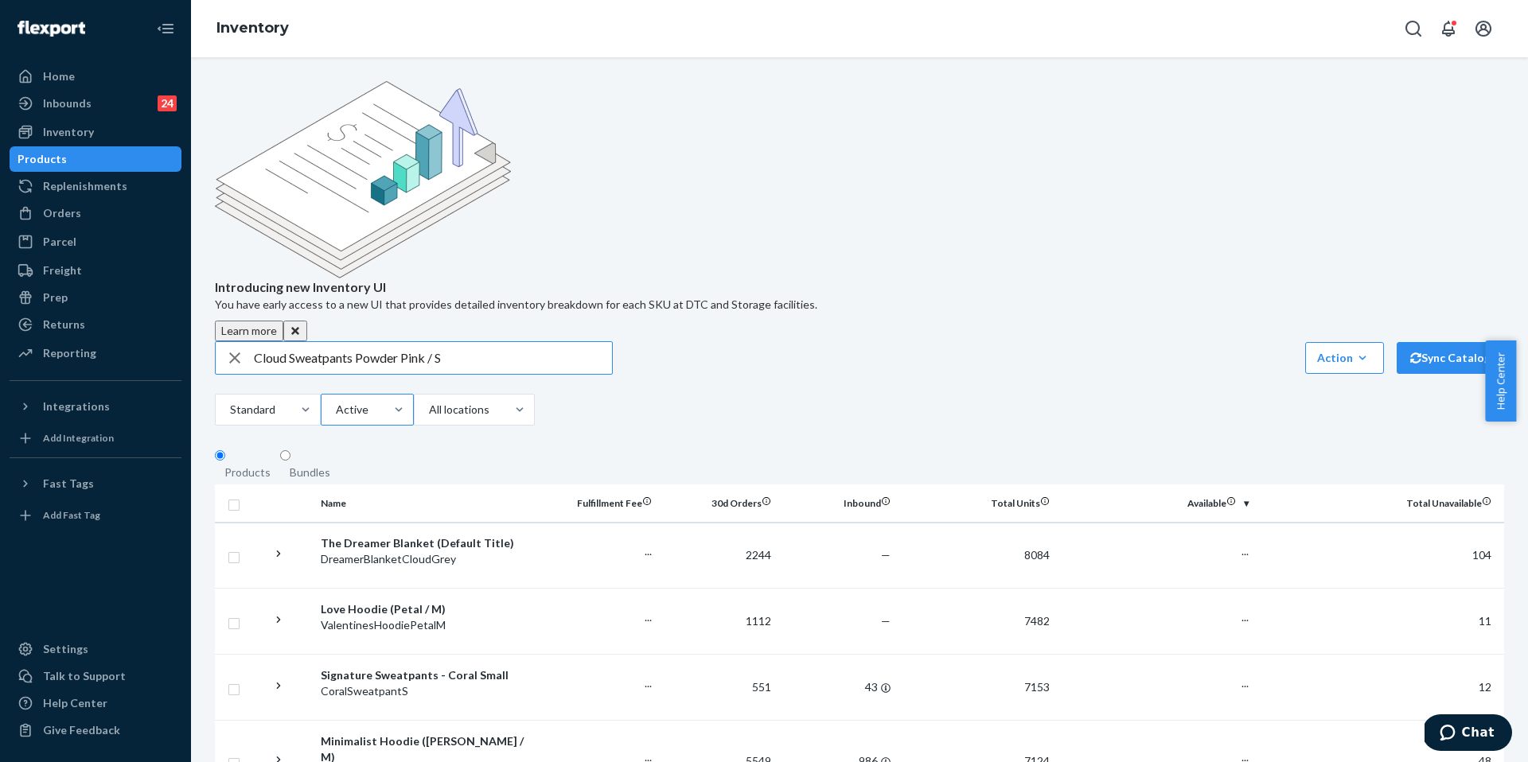
type input "Cloud Sweatpants Powder Pink / S"
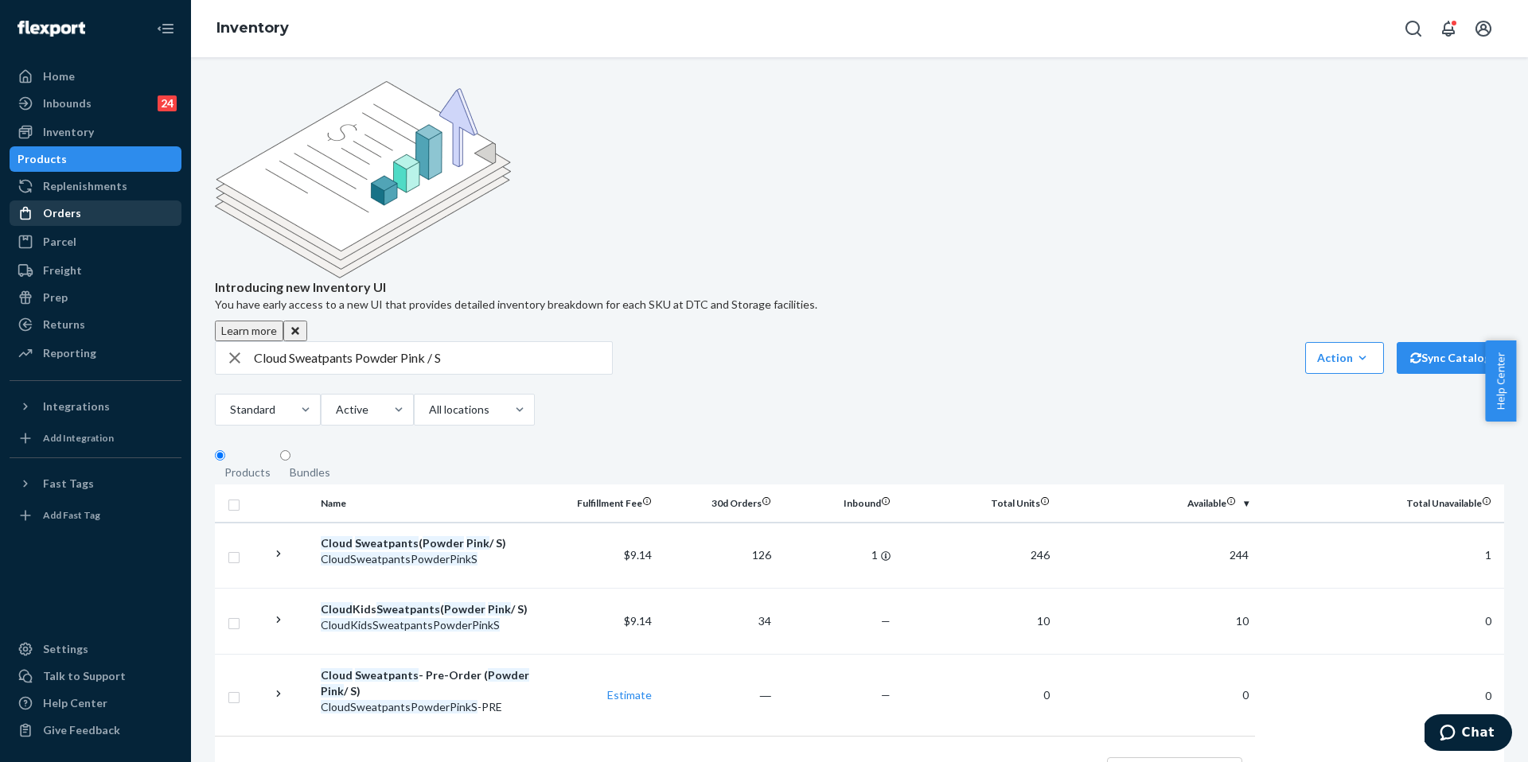
click at [118, 210] on div "Orders" at bounding box center [95, 213] width 169 height 22
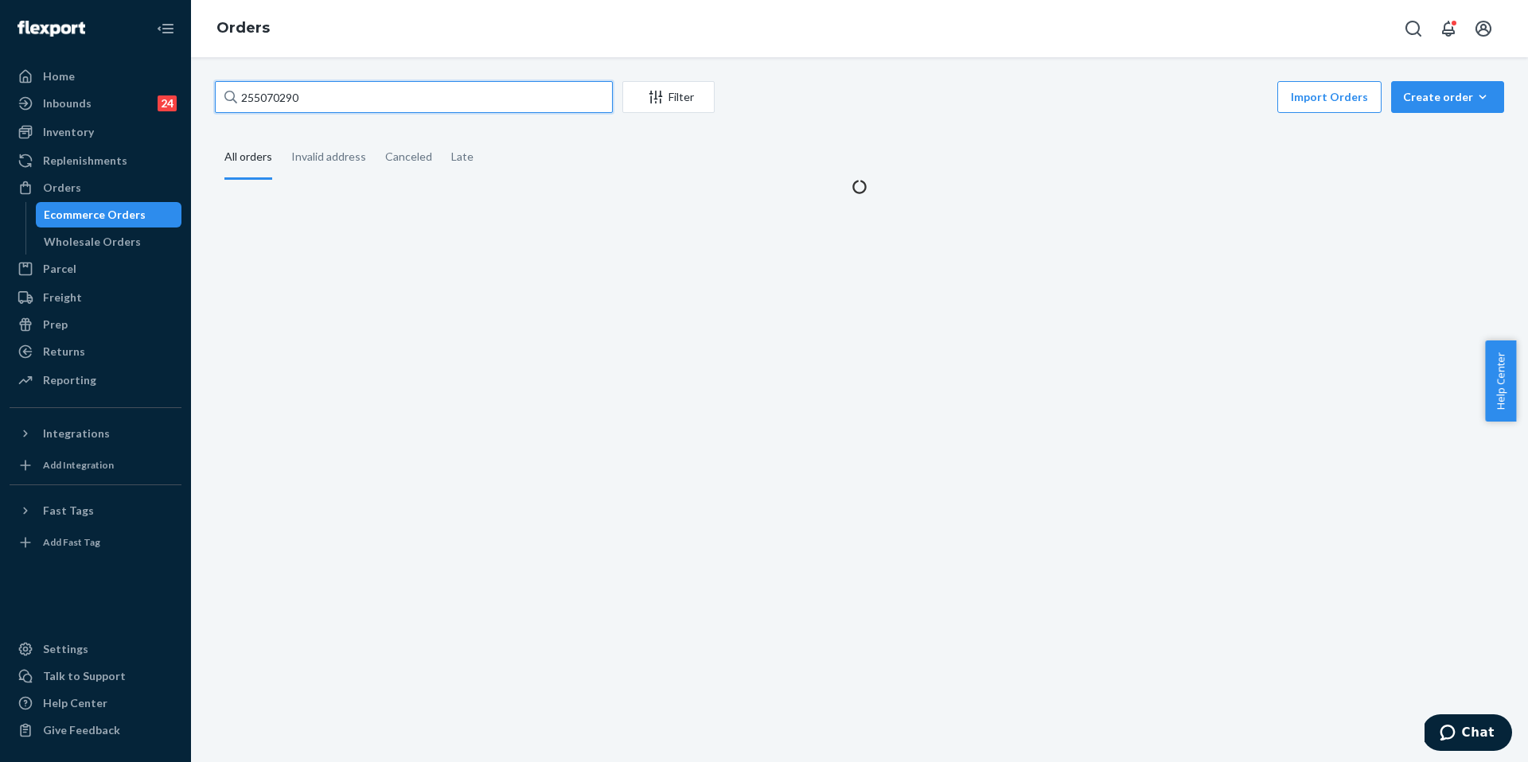
click at [352, 97] on input "255070290" at bounding box center [414, 97] width 398 height 32
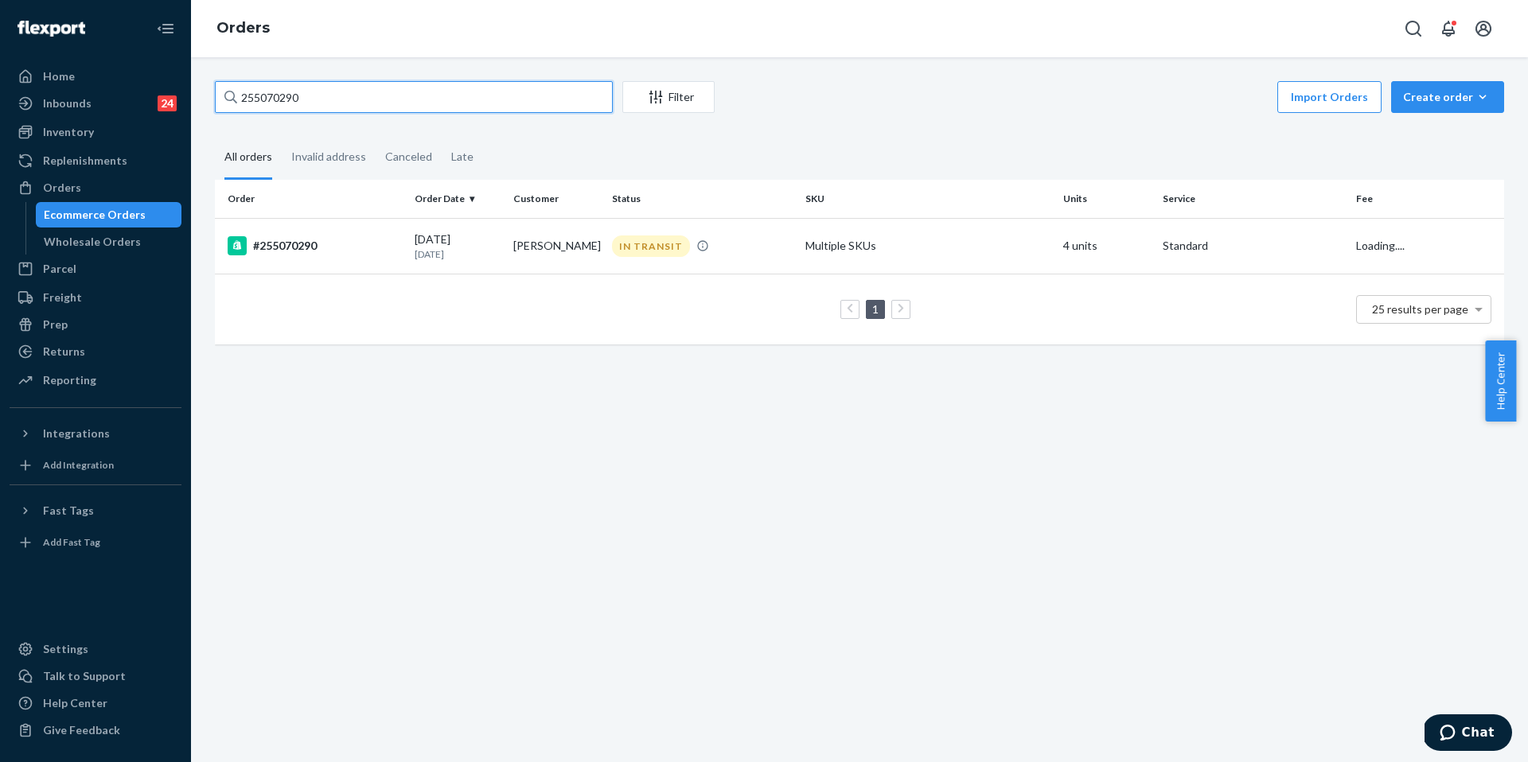
paste input "7477"
type input "255077477"
click at [313, 239] on div "#255077477" at bounding box center [315, 245] width 174 height 19
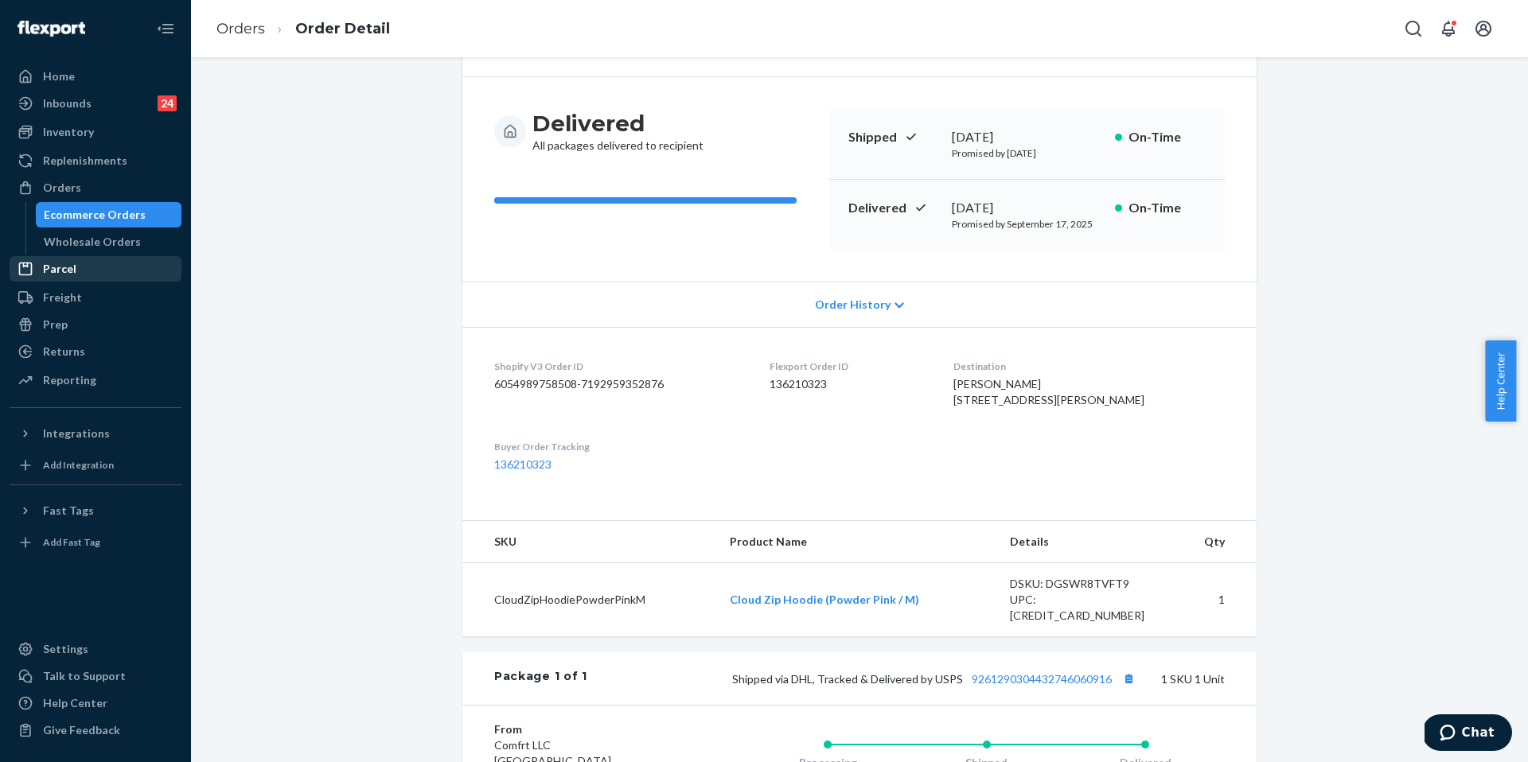
scroll to position [133, 0]
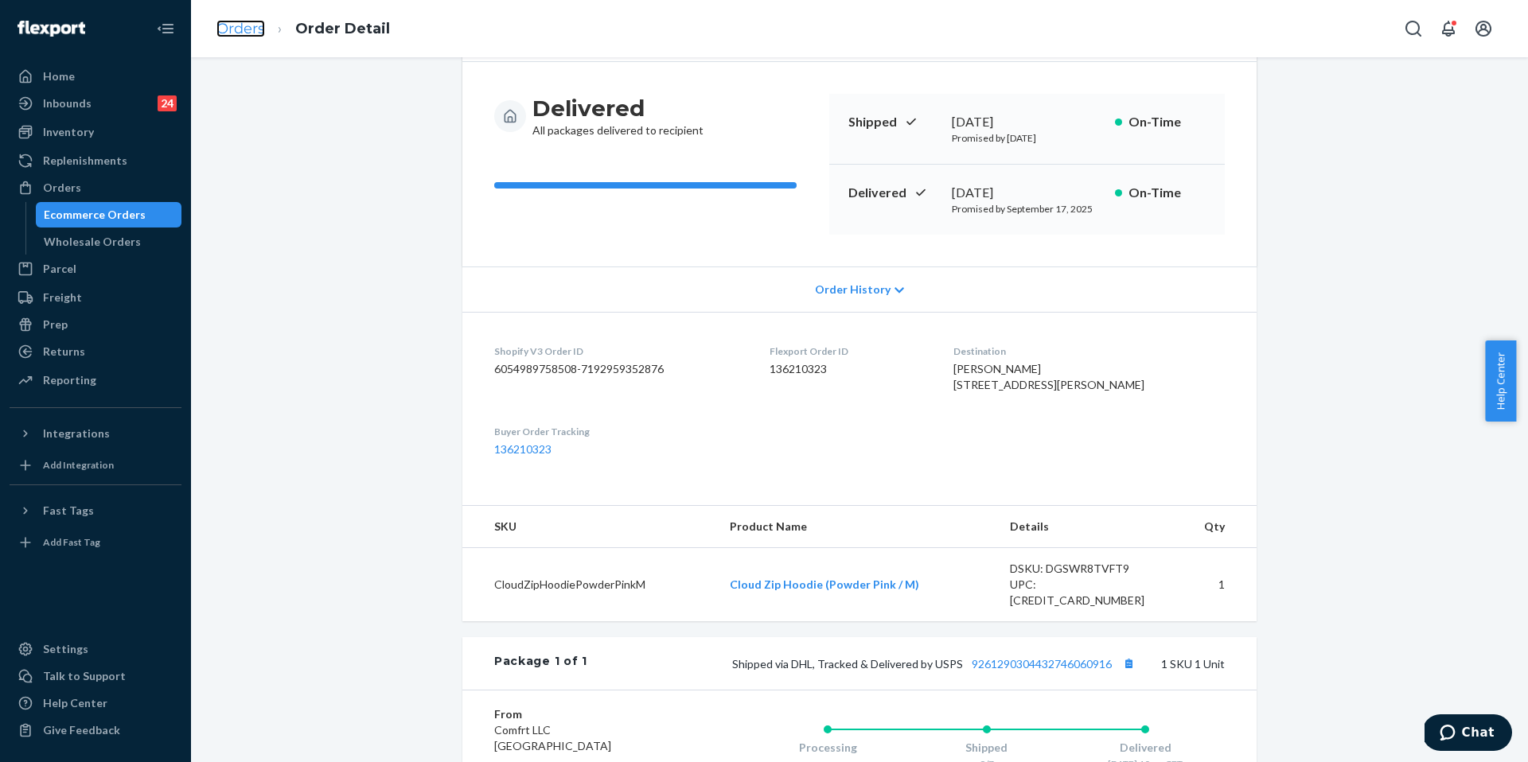
click at [220, 22] on link "Orders" at bounding box center [240, 29] width 49 height 18
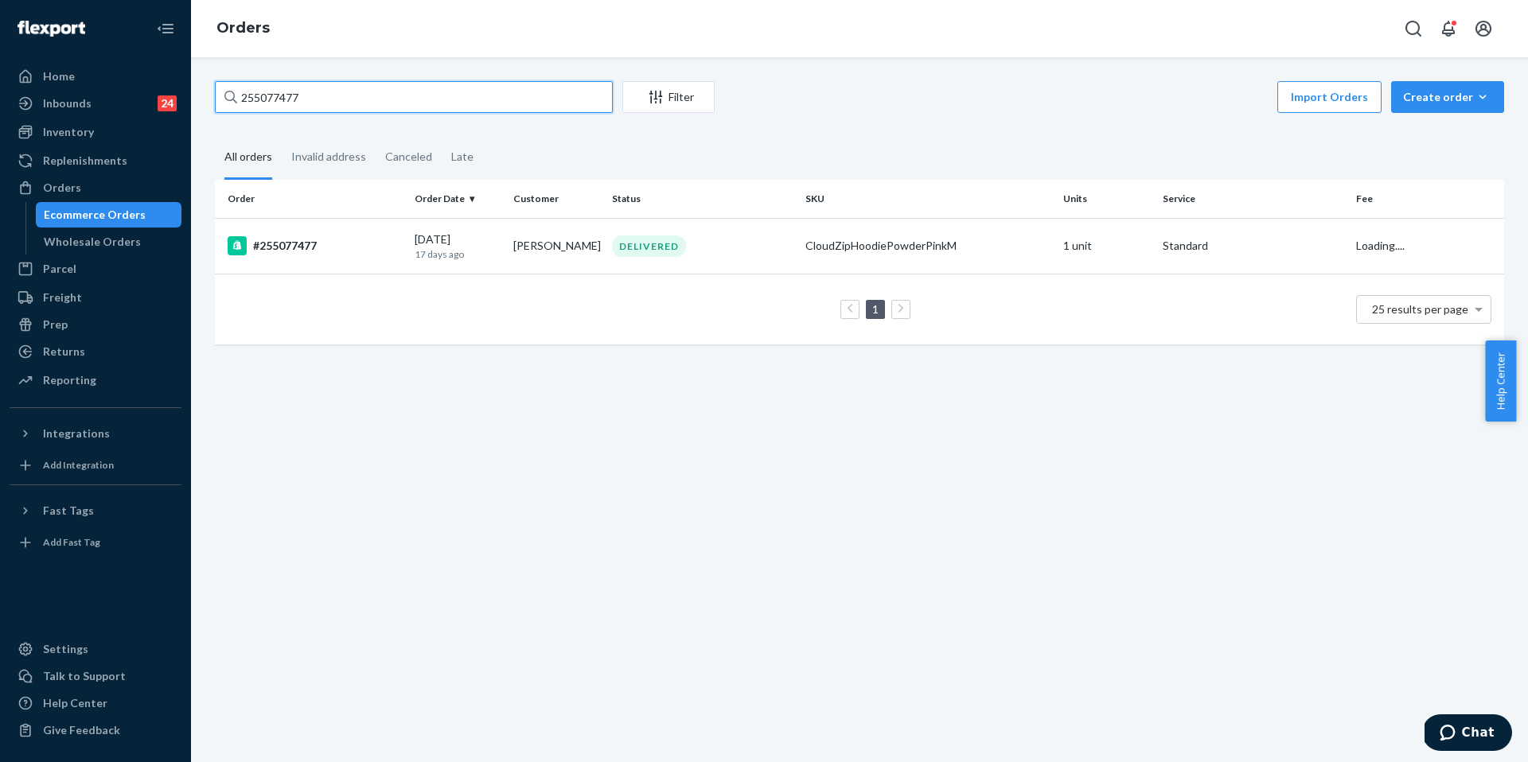
click at [340, 82] on input "255077477" at bounding box center [414, 97] width 398 height 32
paste input "11660ara"
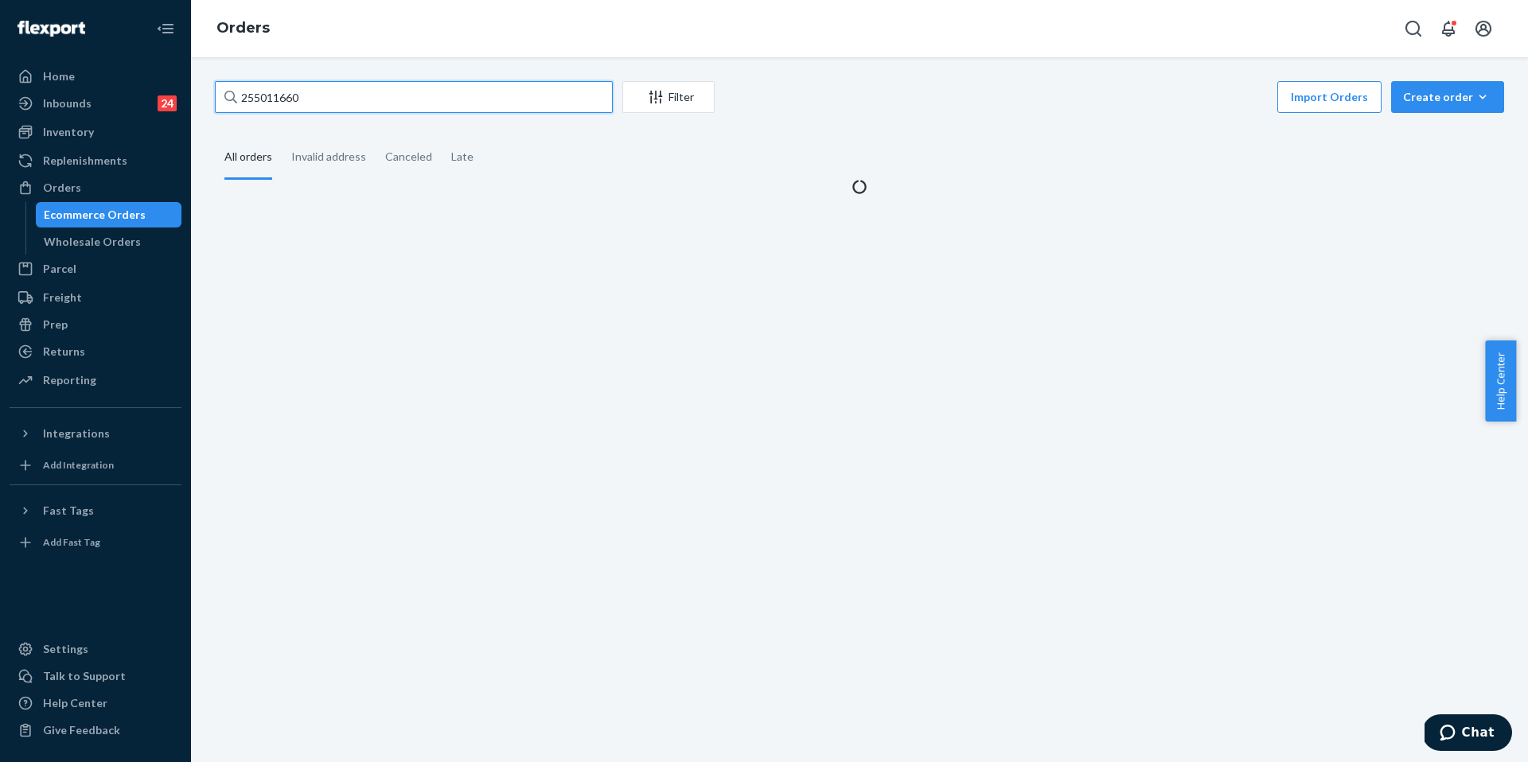
type input "255011660"
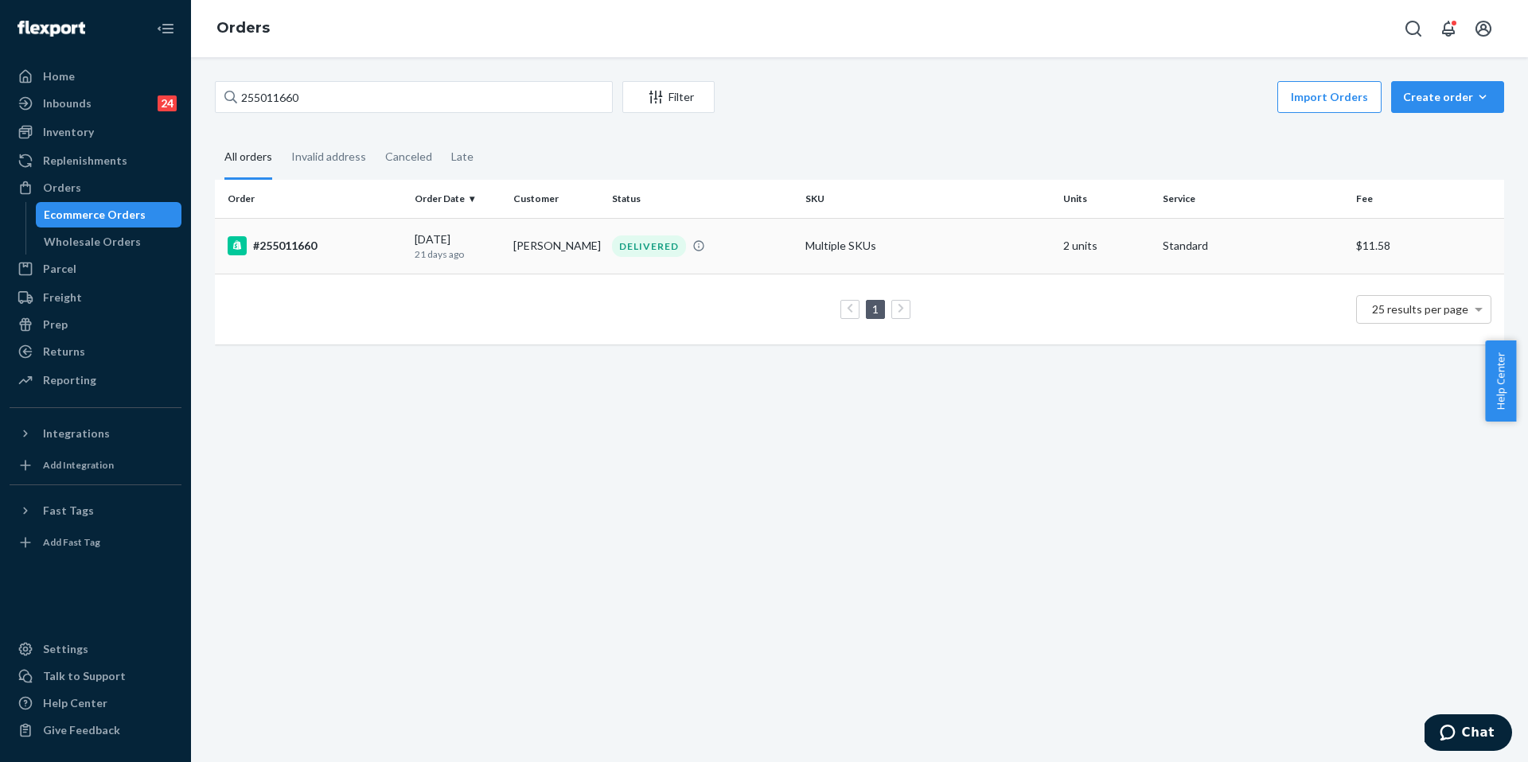
click at [353, 238] on div "#255011660" at bounding box center [315, 245] width 174 height 19
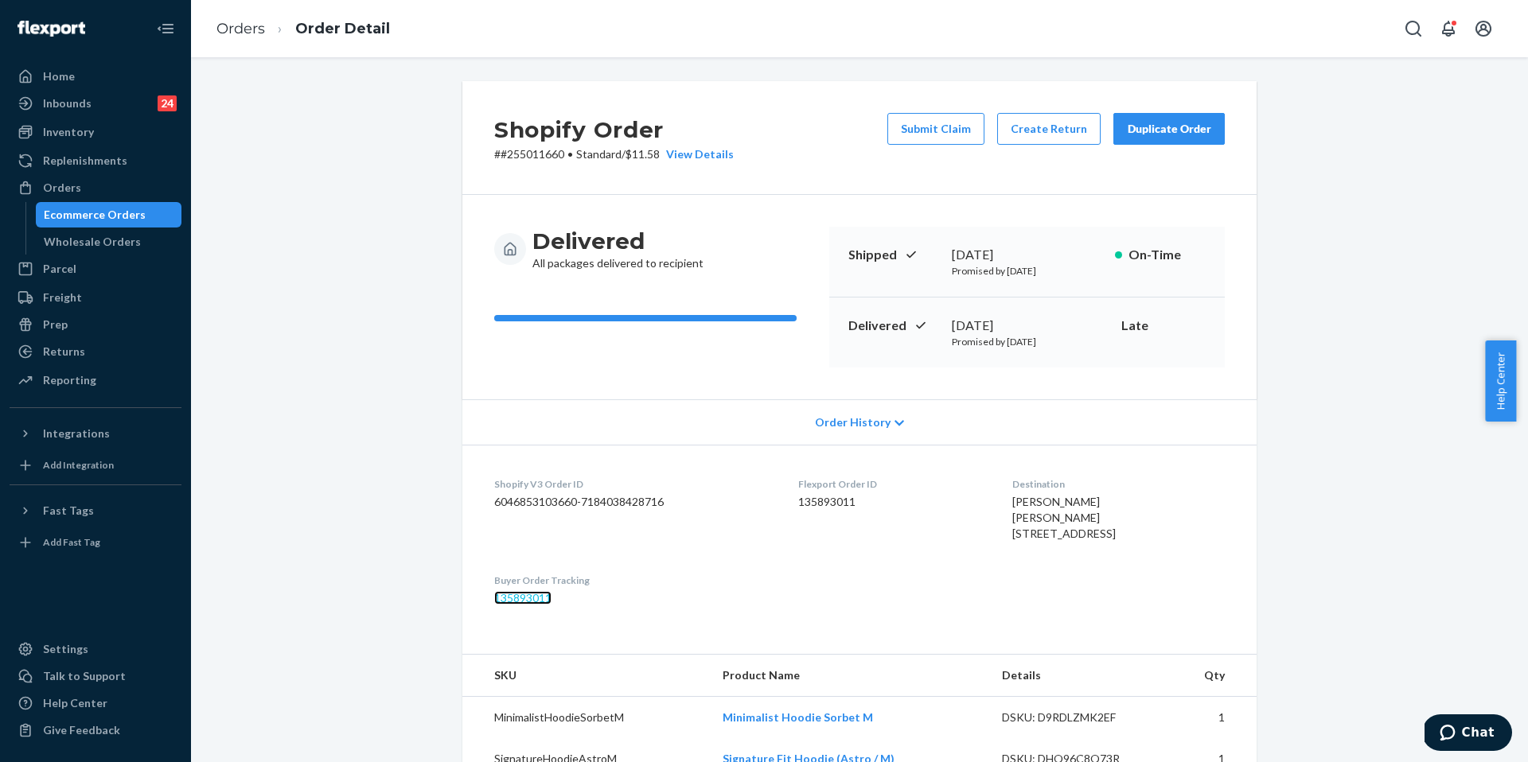
click at [532, 605] on link "135893011" at bounding box center [522, 598] width 57 height 14
click at [0, 0] on div "Home Inbounds 24 Shipping Plans Problems 24 Inventory Products Replenishments O…" at bounding box center [764, 381] width 1528 height 762
click at [248, 33] on link "Orders" at bounding box center [240, 29] width 49 height 18
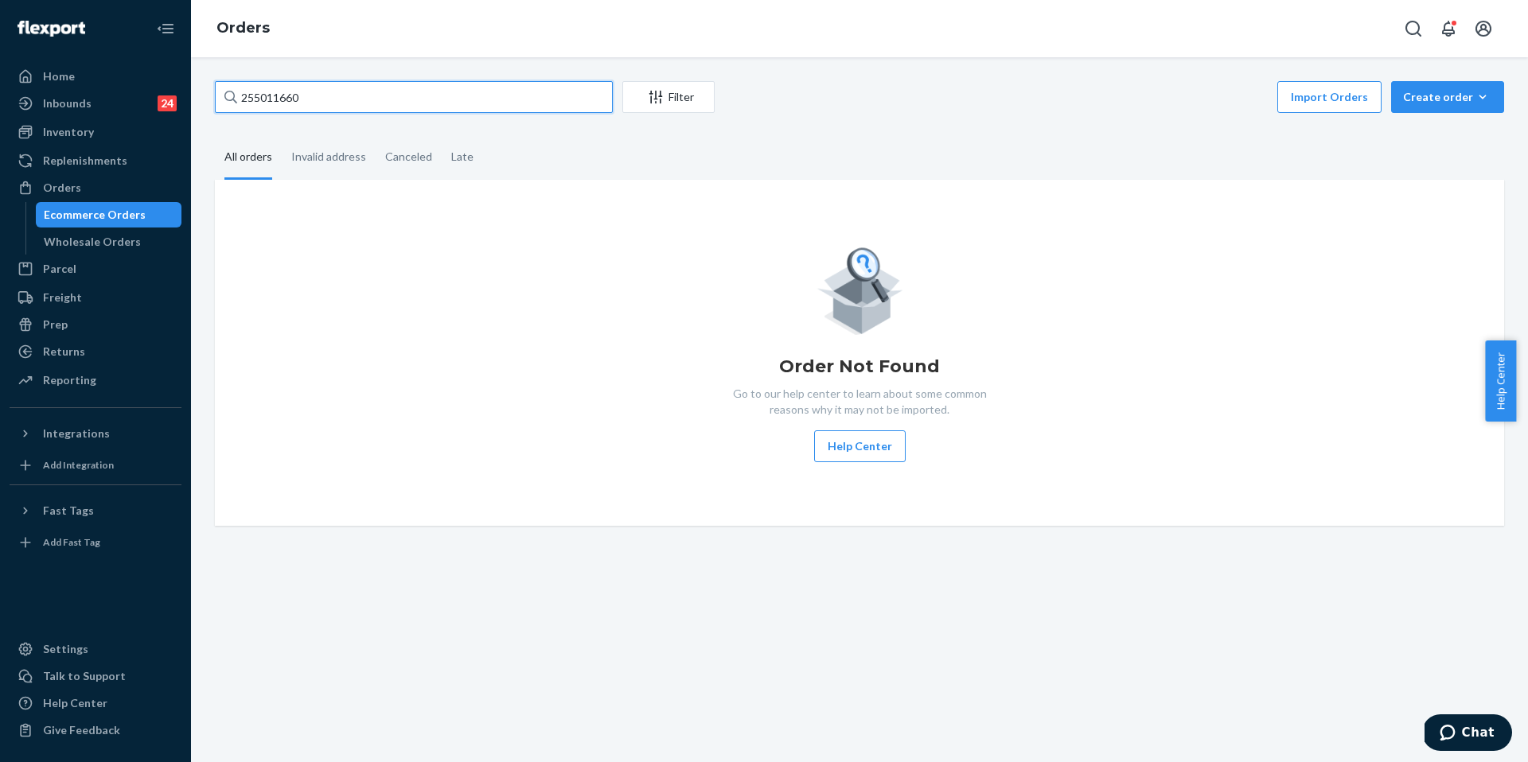
click at [346, 104] on input "255011660" at bounding box center [414, 97] width 398 height 32
click at [345, 103] on input "255011660" at bounding box center [414, 97] width 398 height 32
paste input "201328"
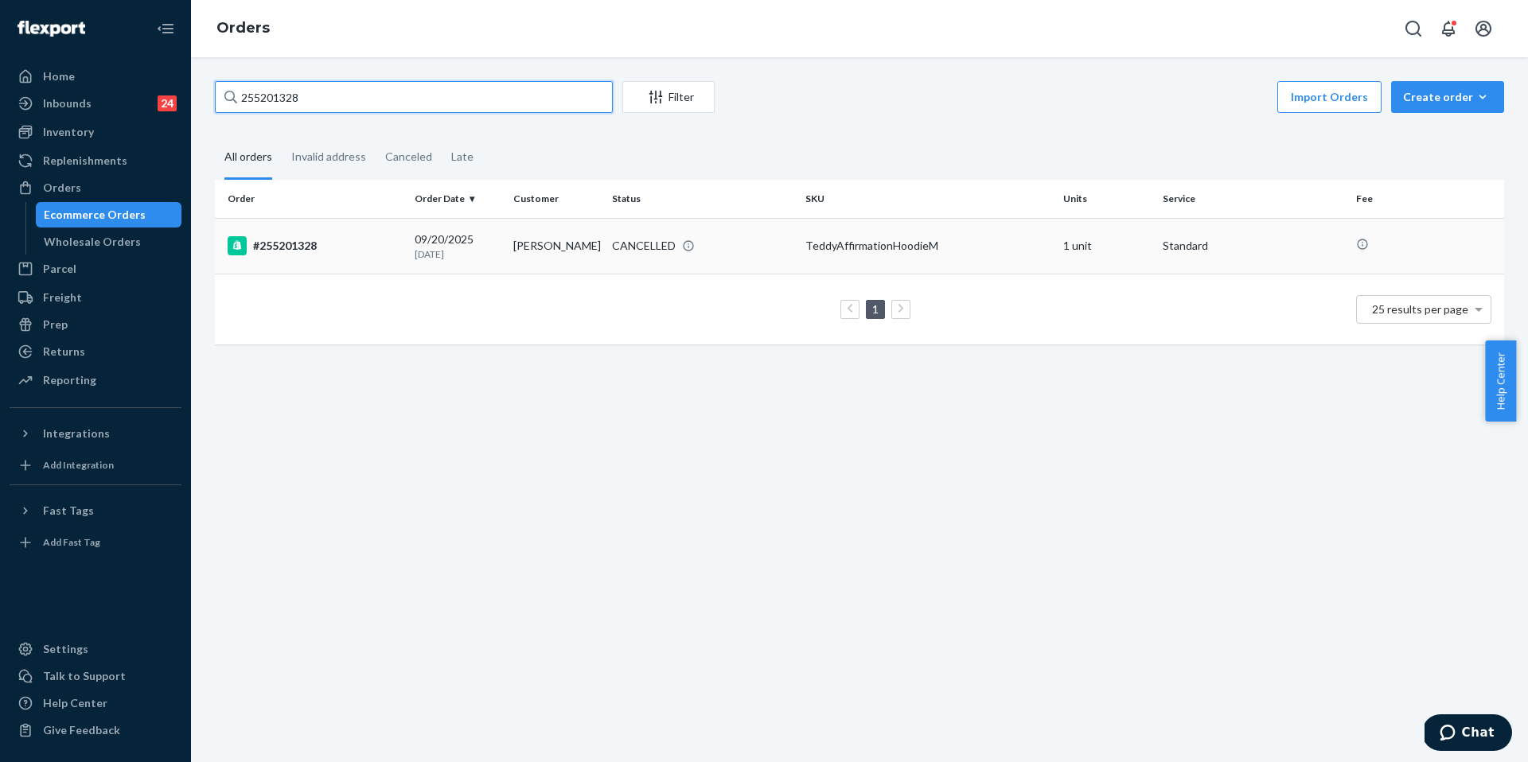
type input "255201328"
click at [388, 262] on td "#255201328" at bounding box center [311, 246] width 193 height 56
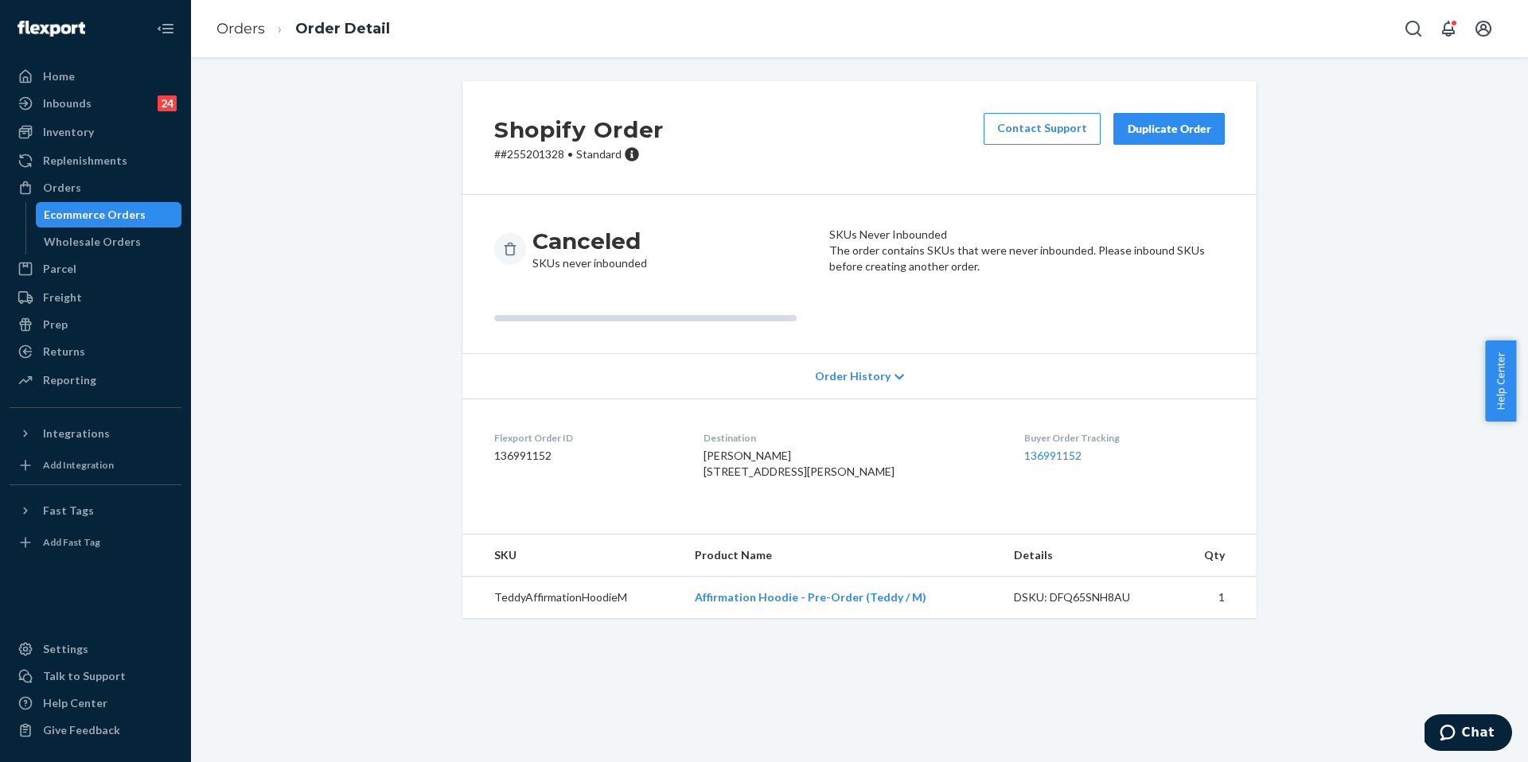
click at [216, 37] on li "Orders" at bounding box center [240, 29] width 49 height 21
click at [229, 37] on link "Orders" at bounding box center [240, 29] width 49 height 18
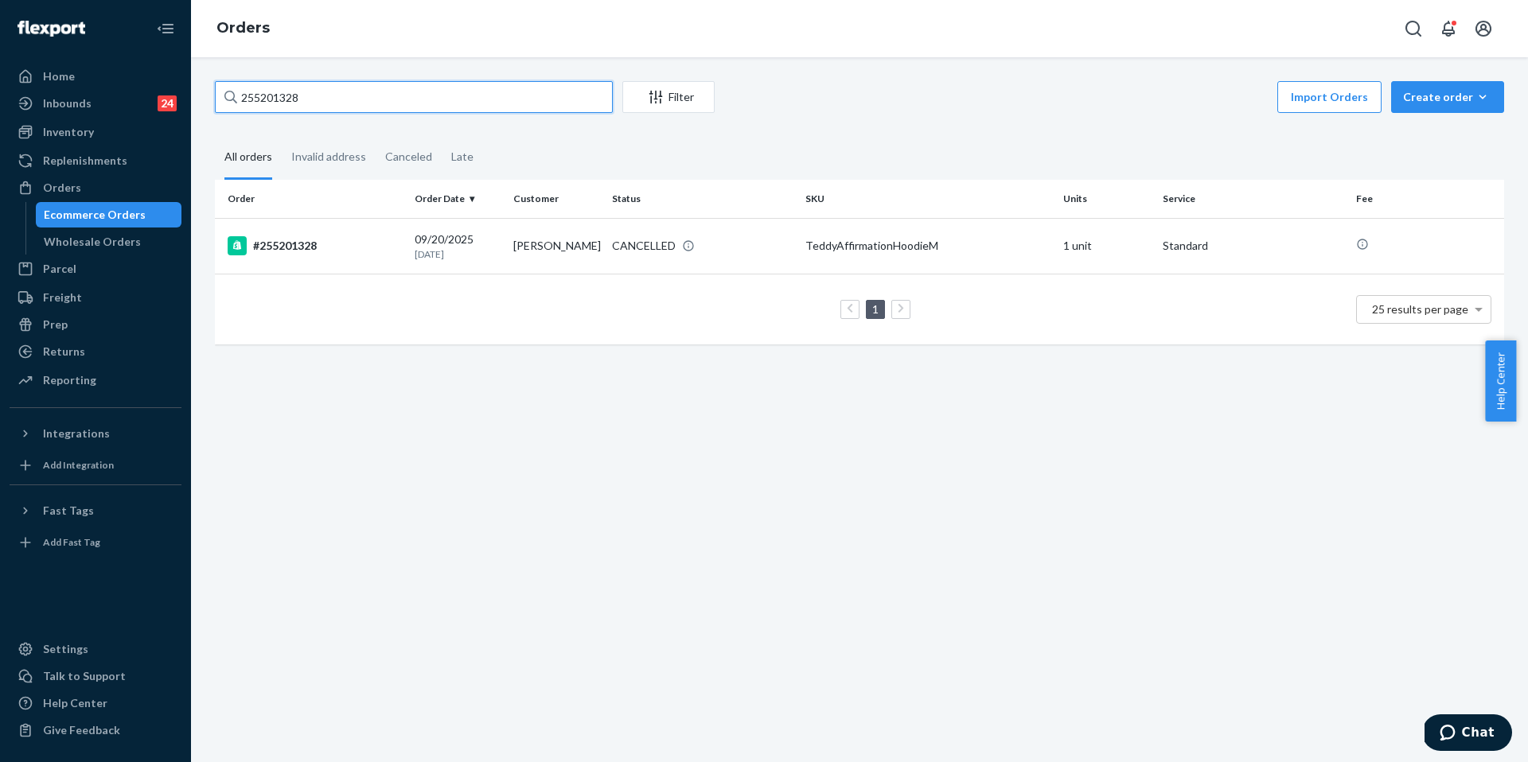
click at [314, 94] on input "255201328" at bounding box center [414, 97] width 398 height 32
paste input "4667113"
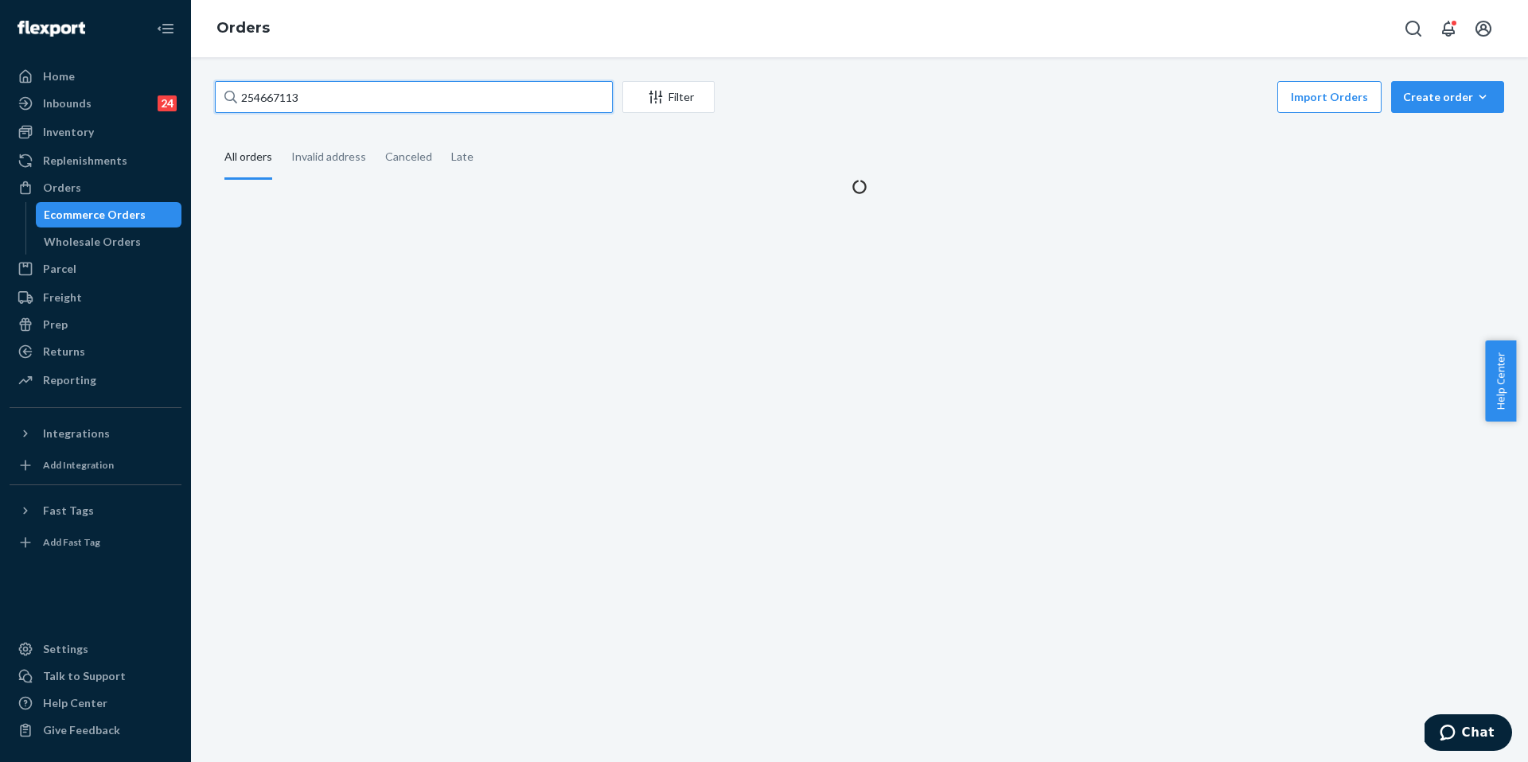
type input "254667113"
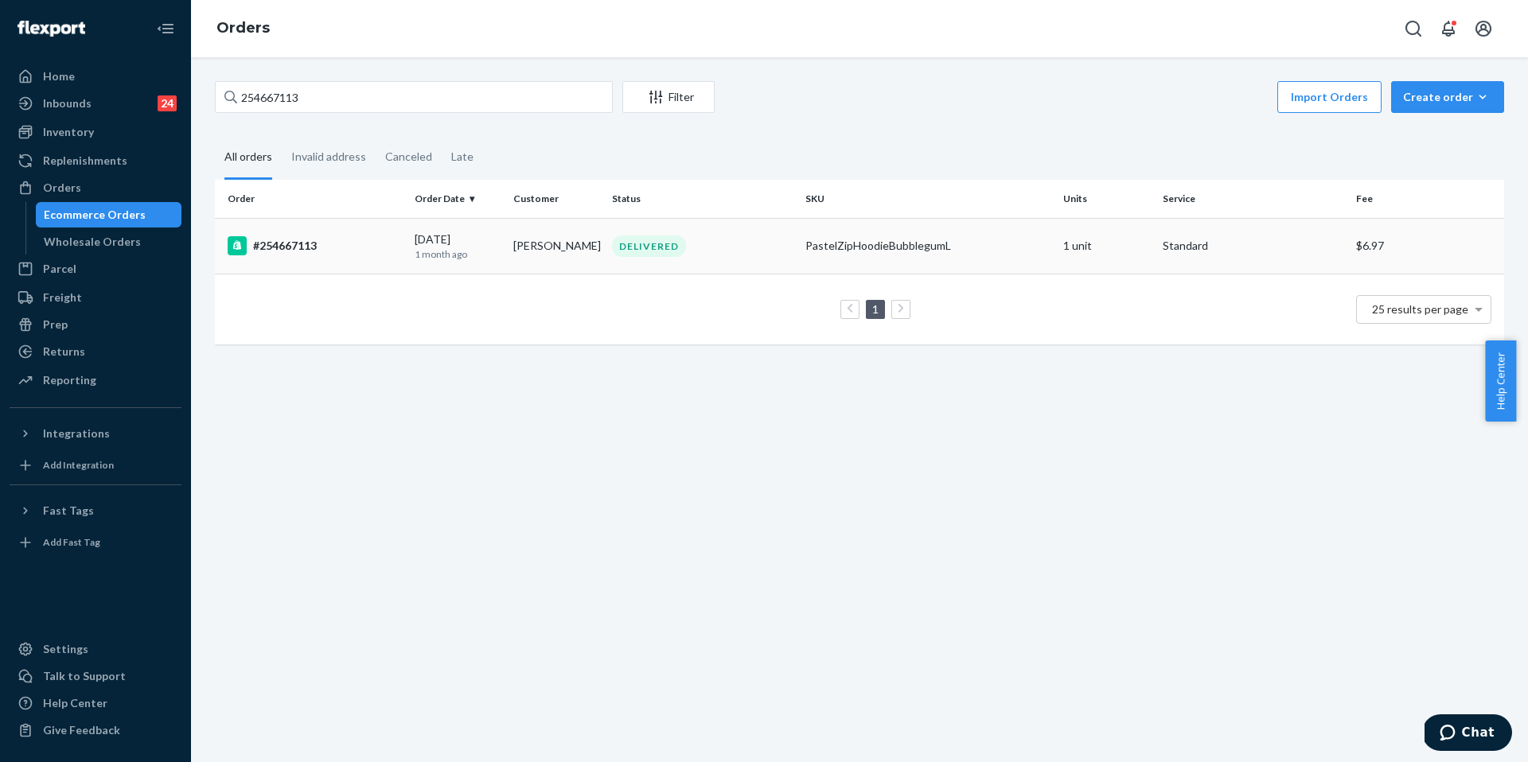
click at [321, 253] on div "#254667113" at bounding box center [315, 245] width 174 height 19
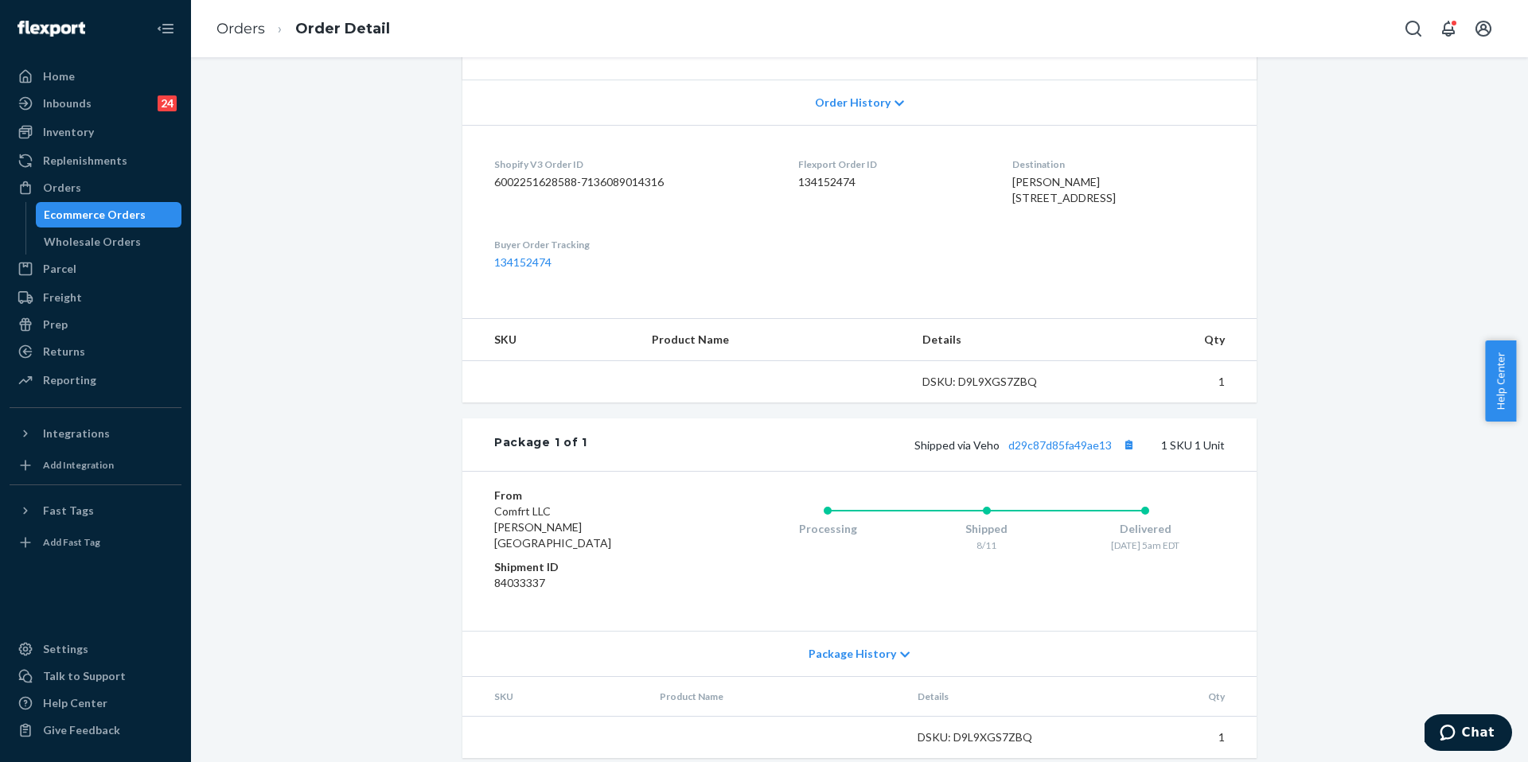
scroll to position [351, 0]
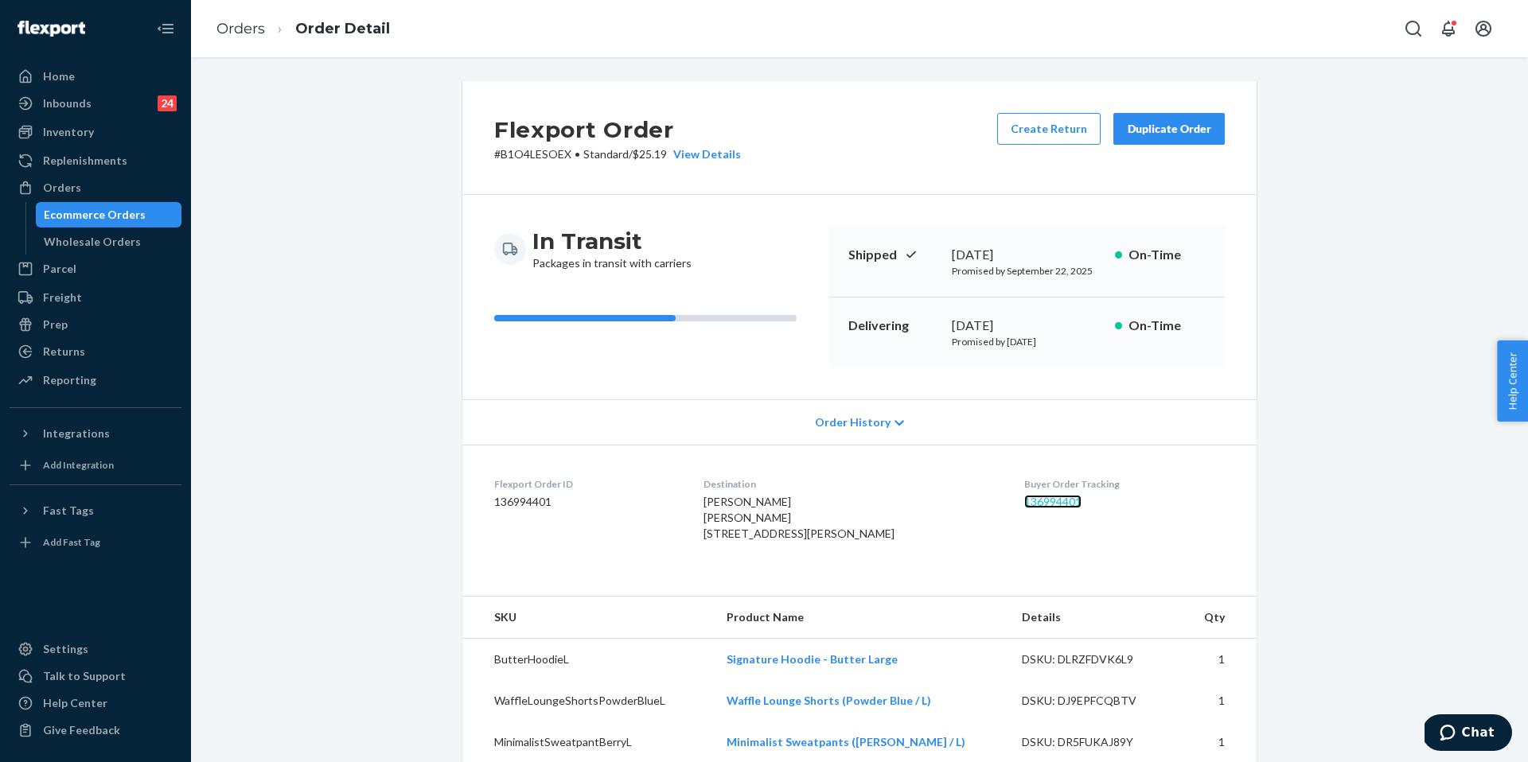
click at [1050, 500] on link "136994401" at bounding box center [1052, 502] width 57 height 14
click at [232, 20] on link "Orders" at bounding box center [240, 29] width 49 height 18
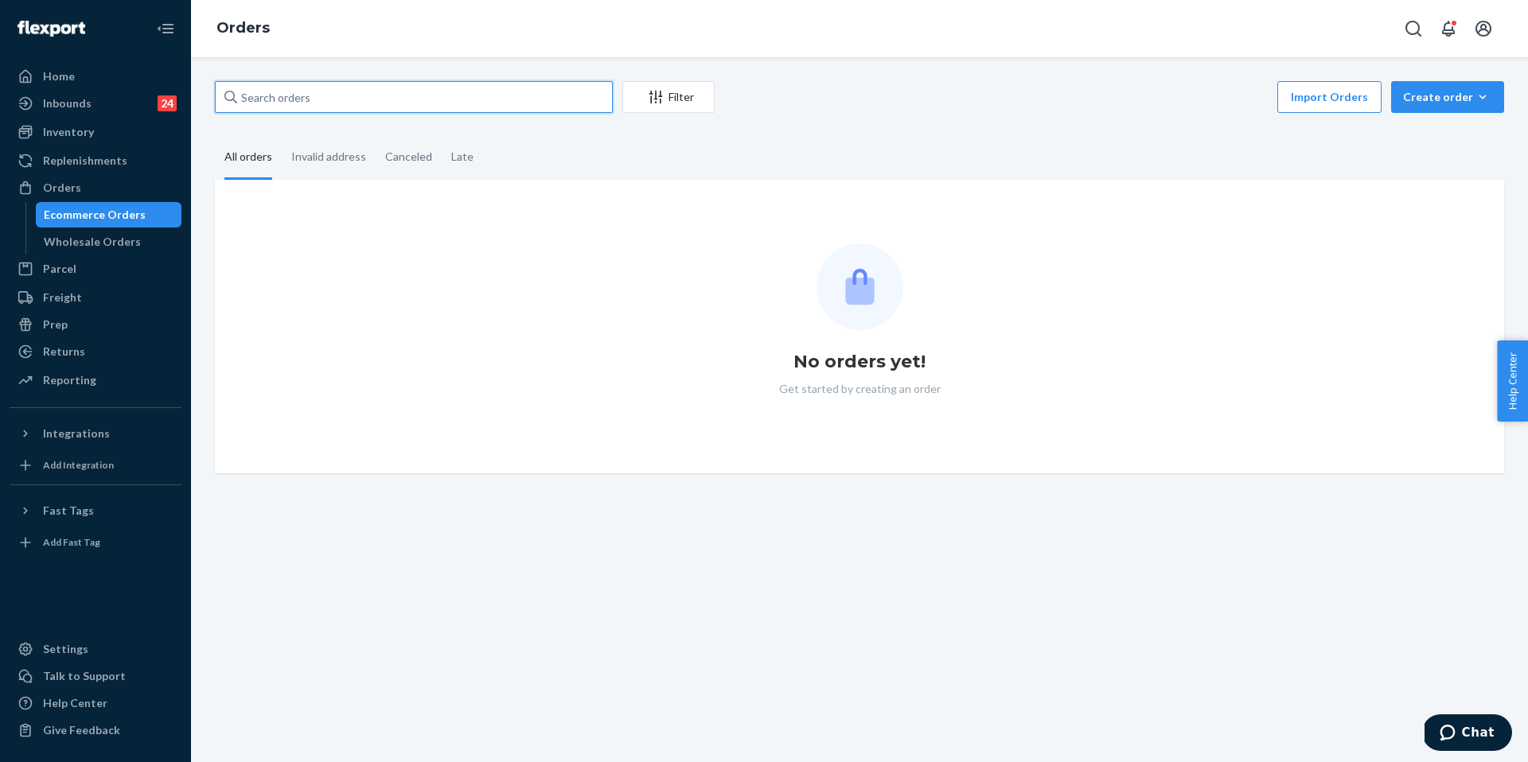
click at [291, 99] on input "text" at bounding box center [414, 97] width 398 height 32
paste input "254870246"
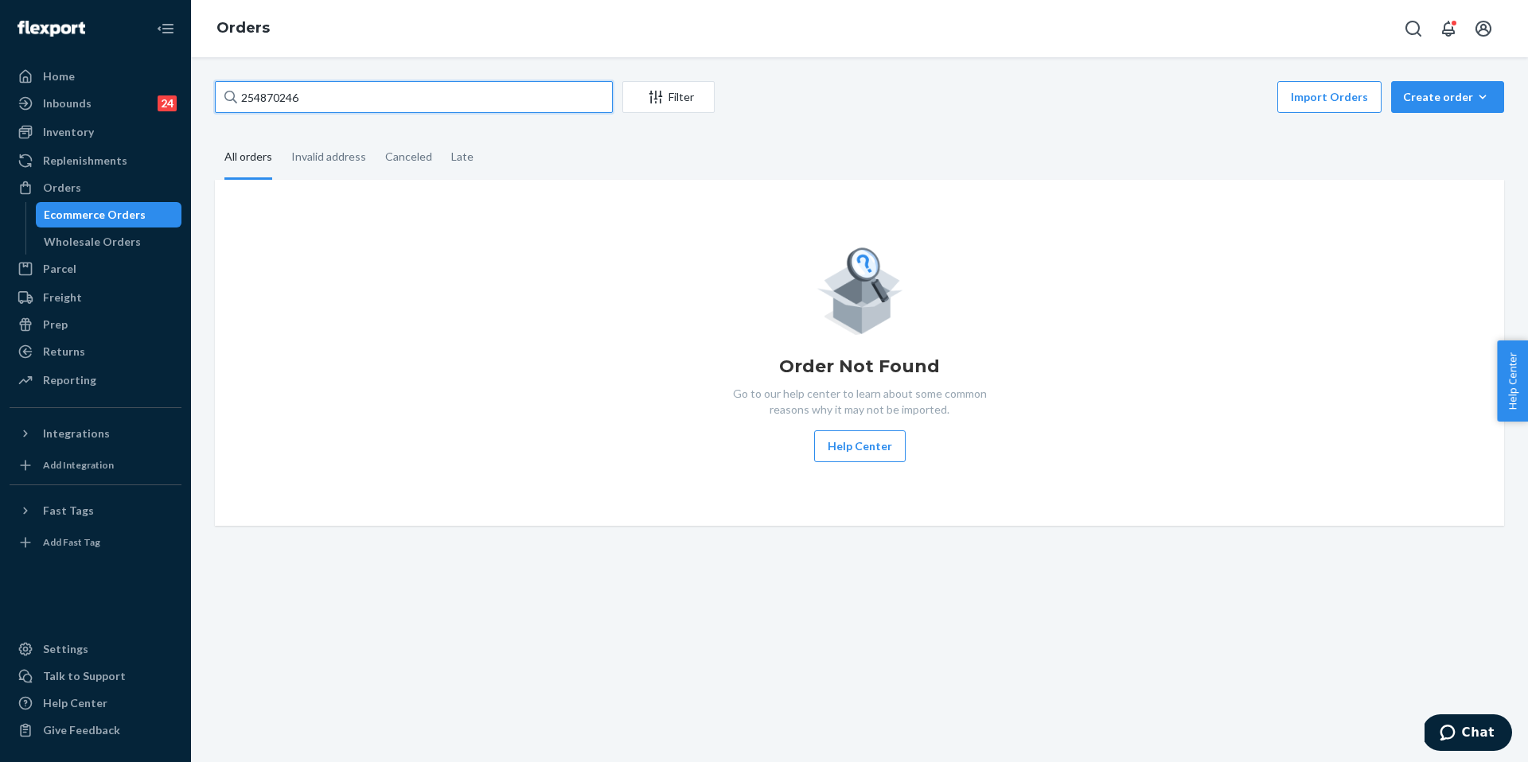
click at [374, 103] on input "254870246" at bounding box center [414, 97] width 398 height 32
paste input "5134730"
type input "255134730"
drag, startPoint x: 372, startPoint y: 101, endPoint x: 148, endPoint y: 83, distance: 225.2
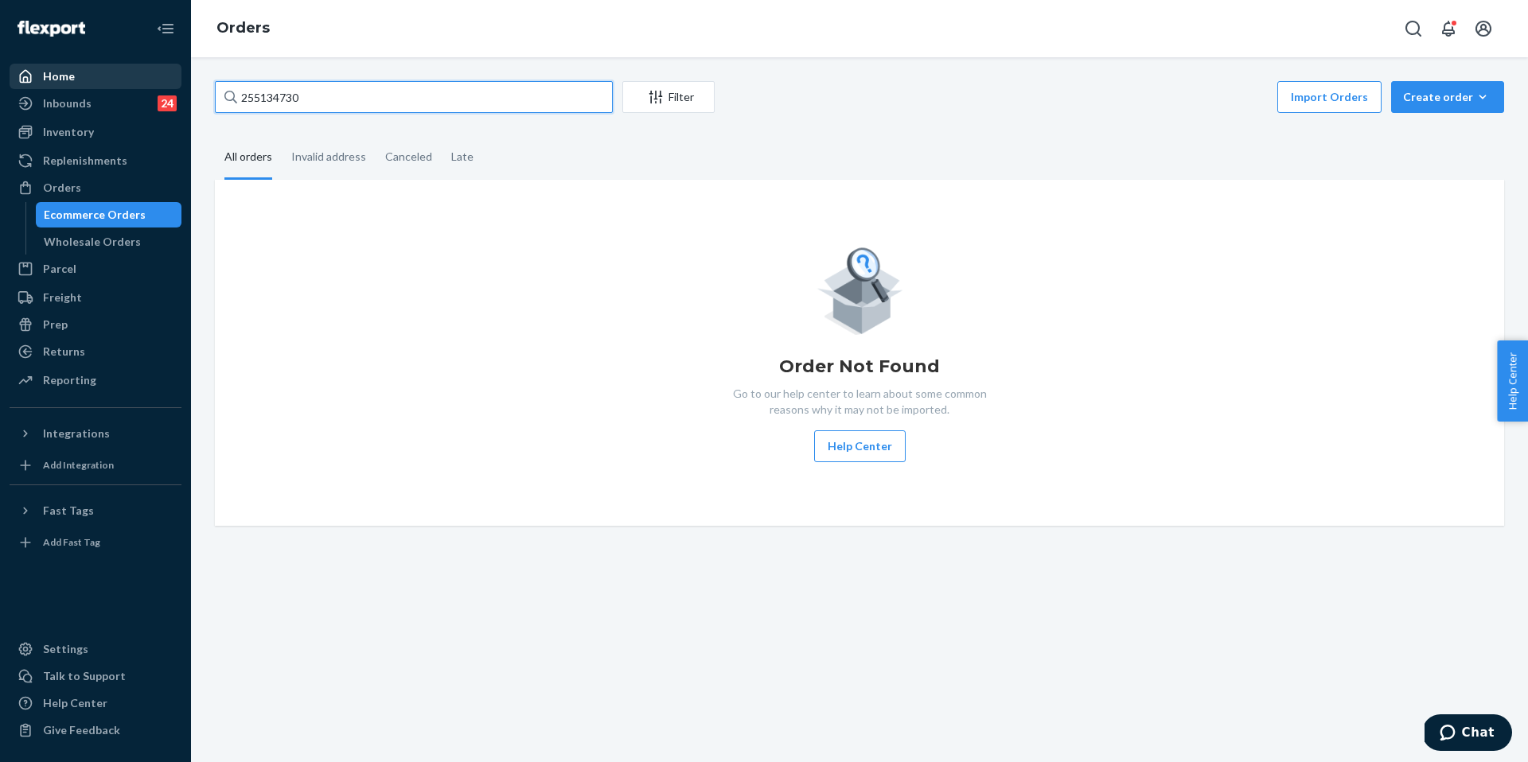
click at [148, 83] on div "Home Inbounds 24 Shipping Plans Problems 24 Inventory Products Replenishments O…" at bounding box center [764, 381] width 1528 height 762
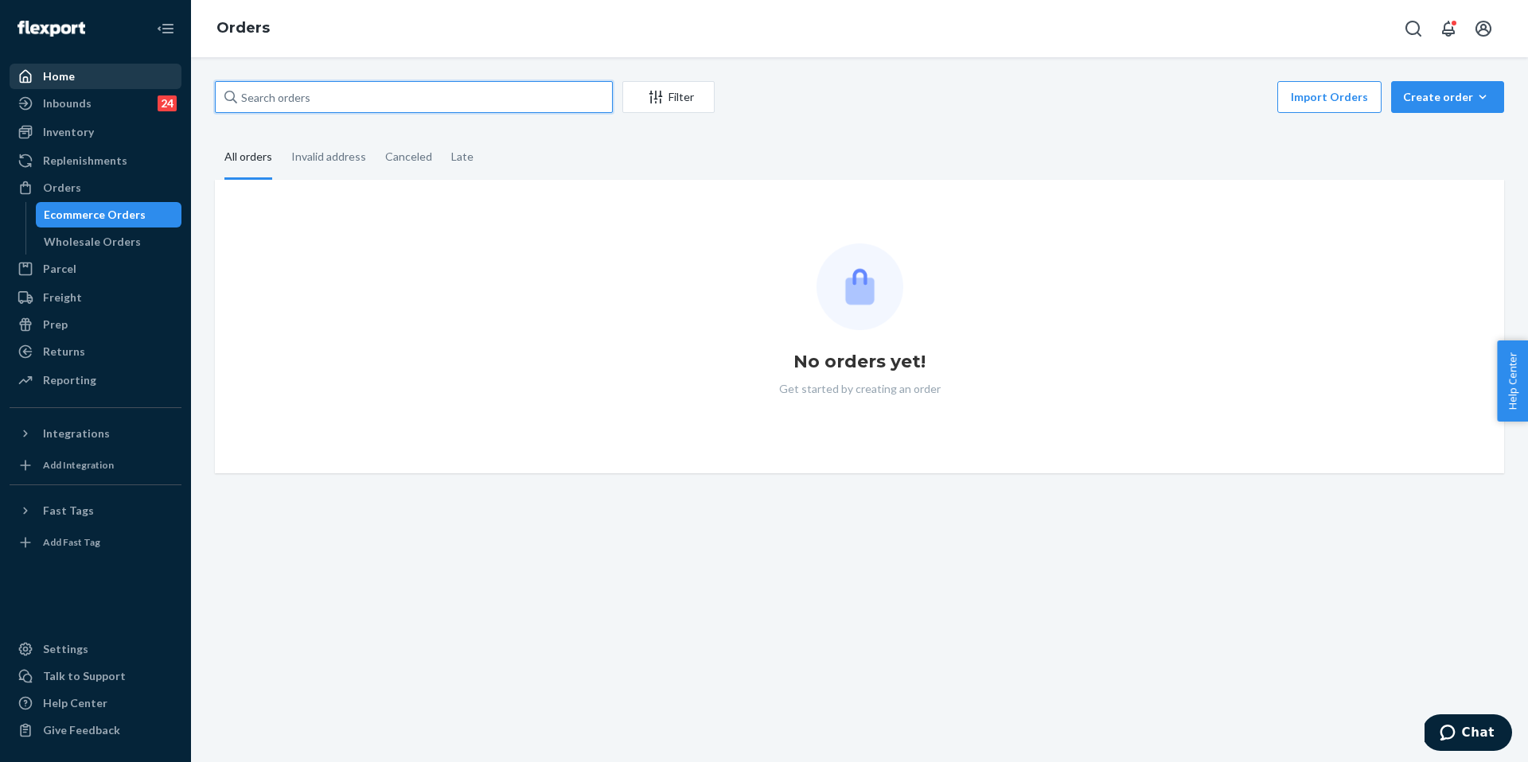
paste input "255134730"
type input "255134730"
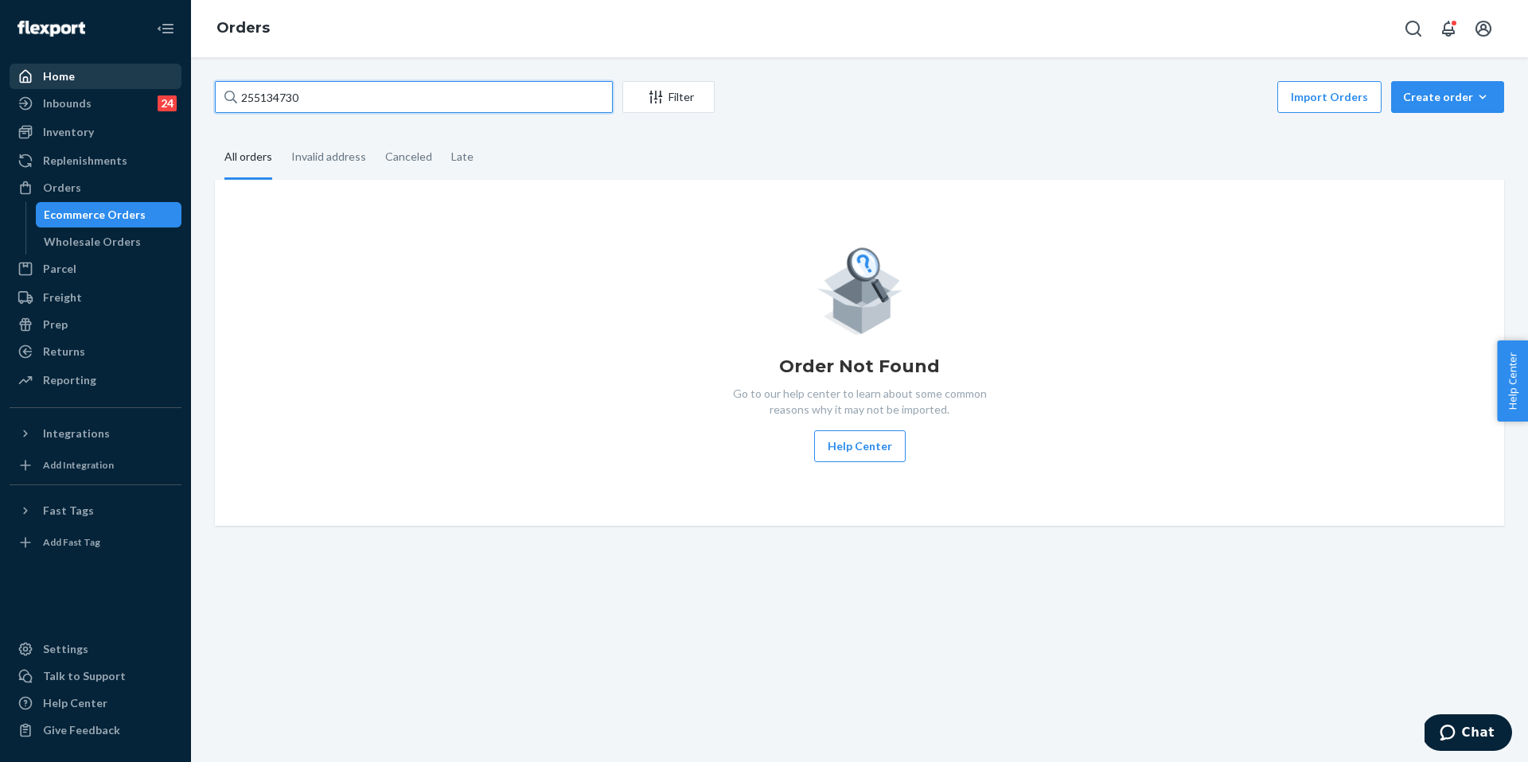
drag, startPoint x: 379, startPoint y: 105, endPoint x: 72, endPoint y: 84, distance: 307.9
click at [72, 84] on div "Home Inbounds 24 Shipping Plans Problems 24 Inventory Products Replenishments O…" at bounding box center [764, 381] width 1528 height 762
click at [445, 111] on input "255134730" at bounding box center [414, 97] width 398 height 32
drag, startPoint x: 346, startPoint y: 99, endPoint x: 36, endPoint y: 45, distance: 315.1
click at [36, 45] on div "Home Inbounds 24 Shipping Plans Problems 24 Inventory Products Replenishments O…" at bounding box center [764, 381] width 1528 height 762
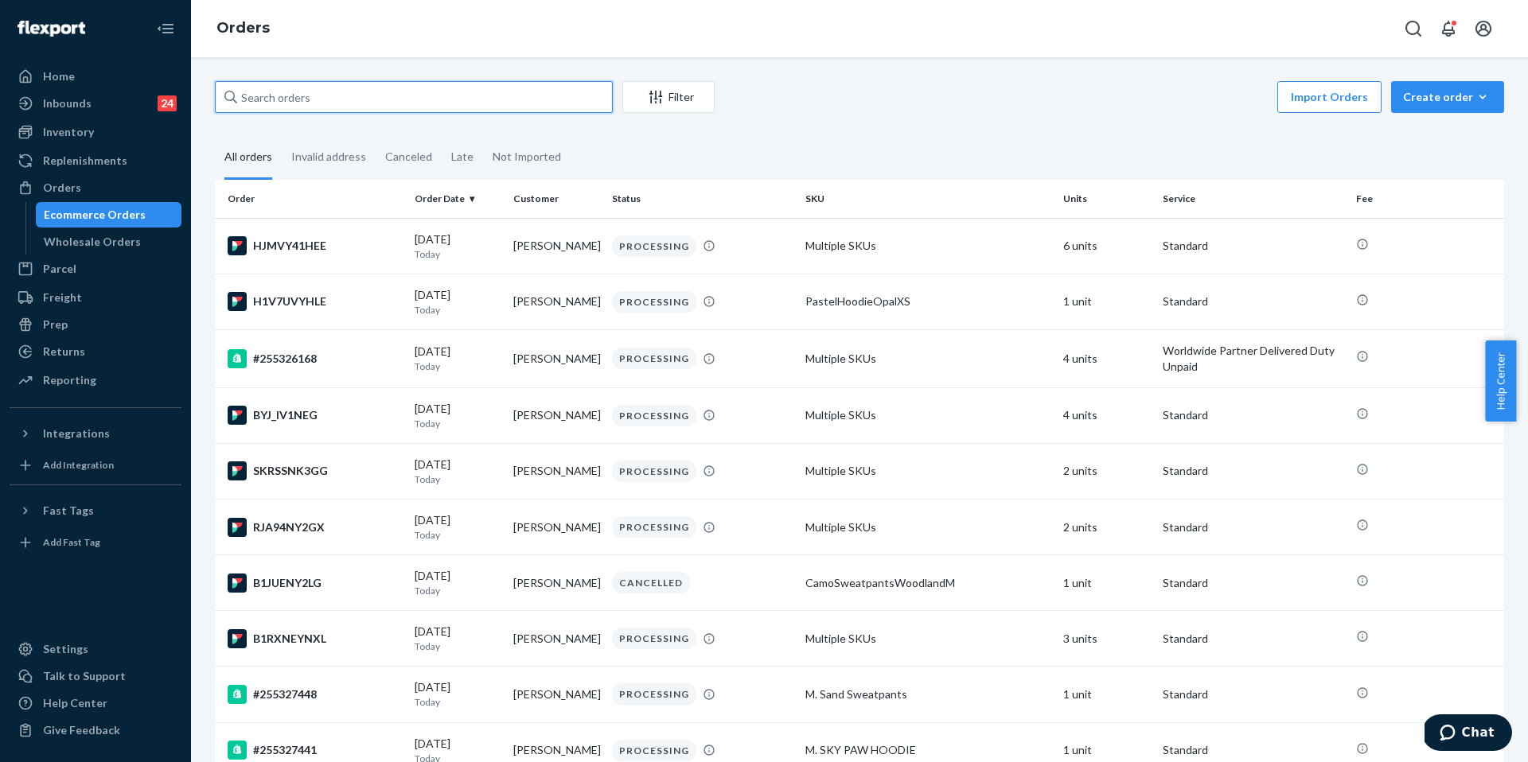
click at [314, 111] on input "text" at bounding box center [414, 97] width 398 height 32
paste input "255134730"
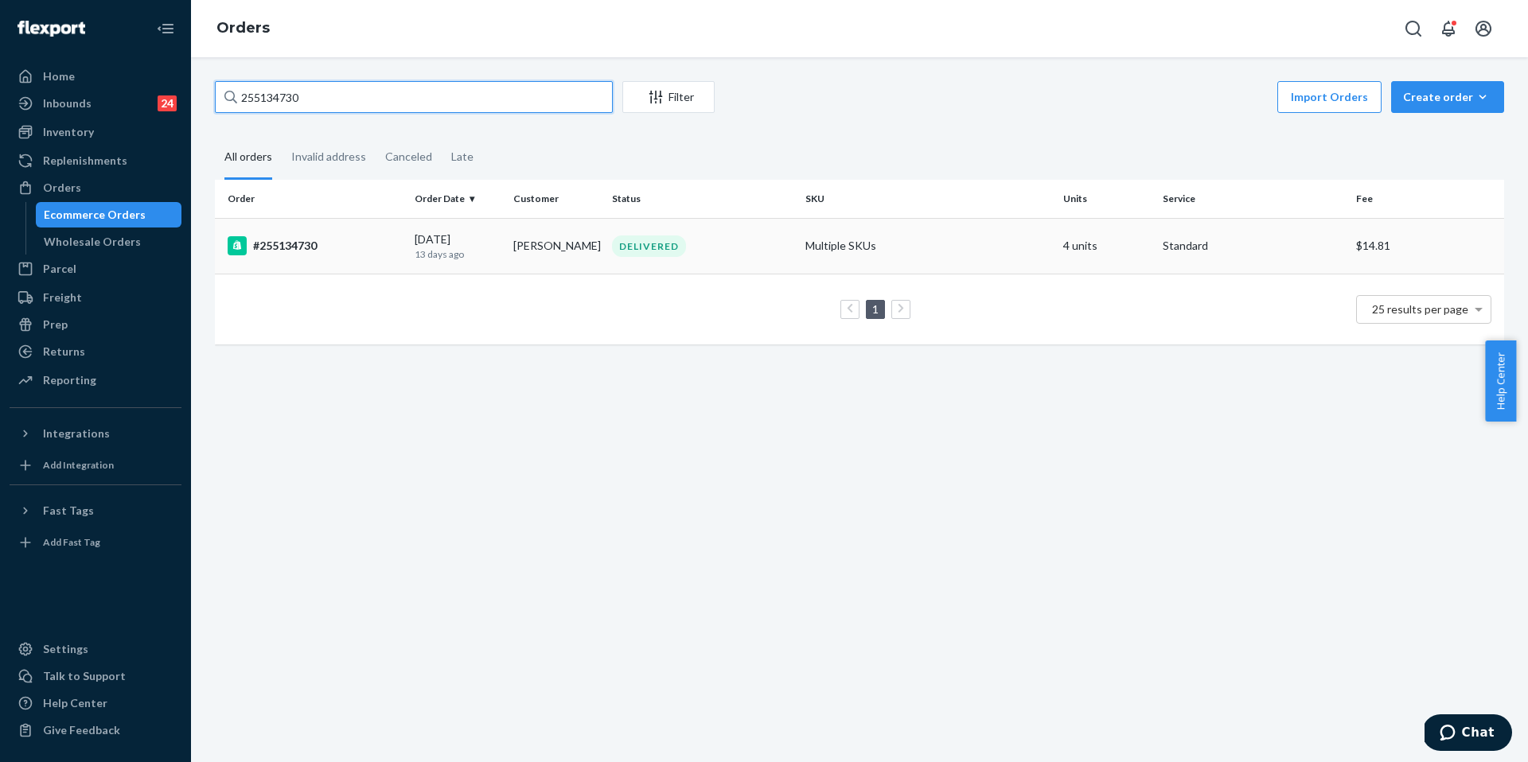
type input "255134730"
click at [267, 256] on td "#255134730" at bounding box center [311, 246] width 193 height 56
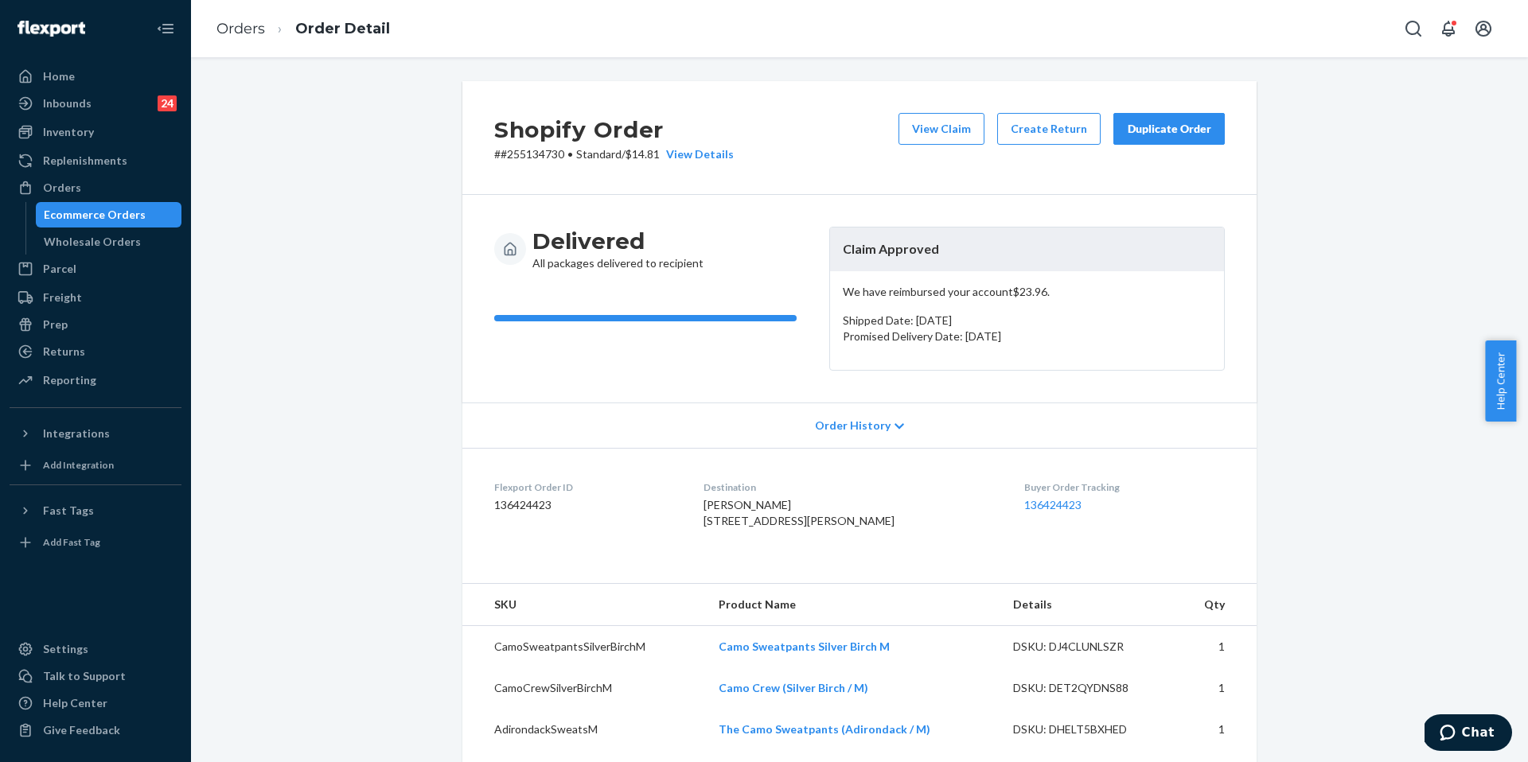
click at [1141, 131] on div "Duplicate Order" at bounding box center [1169, 129] width 84 height 16
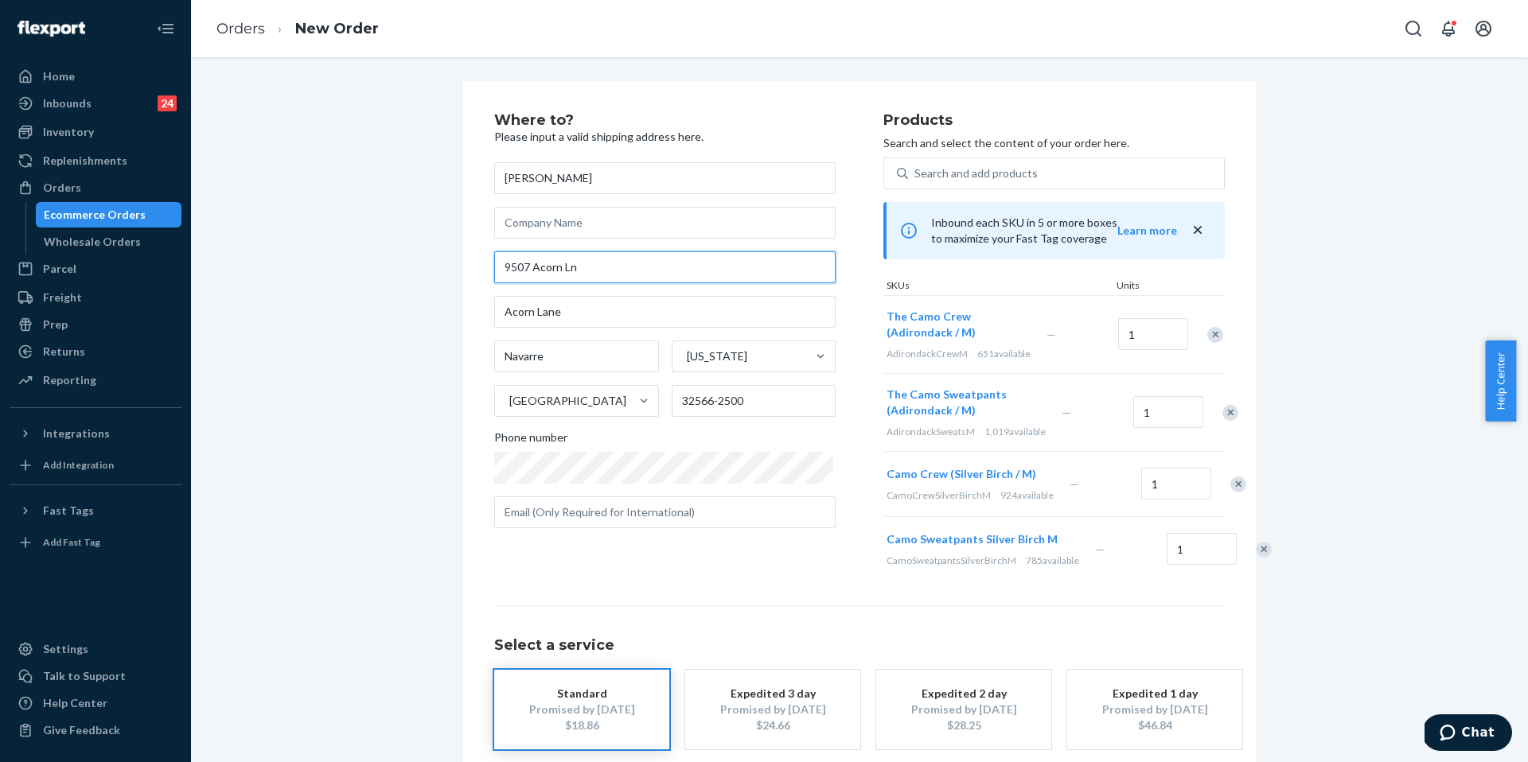
drag, startPoint x: 603, startPoint y: 271, endPoint x: 336, endPoint y: 234, distance: 270.0
click at [336, 234] on div "Where to? Please input a valid shipping address here. Beth Freer 9507 Acorn Ln …" at bounding box center [859, 463] width 1313 height 764
paste input "ane Navarre Fl 32566"
type input "9507 Acorn Lane Navarre Fl 32566"
type input "32566"
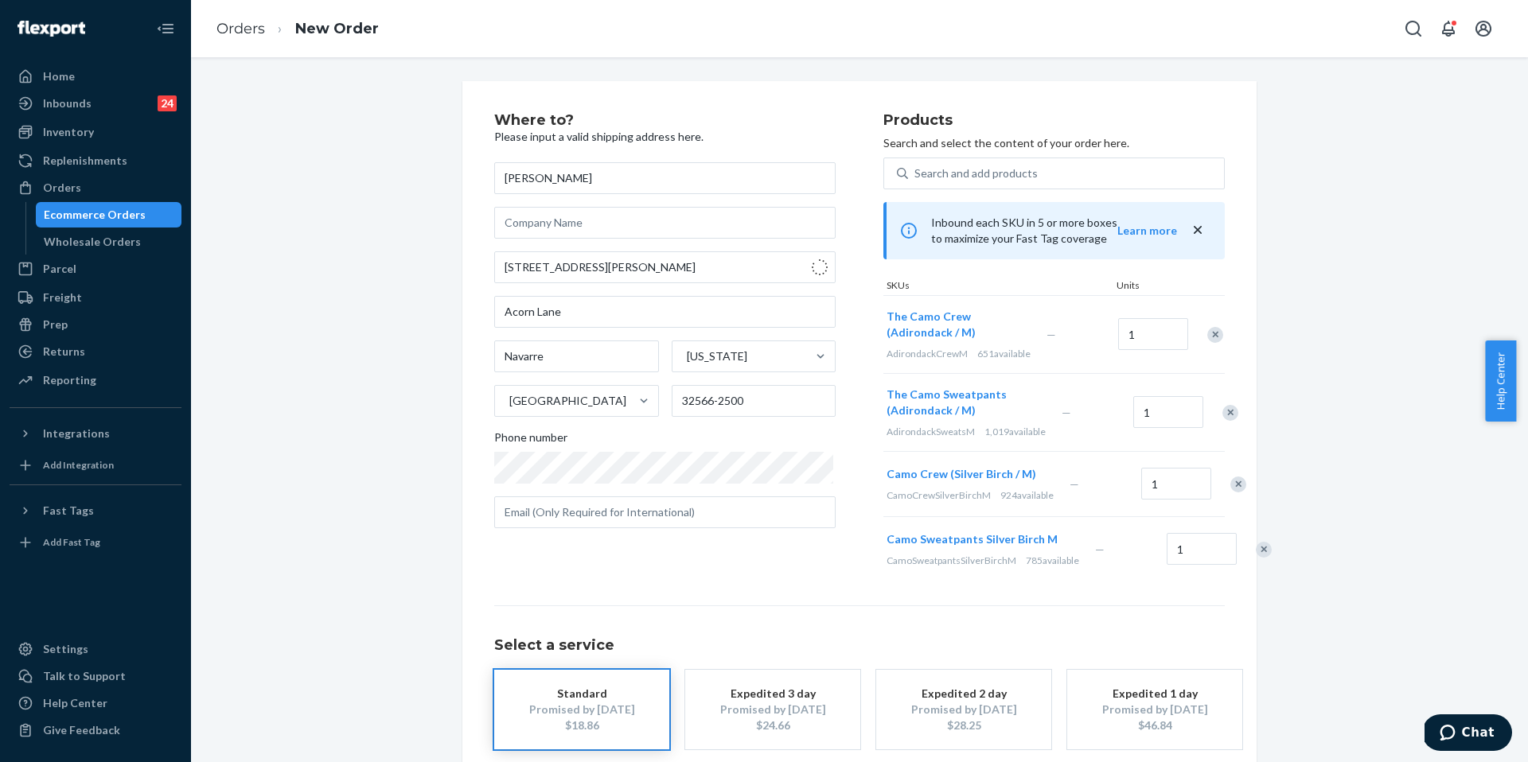
type input "9507 Acorn Ln"
click at [1202, 434] on div at bounding box center [1222, 413] width 40 height 42
click at [1222, 421] on div "Remove Item" at bounding box center [1230, 413] width 16 height 16
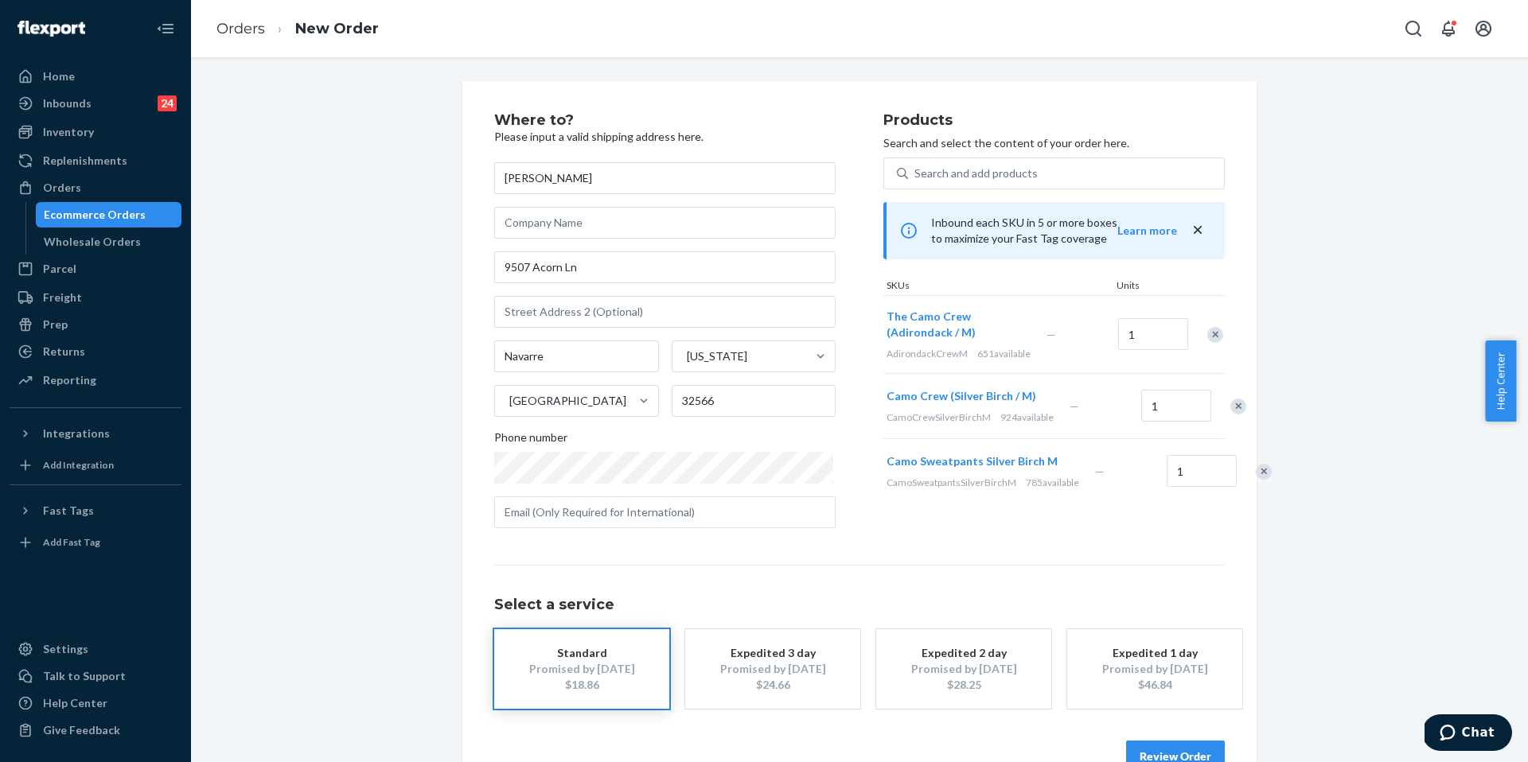
click at [1230, 415] on div "Remove Item" at bounding box center [1238, 407] width 16 height 16
click at [1256, 415] on div "Remove Item" at bounding box center [1264, 407] width 16 height 16
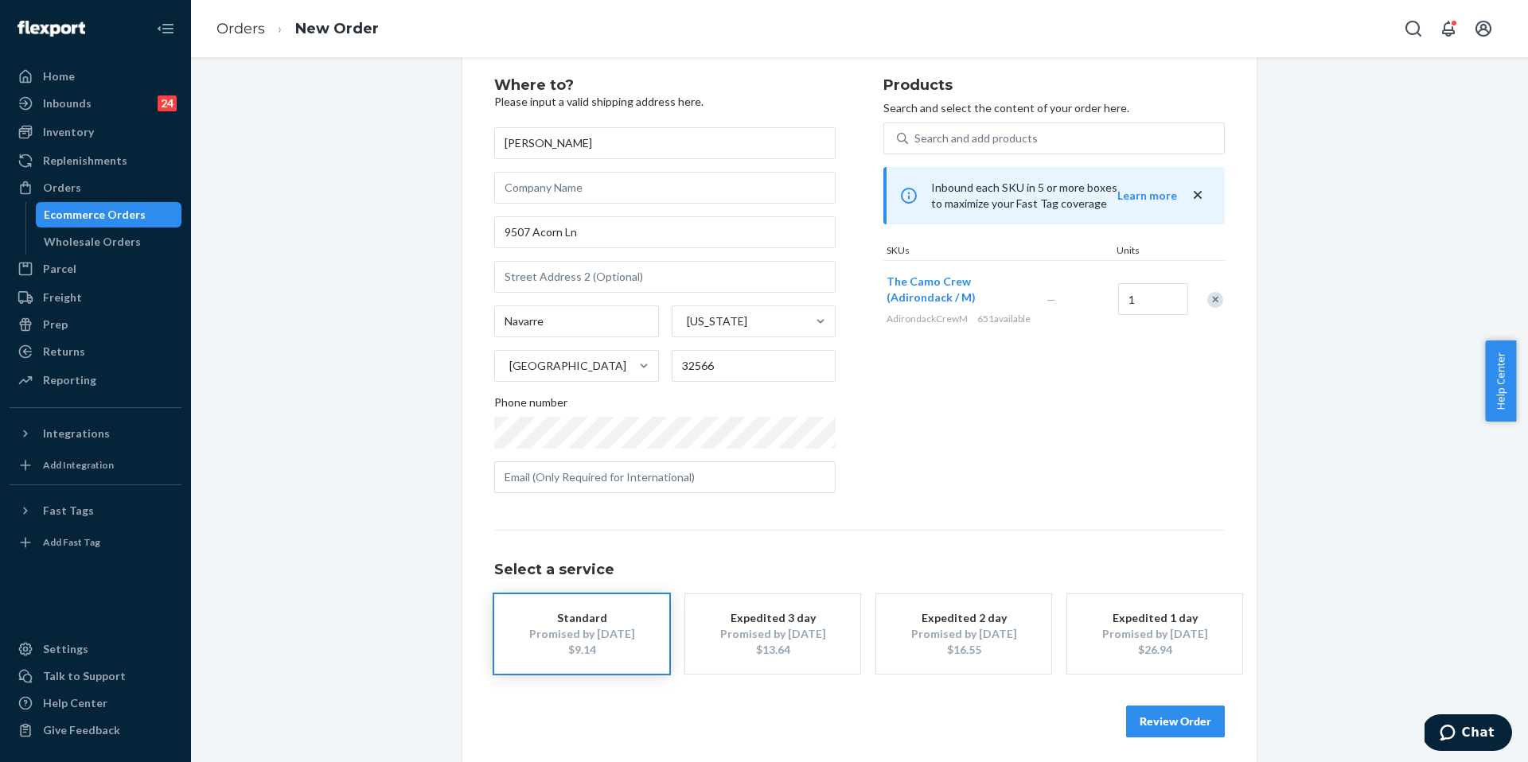
scroll to position [42, 0]
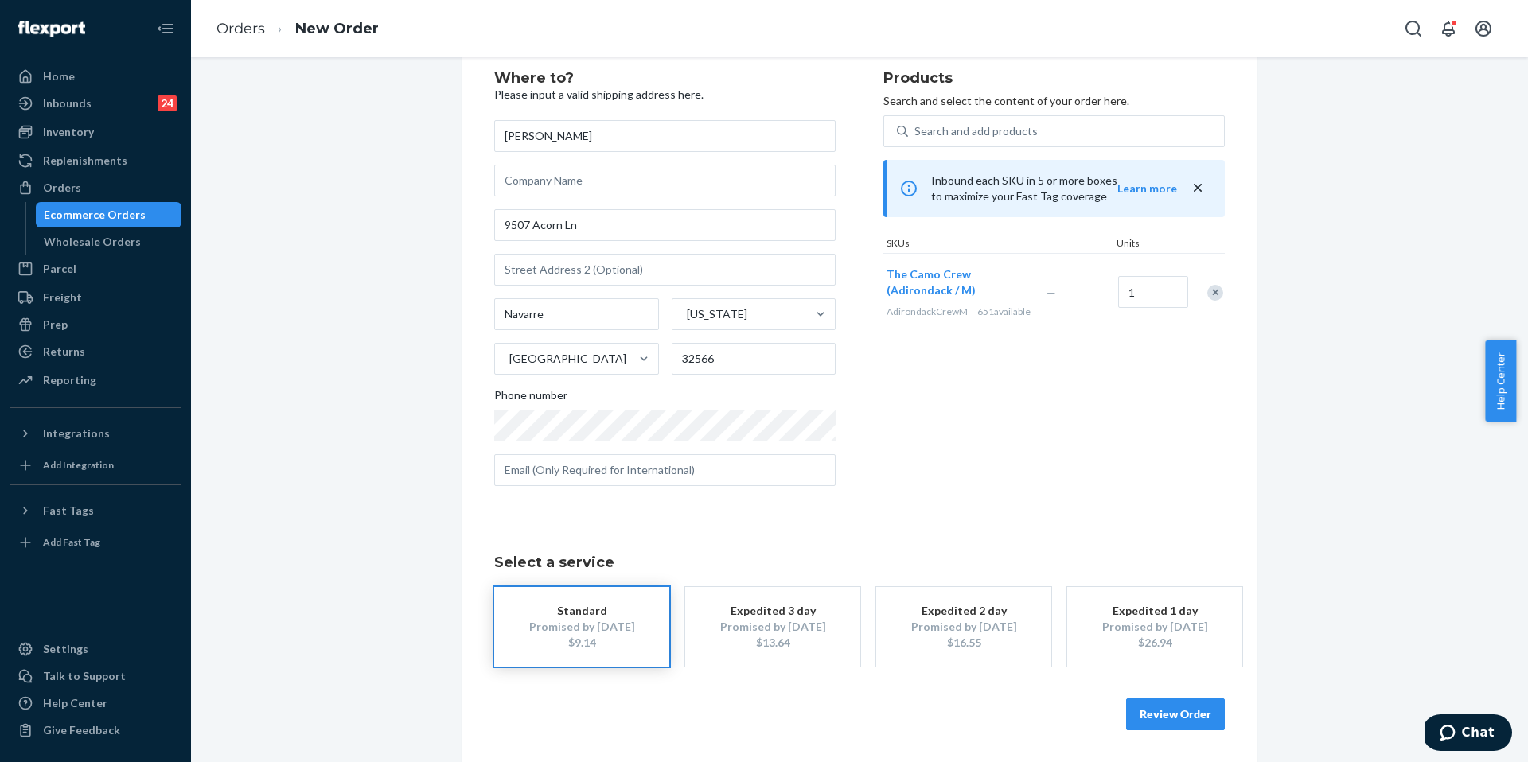
click at [1142, 718] on button "Review Order" at bounding box center [1175, 715] width 99 height 32
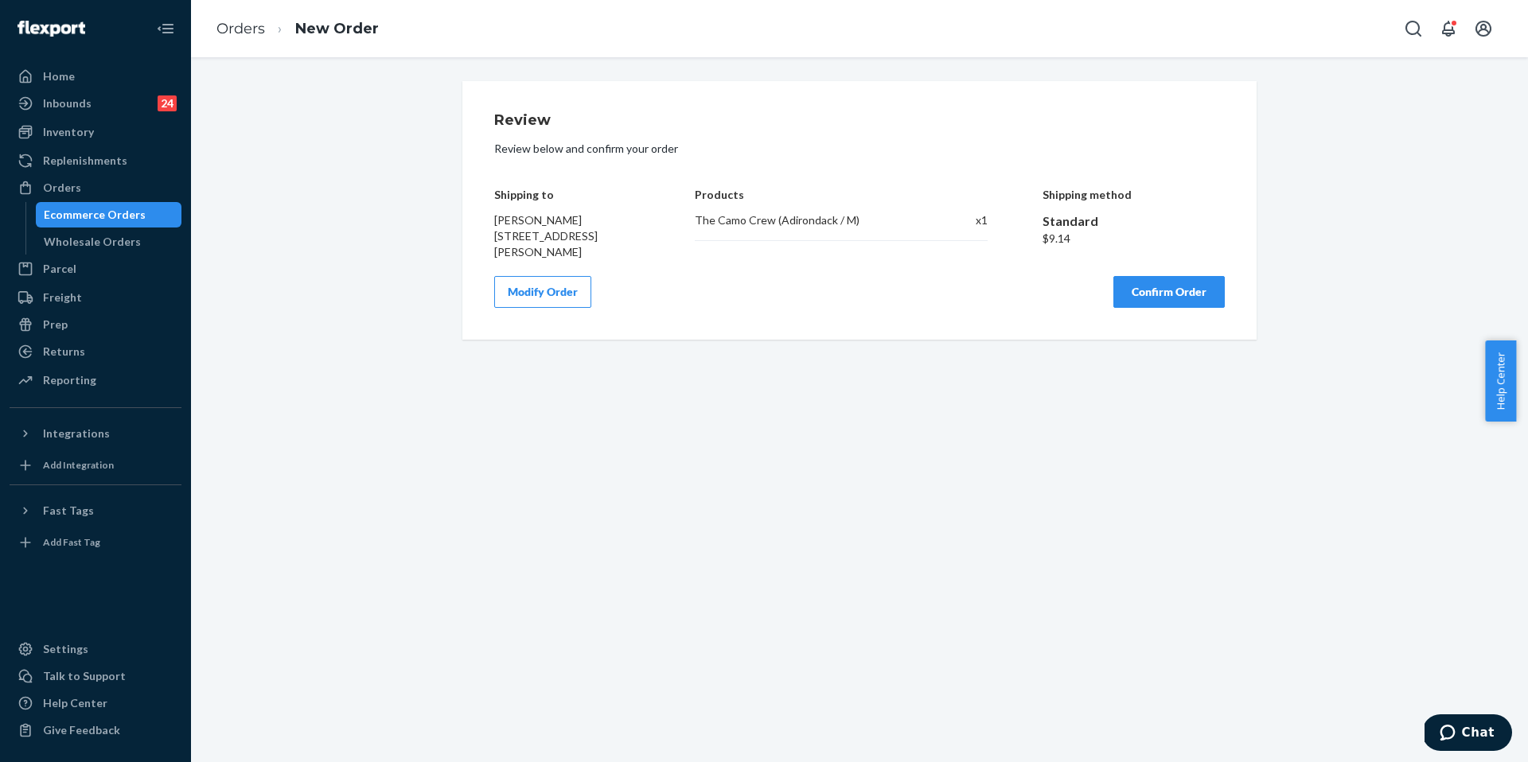
click at [1149, 281] on button "Confirm Order" at bounding box center [1168, 292] width 111 height 32
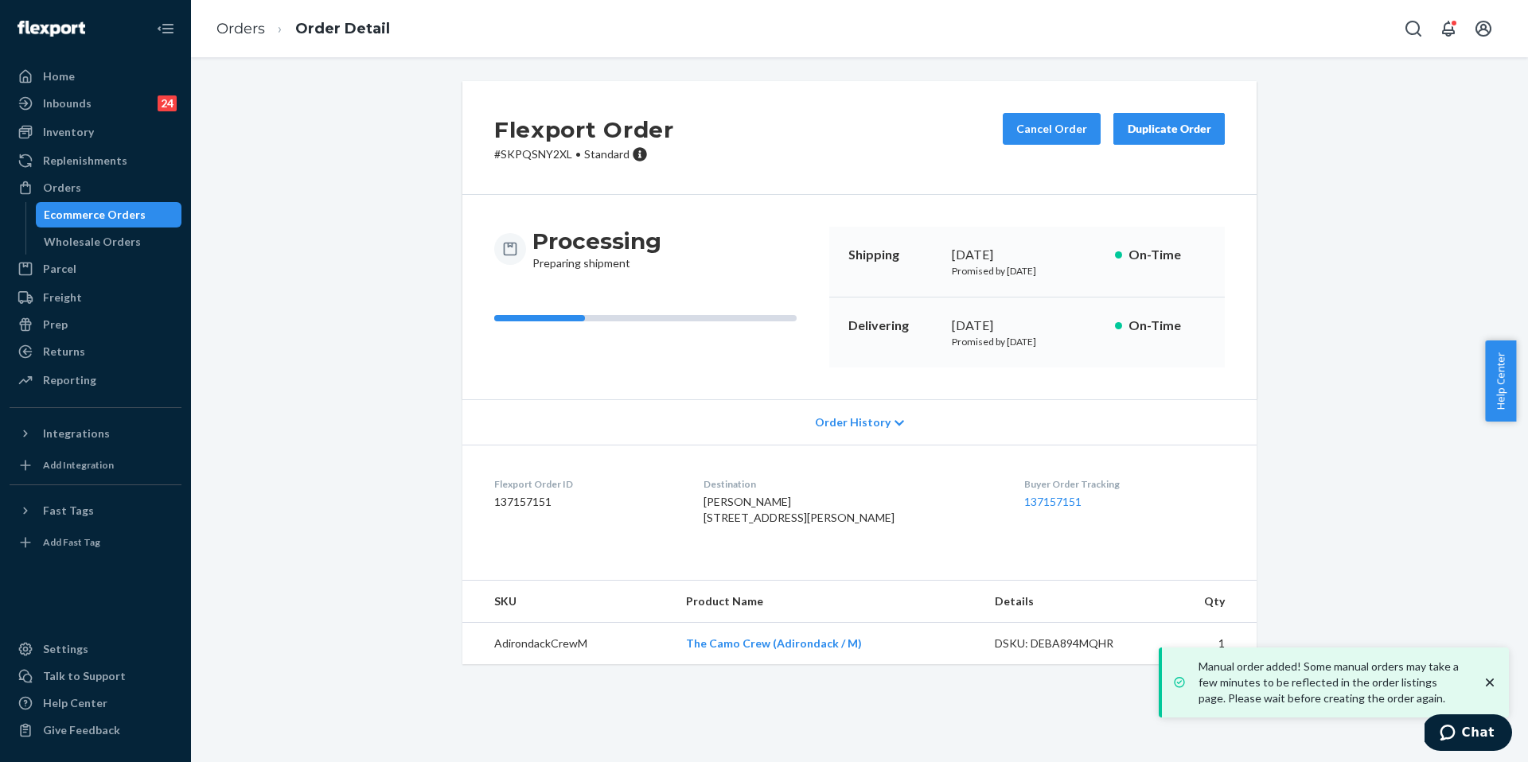
click at [672, 501] on dd "137157151" at bounding box center [586, 502] width 184 height 16
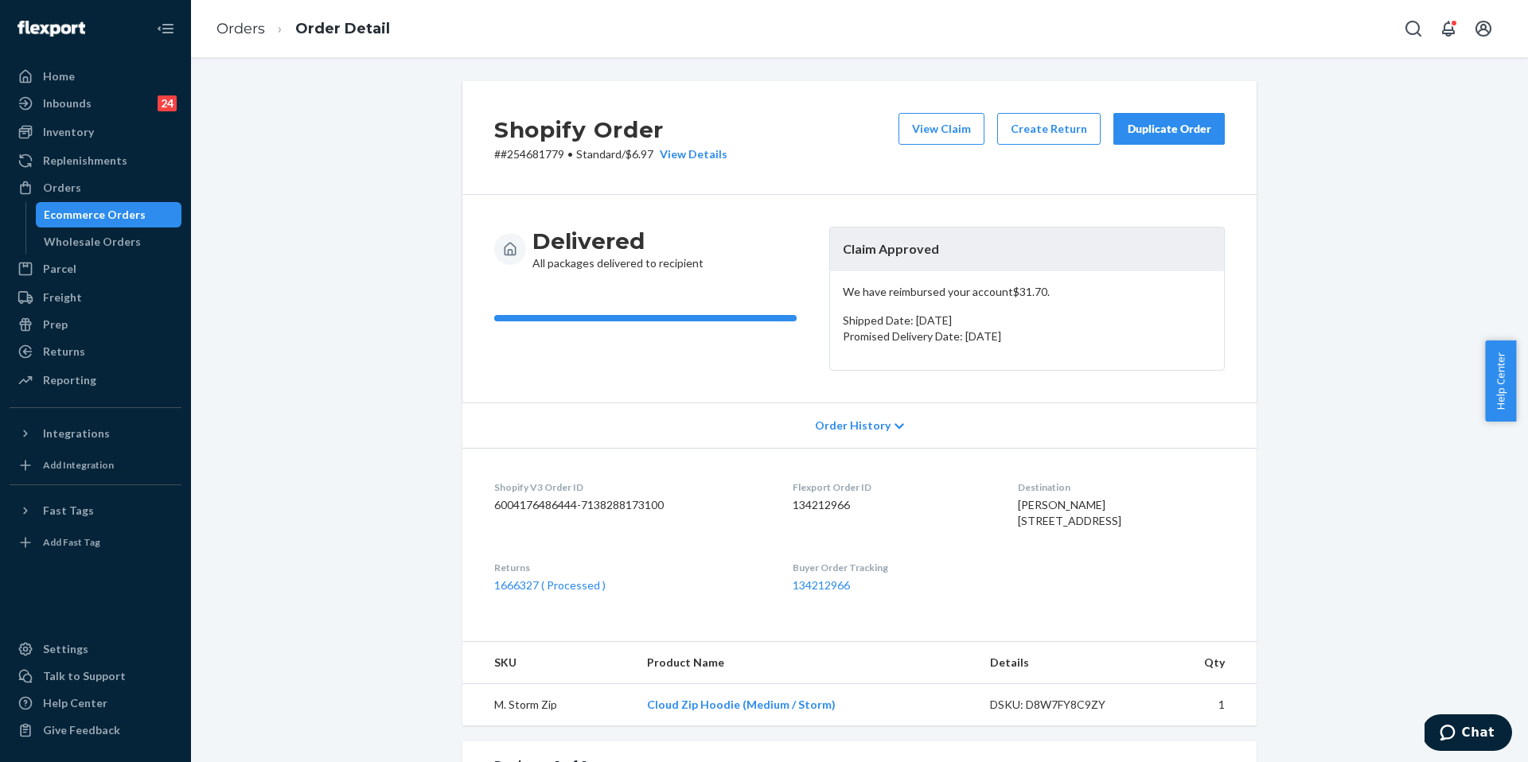
click at [1152, 134] on div "Duplicate Order" at bounding box center [1169, 129] width 84 height 16
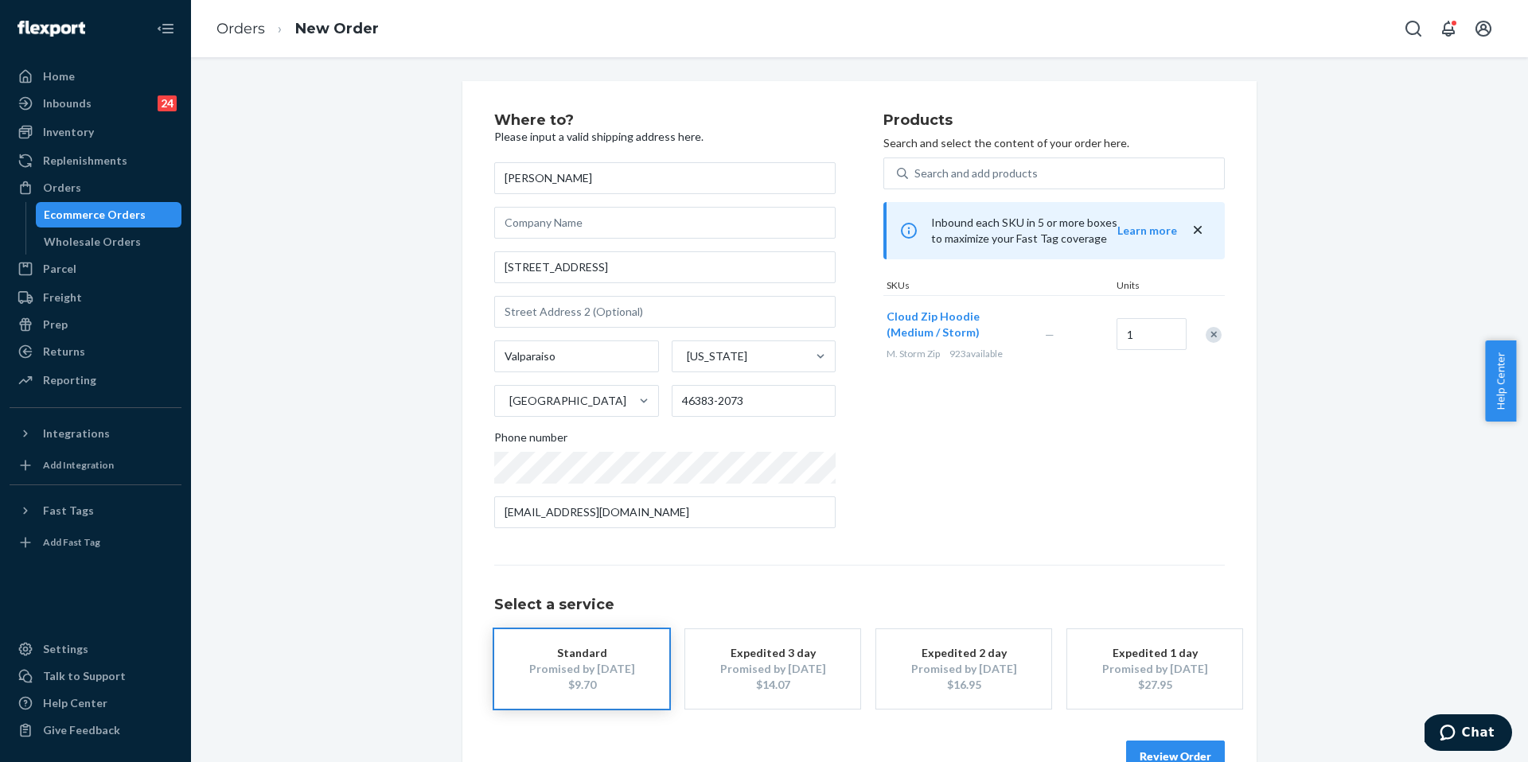
click at [1176, 755] on button "Review Order" at bounding box center [1175, 757] width 99 height 32
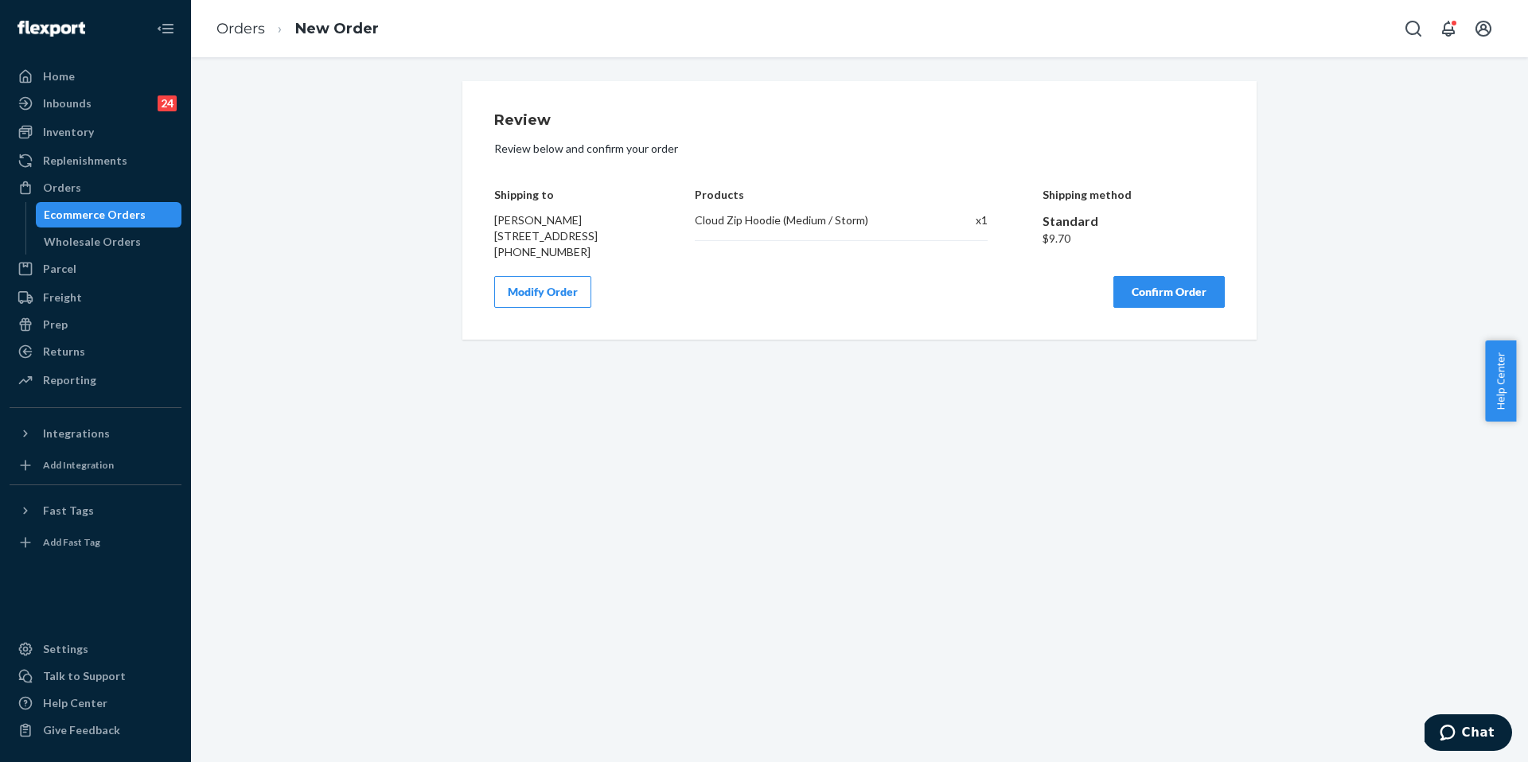
click at [1149, 304] on button "Confirm Order" at bounding box center [1168, 292] width 111 height 32
